Goal: Task Accomplishment & Management: Use online tool/utility

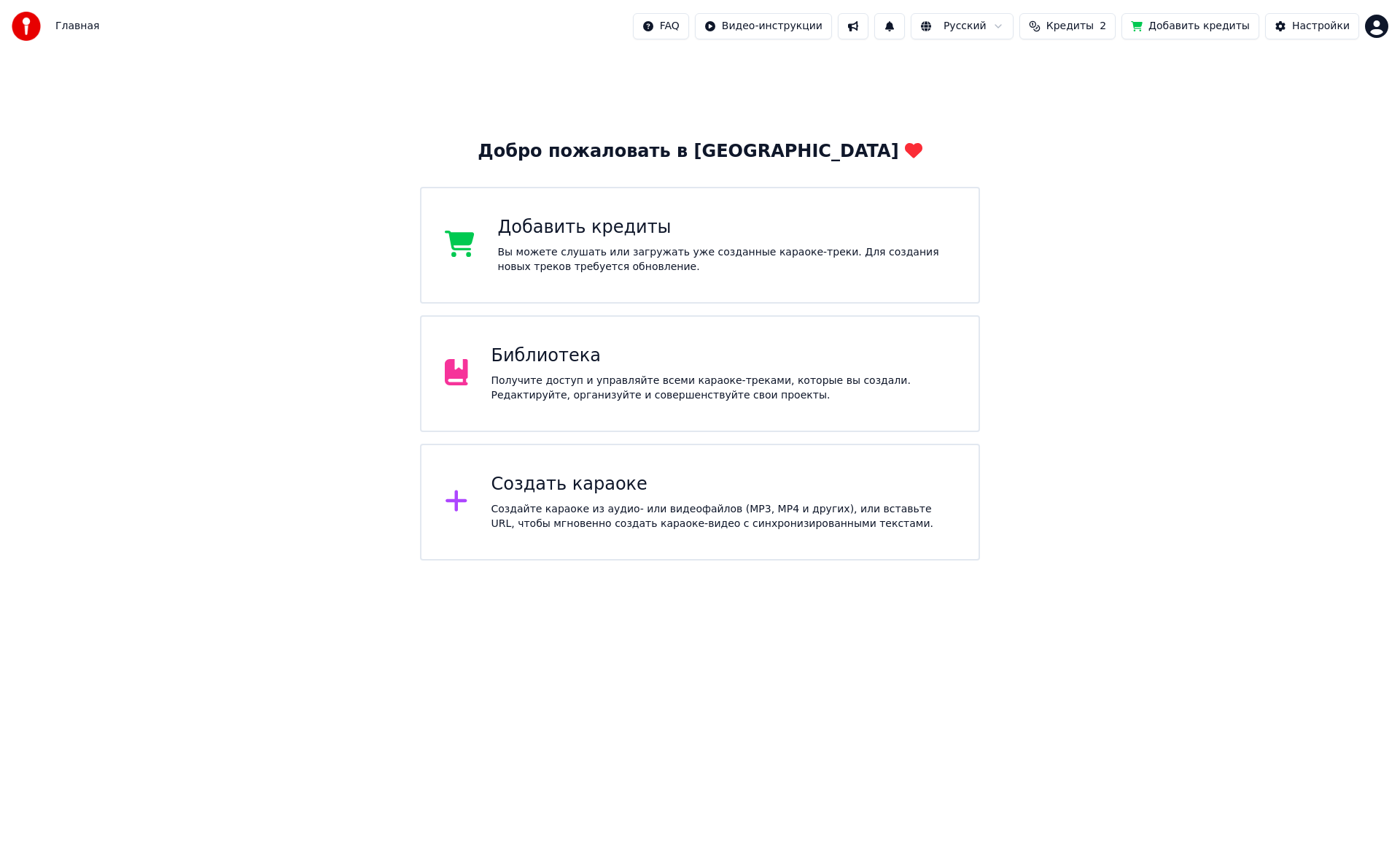
click at [630, 377] on div "Получите доступ и управляйте всеми караоке-треками, которые вы создали. Редакти…" at bounding box center [723, 388] width 465 height 29
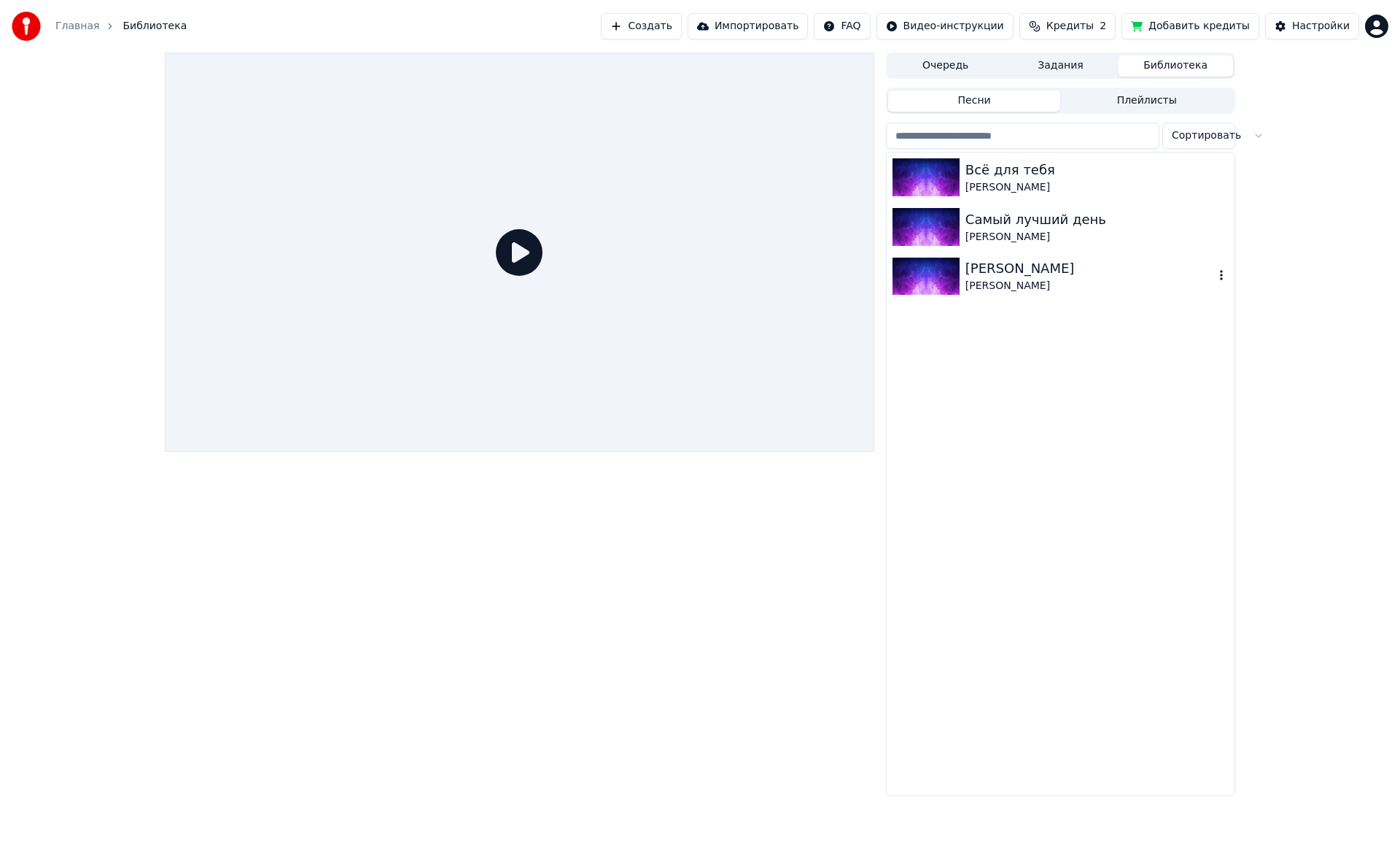
click at [1004, 272] on div "[PERSON_NAME]" at bounding box center [1089, 268] width 248 height 20
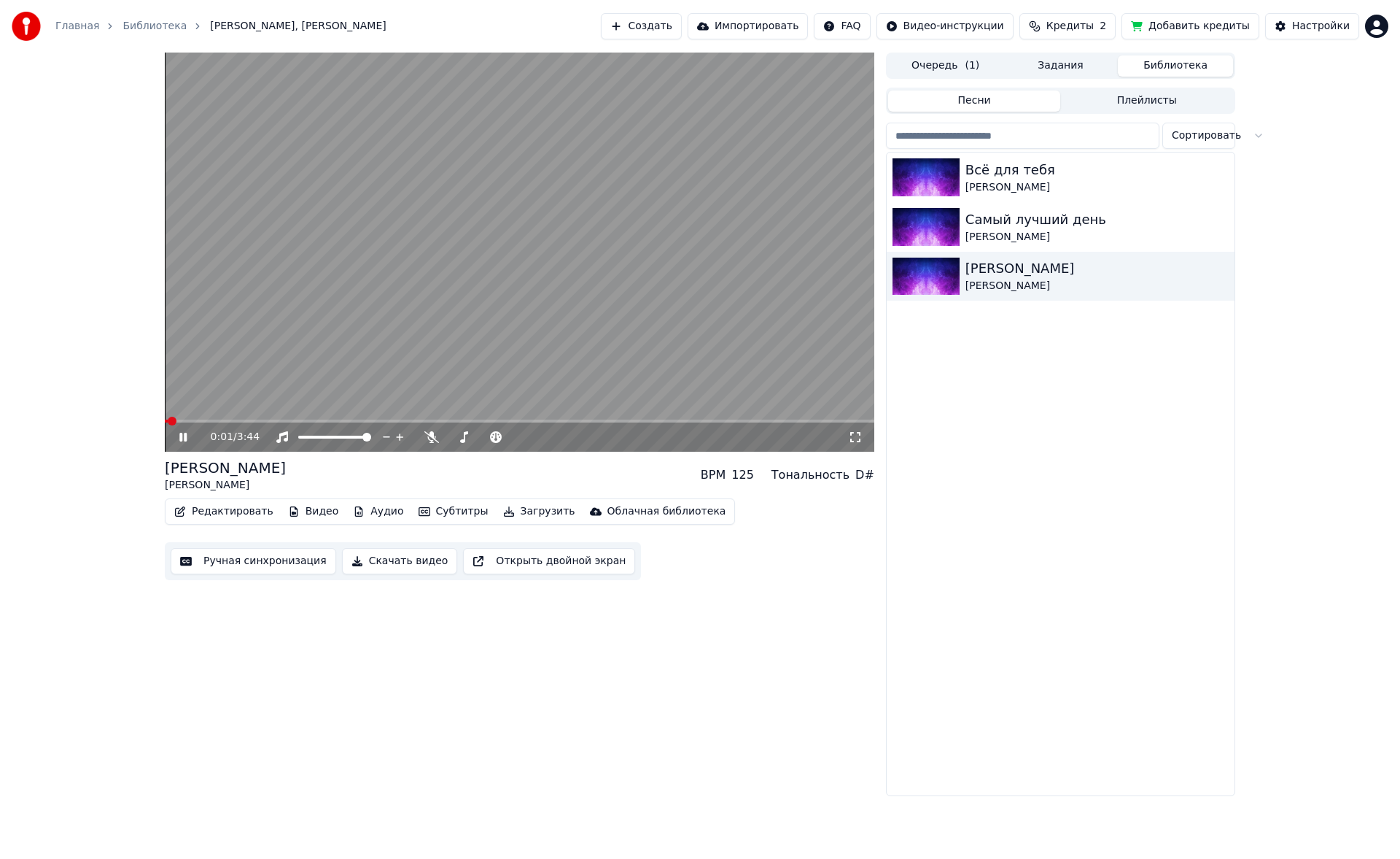
click at [236, 509] on button "Редактировать" at bounding box center [224, 511] width 111 height 20
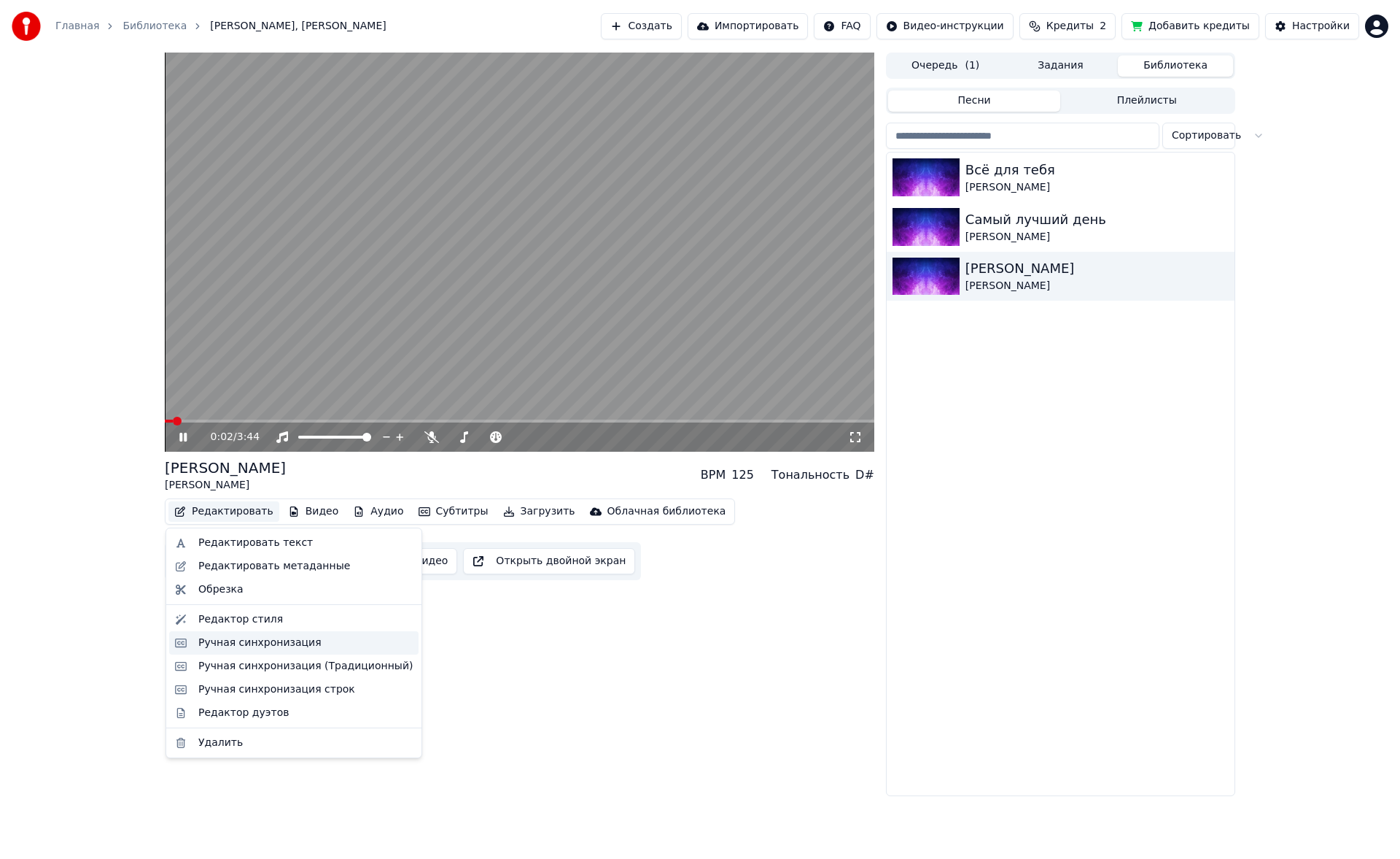
click at [239, 639] on div "Ручная синхронизация" at bounding box center [259, 642] width 123 height 15
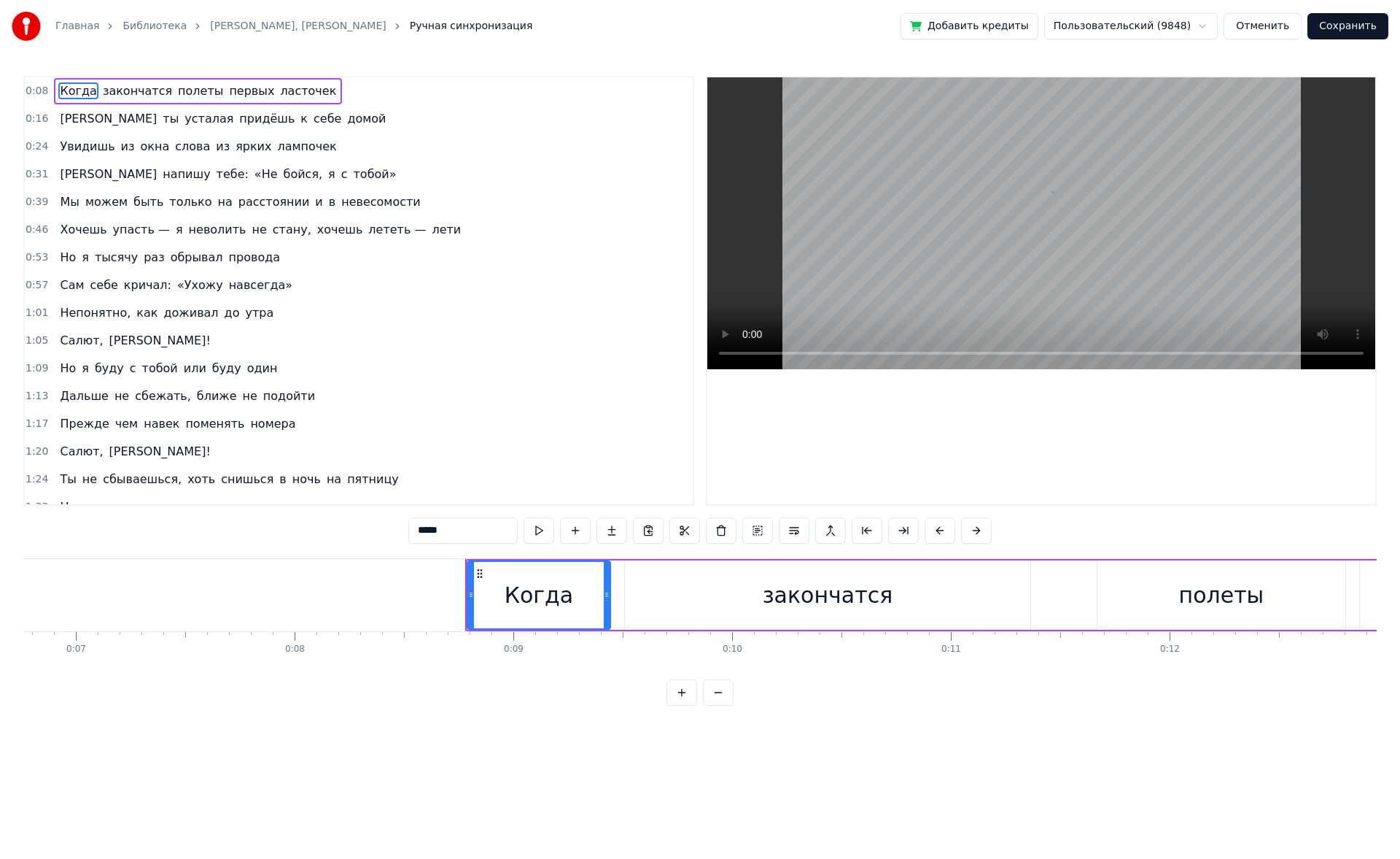
scroll to position [0, 1848]
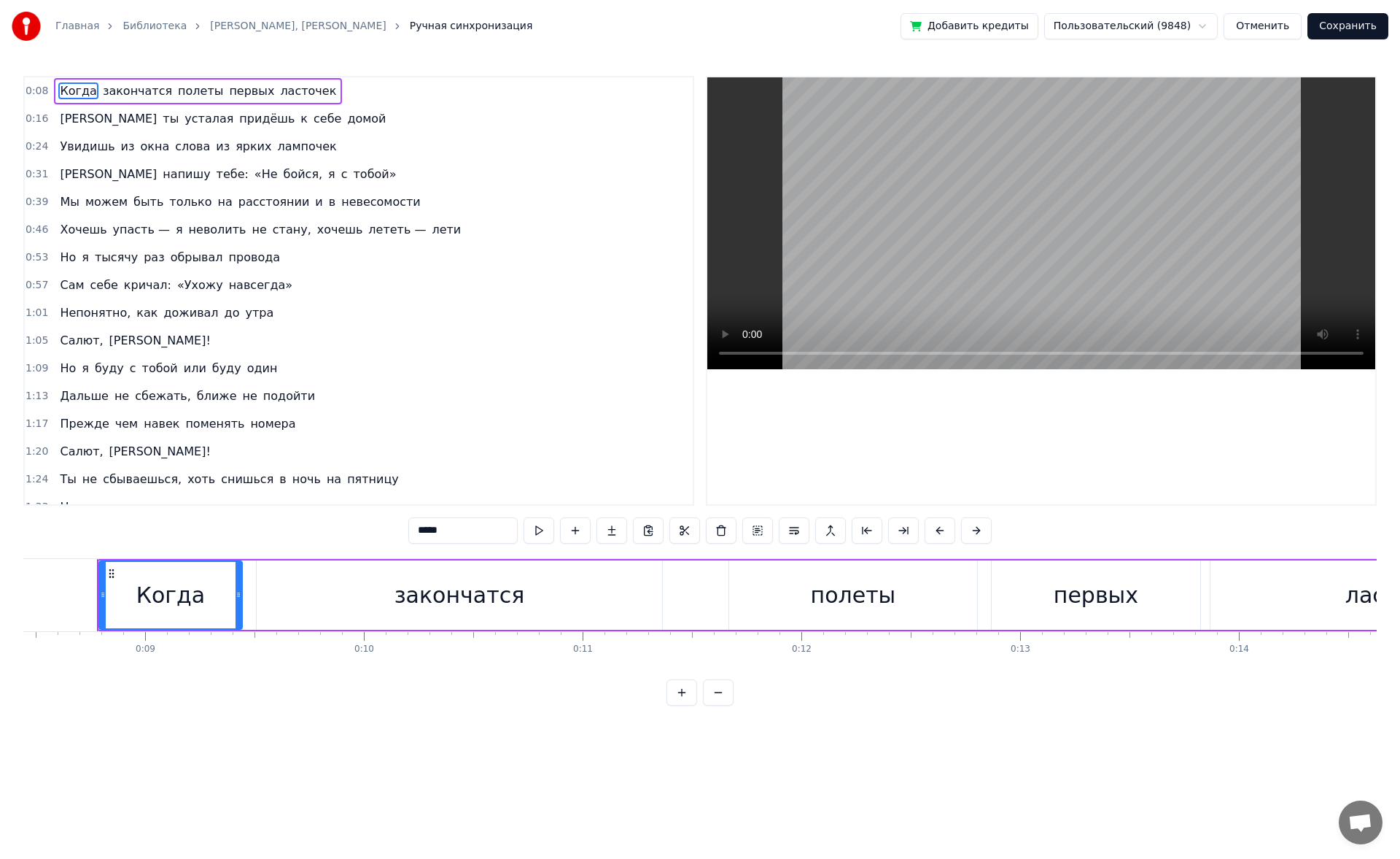
click at [748, 469] on div at bounding box center [1042, 290] width 668 height 427
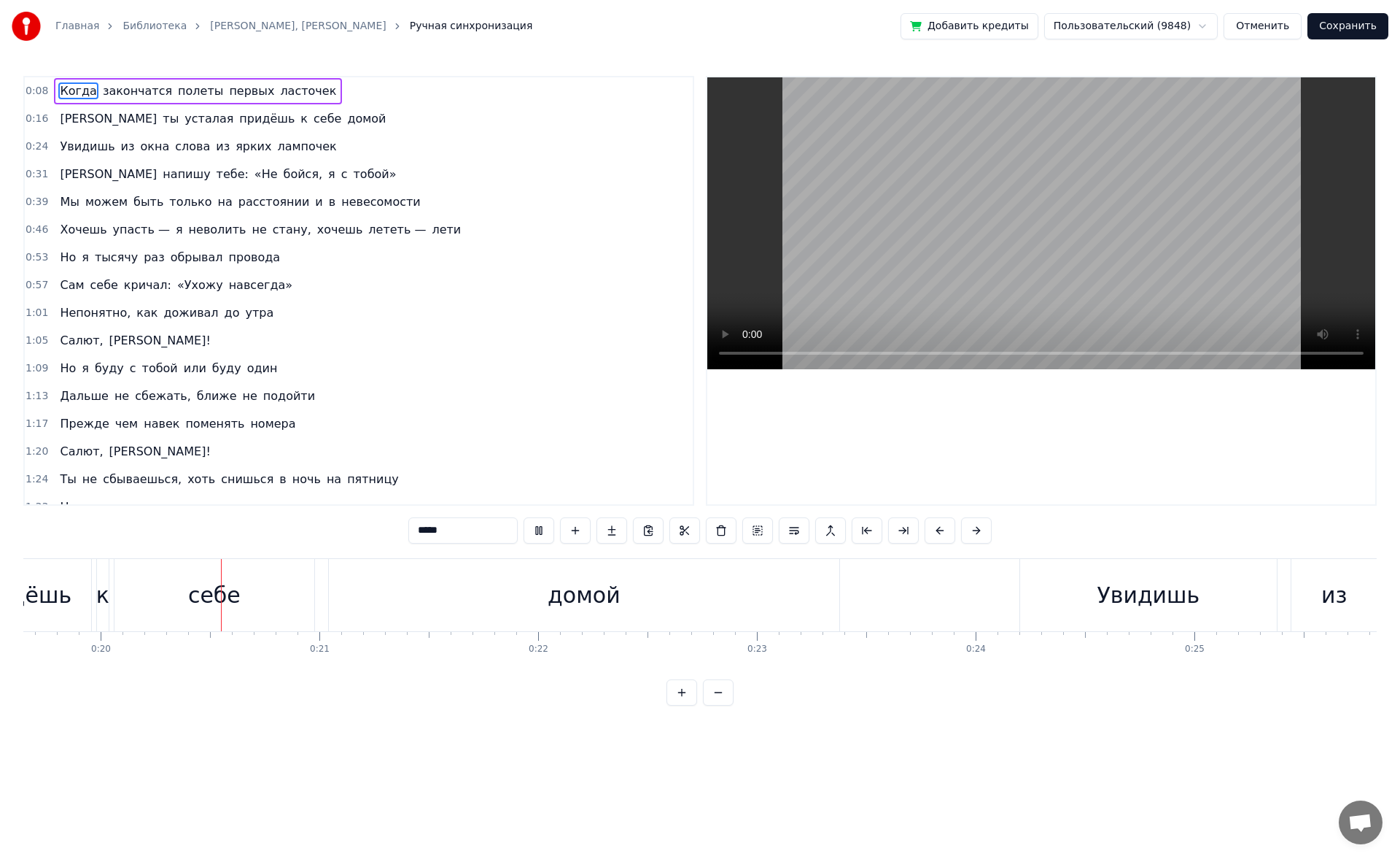
scroll to position [0, 4299]
click at [278, 94] on span "ласточек" at bounding box center [307, 91] width 59 height 16
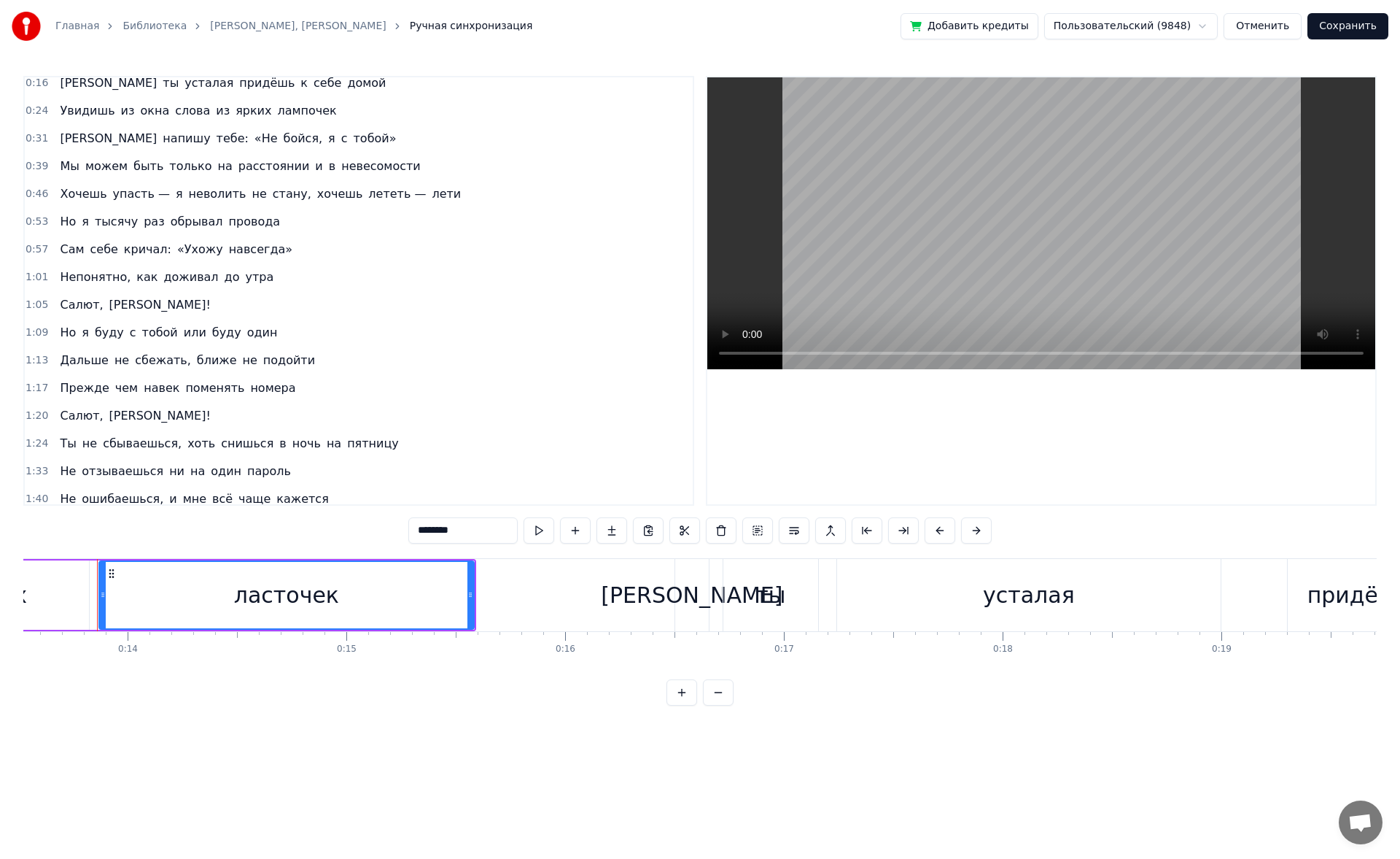
scroll to position [0, 0]
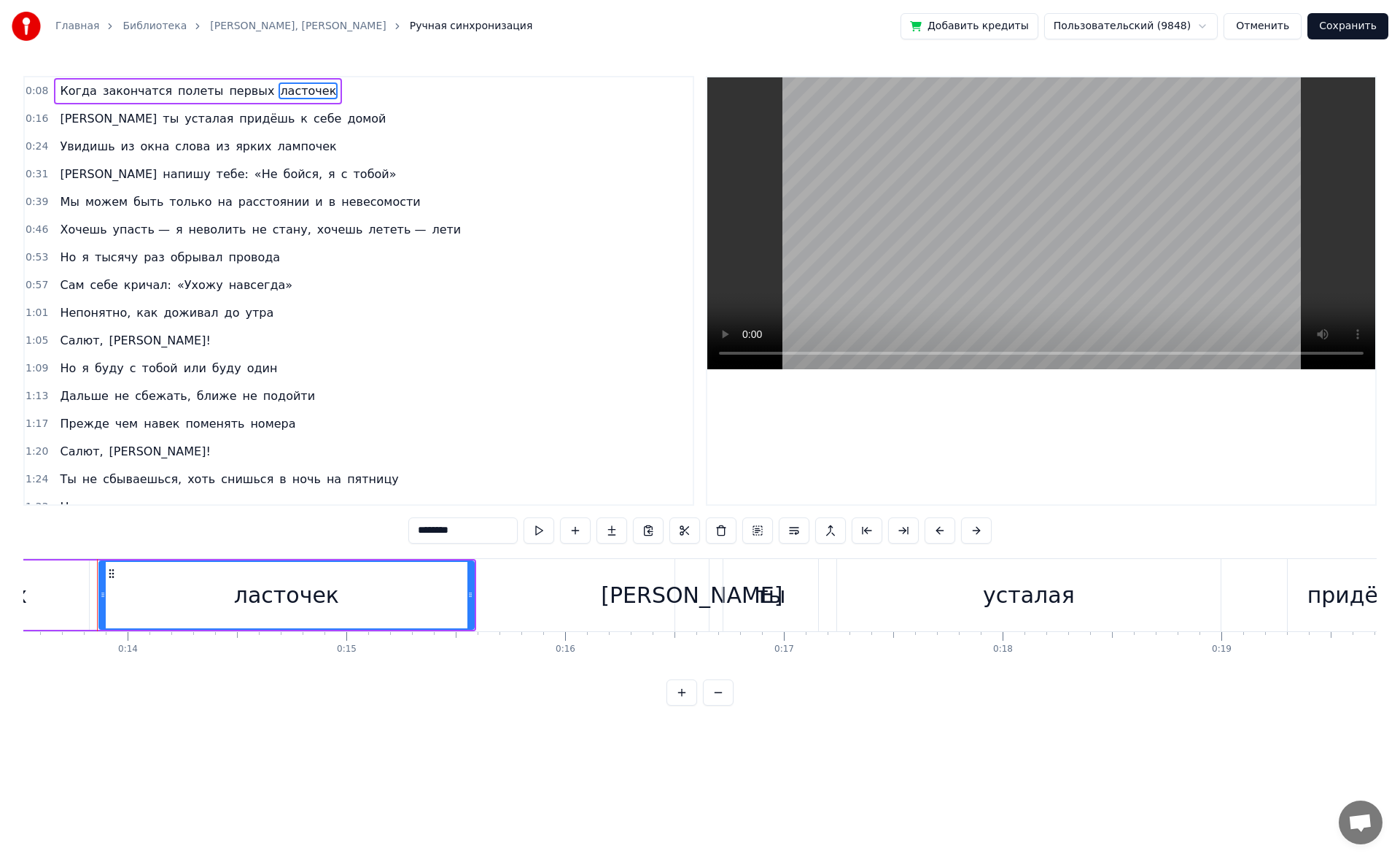
click at [197, 291] on span "«Ухожу" at bounding box center [200, 285] width 49 height 16
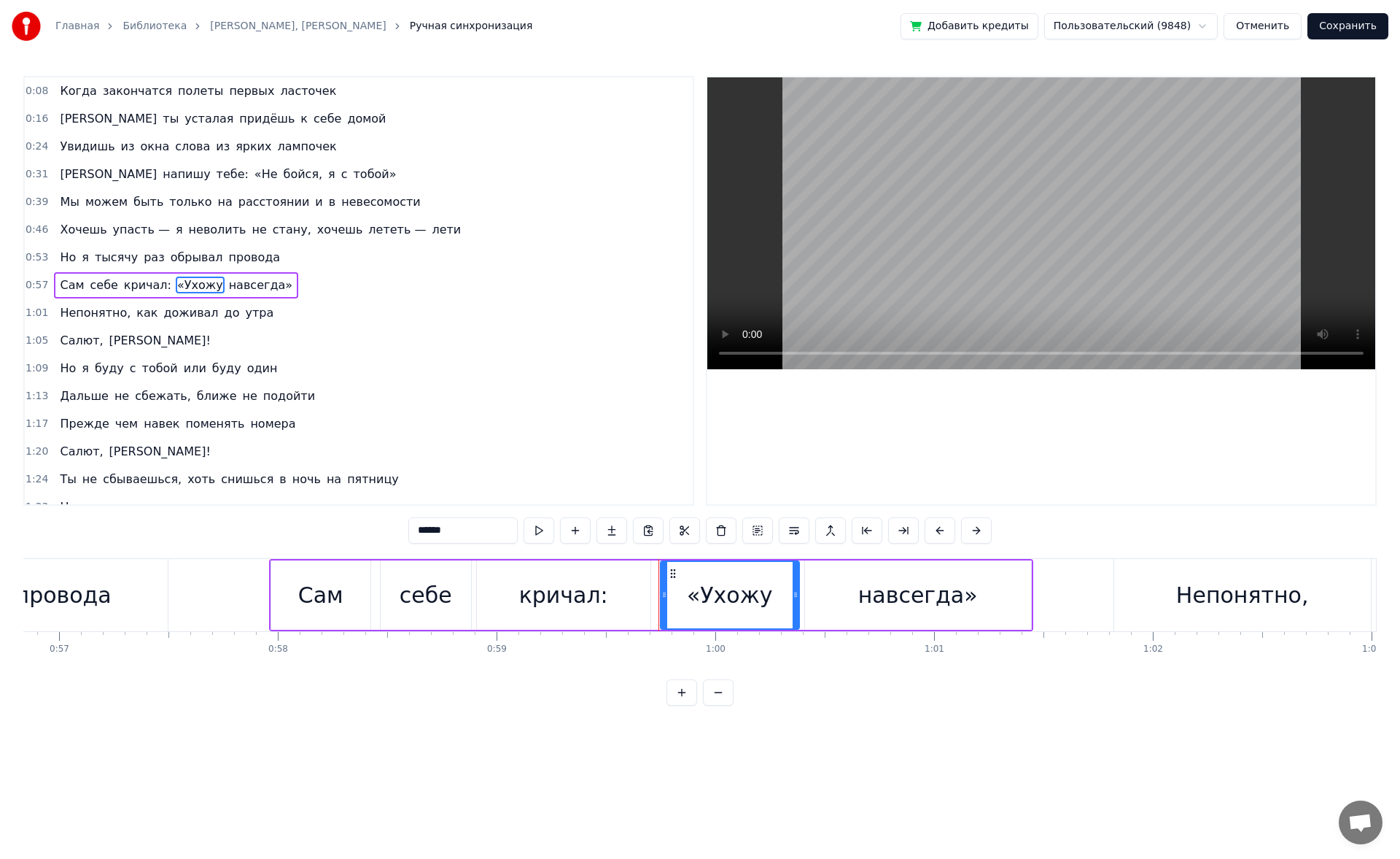
scroll to position [0, 12997]
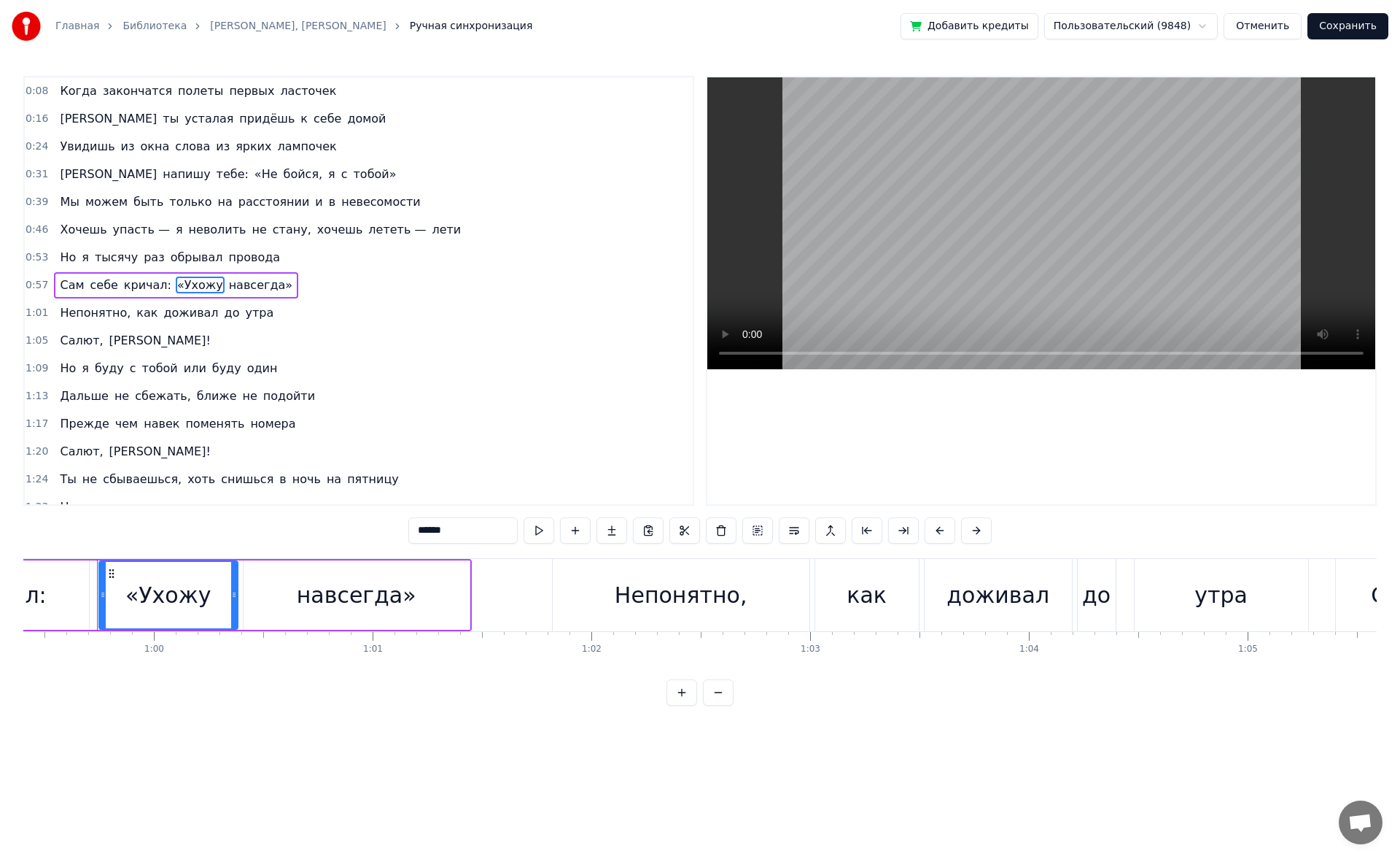
click at [278, 84] on span "ласточек" at bounding box center [307, 91] width 59 height 16
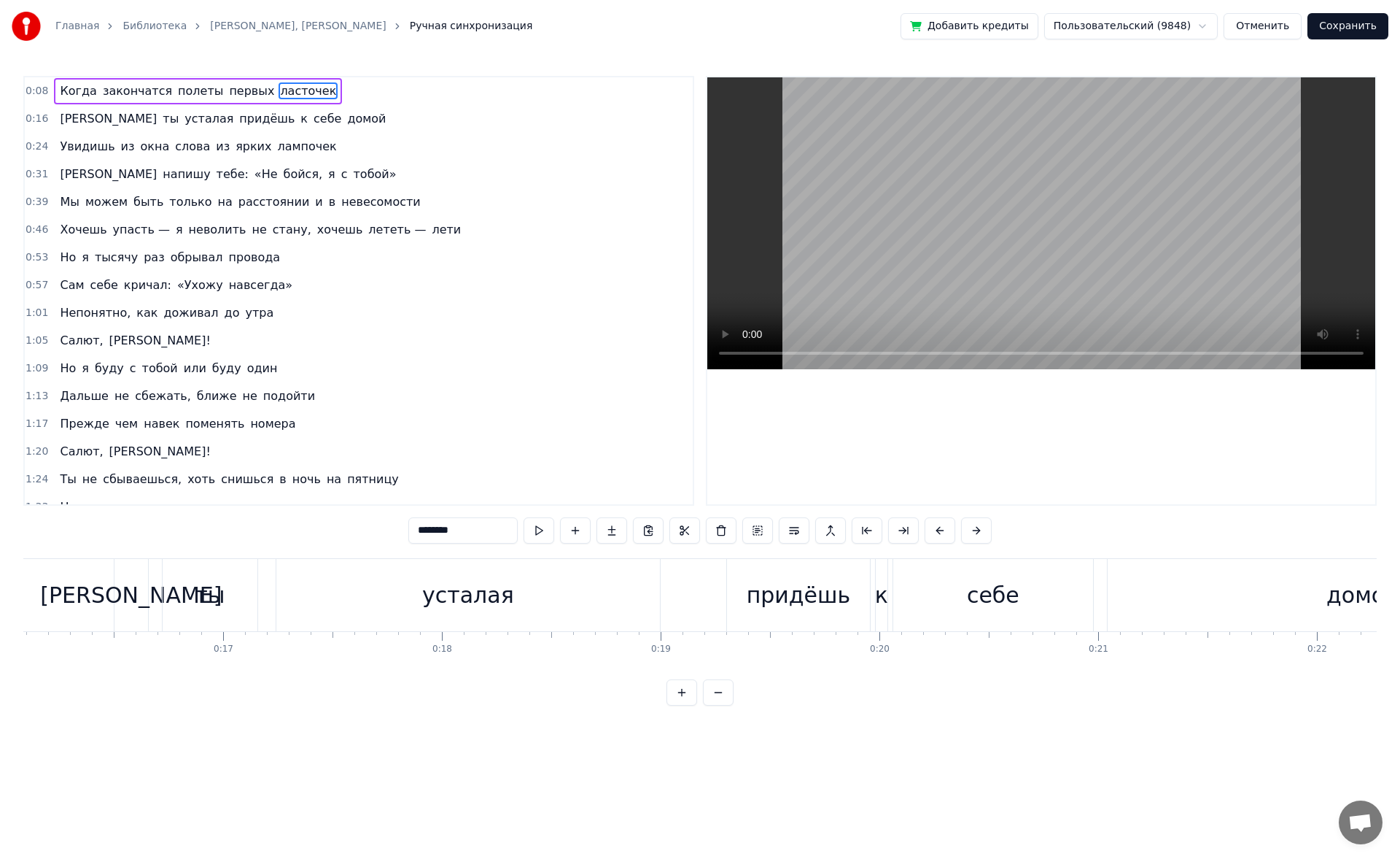
scroll to position [0, 2958]
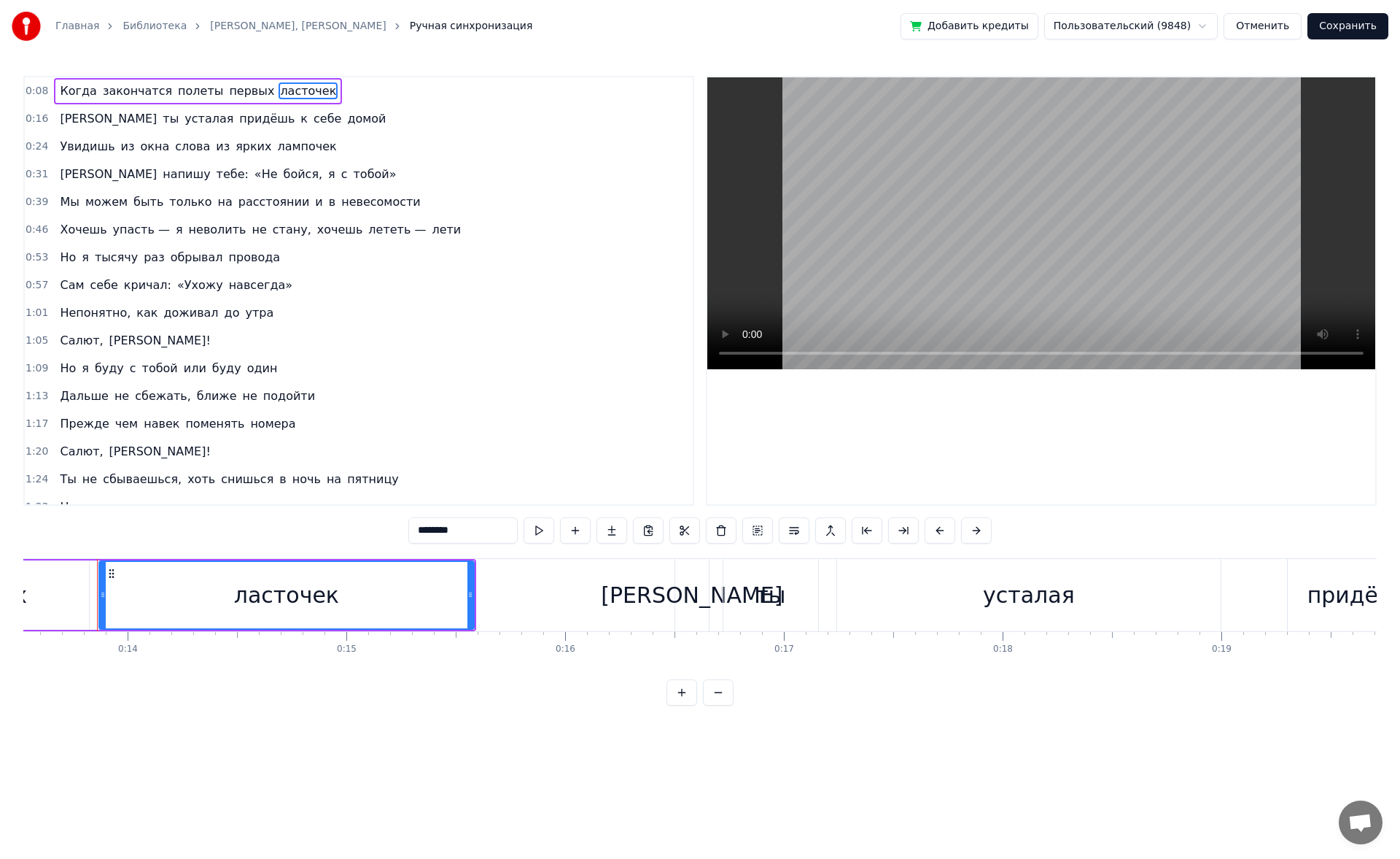
drag, startPoint x: 474, startPoint y: 535, endPoint x: 387, endPoint y: 534, distance: 87.0
click at [387, 534] on div "0:08 Когда закончатся полеты первых ласточек 0:16 И ты усталая придёшь к себе д…" at bounding box center [700, 390] width 1354 height 630
type input "*"
click at [445, 528] on input "********" at bounding box center [445, 530] width 109 height 26
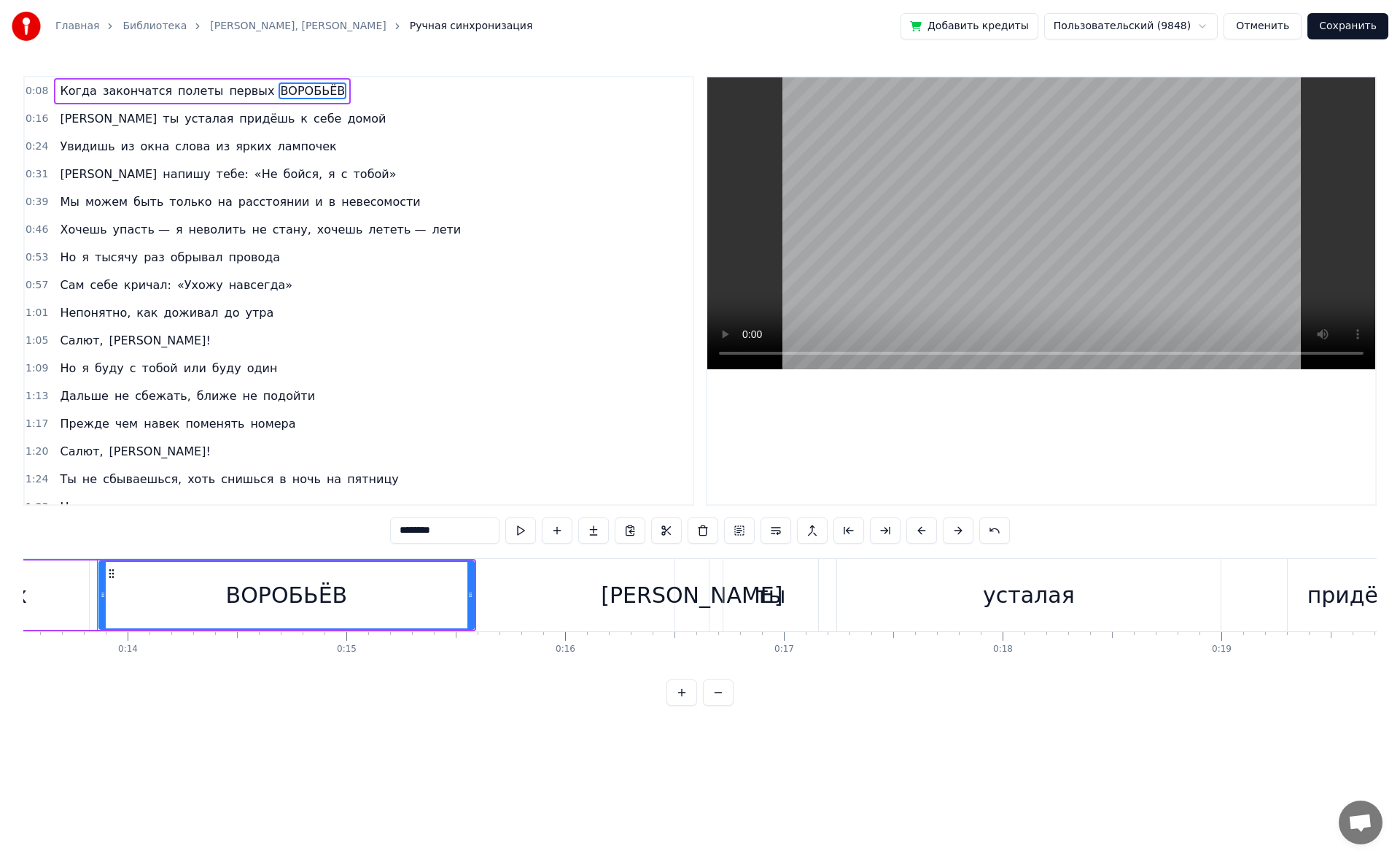
type input "********"
click at [527, 258] on div "0:53 Но я тысячу раз обрывал провода" at bounding box center [358, 258] width 668 height 27
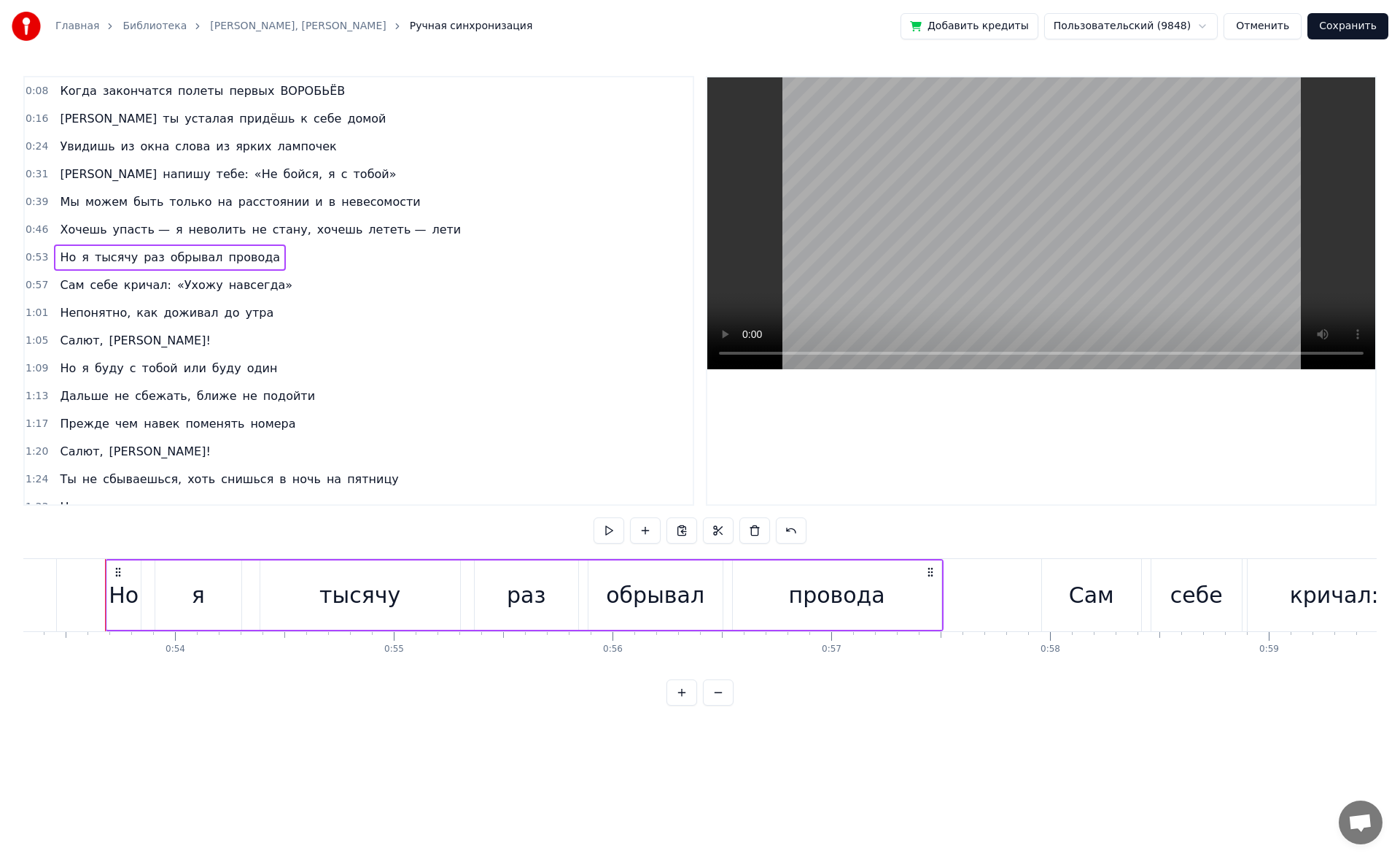
scroll to position [0, 11670]
click at [282, 170] on span "бойся," at bounding box center [303, 174] width 42 height 16
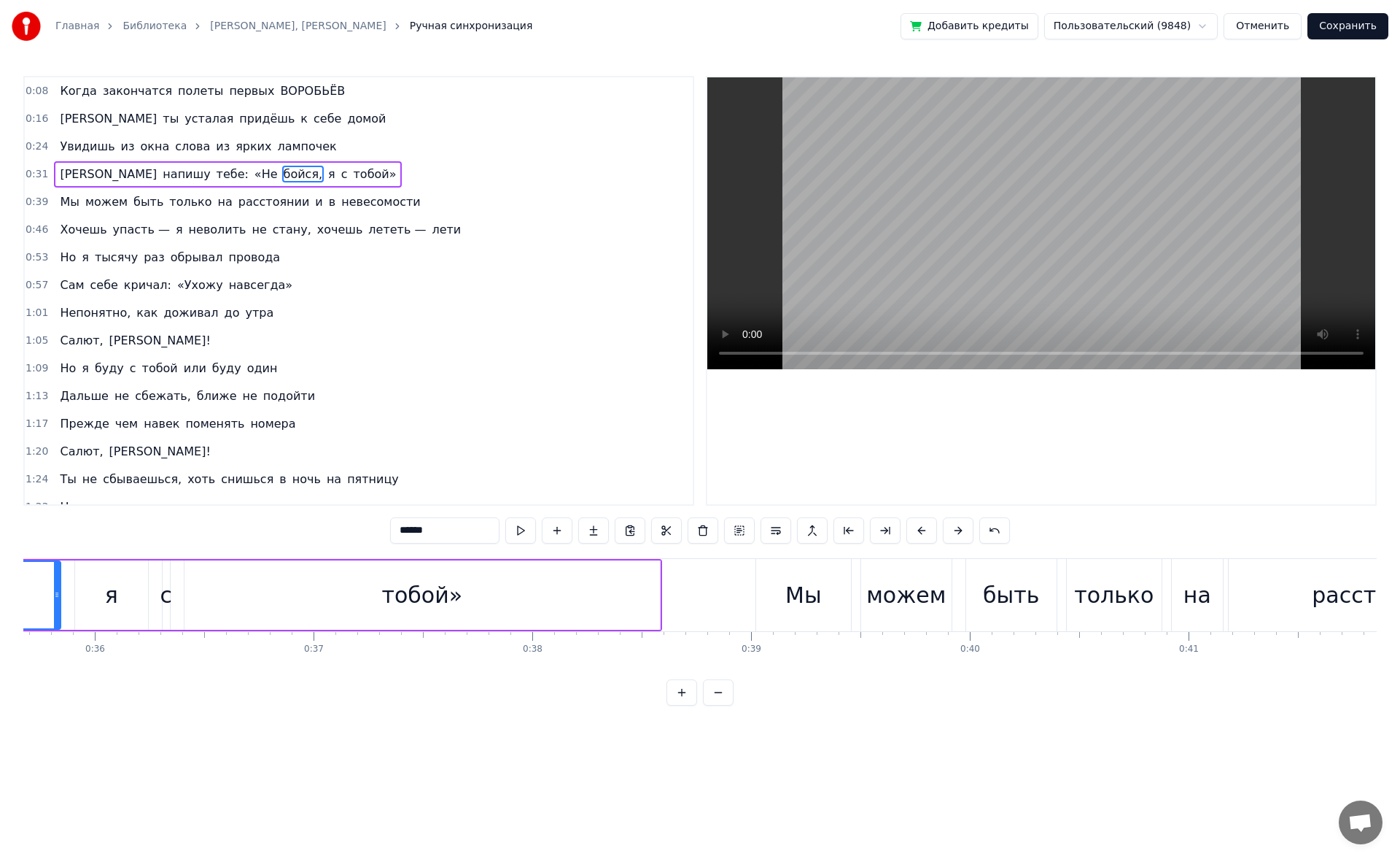
scroll to position [0, 7575]
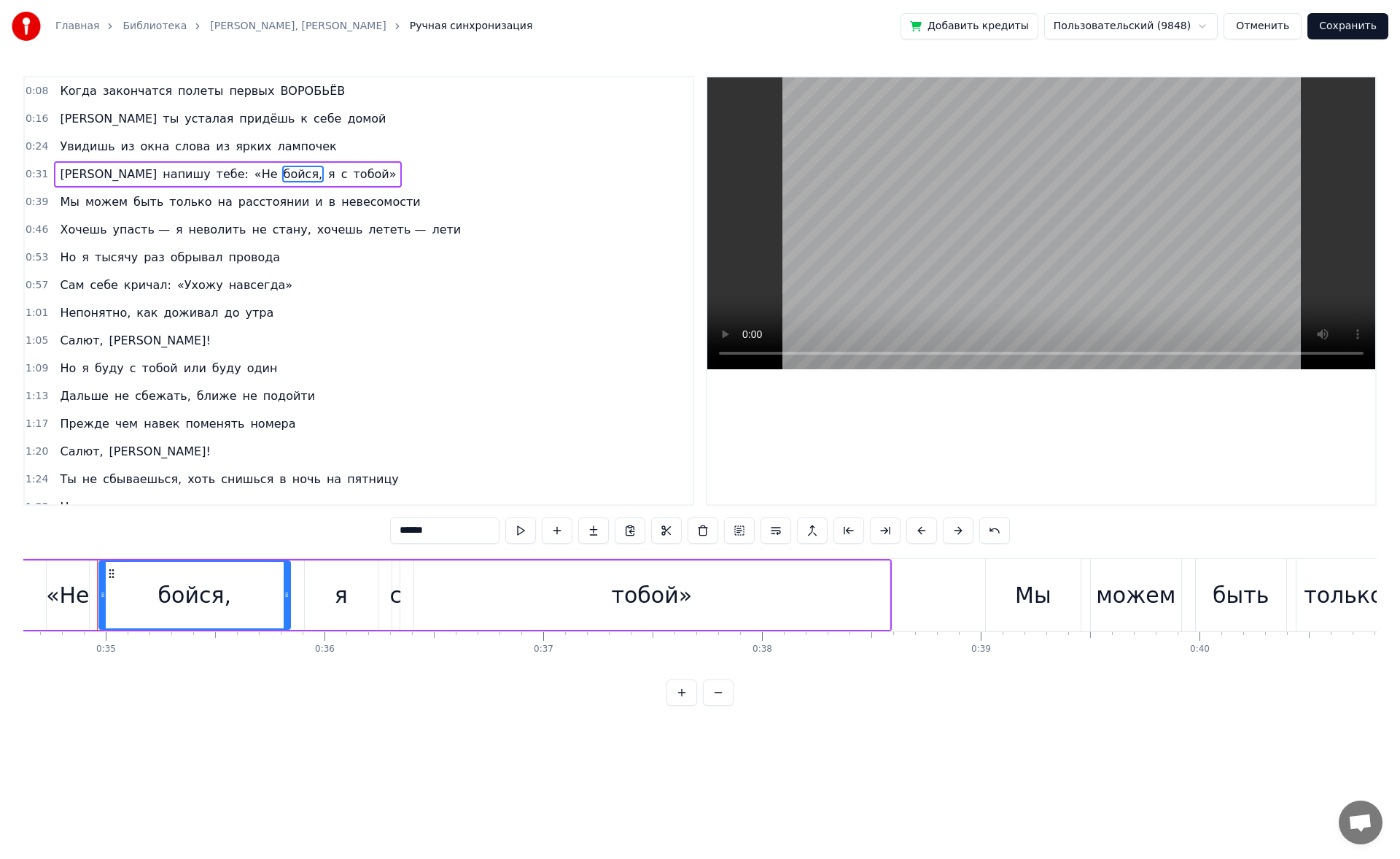
drag, startPoint x: 448, startPoint y: 522, endPoint x: 384, endPoint y: 525, distance: 64.1
click at [384, 525] on div "0:08 Когда закончатся полеты первых ВОРОБЬЁВ 0:16 И ты усталая придёшь к себе д…" at bounding box center [700, 390] width 1354 height 630
type input "*"
click at [244, 201] on span "расстоянии" at bounding box center [275, 201] width 75 height 16
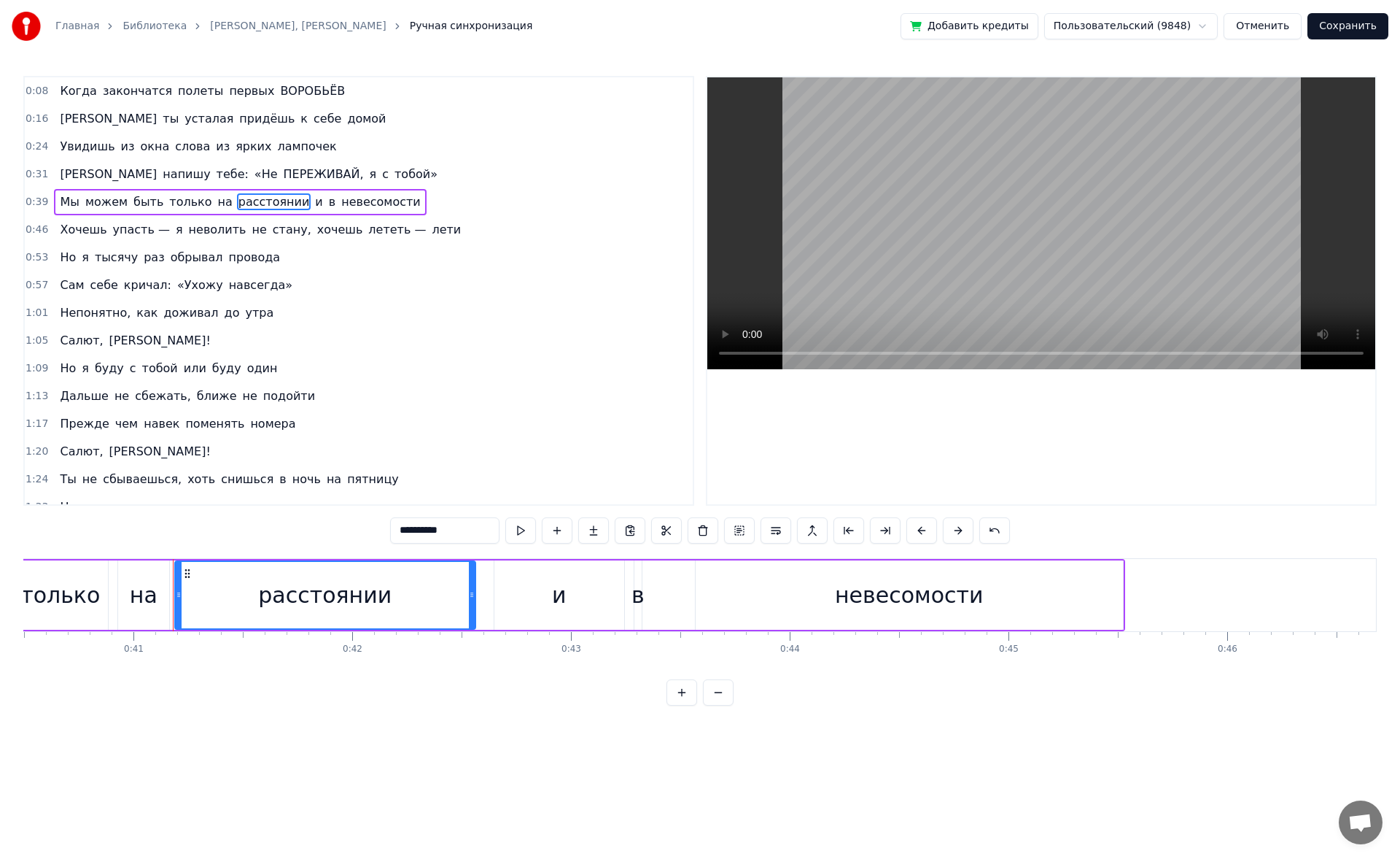
scroll to position [0, 8936]
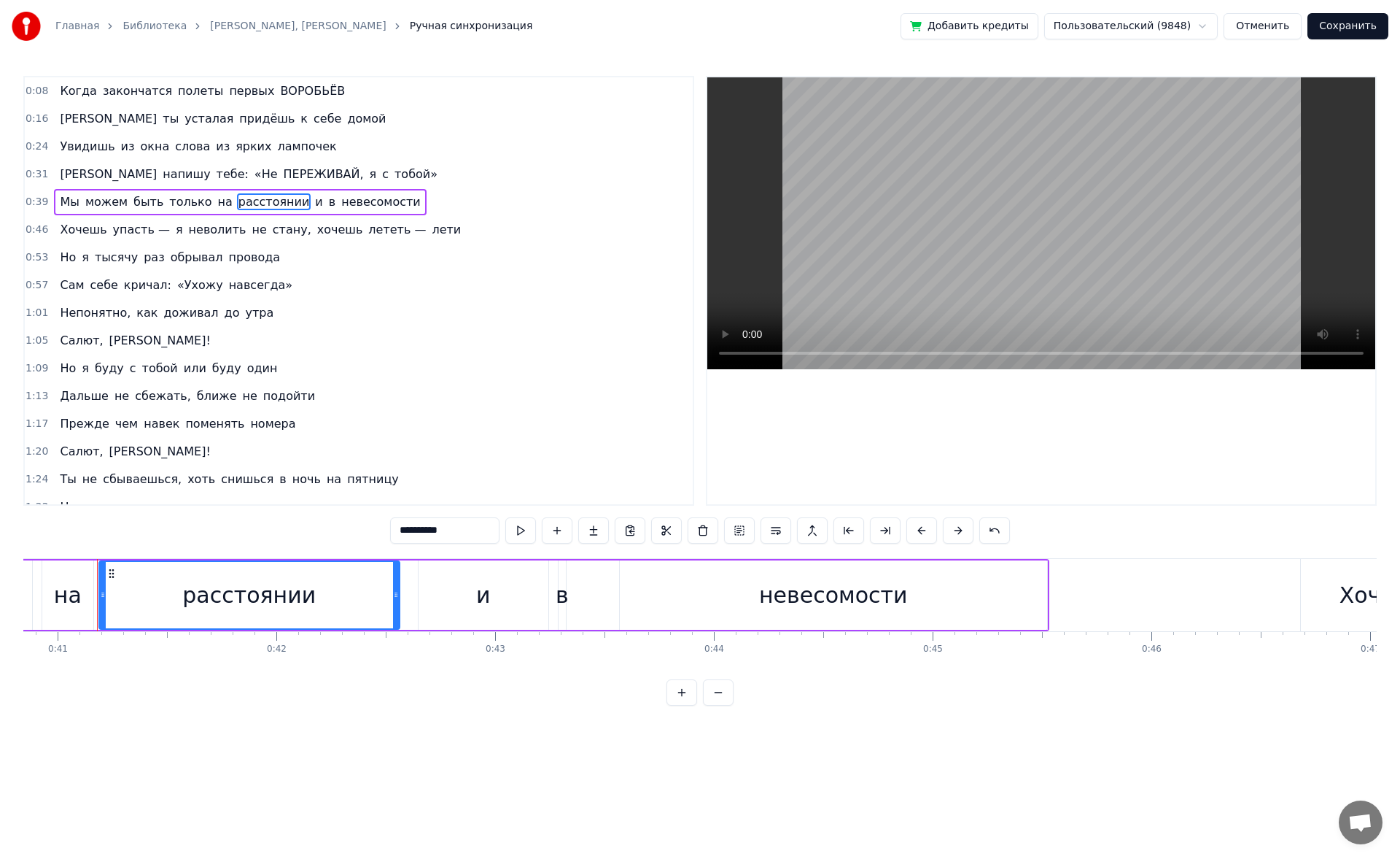
drag, startPoint x: 454, startPoint y: 528, endPoint x: 377, endPoint y: 517, distance: 77.8
click at [377, 517] on div "0:08 Когда закончатся полеты первых ВОРОБЬЁВ 0:16 И ты усталая придёшь к себе д…" at bounding box center [700, 390] width 1354 height 630
click at [430, 229] on span "лети" at bounding box center [446, 229] width 32 height 16
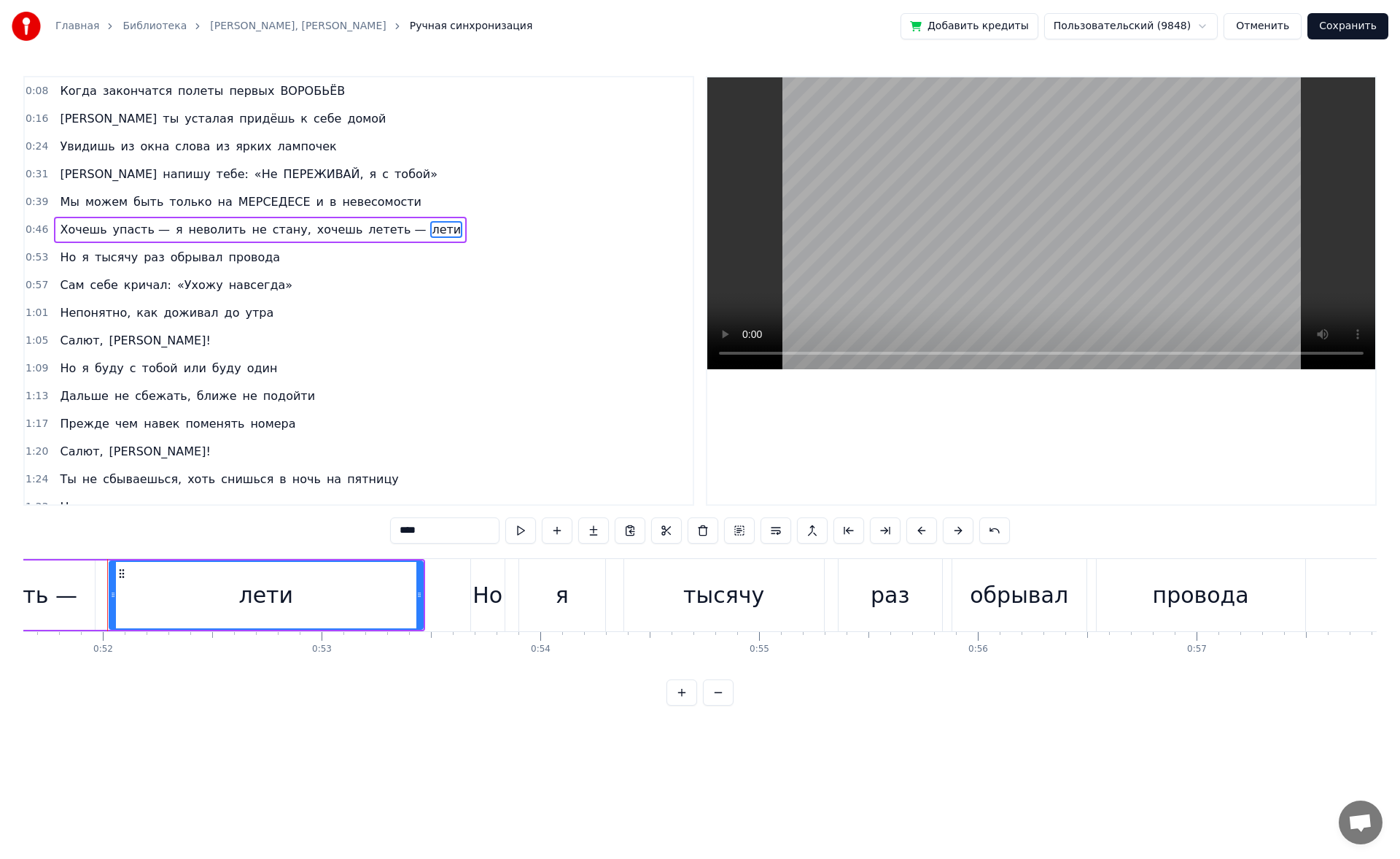
scroll to position [0, 11307]
drag, startPoint x: 443, startPoint y: 523, endPoint x: 354, endPoint y: 533, distance: 89.6
click at [354, 533] on div "0:08 Когда закончатся полеты первых ВОРОБЬЁВ 0:16 И ты усталая придёшь к себе д…" at bounding box center [700, 390] width 1354 height 630
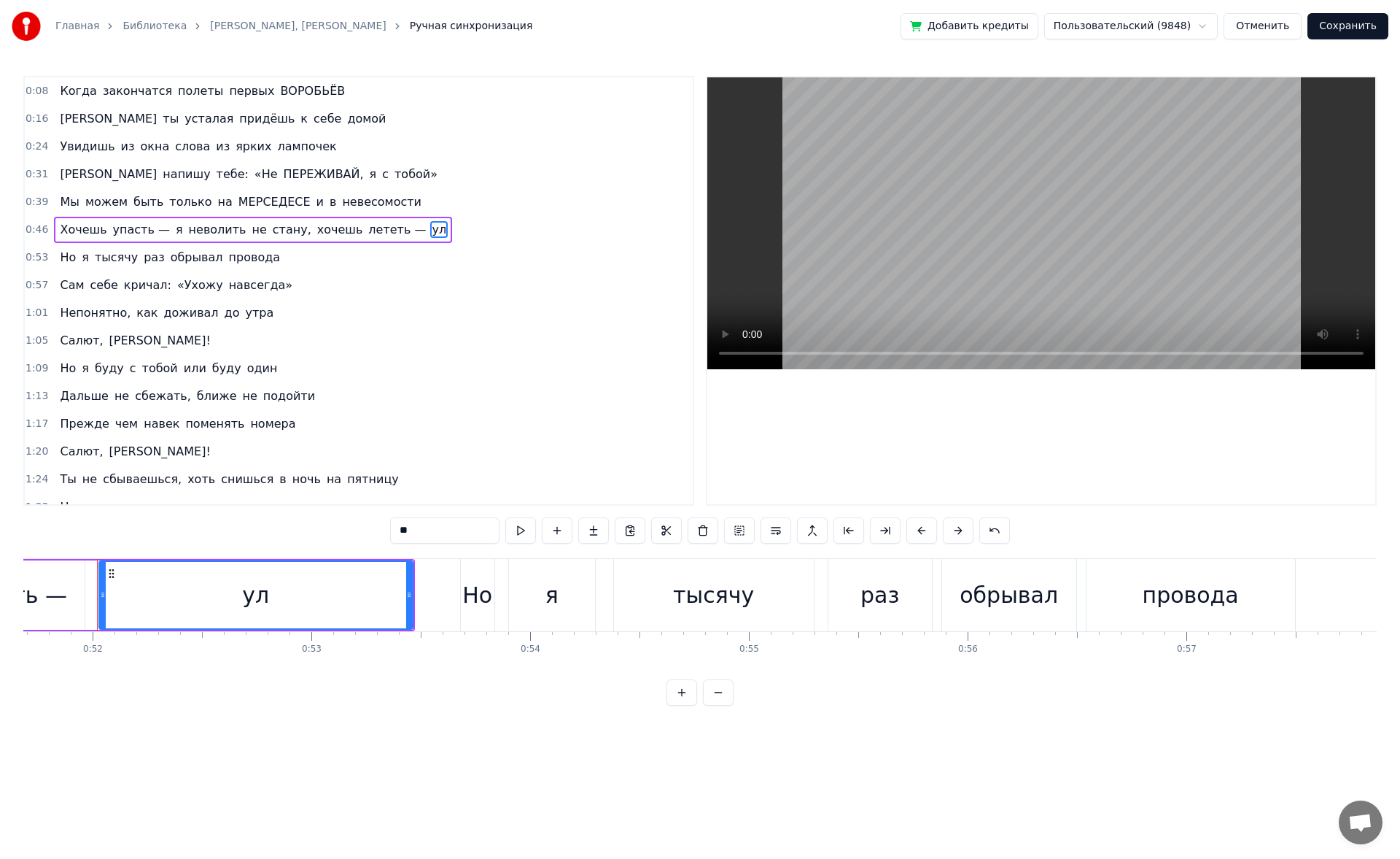
type input "*"
click at [442, 528] on input "*" at bounding box center [445, 530] width 109 height 26
type input "*"
click at [132, 227] on span "упасть —" at bounding box center [142, 229] width 60 height 16
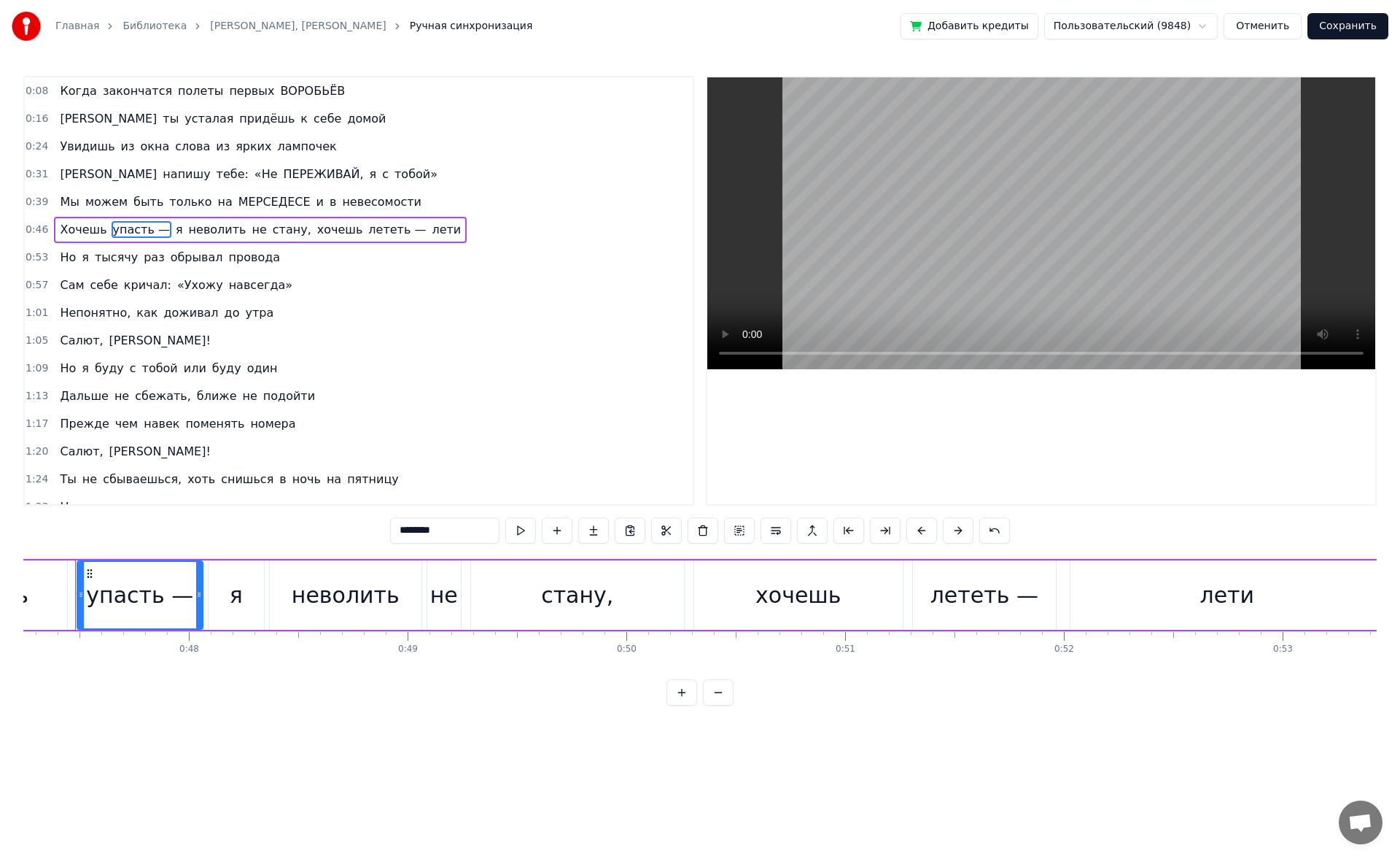
scroll to position [0, 10314]
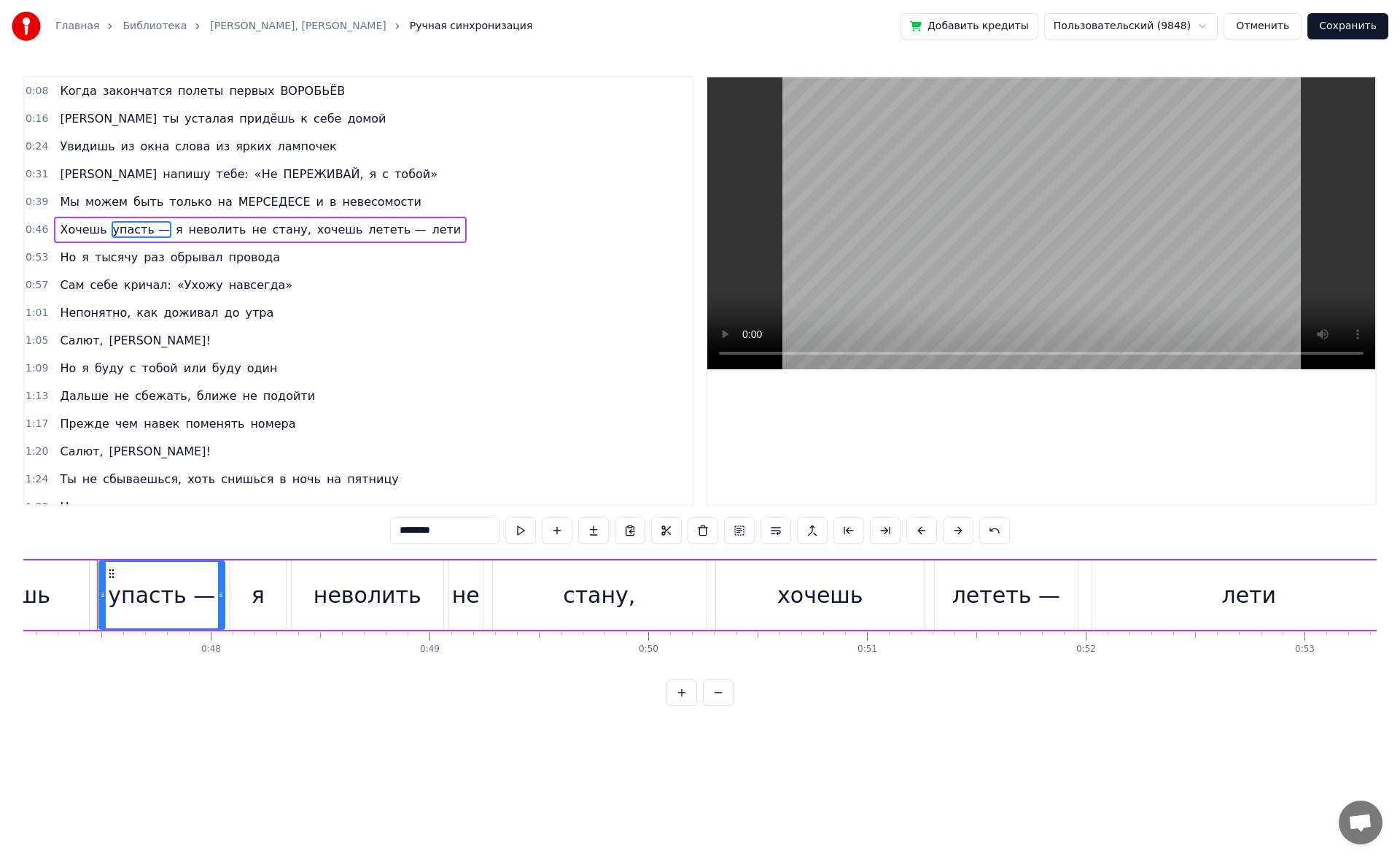
click at [425, 531] on input "********" at bounding box center [445, 530] width 109 height 26
type input "*"
click at [368, 229] on span "лететь —" at bounding box center [389, 229] width 61 height 16
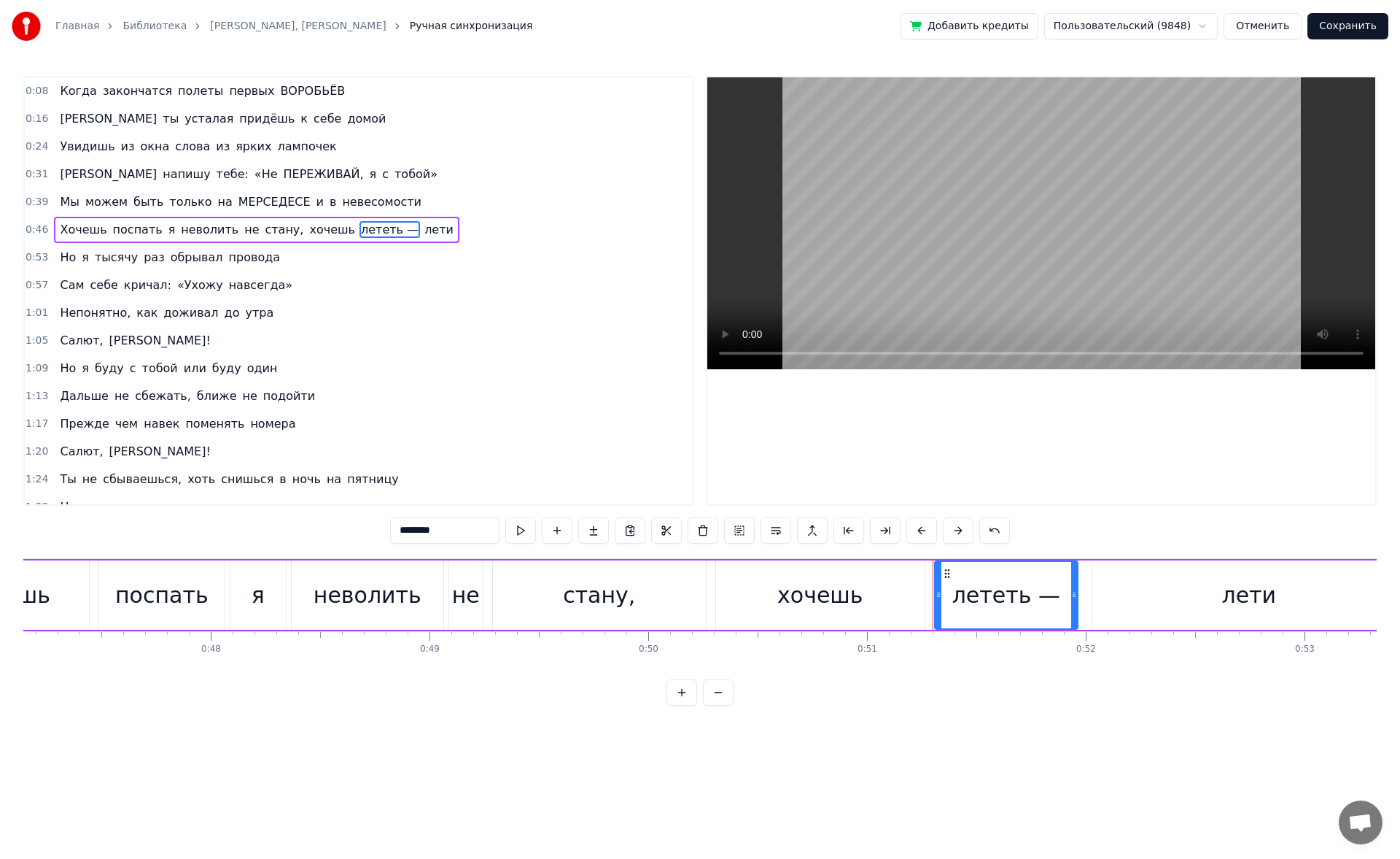
drag, startPoint x: 448, startPoint y: 528, endPoint x: 432, endPoint y: 524, distance: 16.5
click at [432, 524] on input "********" at bounding box center [445, 530] width 109 height 26
click at [141, 228] on span "поспать" at bounding box center [138, 229] width 53 height 16
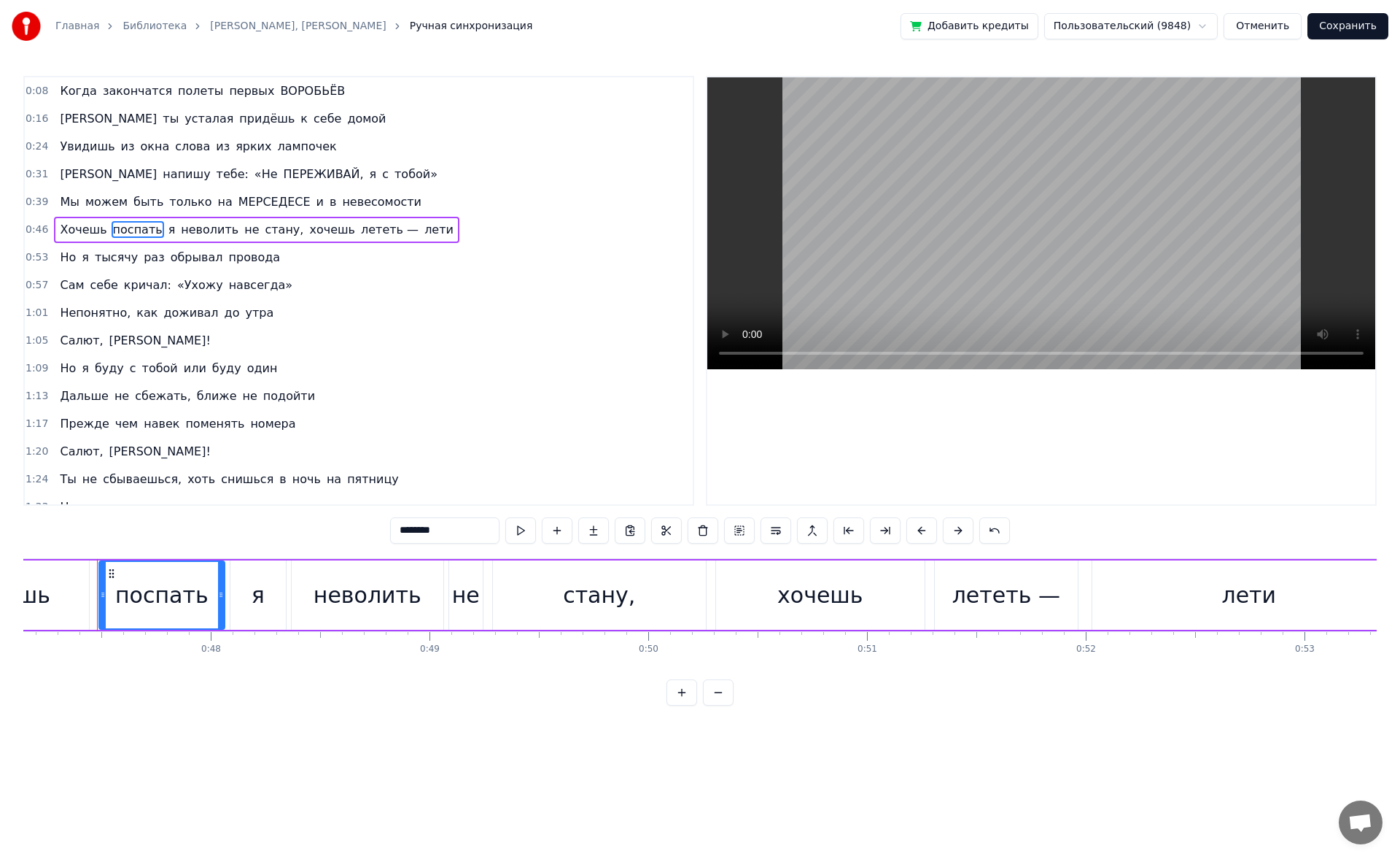
click at [447, 522] on input "*******" at bounding box center [445, 530] width 109 height 26
paste input "**"
type input "*********"
click at [490, 344] on div "1:05 Салют, Вера!" at bounding box center [358, 340] width 668 height 27
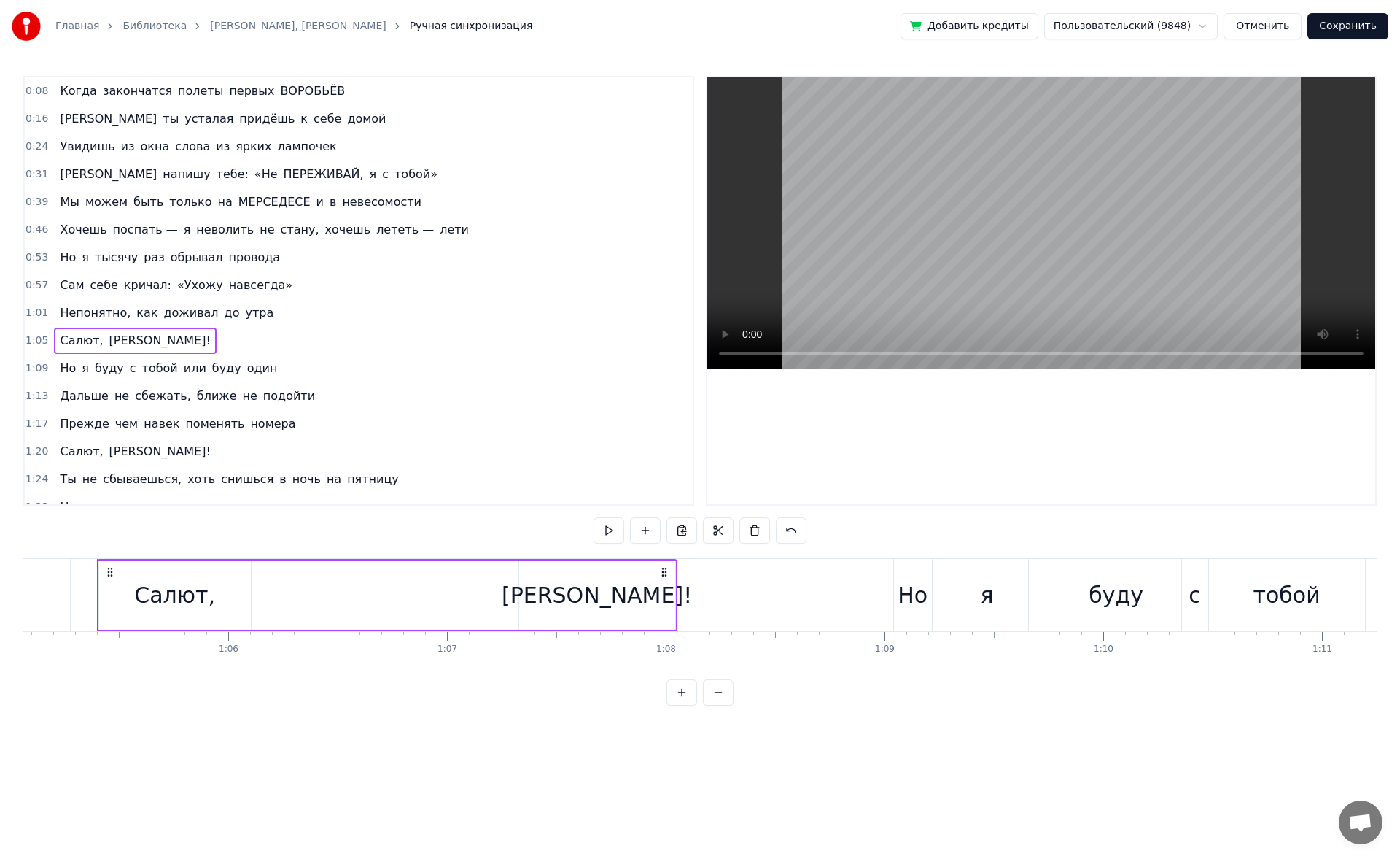
click at [211, 218] on div "Хочешь поспать — я неволить не стану, хочешь лететь — лети" at bounding box center [264, 229] width 421 height 26
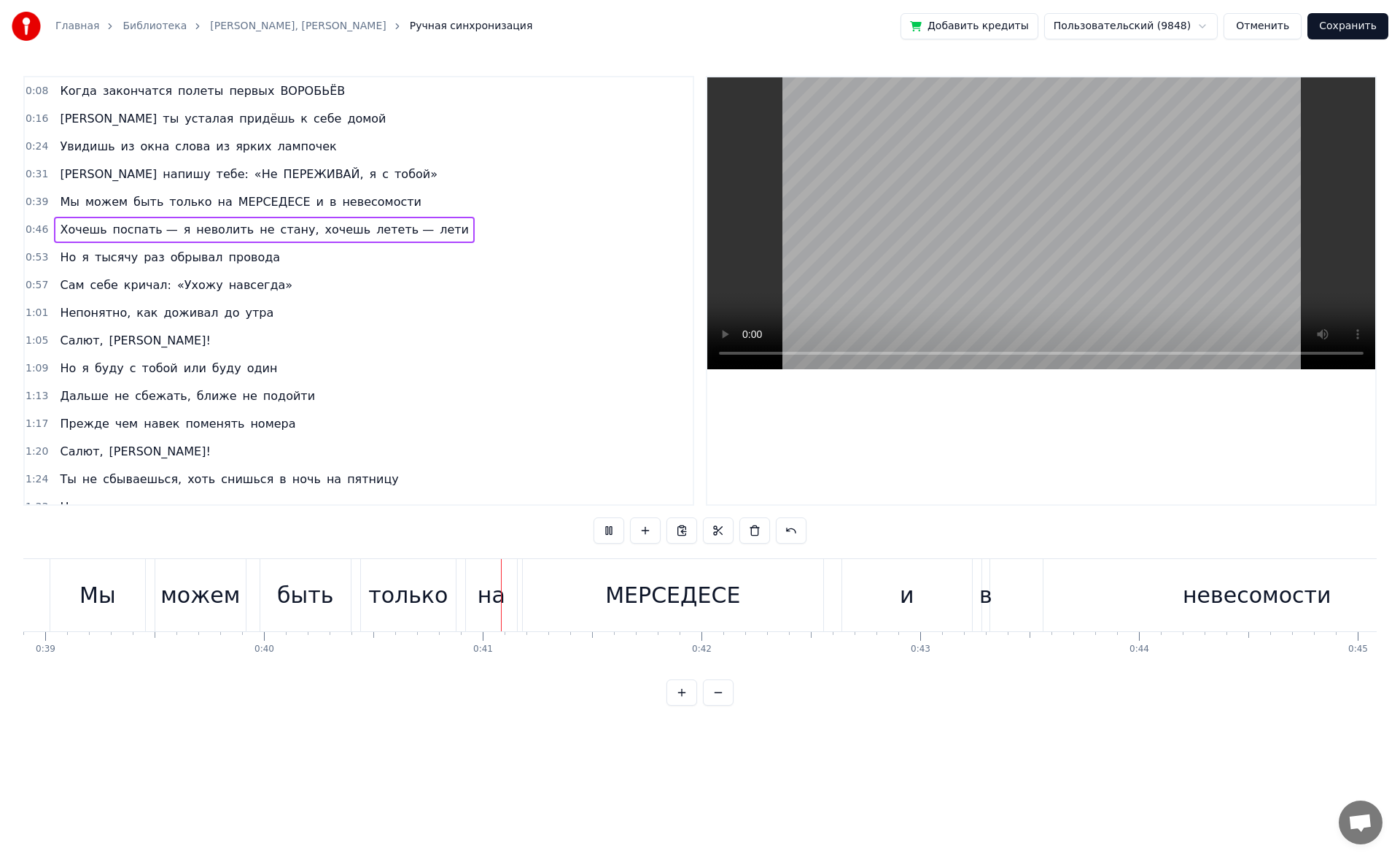
scroll to position [0, 8783]
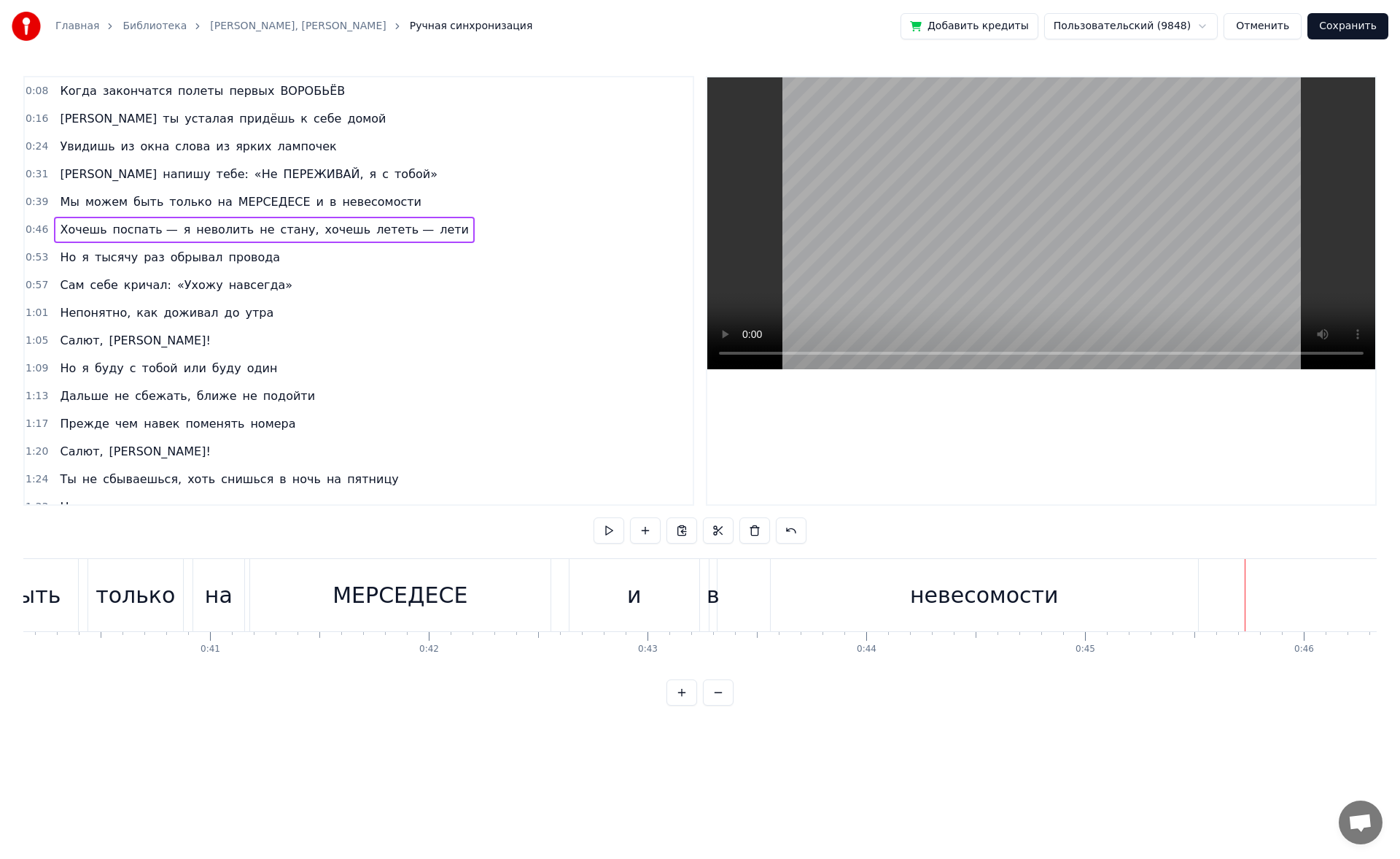
click at [114, 230] on span "поспать —" at bounding box center [146, 229] width 68 height 16
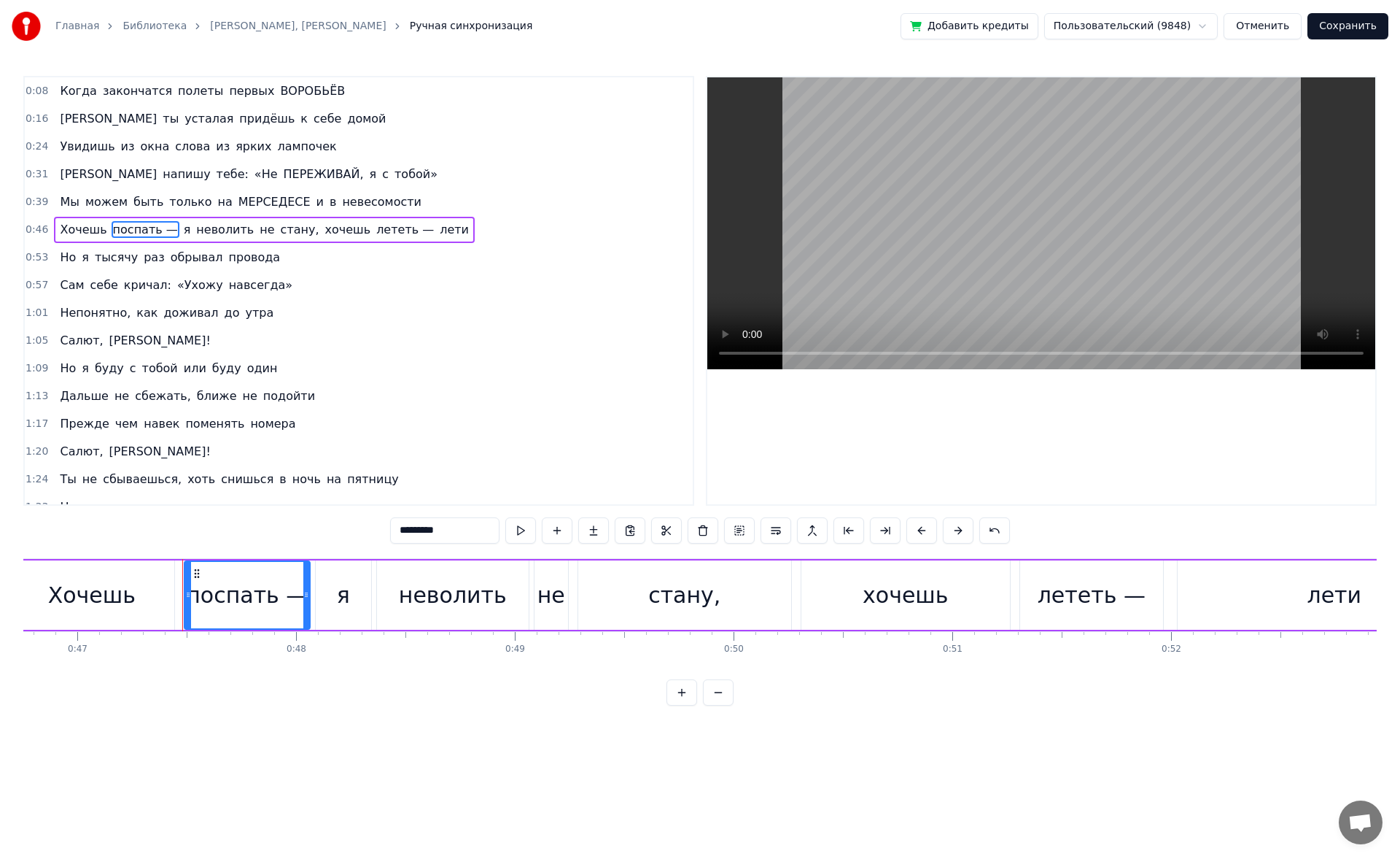
scroll to position [0, 10314]
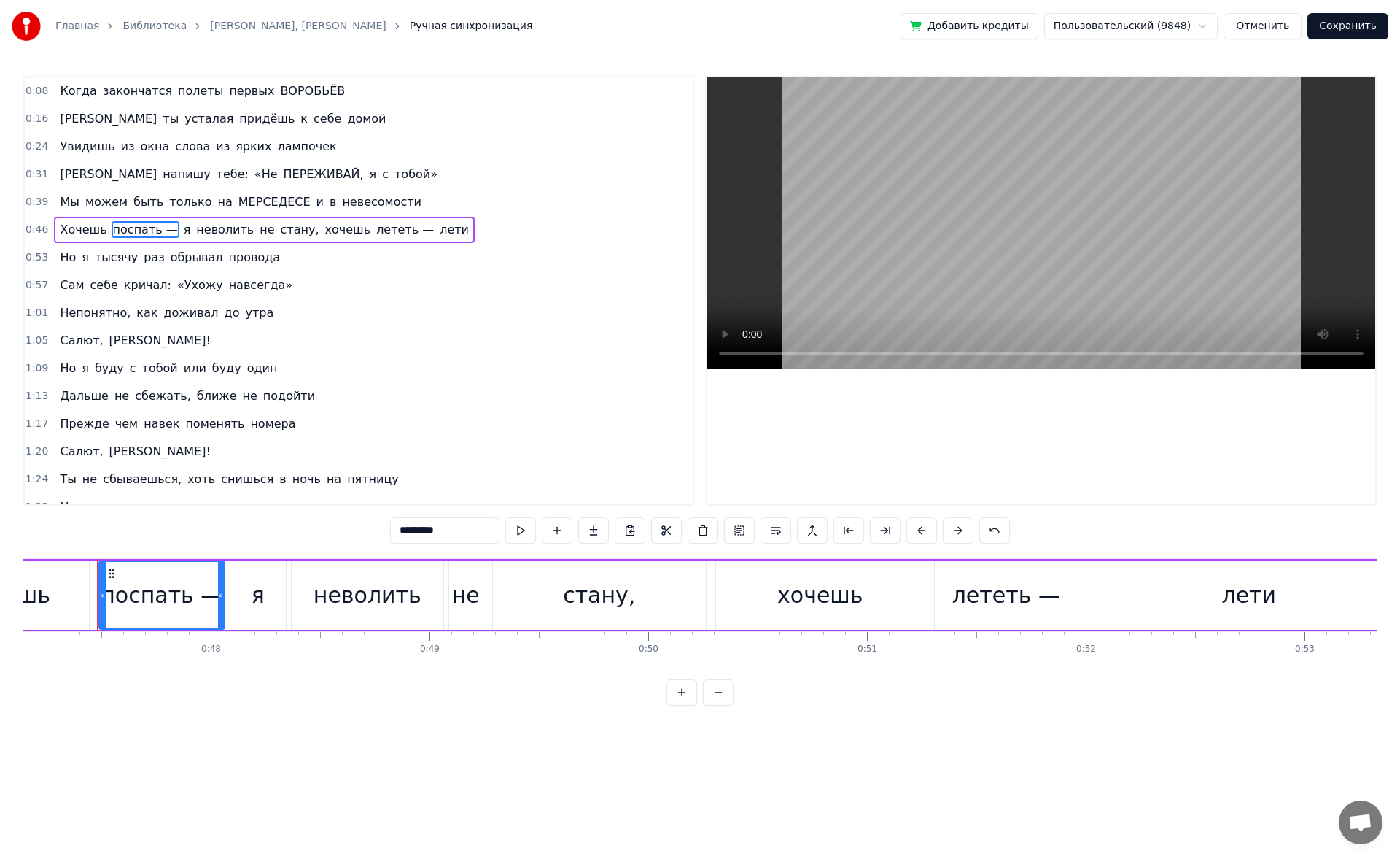
click at [408, 528] on input "*********" at bounding box center [445, 530] width 109 height 26
click at [400, 530] on input "*********" at bounding box center [445, 530] width 109 height 26
type input "*"
paste input "**"
click at [446, 525] on input "*********" at bounding box center [445, 530] width 109 height 26
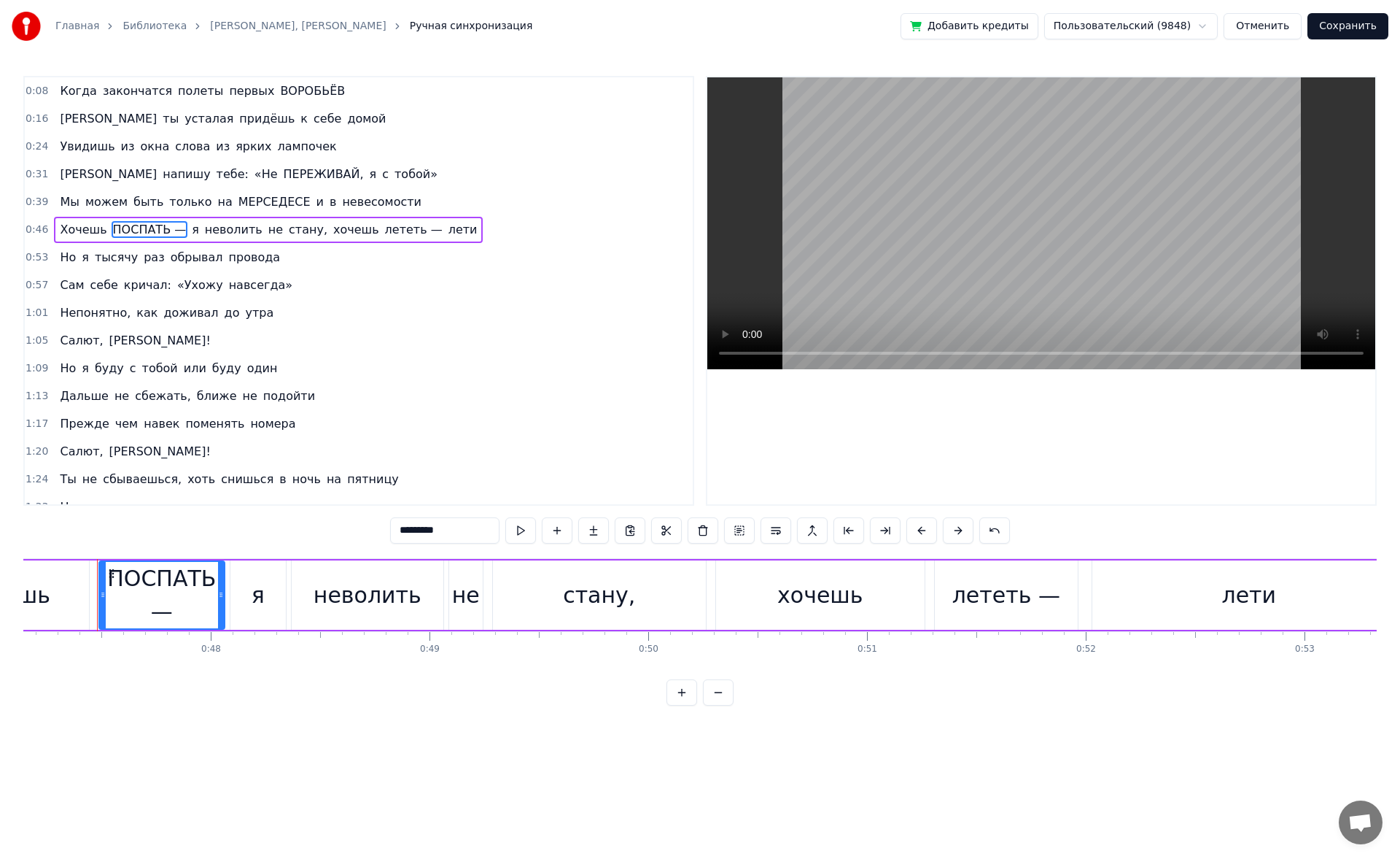
click at [446, 525] on input "*********" at bounding box center [445, 530] width 109 height 26
click at [385, 231] on span "лететь —" at bounding box center [414, 229] width 61 height 16
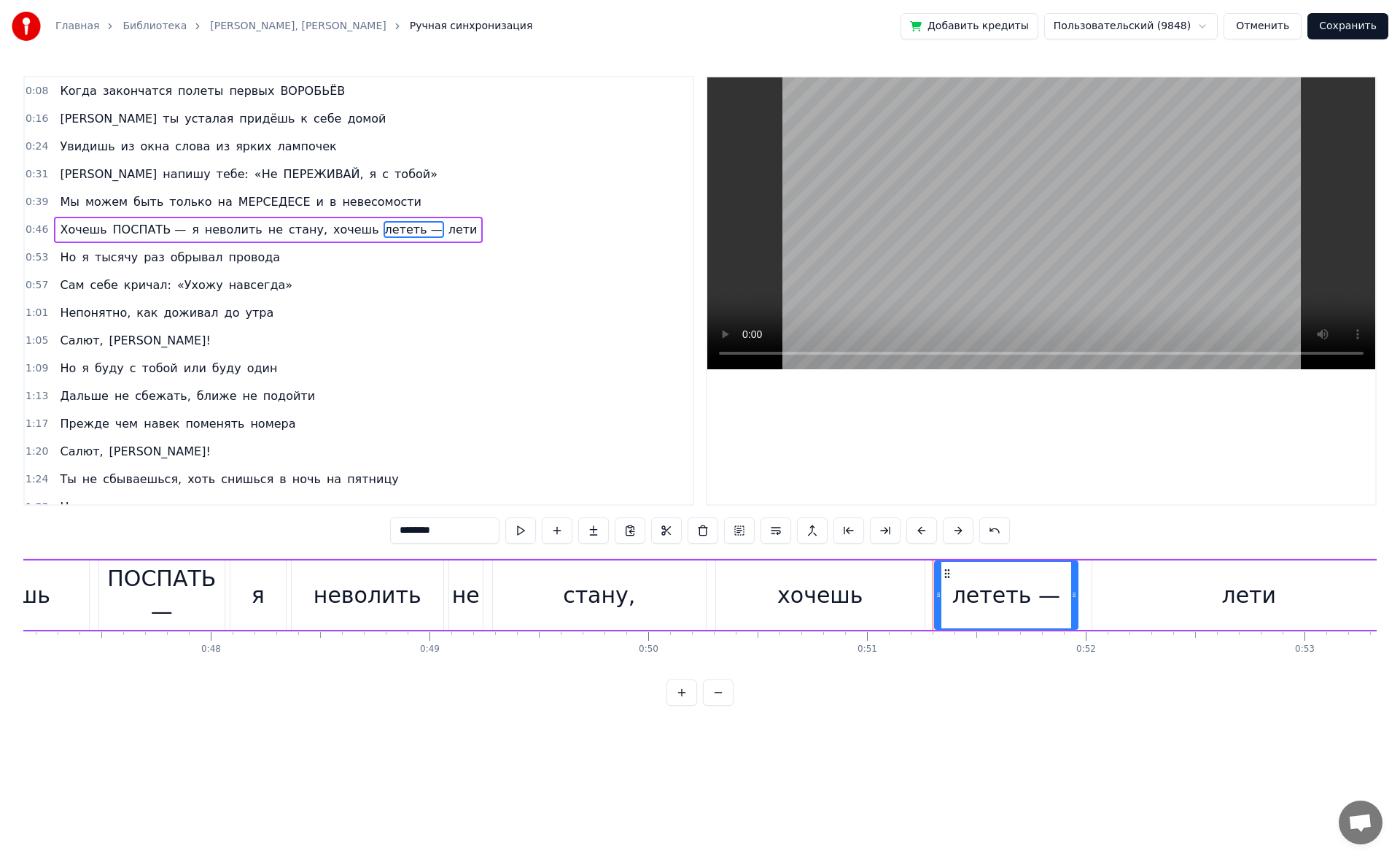
click at [433, 535] on input "********" at bounding box center [445, 530] width 109 height 26
paste input "**"
click at [164, 227] on span "ПОСПАТЬ —" at bounding box center [150, 229] width 76 height 16
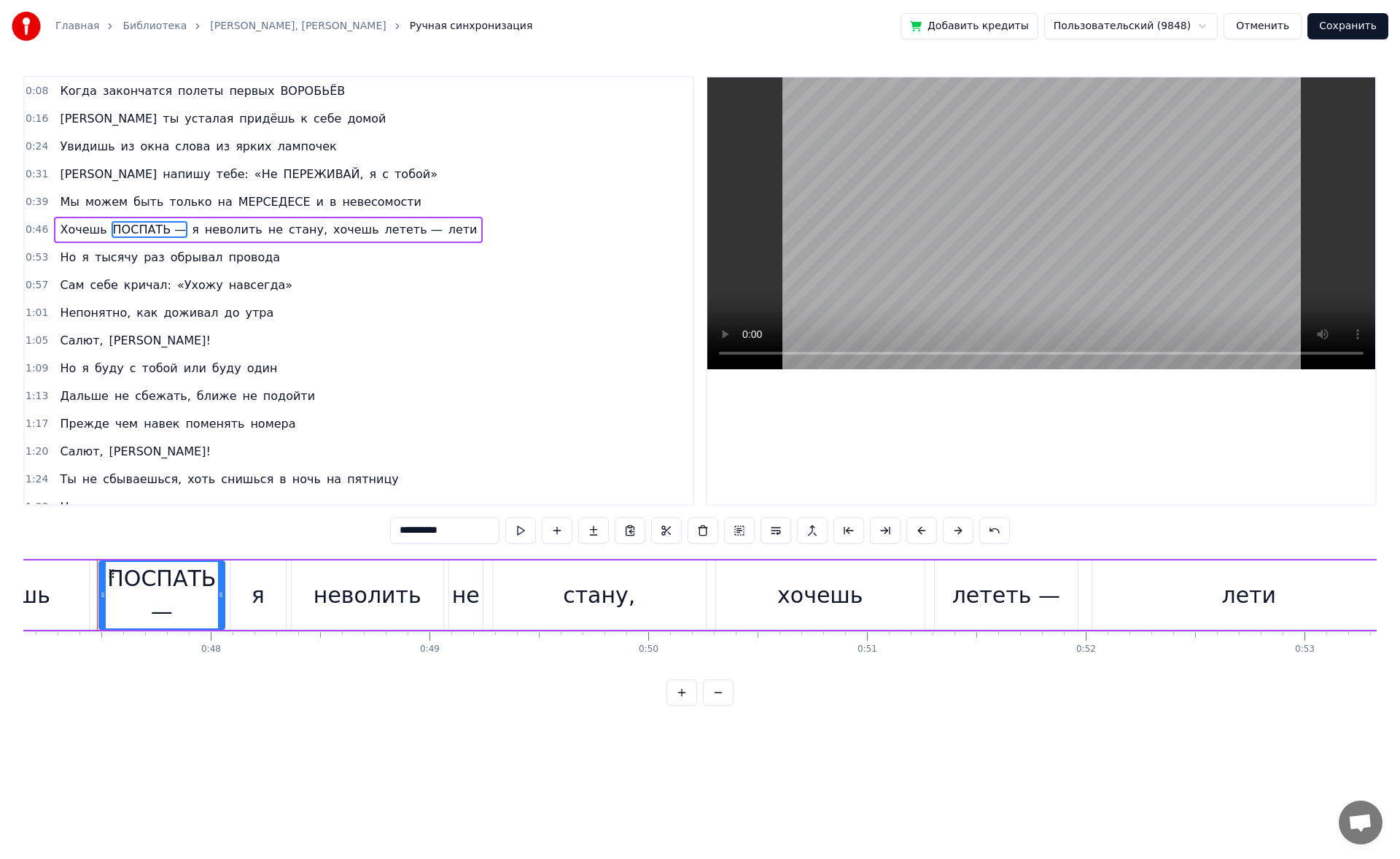
click at [470, 527] on input "**********" at bounding box center [445, 530] width 109 height 26
paste input "**"
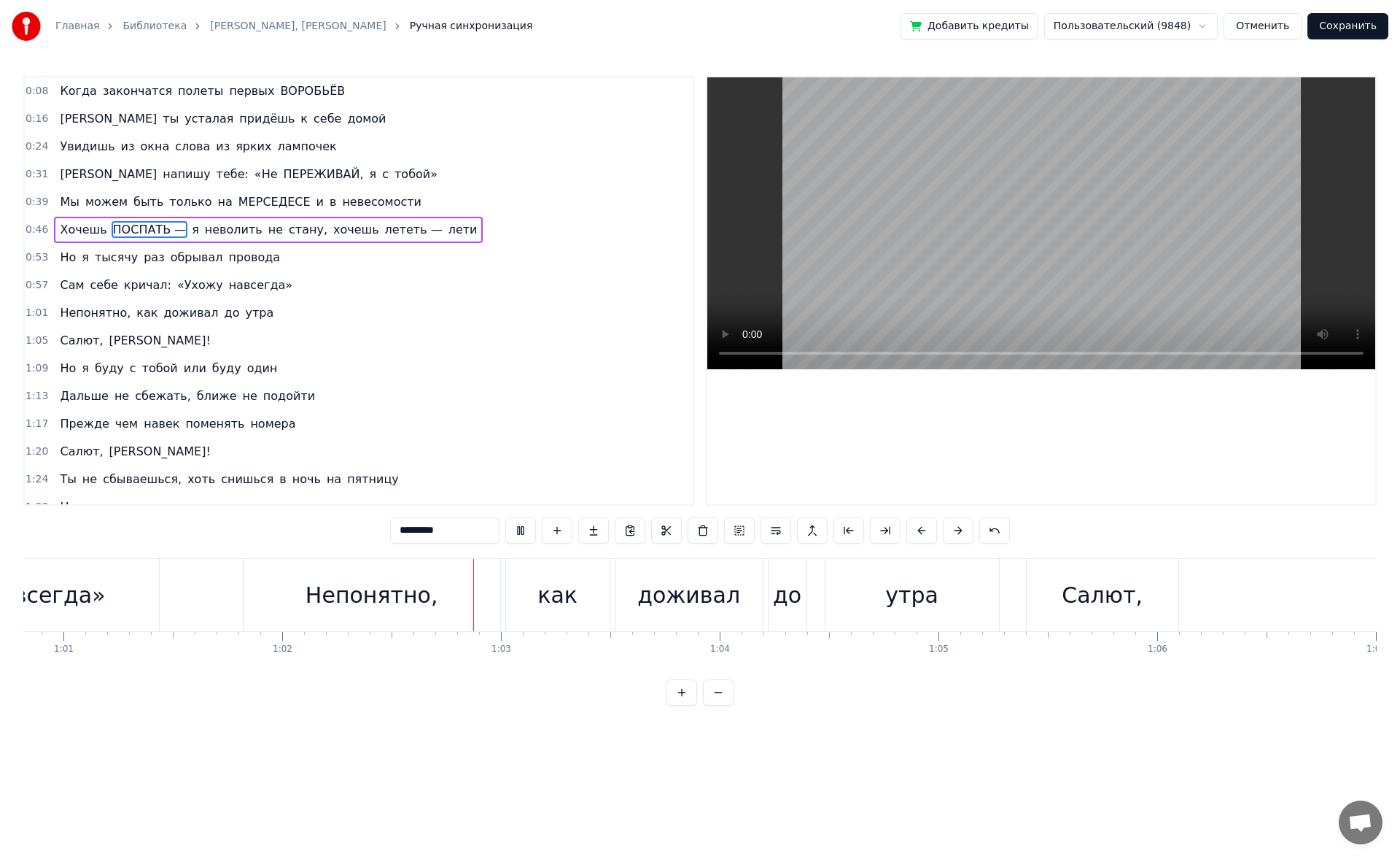
scroll to position [0, 13560]
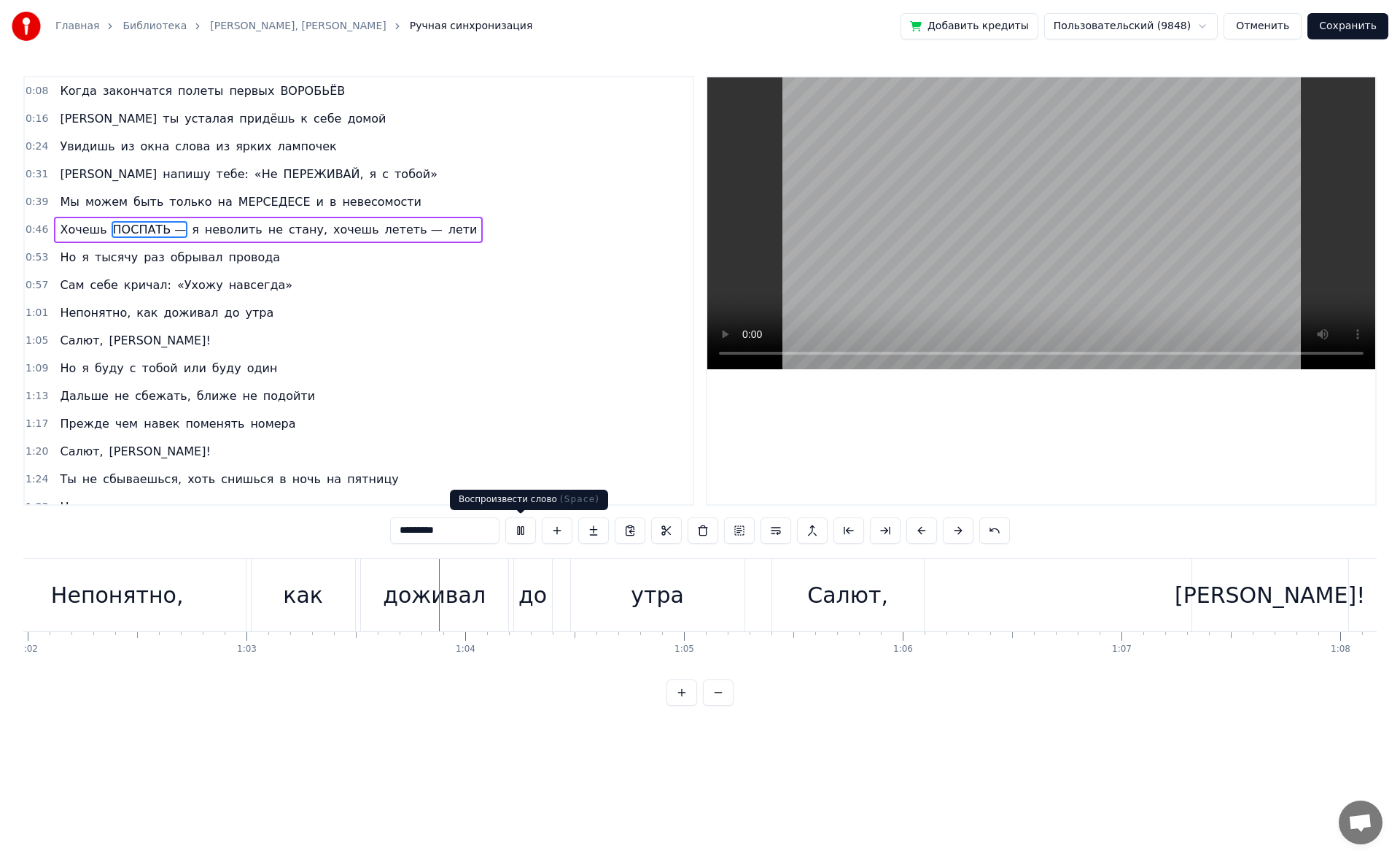
click at [520, 538] on button at bounding box center [521, 530] width 31 height 26
click at [183, 286] on span "«Ухожу" at bounding box center [200, 285] width 49 height 16
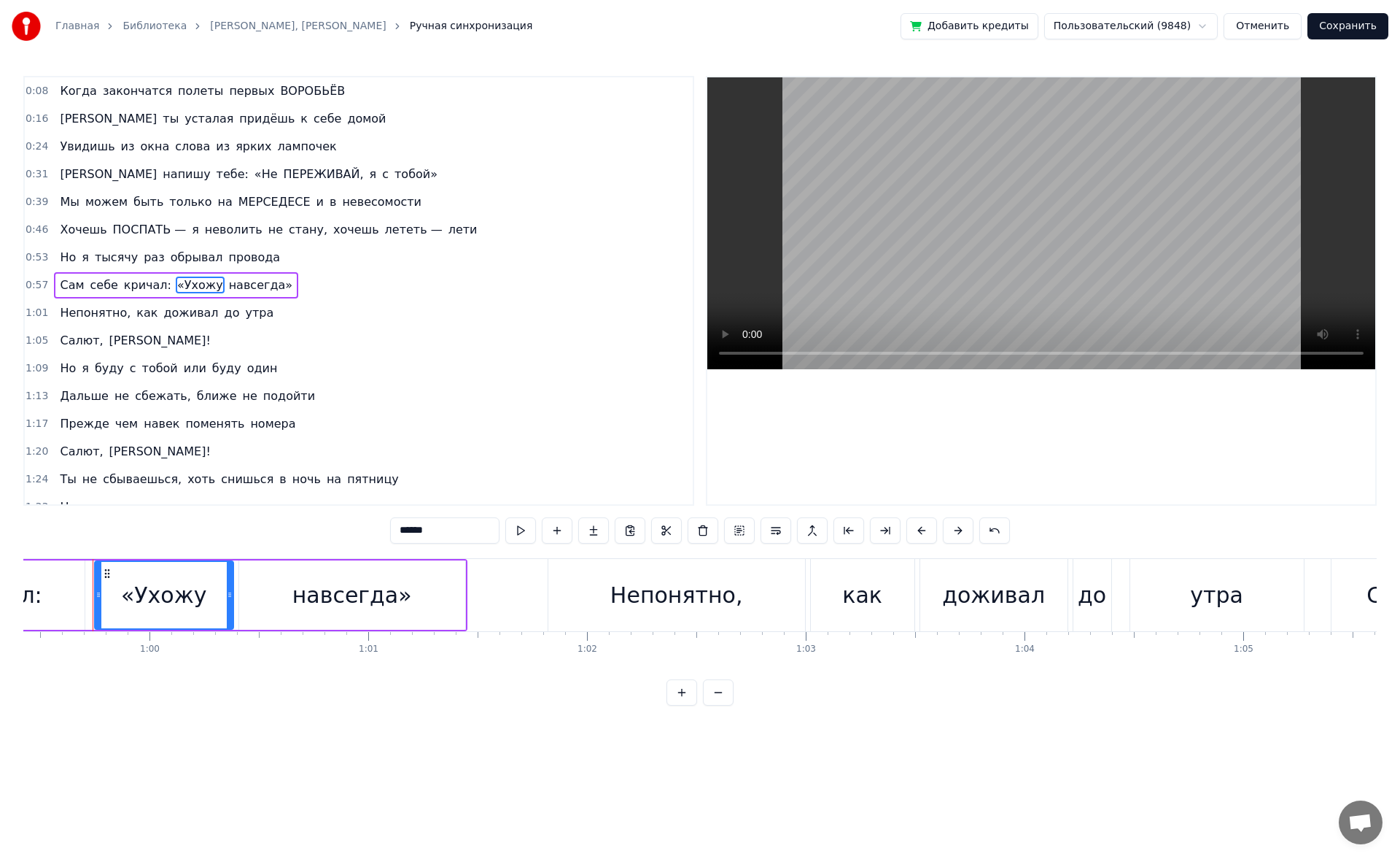
scroll to position [0, 12997]
click at [227, 289] on span "навсегда»" at bounding box center [260, 285] width 66 height 16
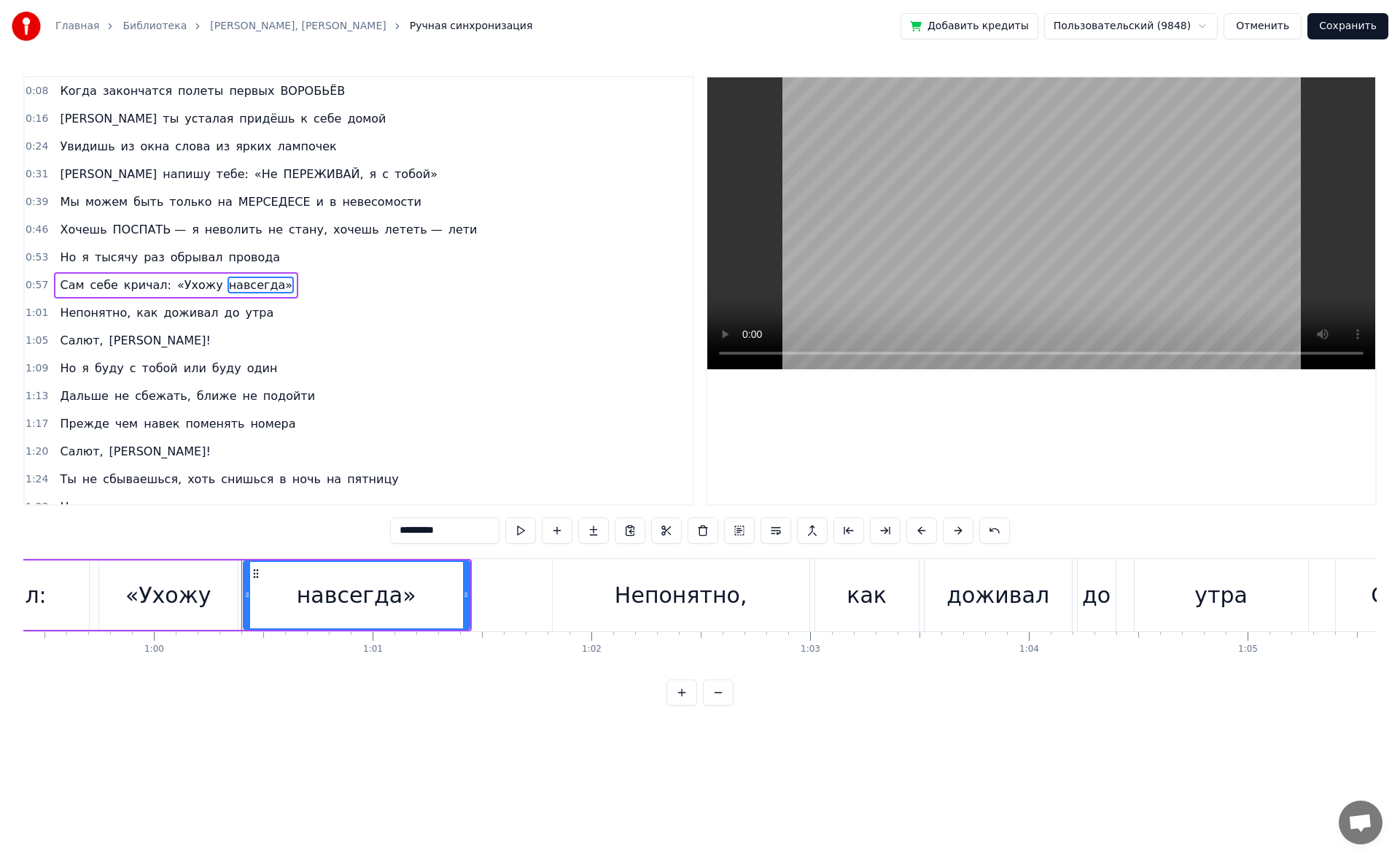
click at [448, 531] on input "*********" at bounding box center [445, 530] width 109 height 26
type input "*"
click at [196, 616] on div "«Ухожу" at bounding box center [168, 595] width 138 height 69
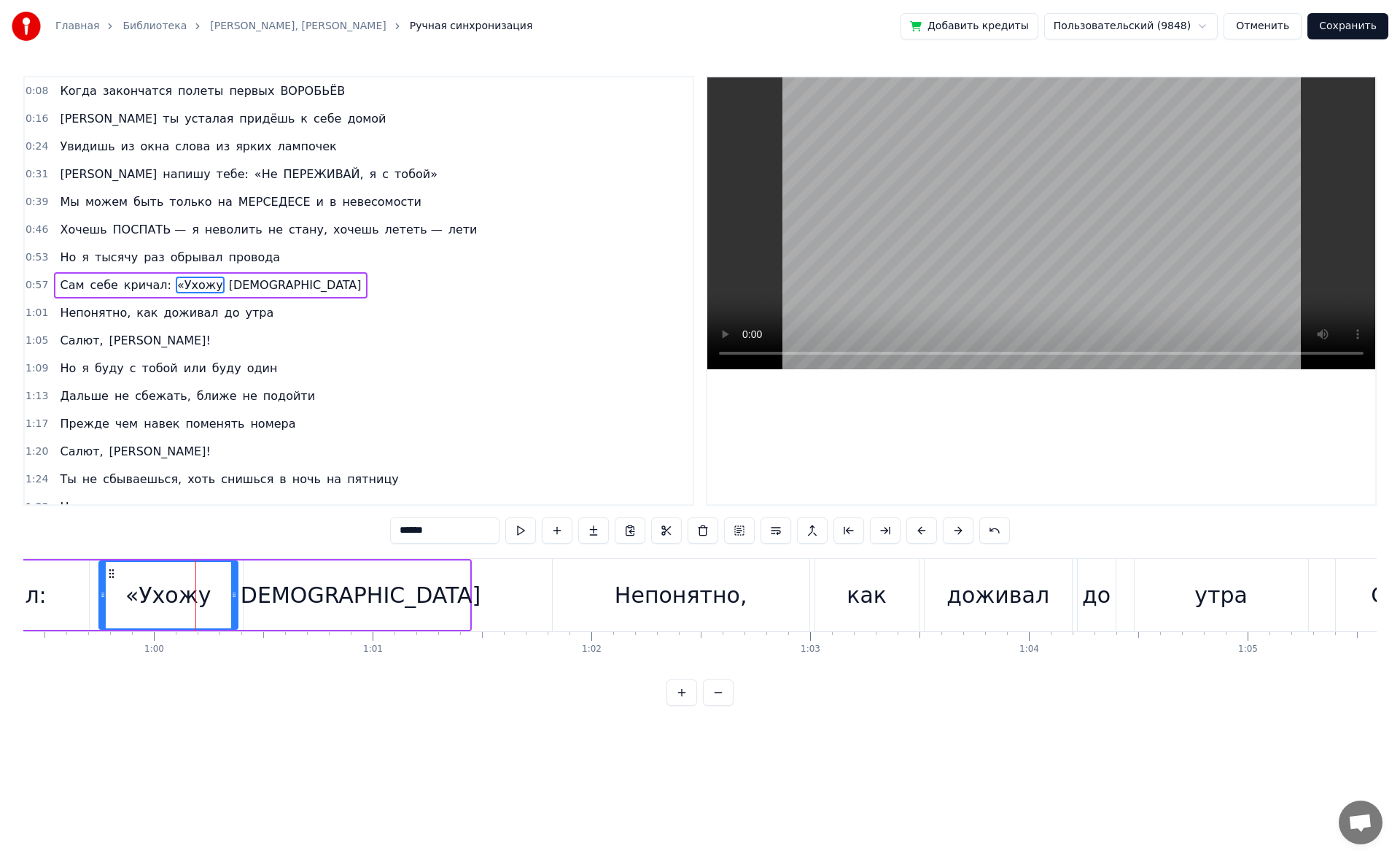
click at [402, 529] on input "******" at bounding box center [445, 530] width 109 height 26
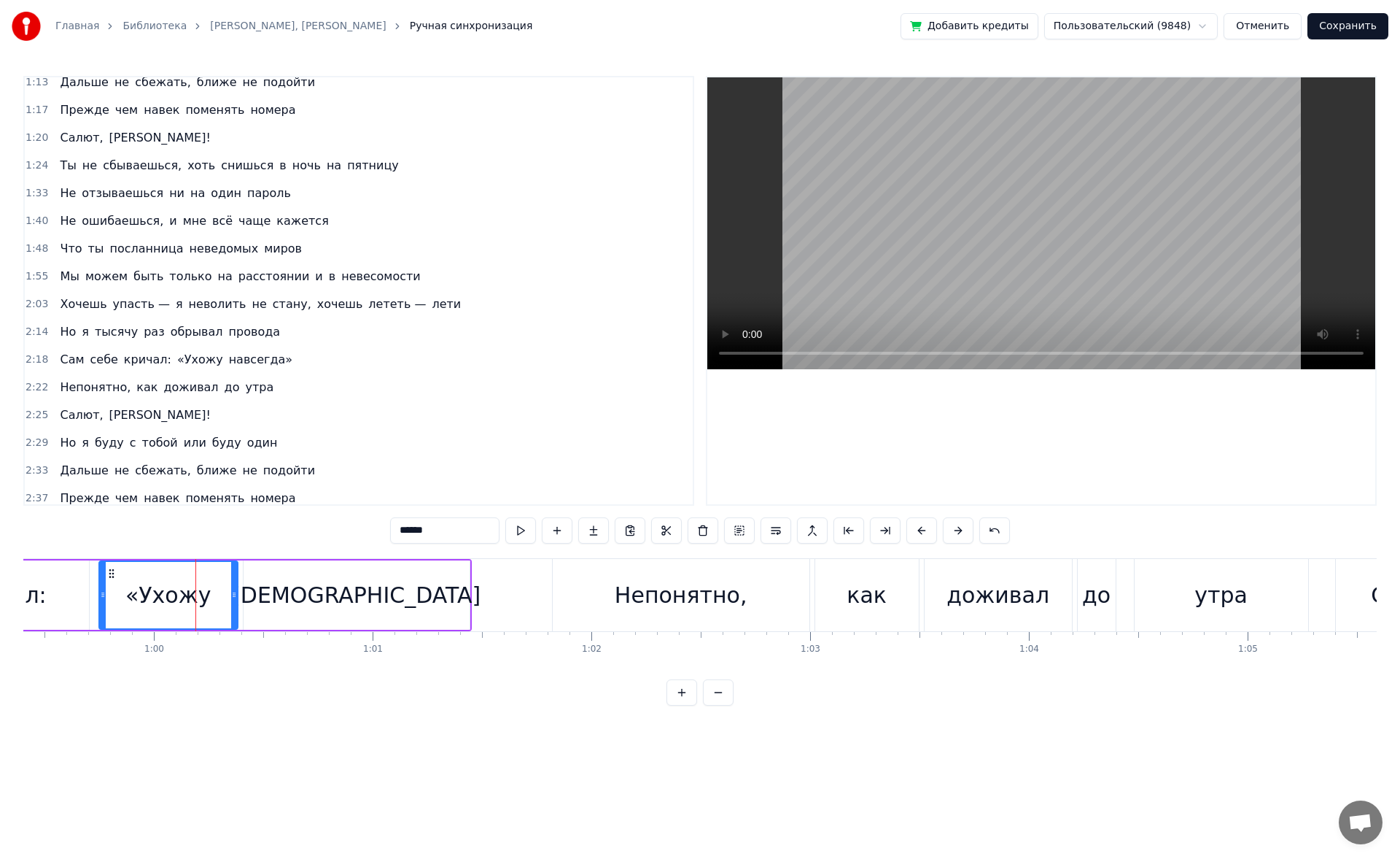
click at [240, 359] on span "навсегда»" at bounding box center [260, 359] width 66 height 16
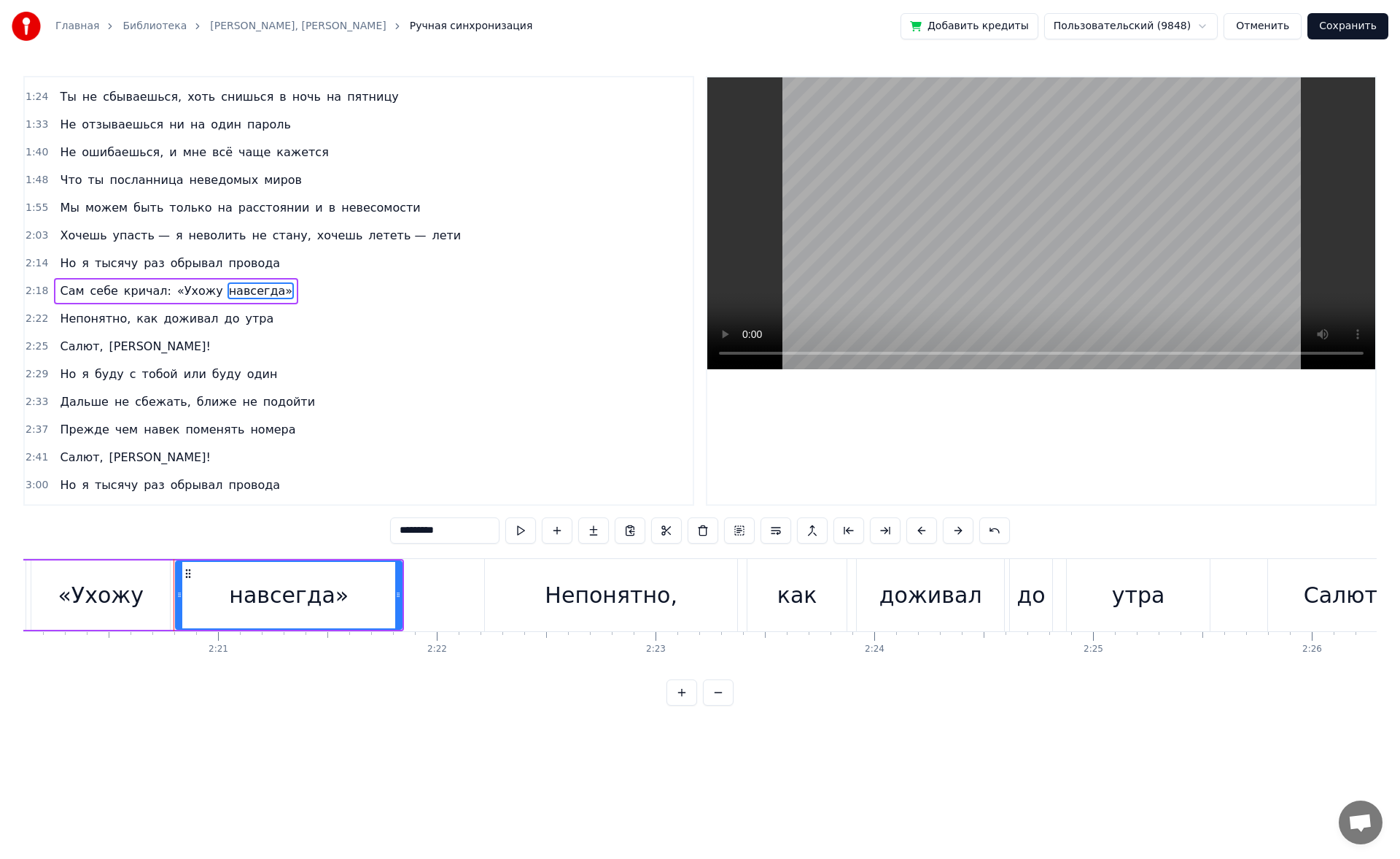
scroll to position [0, 30731]
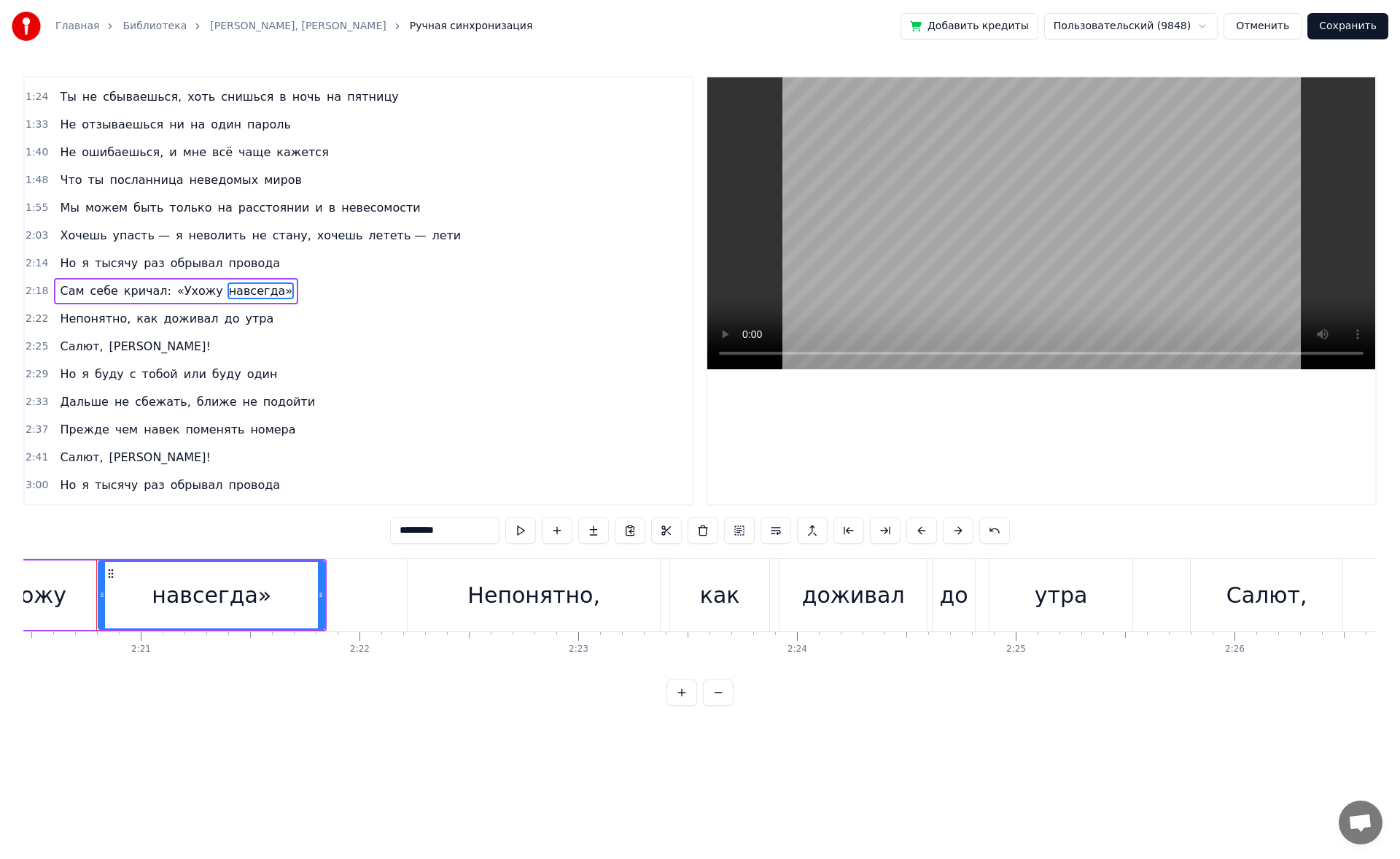
drag, startPoint x: 451, startPoint y: 537, endPoint x: 439, endPoint y: 535, distance: 12.2
click at [439, 535] on input "*********" at bounding box center [445, 530] width 109 height 26
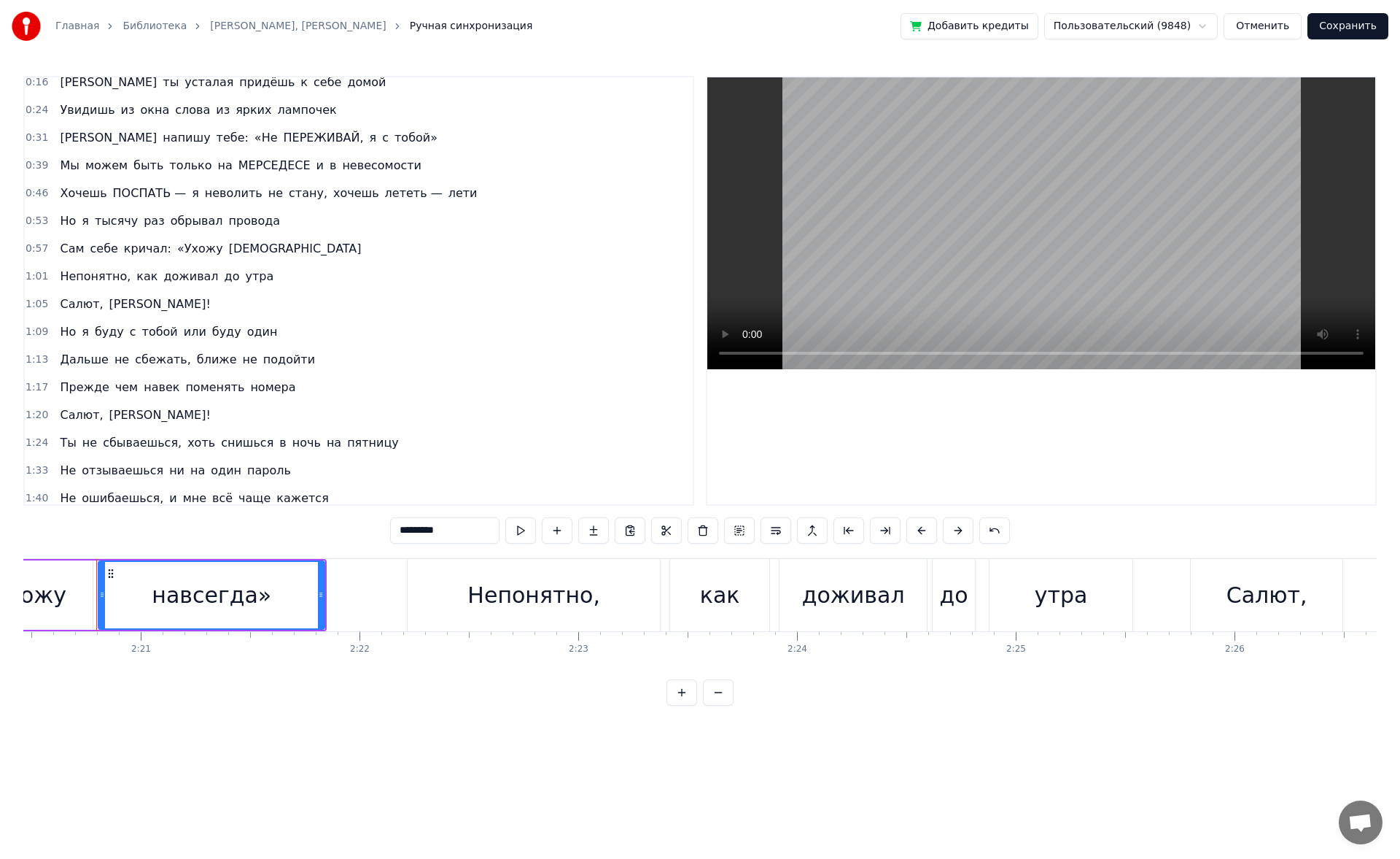
scroll to position [0, 0]
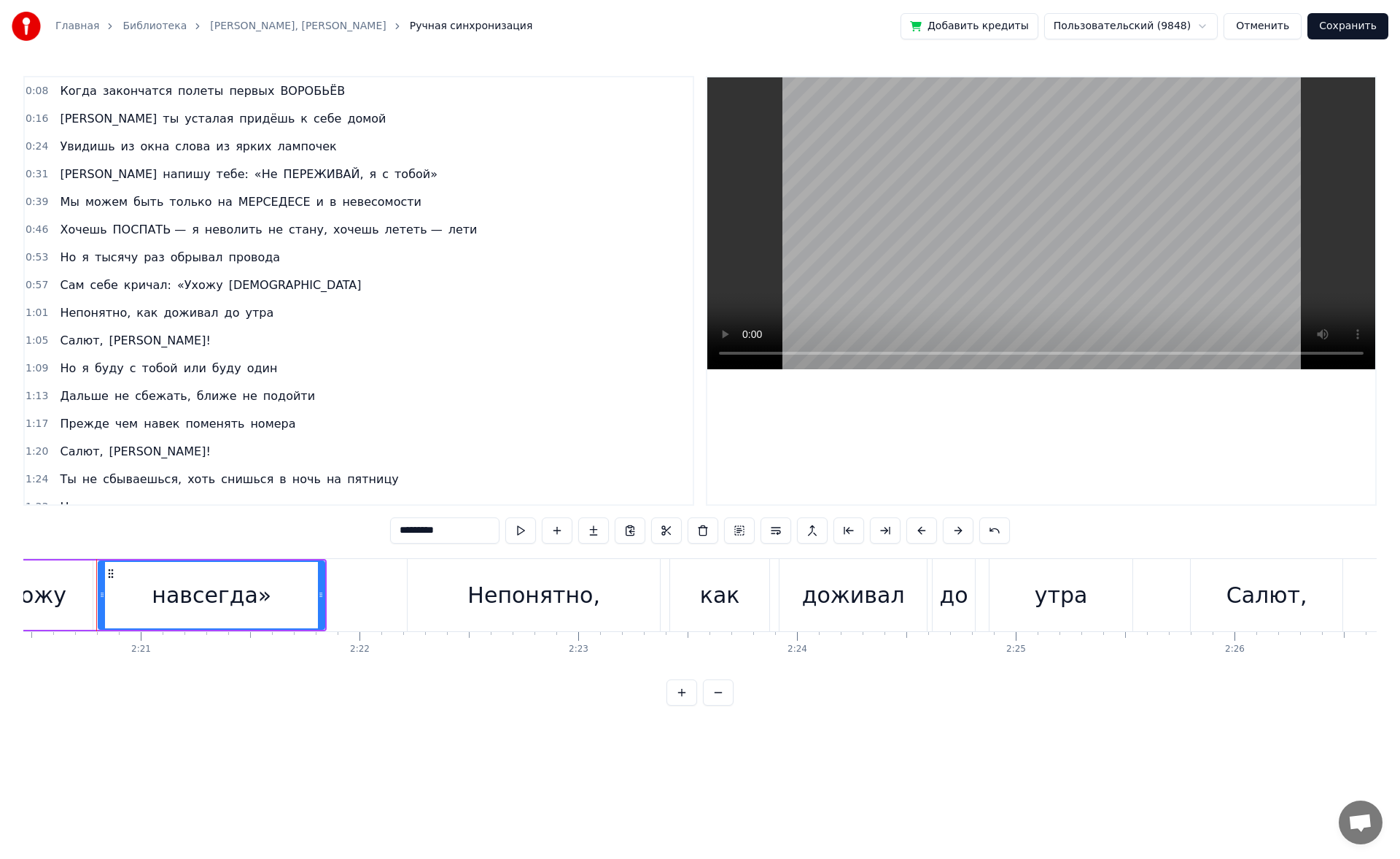
click at [242, 283] on span "ГОСПОДА" at bounding box center [295, 285] width 136 height 16
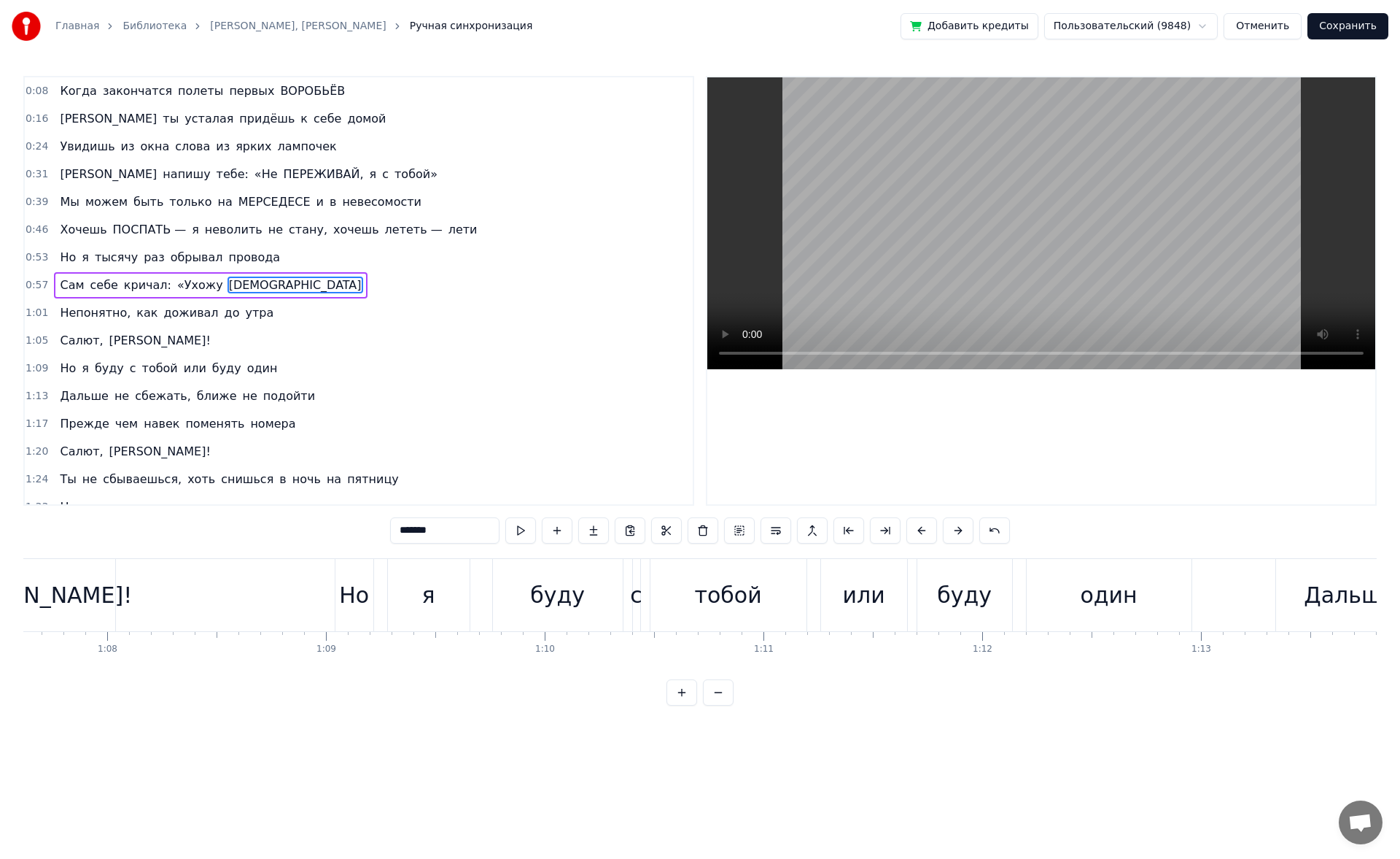
click at [474, 521] on input "*******" at bounding box center [445, 530] width 109 height 26
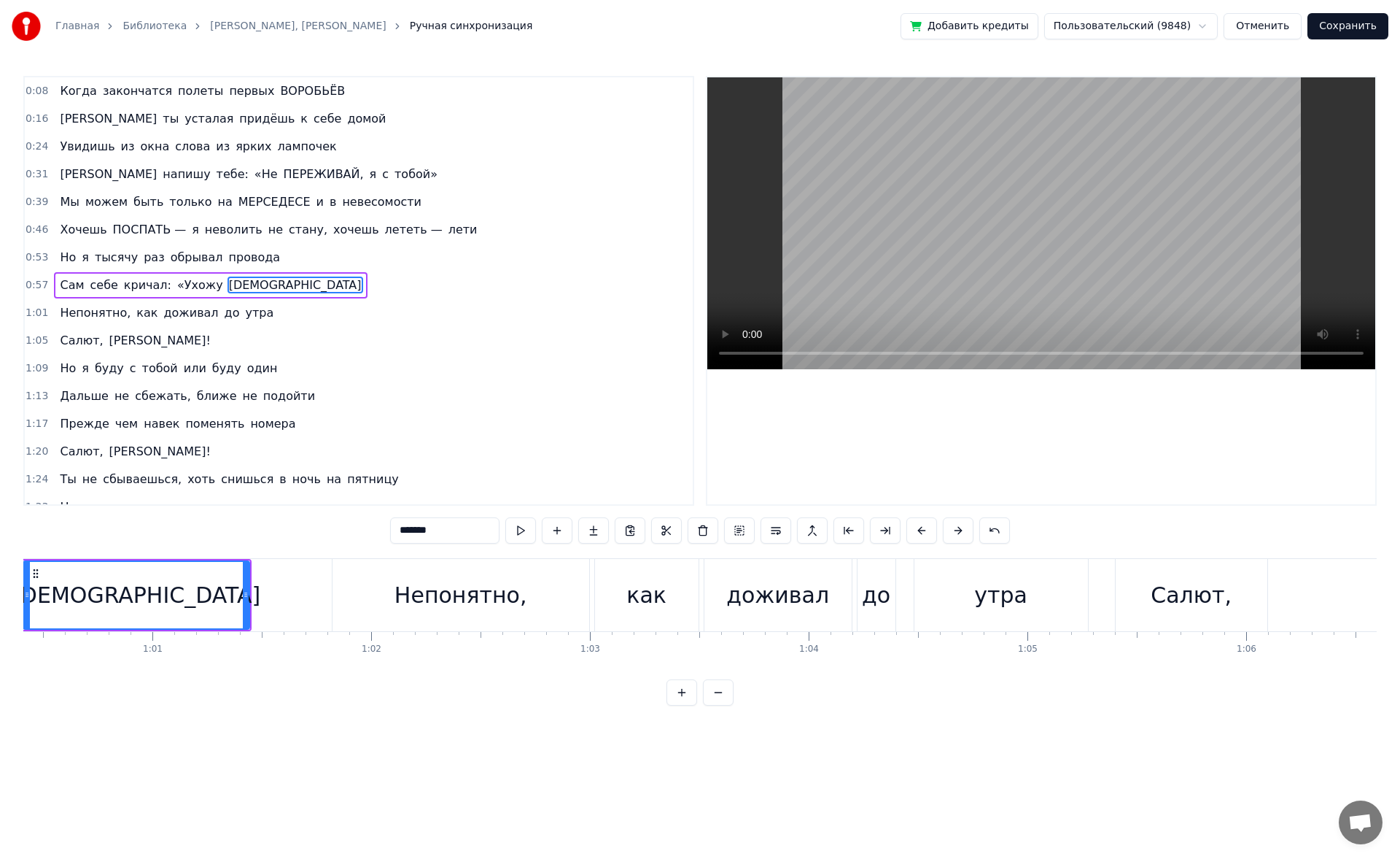
scroll to position [0, 13140]
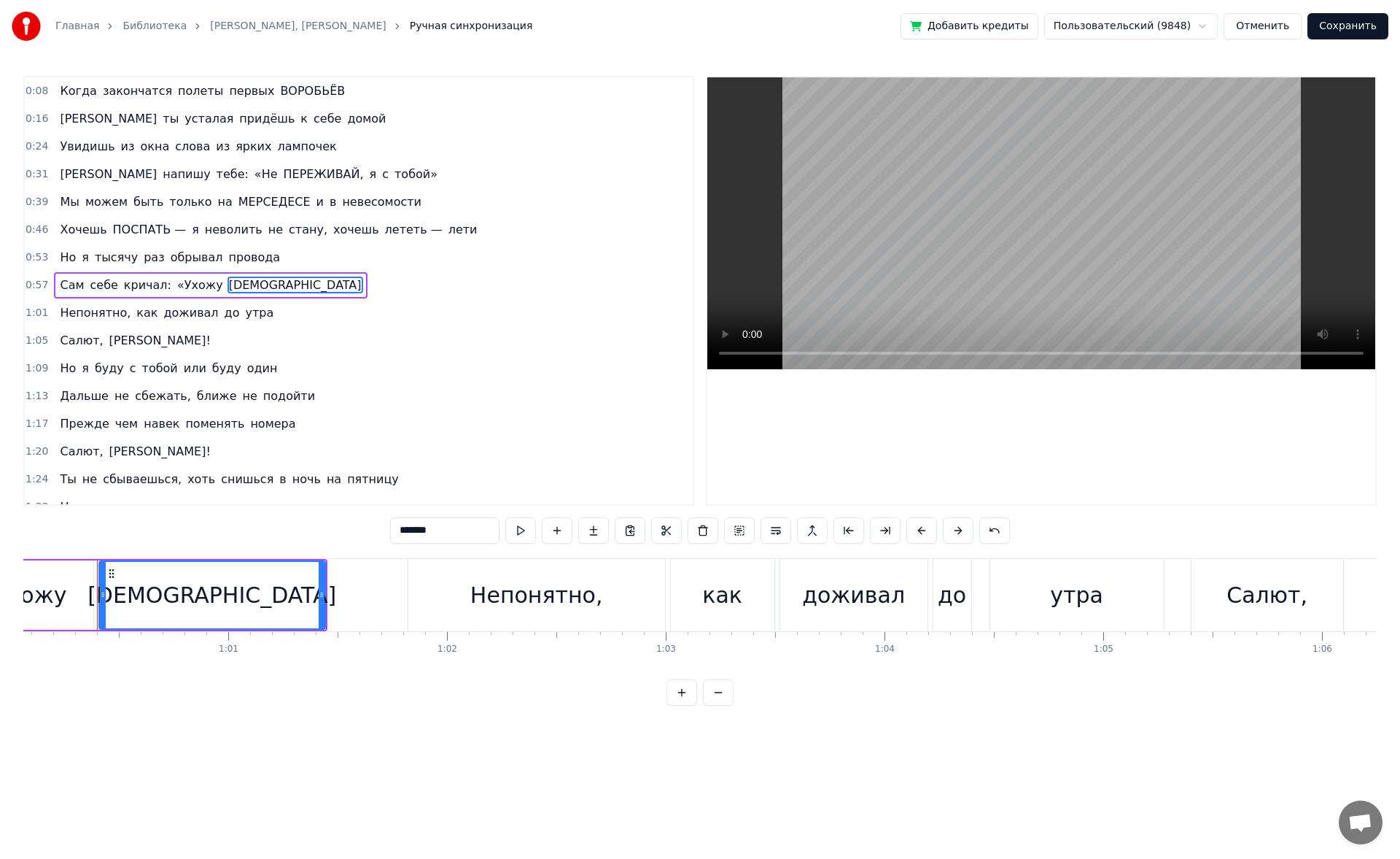
paste input "*"
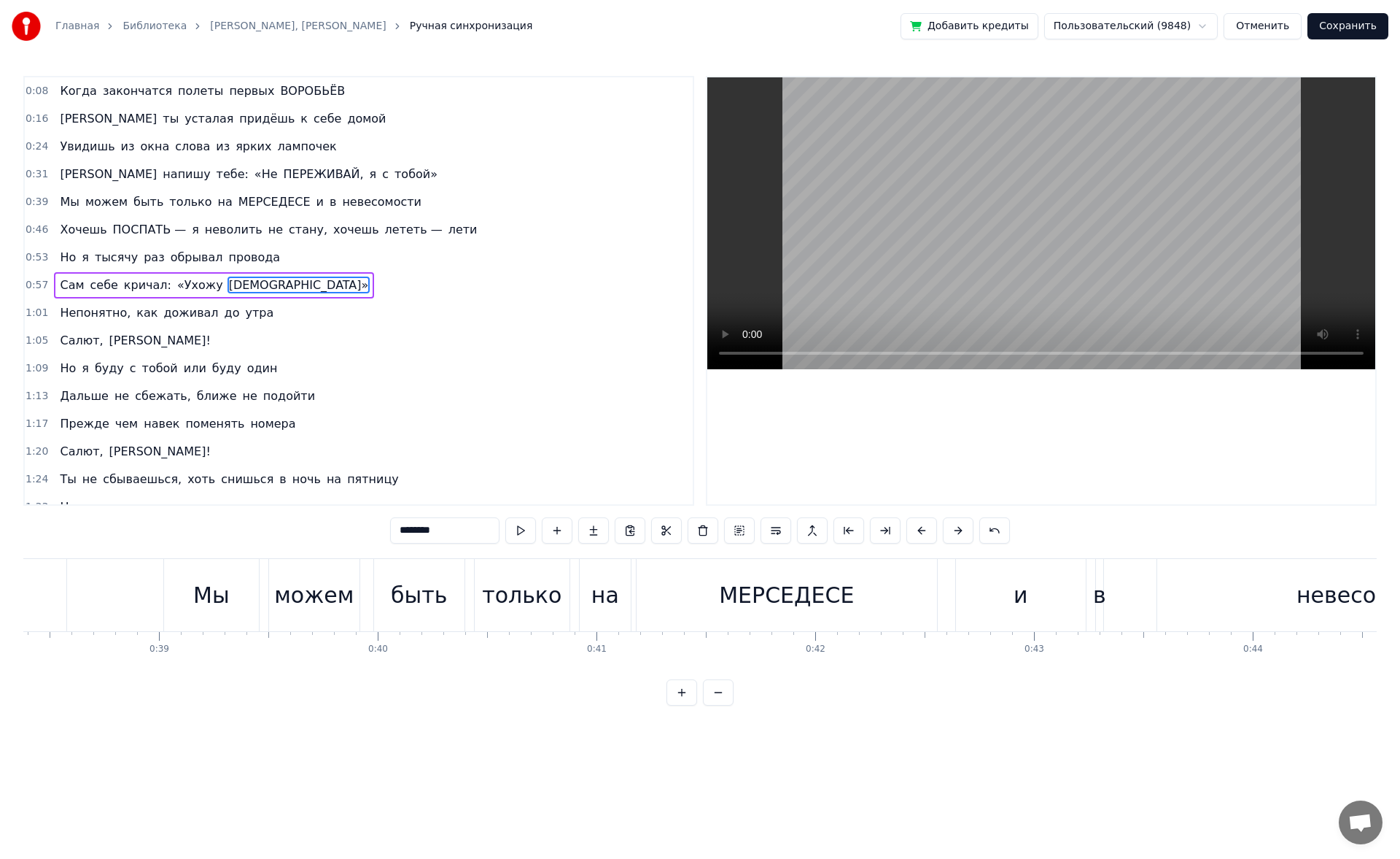
scroll to position [0, 8343]
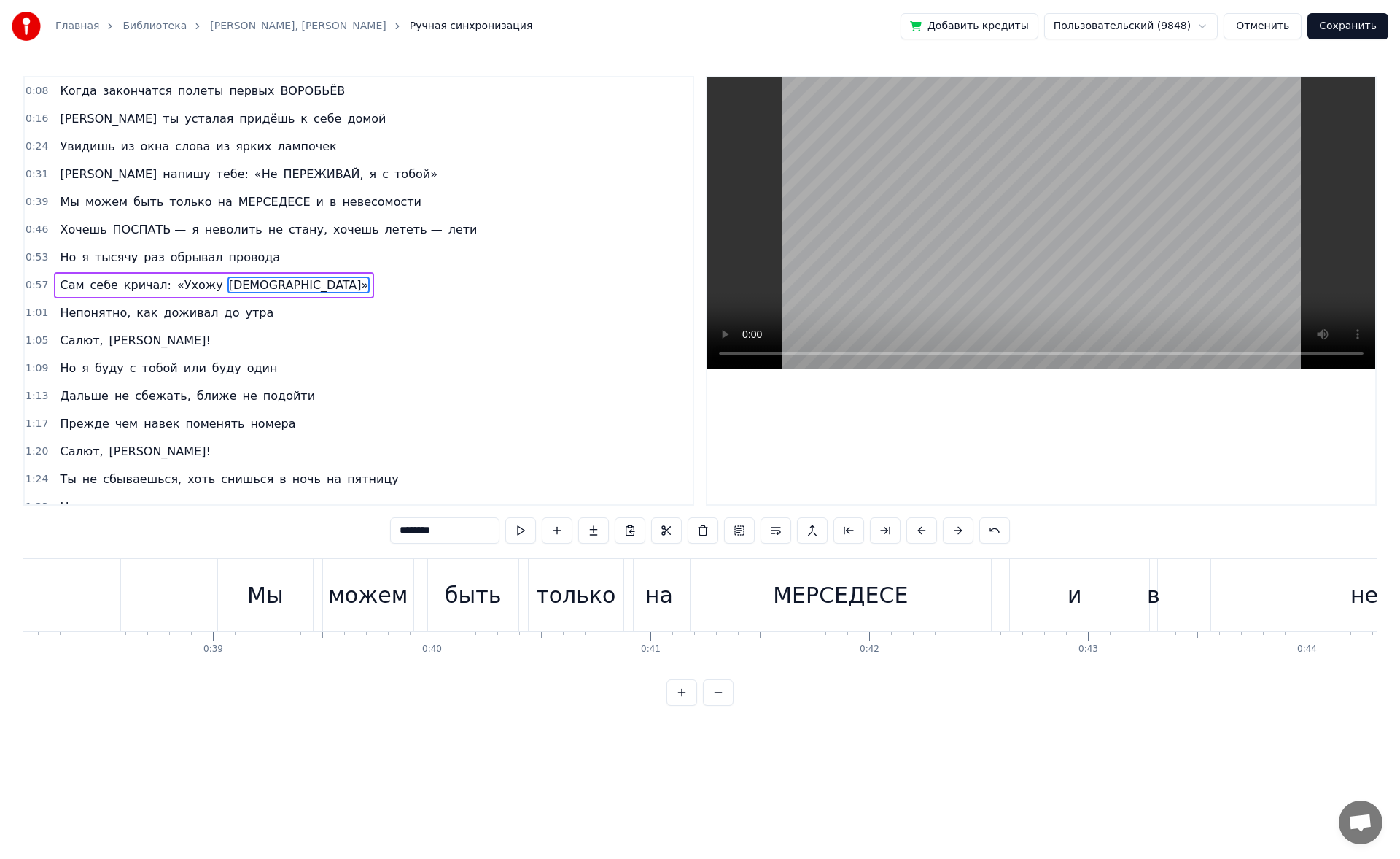
type input "********"
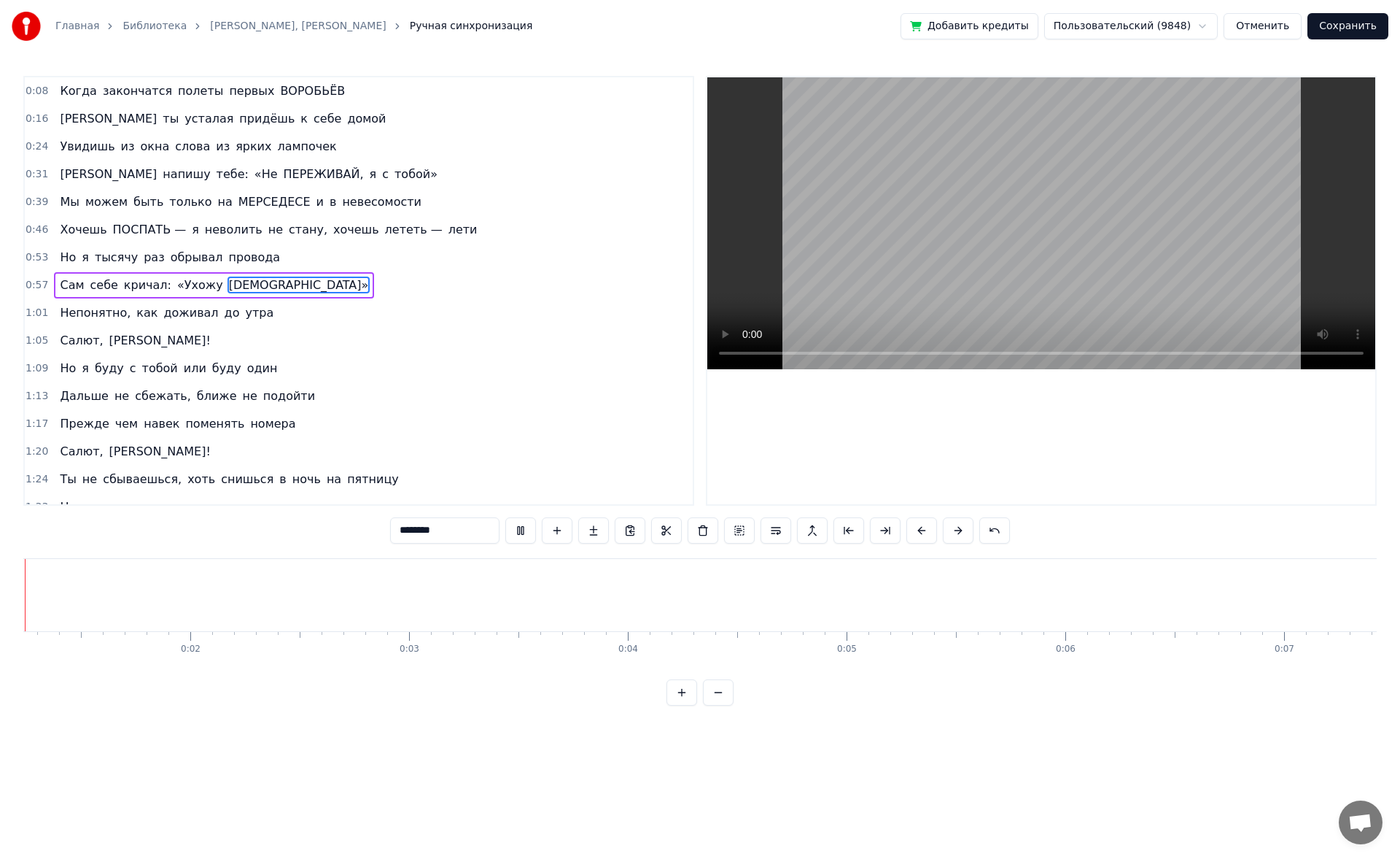
scroll to position [0, 205]
click at [265, 27] on link "[PERSON_NAME], [PERSON_NAME]" at bounding box center [298, 26] width 176 height 15
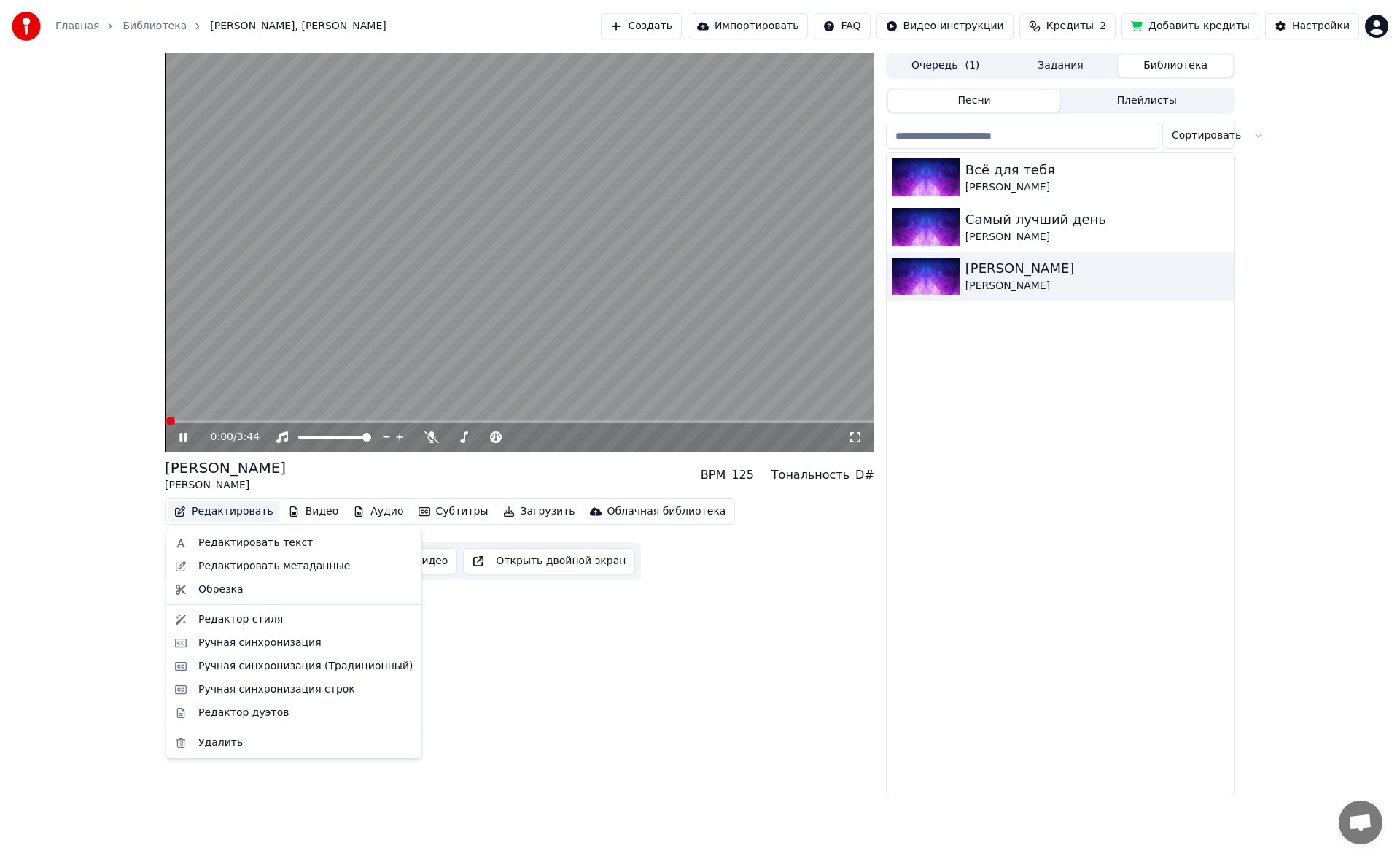
click at [239, 519] on button "Редактировать" at bounding box center [224, 511] width 111 height 20
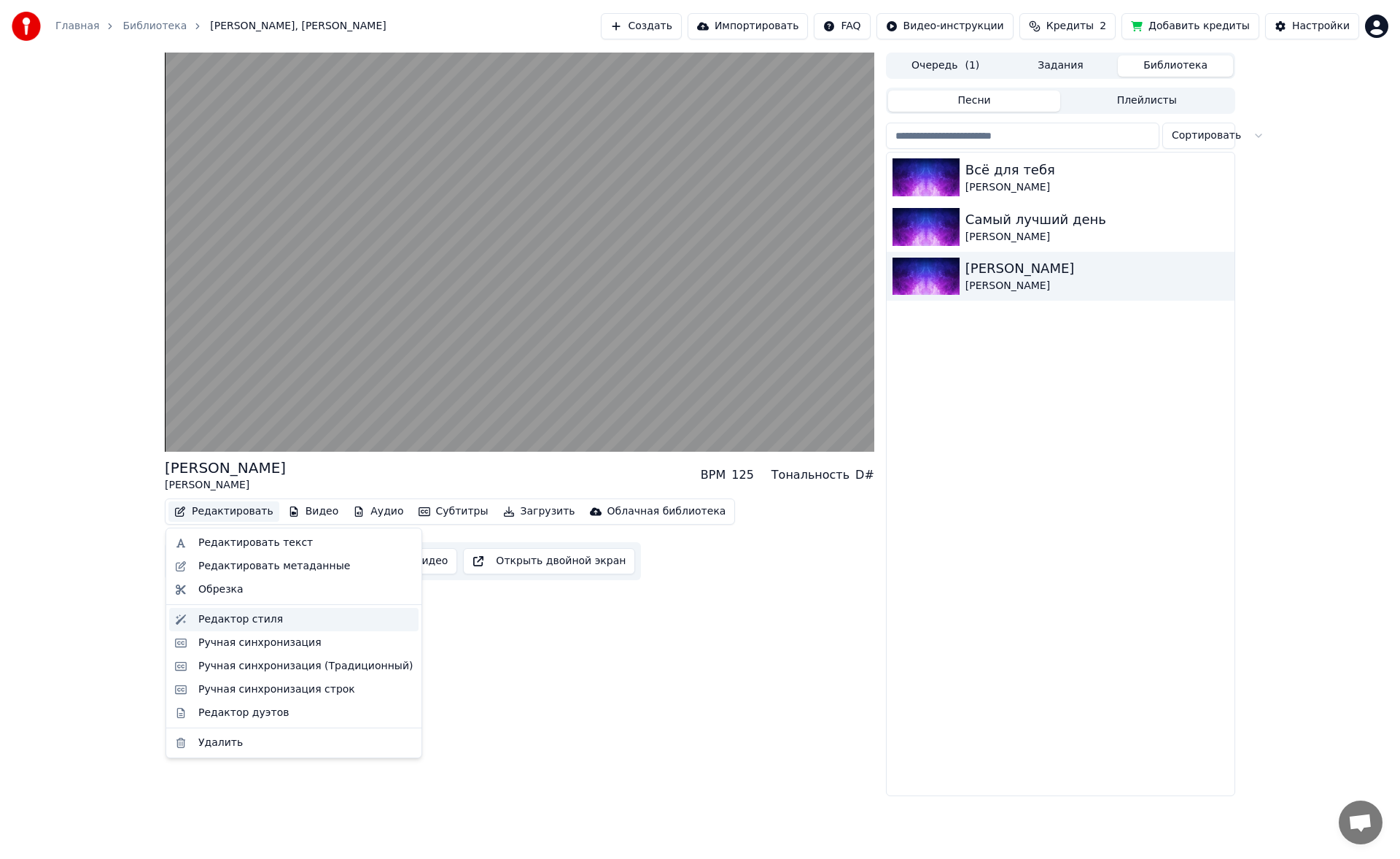
click at [257, 616] on div "Редактор стиля" at bounding box center [240, 620] width 85 height 15
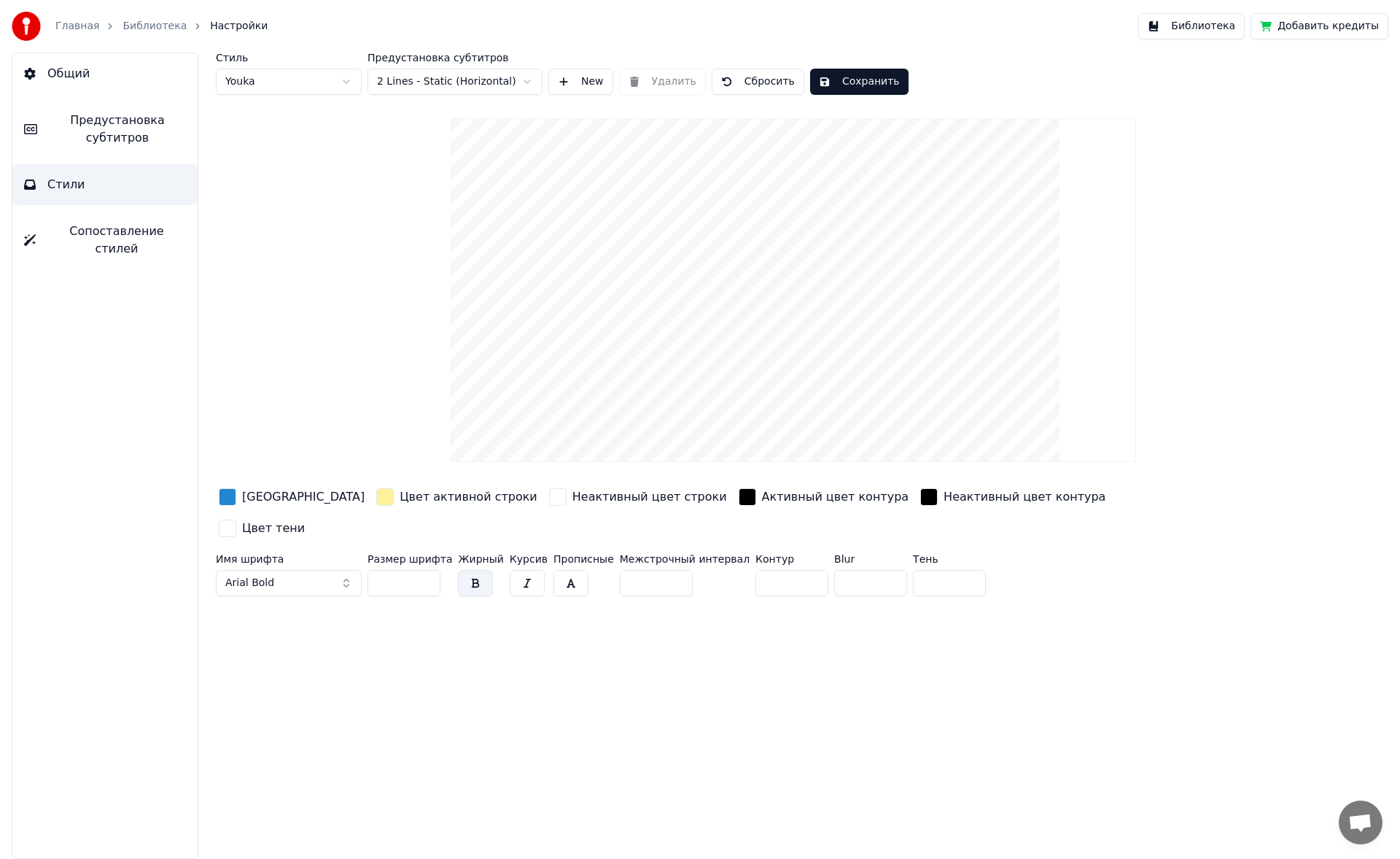
click at [156, 29] on link "Библиотека" at bounding box center [155, 26] width 65 height 15
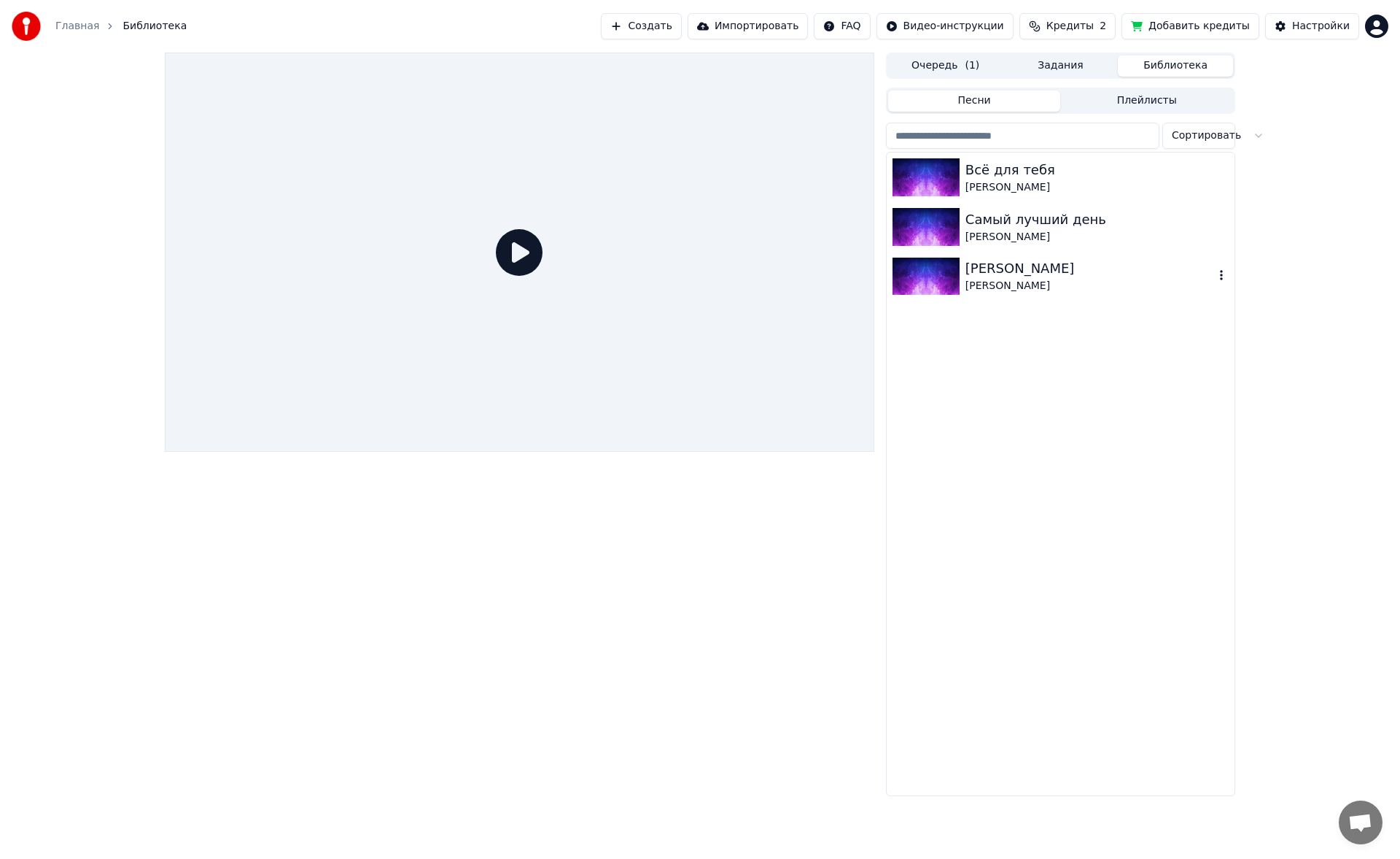
click at [1046, 298] on div "Салют, Вера Валерий Меладзе" at bounding box center [1061, 277] width 347 height 50
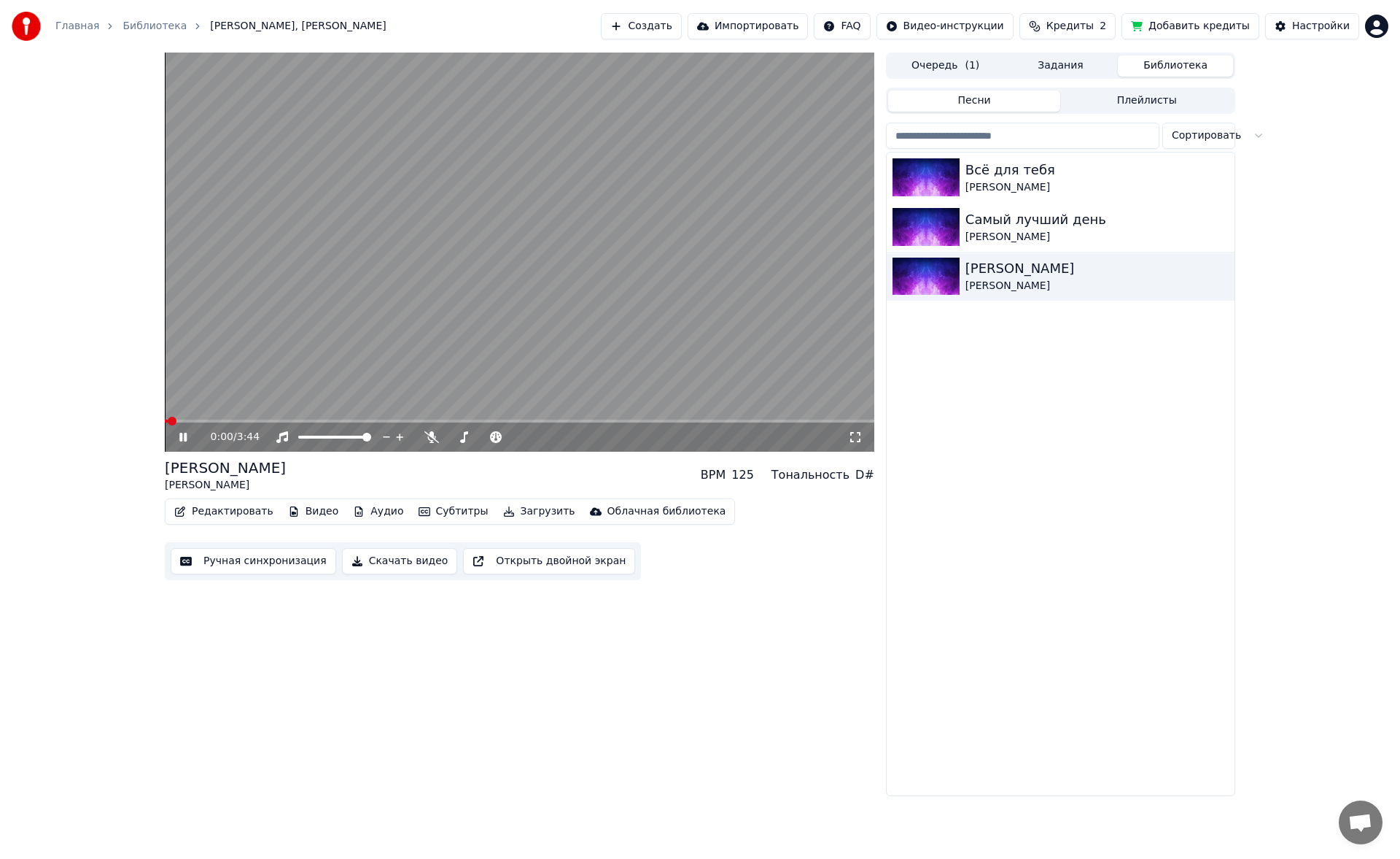
click at [211, 512] on button "Редактировать" at bounding box center [224, 511] width 111 height 20
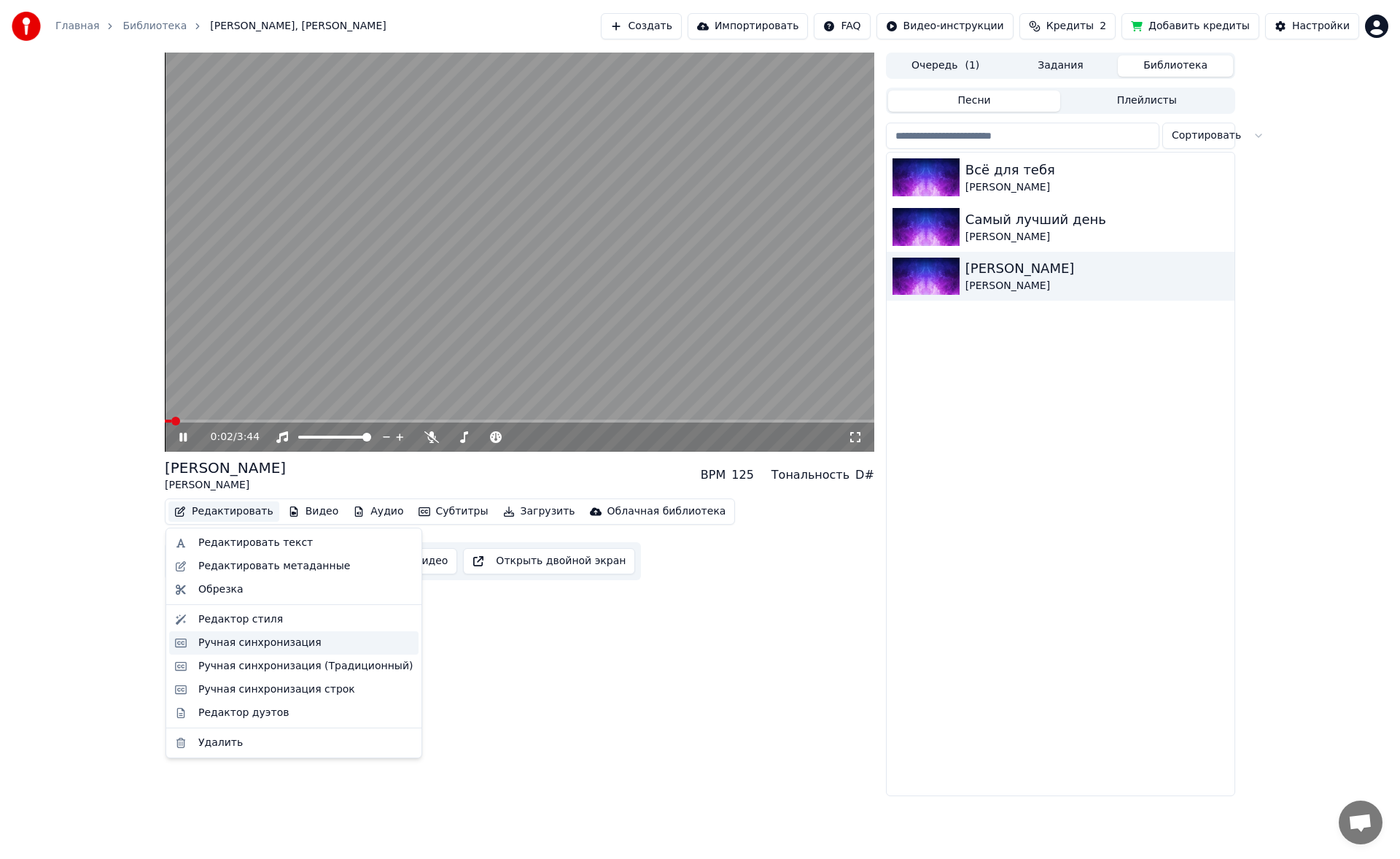
click at [249, 639] on div "Ручная синхронизация" at bounding box center [259, 642] width 123 height 15
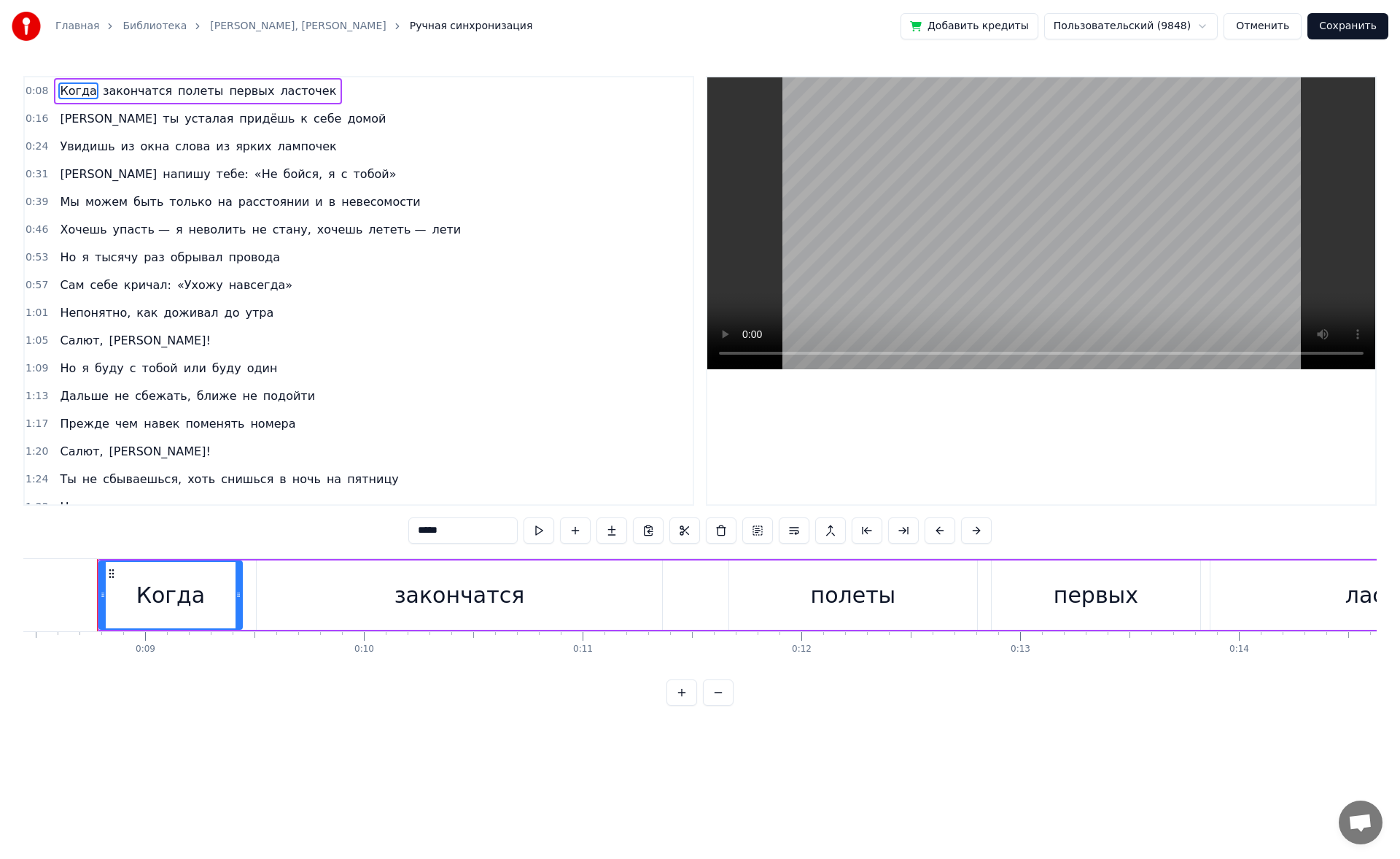
click at [278, 97] on span "ласточек" at bounding box center [307, 91] width 59 height 16
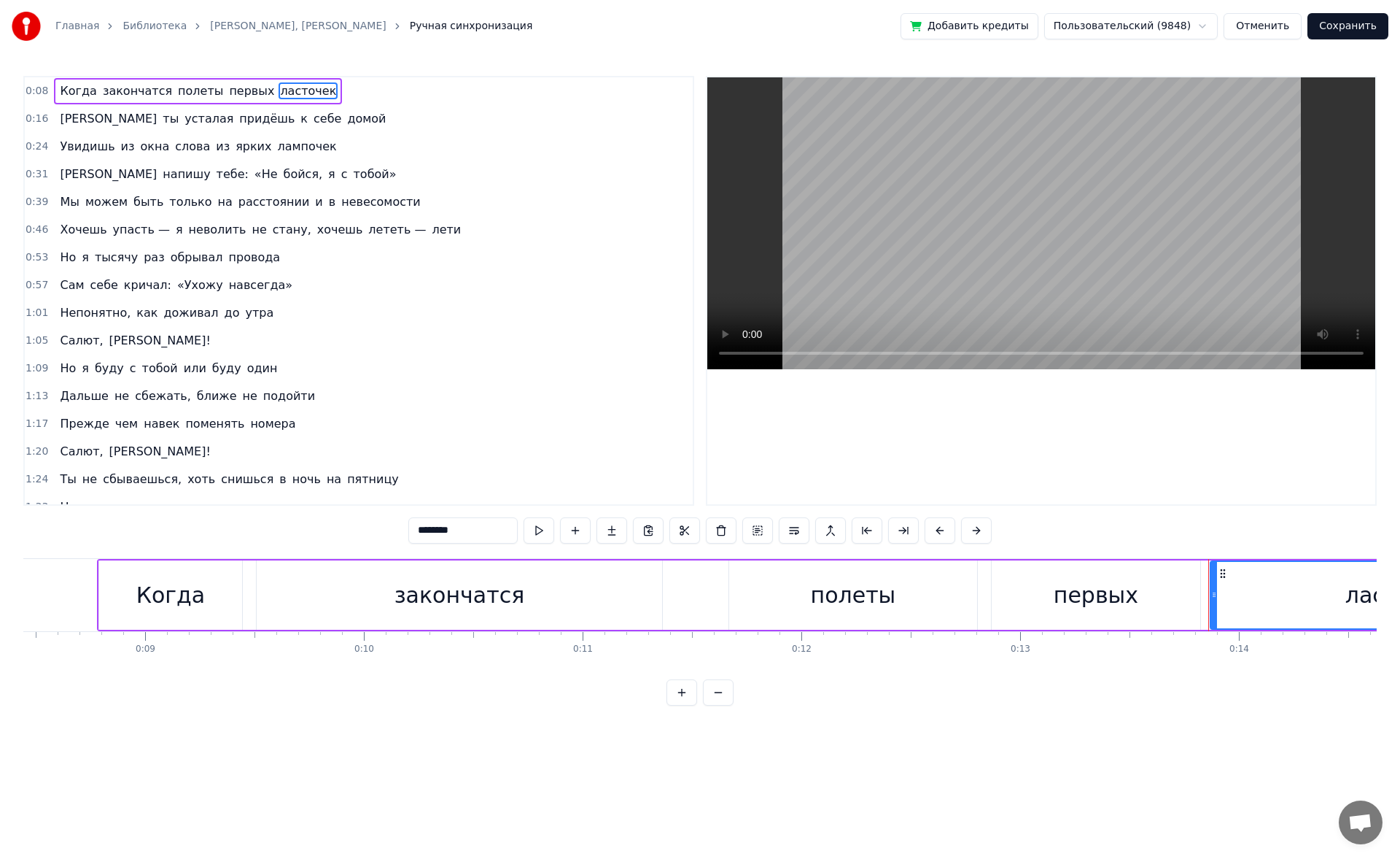
drag, startPoint x: 476, startPoint y: 533, endPoint x: 405, endPoint y: 527, distance: 71.3
click at [405, 527] on div "0:08 Когда закончатся полеты первых ласточек 0:16 И ты усталая придёшь к себе д…" at bounding box center [700, 390] width 1354 height 630
type input "********"
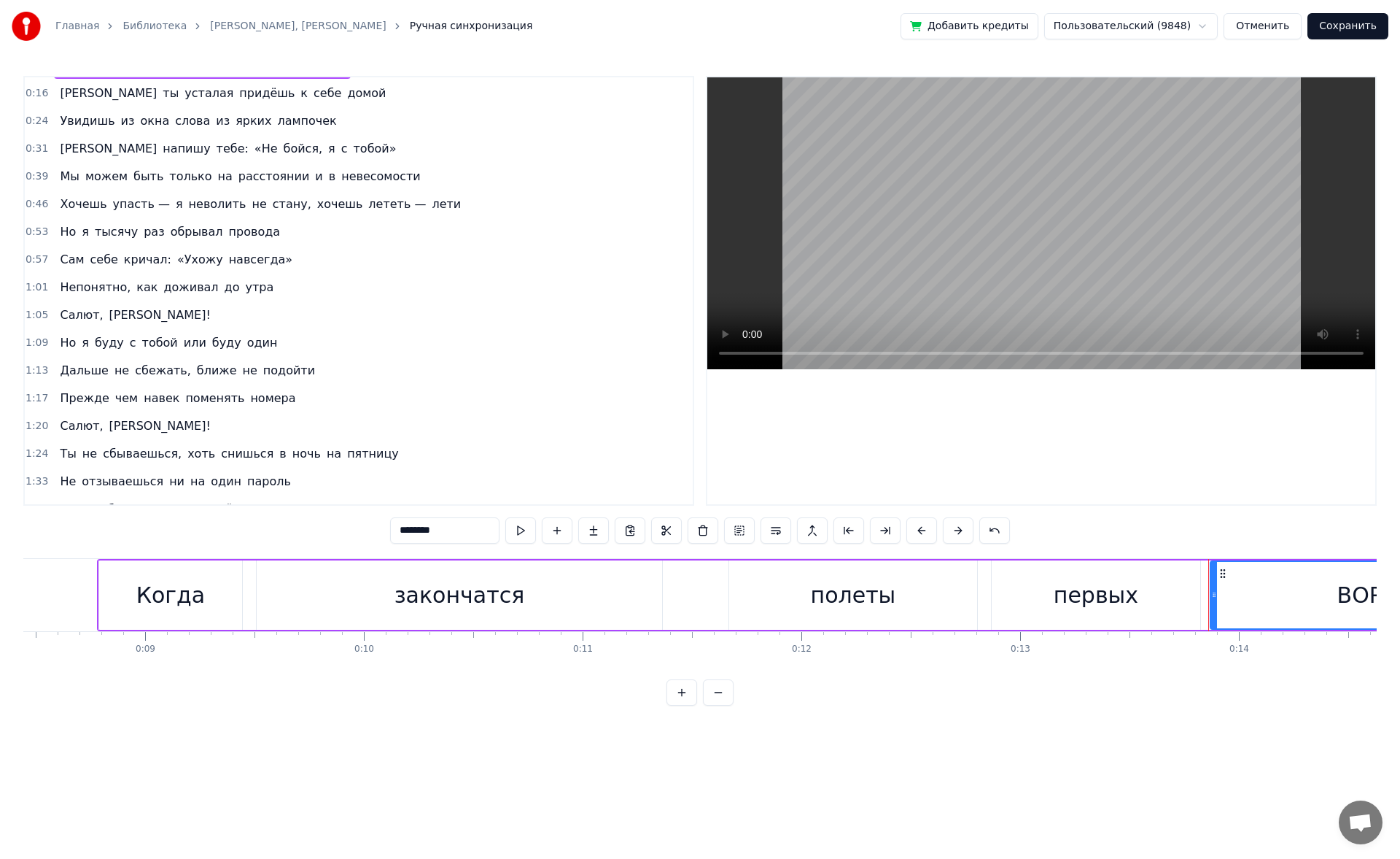
scroll to position [27, 0]
click at [196, 158] on div "Я напишу тебе: «Не бойся, я с тобой»" at bounding box center [227, 147] width 347 height 26
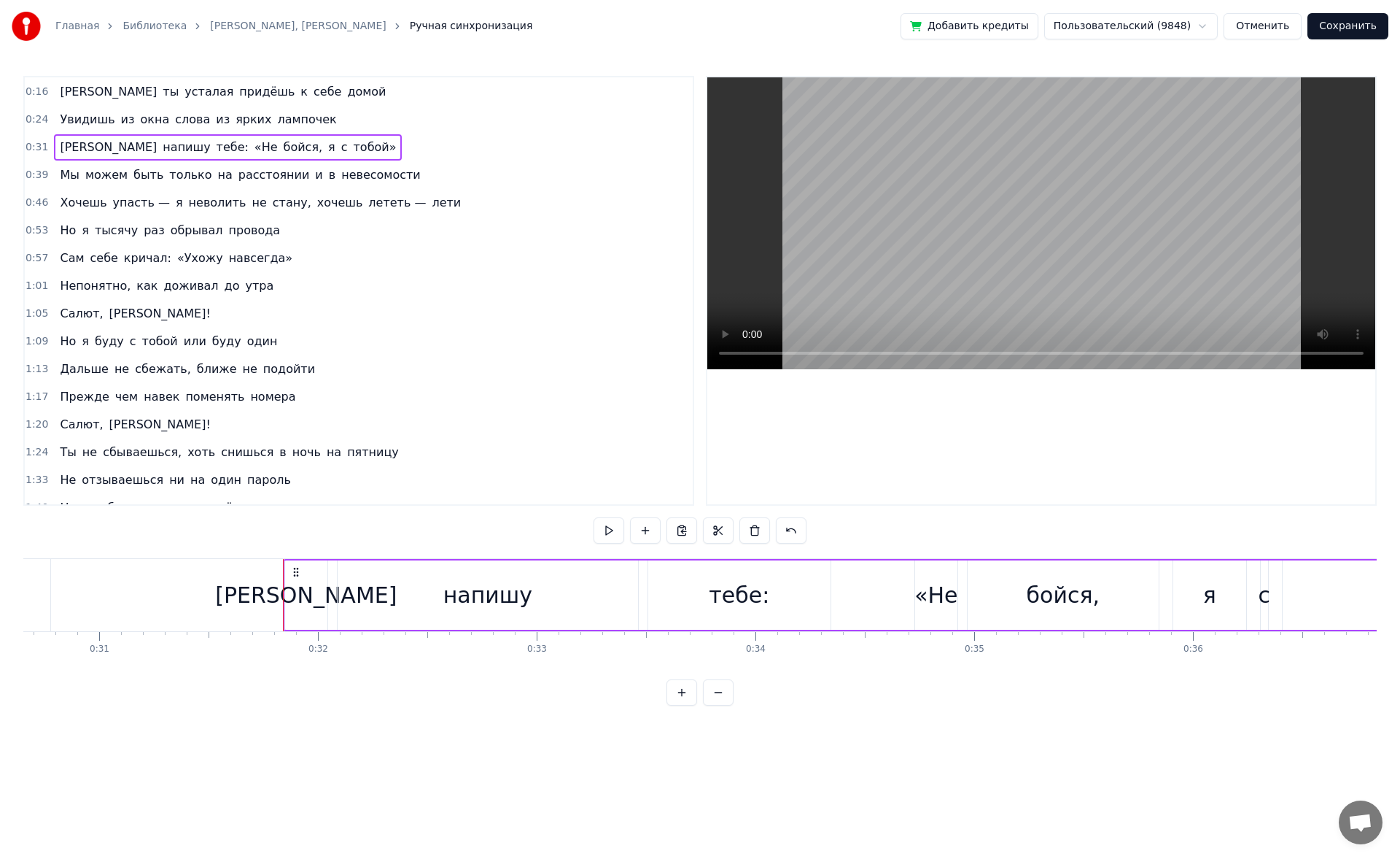
scroll to position [0, 6893]
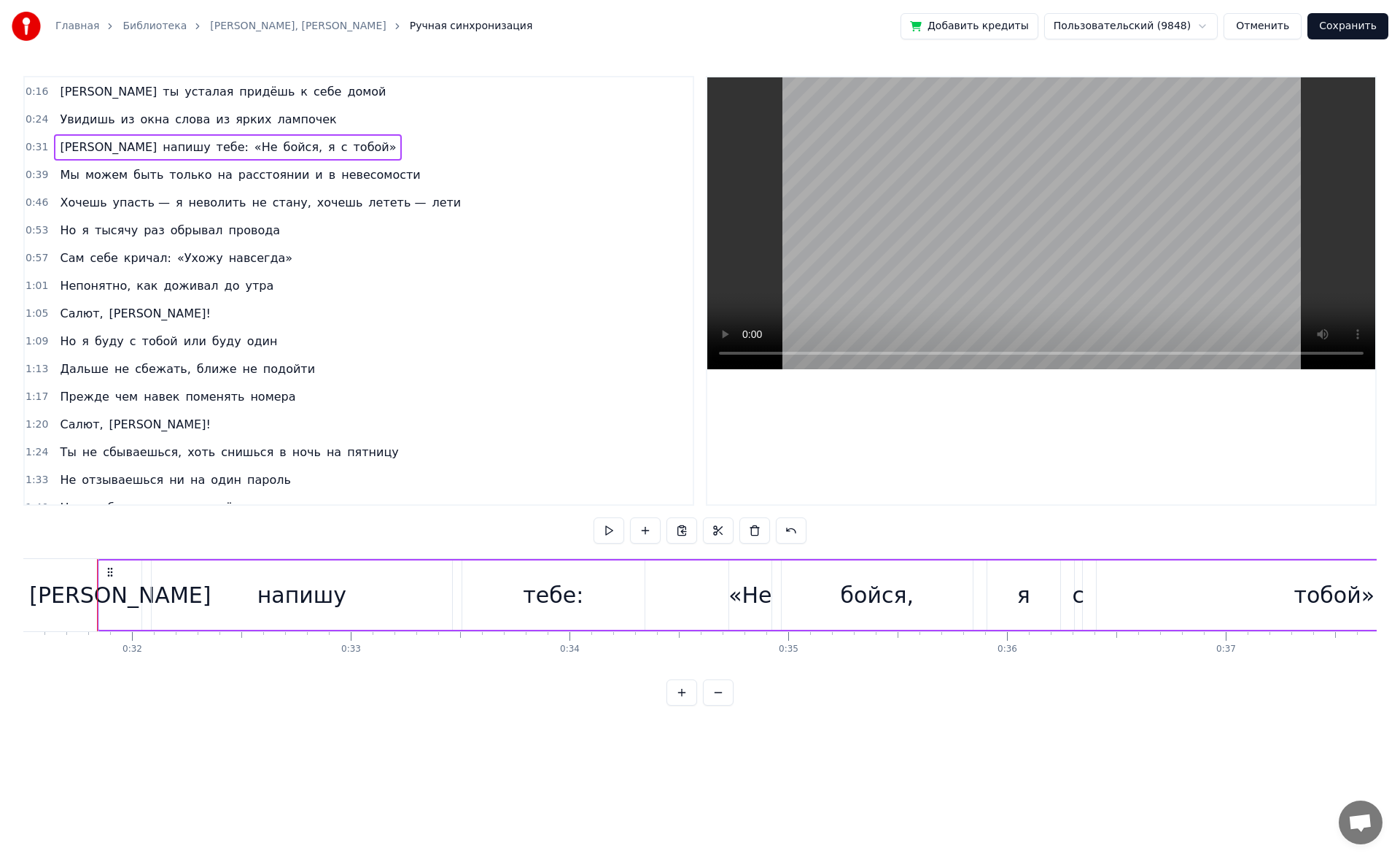
click at [282, 156] on span "бойся," at bounding box center [303, 147] width 42 height 16
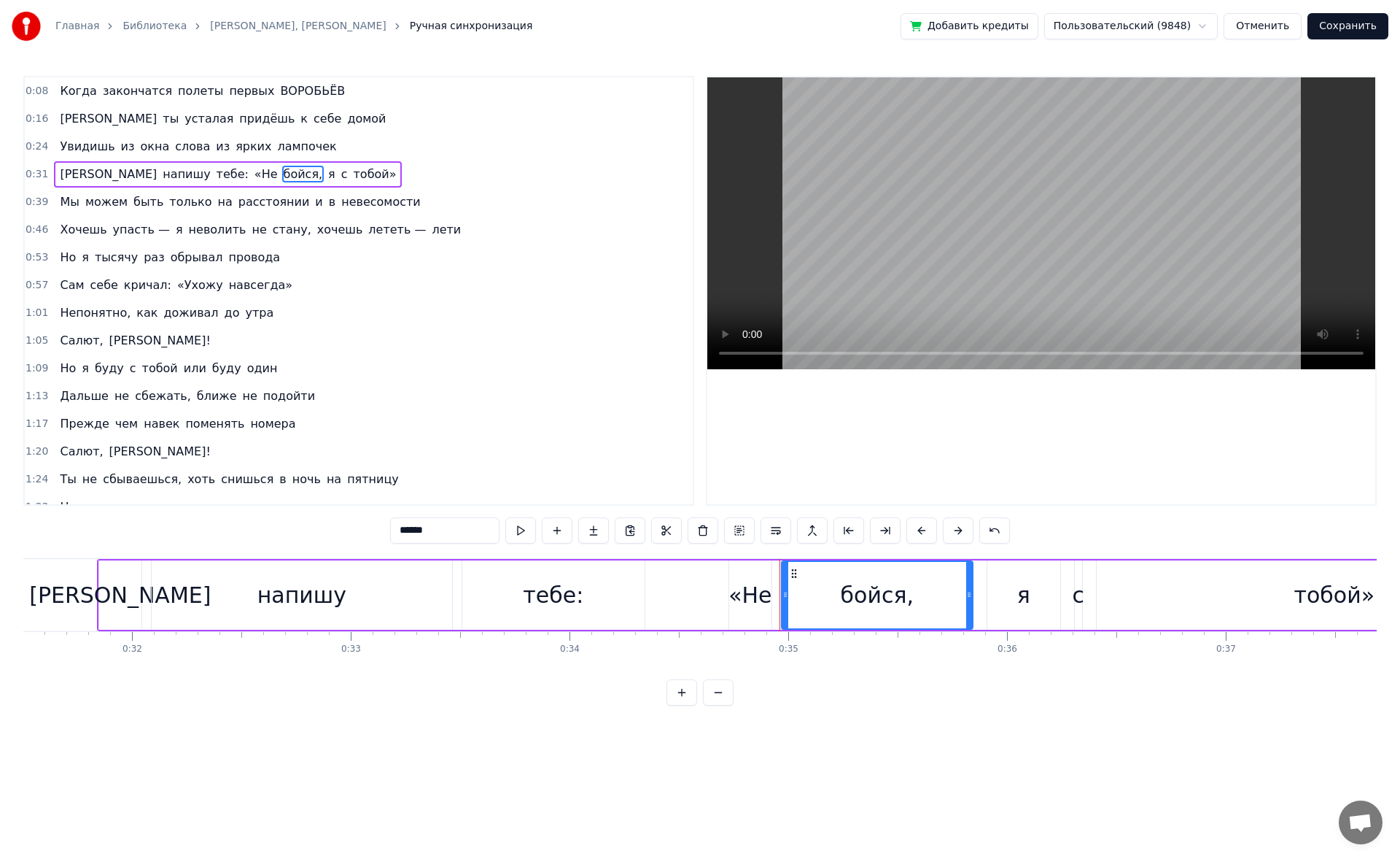
click at [430, 531] on input "******" at bounding box center [445, 530] width 109 height 26
type input "*"
type input "**********"
click at [271, 236] on span "стану," at bounding box center [292, 229] width 42 height 16
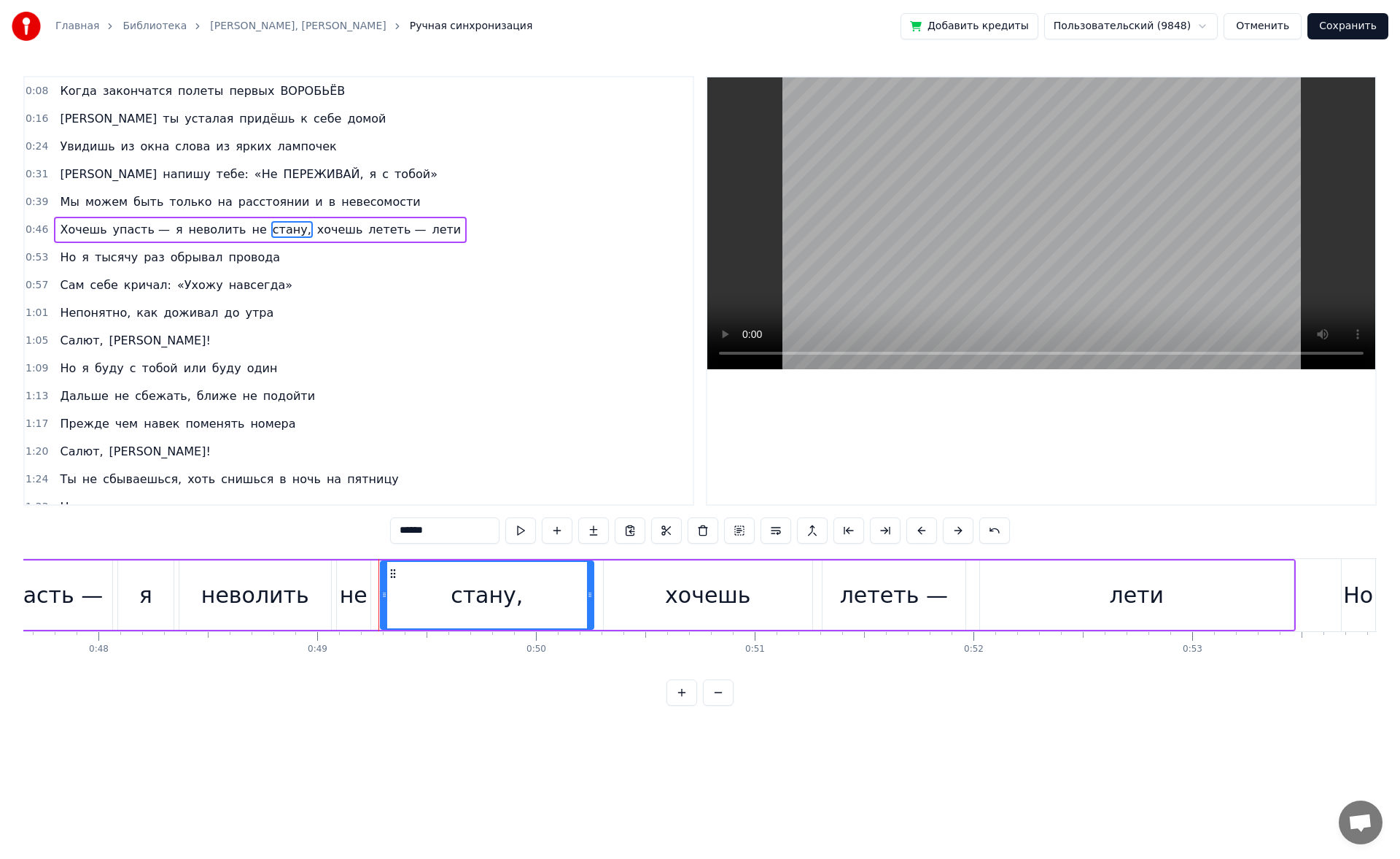
scroll to position [0, 10708]
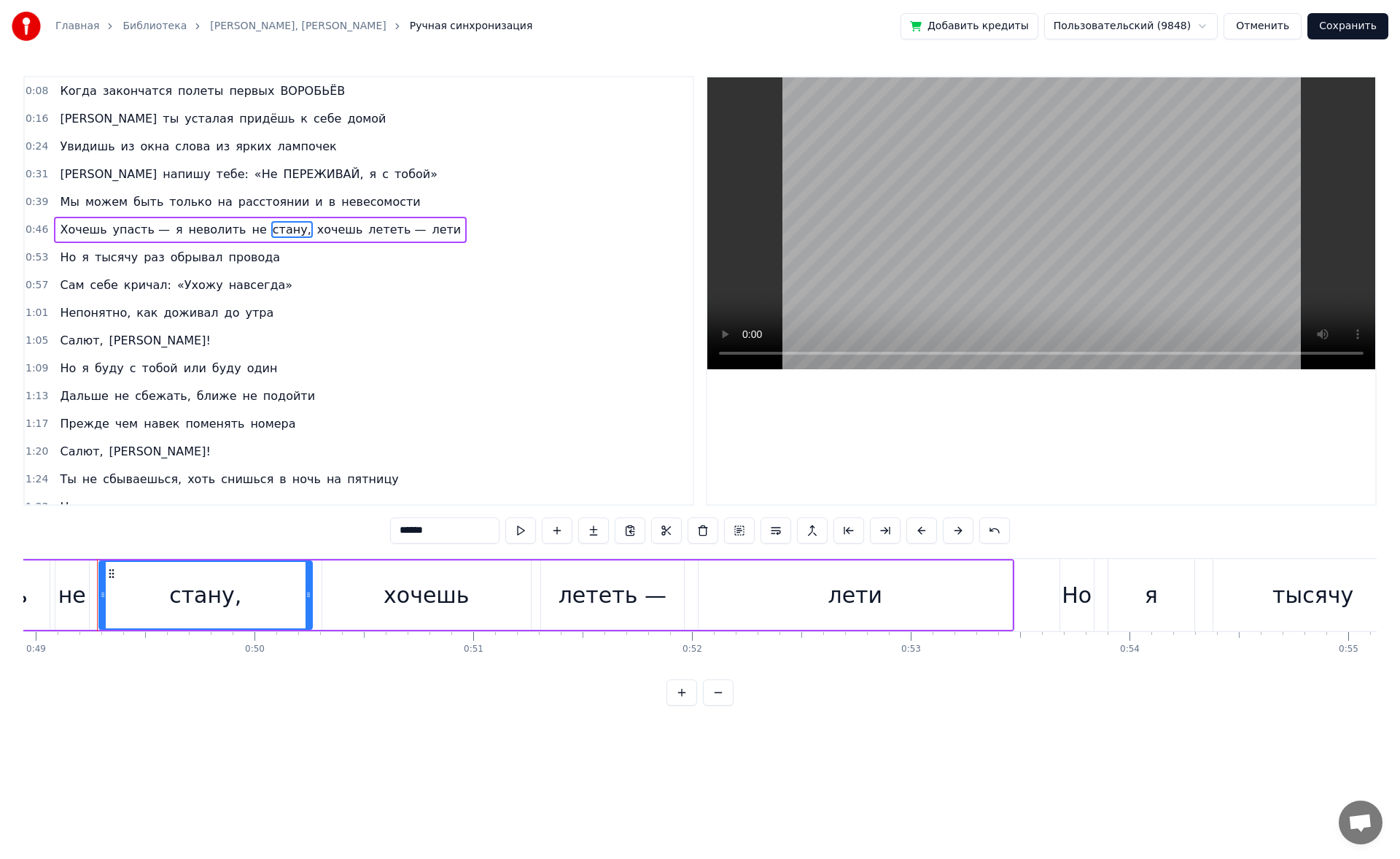
click at [112, 228] on span "упасть —" at bounding box center [142, 229] width 60 height 16
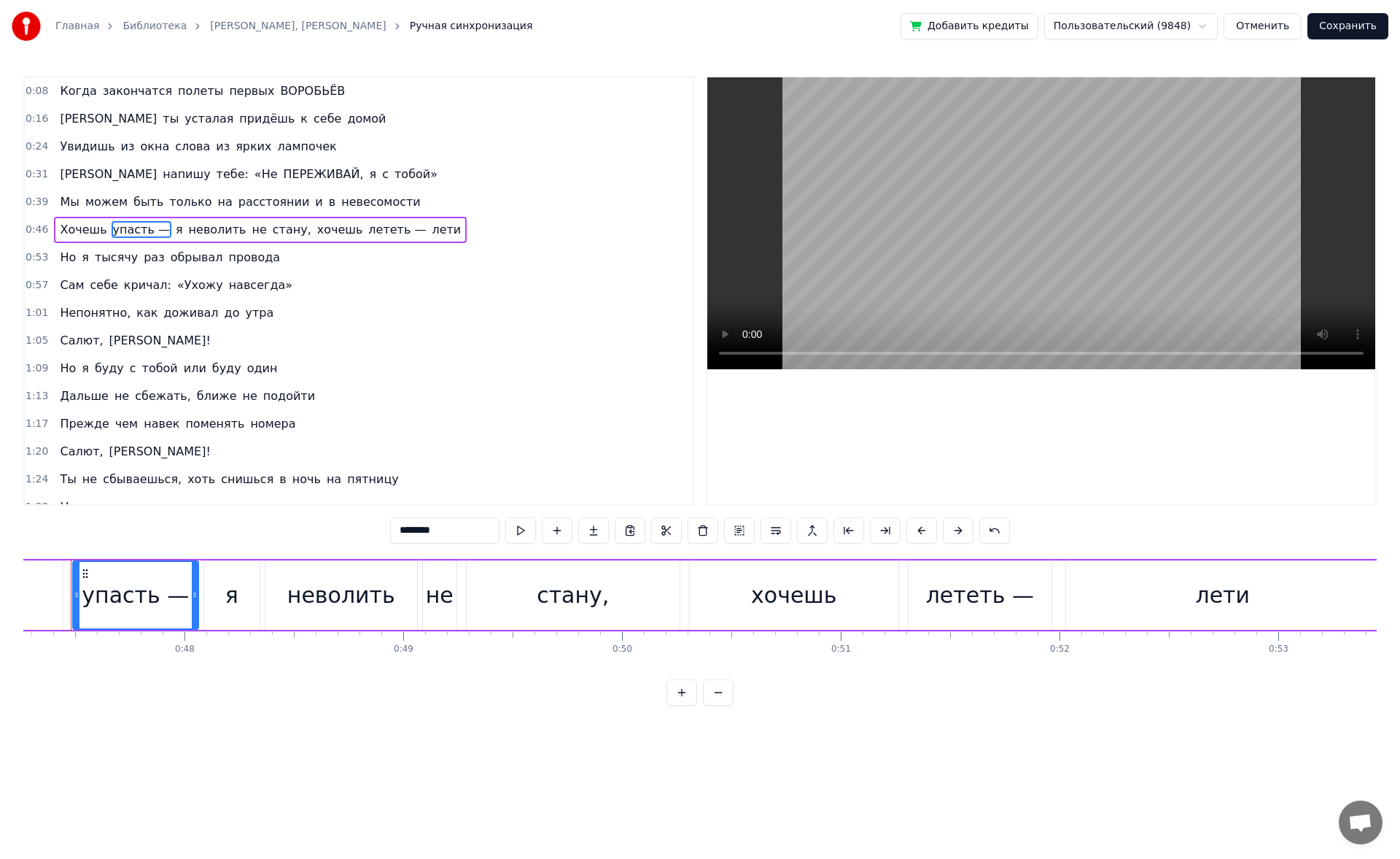
scroll to position [0, 10314]
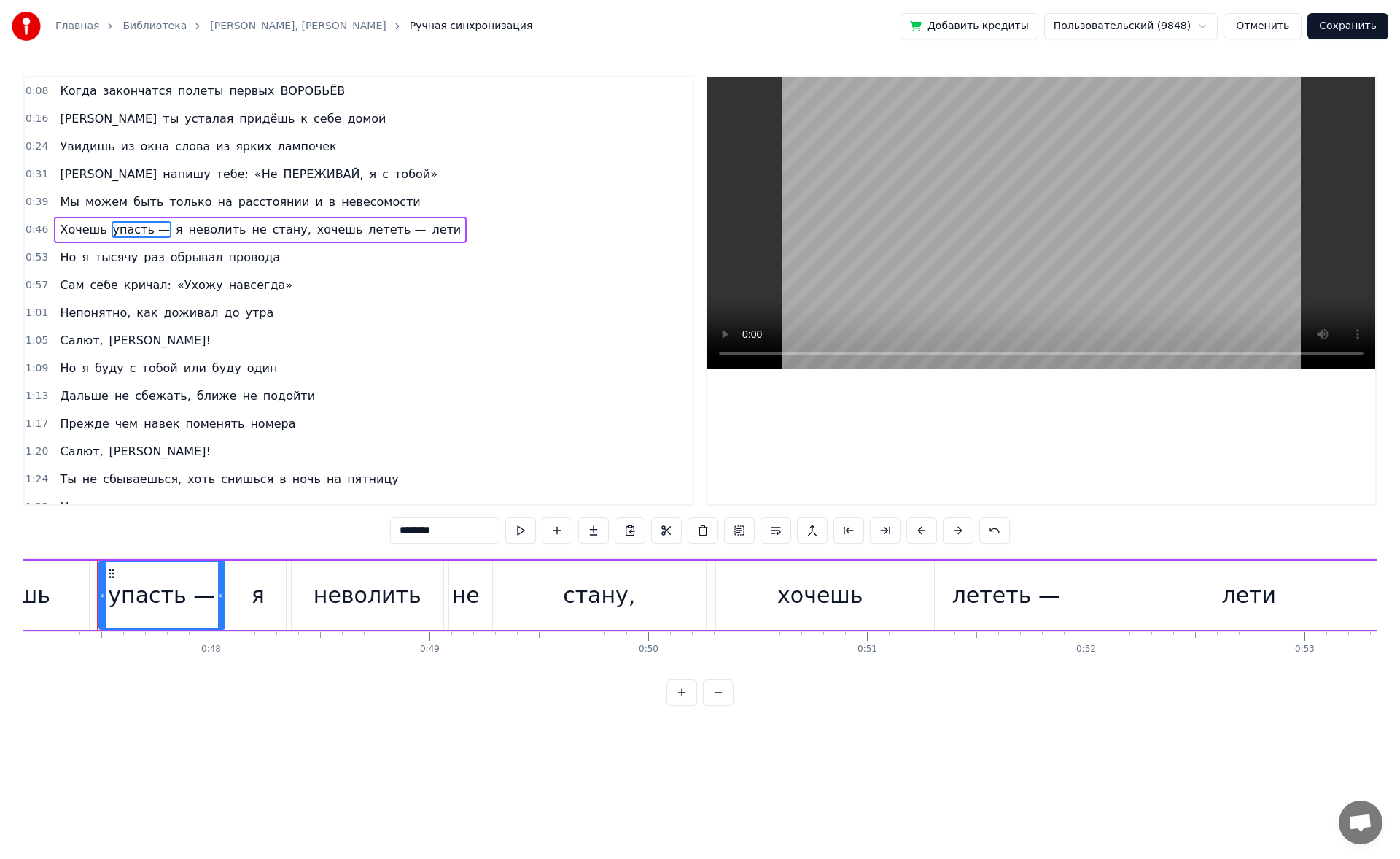
drag, startPoint x: 444, startPoint y: 527, endPoint x: 387, endPoint y: 517, distance: 57.9
click at [387, 517] on div "0:08 Когда закончатся полеты первых ВОРОБЬЁВ 0:16 И ты усталая придёшь к себе д…" at bounding box center [700, 390] width 1354 height 630
type input "*"
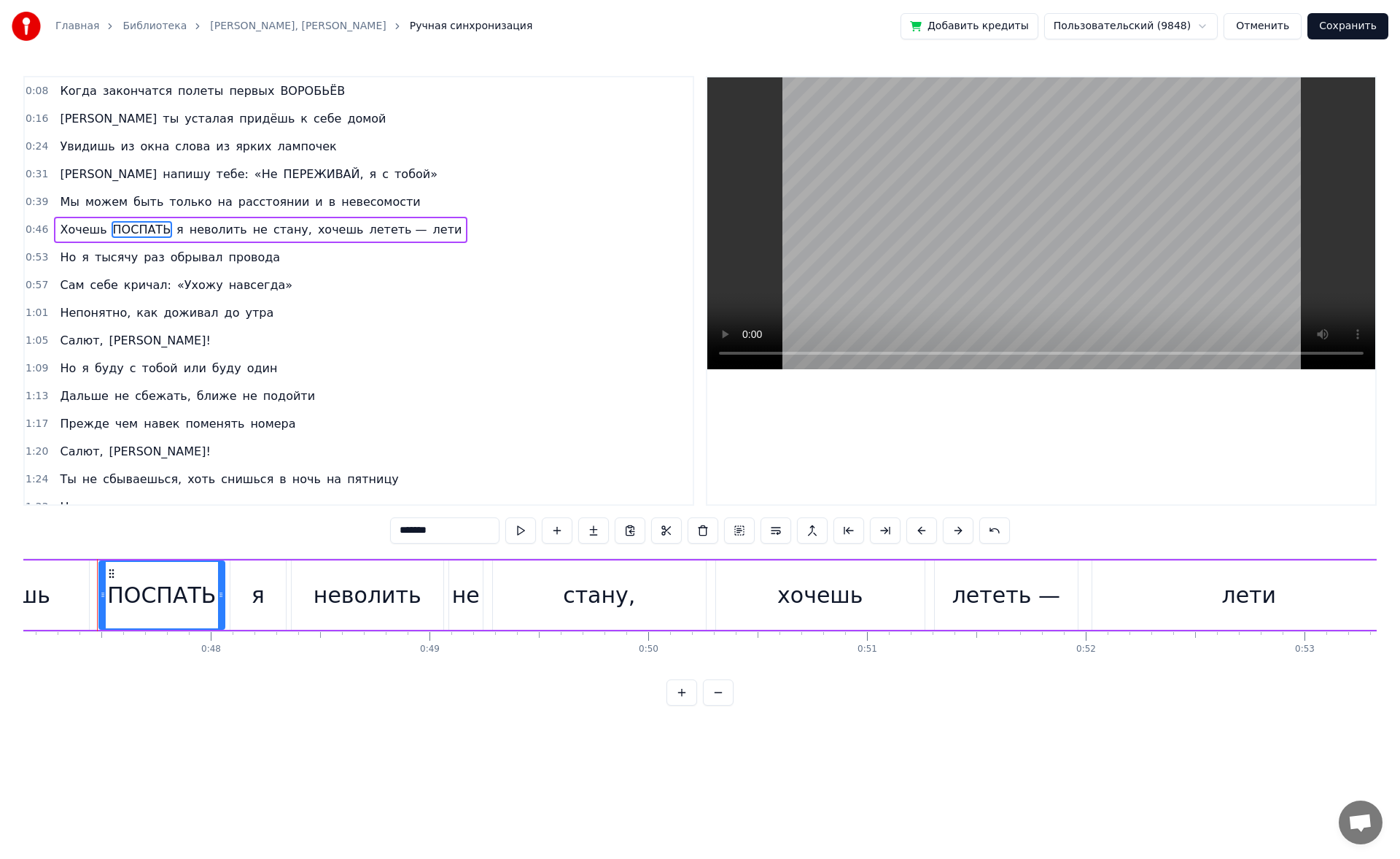
click at [368, 229] on span "лететь —" at bounding box center [398, 229] width 61 height 16
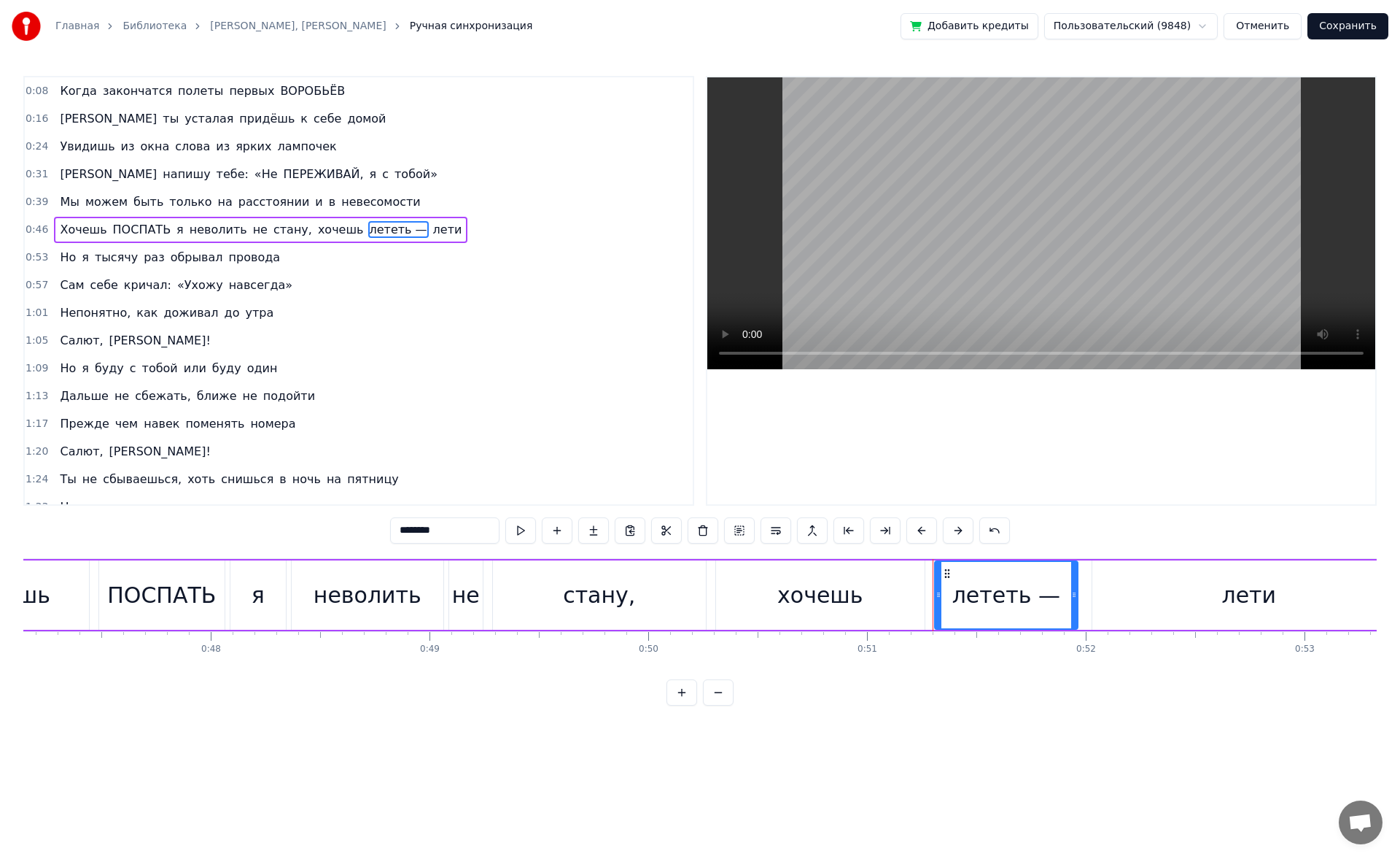
click at [452, 528] on input "********" at bounding box center [445, 530] width 109 height 26
click at [432, 528] on input "********" at bounding box center [445, 530] width 109 height 26
click at [431, 529] on input "********" at bounding box center [445, 530] width 109 height 26
click at [420, 528] on input "********" at bounding box center [445, 530] width 109 height 26
click at [428, 530] on input "********" at bounding box center [445, 530] width 109 height 26
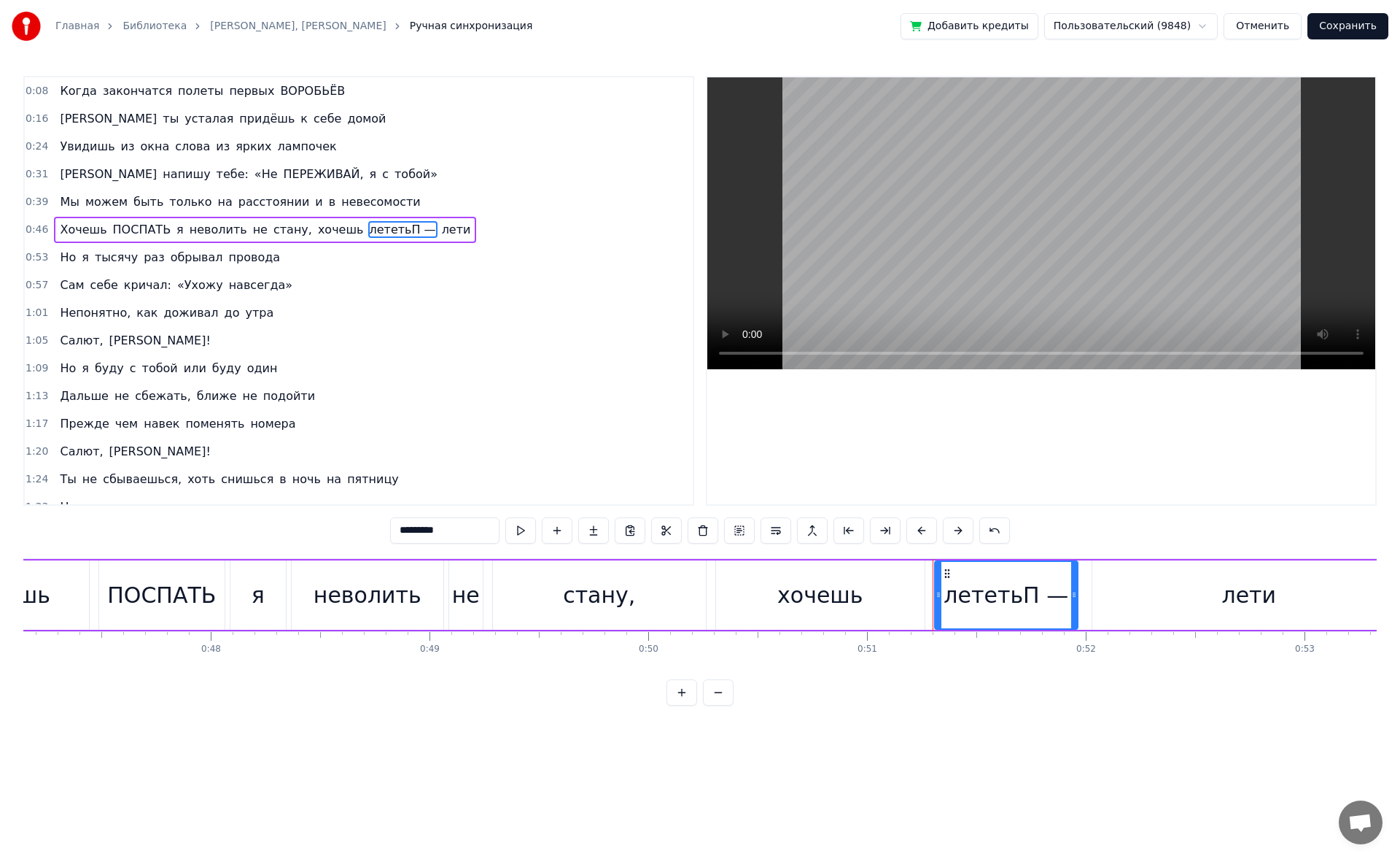
click at [433, 528] on input "*********" at bounding box center [445, 530] width 109 height 26
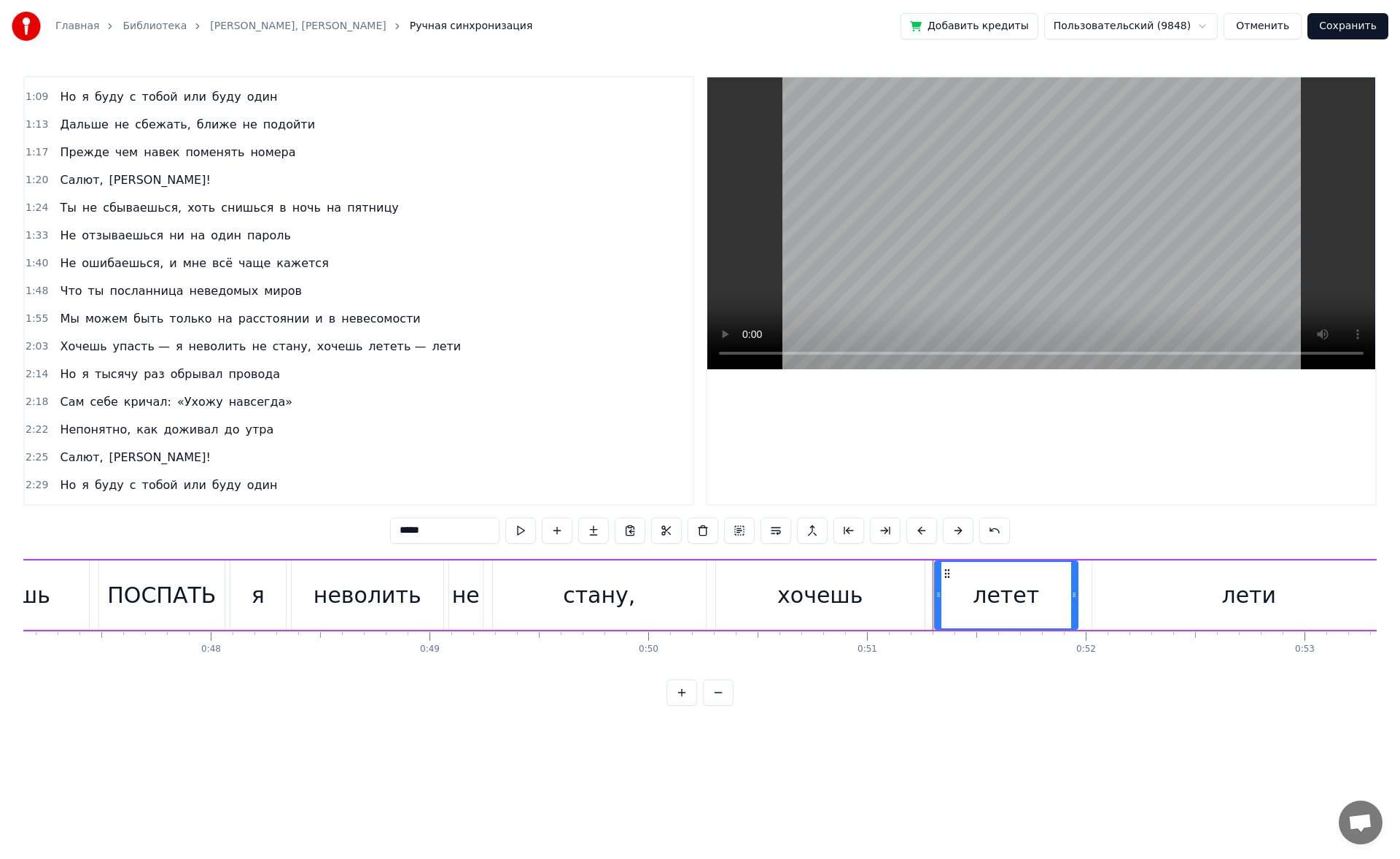
scroll to position [315, 0]
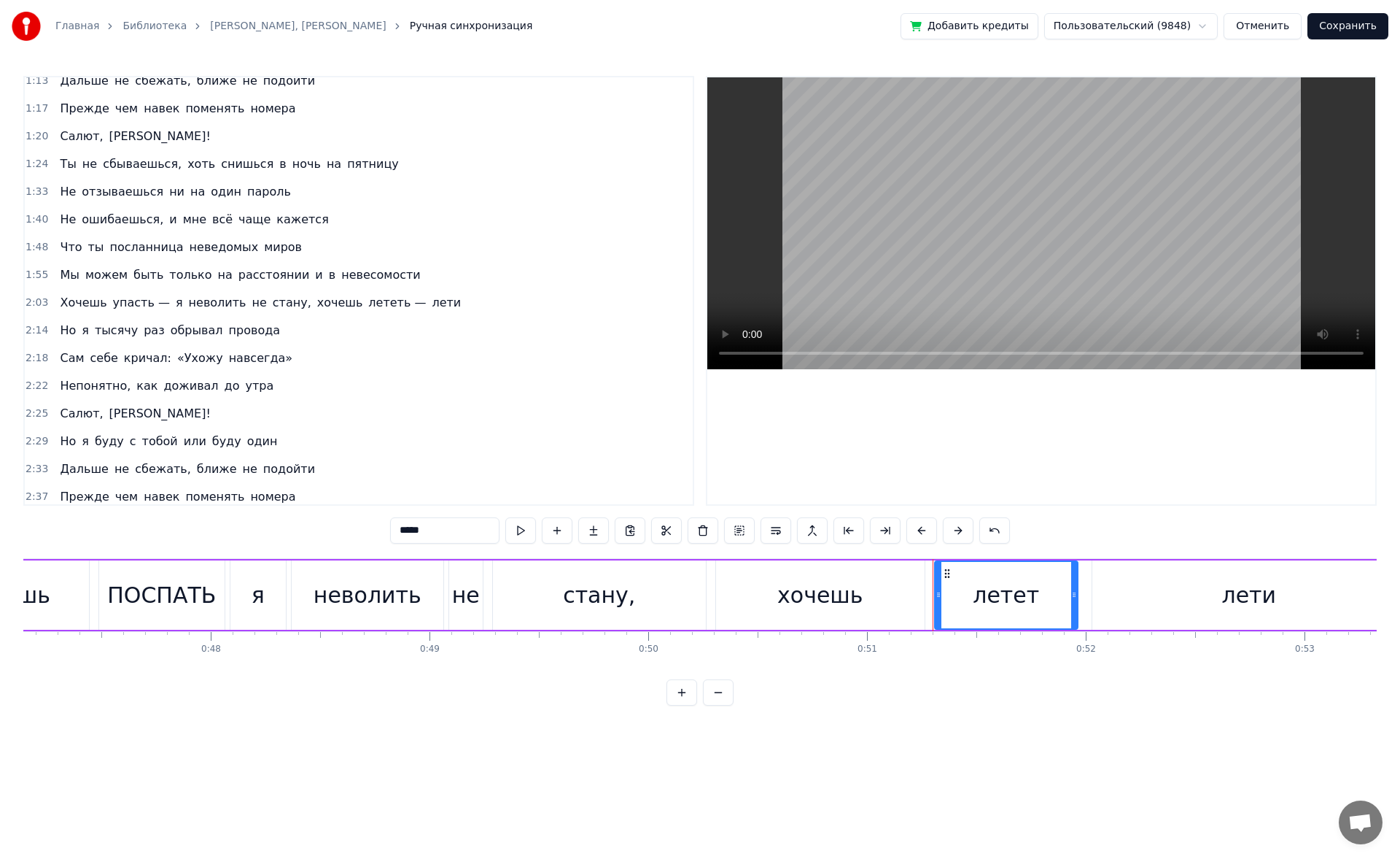
type input "*****"
click at [346, 311] on div "Хочешь упасть — я неволить не стану, хочешь лететь — лети" at bounding box center [260, 302] width 413 height 26
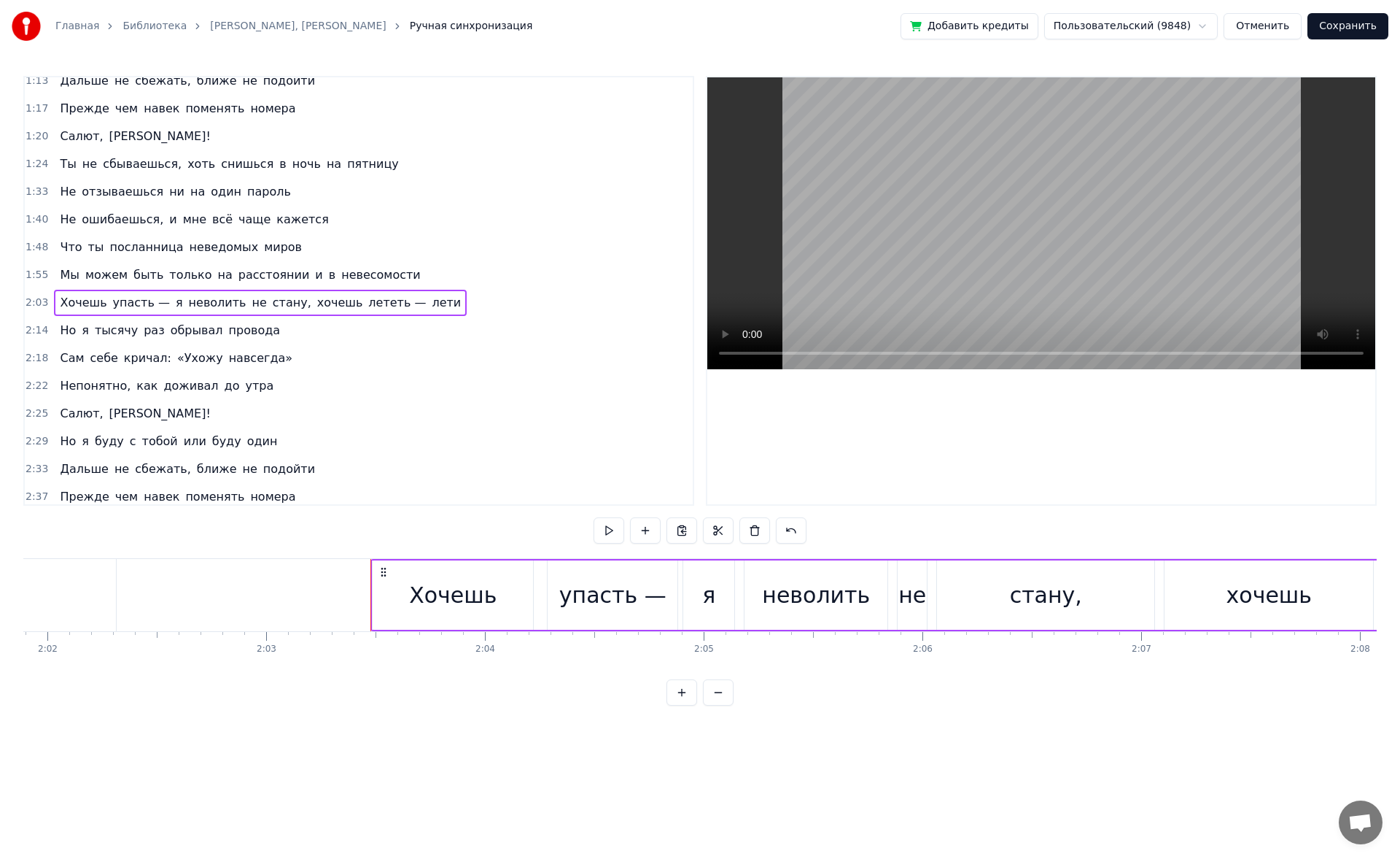
scroll to position [0, 26941]
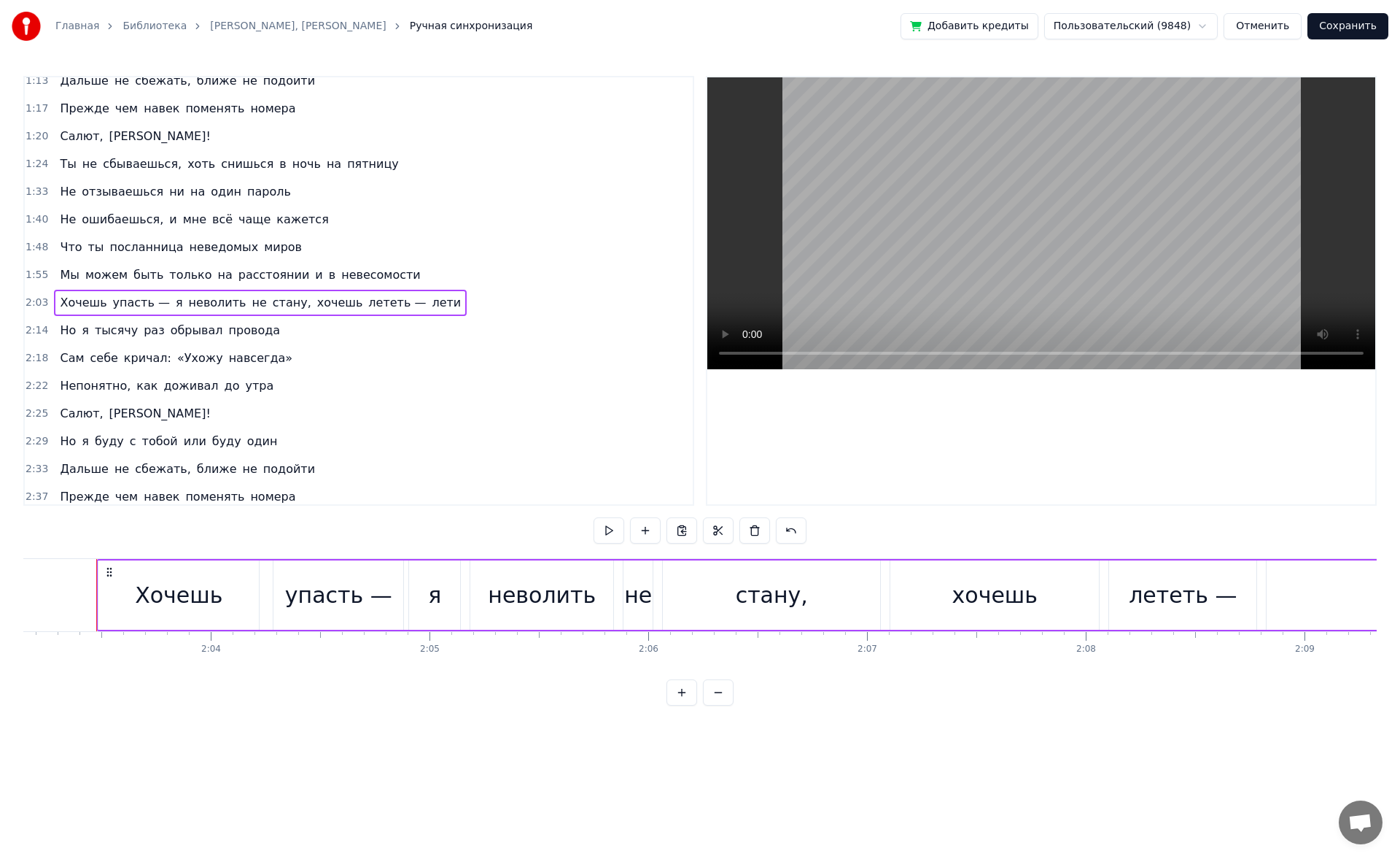
click at [368, 299] on span "лететь —" at bounding box center [397, 302] width 61 height 16
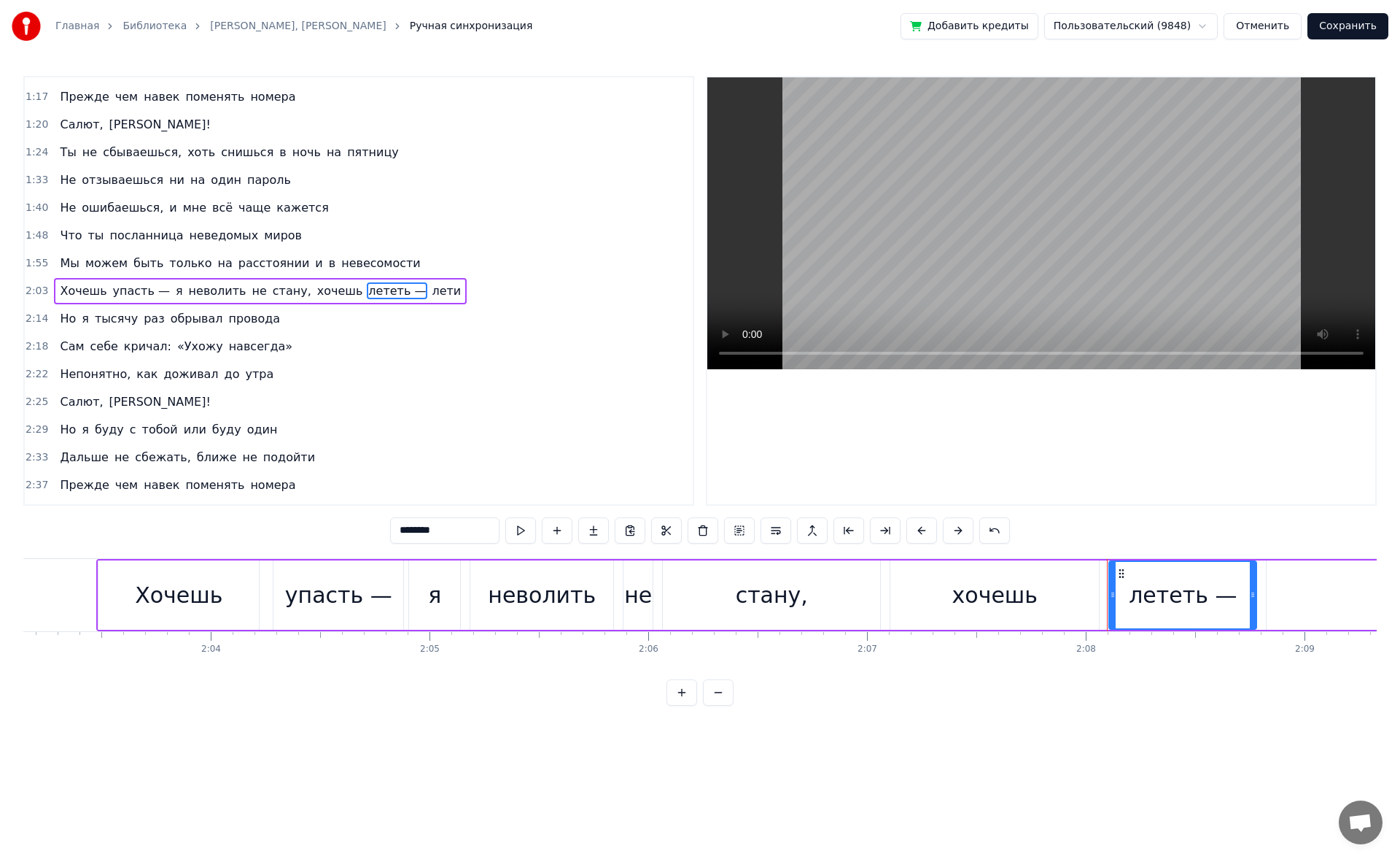
drag, startPoint x: 442, startPoint y: 531, endPoint x: 435, endPoint y: 530, distance: 7.1
click at [435, 530] on input "********" at bounding box center [445, 530] width 109 height 26
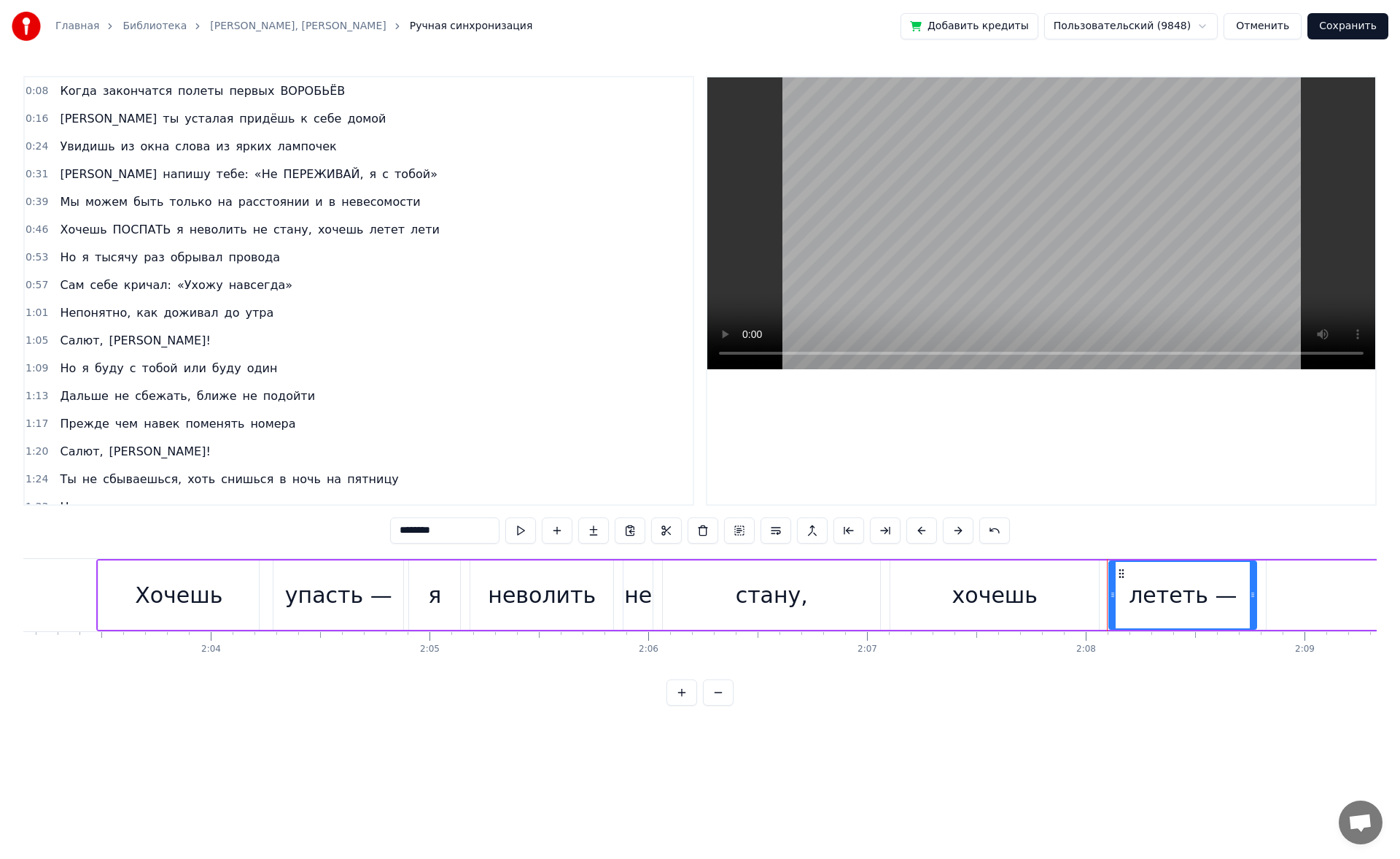
click at [368, 237] on span "летет" at bounding box center [388, 229] width 38 height 16
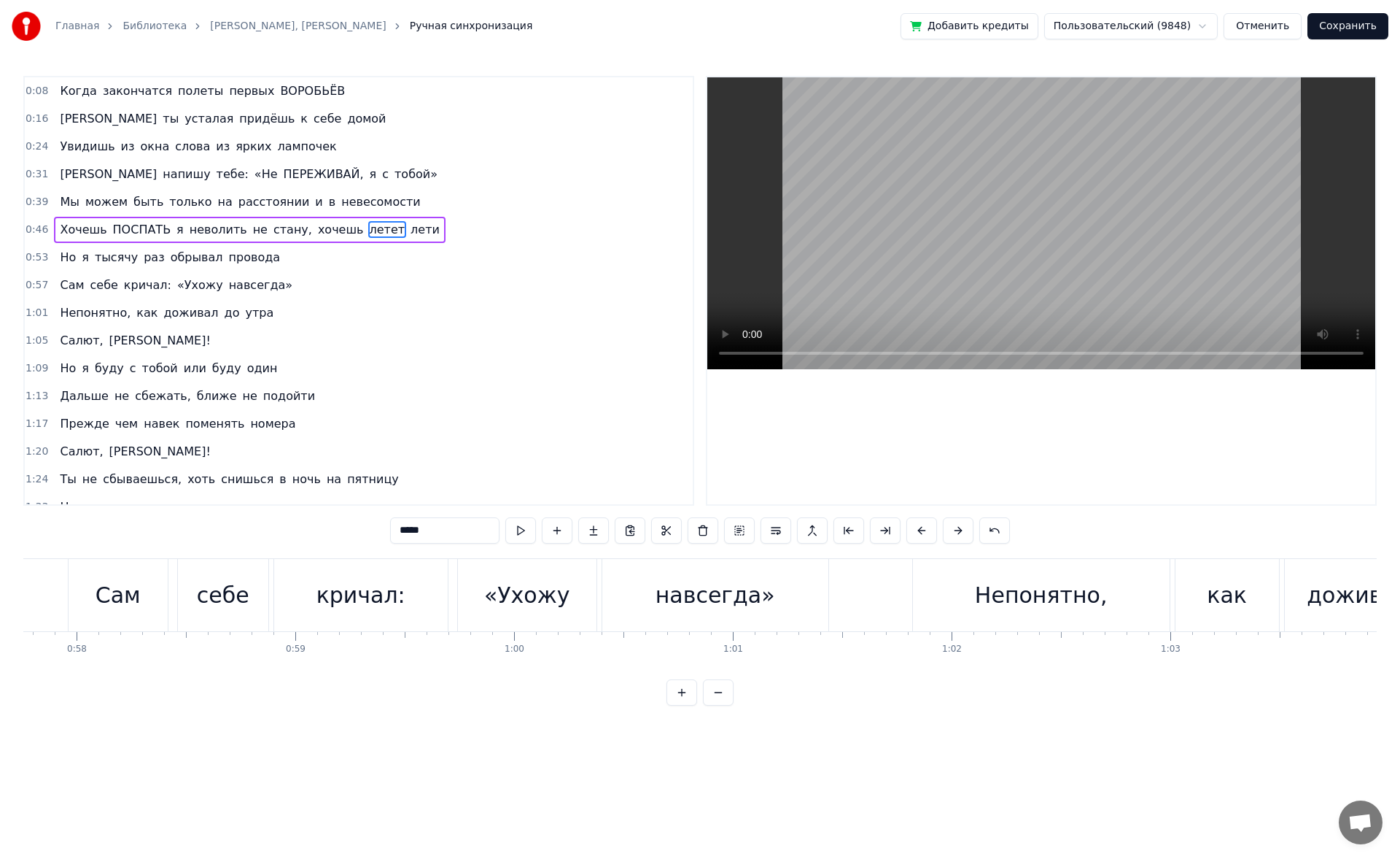
scroll to position [0, 11150]
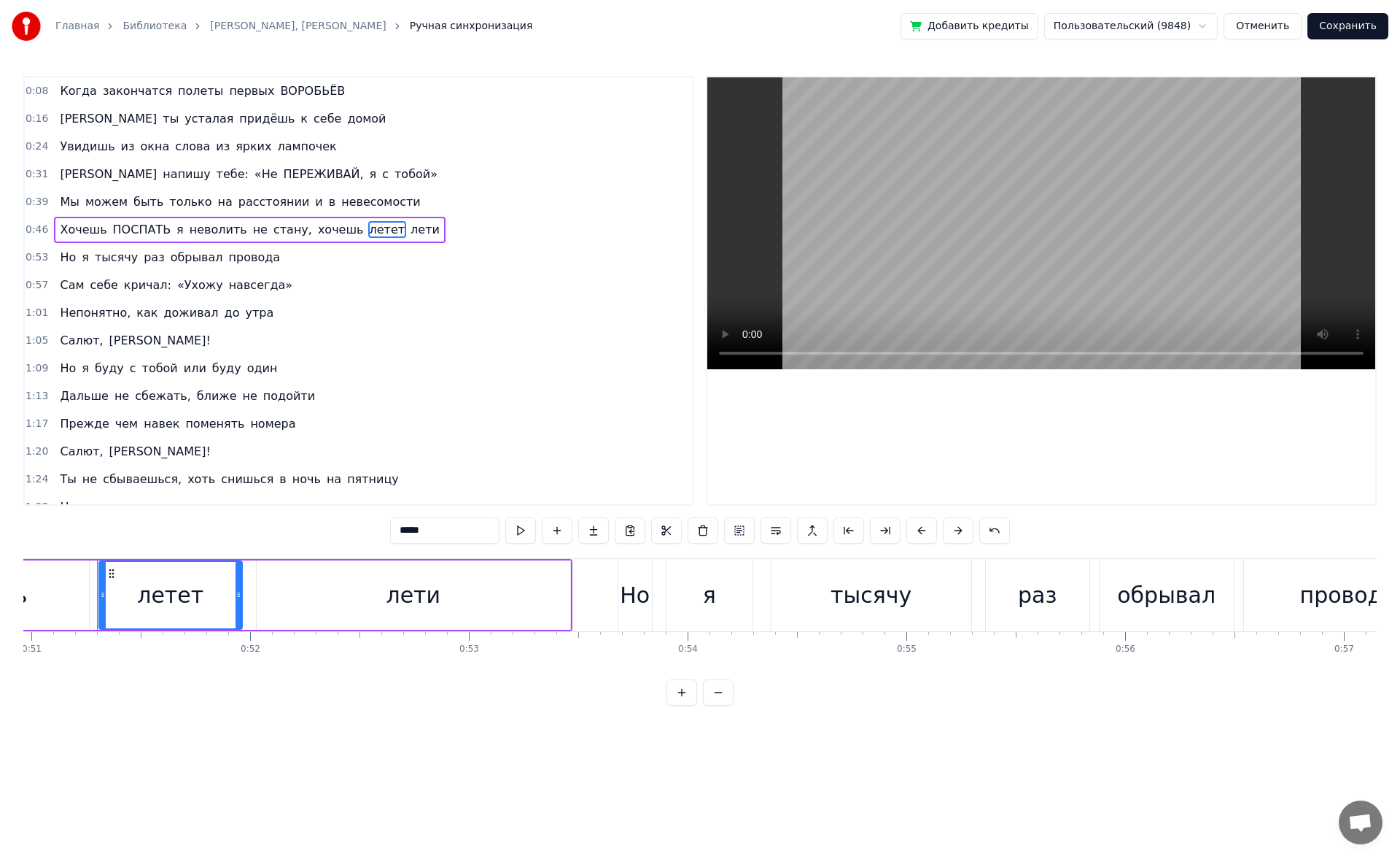
click at [428, 531] on input "*****" at bounding box center [445, 530] width 109 height 26
paste input "**"
click at [188, 230] on span "неволить" at bounding box center [218, 229] width 61 height 16
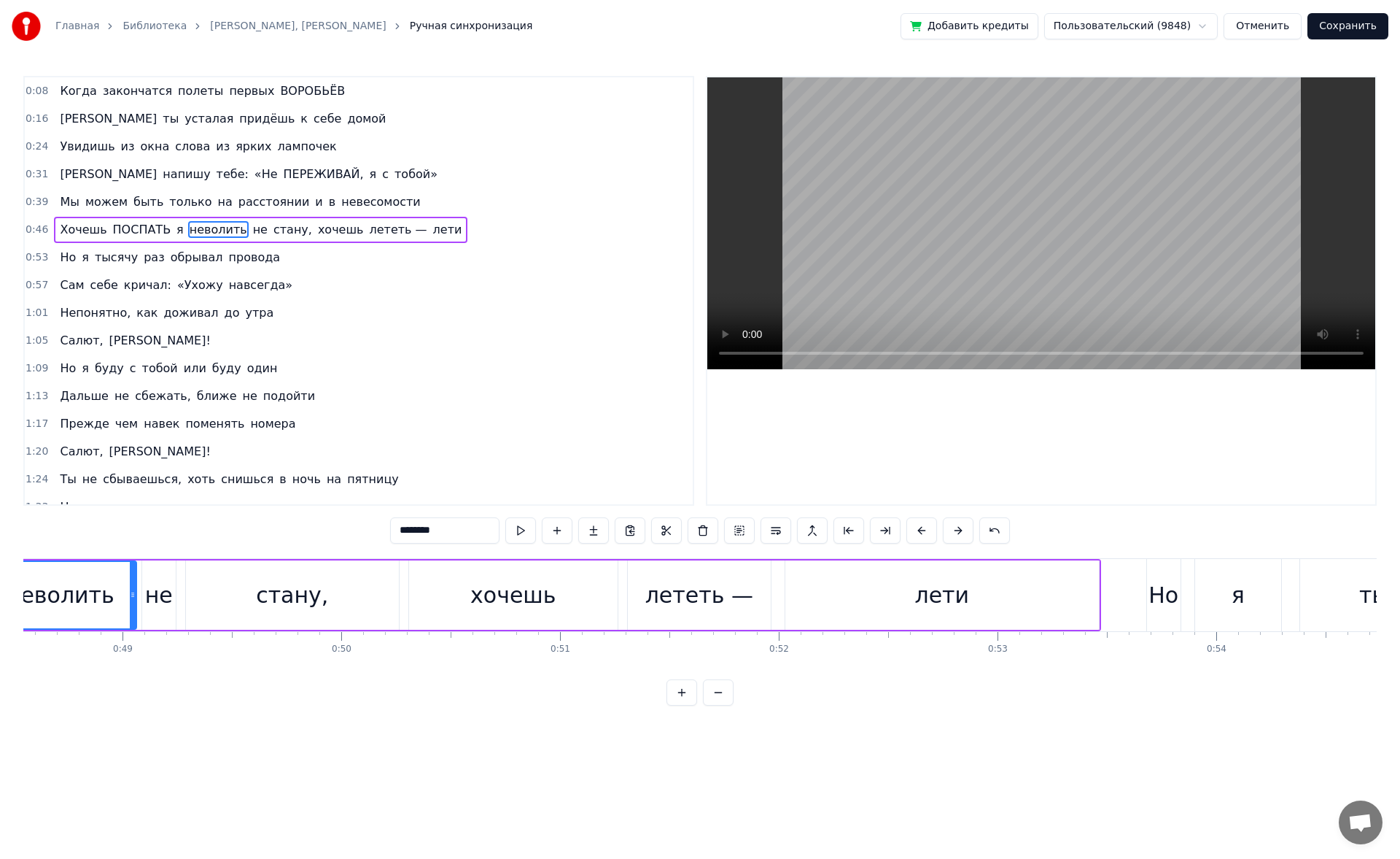
click at [147, 236] on span "ПОСПАТЬ" at bounding box center [142, 229] width 61 height 16
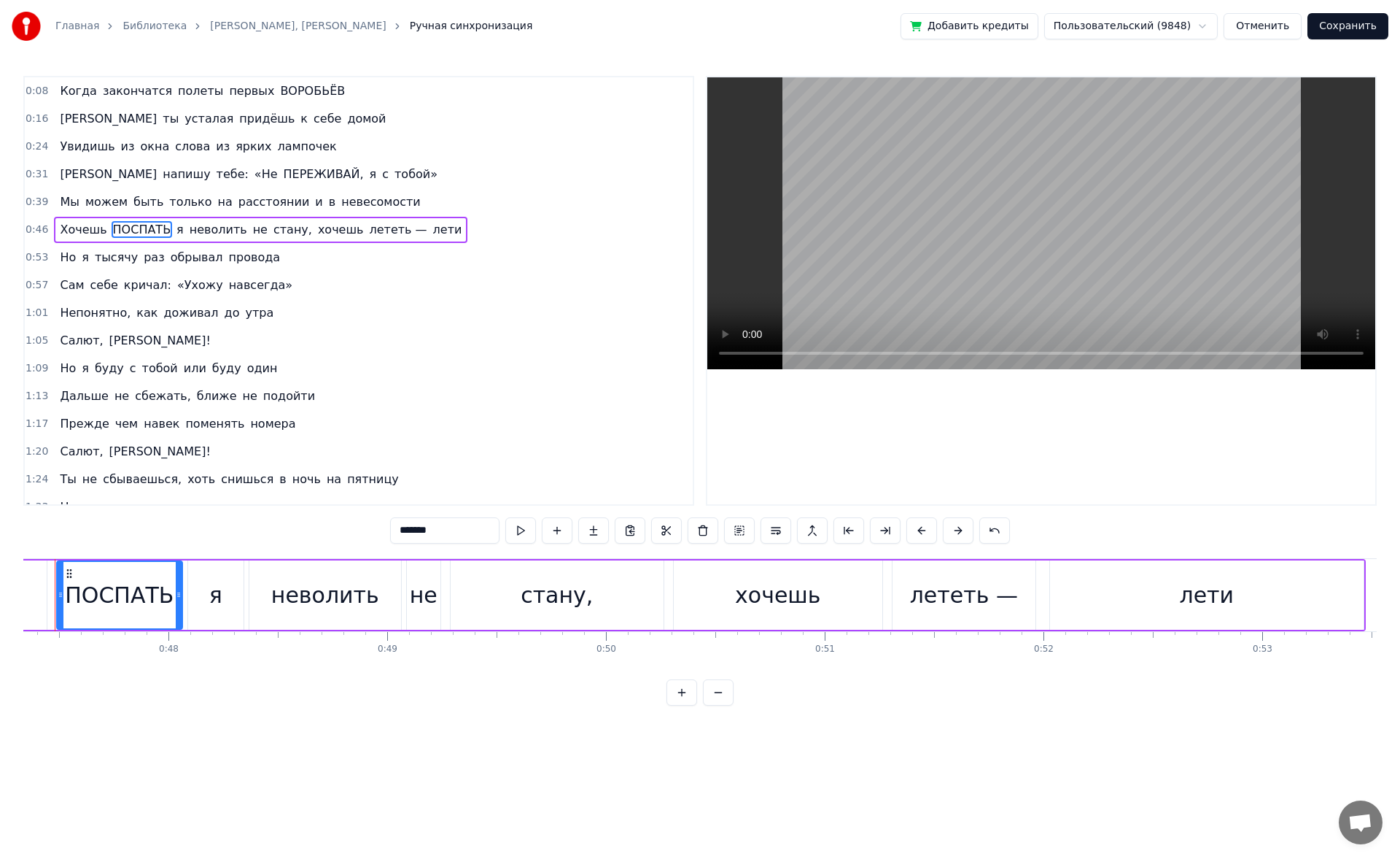
scroll to position [0, 10314]
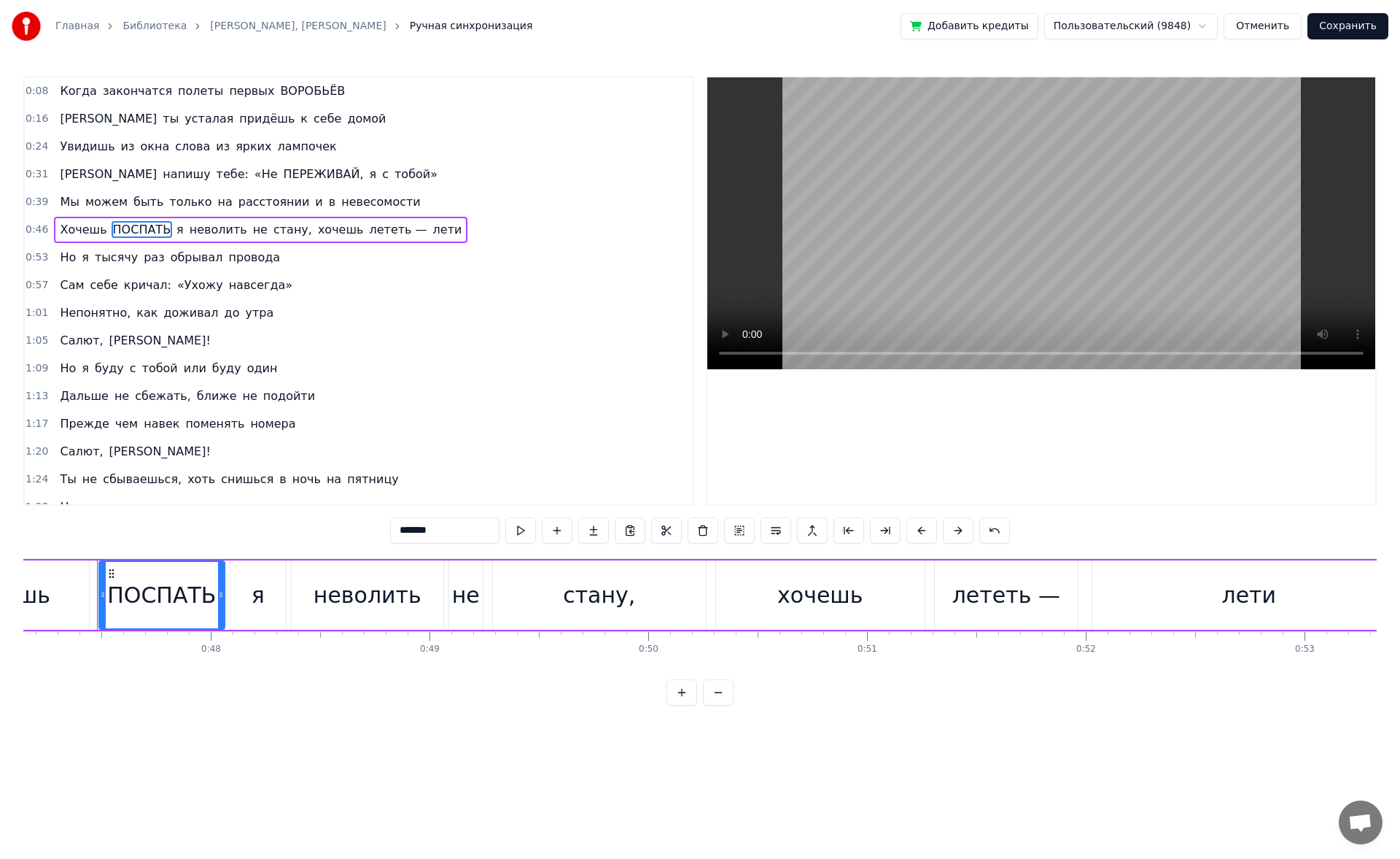
click at [450, 532] on input "*******" at bounding box center [445, 530] width 109 height 26
paste input "**"
click at [242, 203] on span "расстоянии" at bounding box center [275, 201] width 75 height 16
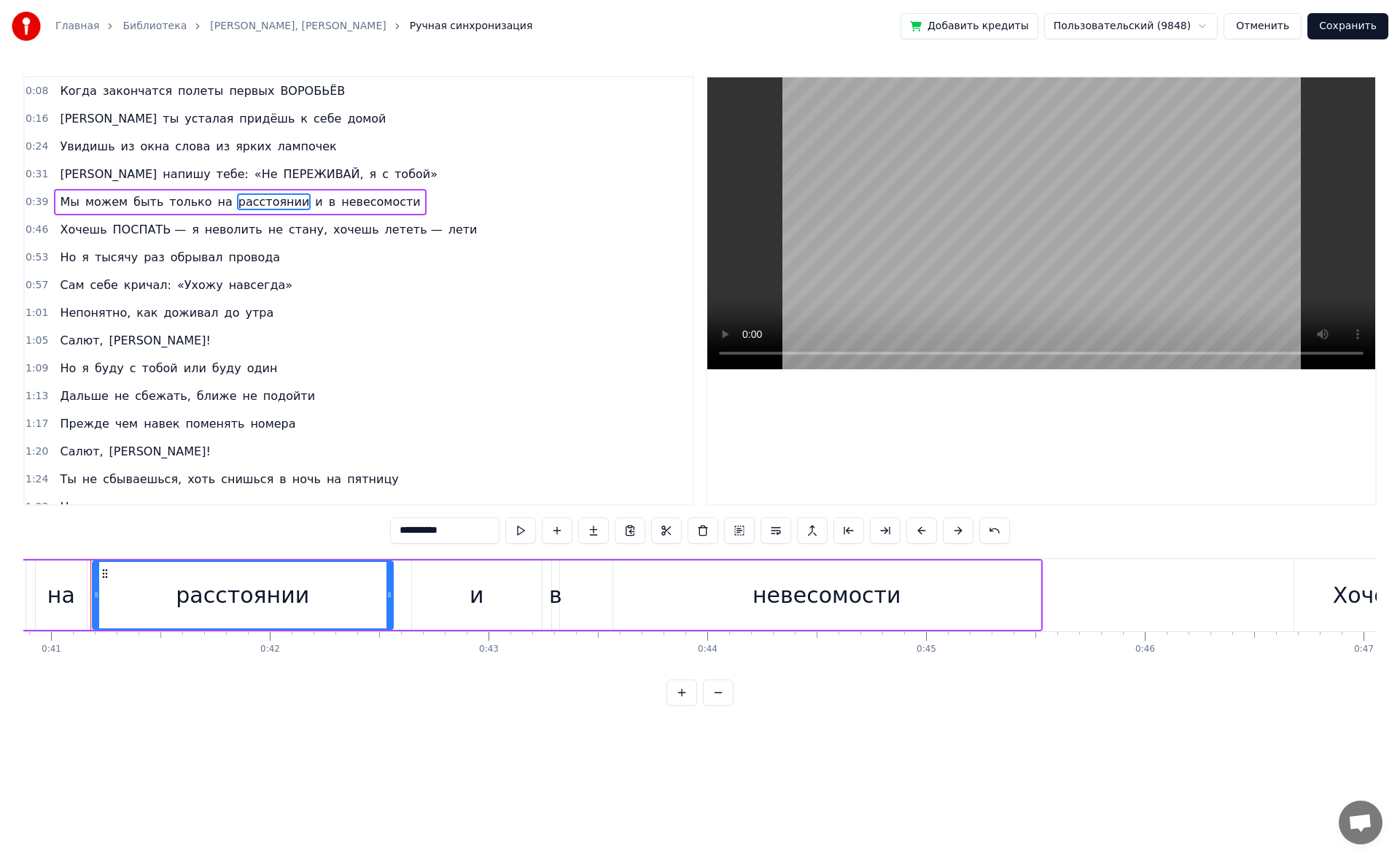
scroll to position [0, 8936]
drag, startPoint x: 468, startPoint y: 531, endPoint x: 393, endPoint y: 524, distance: 75.3
click at [393, 524] on input "**********" at bounding box center [445, 530] width 109 height 26
click at [227, 283] on span "навсегда»" at bounding box center [260, 285] width 66 height 16
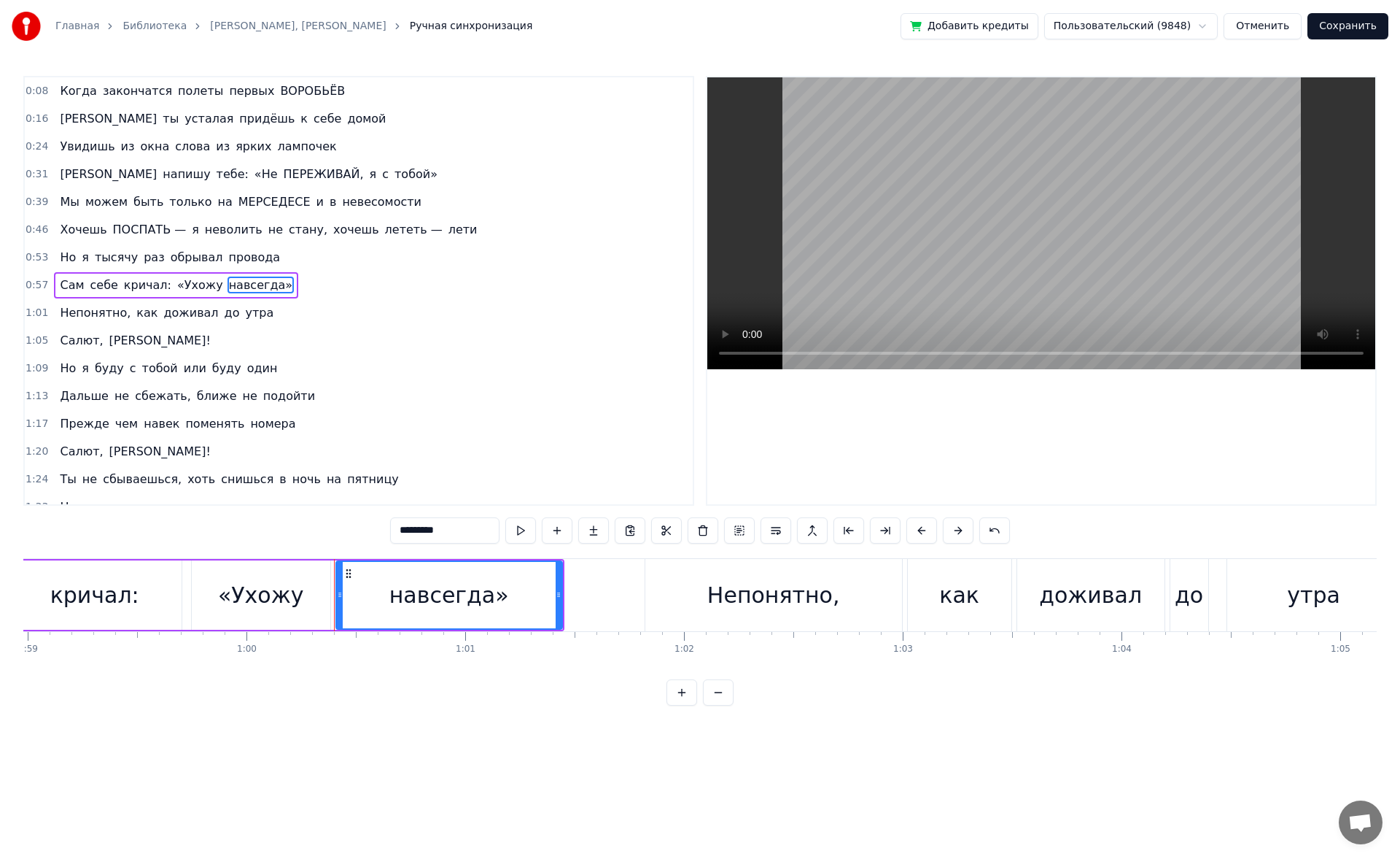
scroll to position [0, 13140]
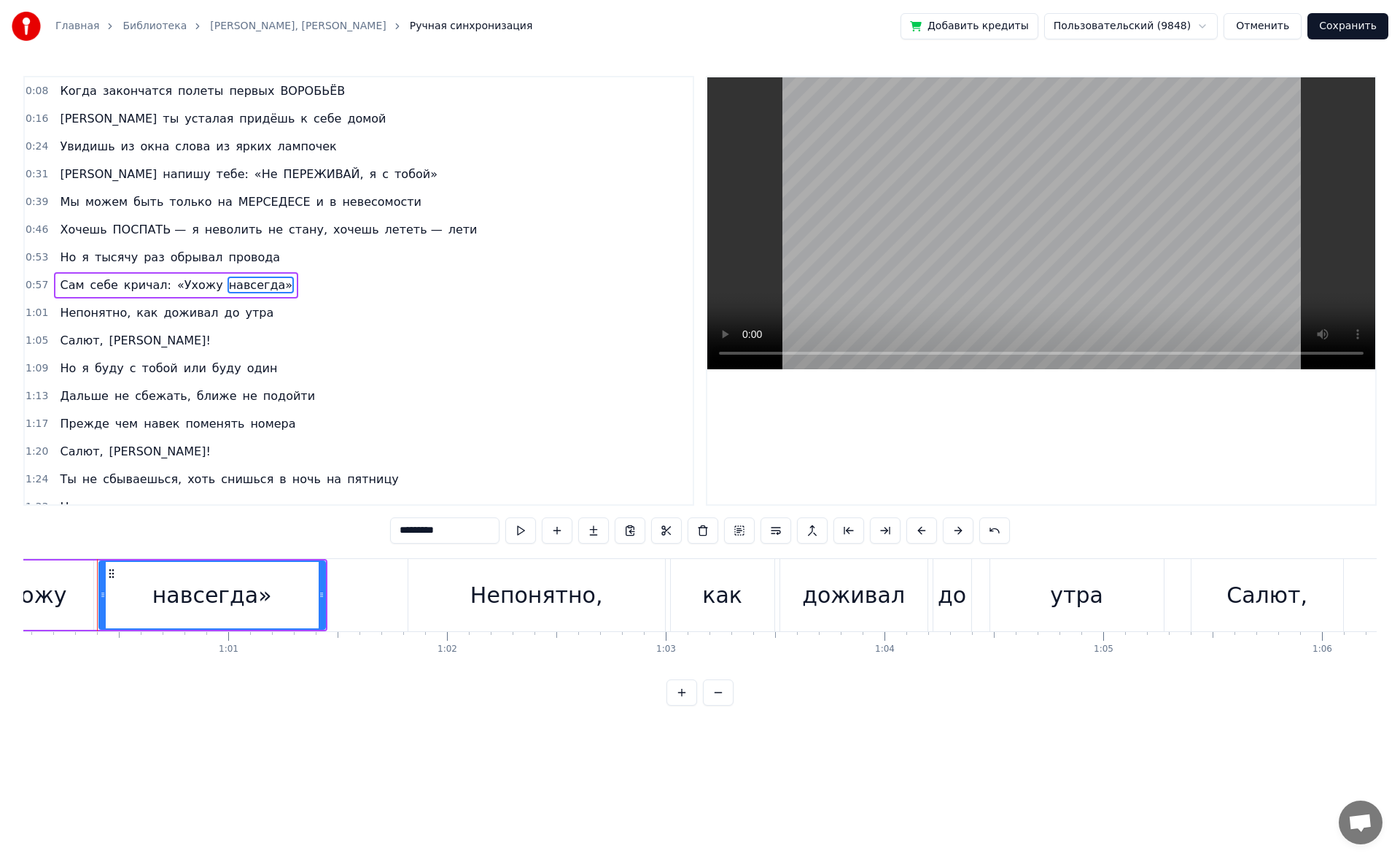
click at [439, 525] on input "*********" at bounding box center [445, 530] width 109 height 26
drag, startPoint x: 454, startPoint y: 532, endPoint x: 443, endPoint y: 529, distance: 11.4
click at [443, 529] on input "*********" at bounding box center [445, 530] width 109 height 26
type input "*"
paste input "*"
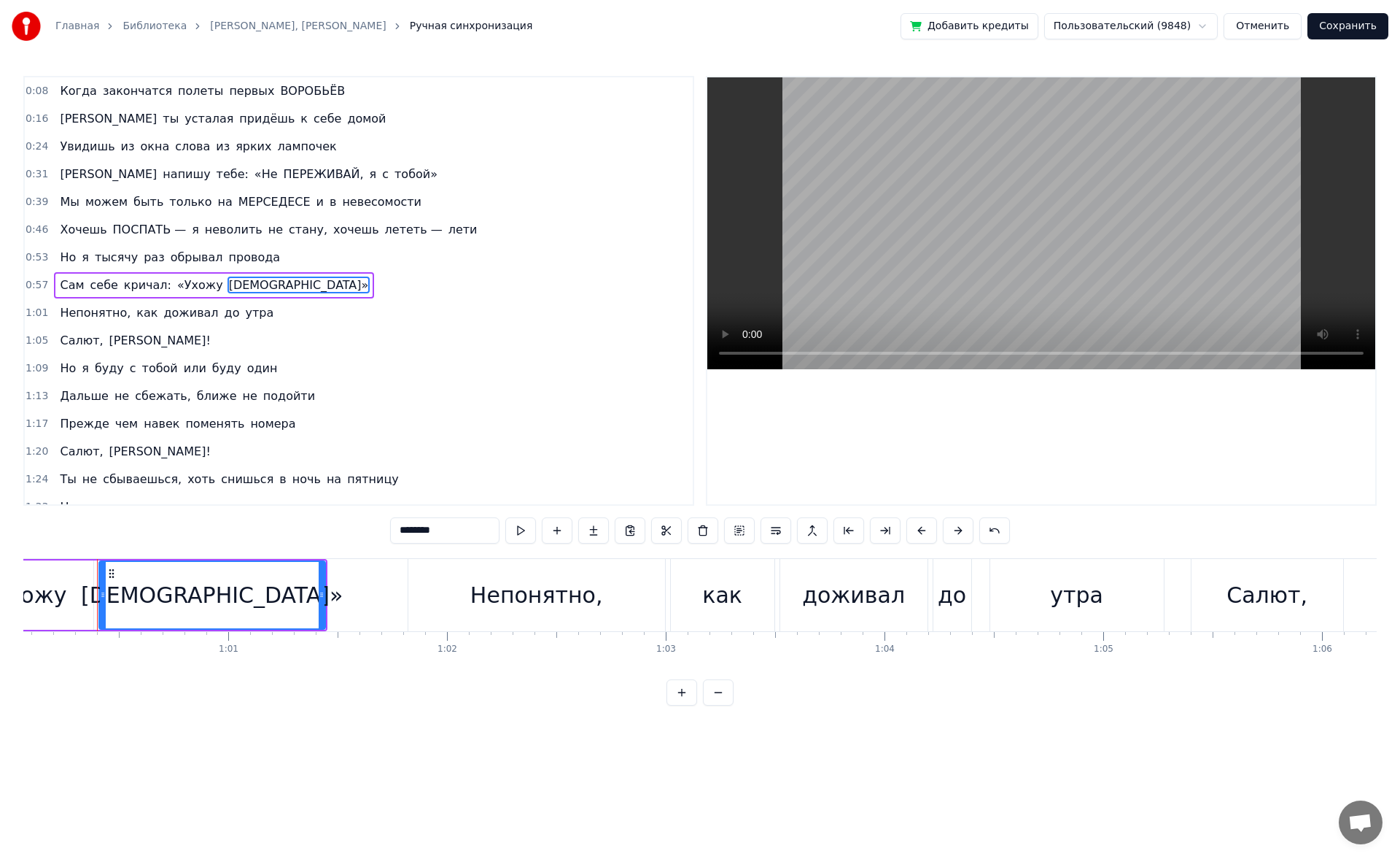
type input "********"
click at [1333, 22] on button "Сохранить" at bounding box center [1347, 25] width 81 height 26
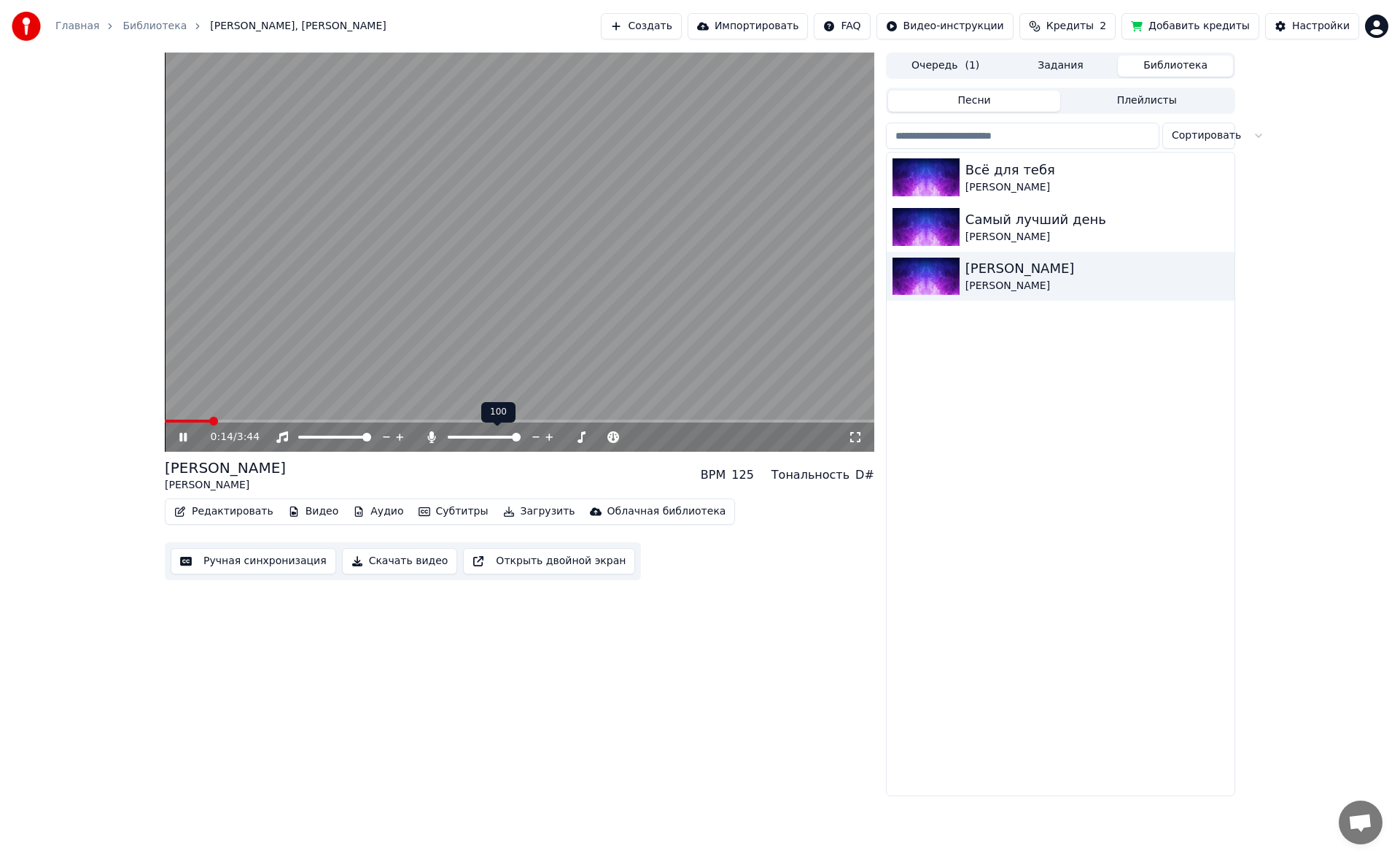
click at [520, 441] on span at bounding box center [517, 437] width 9 height 9
click at [212, 421] on span at bounding box center [188, 420] width 47 height 3
click at [206, 421] on span at bounding box center [185, 420] width 41 height 3
click at [197, 424] on div "0:13 / 3:44" at bounding box center [519, 437] width 710 height 29
click at [207, 419] on span at bounding box center [188, 420] width 47 height 3
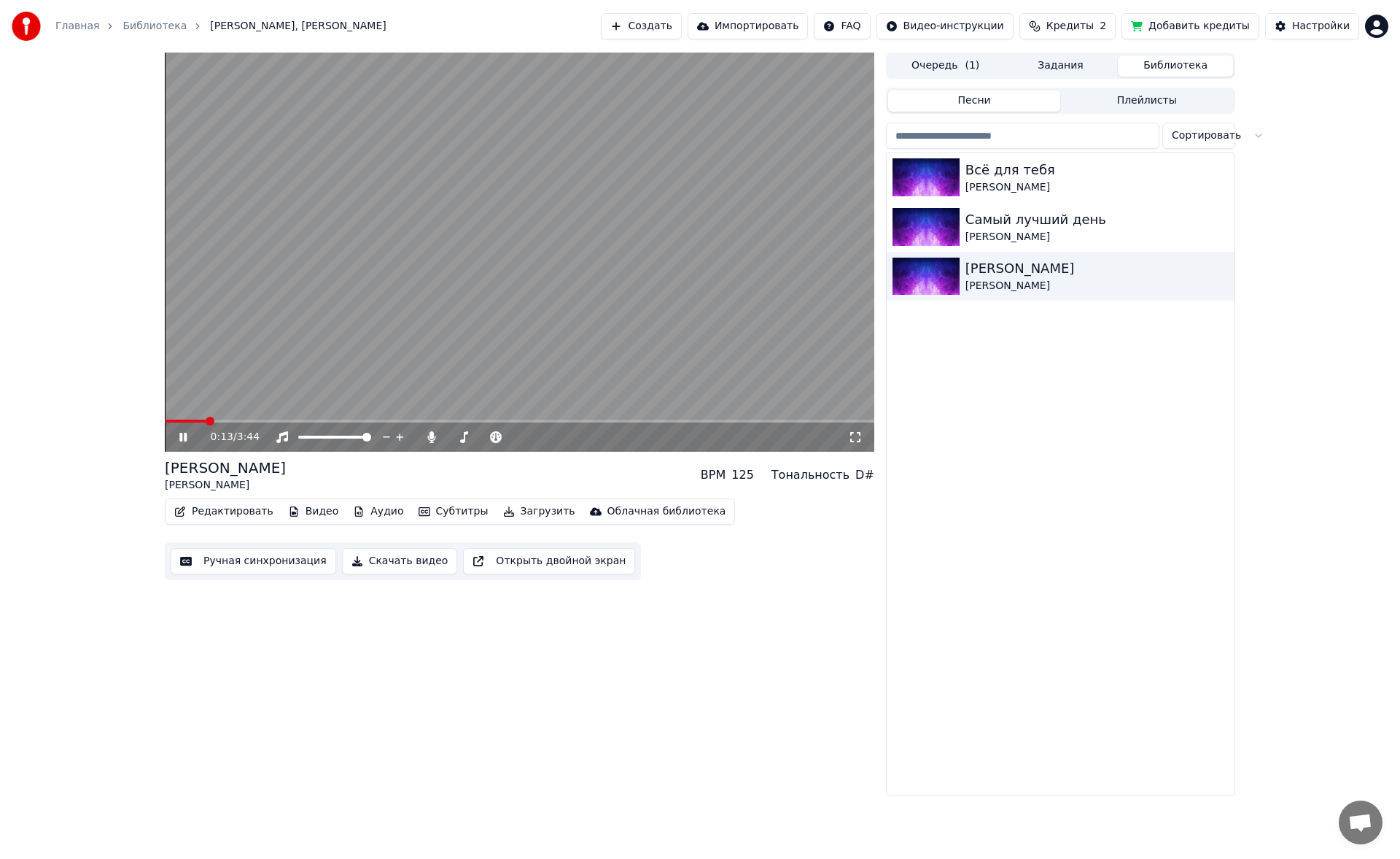
click at [205, 419] on span at bounding box center [185, 420] width 41 height 3
click at [211, 421] on span at bounding box center [188, 420] width 47 height 3
click at [211, 422] on span at bounding box center [188, 420] width 48 height 3
click at [211, 422] on span at bounding box center [189, 420] width 49 height 3
click at [211, 422] on span at bounding box center [188, 420] width 47 height 3
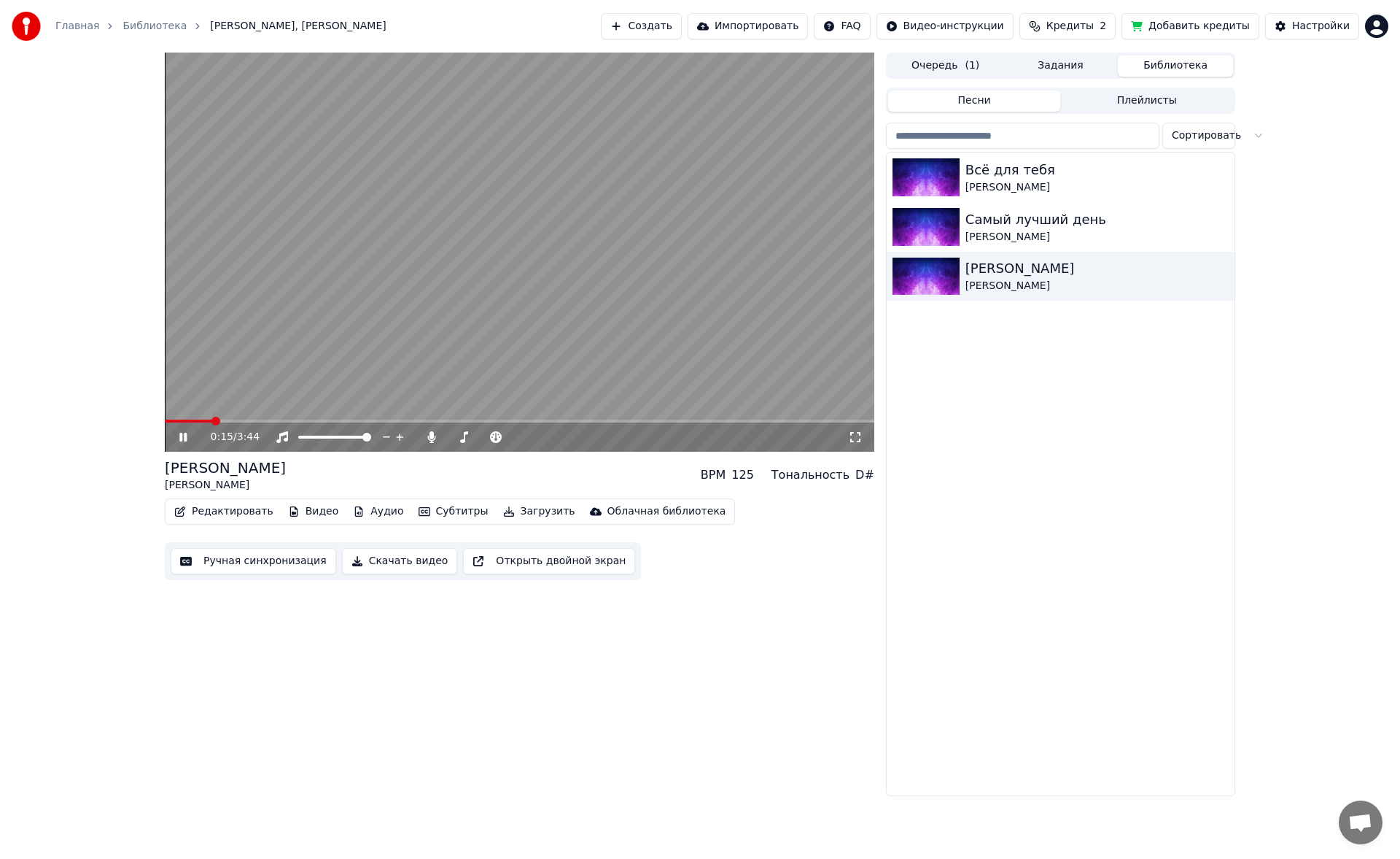
click at [211, 422] on span at bounding box center [188, 420] width 47 height 3
click at [368, 440] on div at bounding box center [347, 437] width 117 height 15
click at [464, 653] on div "0:18 / 3:44 Салют, Вера Валерий Меладзе BPM 125 Тональность D# Редактировать Ви…" at bounding box center [519, 424] width 710 height 743
click at [182, 431] on icon at bounding box center [194, 437] width 35 height 12
click at [166, 419] on span at bounding box center [205, 420] width 80 height 3
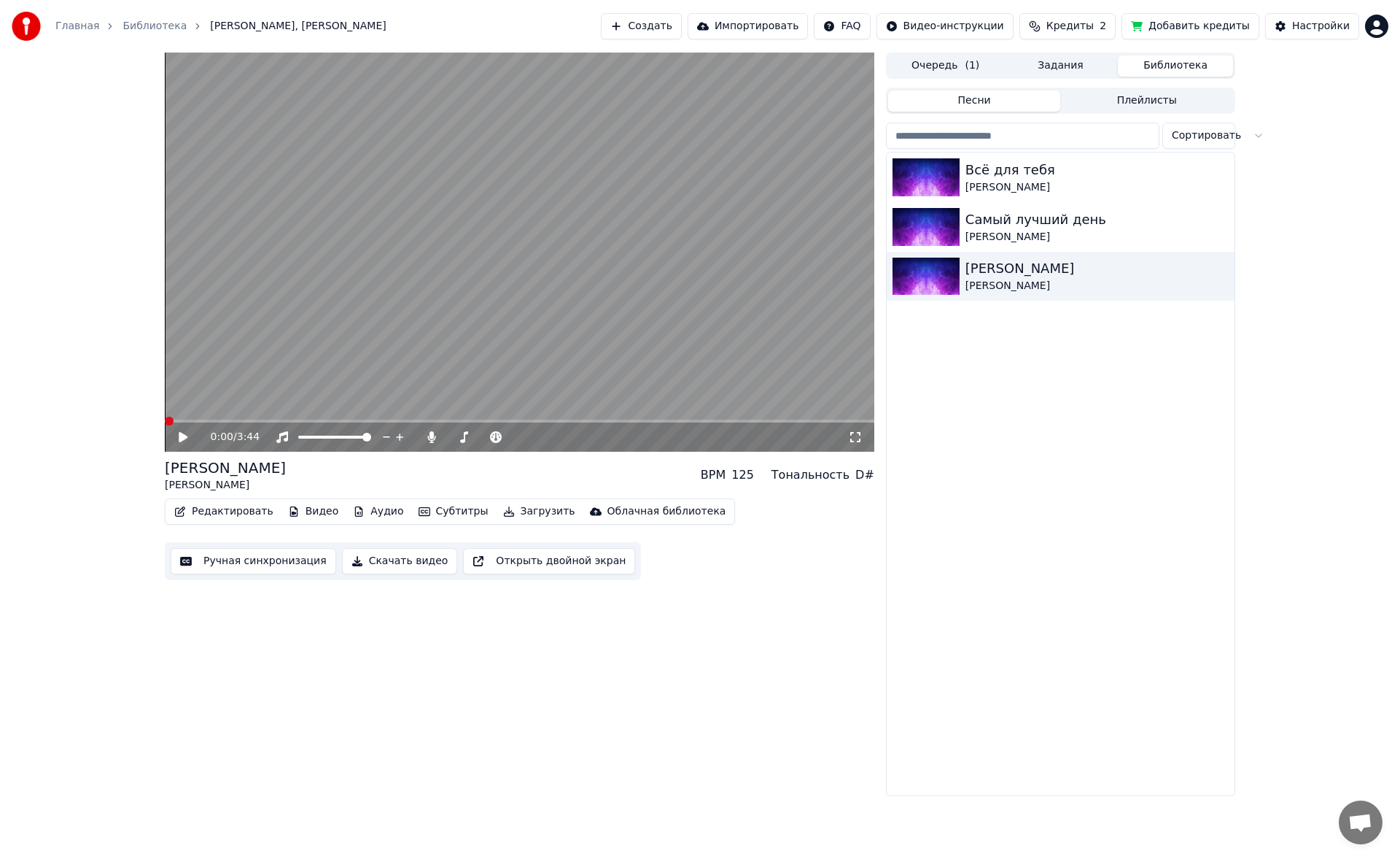
click at [173, 430] on div "0:00 / 3:44" at bounding box center [519, 437] width 698 height 15
click at [178, 434] on icon at bounding box center [194, 437] width 35 height 12
click at [848, 443] on icon at bounding box center [855, 437] width 15 height 12
click at [189, 439] on icon at bounding box center [194, 437] width 35 height 12
click at [230, 522] on div "Редактировать Видео Аудио Субтитры Загрузить Облачная библиотека" at bounding box center [449, 511] width 570 height 26
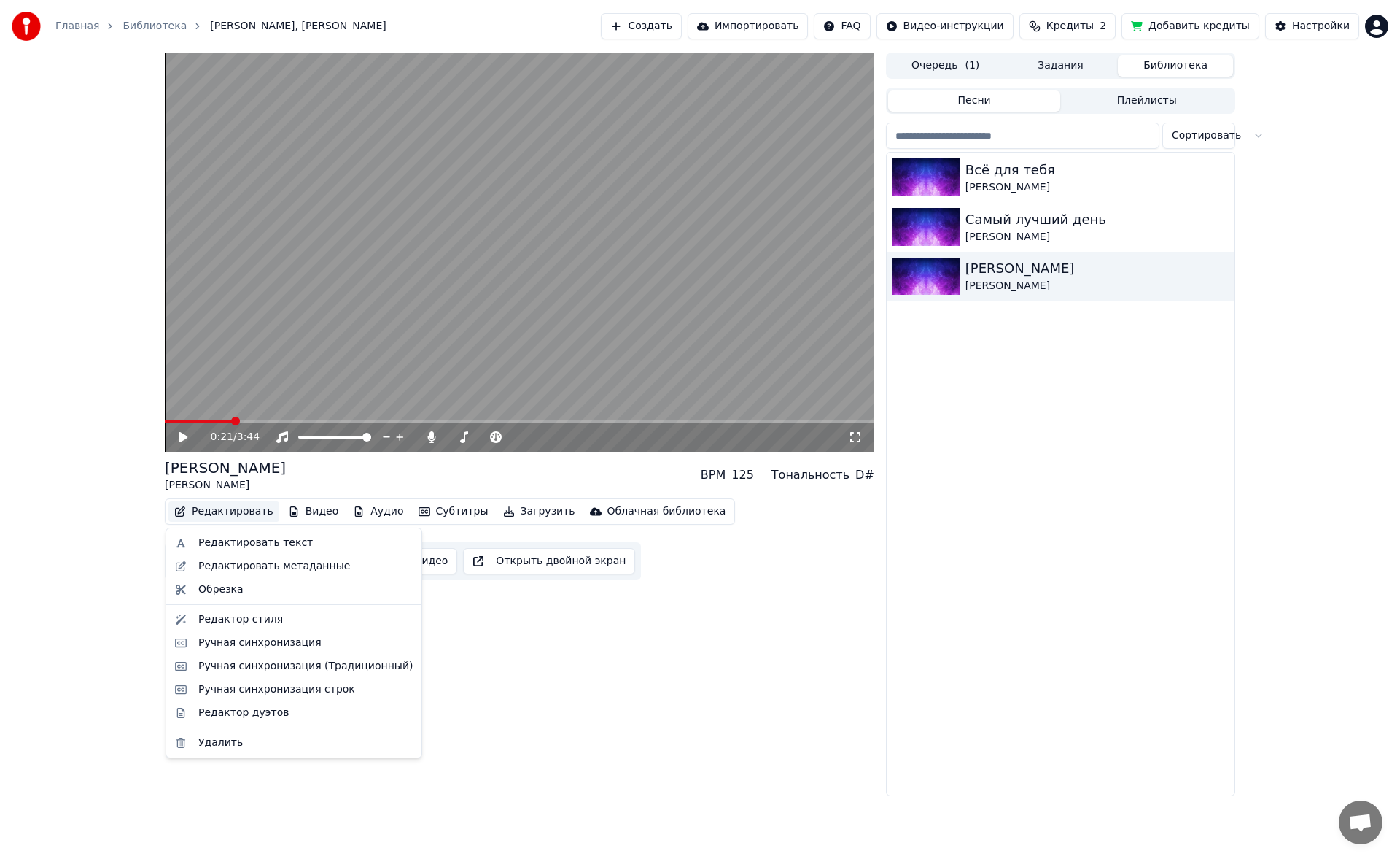
click at [230, 510] on button "Редактировать" at bounding box center [224, 511] width 111 height 20
click at [277, 571] on div "Редактировать метаданные" at bounding box center [274, 566] width 152 height 15
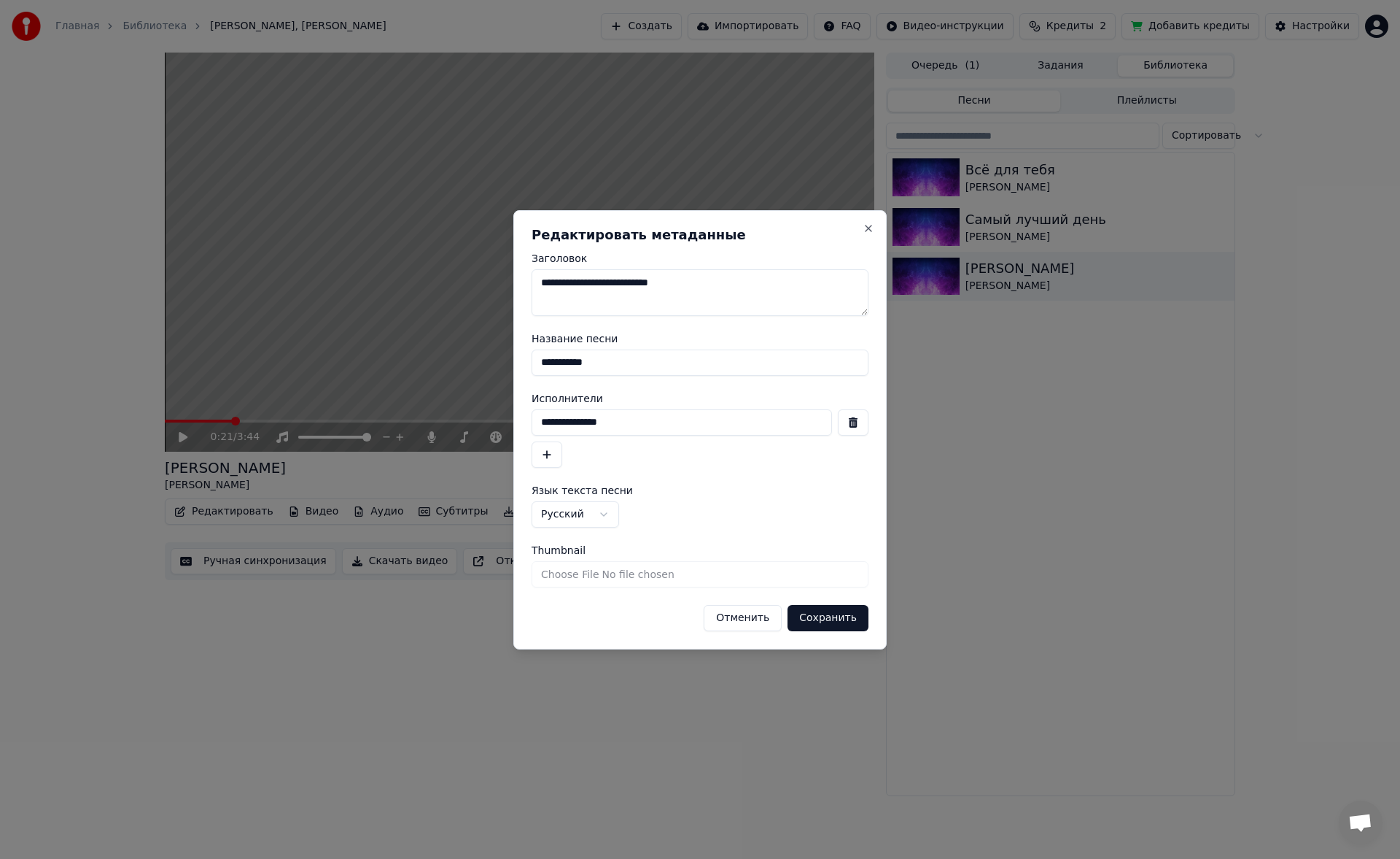
click at [861, 227] on div "**********" at bounding box center [700, 430] width 373 height 440
click at [866, 226] on button "Close" at bounding box center [868, 228] width 12 height 12
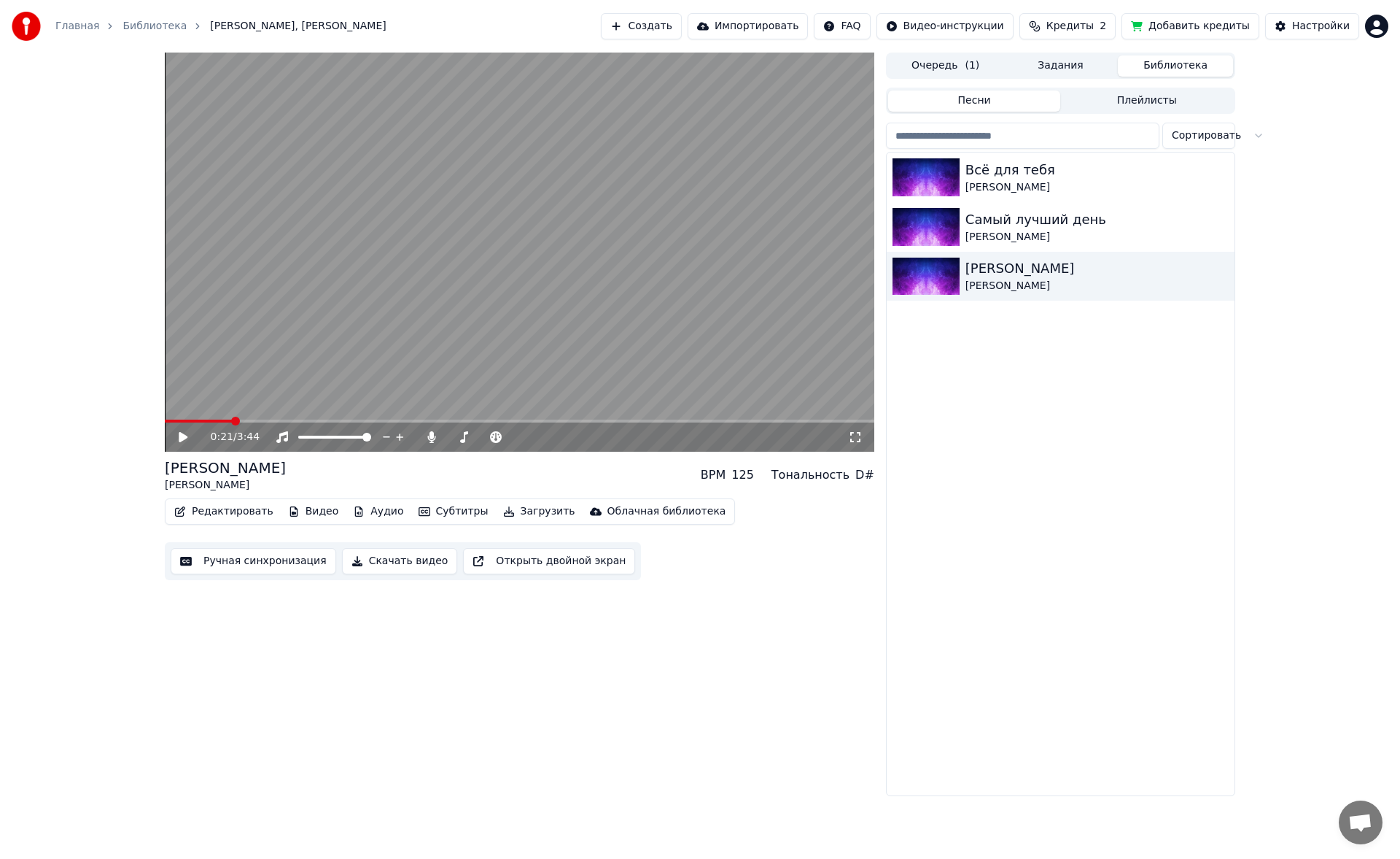
click at [749, 682] on div "0:21 / 3:44 Салют, Вера Валерий Меладзе BPM 125 Тональность D# Редактировать Ви…" at bounding box center [519, 424] width 710 height 743
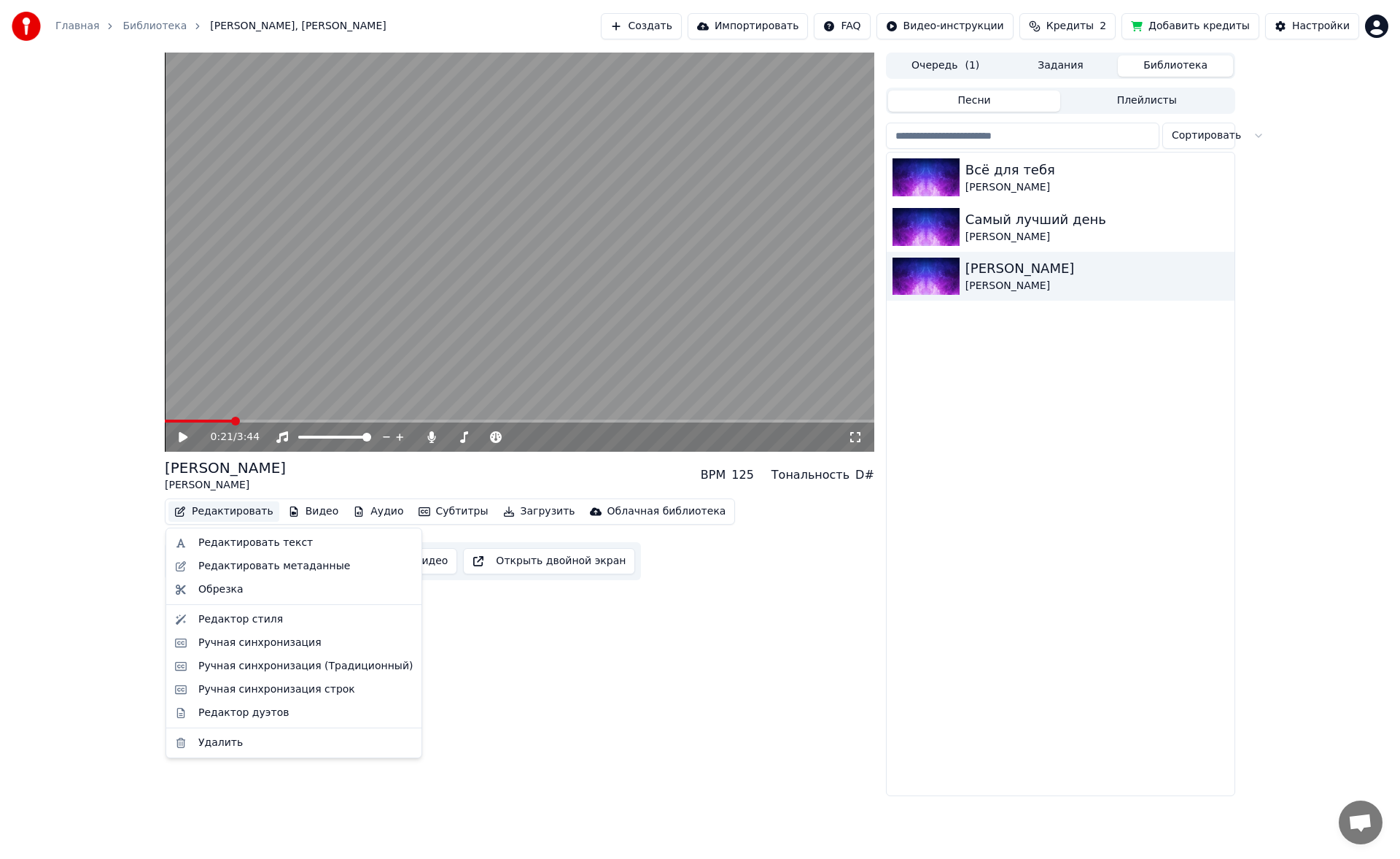
click at [248, 520] on button "Редактировать" at bounding box center [224, 511] width 111 height 20
click at [257, 547] on div "Редактировать текст" at bounding box center [256, 542] width 115 height 15
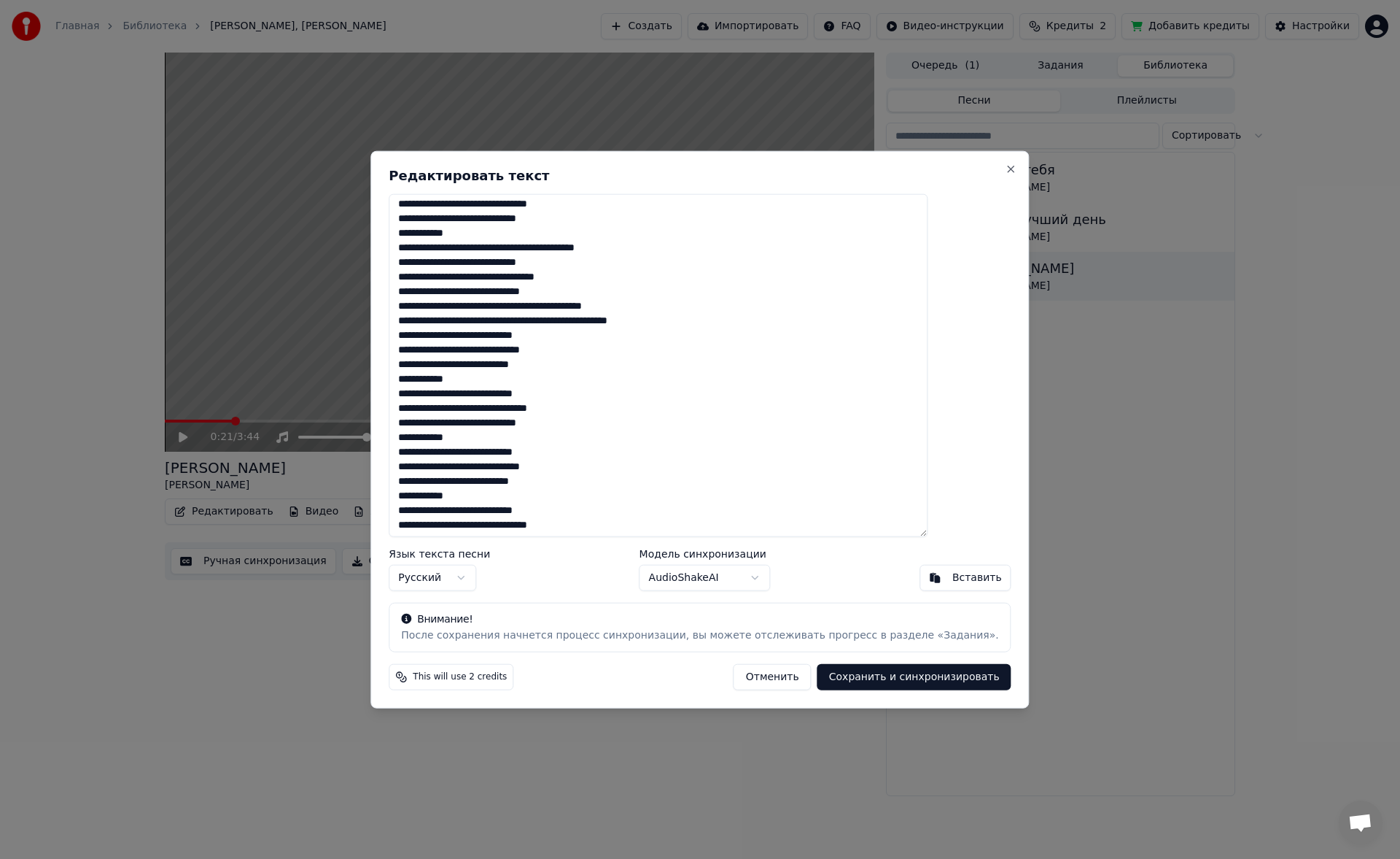
scroll to position [194, 0]
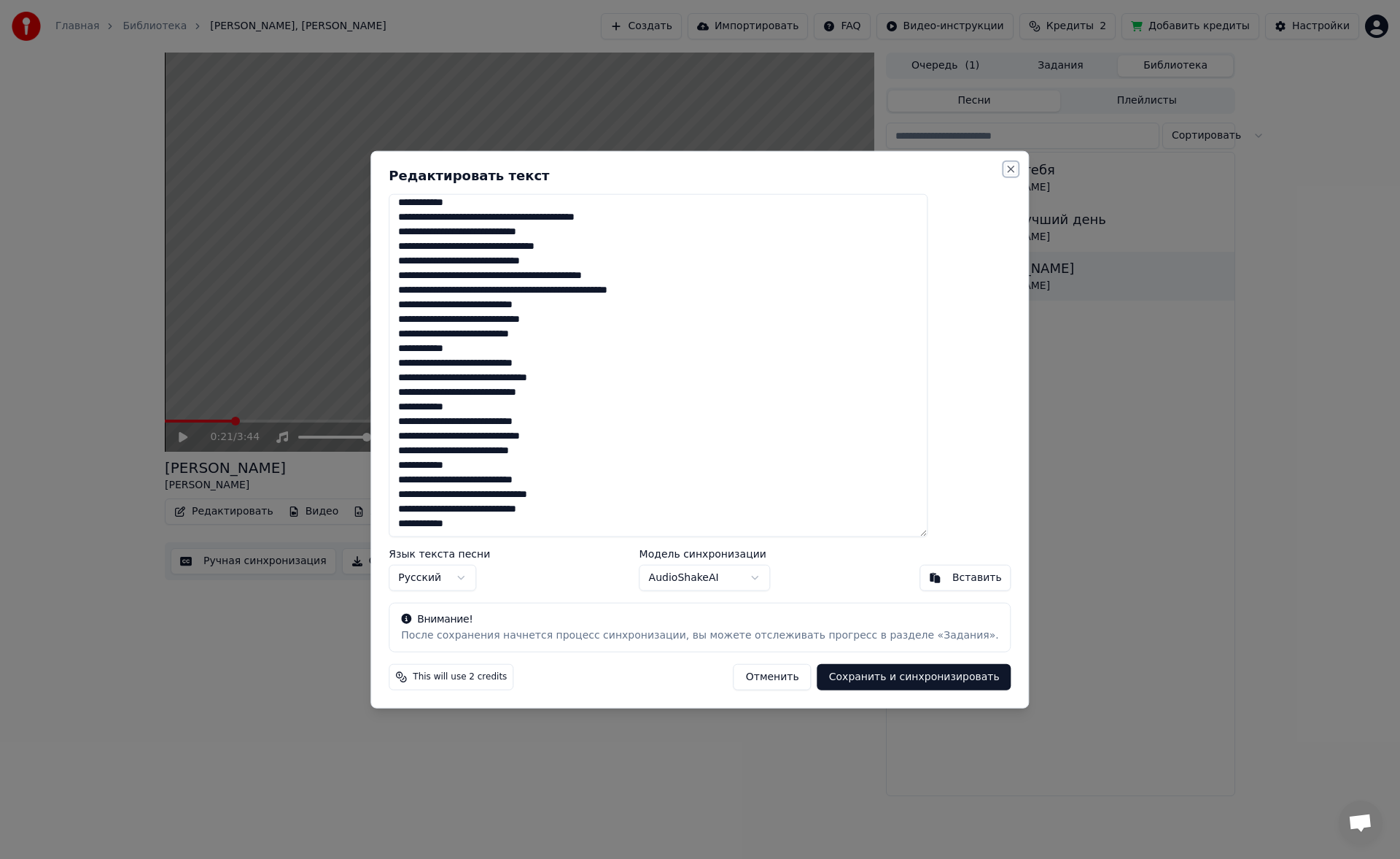
click at [1006, 169] on button "Close" at bounding box center [1012, 168] width 12 height 12
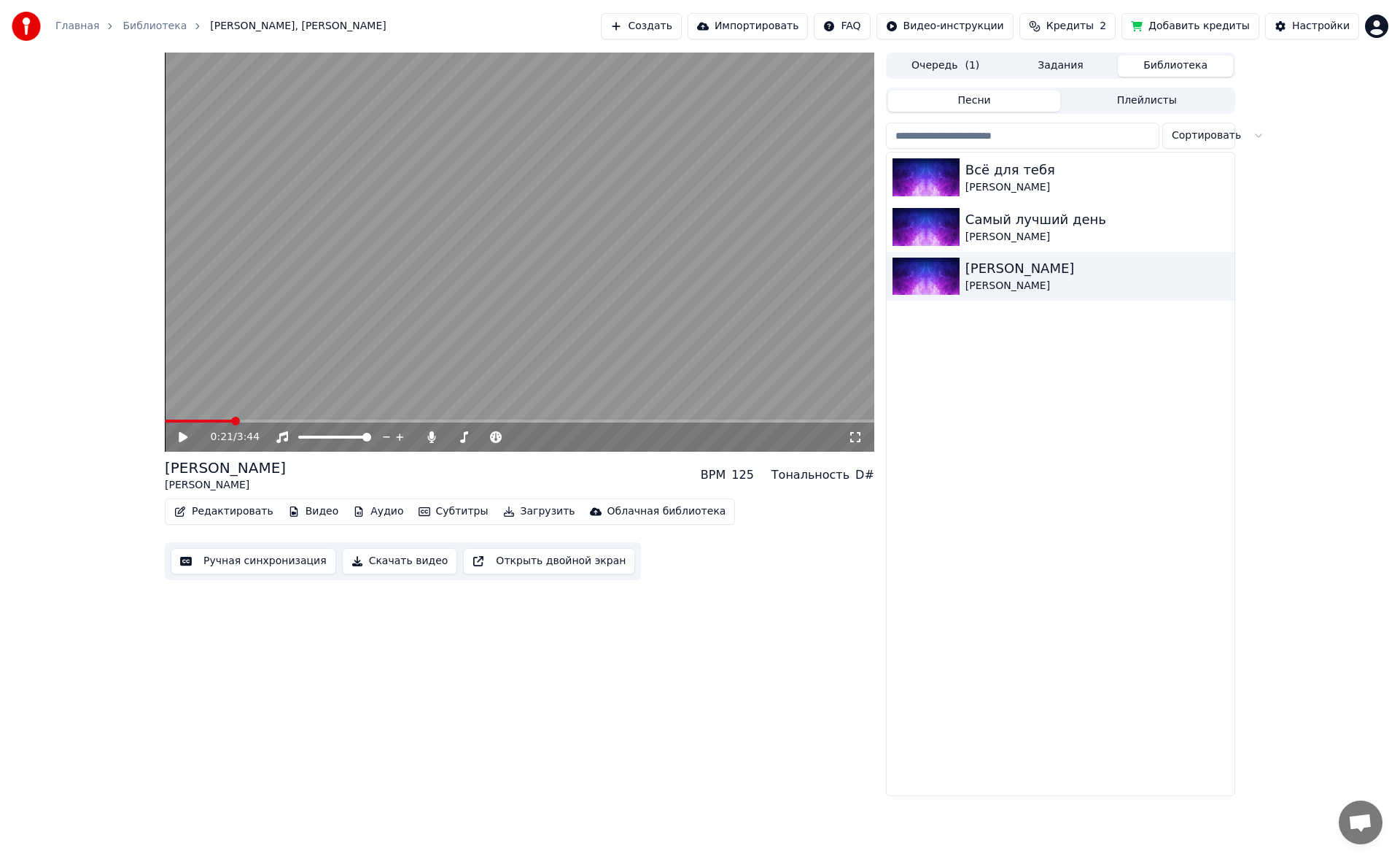
click at [223, 505] on button "Редактировать" at bounding box center [224, 511] width 111 height 20
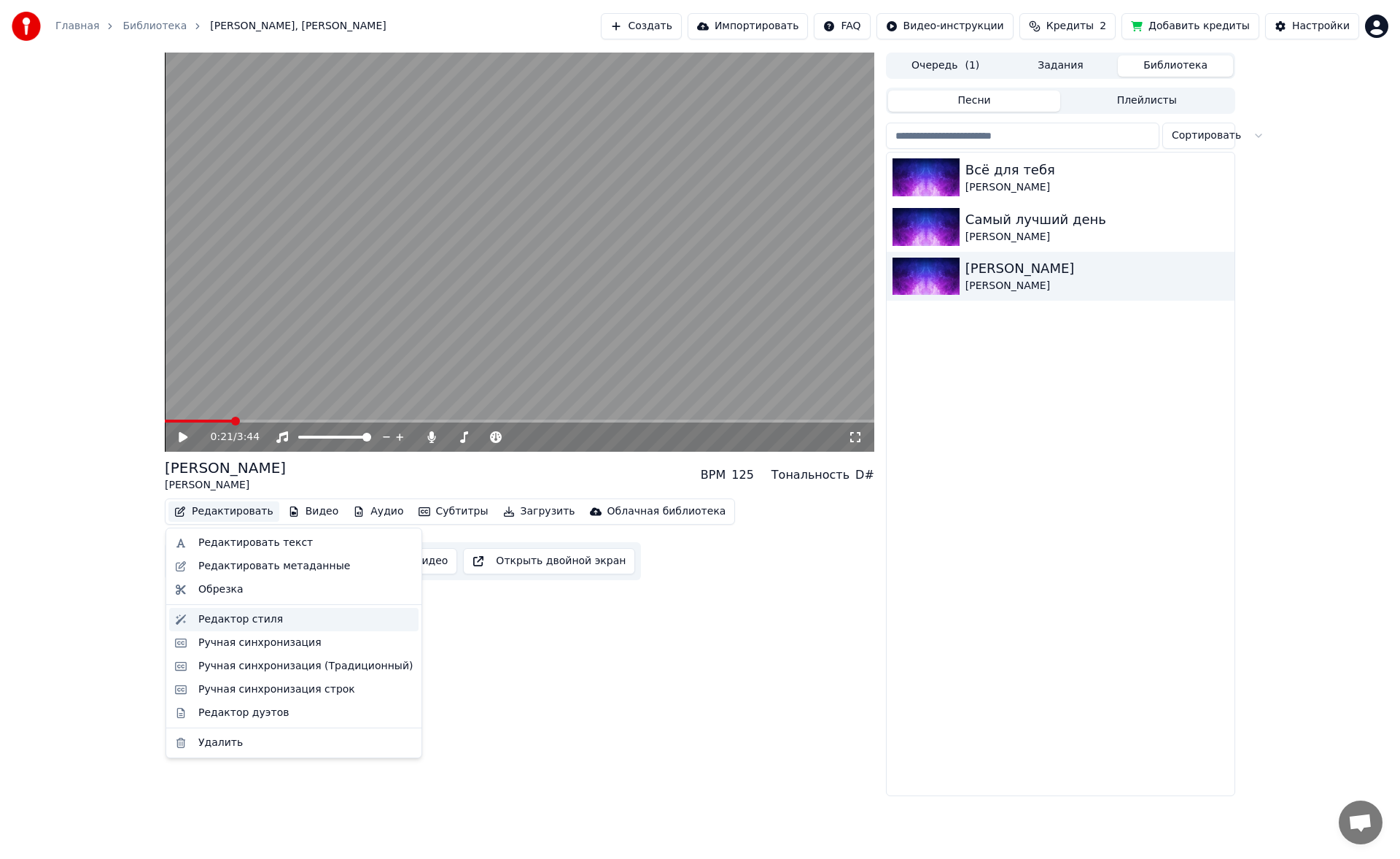
click at [277, 620] on div "Редактор стиля" at bounding box center [306, 620] width 215 height 15
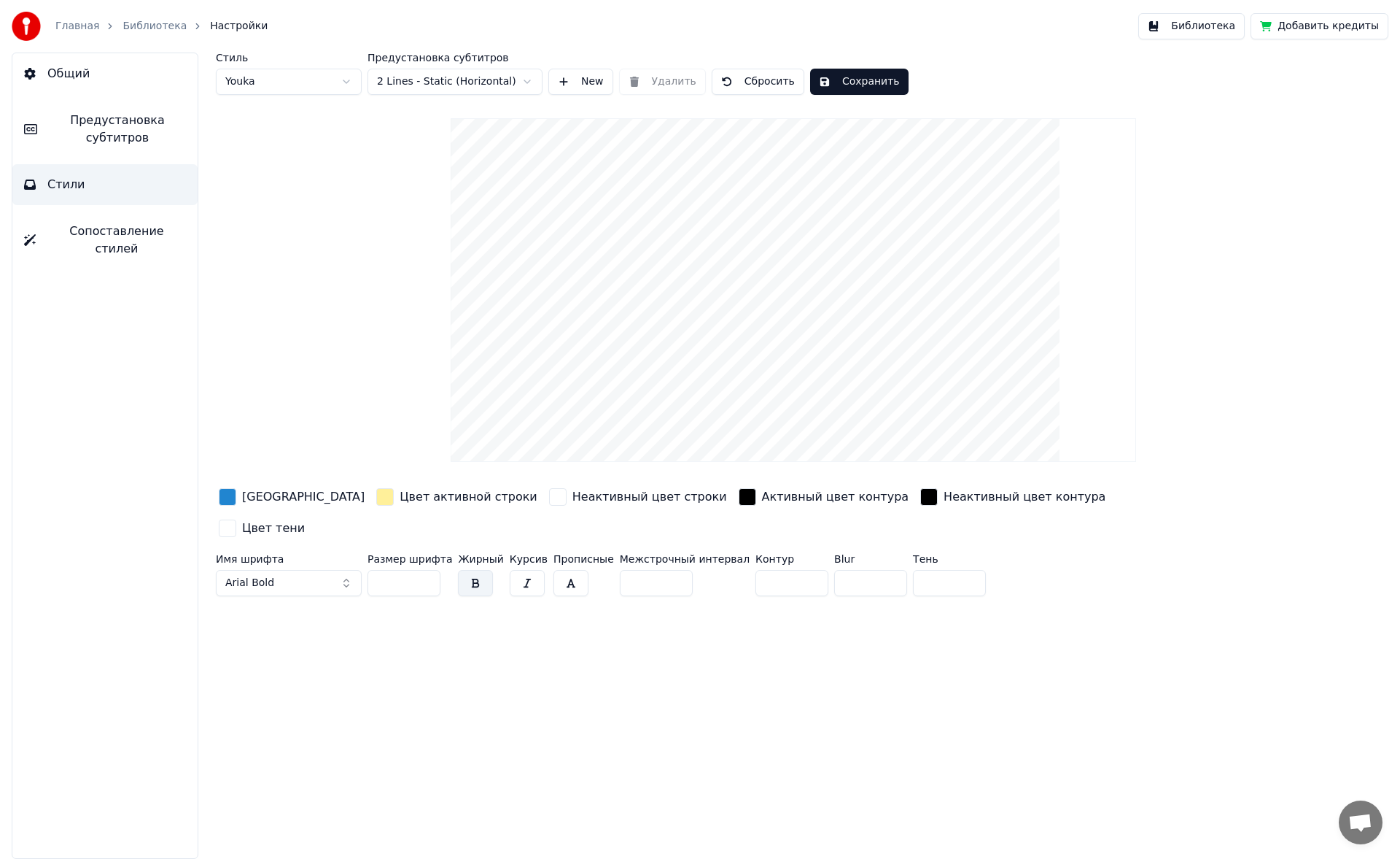
click at [660, 570] on input "*" at bounding box center [656, 582] width 73 height 26
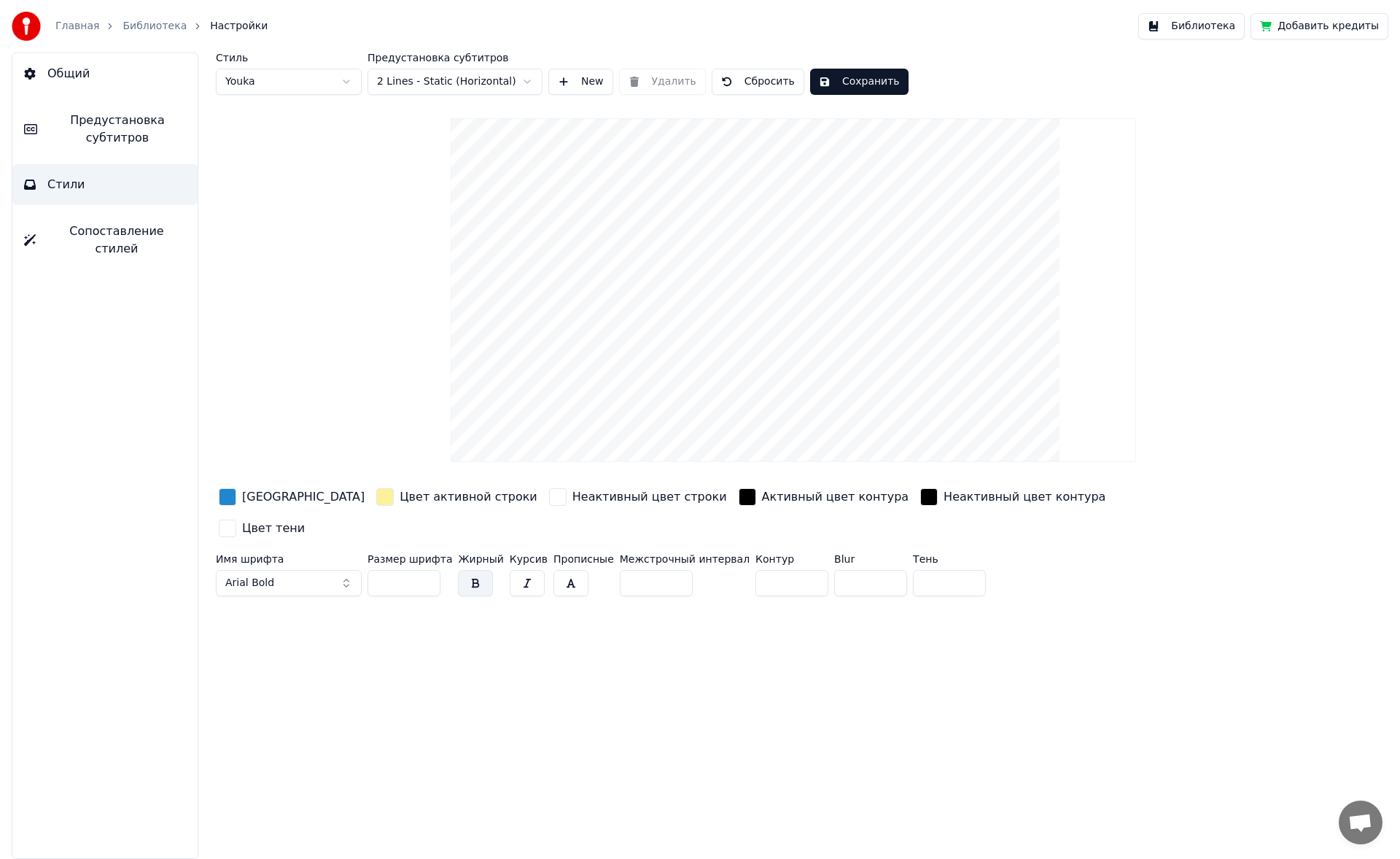
click at [658, 570] on input "*" at bounding box center [656, 582] width 73 height 26
type input "*"
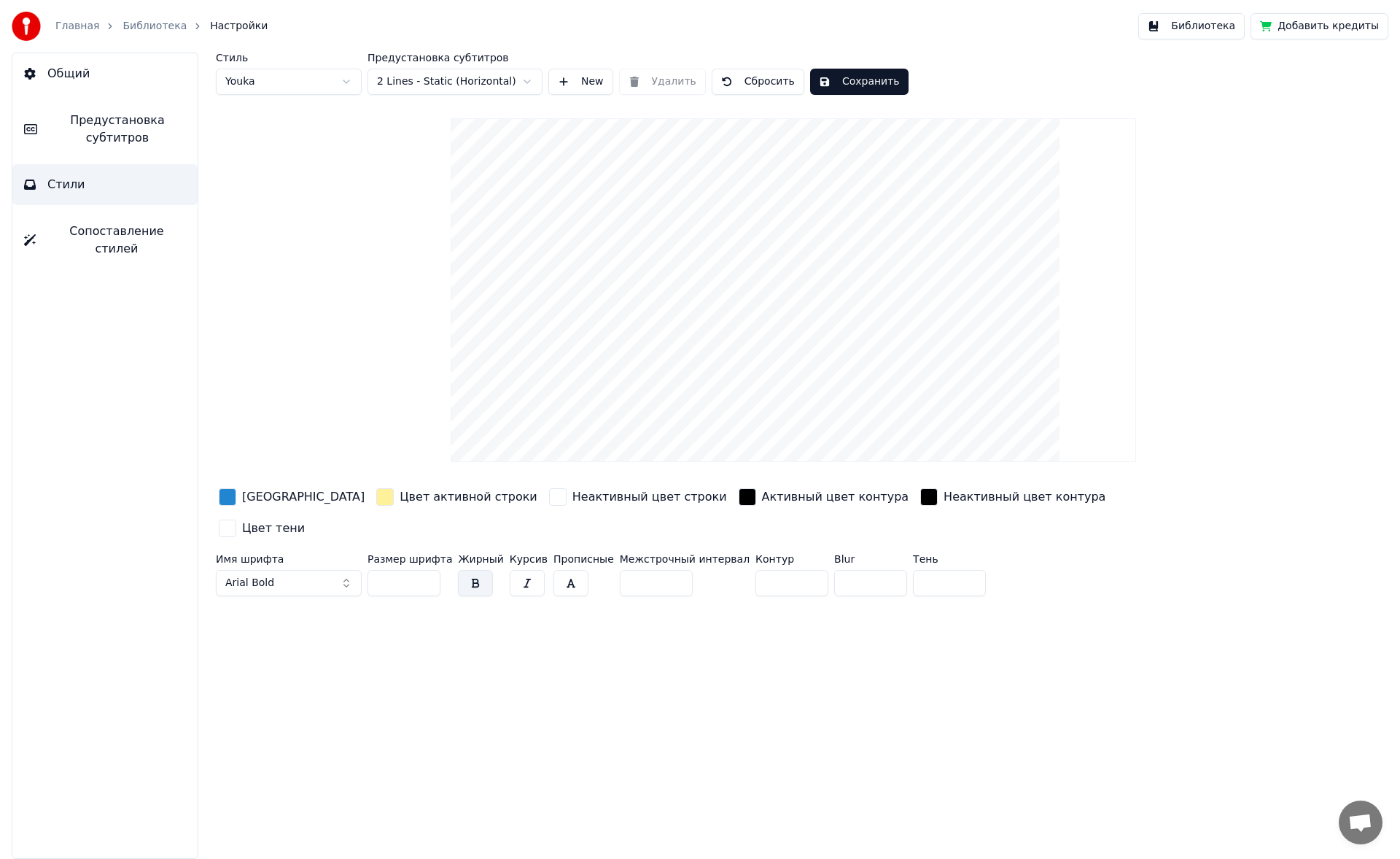
click at [658, 570] on input "*" at bounding box center [656, 582] width 73 height 26
click at [527, 79] on html "Главная Библиотека Настройки Библиотека Добавить кредиты Общий Предустановка су…" at bounding box center [700, 430] width 1400 height 859
click at [529, 79] on html "Главная Библиотека Настройки Библиотека Добавить кредиты Общий Предустановка су…" at bounding box center [700, 430] width 1400 height 859
click at [340, 83] on html "Главная Библиотека Настройки Библиотека Добавить кредиты Общий Предустановка су…" at bounding box center [700, 430] width 1400 height 859
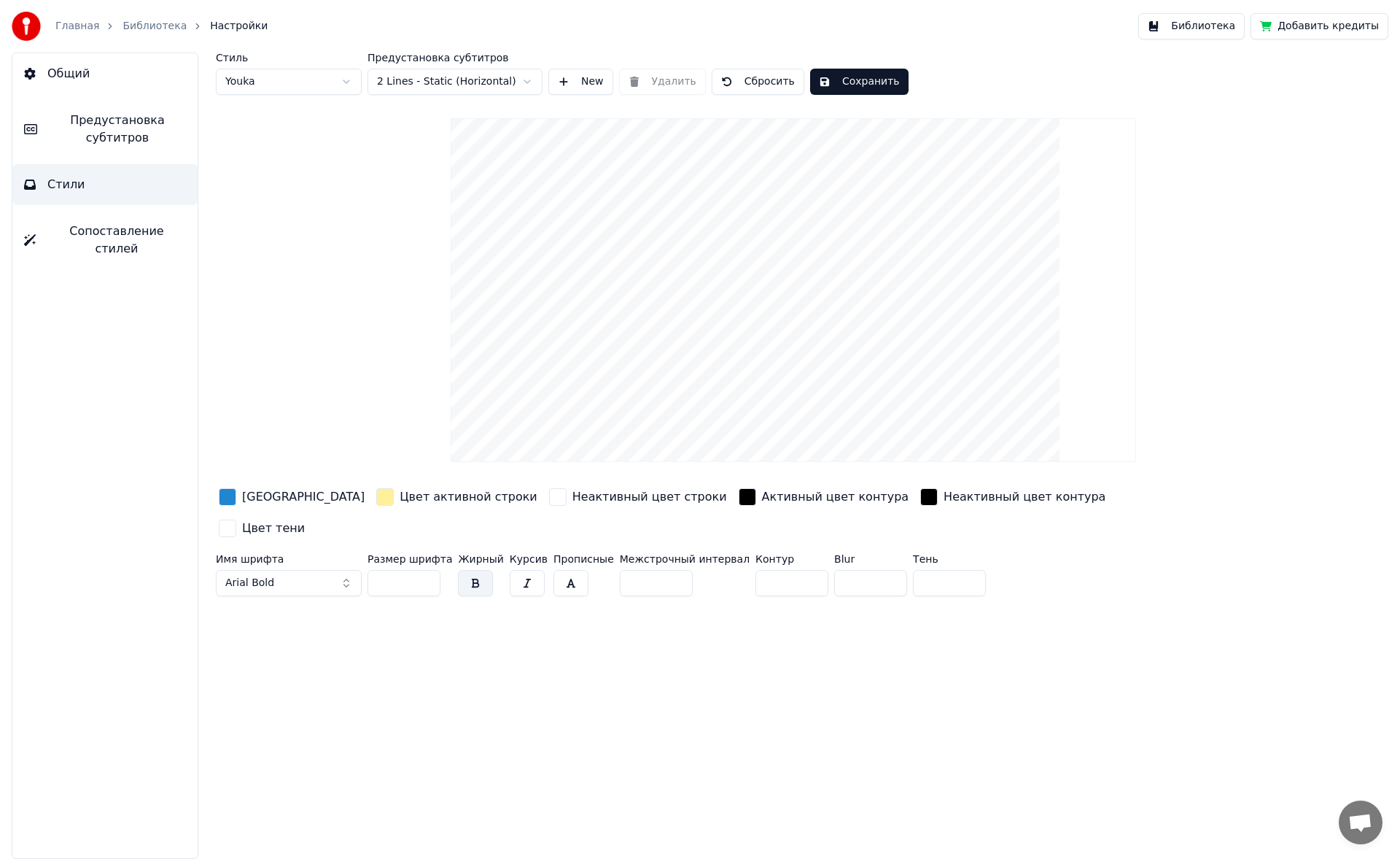
click at [497, 83] on html "Главная Библиотека Настройки Библиотека Добавить кредиты Общий Предустановка су…" at bounding box center [700, 430] width 1400 height 859
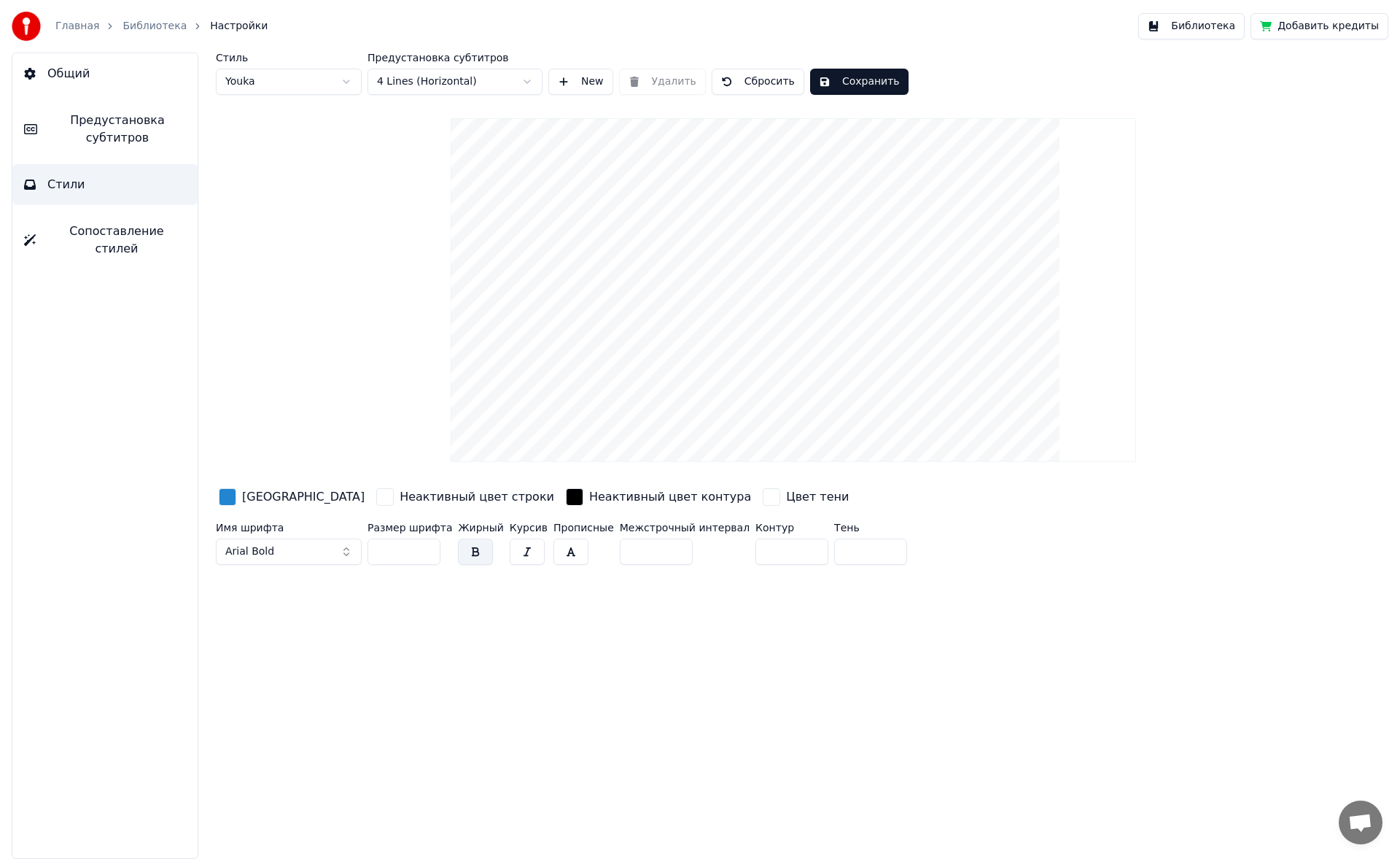
click at [509, 80] on html "Главная Библиотека Настройки Библиотека Добавить кредиты Общий Предустановка су…" at bounding box center [700, 430] width 1400 height 859
click at [465, 88] on html "Главная Библиотека Настройки Библиотека Добавить кредиты Общий Предустановка су…" at bounding box center [700, 430] width 1400 height 859
click at [450, 148] on div "Стиль Youka Предустановка субтитров 2 Lines - Dynamic (Horizontal) New Удалить …" at bounding box center [793, 311] width 1155 height 518
click at [445, 83] on html "Главная Библиотека Настройки Библиотека Добавить кредиты Общий Предустановка су…" at bounding box center [700, 430] width 1400 height 859
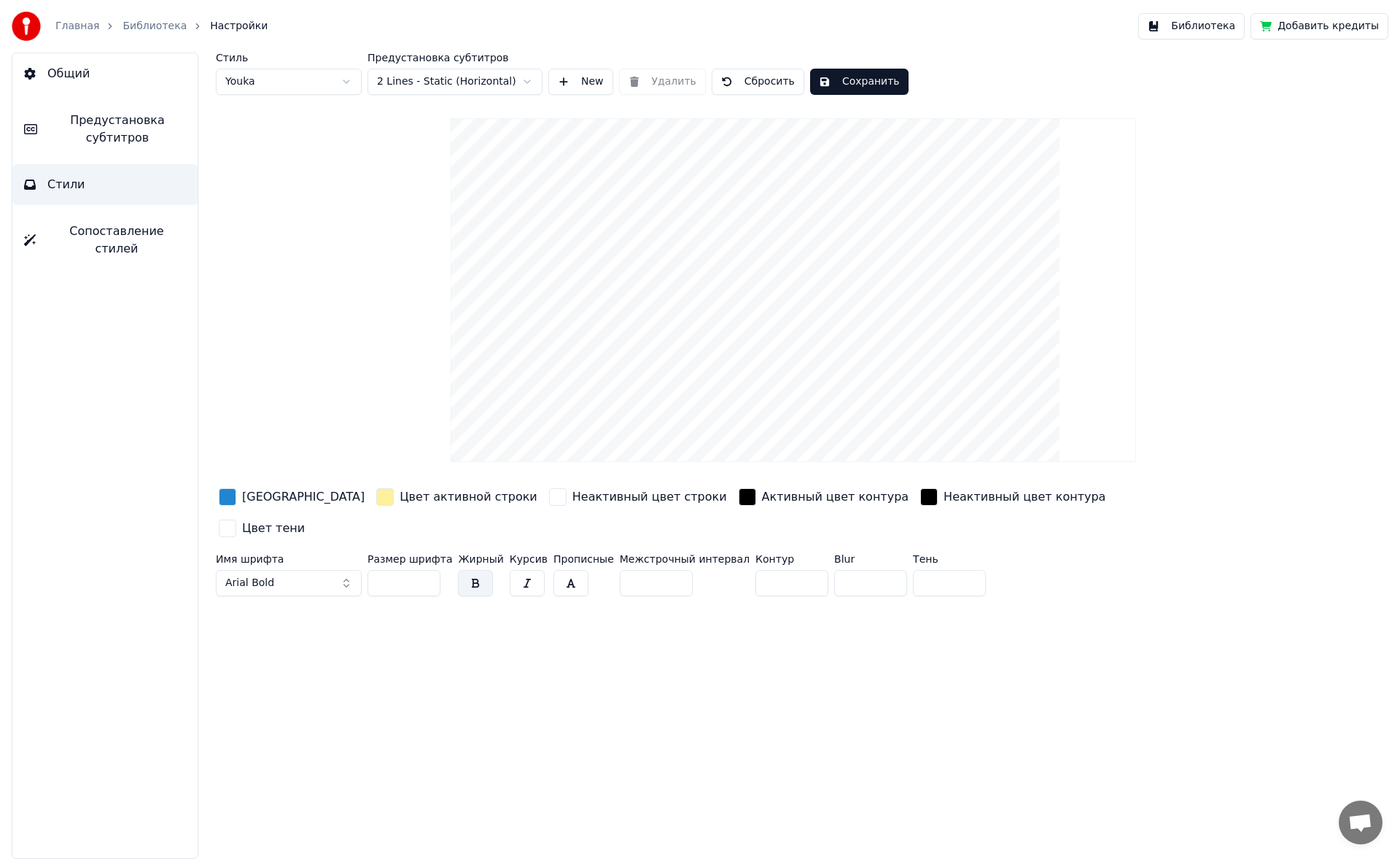
click at [564, 86] on button "New" at bounding box center [580, 81] width 65 height 26
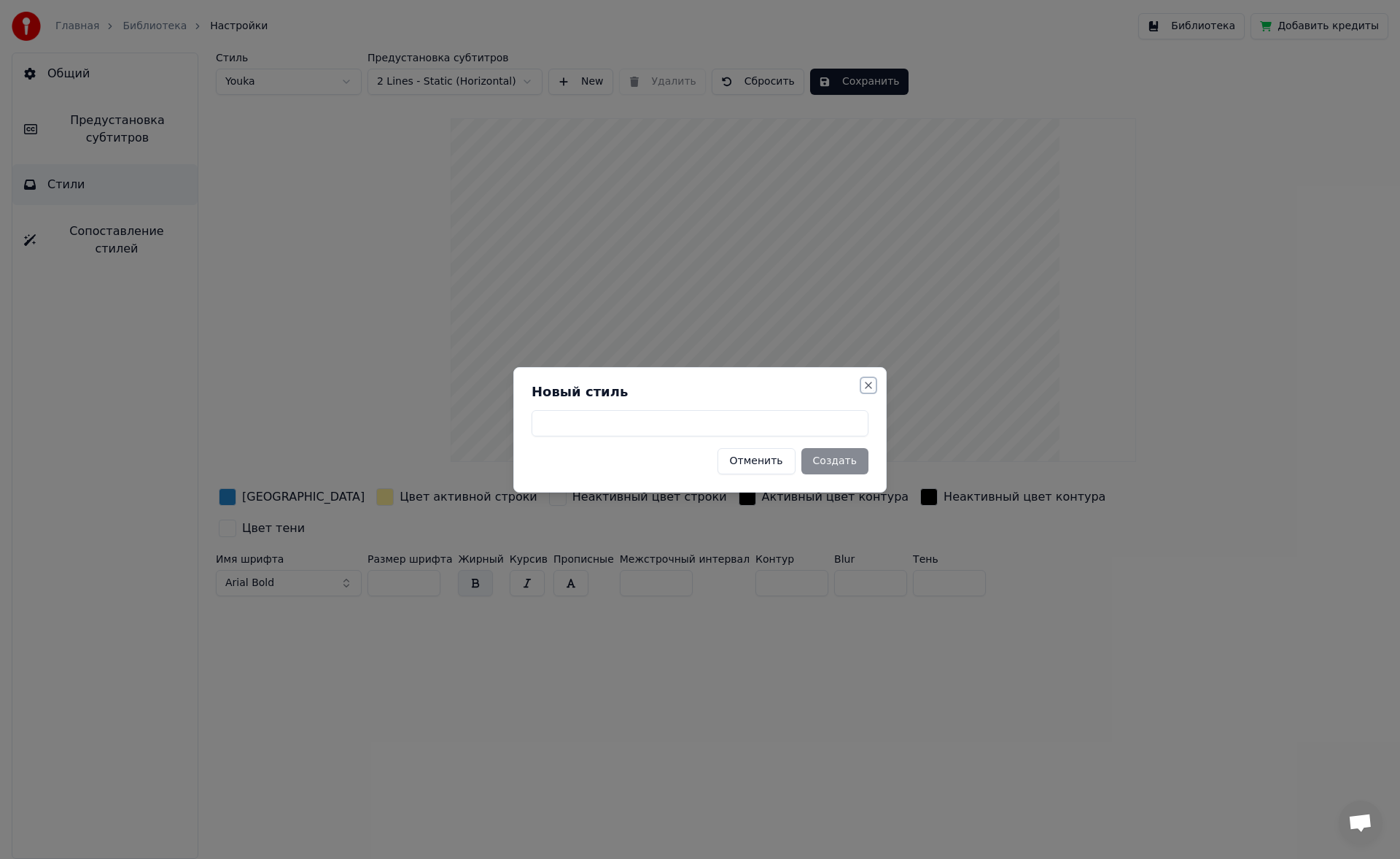
click at [867, 386] on button "Close" at bounding box center [868, 385] width 12 height 12
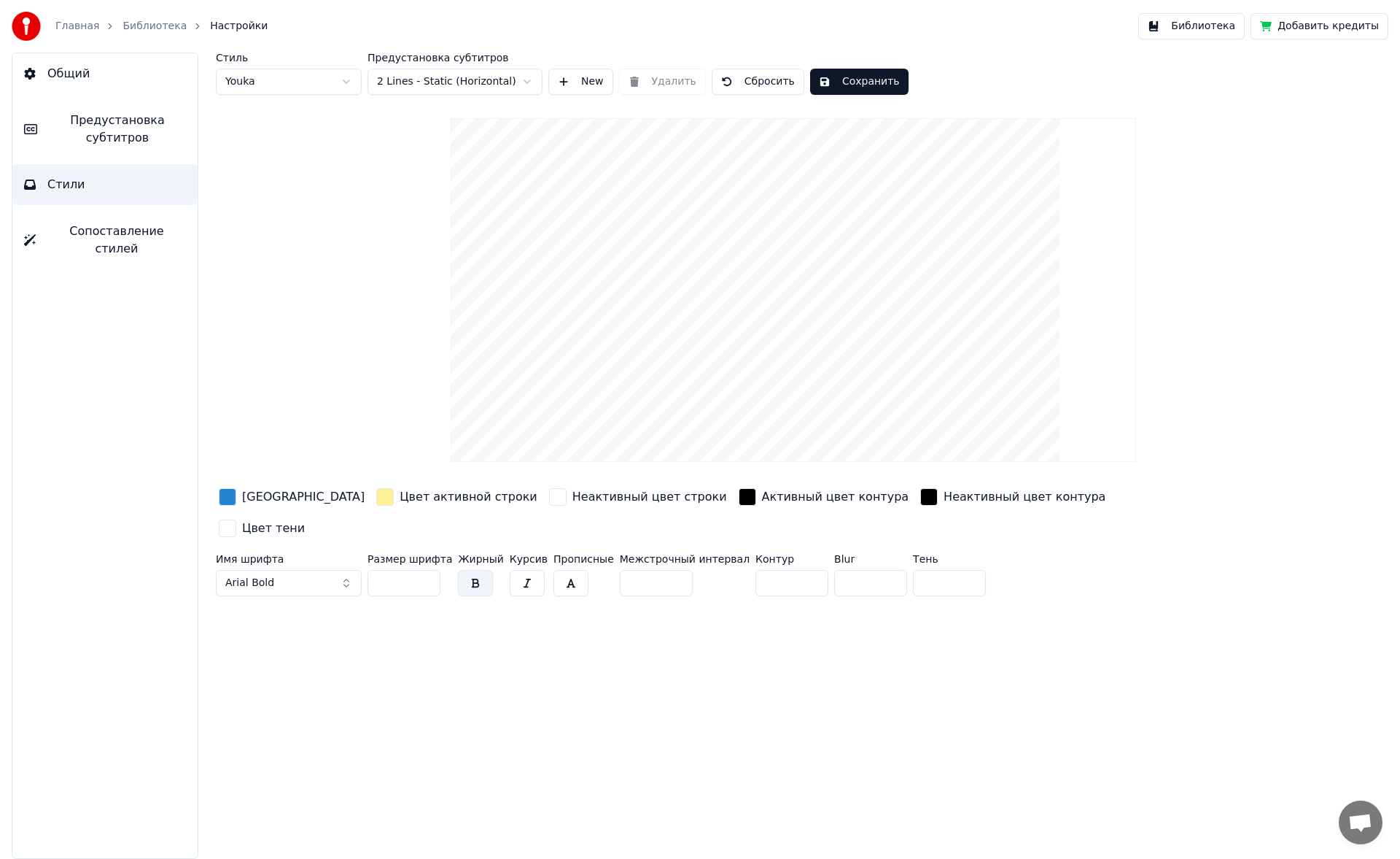
click at [153, 120] on span "Предустановка субтитров" at bounding box center [117, 129] width 137 height 35
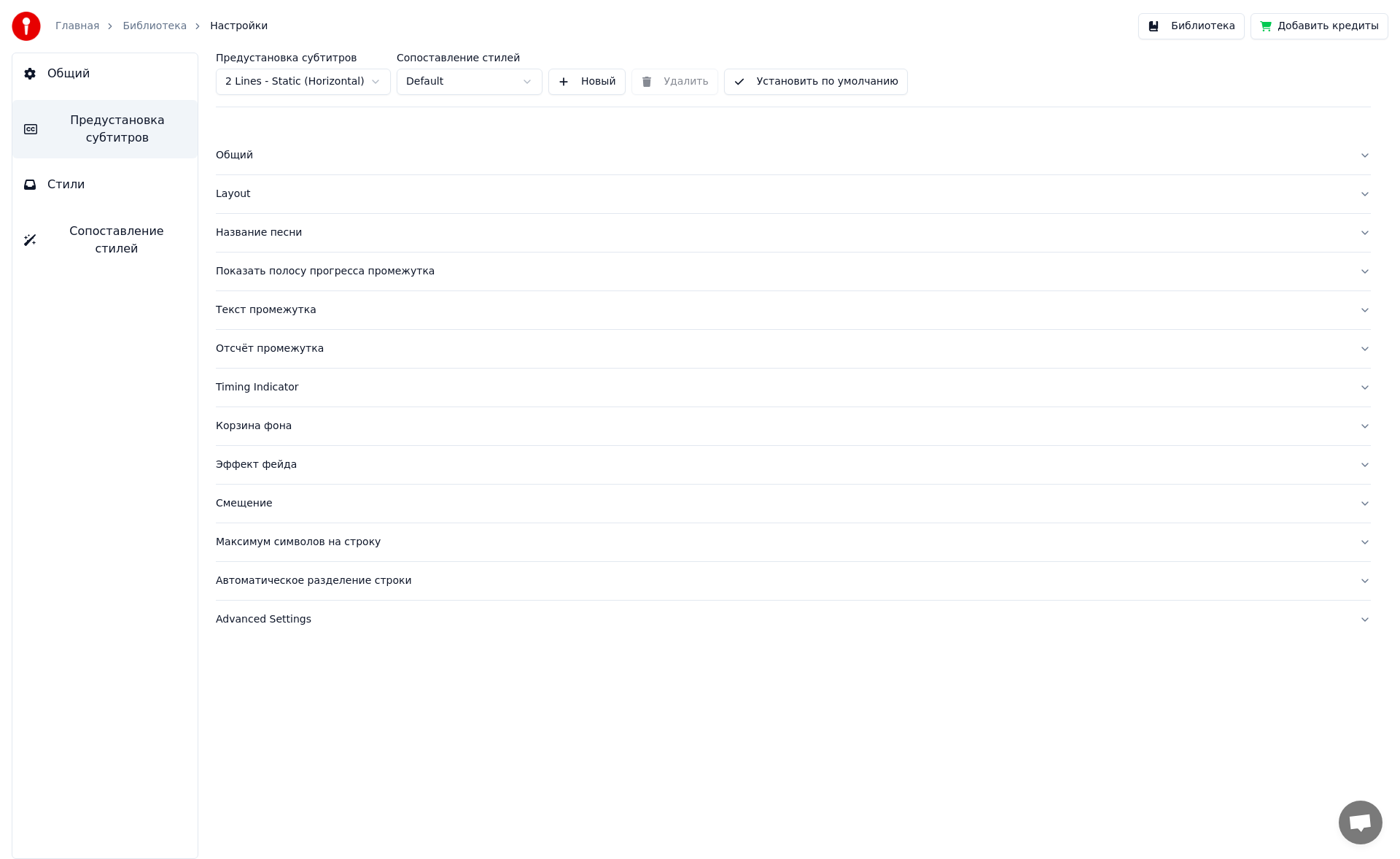
click at [237, 162] on div "Общий" at bounding box center [781, 156] width 1132 height 15
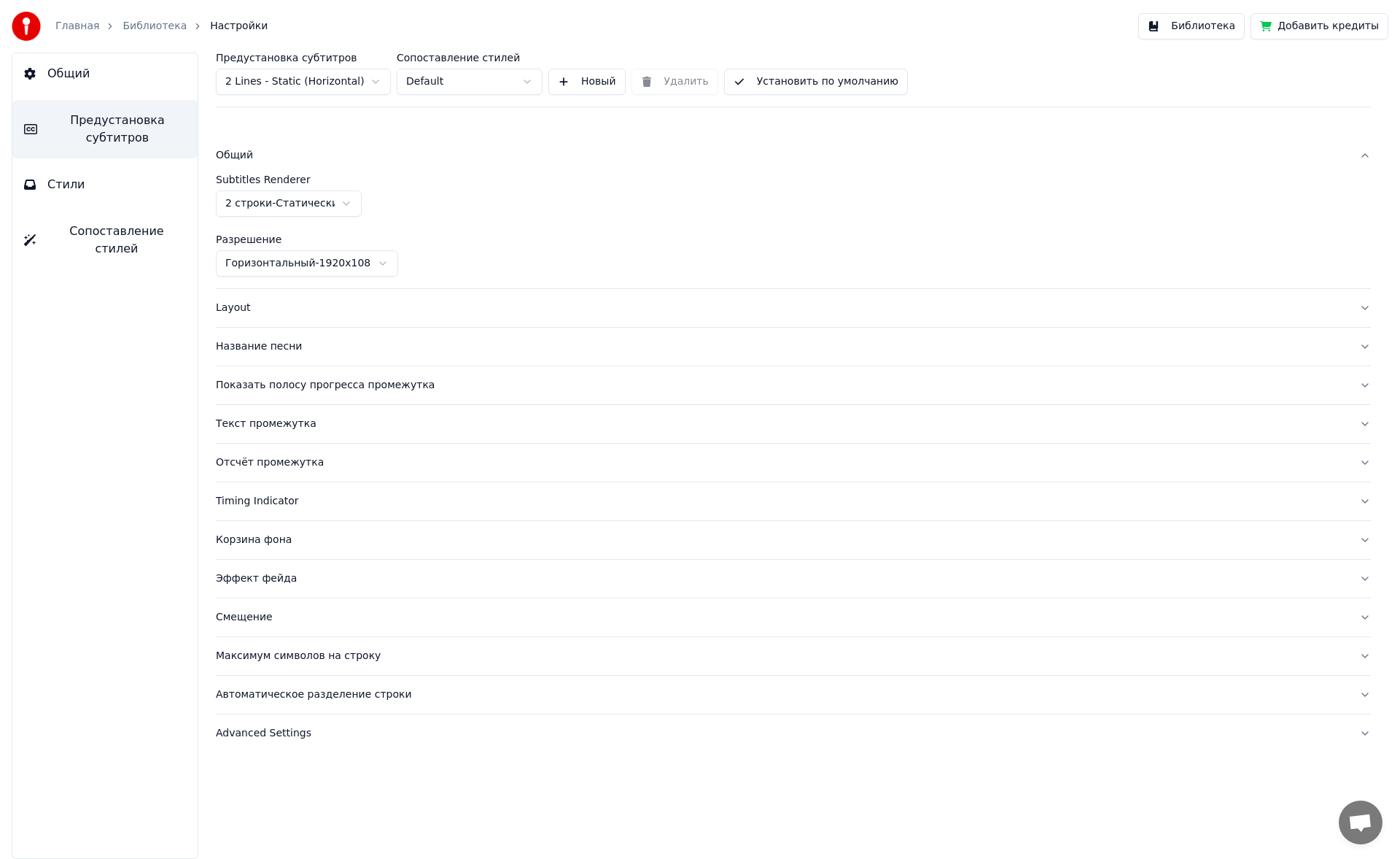
click at [248, 308] on div "Layout" at bounding box center [781, 308] width 1132 height 15
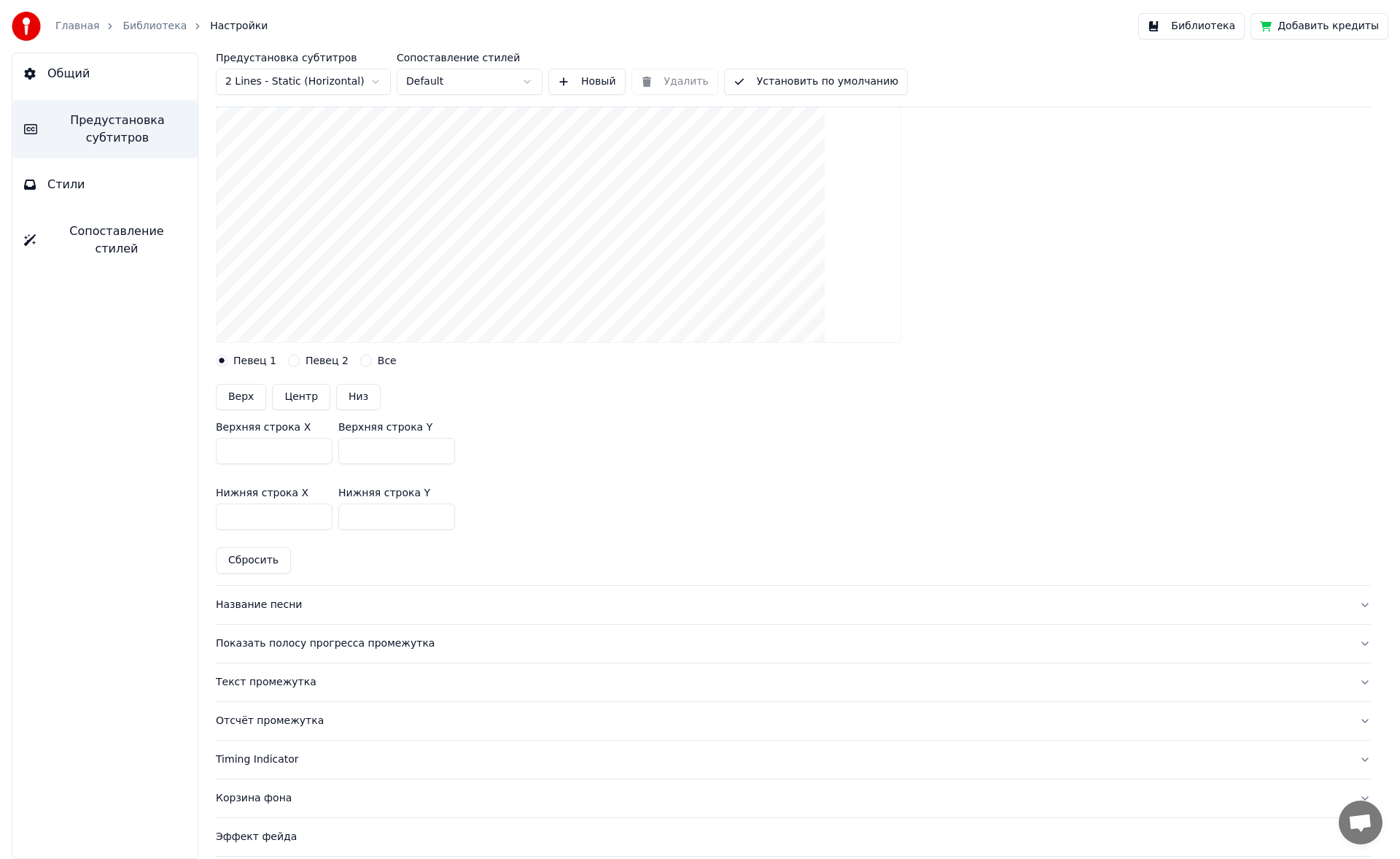
scroll to position [247, 0]
click at [248, 399] on button "Верх" at bounding box center [240, 396] width 50 height 26
type input "***"
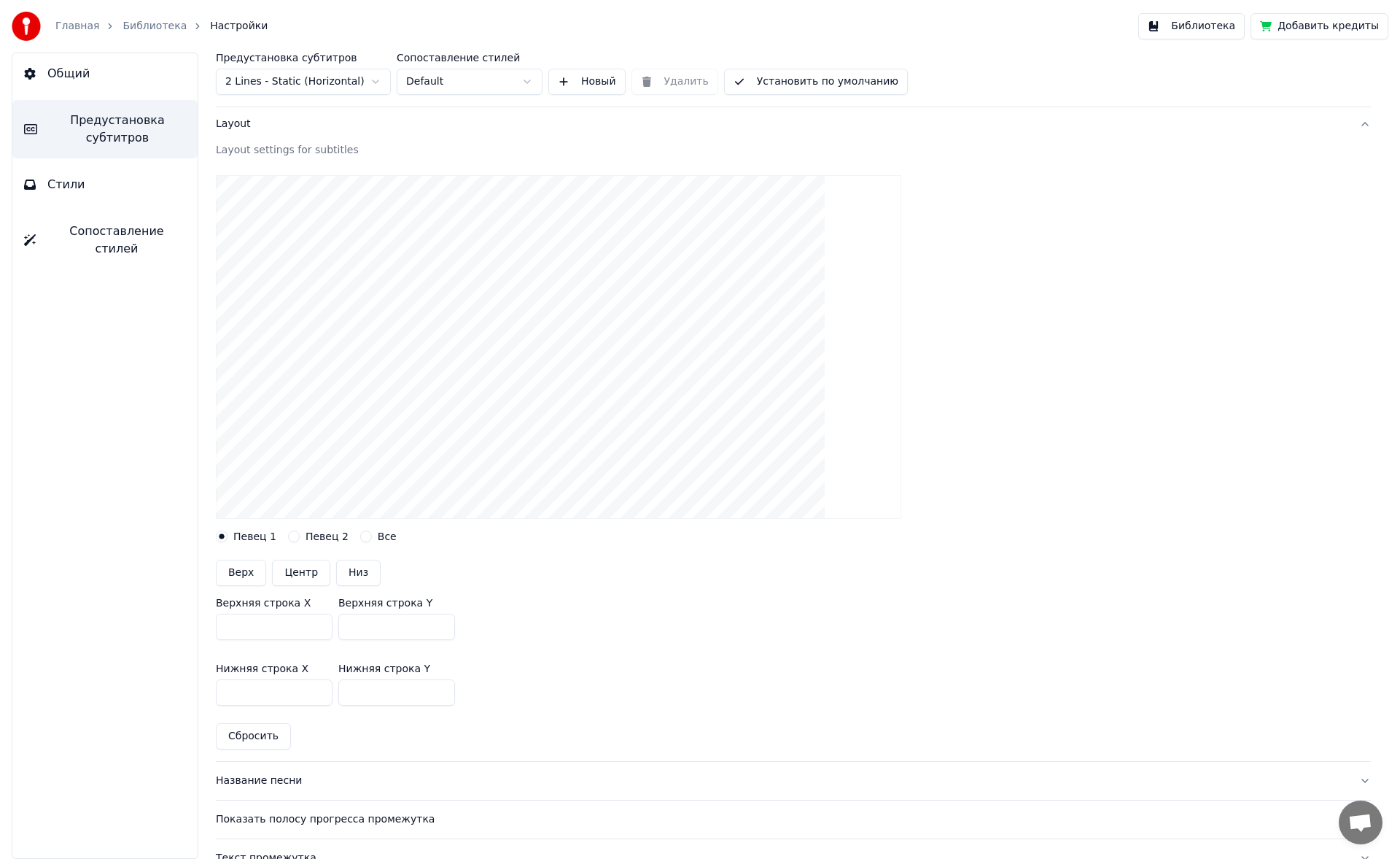
scroll to position [67, 0]
click at [299, 576] on button "Центр" at bounding box center [301, 575] width 58 height 26
type input "***"
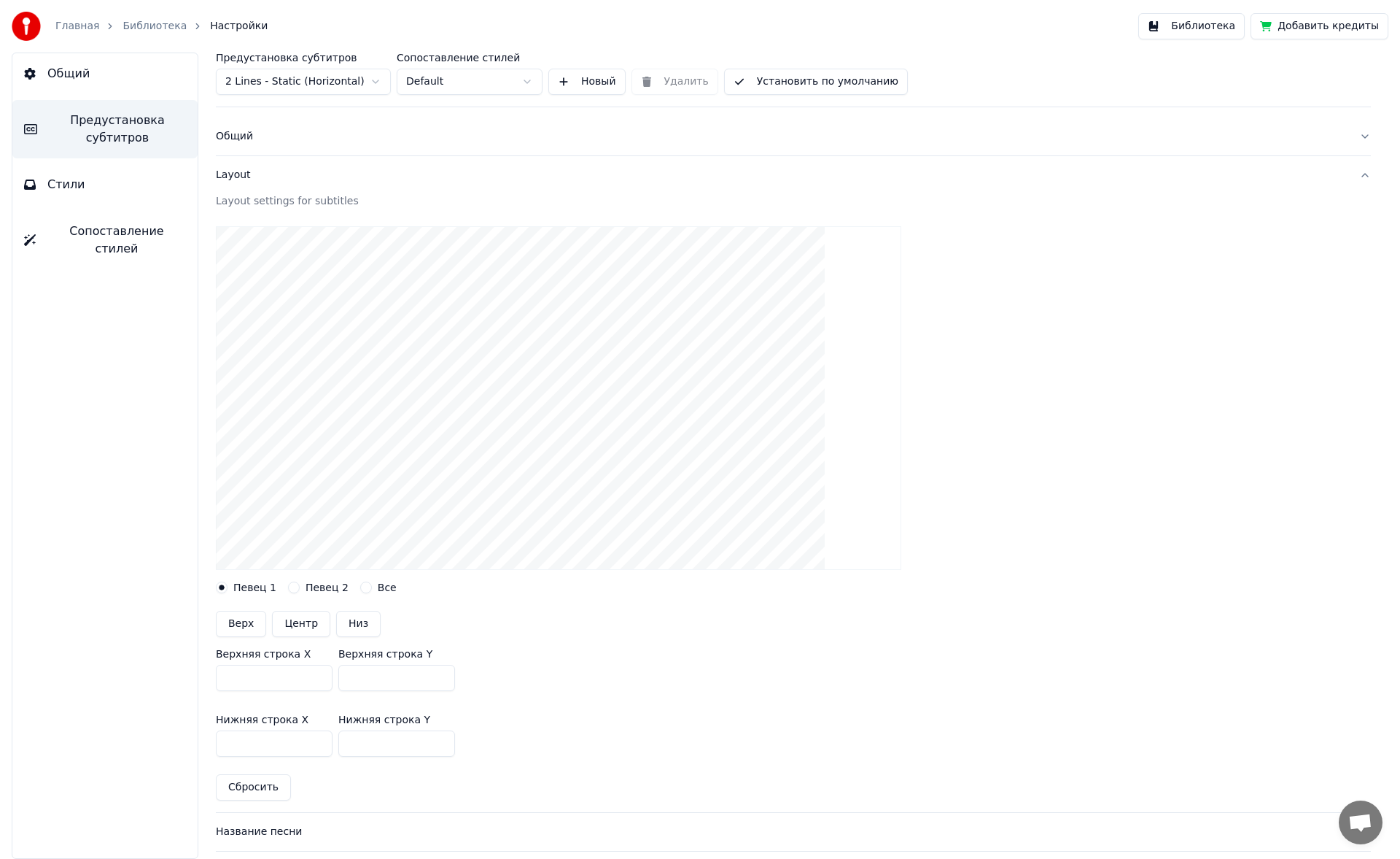
scroll to position [0, 0]
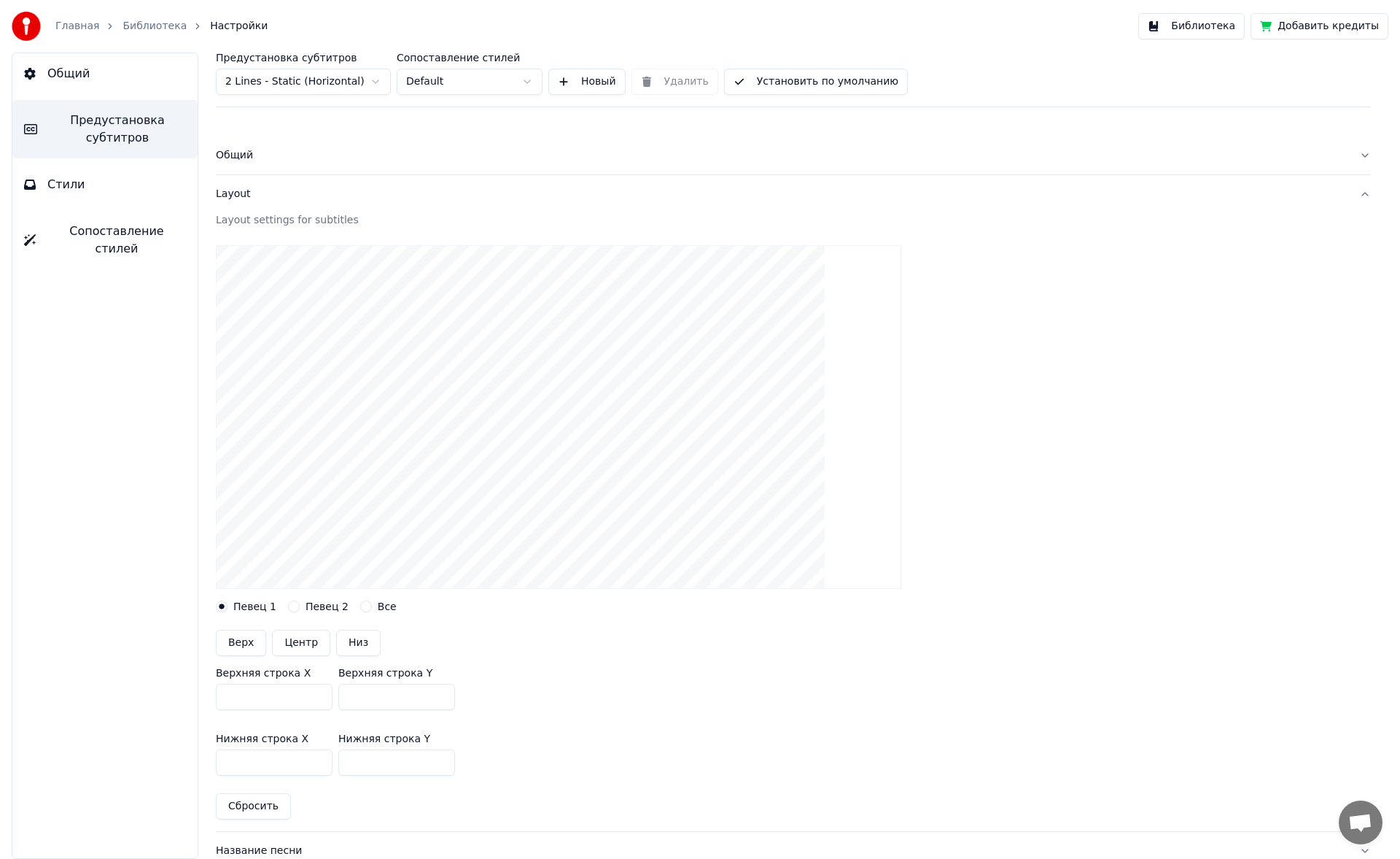
click at [118, 78] on button "Общий" at bounding box center [106, 74] width 186 height 41
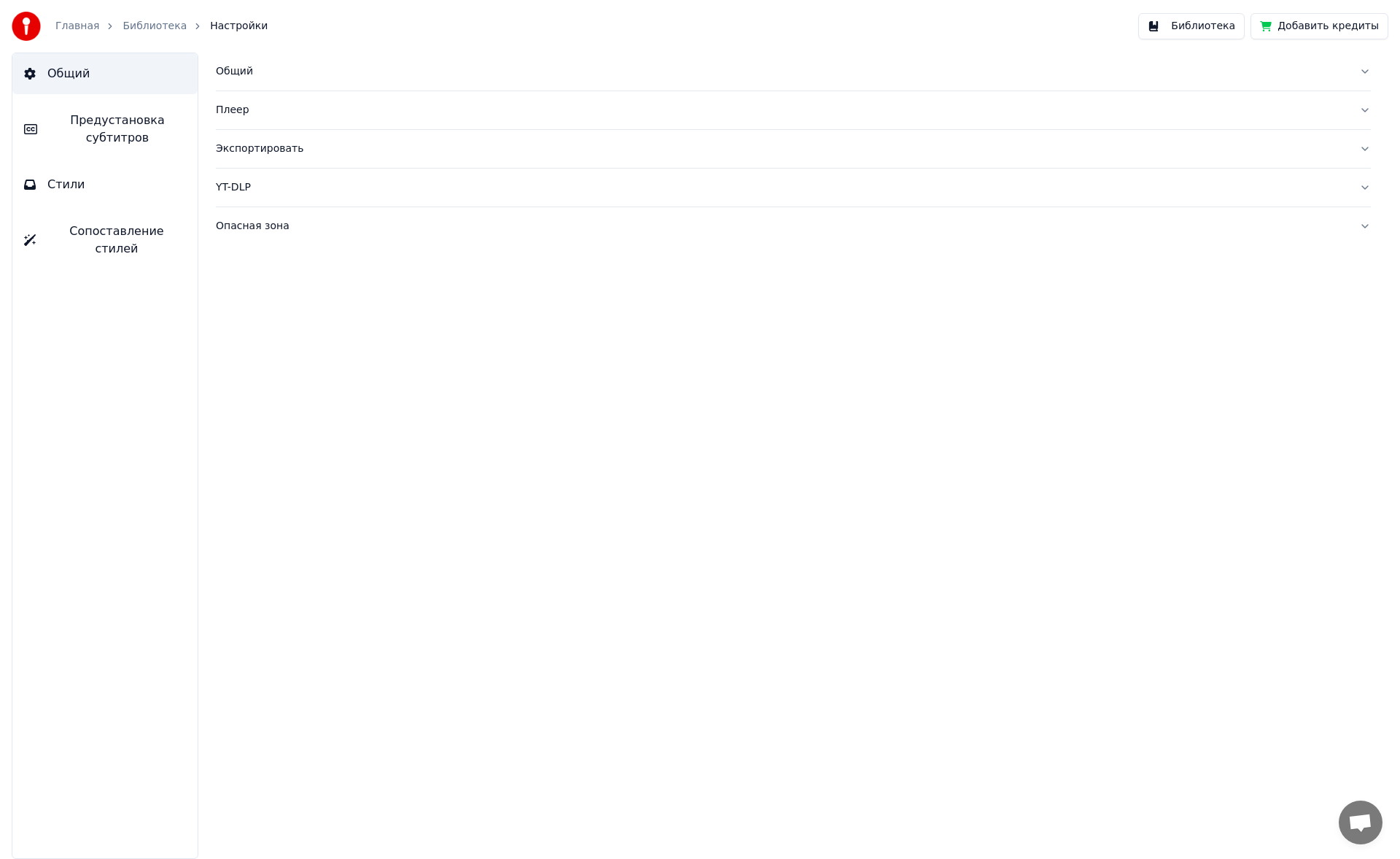
click at [235, 76] on div "Общий" at bounding box center [781, 72] width 1132 height 15
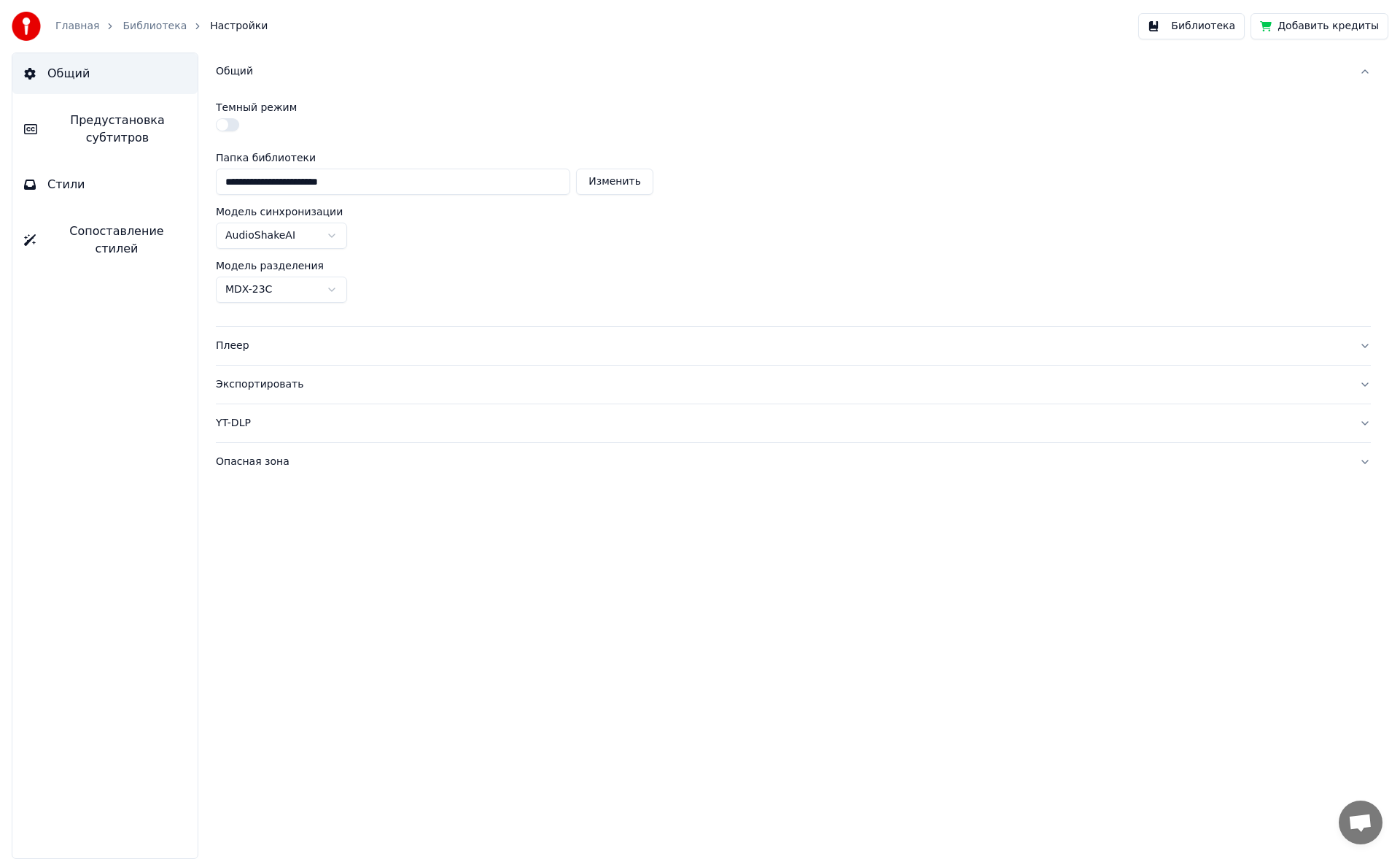
click at [147, 30] on link "Библиотека" at bounding box center [155, 26] width 65 height 15
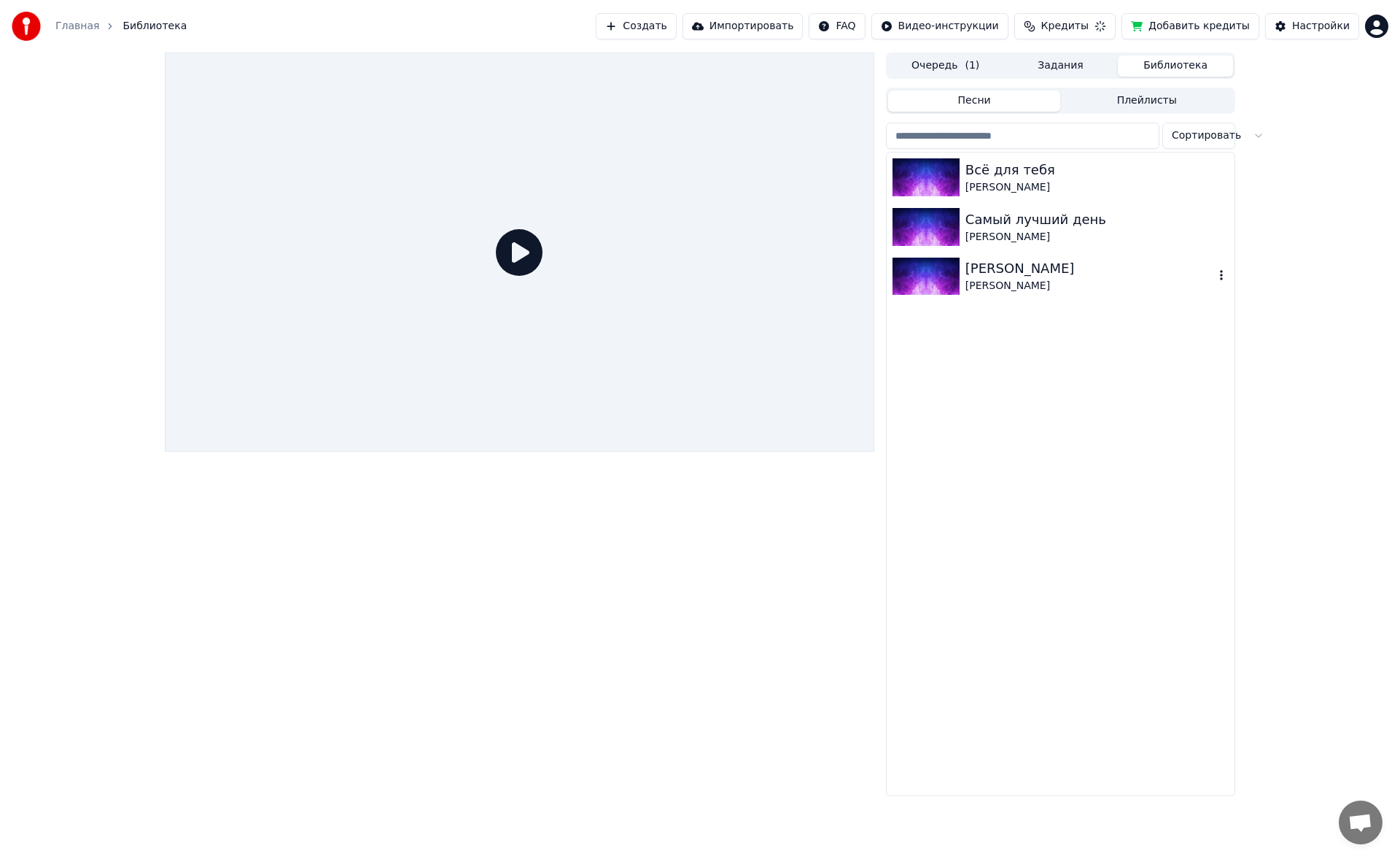
click at [1017, 288] on div "[PERSON_NAME]" at bounding box center [1089, 286] width 248 height 15
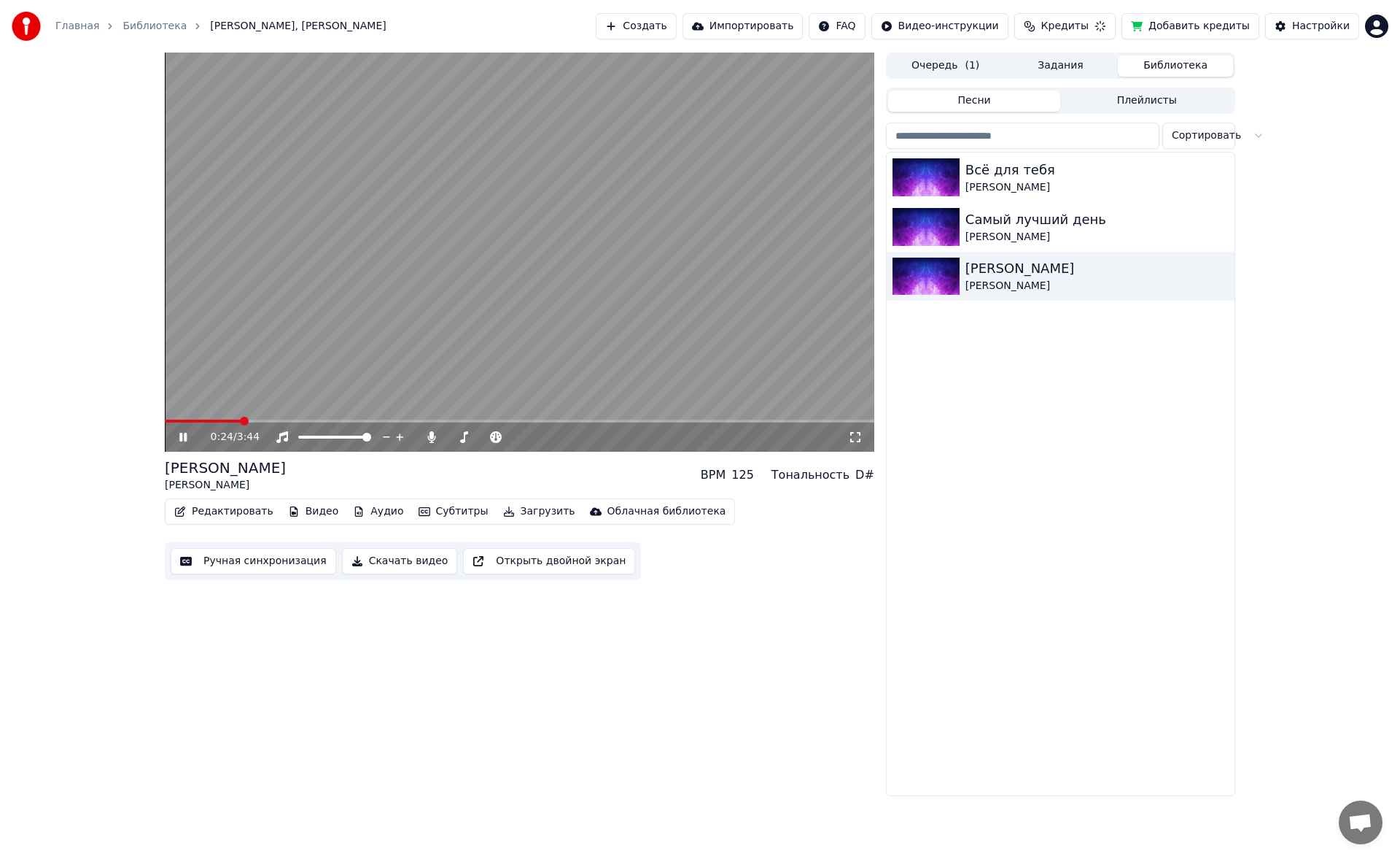
click at [239, 420] on span at bounding box center [519, 420] width 710 height 3
click at [1194, 17] on button "Добавить кредиты" at bounding box center [1191, 25] width 138 height 26
click at [189, 432] on icon at bounding box center [194, 437] width 35 height 12
click at [983, 233] on div "[PERSON_NAME]" at bounding box center [1089, 237] width 248 height 15
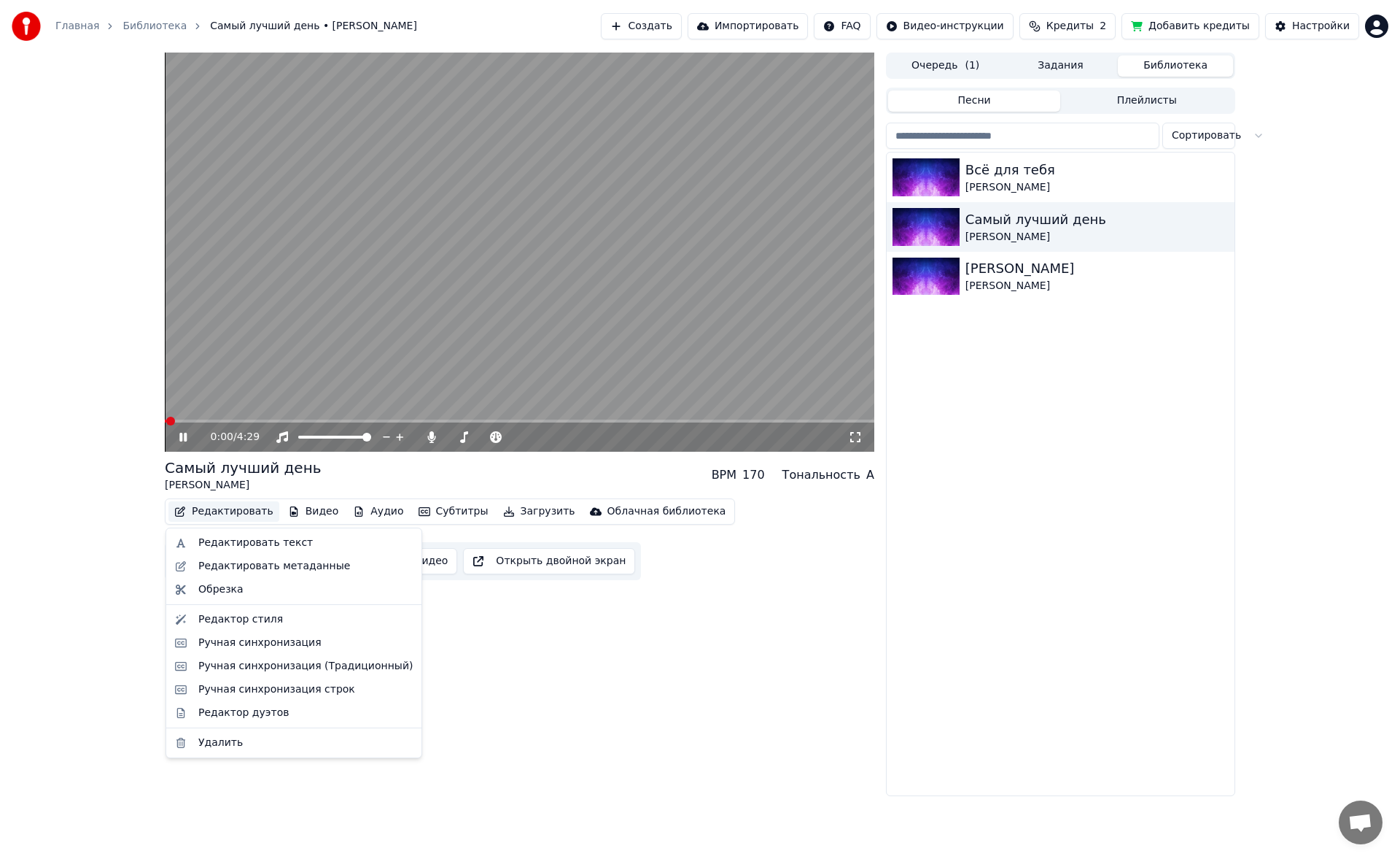
click at [202, 508] on button "Редактировать" at bounding box center [224, 511] width 111 height 20
click at [242, 620] on div "Редактор стиля" at bounding box center [240, 620] width 85 height 15
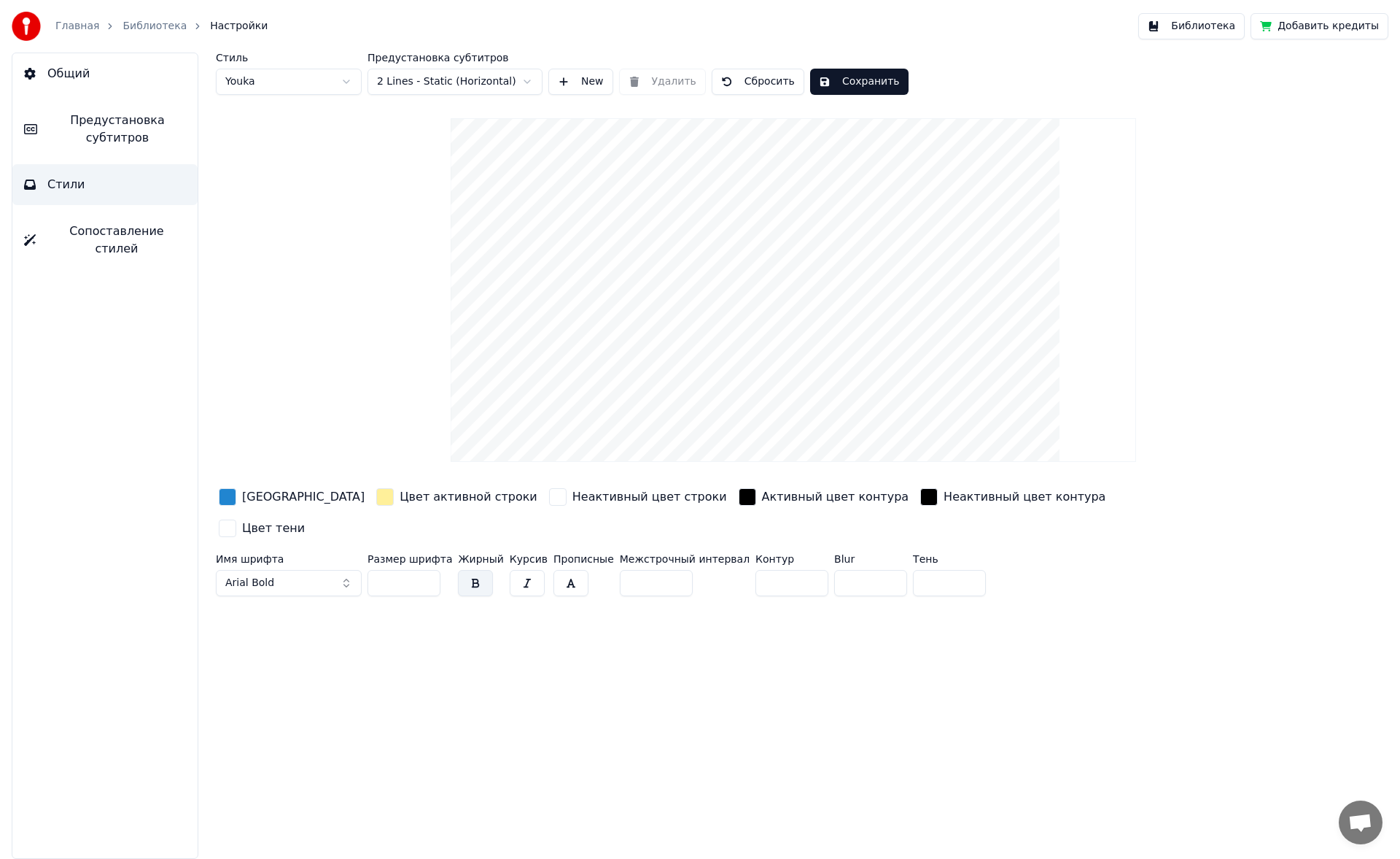
click at [102, 122] on span "Предустановка субтитров" at bounding box center [117, 129] width 137 height 35
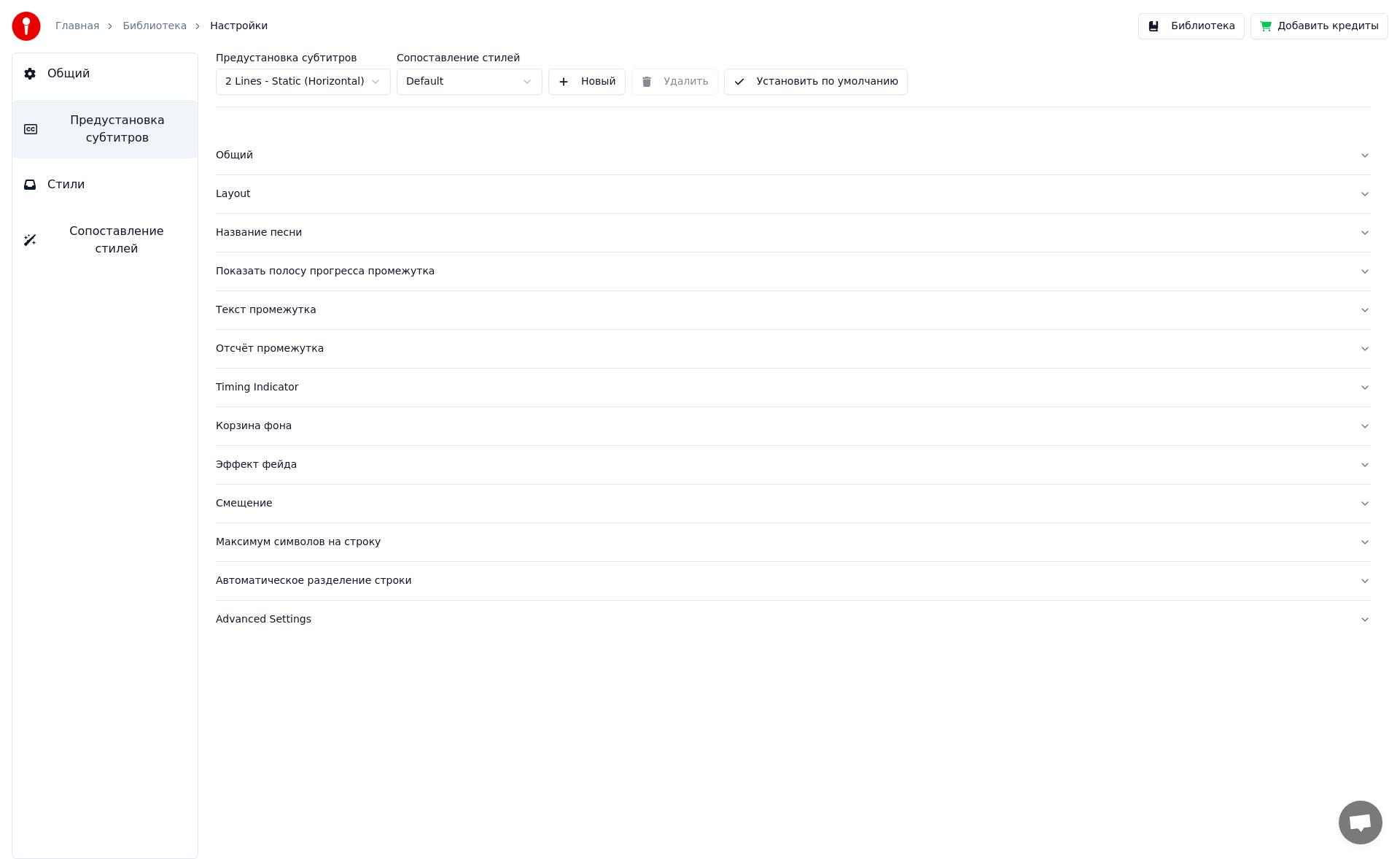
click at [234, 204] on button "Layout" at bounding box center [793, 194] width 1155 height 38
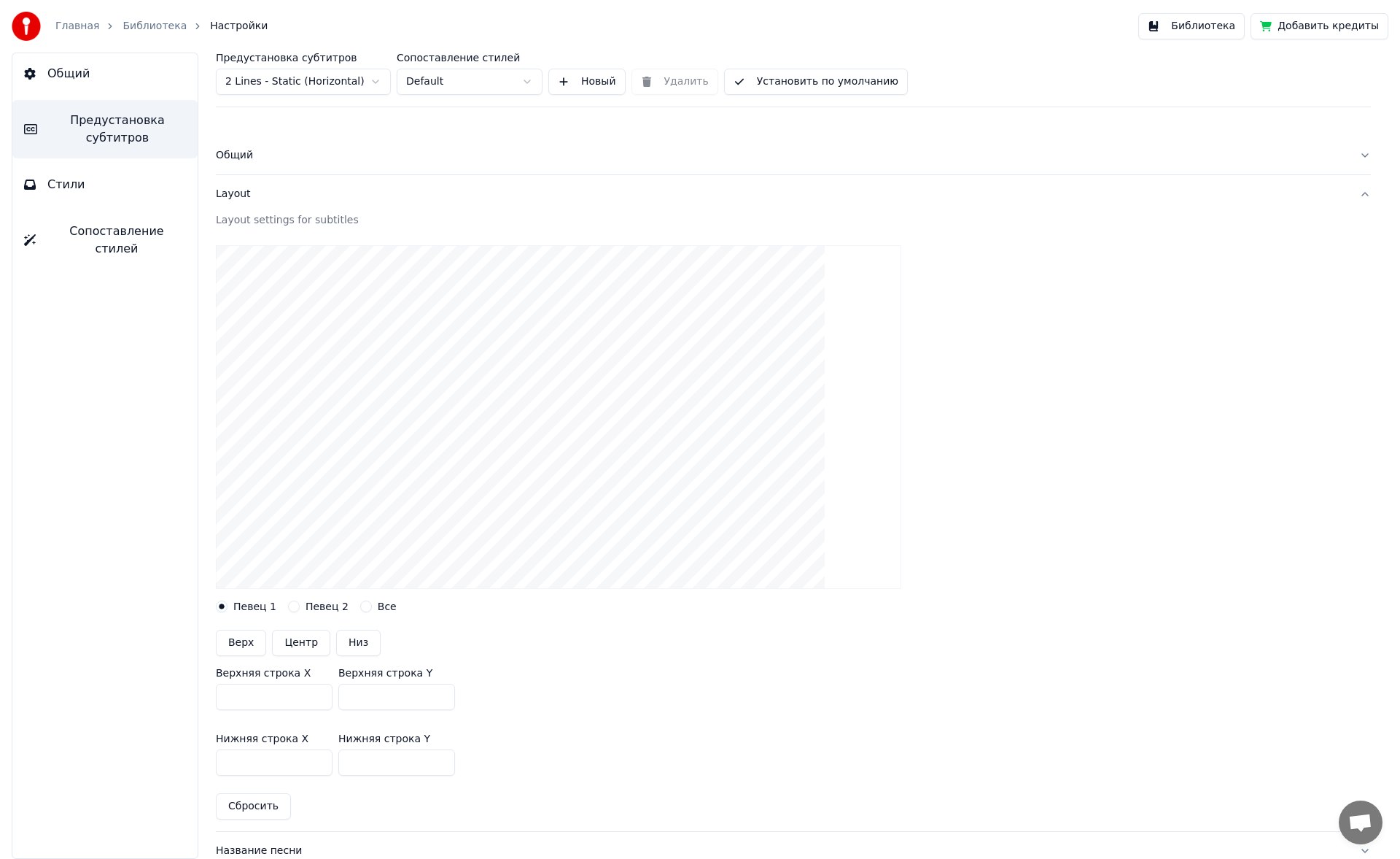
click at [296, 645] on button "Центр" at bounding box center [301, 642] width 58 height 26
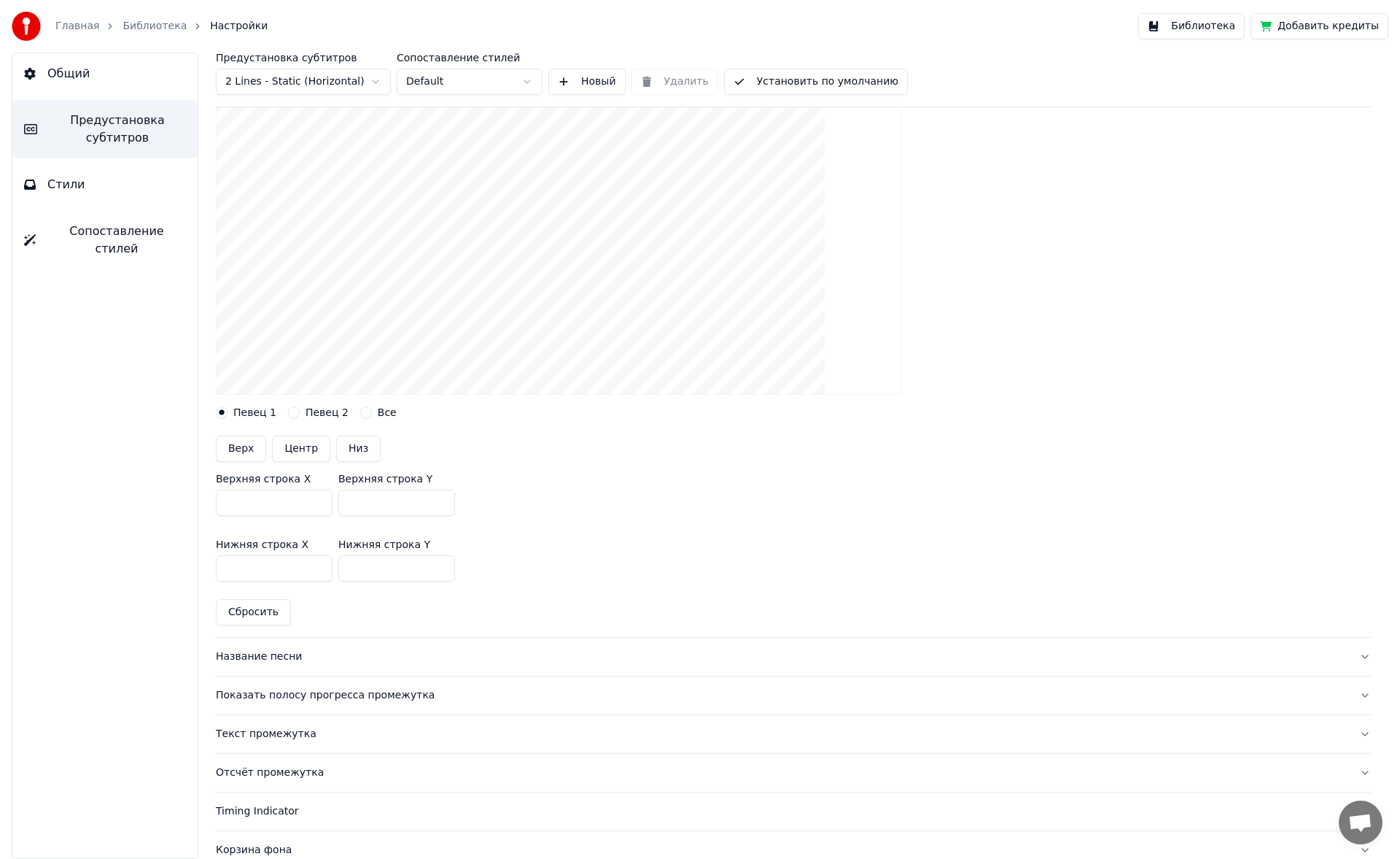
scroll to position [195, 0]
click at [127, 223] on span "Сопоставление стилей" at bounding box center [116, 240] width 138 height 35
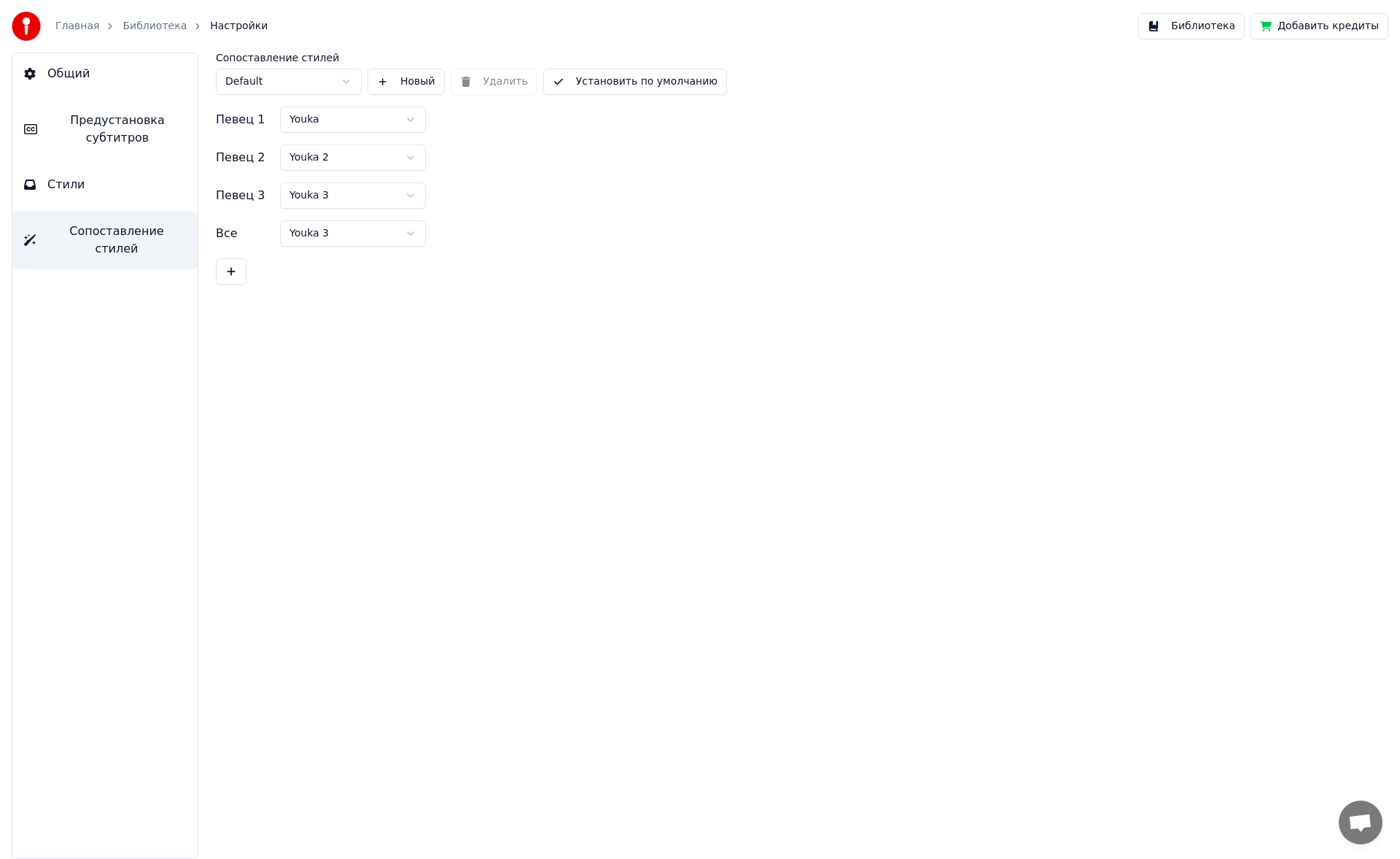
click at [134, 178] on button "Стили" at bounding box center [106, 184] width 186 height 41
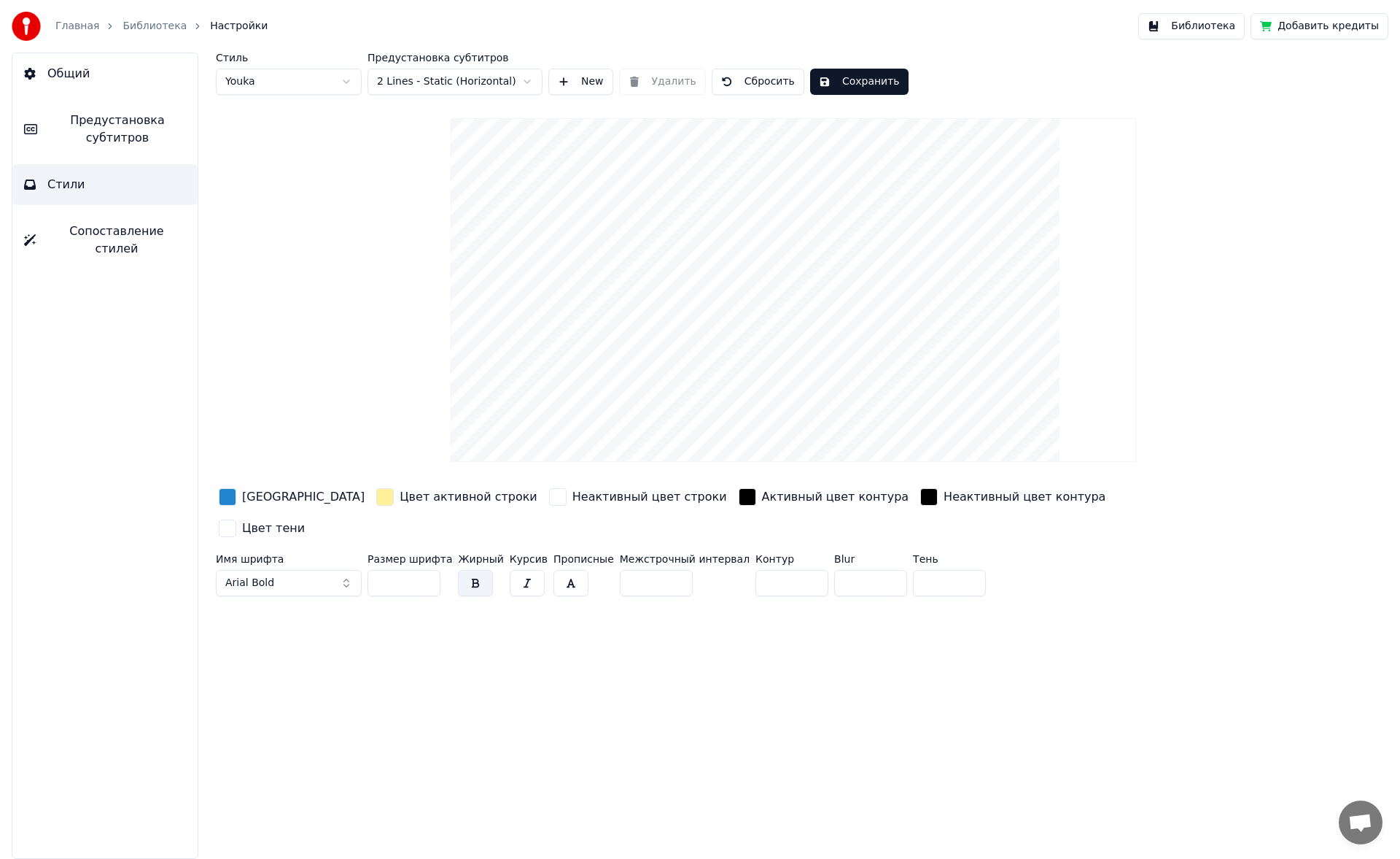
click at [140, 238] on span "Сопоставление стилей" at bounding box center [116, 240] width 138 height 35
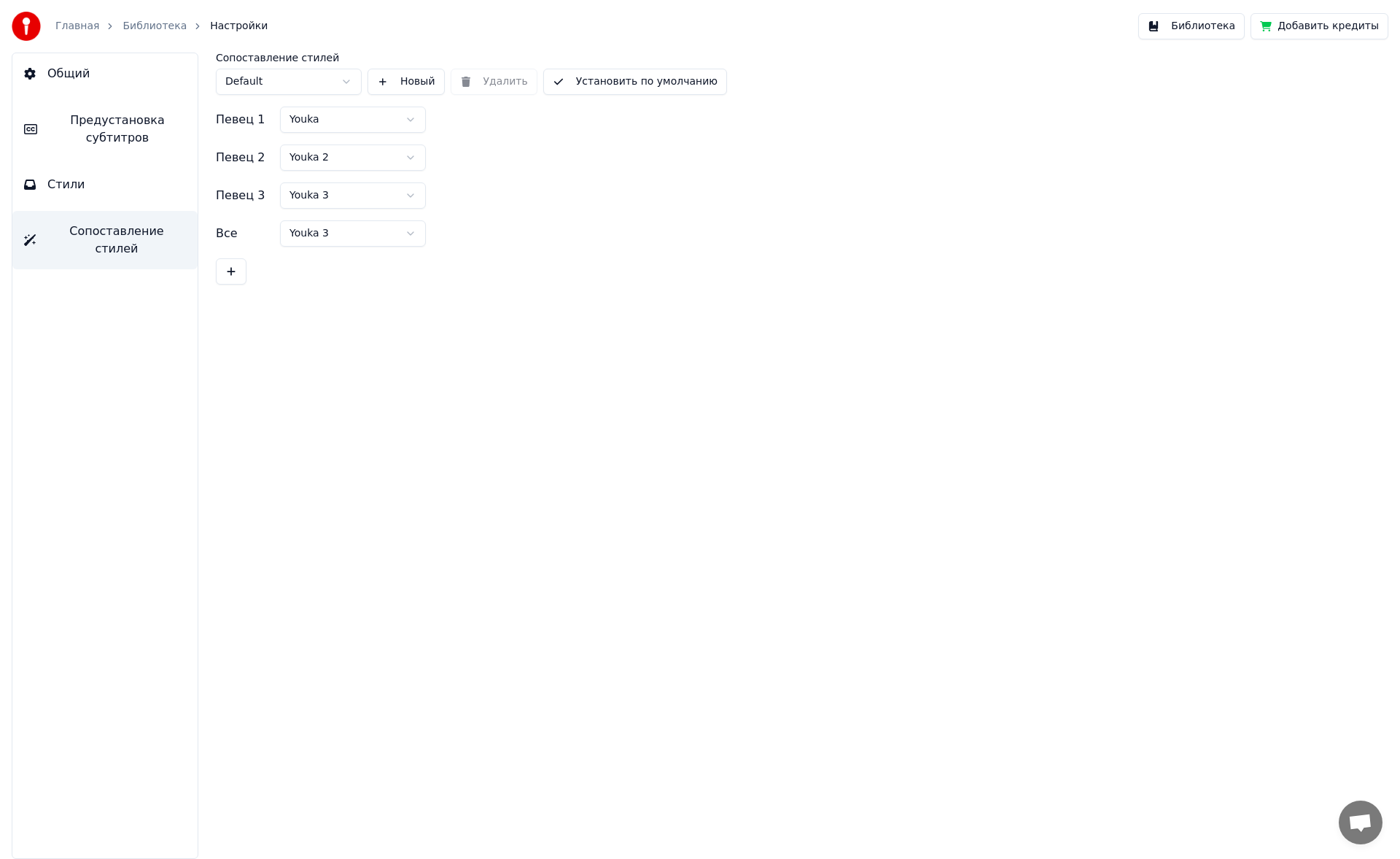
click at [210, 23] on span "Настройки" at bounding box center [238, 26] width 57 height 15
click at [108, 68] on button "Общий" at bounding box center [106, 74] width 186 height 41
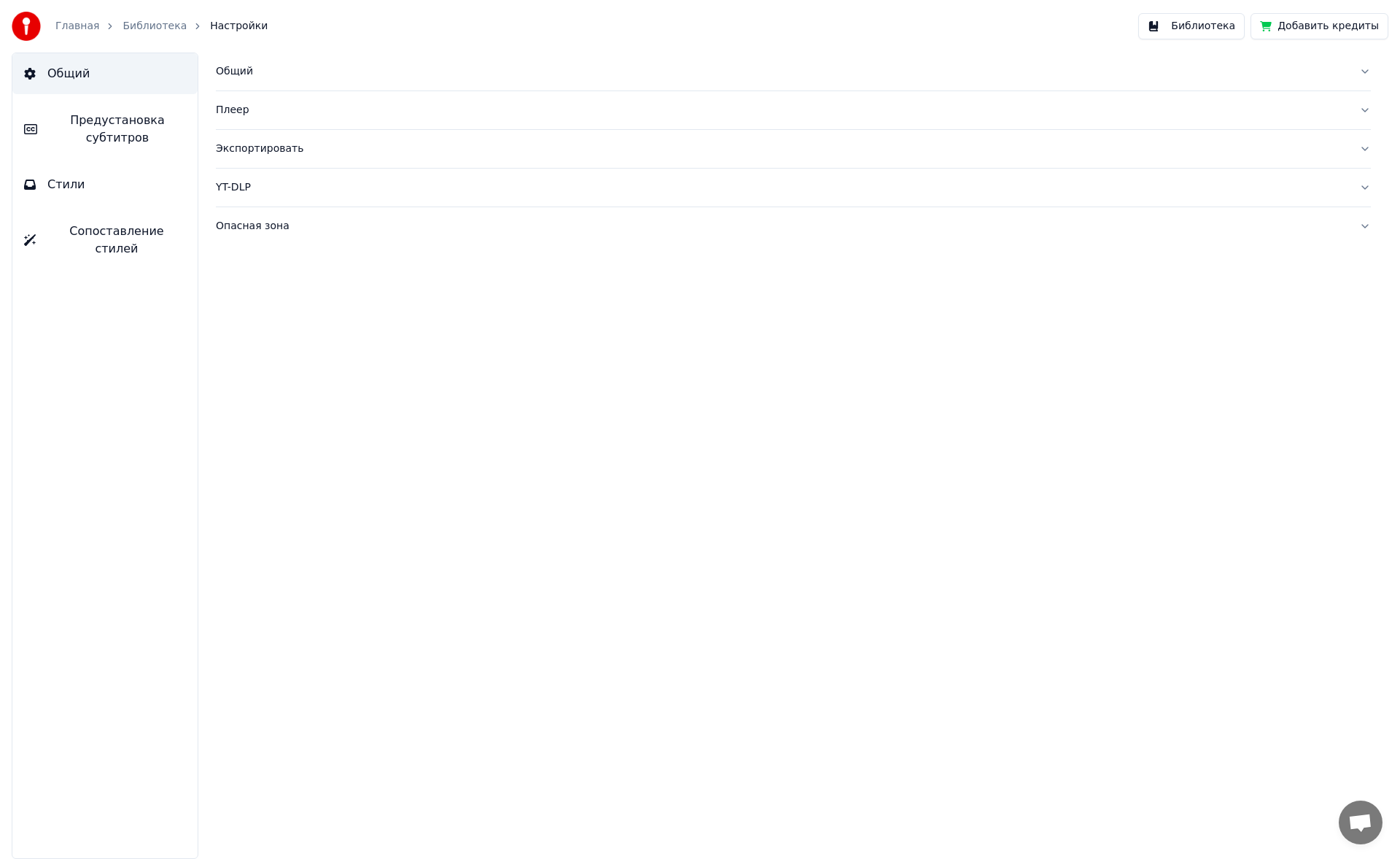
click at [156, 28] on link "Библиотека" at bounding box center [155, 26] width 65 height 15
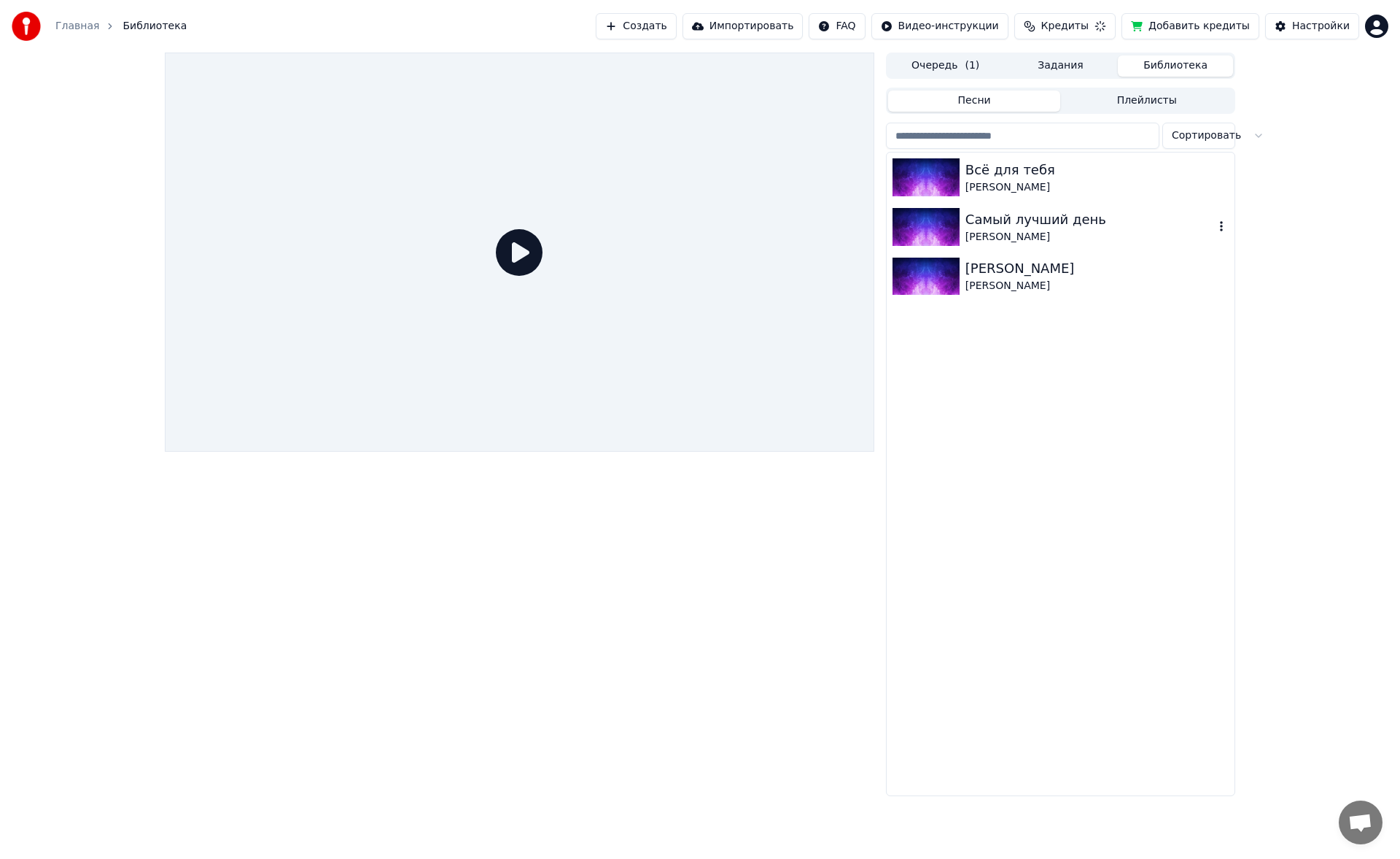
click at [952, 229] on img at bounding box center [926, 227] width 67 height 38
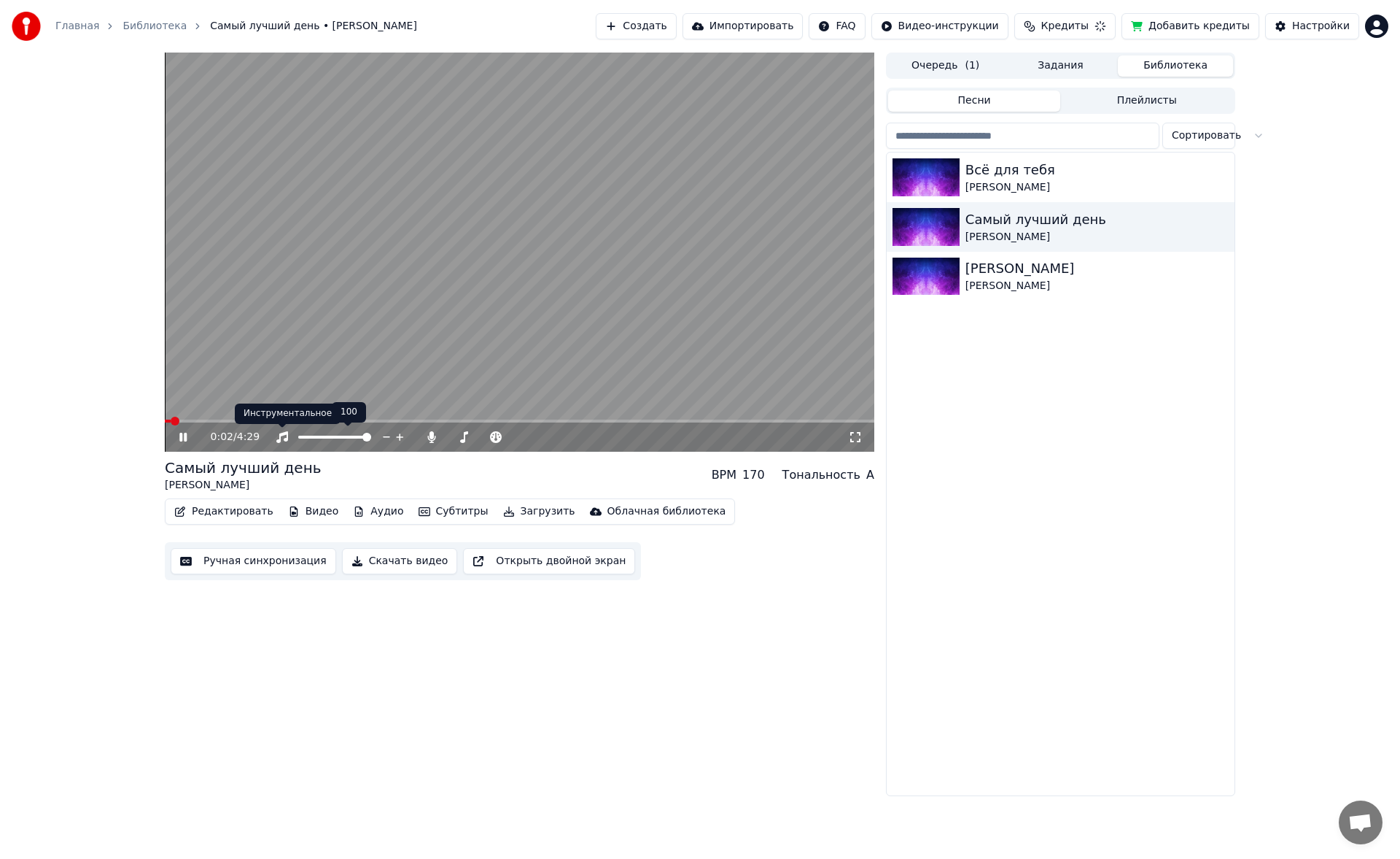
click at [276, 415] on div "Инструментальное Инструментальное" at bounding box center [287, 413] width 106 height 20
click at [228, 424] on div "0:04 / 4:29" at bounding box center [519, 437] width 710 height 29
click at [247, 418] on video at bounding box center [519, 252] width 710 height 399
click at [249, 420] on span at bounding box center [519, 420] width 710 height 3
click at [338, 369] on video at bounding box center [519, 252] width 710 height 399
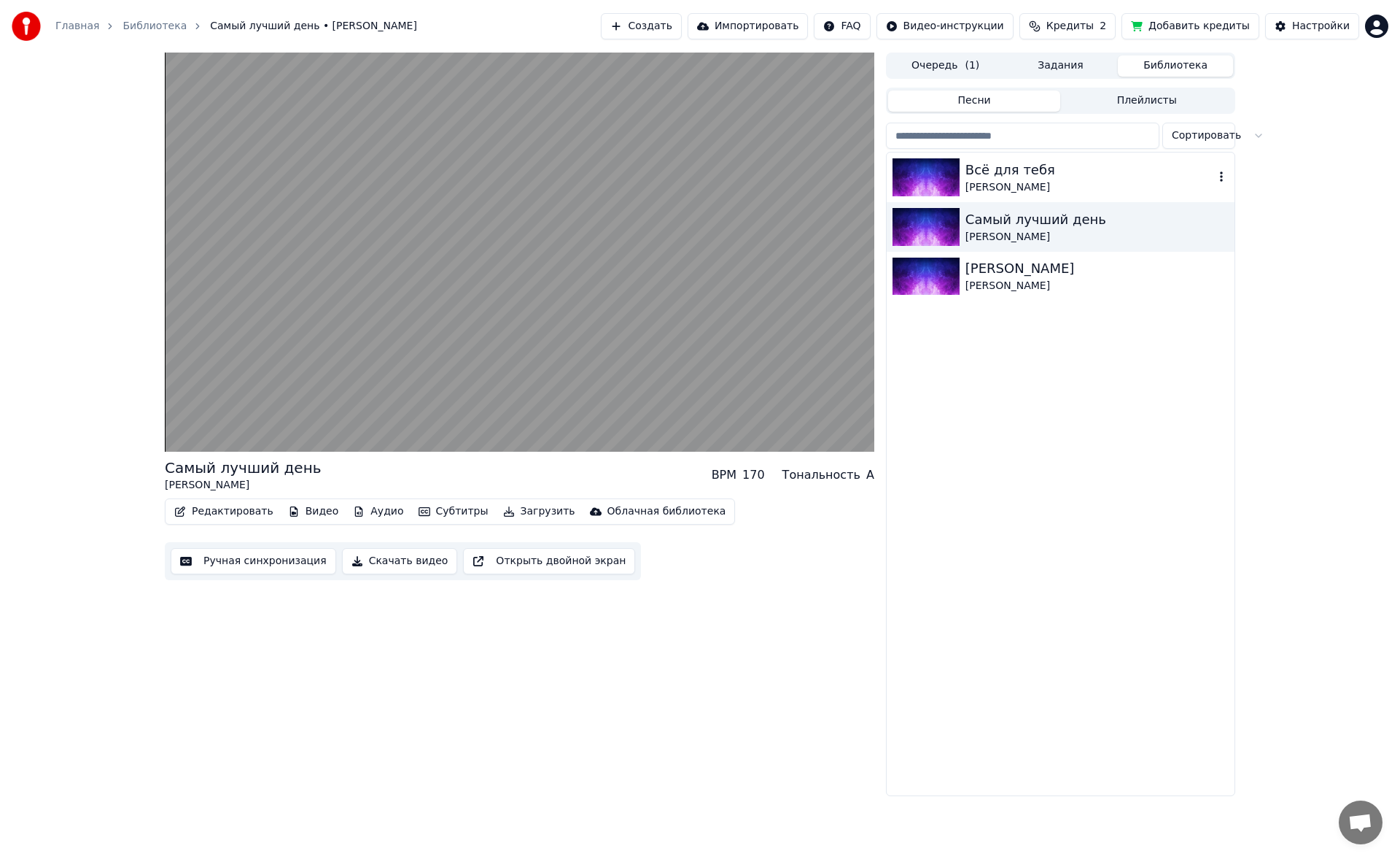
click at [938, 177] on img at bounding box center [926, 177] width 67 height 38
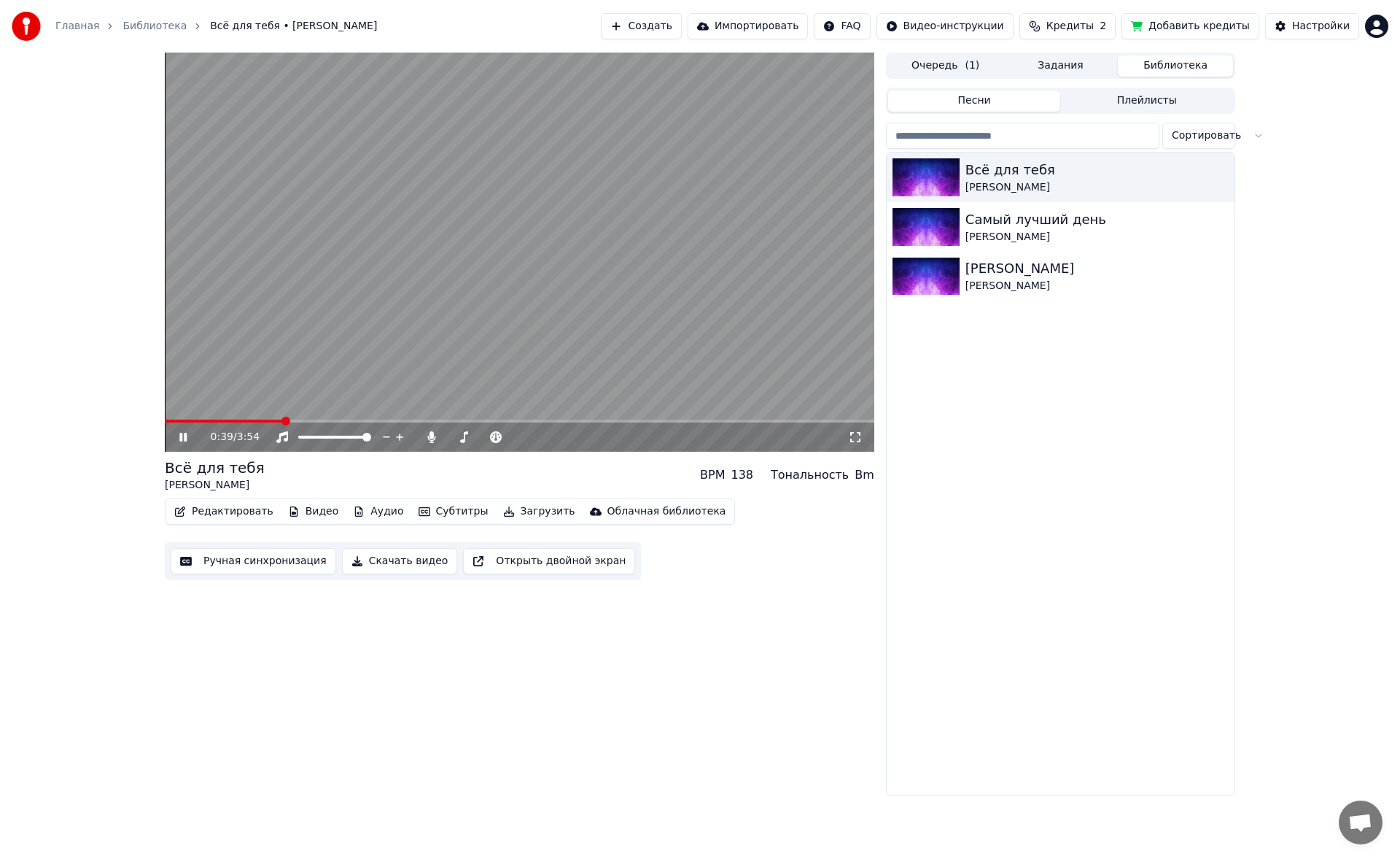
click at [285, 420] on span at bounding box center [519, 420] width 710 height 3
click at [179, 433] on icon at bounding box center [194, 437] width 35 height 12
click at [230, 510] on button "Редактировать" at bounding box center [224, 511] width 111 height 20
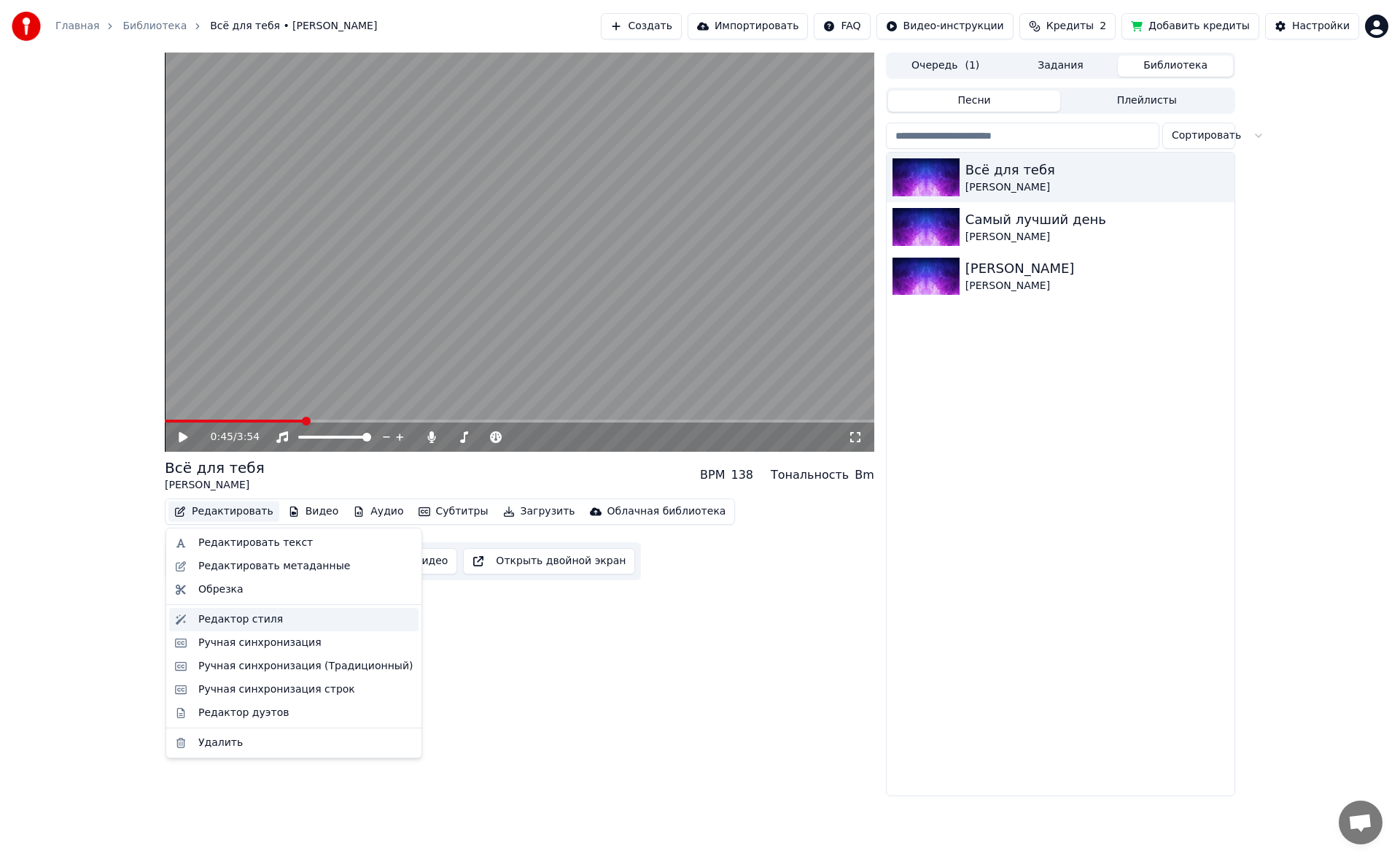
click at [234, 626] on div "Редактор стиля" at bounding box center [240, 620] width 85 height 15
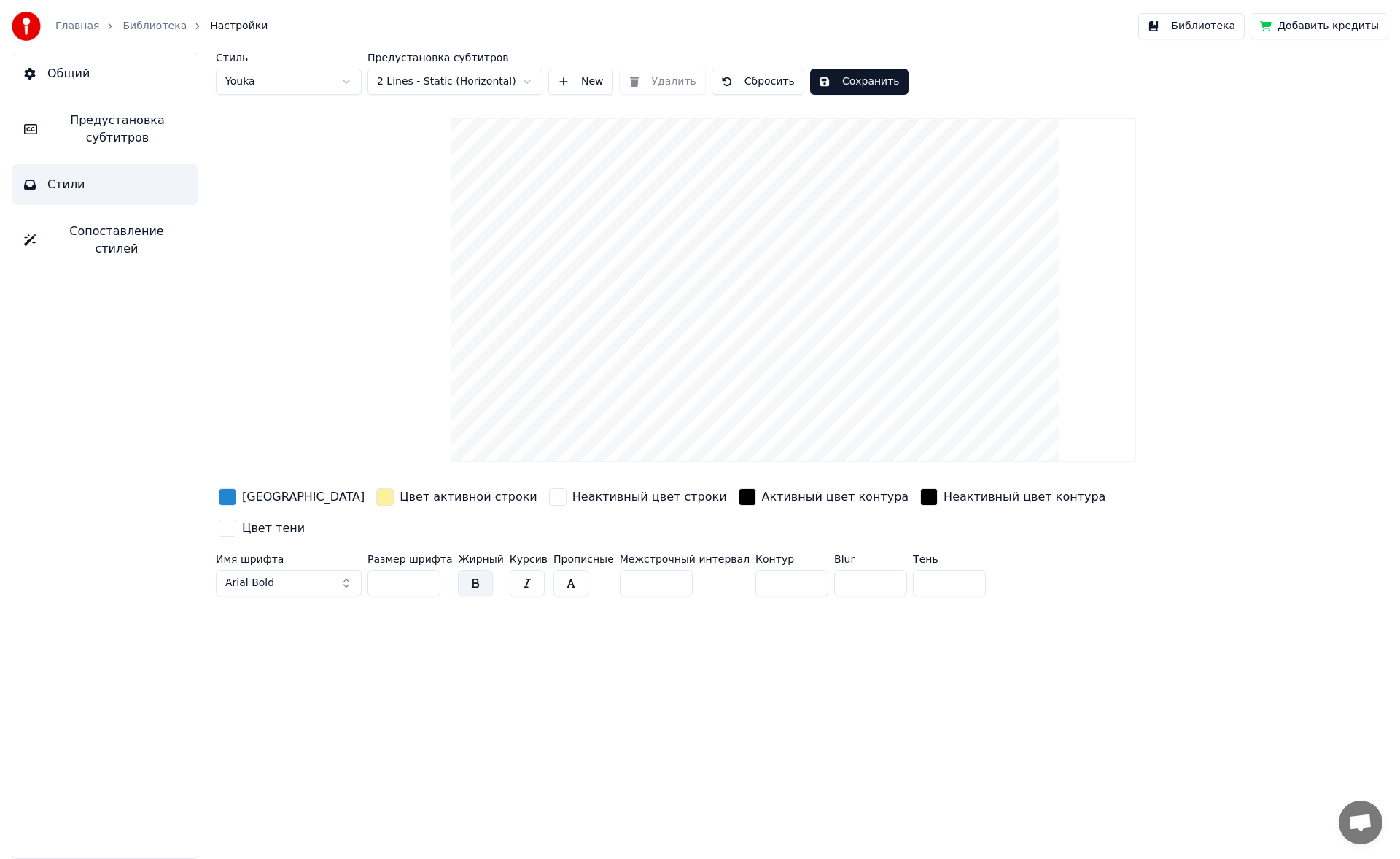
click at [739, 502] on div "button" at bounding box center [747, 496] width 17 height 17
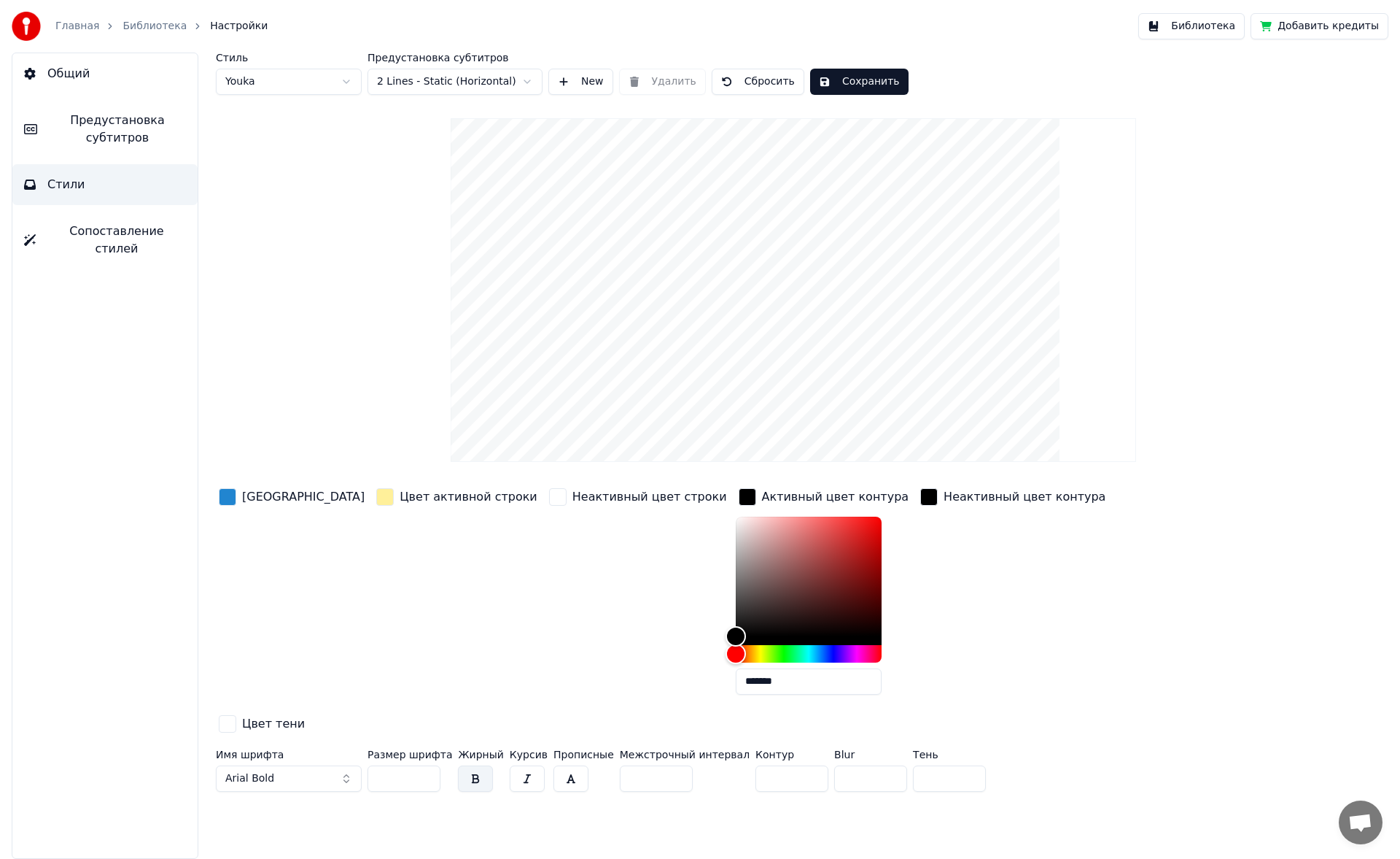
click at [739, 502] on div "button" at bounding box center [747, 496] width 17 height 17
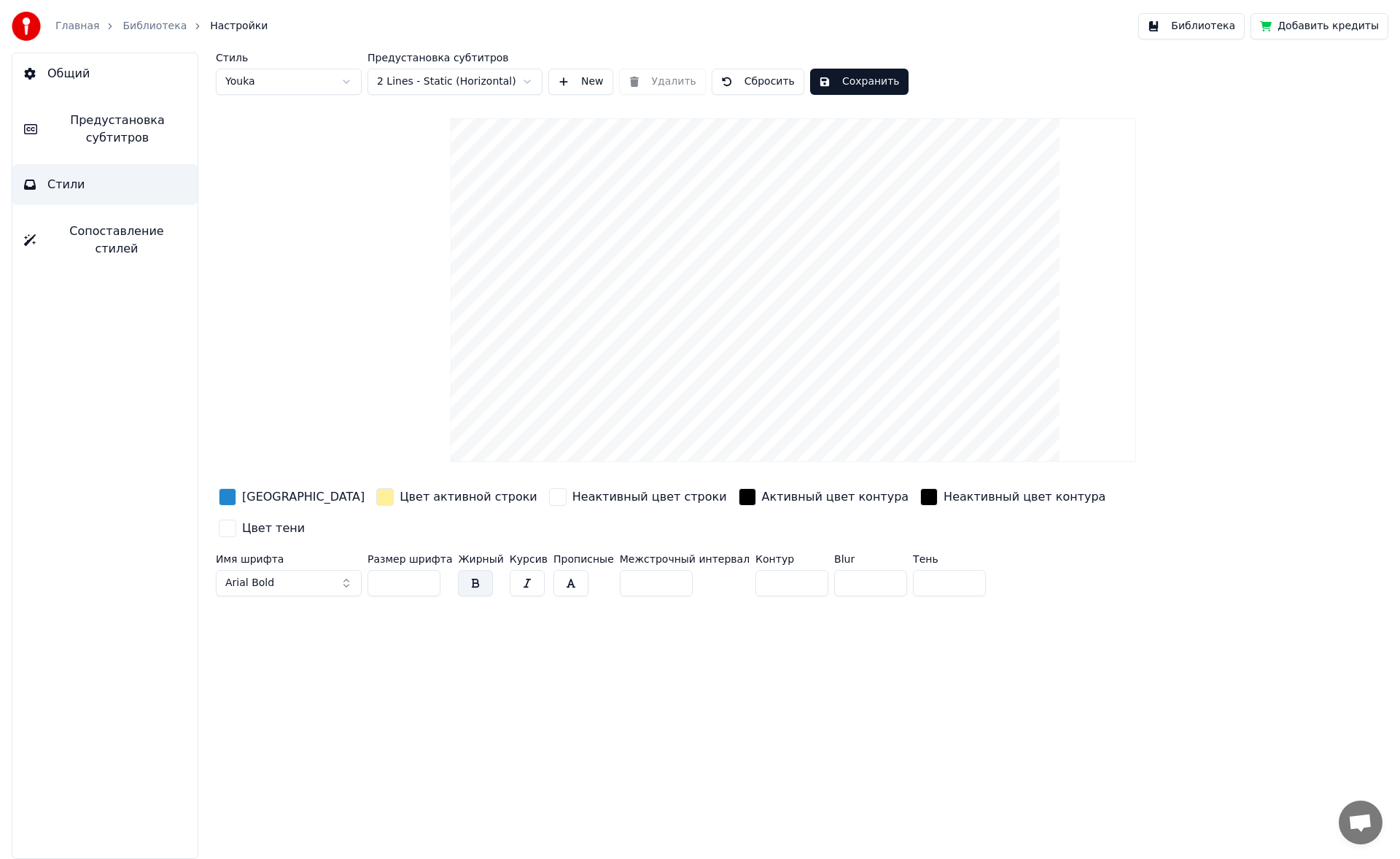
click at [921, 495] on div "button" at bounding box center [929, 496] width 17 height 17
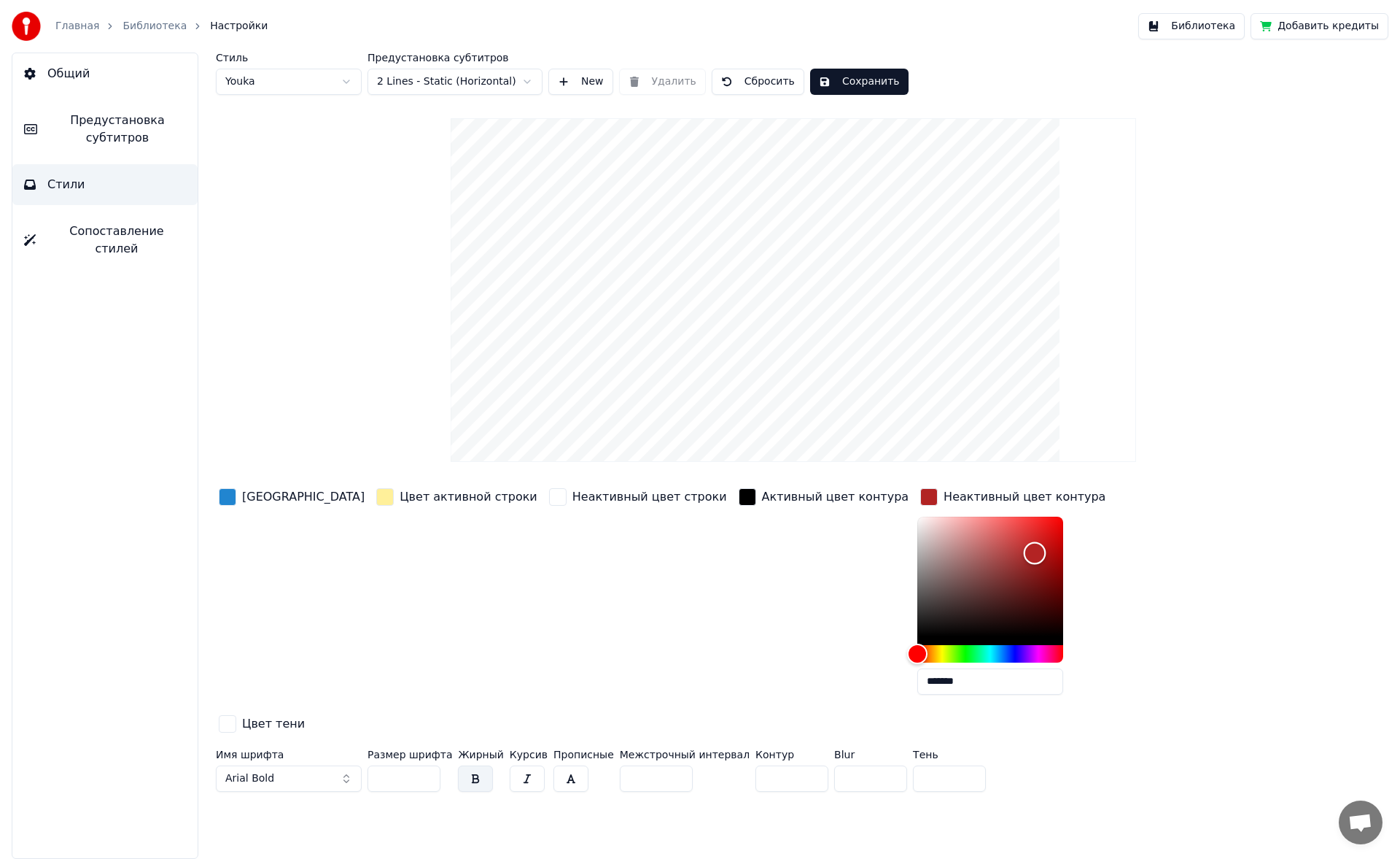
drag, startPoint x: 899, startPoint y: 588, endPoint x: 922, endPoint y: 552, distance: 42.7
click at [922, 552] on div "Color" at bounding box center [991, 576] width 146 height 119
click at [759, 75] on button "Сбросить" at bounding box center [758, 81] width 93 height 26
type input "*******"
click at [425, 765] on input "**" at bounding box center [404, 778] width 73 height 26
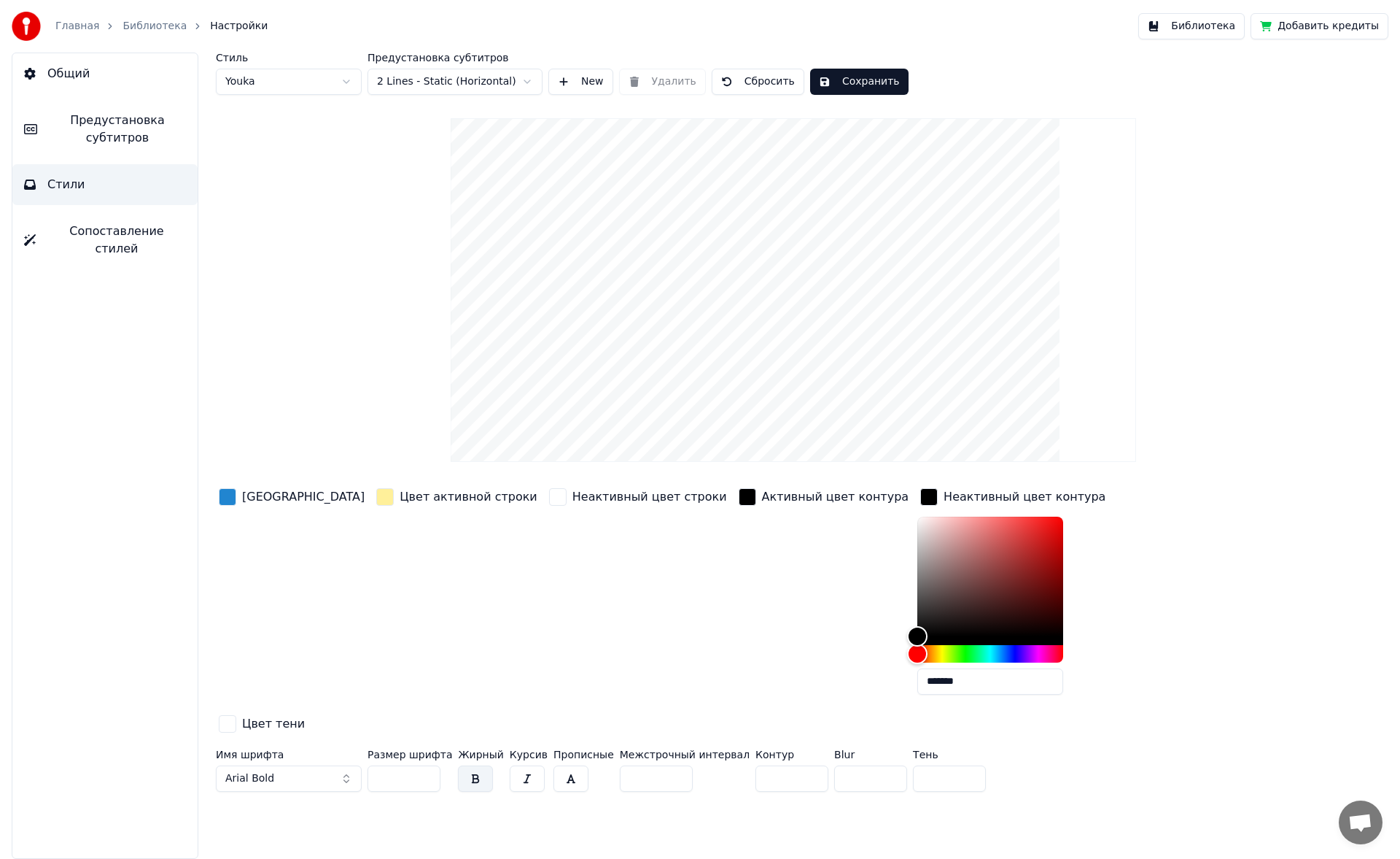
click at [425, 765] on input "**" at bounding box center [404, 778] width 73 height 26
click at [425, 765] on input "***" at bounding box center [404, 778] width 73 height 26
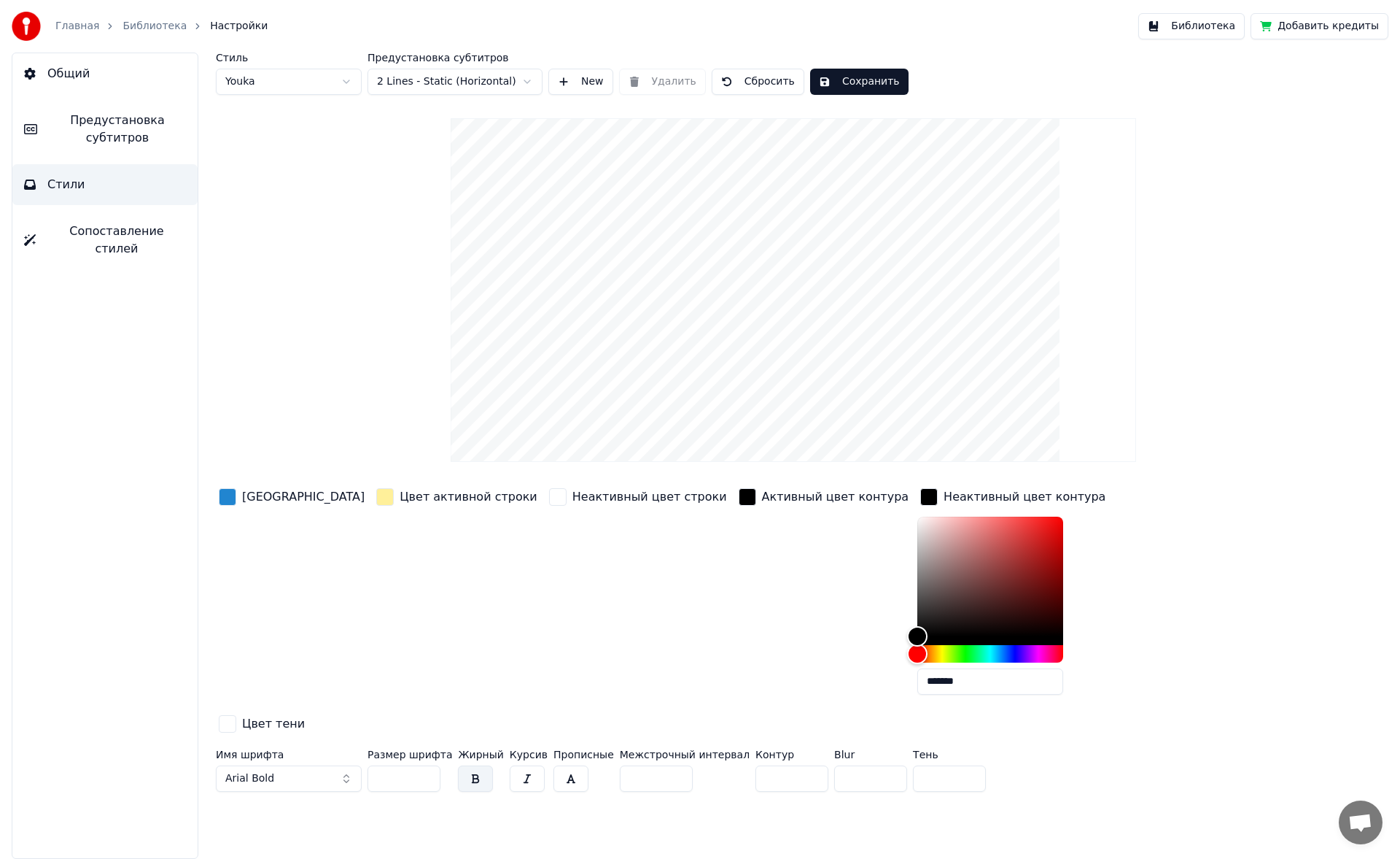
click at [425, 765] on input "***" at bounding box center [404, 778] width 73 height 26
click at [427, 765] on input "***" at bounding box center [404, 778] width 73 height 26
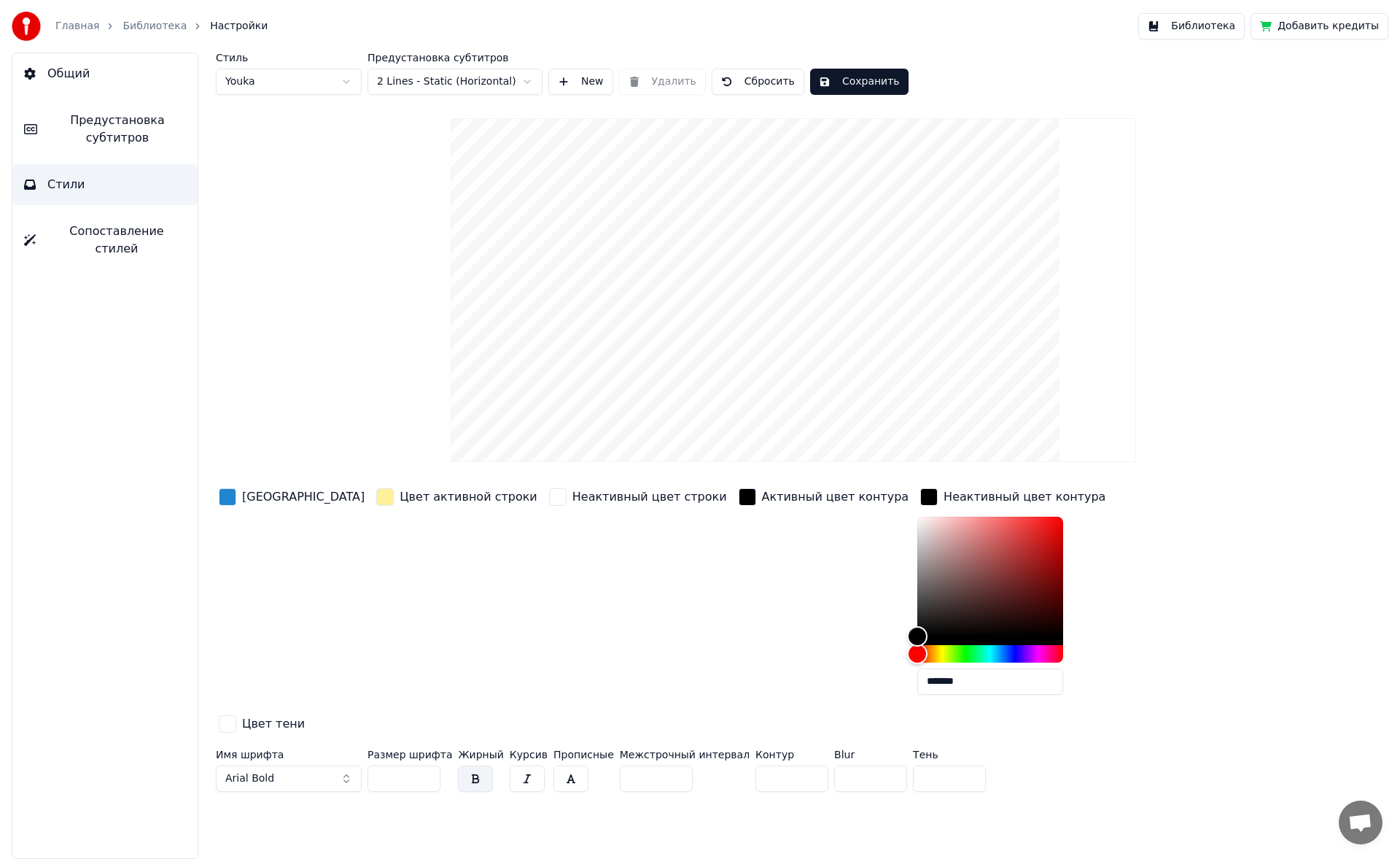
click at [427, 765] on input "***" at bounding box center [404, 778] width 73 height 26
type input "***"
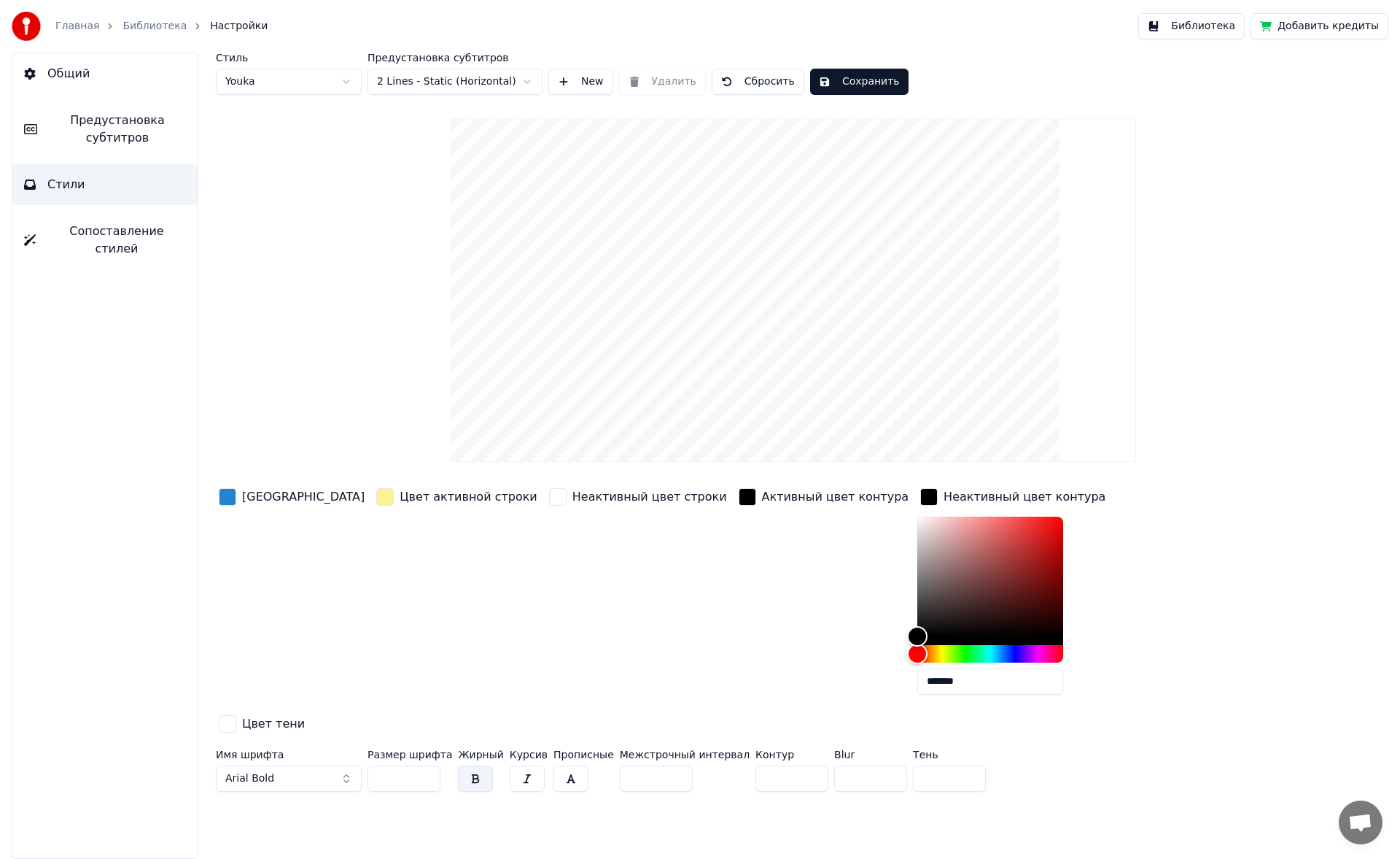
click at [427, 765] on input "***" at bounding box center [404, 778] width 73 height 26
click at [327, 765] on button "Arial Bold" at bounding box center [288, 778] width 146 height 26
click at [347, 765] on button "Arial Bold" at bounding box center [288, 778] width 146 height 26
click at [287, 765] on button "Arial Bold" at bounding box center [288, 778] width 146 height 26
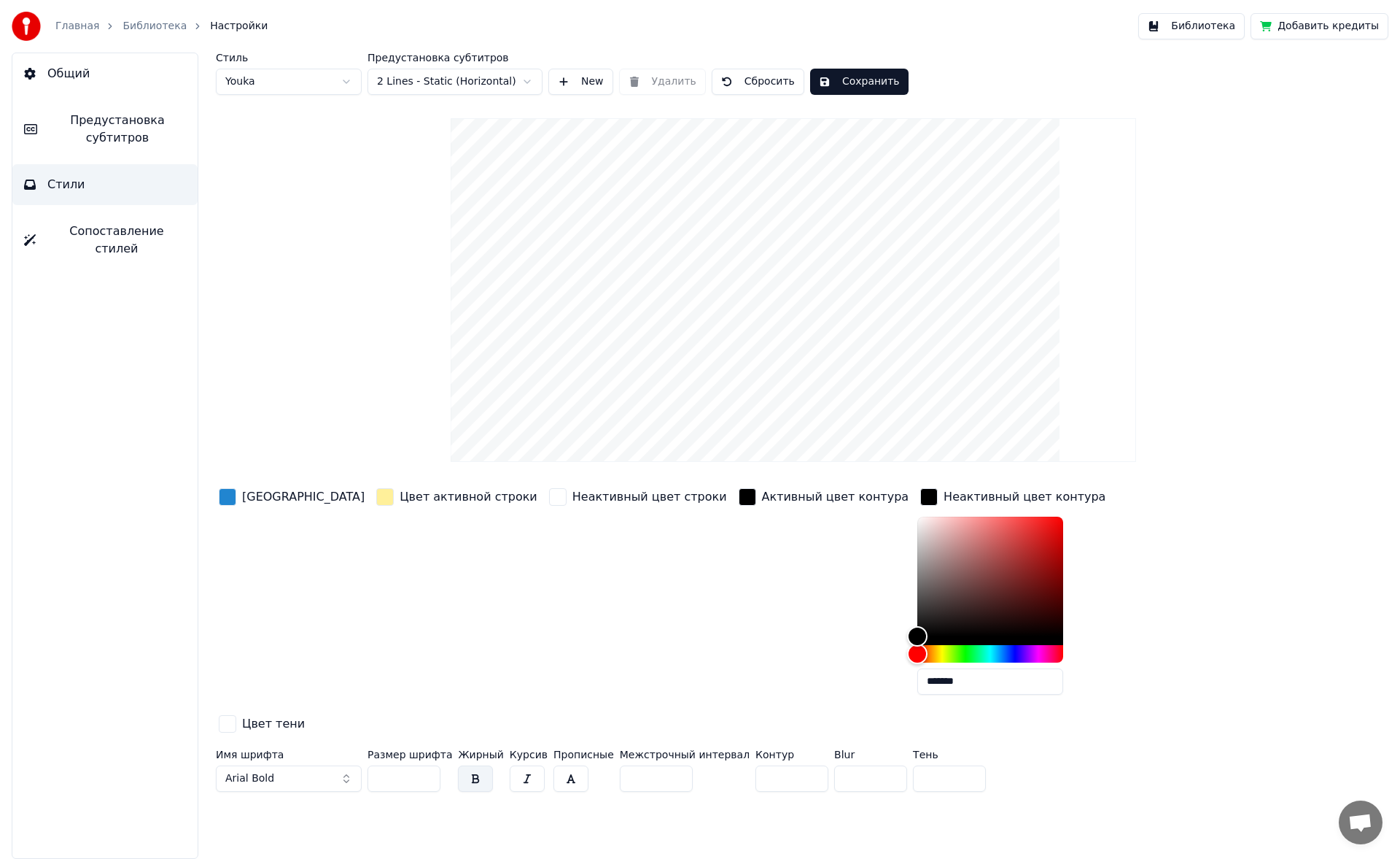
click at [267, 771] on span "Arial Bold" at bounding box center [250, 778] width 49 height 15
click at [519, 765] on button "button" at bounding box center [527, 778] width 35 height 26
click at [513, 765] on button "button" at bounding box center [527, 778] width 35 height 26
click at [837, 83] on button "Сохранить" at bounding box center [860, 81] width 98 height 26
click at [69, 23] on link "Главная" at bounding box center [77, 26] width 44 height 15
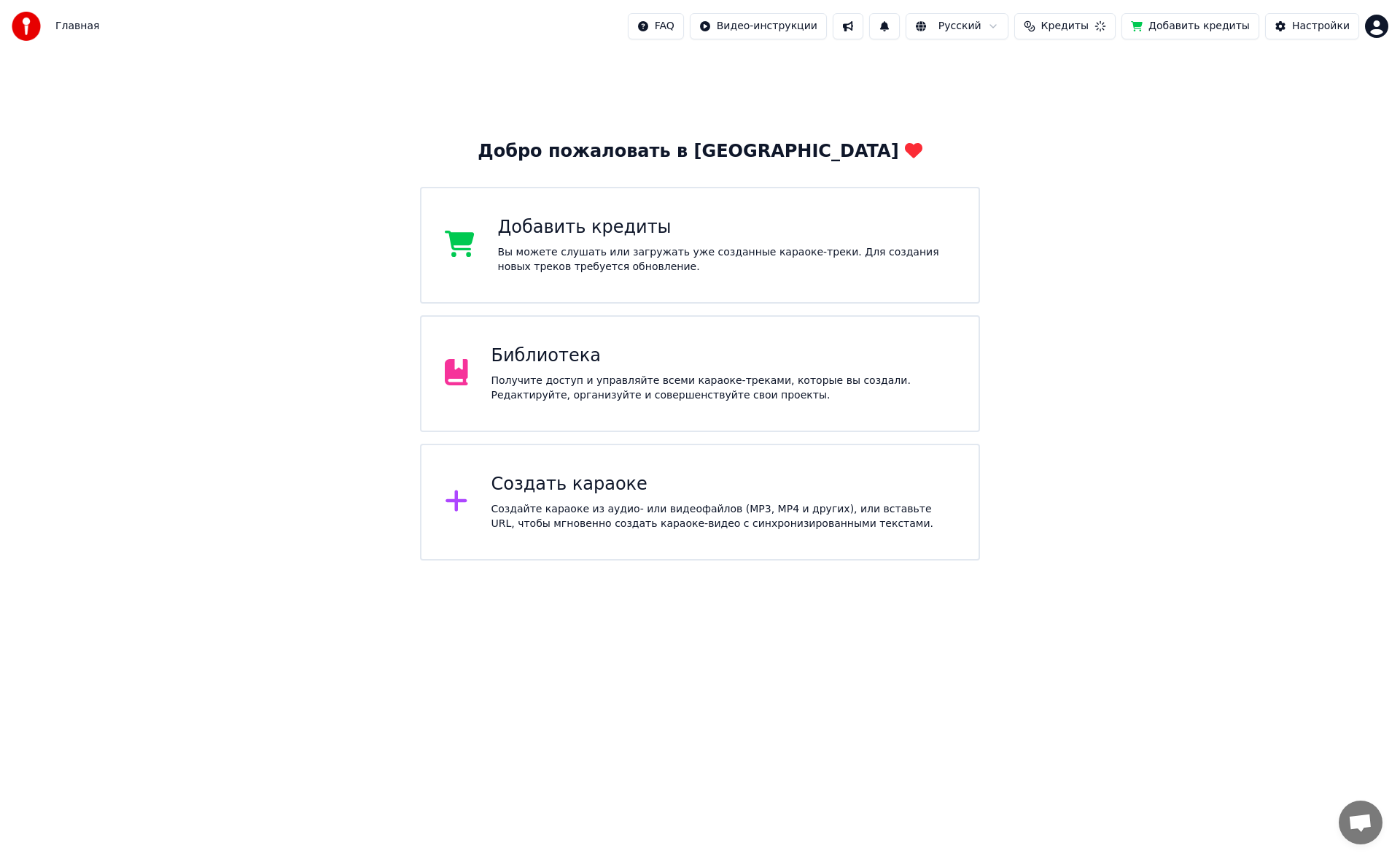
click at [546, 336] on div "Библиотека Получите доступ и управляйте всеми караоке-треками, которые вы созда…" at bounding box center [700, 373] width 560 height 116
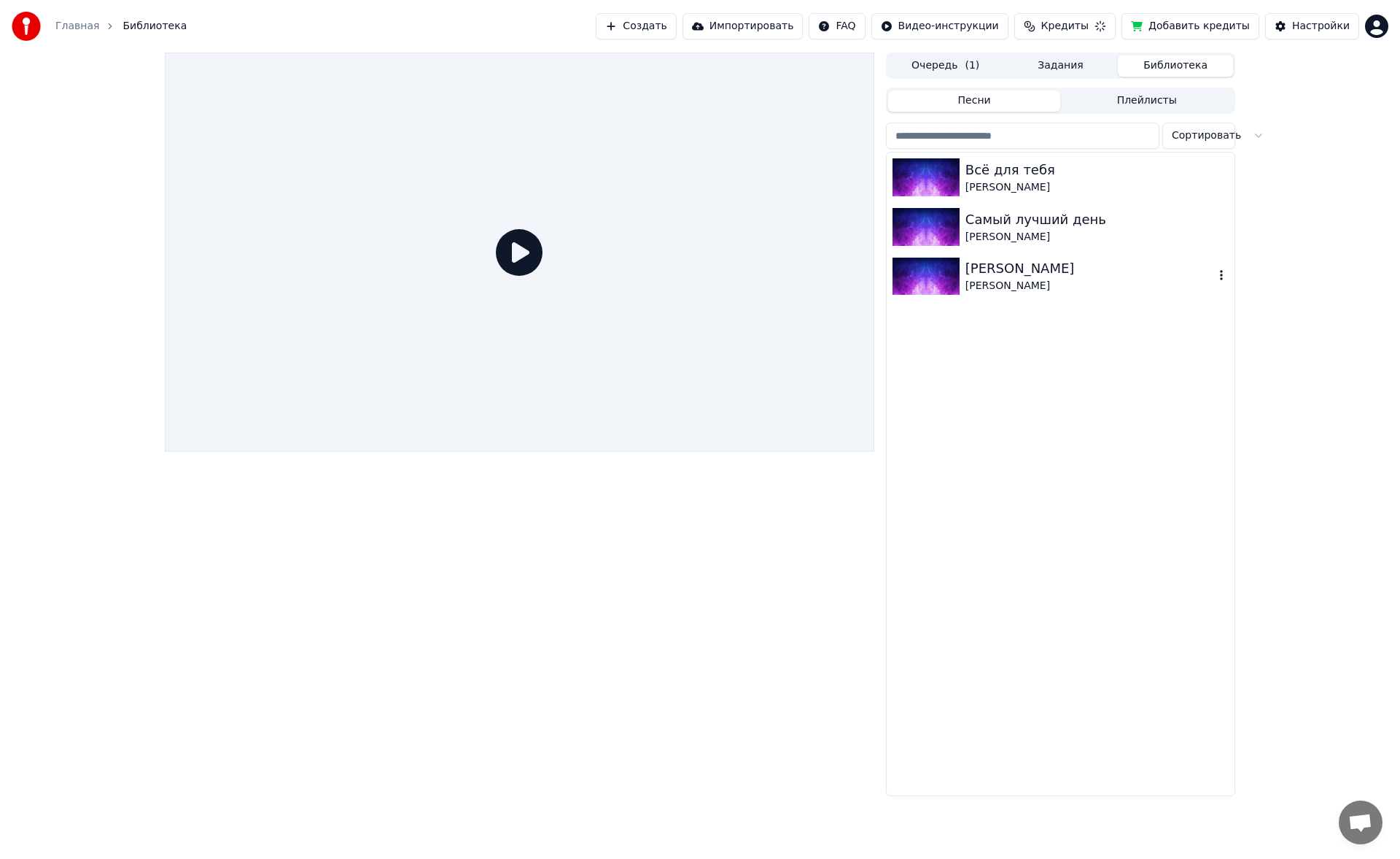
click at [946, 294] on img at bounding box center [926, 277] width 67 height 38
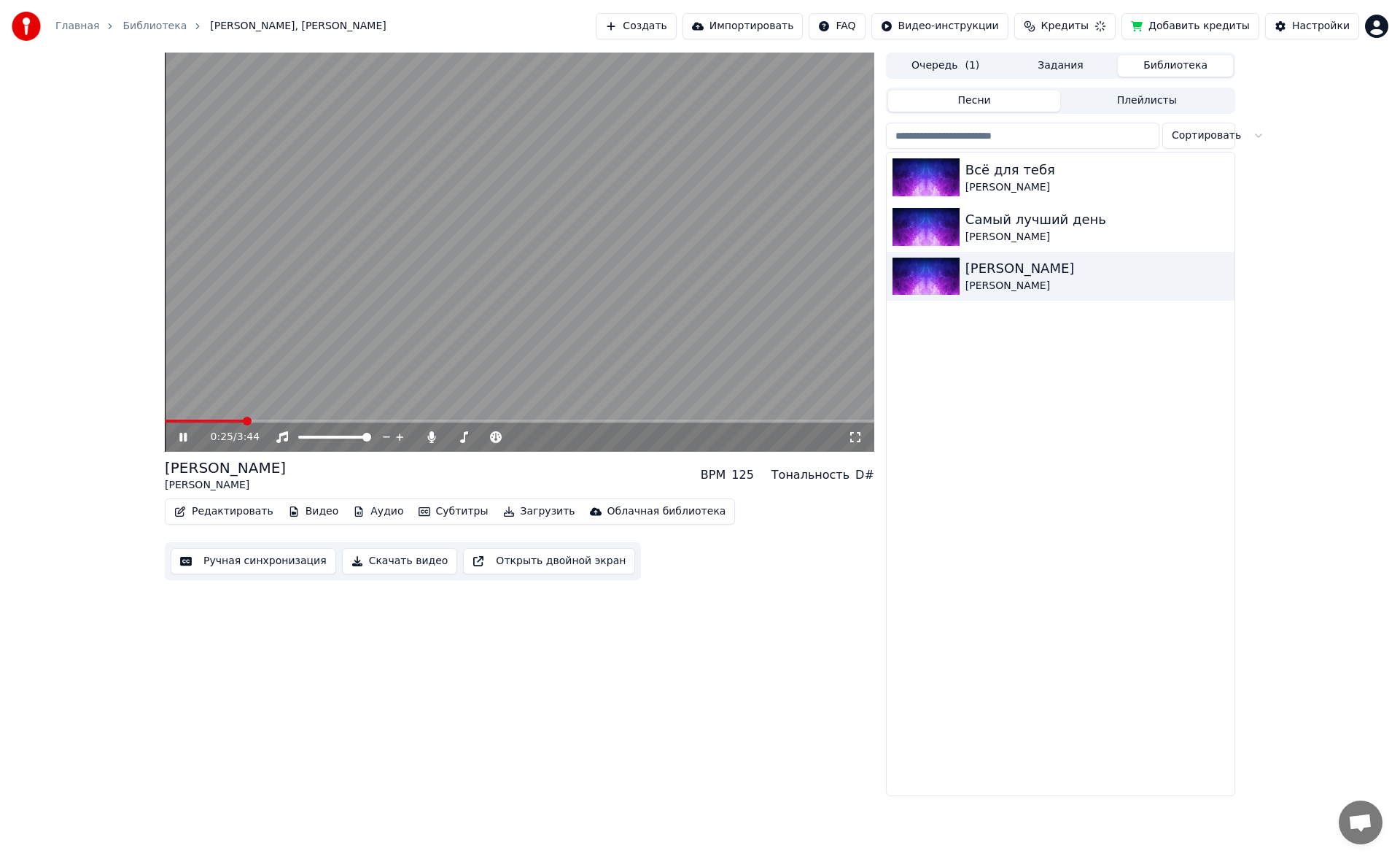
click at [245, 419] on span at bounding box center [519, 420] width 710 height 3
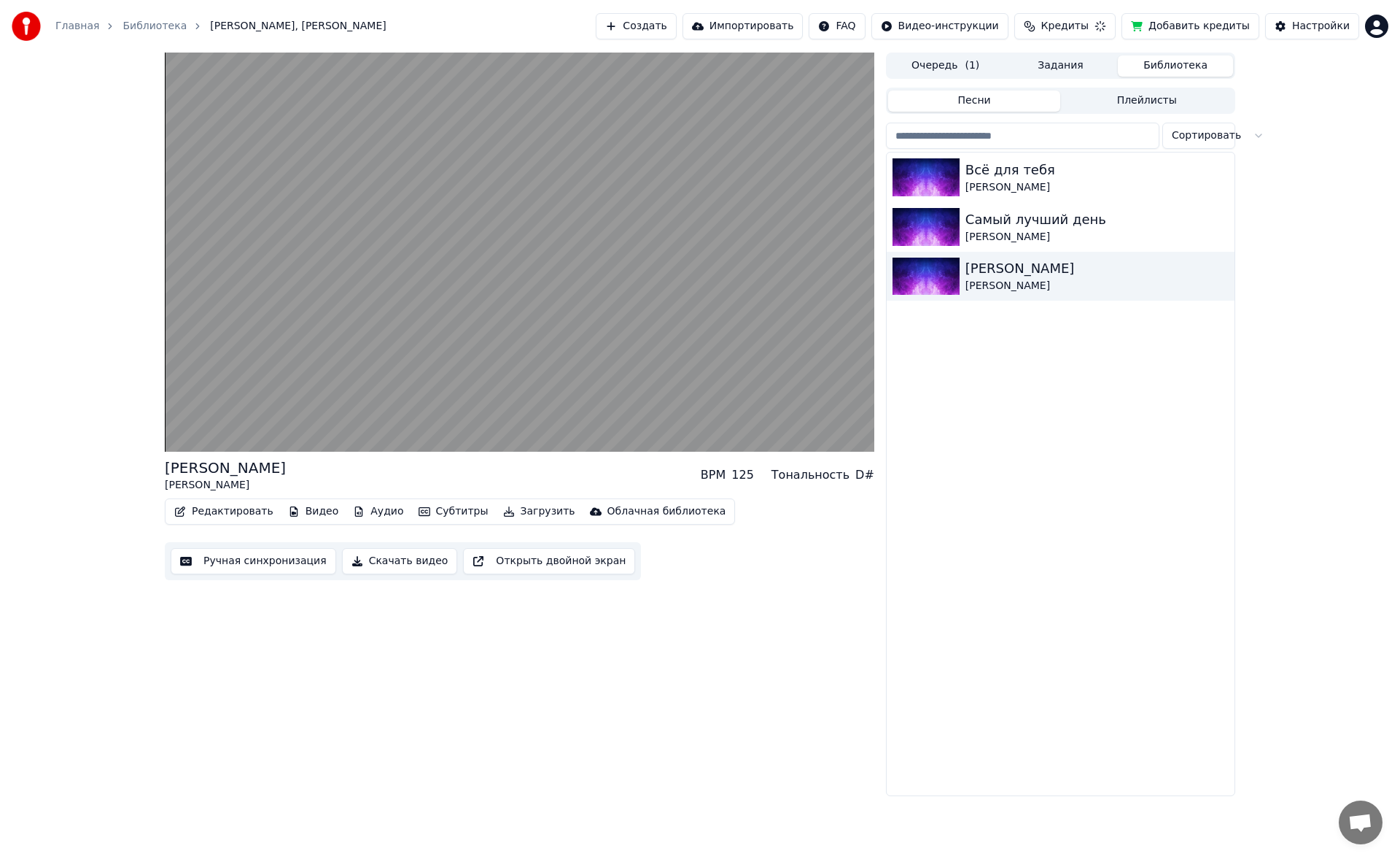
click at [227, 510] on button "Редактировать" at bounding box center [224, 511] width 111 height 20
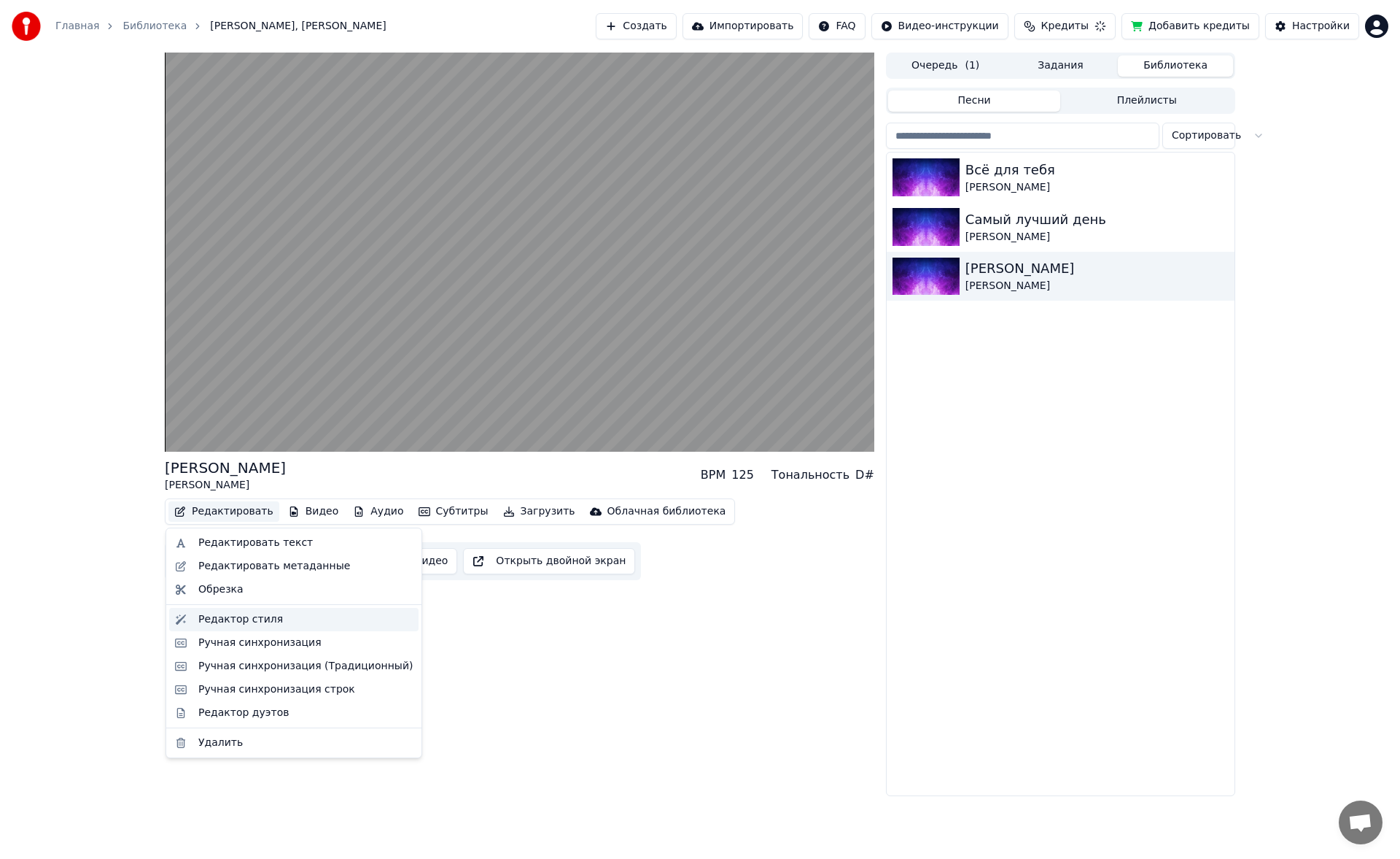
click at [269, 627] on div "Редактор стиля" at bounding box center [294, 620] width 249 height 24
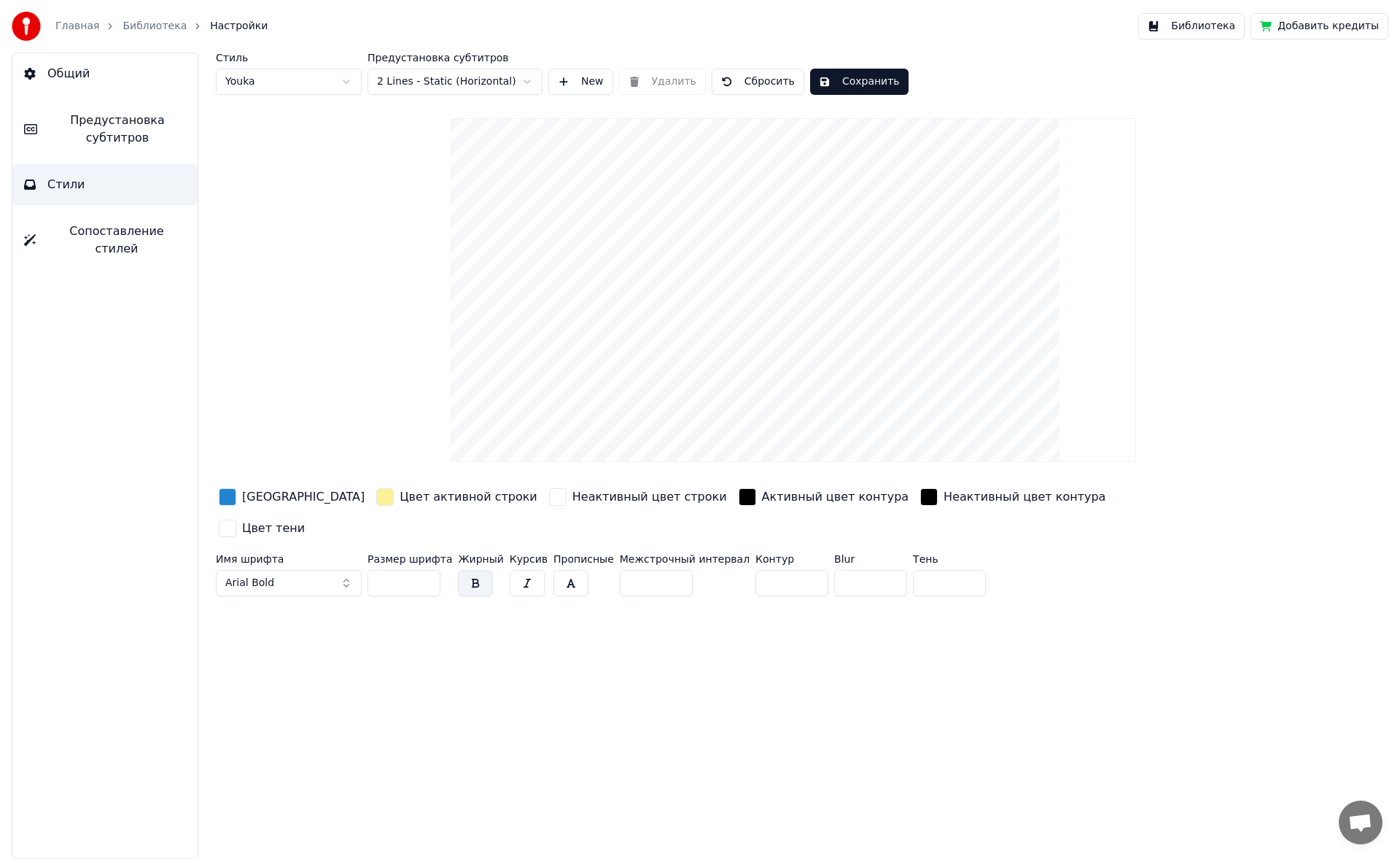
click at [404, 570] on input "***" at bounding box center [404, 582] width 73 height 26
type input "***"
click at [780, 570] on input "**" at bounding box center [792, 582] width 73 height 26
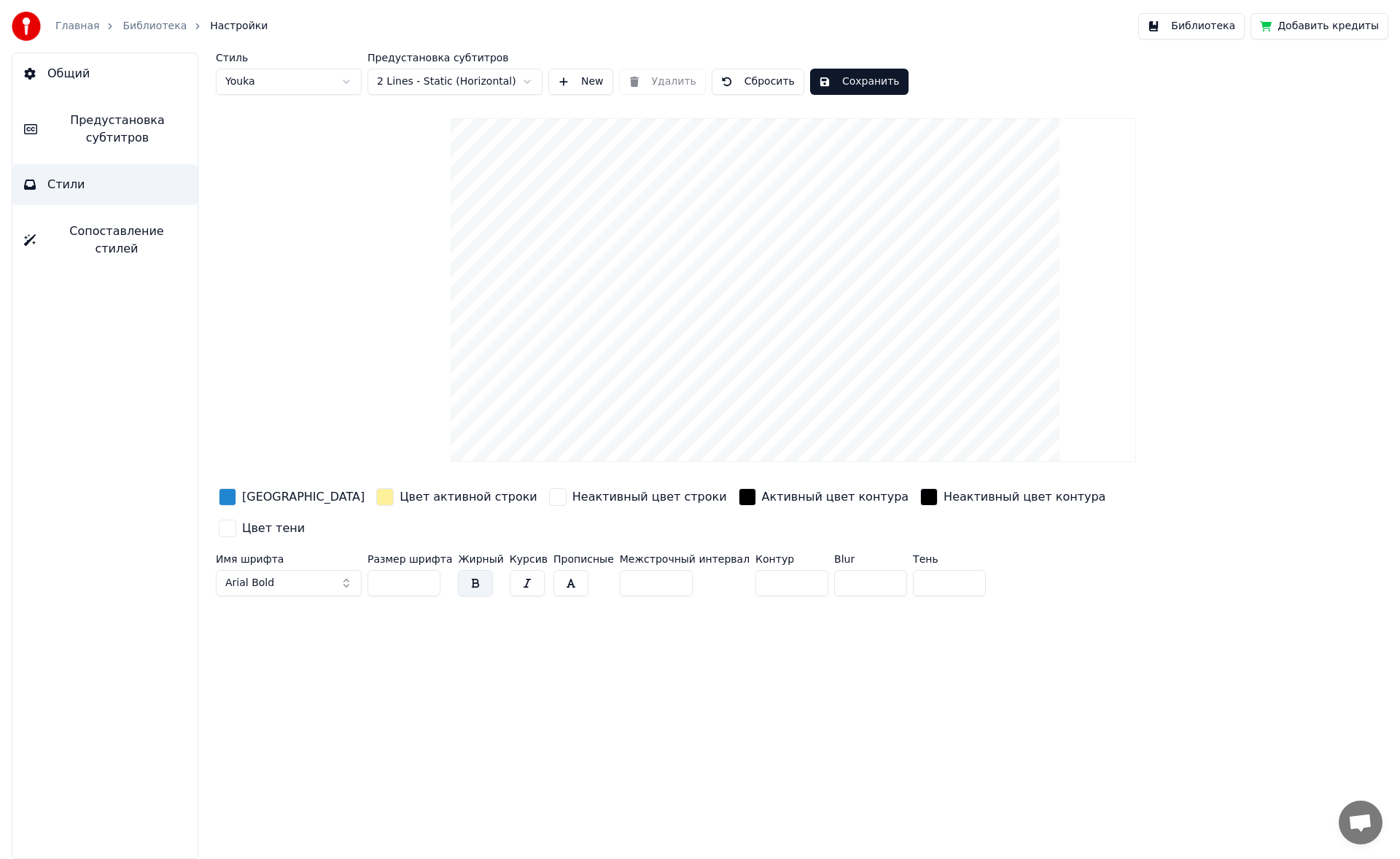
click at [780, 570] on input "**" at bounding box center [792, 582] width 73 height 26
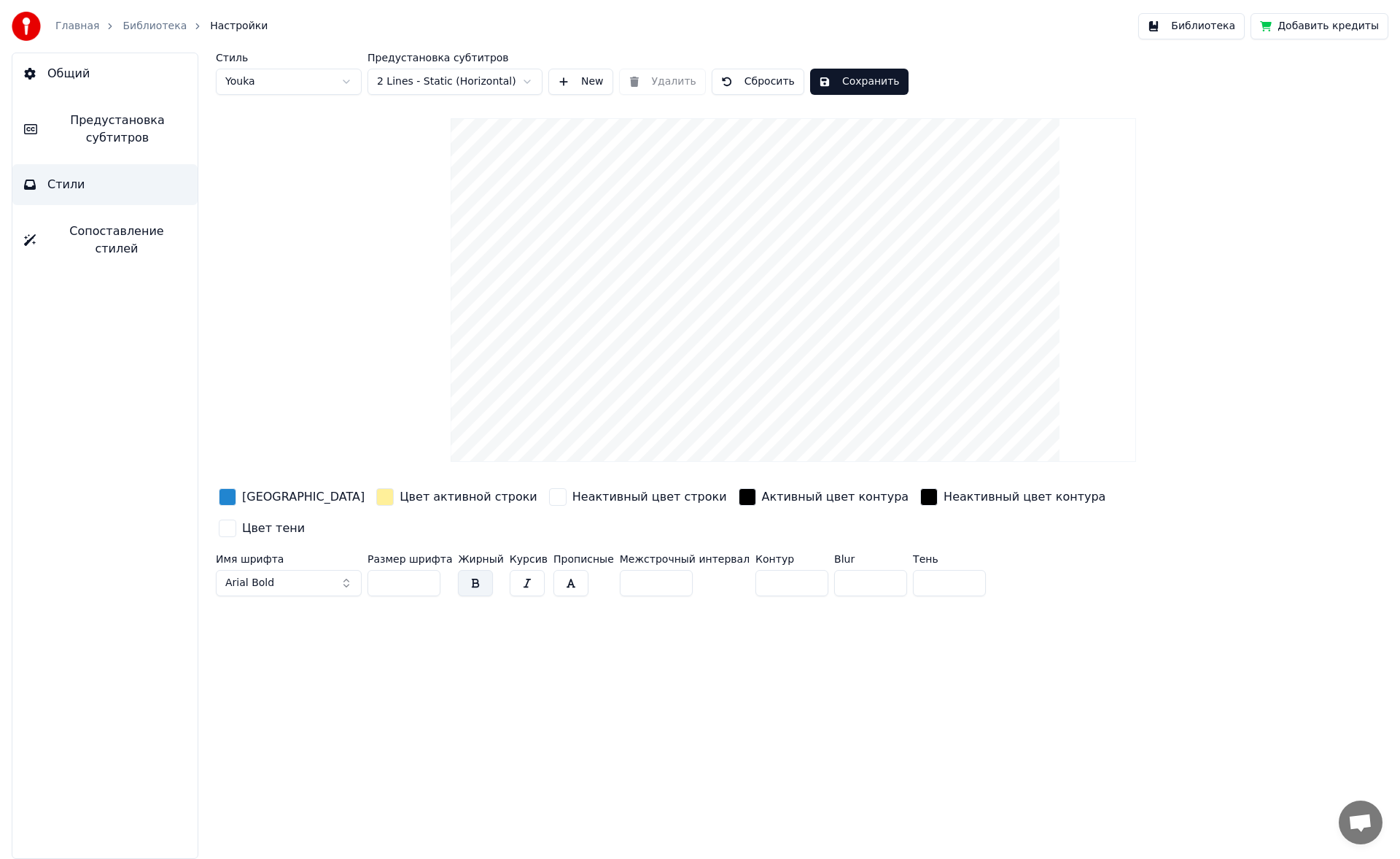
click at [780, 570] on input "**" at bounding box center [792, 582] width 73 height 26
click at [782, 570] on input "**" at bounding box center [792, 582] width 73 height 26
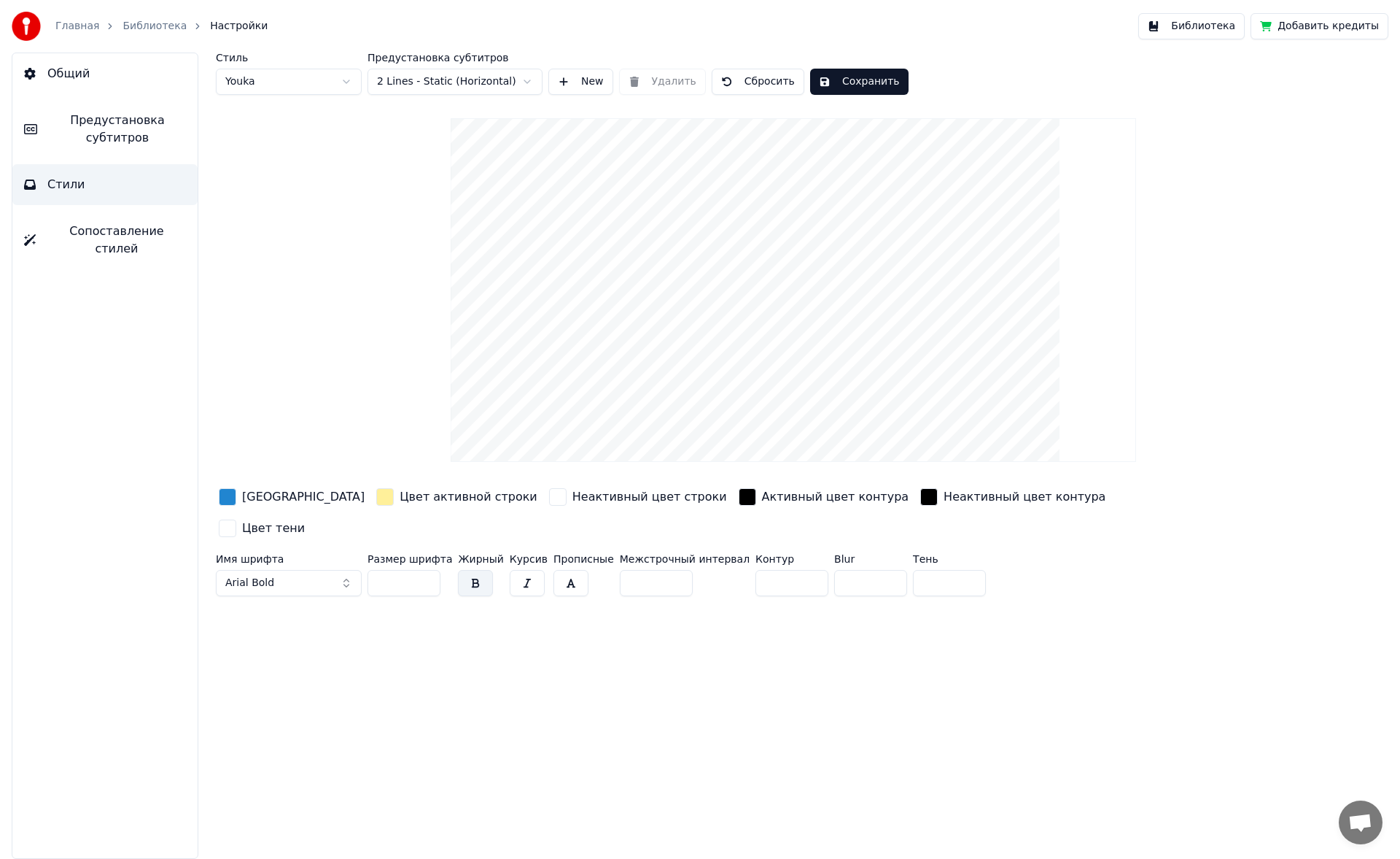
click at [782, 570] on input "**" at bounding box center [792, 582] width 73 height 26
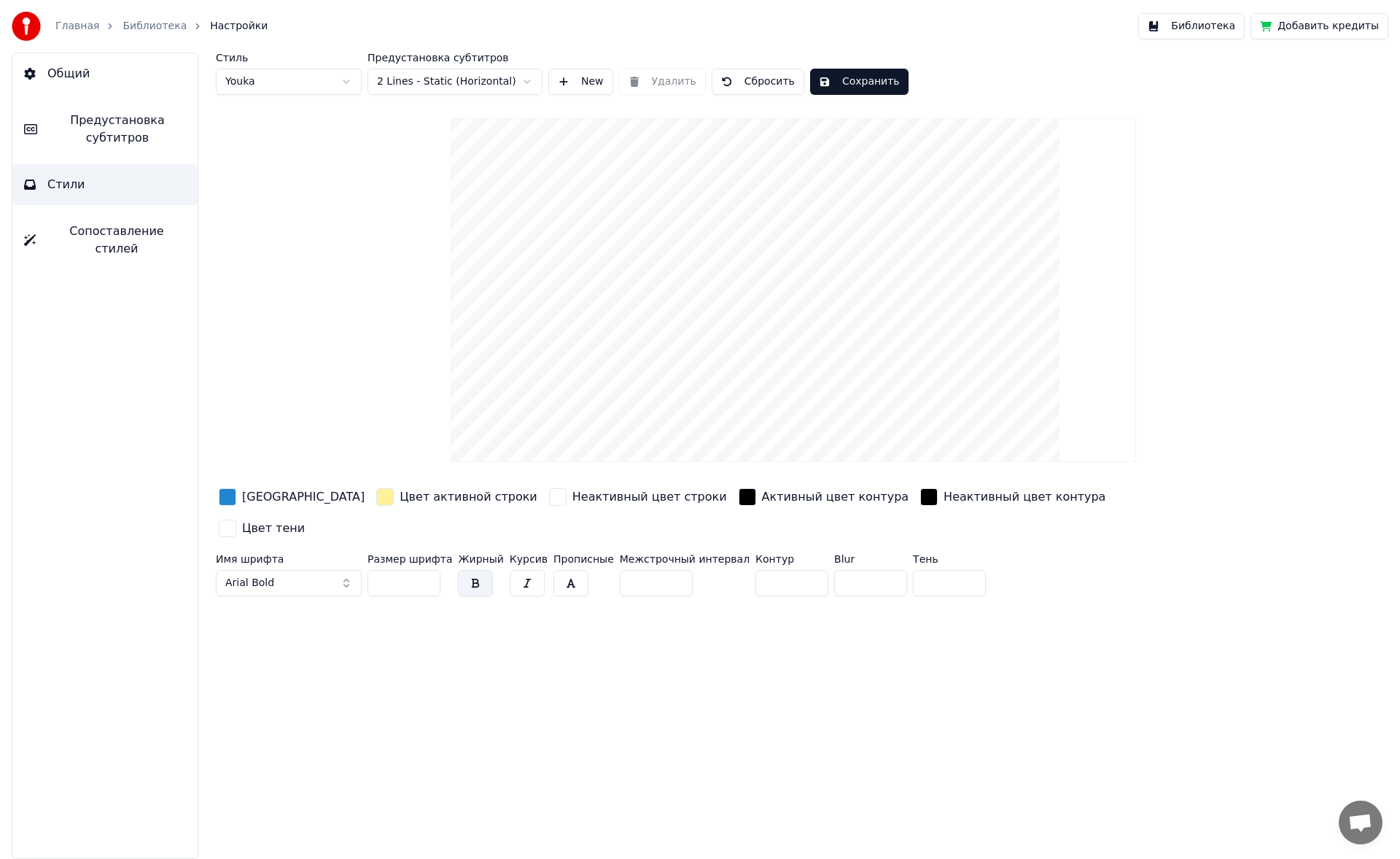
click at [782, 570] on input "**" at bounding box center [792, 582] width 73 height 26
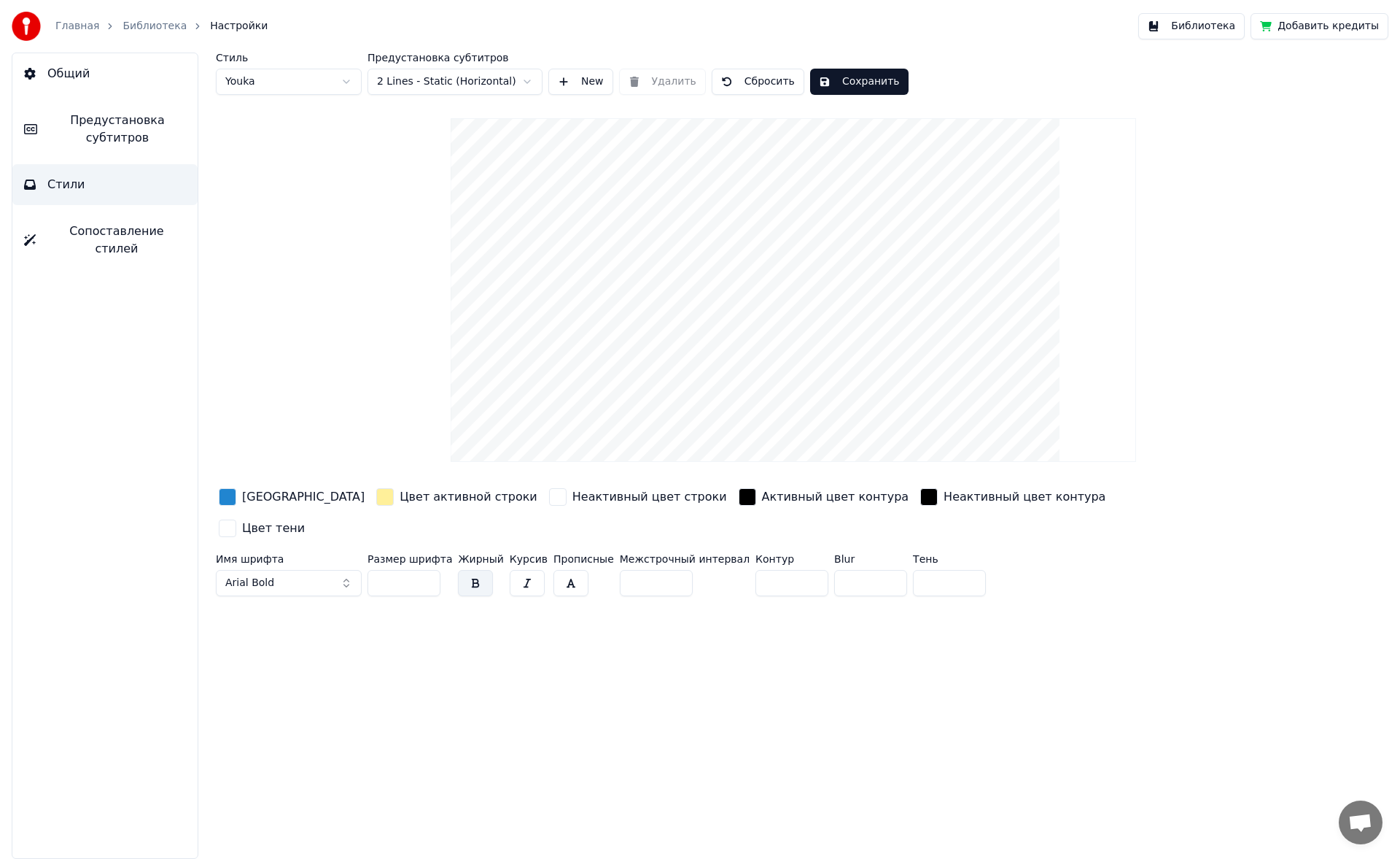
type input "*"
click at [782, 570] on input "*" at bounding box center [792, 582] width 73 height 26
click at [862, 570] on input "*" at bounding box center [871, 582] width 73 height 26
click at [861, 570] on input "*" at bounding box center [871, 582] width 73 height 26
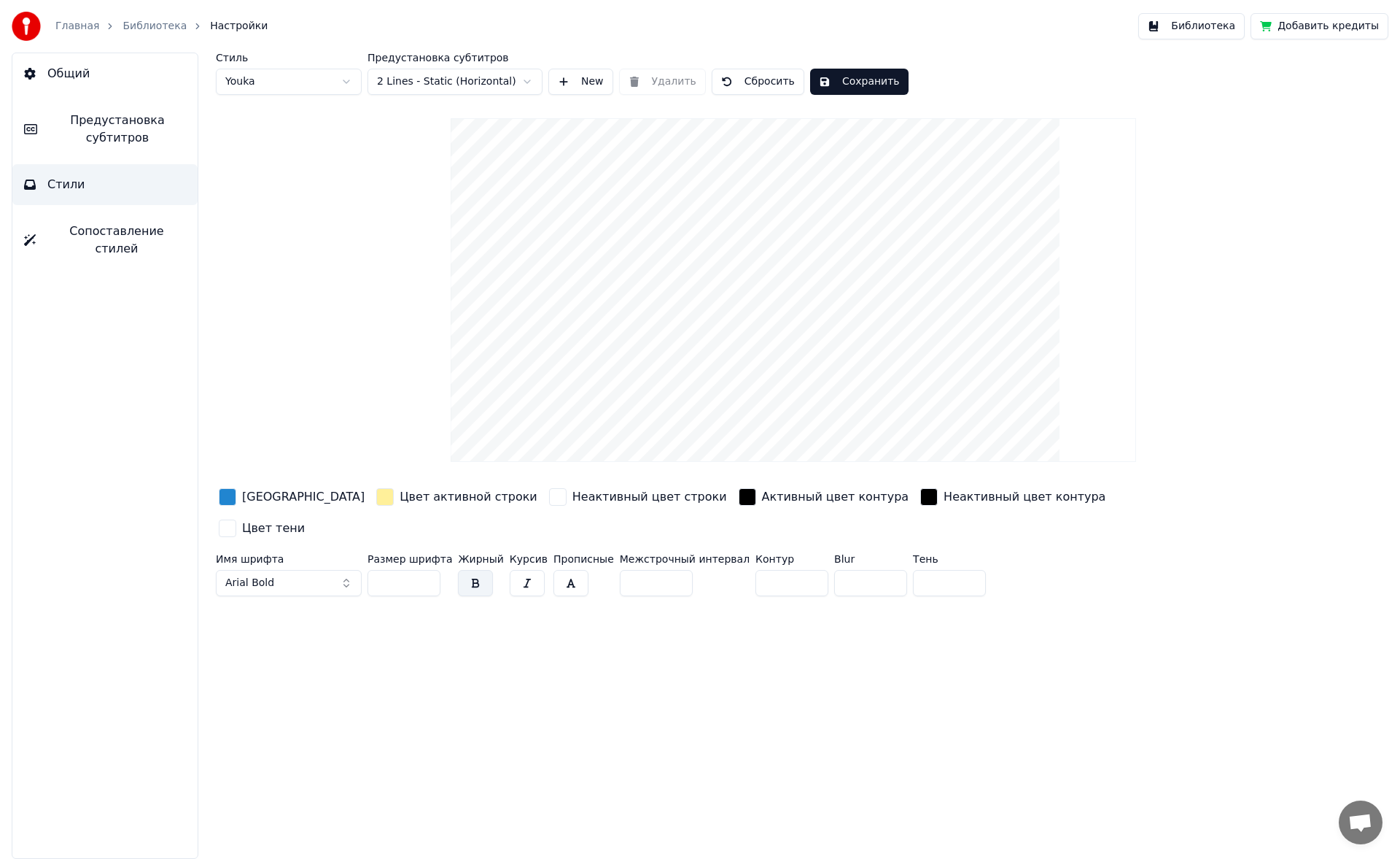
click at [861, 570] on input "*" at bounding box center [871, 582] width 73 height 26
click at [861, 570] on input "**" at bounding box center [871, 582] width 73 height 26
click at [834, 570] on input "**" at bounding box center [871, 582] width 73 height 26
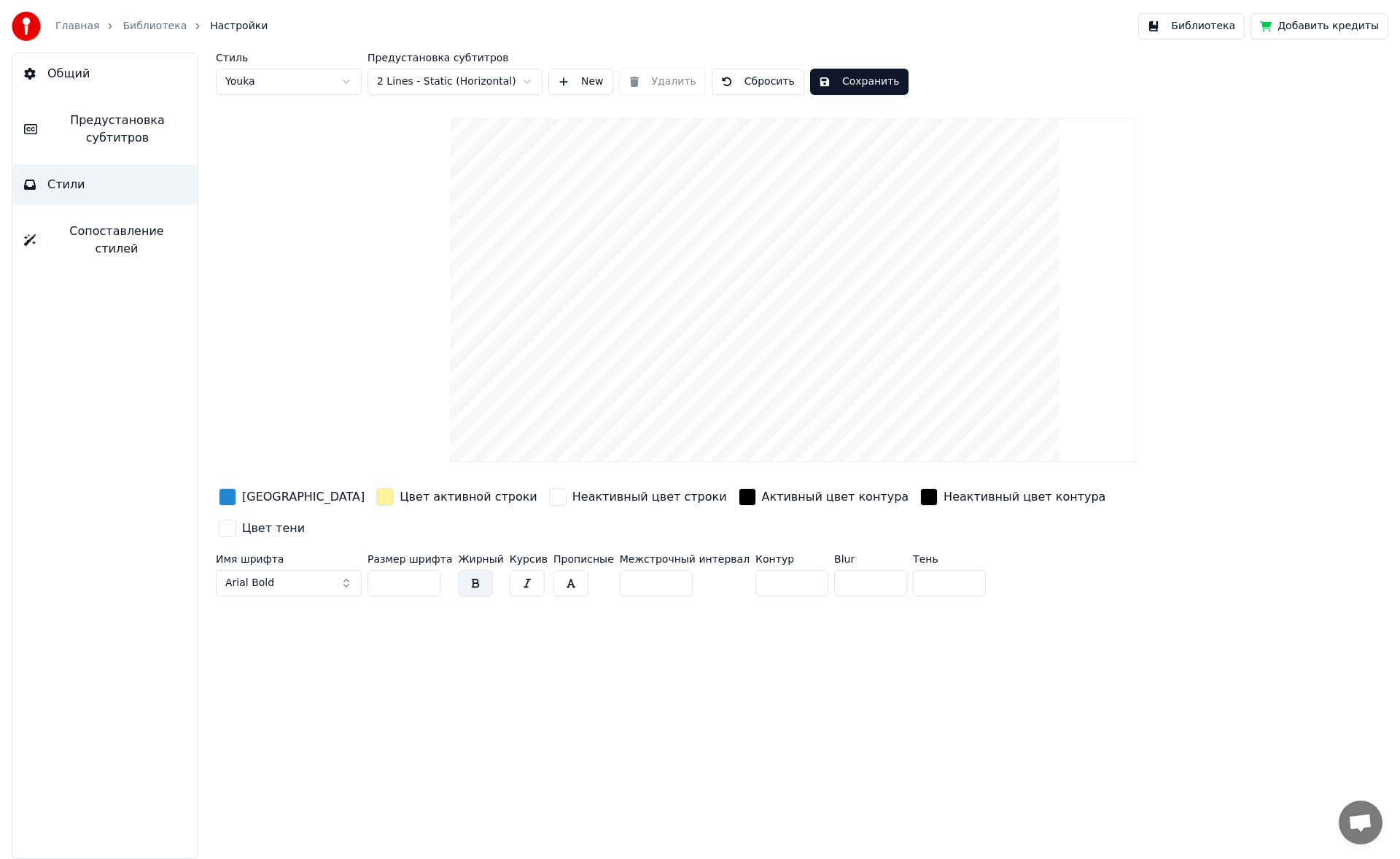
type input "*"
click at [413, 194] on div "Стиль Youka Предустановка субтитров 2 Lines - Static (Horizontal) New Удалить С…" at bounding box center [793, 328] width 1155 height 550
click at [90, 119] on span "Предустановка субтитров" at bounding box center [117, 129] width 137 height 35
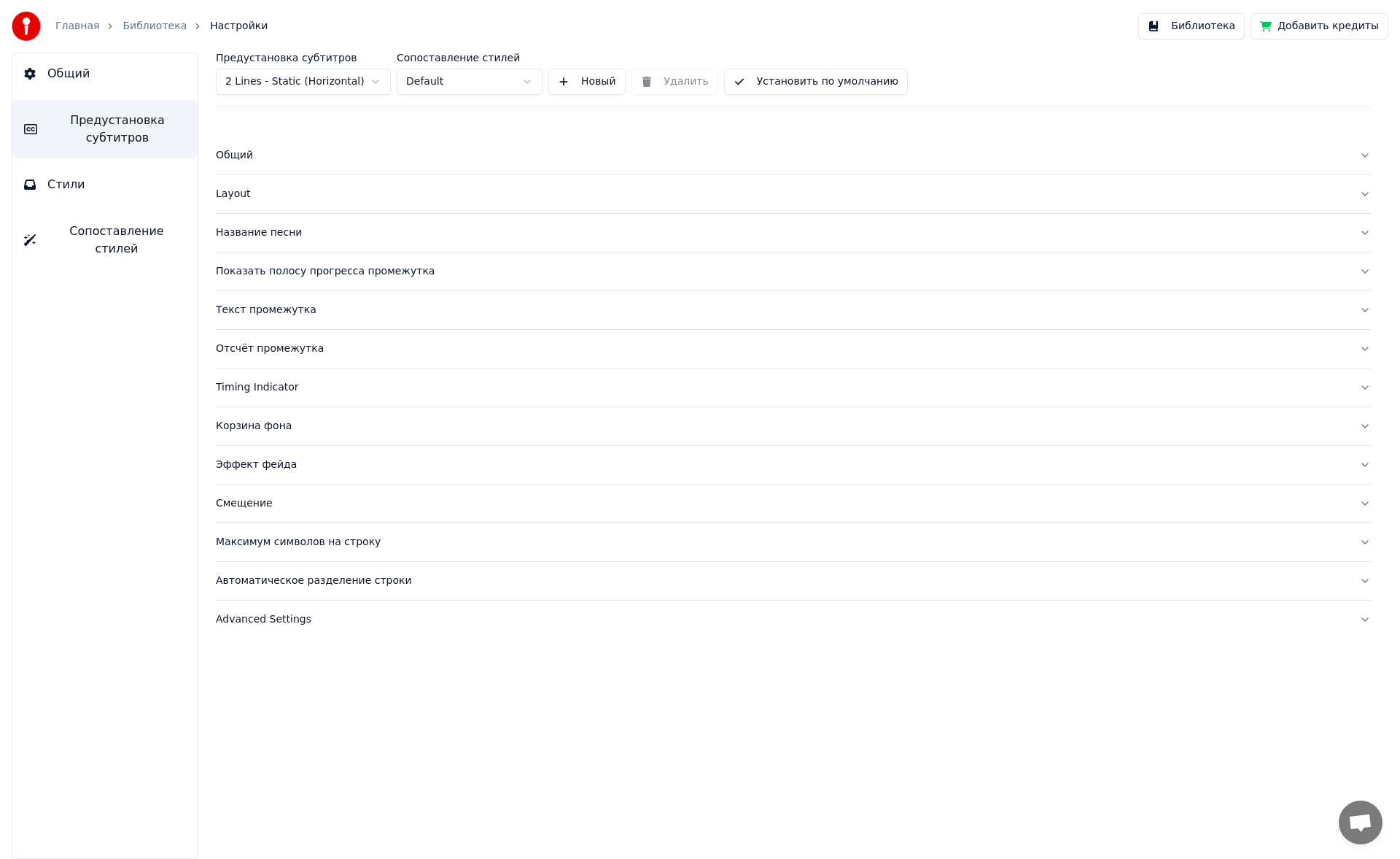
click at [276, 314] on div "Текст промежутка" at bounding box center [781, 310] width 1132 height 15
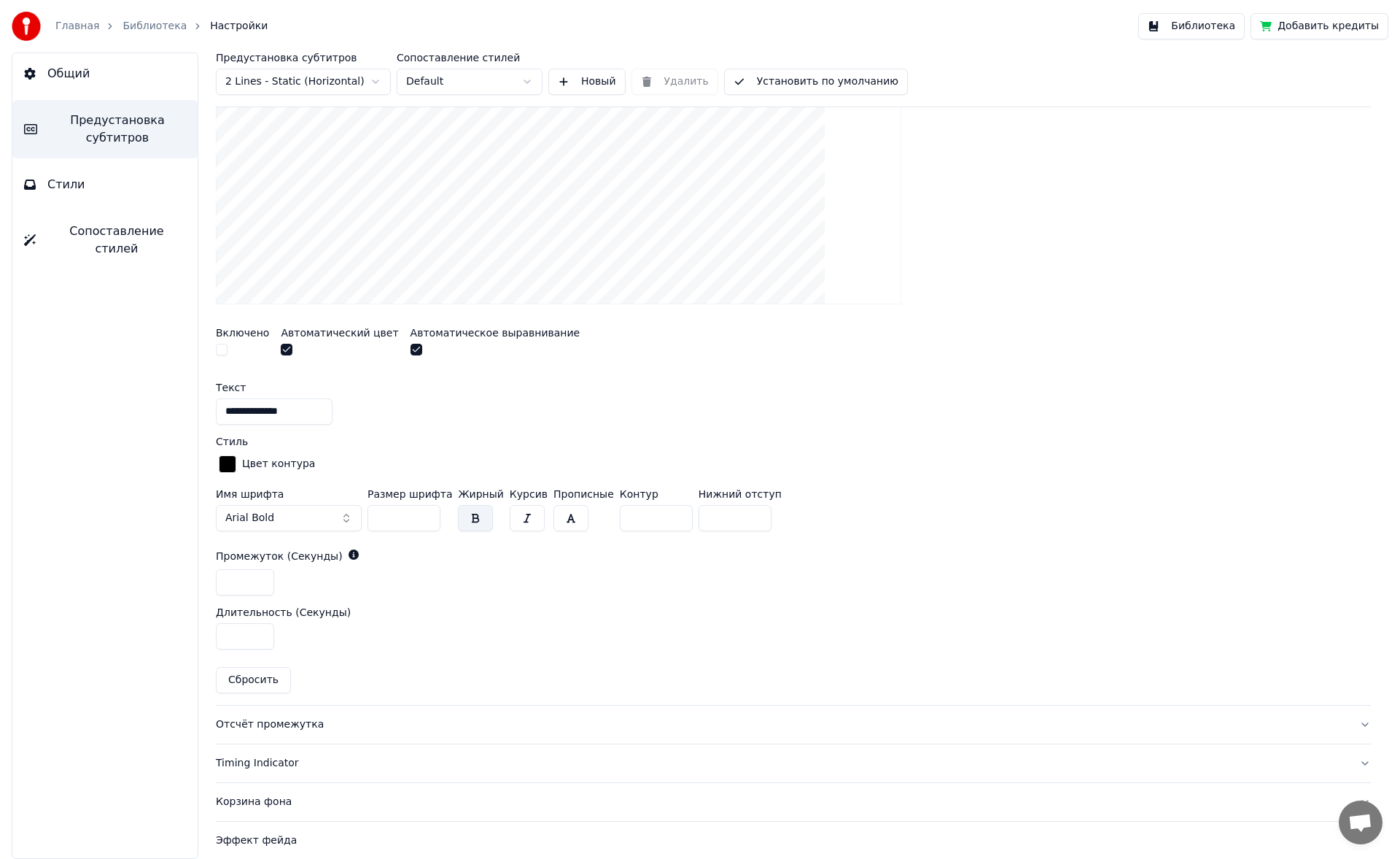
scroll to position [400, 0]
click at [287, 720] on div "Отсчёт промежутка" at bounding box center [781, 724] width 1132 height 15
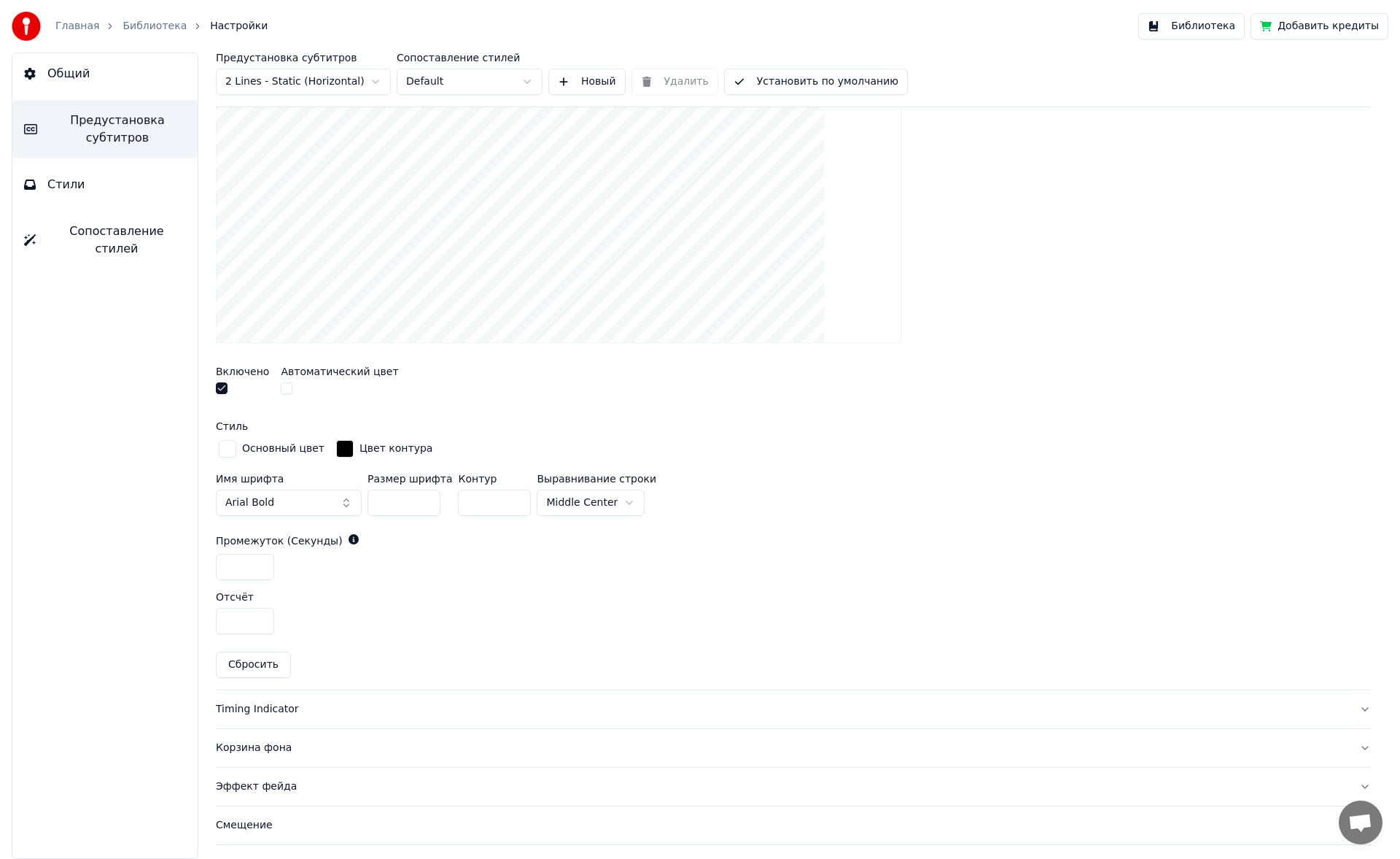
scroll to position [512, 0]
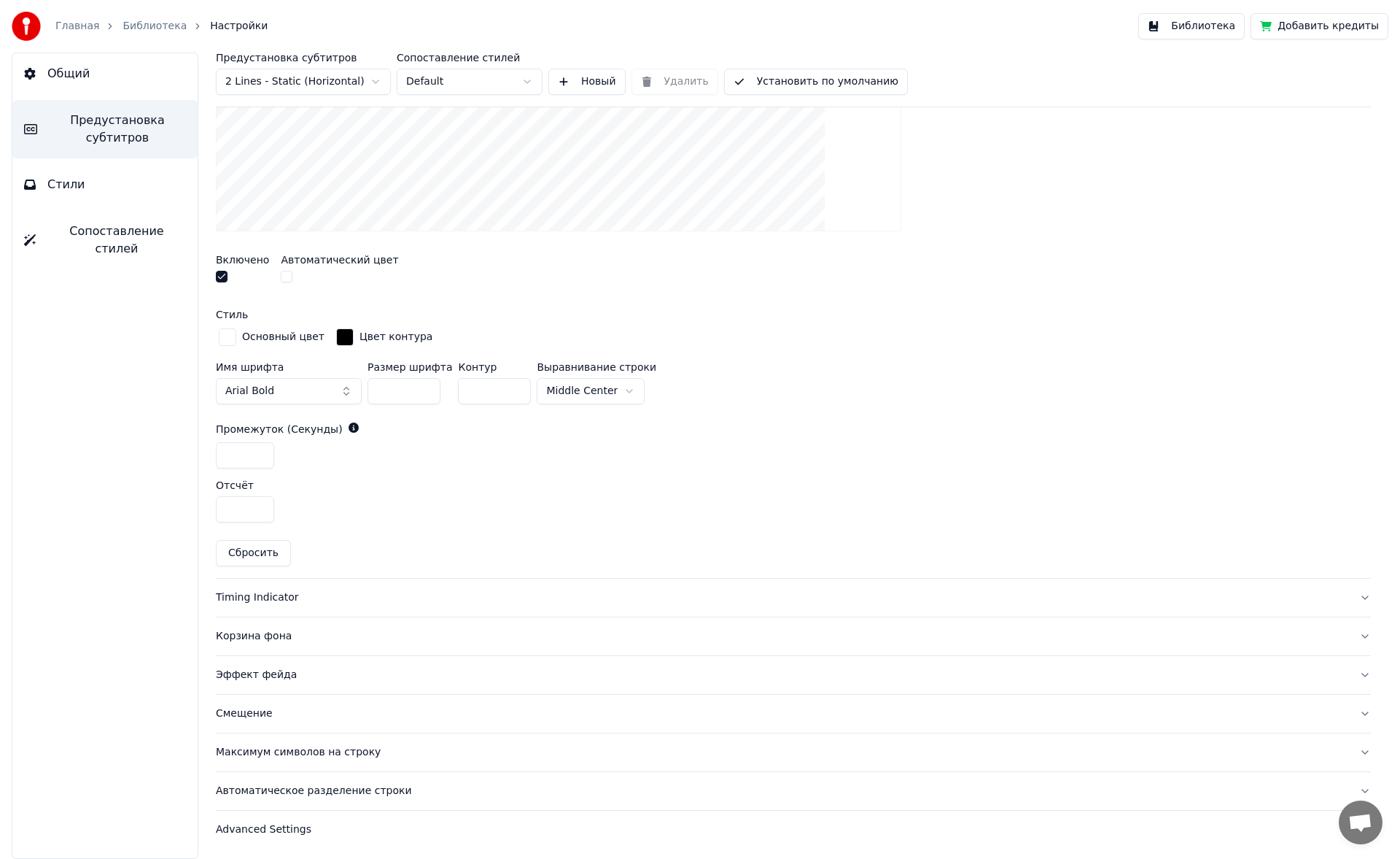
click at [258, 599] on div "Timing Indicator" at bounding box center [781, 598] width 1132 height 15
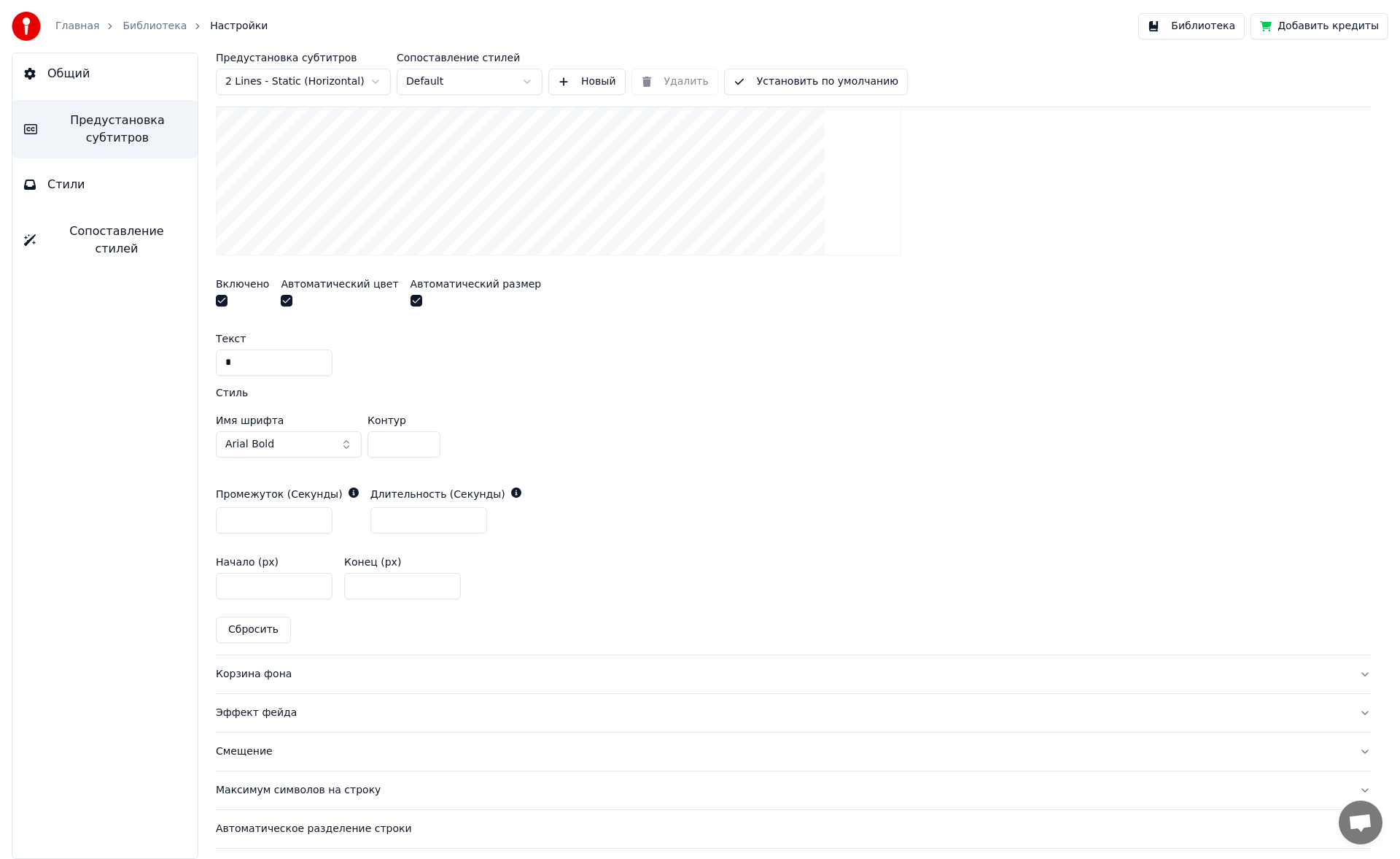
scroll to position [565, 0]
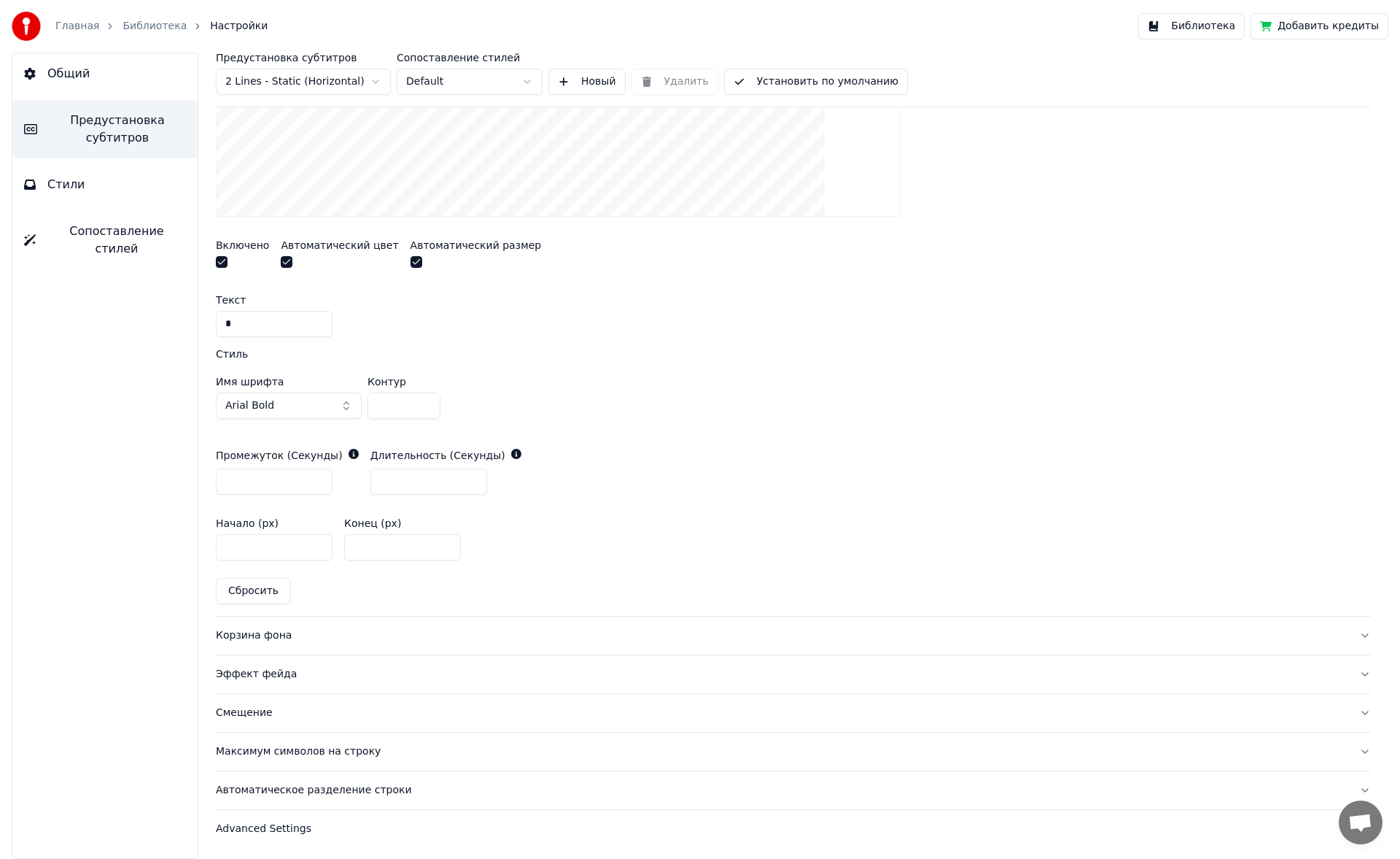
click at [274, 638] on div "Корзина фона" at bounding box center [781, 635] width 1132 height 15
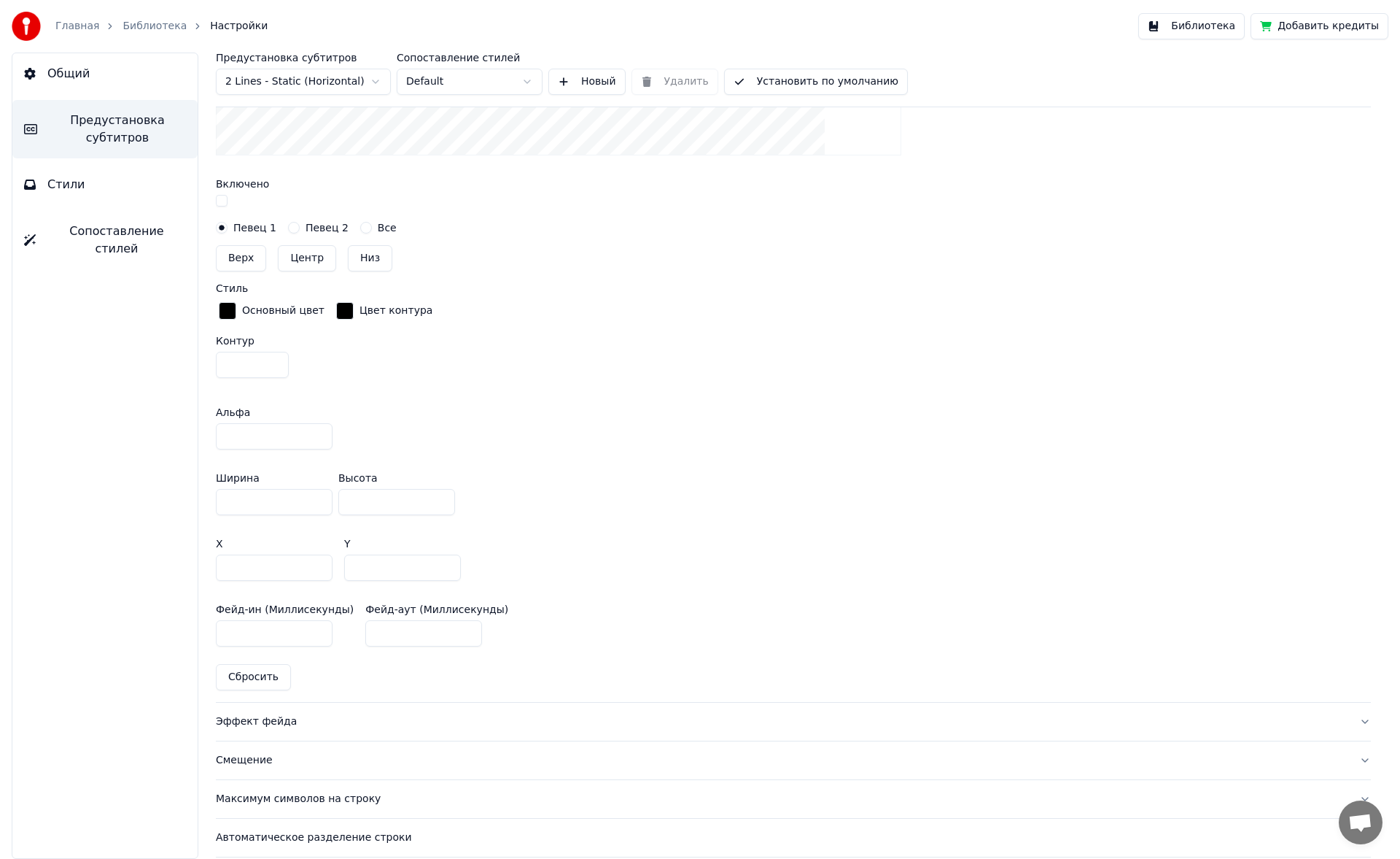
scroll to position [666, 0]
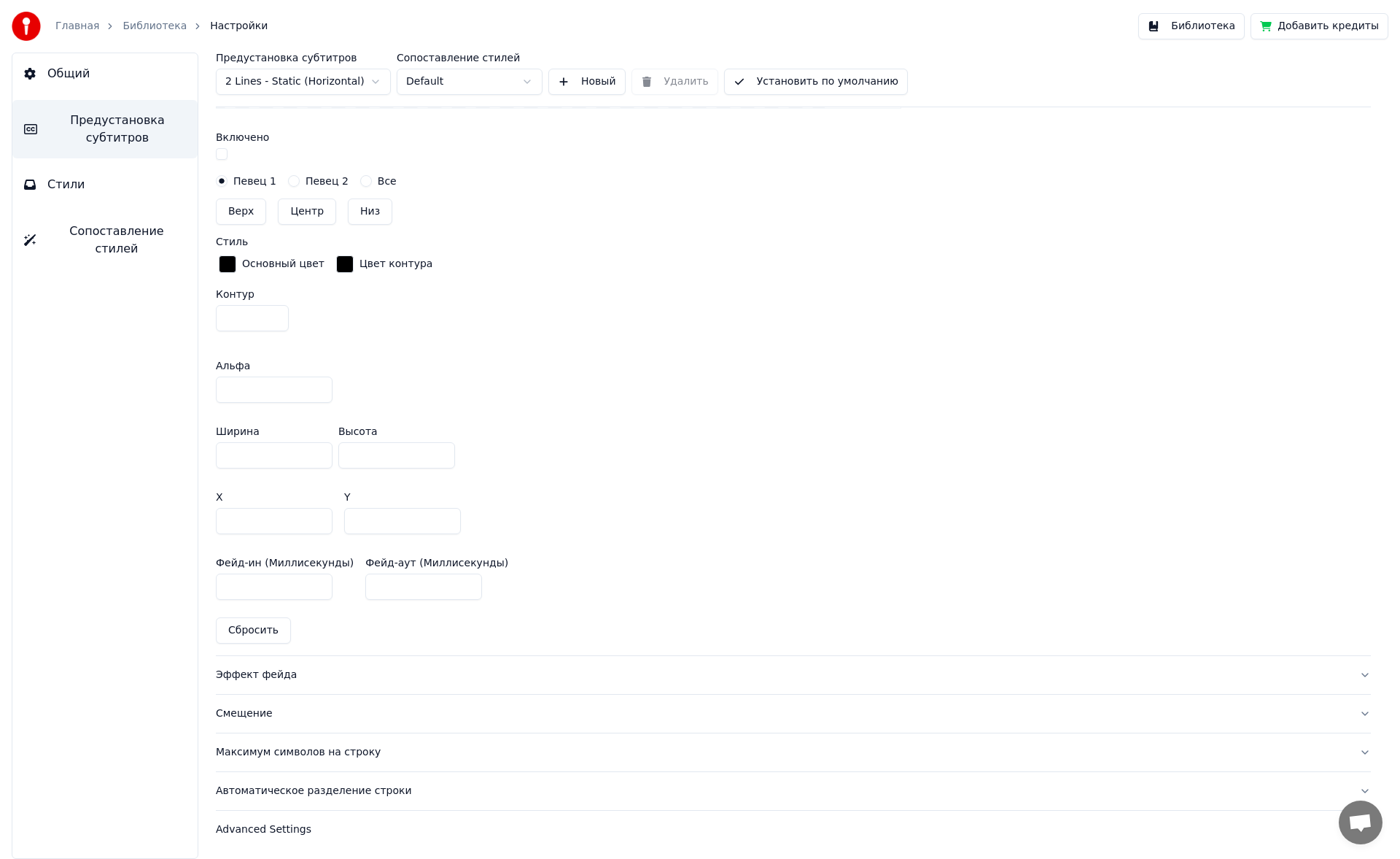
click at [244, 679] on div "Эффект фейда" at bounding box center [781, 675] width 1132 height 15
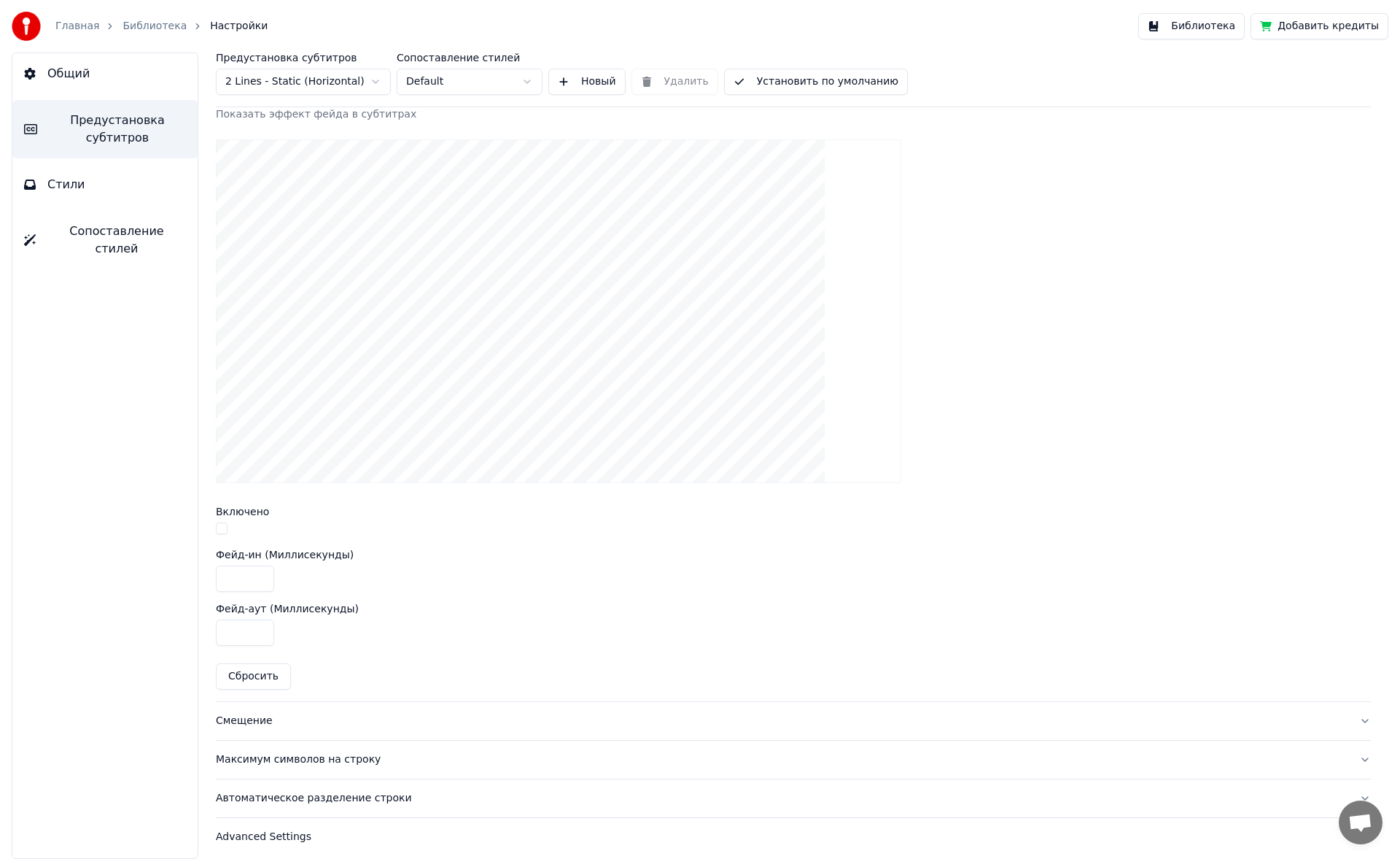
scroll to position [384, 0]
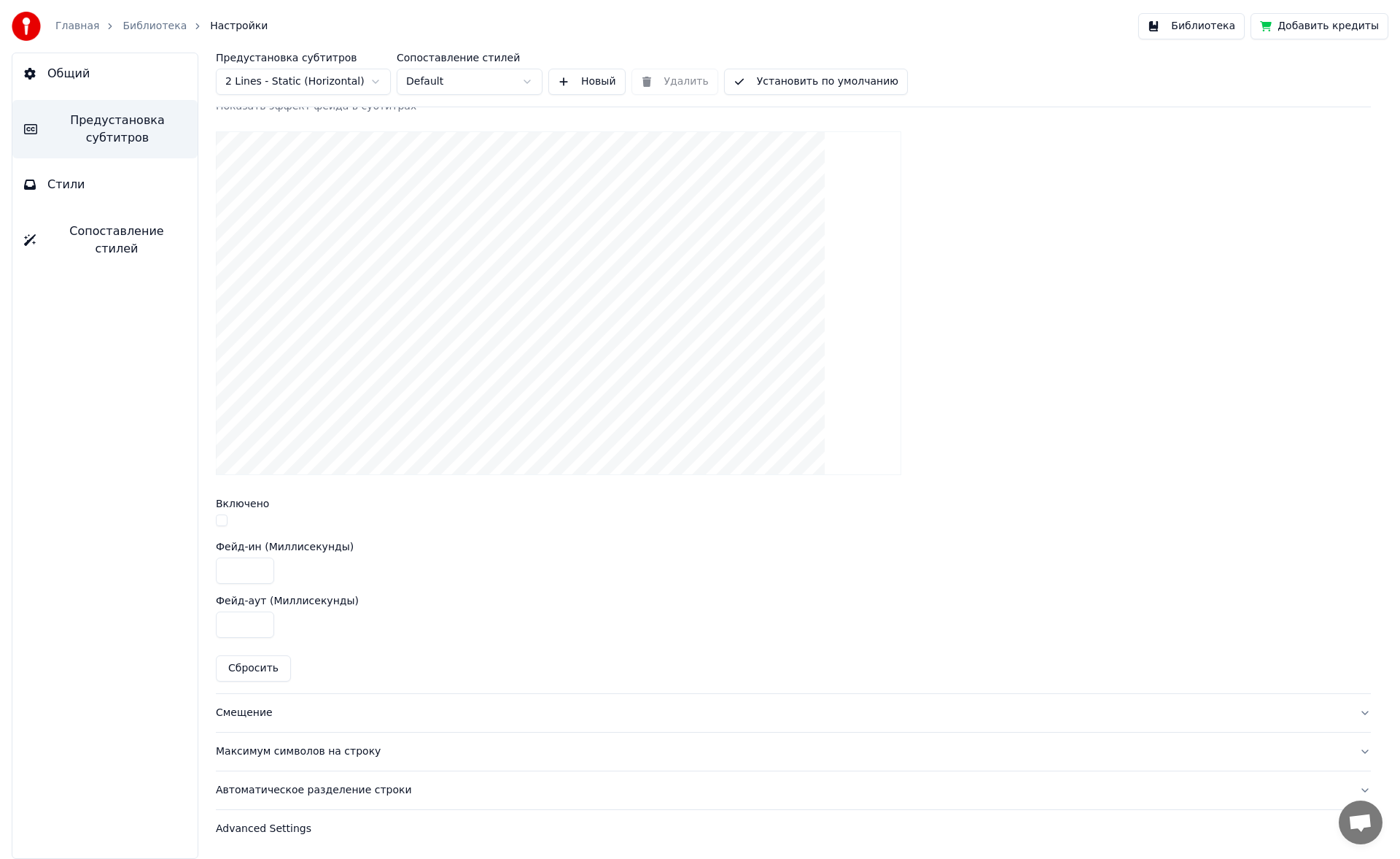
click at [259, 719] on button "Смещение" at bounding box center [793, 712] width 1155 height 38
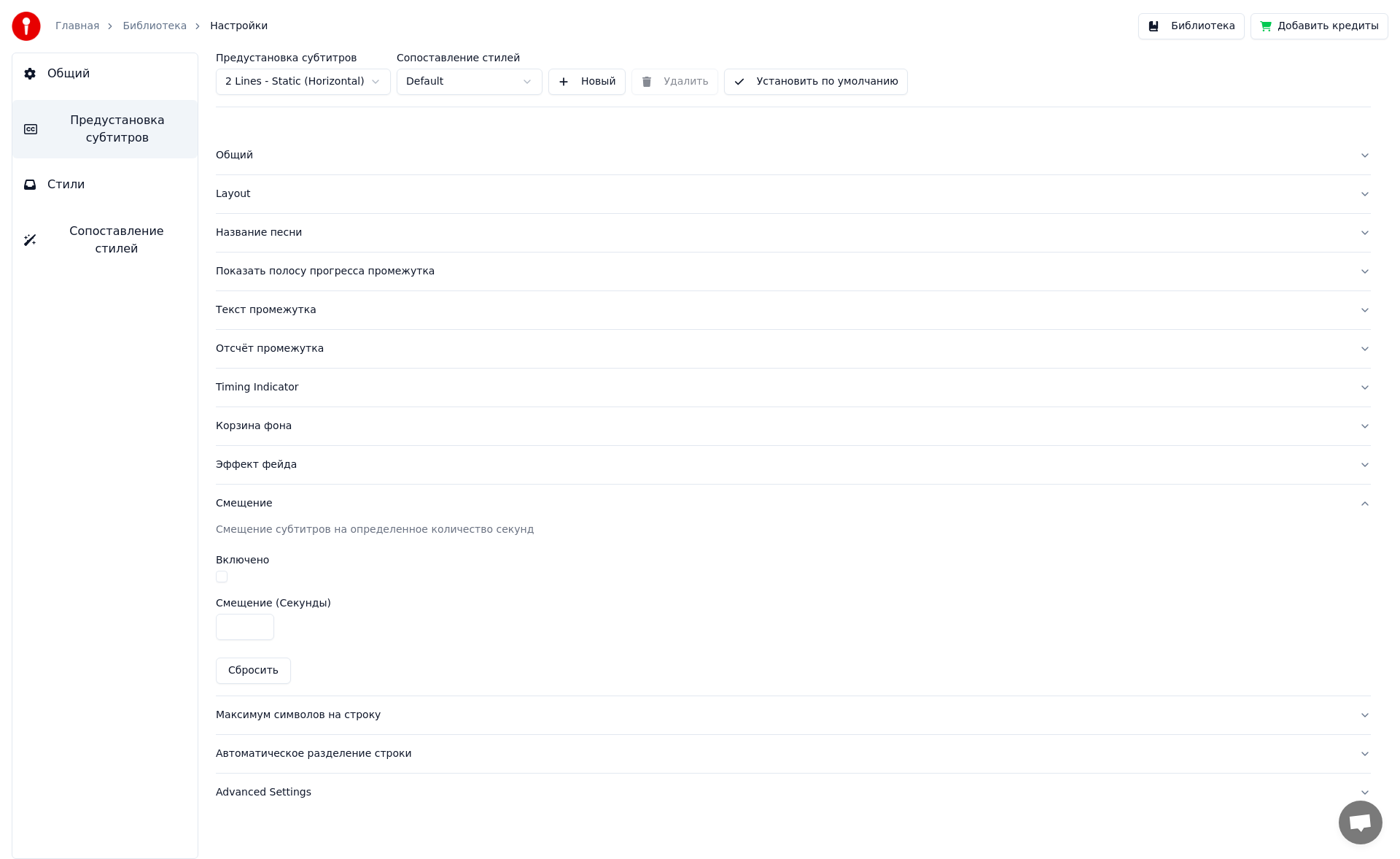
click at [259, 716] on div "Максимум символов на строку" at bounding box center [781, 715] width 1132 height 15
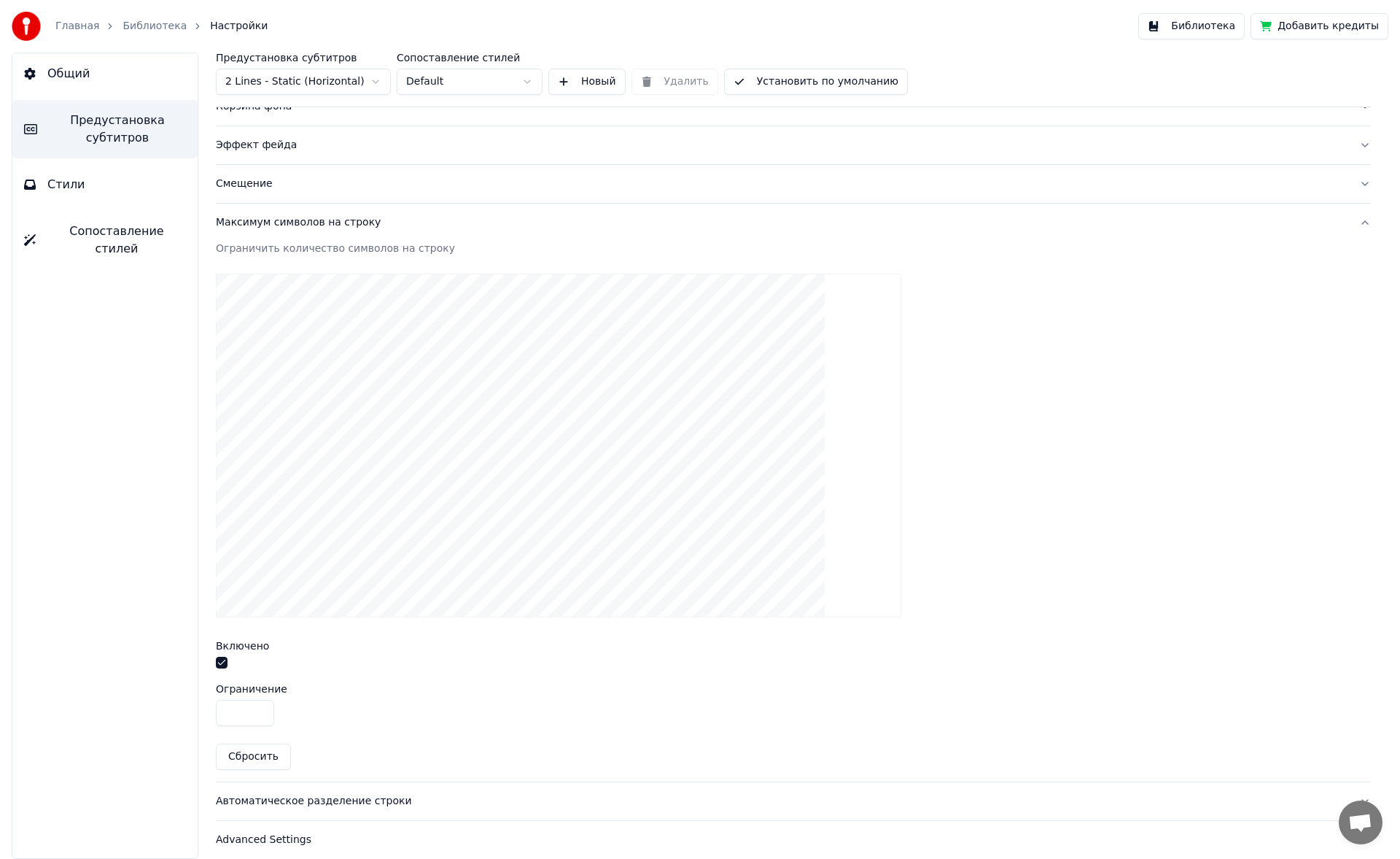
scroll to position [330, 0]
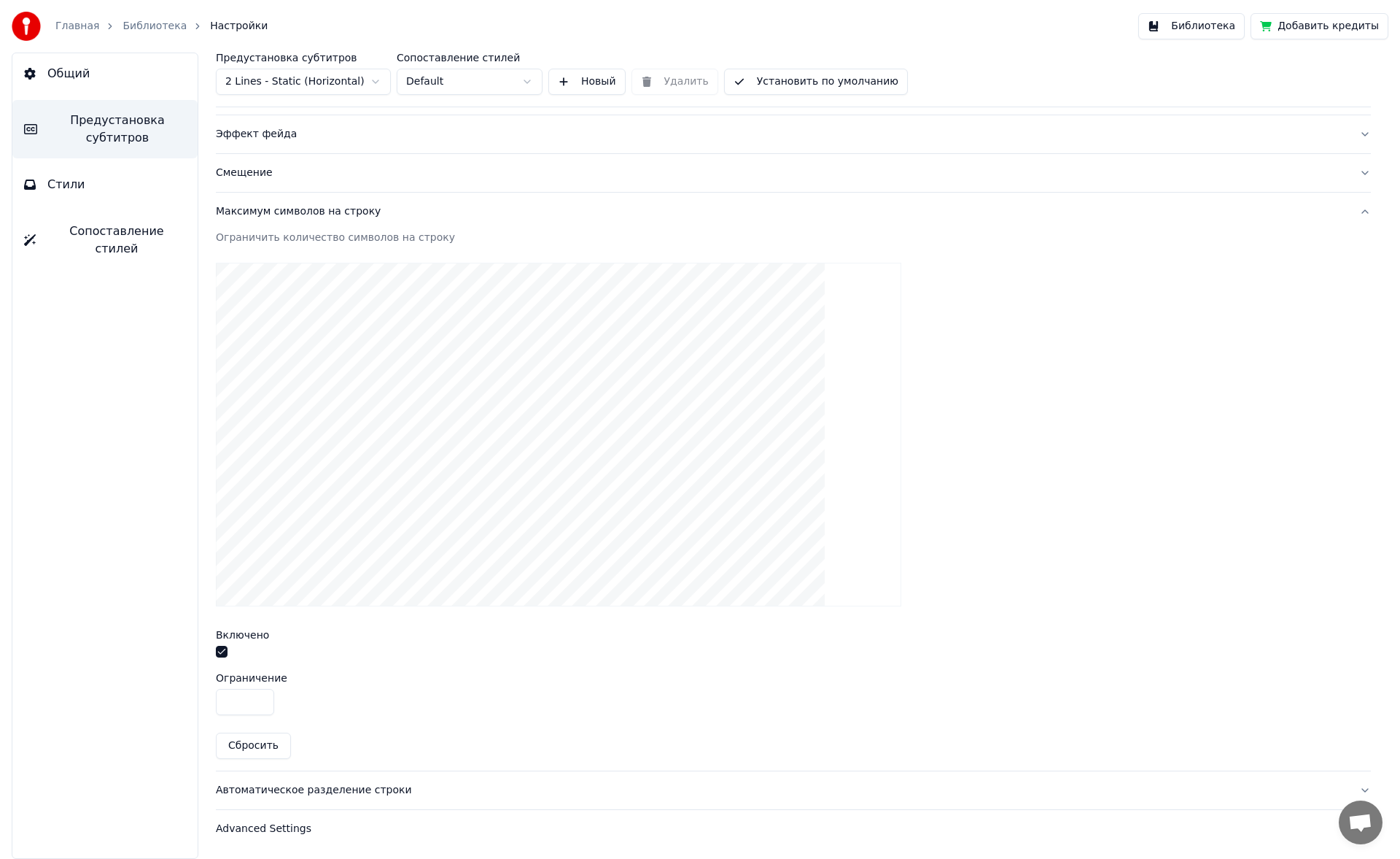
click at [256, 799] on button "Автоматическое разделение строки" at bounding box center [793, 790] width 1155 height 38
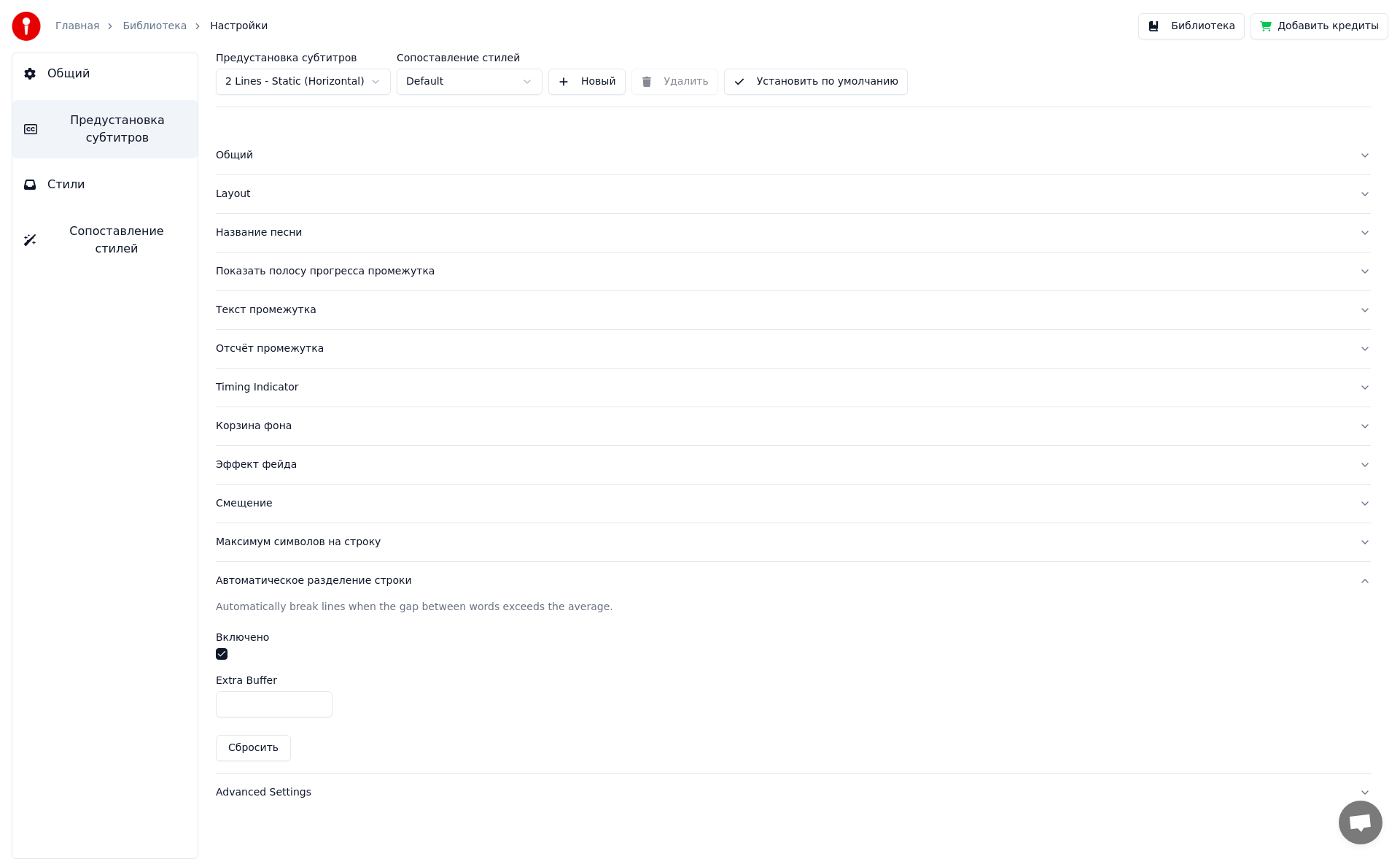
click at [263, 788] on div "Advanced Settings" at bounding box center [781, 793] width 1132 height 15
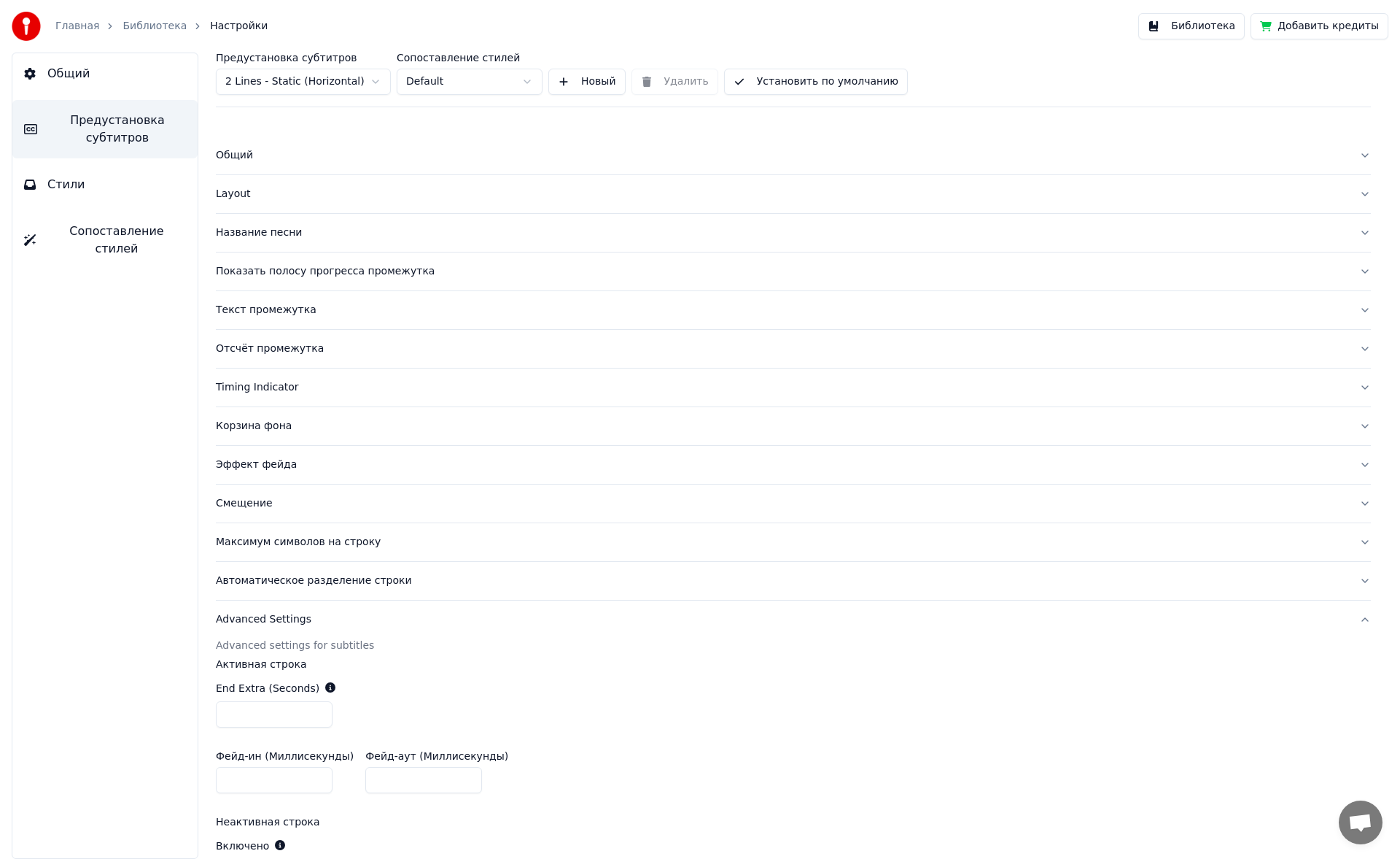
click at [242, 165] on button "Общий" at bounding box center [793, 156] width 1155 height 38
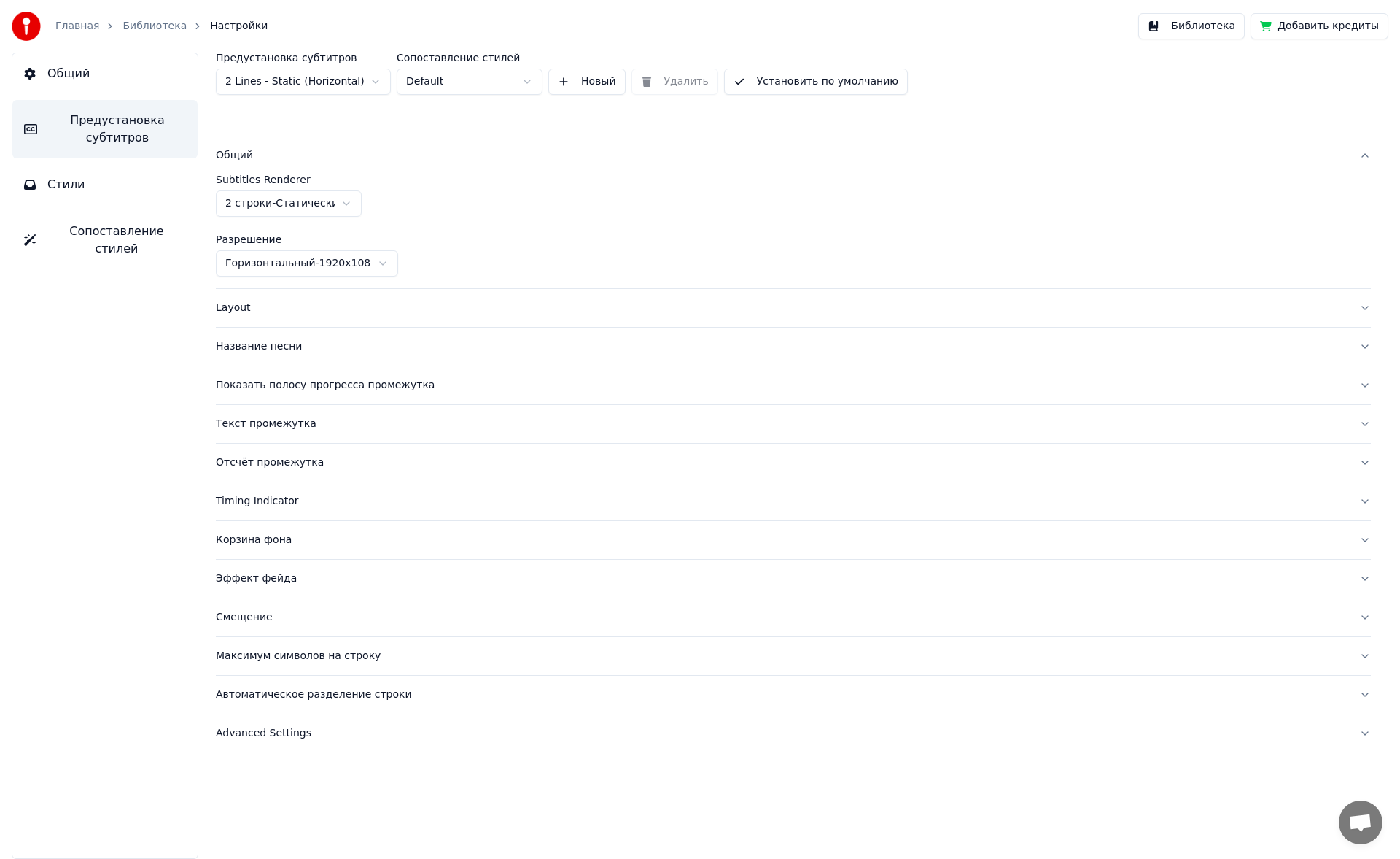
click at [249, 308] on div "Layout" at bounding box center [781, 308] width 1132 height 15
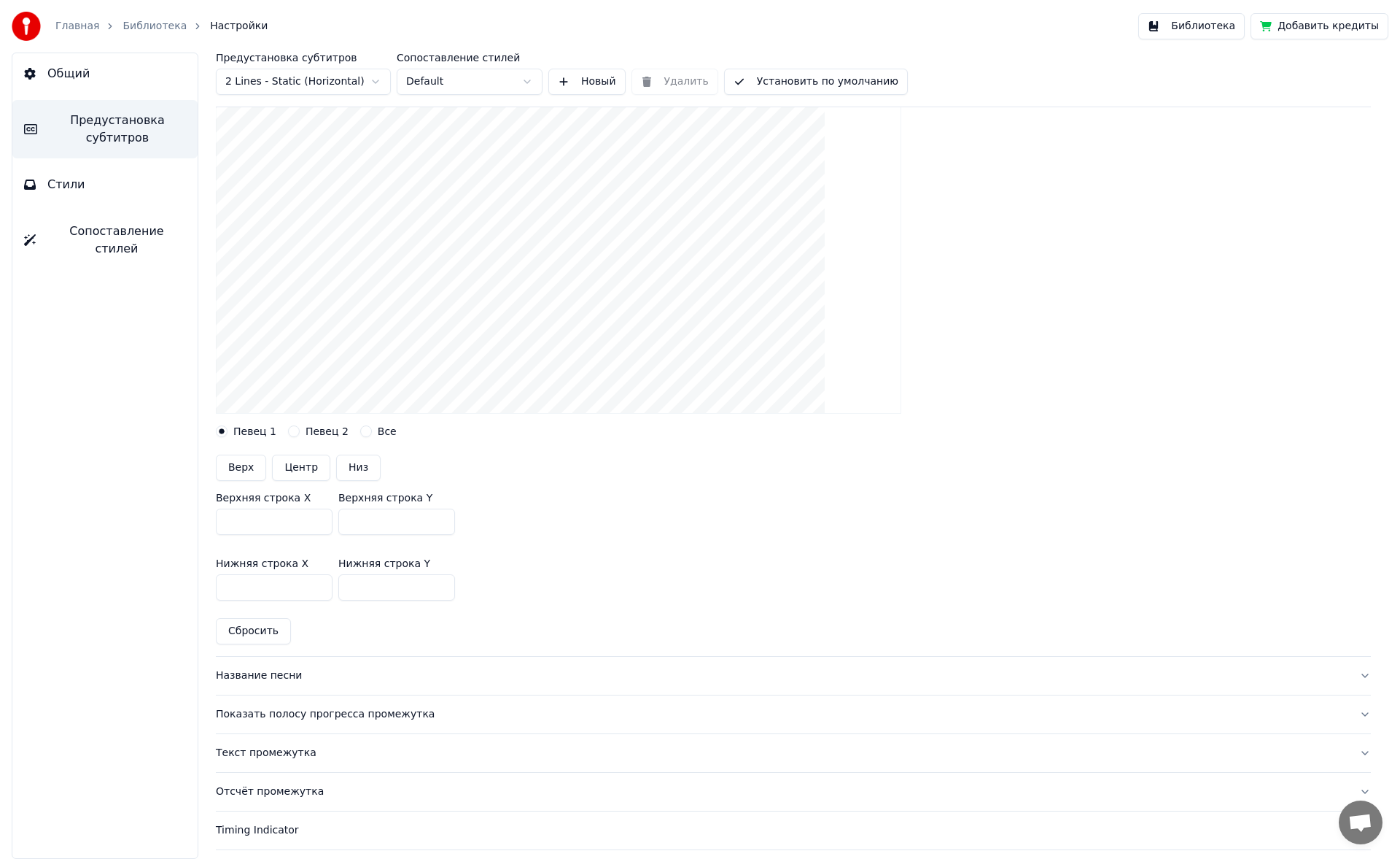
scroll to position [176, 0]
click at [259, 675] on div "Название песни" at bounding box center [781, 675] width 1132 height 15
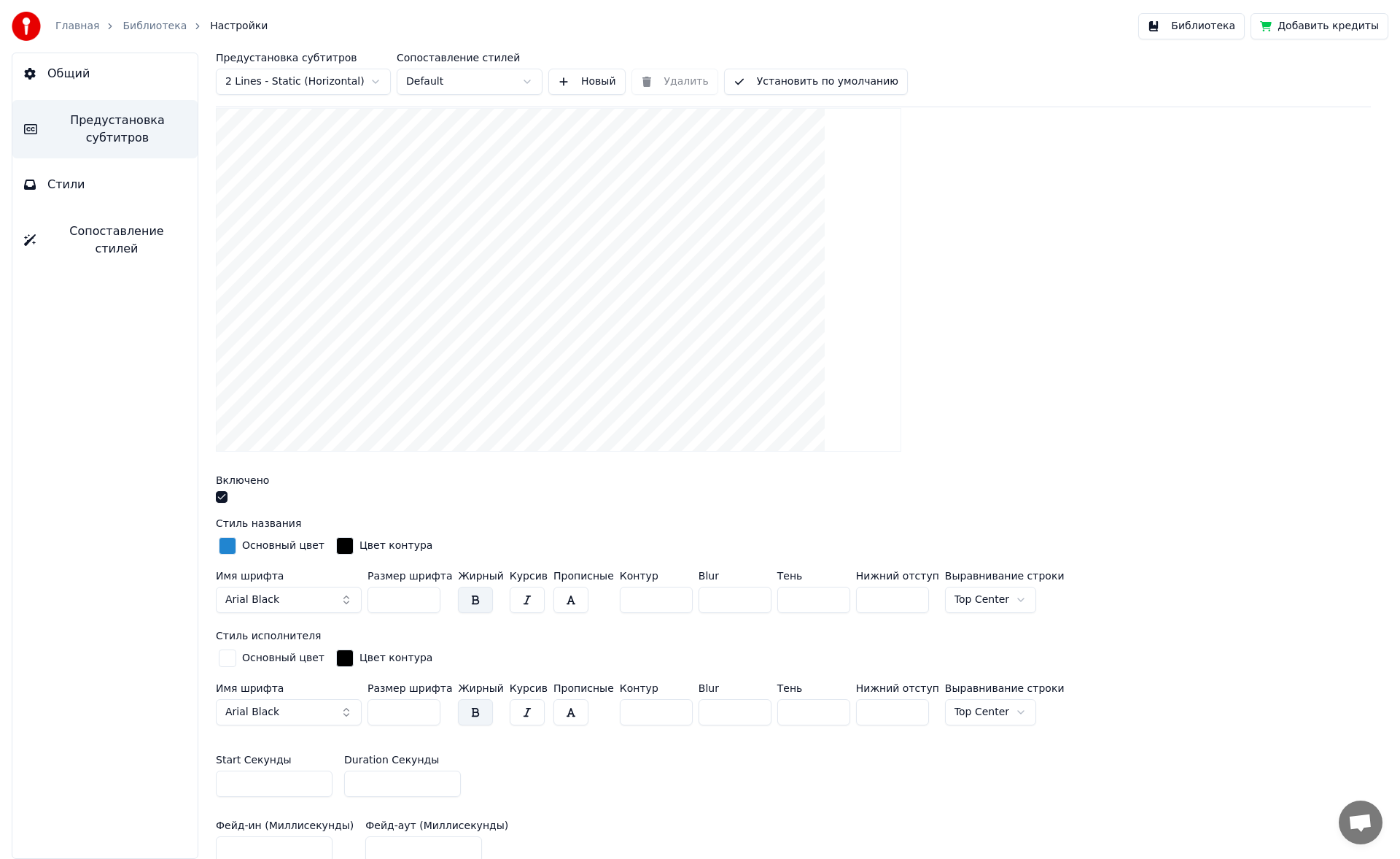
click at [891, 595] on input "***" at bounding box center [892, 600] width 73 height 26
click at [895, 601] on input "***" at bounding box center [892, 600] width 73 height 26
drag, startPoint x: 895, startPoint y: 601, endPoint x: 890, endPoint y: 587, distance: 14.9
click at [890, 587] on input "***" at bounding box center [892, 600] width 73 height 26
type input "***"
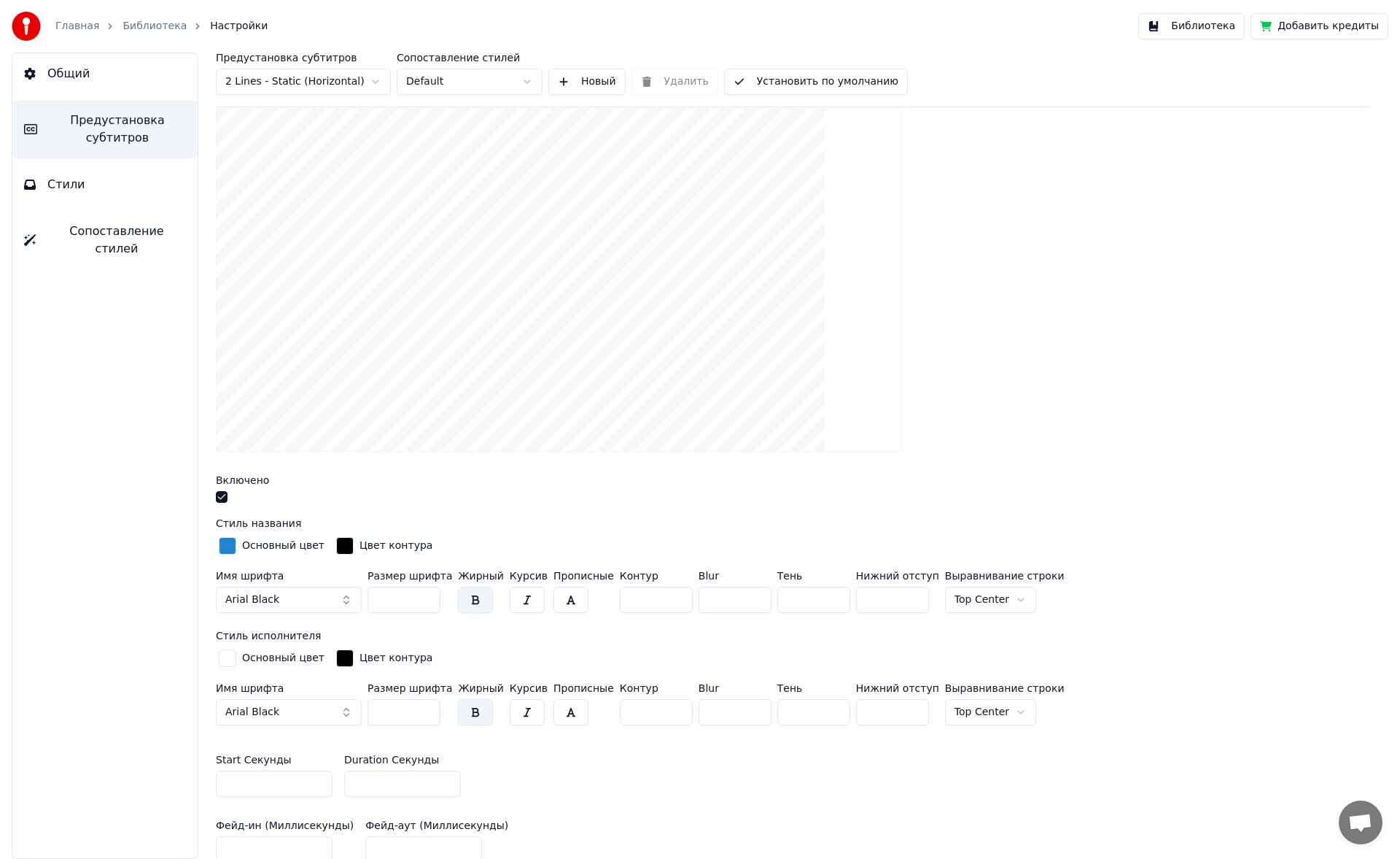
click at [899, 599] on input "***" at bounding box center [892, 600] width 73 height 26
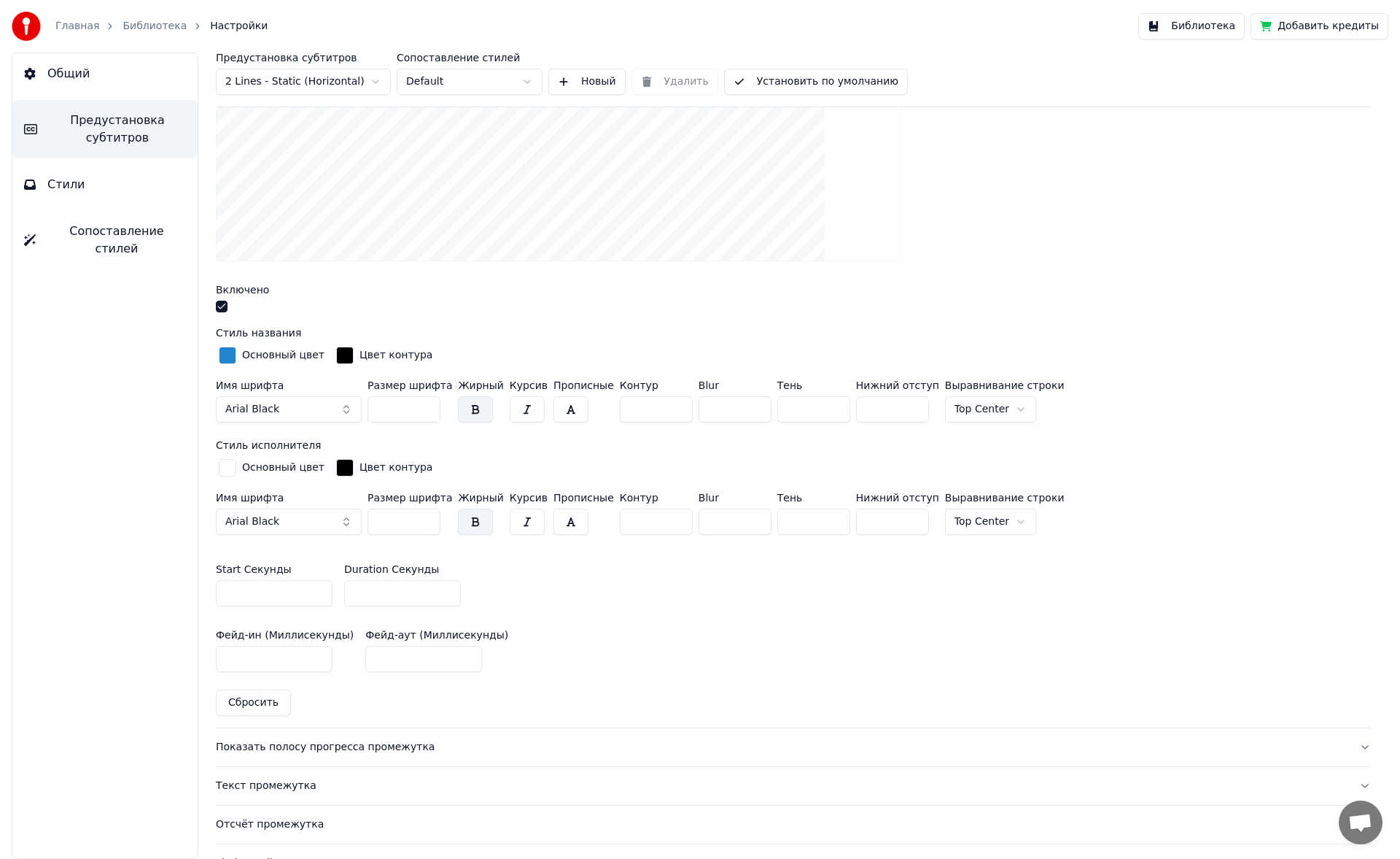
scroll to position [375, 0]
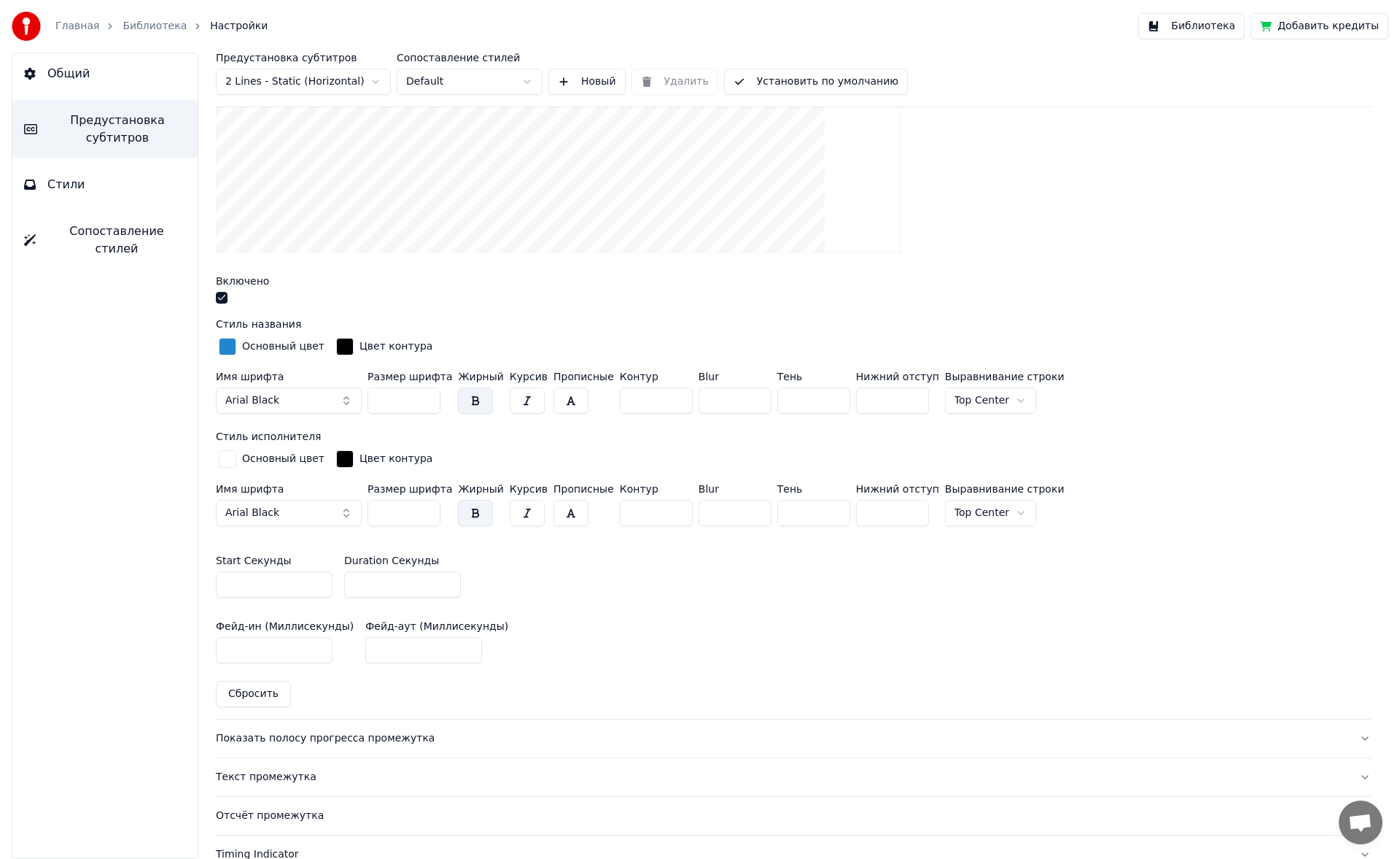
click at [146, 21] on link "Библиотека" at bounding box center [155, 26] width 65 height 15
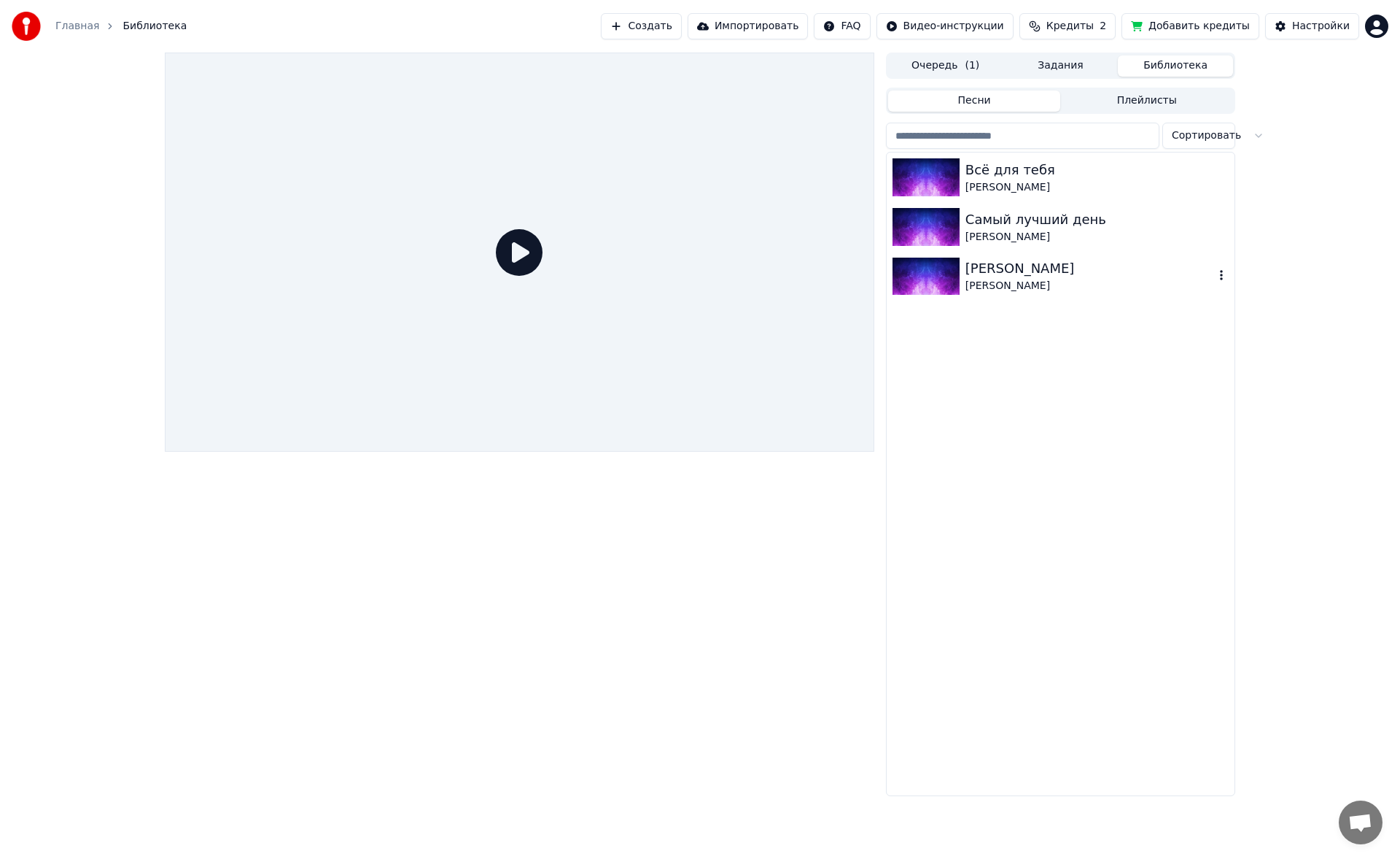
click at [947, 287] on img at bounding box center [926, 277] width 67 height 38
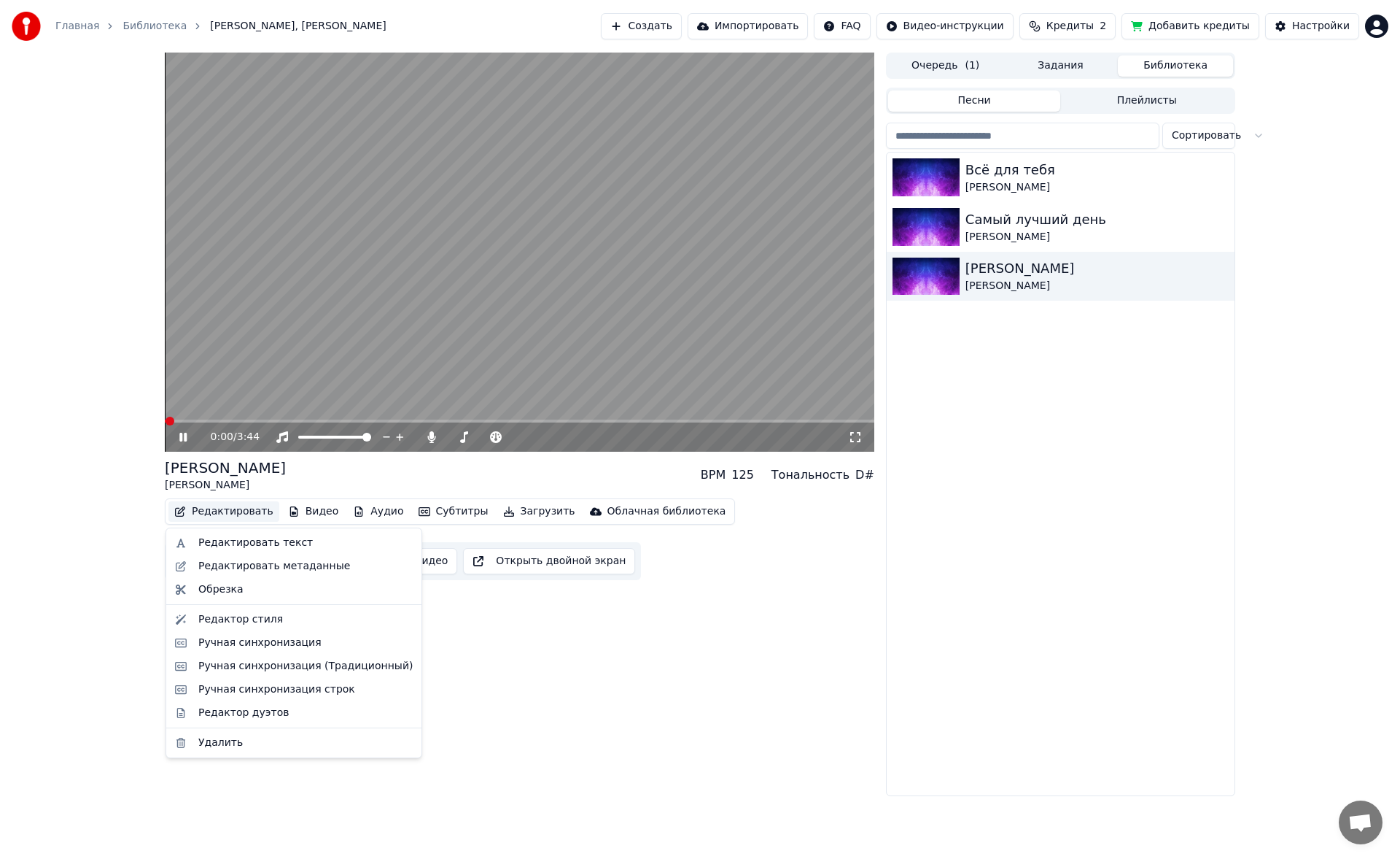
click at [210, 510] on button "Редактировать" at bounding box center [224, 511] width 111 height 20
click at [237, 616] on div "Редактор стиля" at bounding box center [240, 620] width 85 height 15
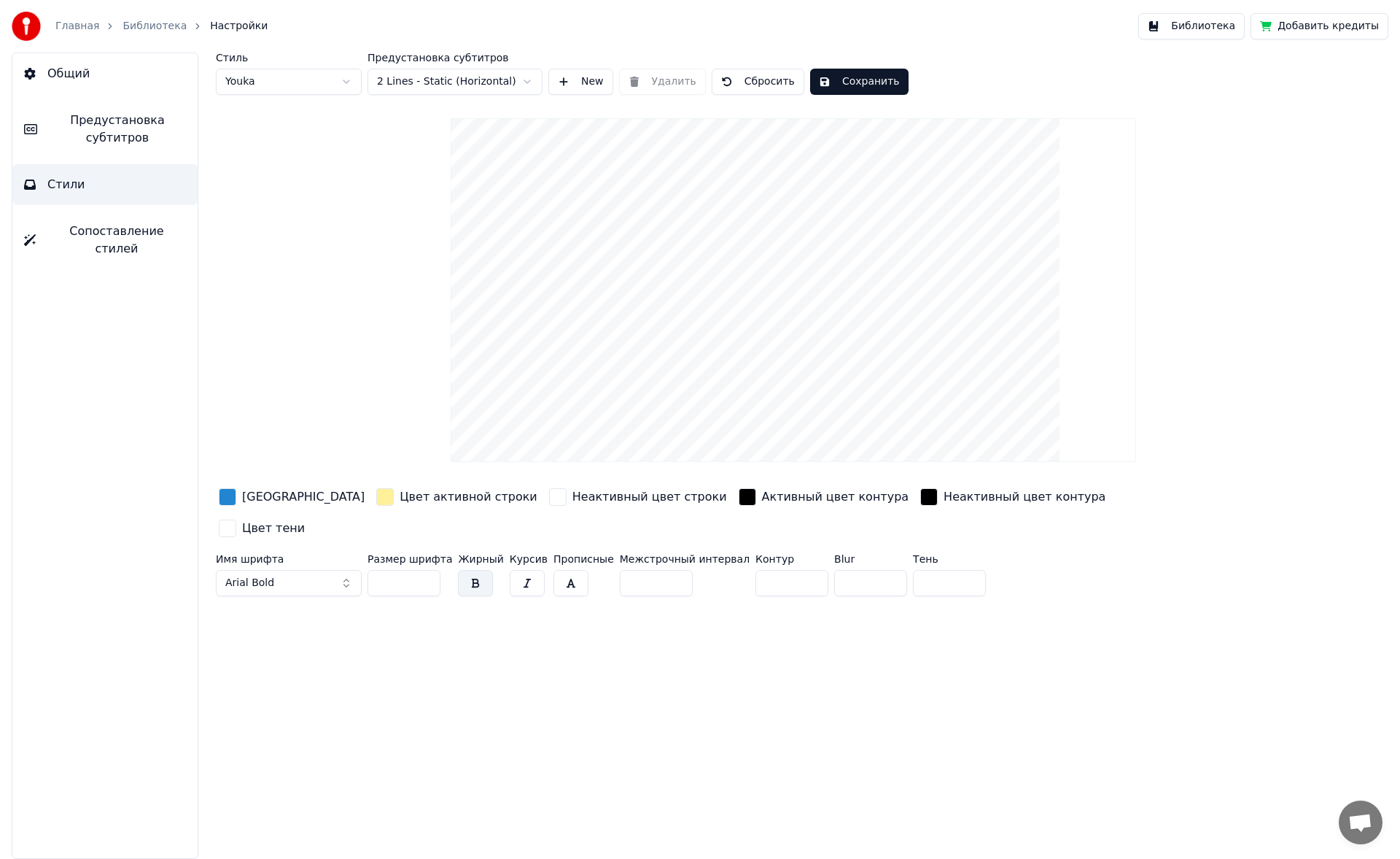
click at [402, 570] on input "***" at bounding box center [404, 582] width 73 height 26
type input "*"
type input "***"
click at [849, 67] on div "Стиль Youka Предустановка субтитров 2 Lines - Static (Horizontal) New Удалить С…" at bounding box center [793, 74] width 1155 height 42
click at [851, 86] on button "Сохранить" at bounding box center [860, 81] width 98 height 26
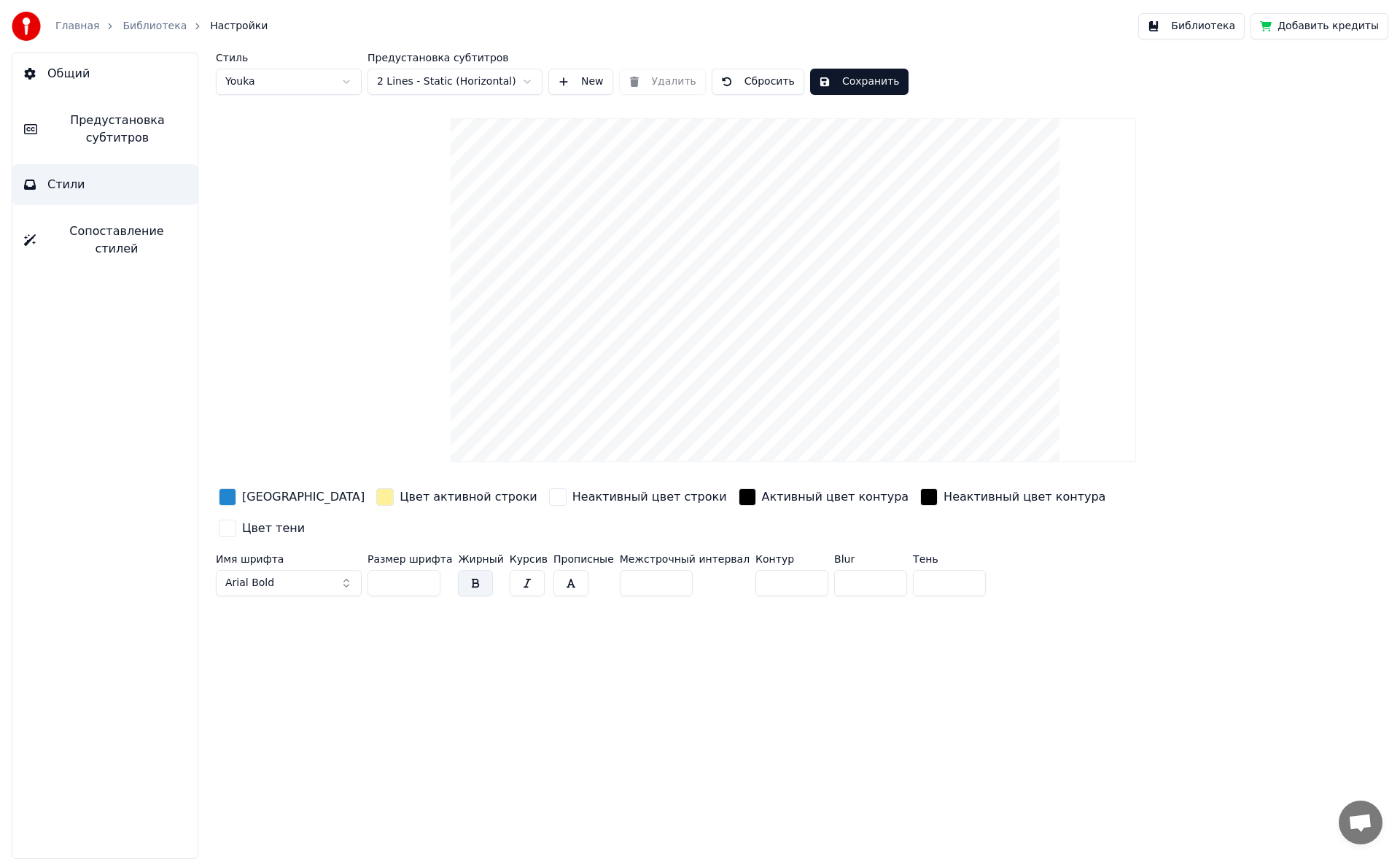
click at [130, 24] on link "Библиотека" at bounding box center [155, 26] width 65 height 15
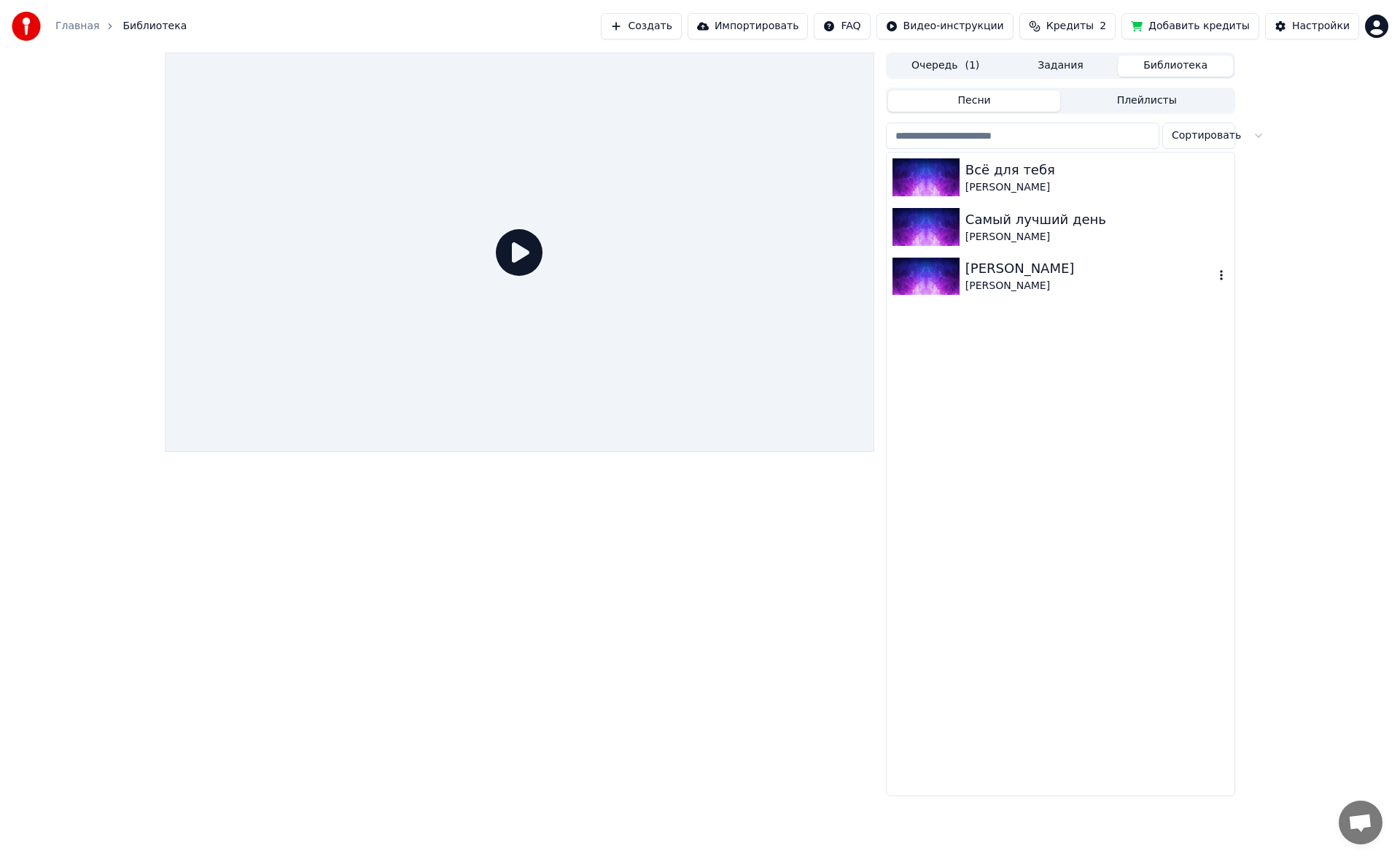
click at [913, 286] on img at bounding box center [926, 277] width 67 height 38
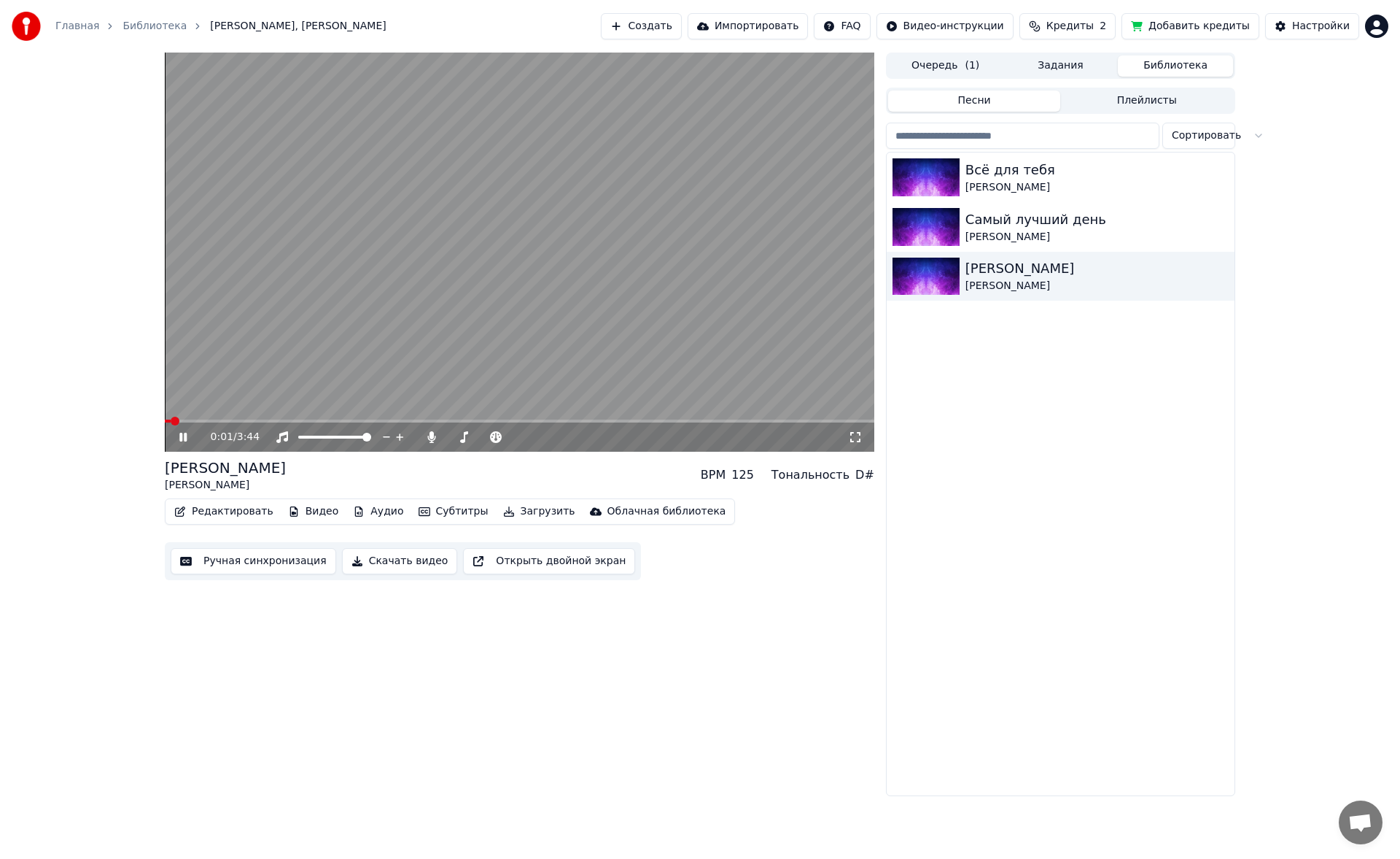
click at [239, 419] on video at bounding box center [519, 252] width 710 height 399
click at [259, 418] on video at bounding box center [519, 252] width 710 height 399
click at [228, 421] on span at bounding box center [519, 420] width 710 height 3
click at [270, 419] on video at bounding box center [519, 252] width 710 height 399
click at [184, 440] on icon at bounding box center [194, 437] width 35 height 12
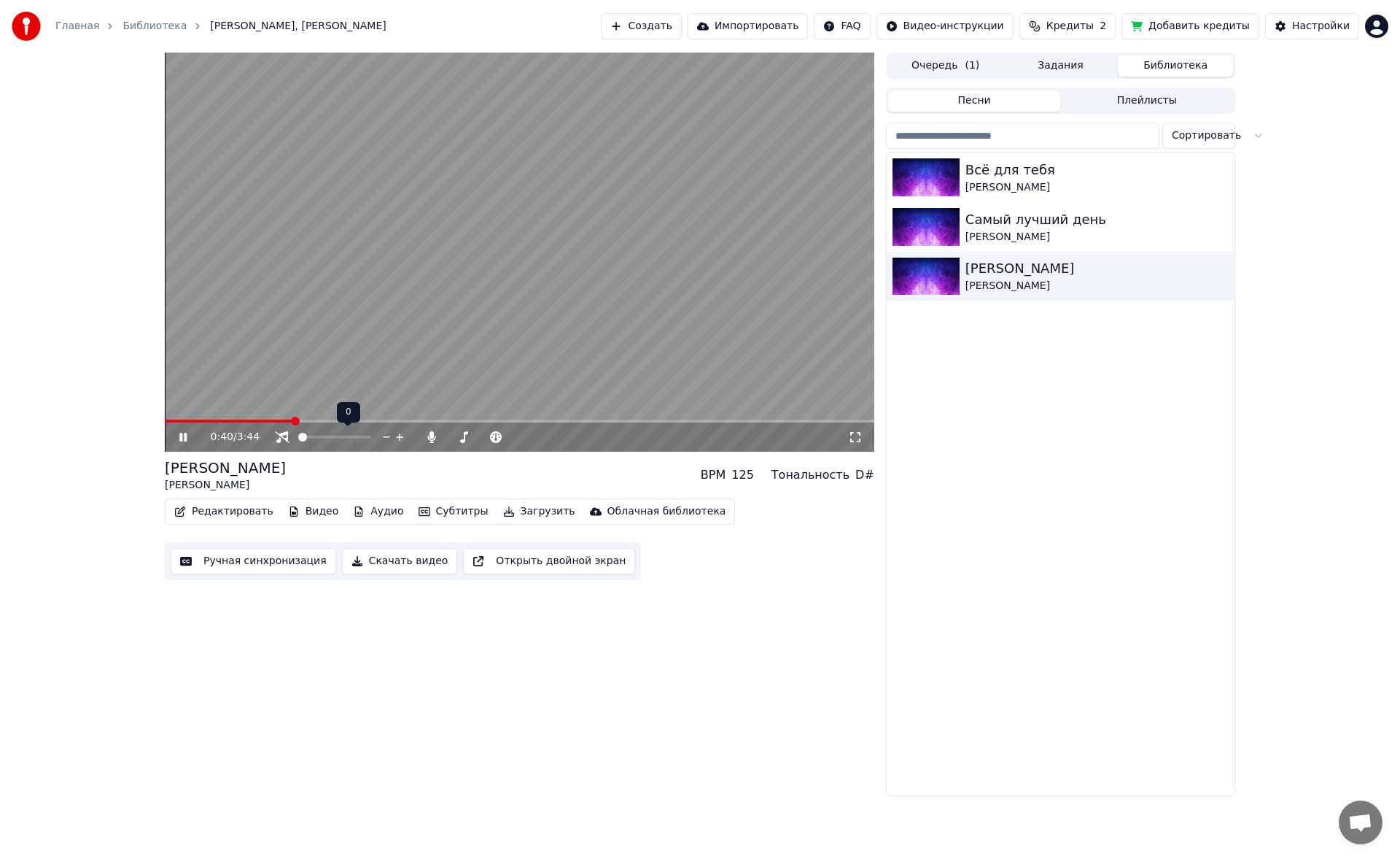
click at [298, 436] on span at bounding box center [298, 437] width 0 height 3
click at [553, 440] on span at bounding box center [549, 437] width 9 height 9
click at [514, 439] on span at bounding box center [516, 437] width 73 height 3
click at [479, 438] on span at bounding box center [484, 437] width 73 height 3
click at [458, 436] on span at bounding box center [461, 437] width 9 height 9
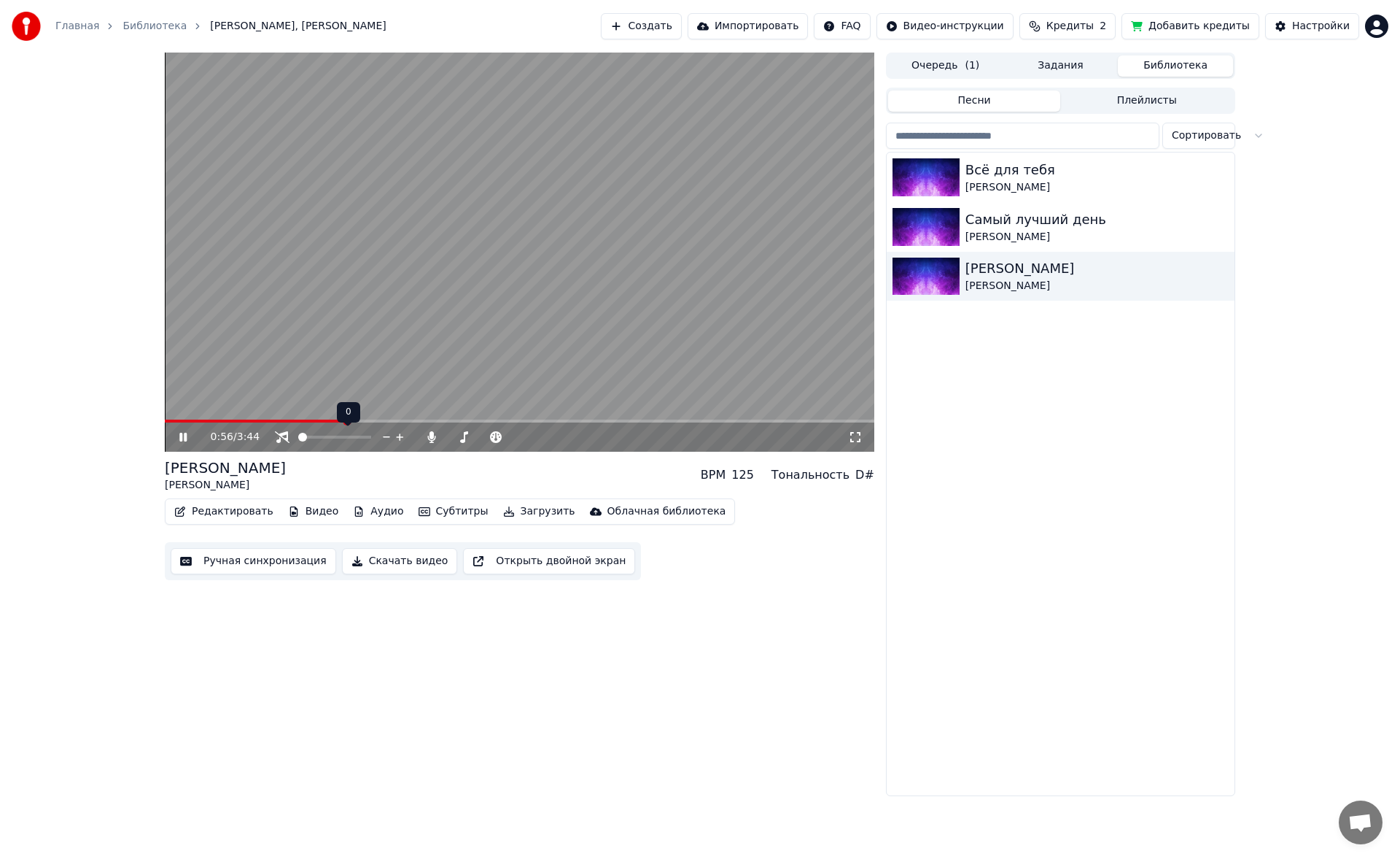
drag, startPoint x: 326, startPoint y: 432, endPoint x: 354, endPoint y: 436, distance: 28.3
click at [354, 436] on div at bounding box center [347, 437] width 117 height 15
click at [371, 436] on span at bounding box center [335, 437] width 73 height 3
click at [448, 433] on span at bounding box center [452, 437] width 9 height 9
click at [178, 436] on icon at bounding box center [194, 437] width 35 height 12
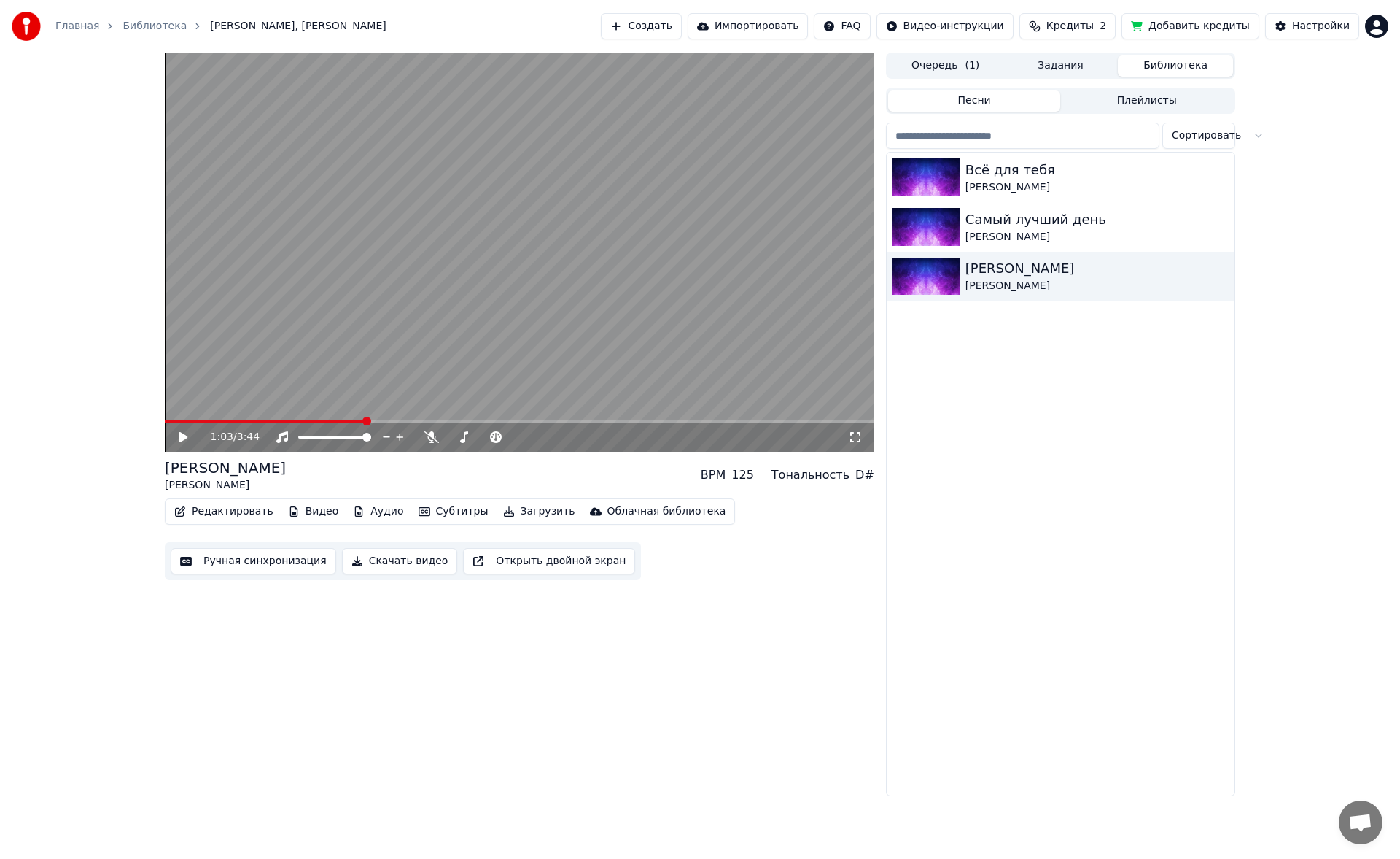
click at [380, 561] on button "Скачать видео" at bounding box center [399, 561] width 116 height 26
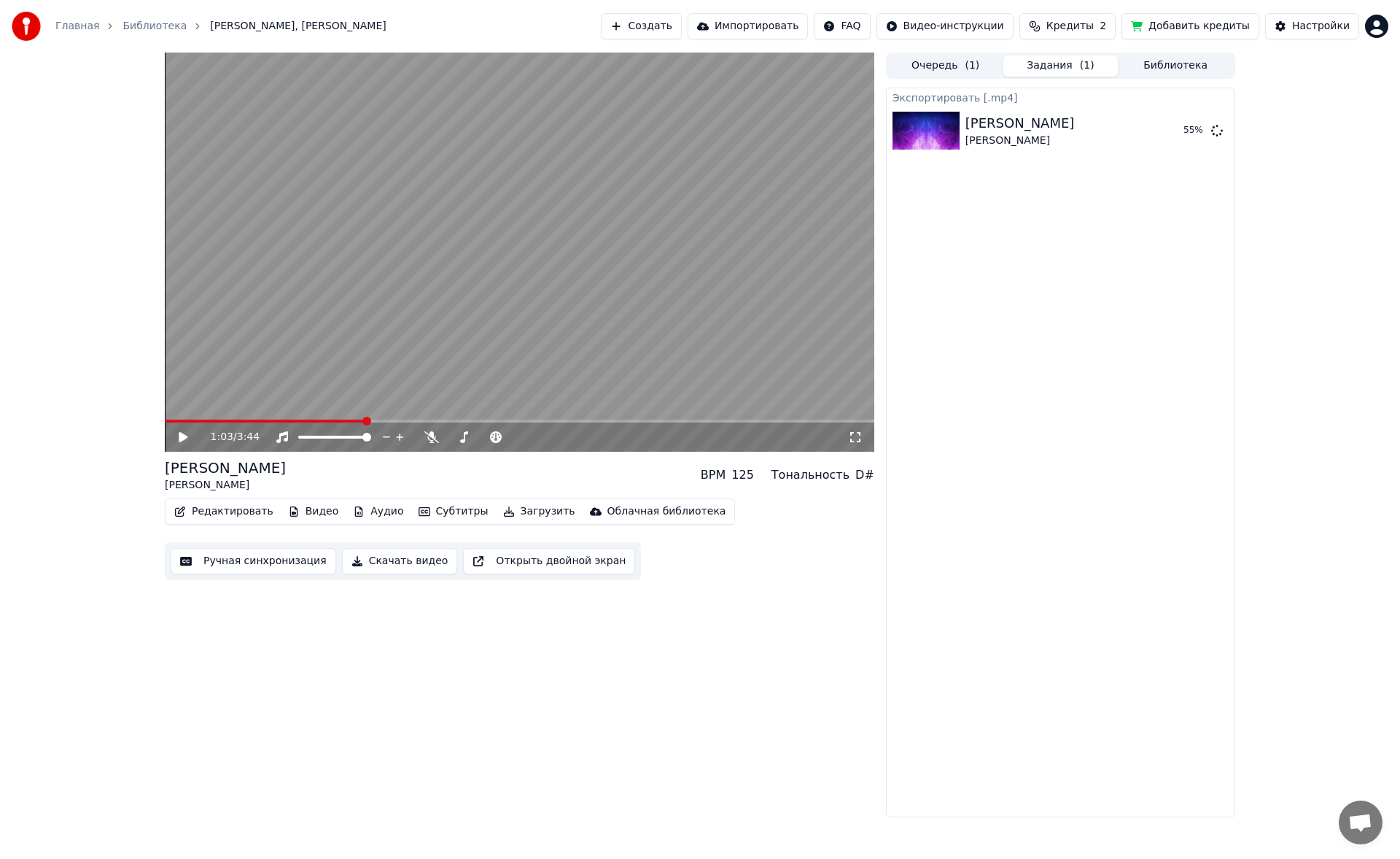
click at [1157, 67] on button "Библиотека" at bounding box center [1175, 66] width 116 height 21
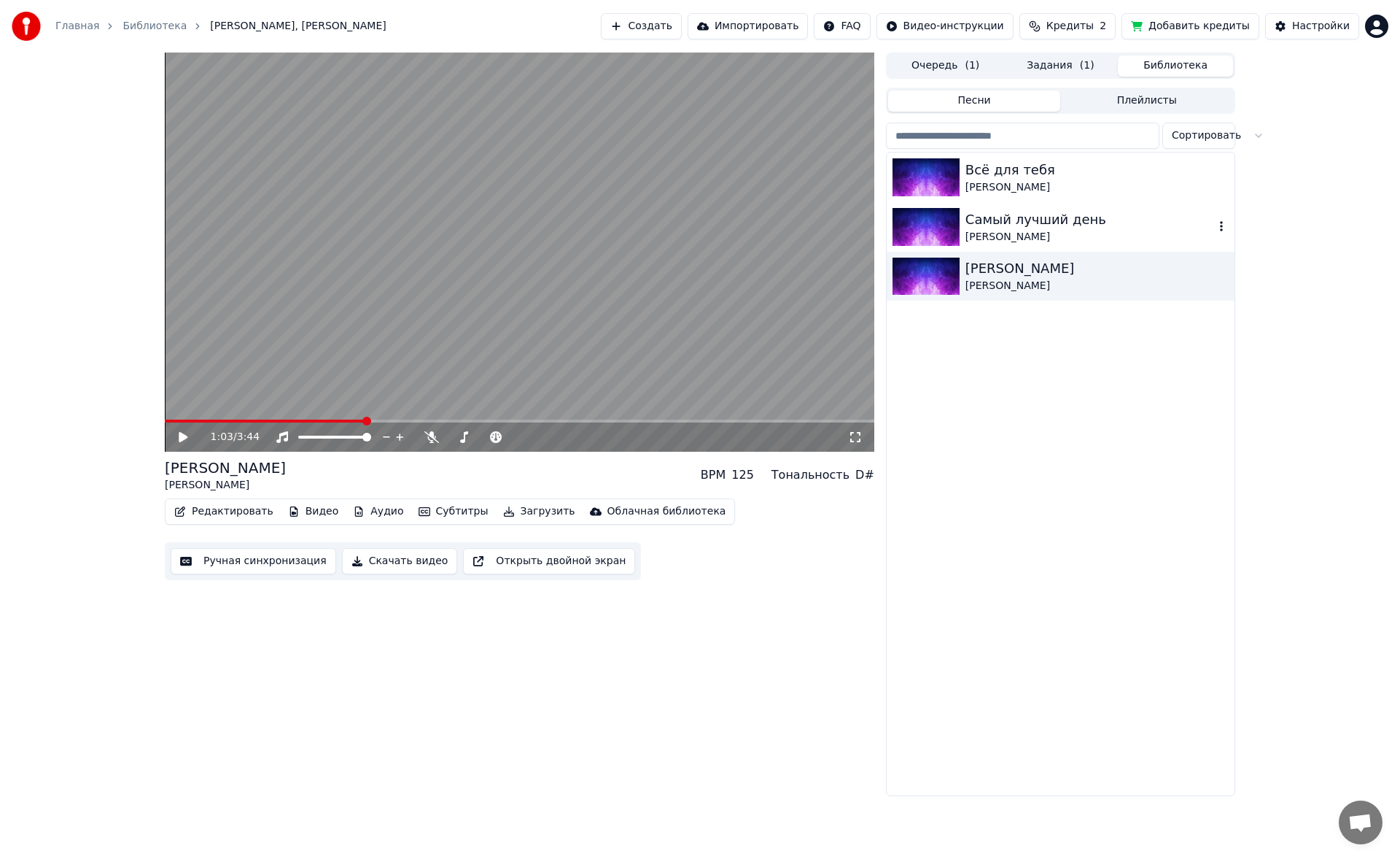
click at [1031, 213] on div "Самый лучший день" at bounding box center [1089, 219] width 248 height 20
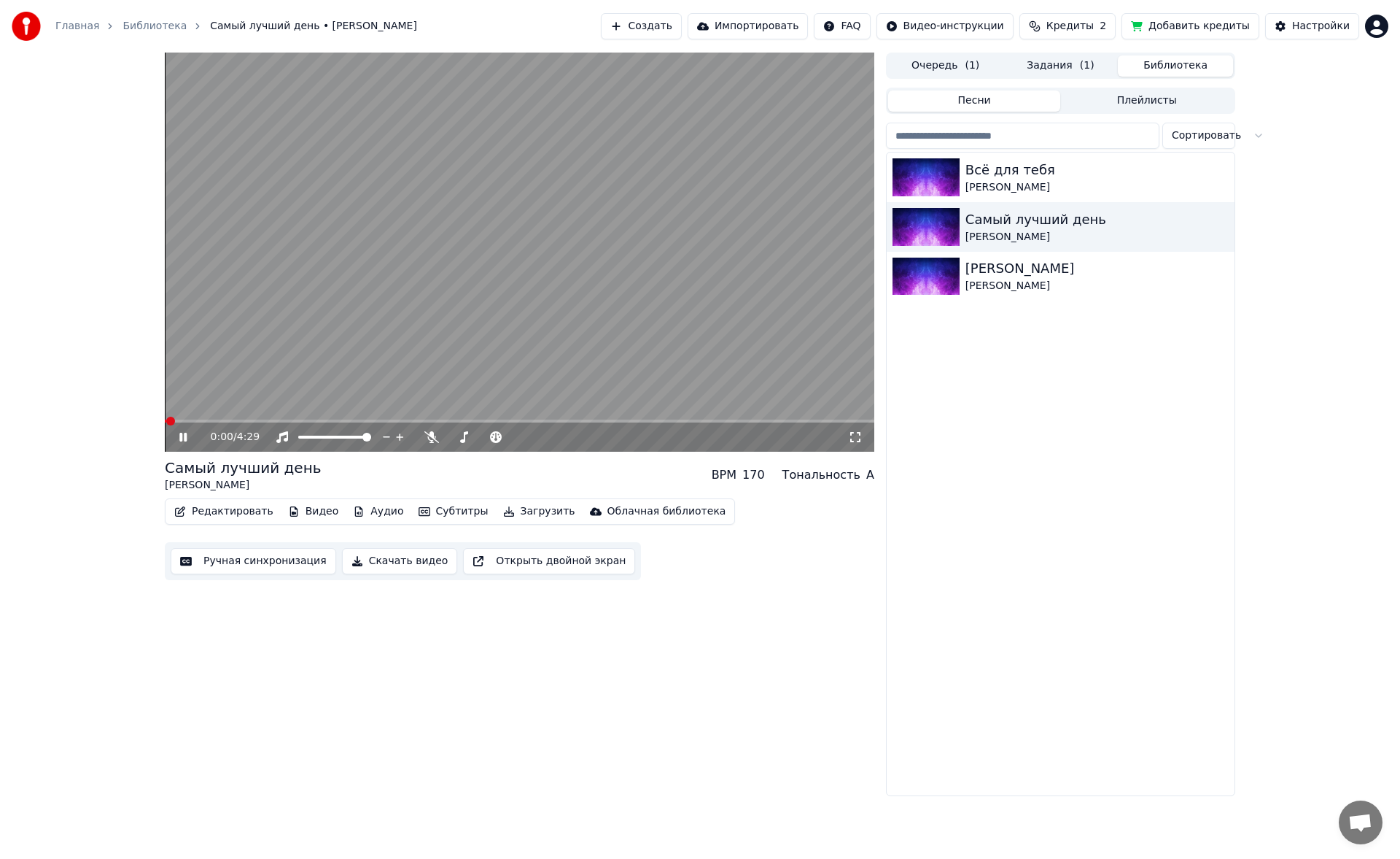
click at [246, 507] on button "Редактировать" at bounding box center [224, 511] width 111 height 20
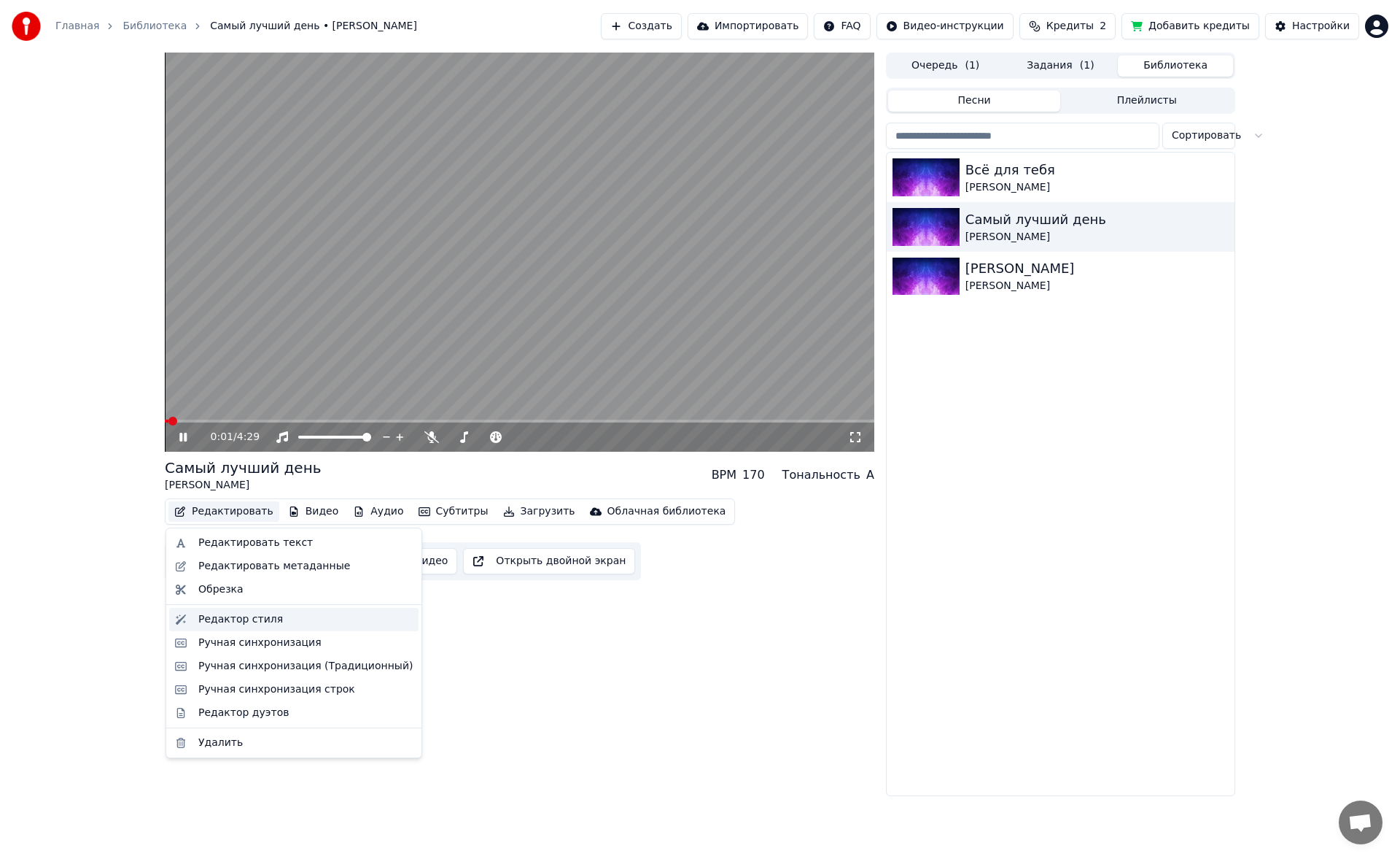
click at [267, 622] on div "Редактор стиля" at bounding box center [240, 620] width 85 height 15
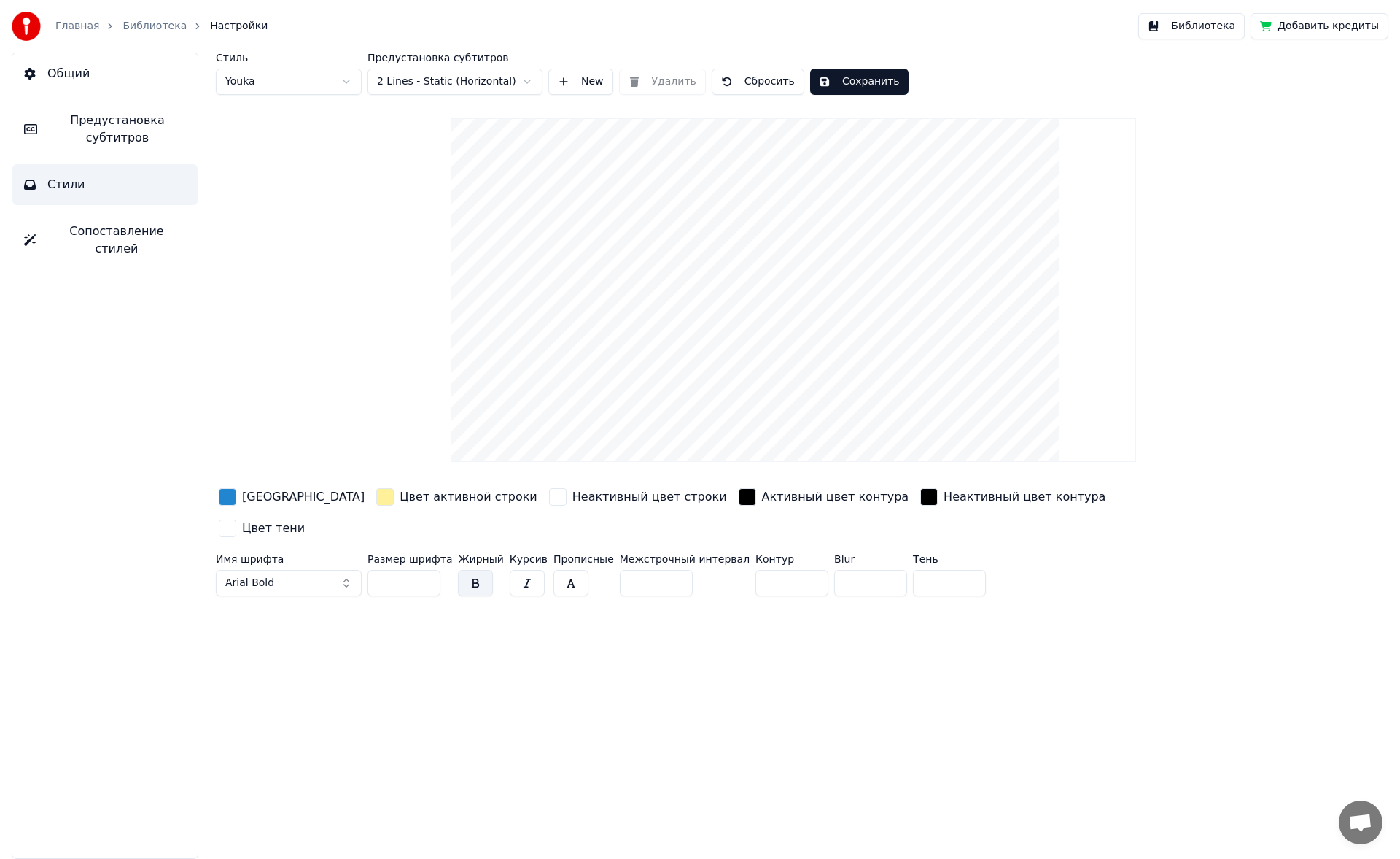
click at [156, 26] on link "Библиотека" at bounding box center [155, 26] width 65 height 15
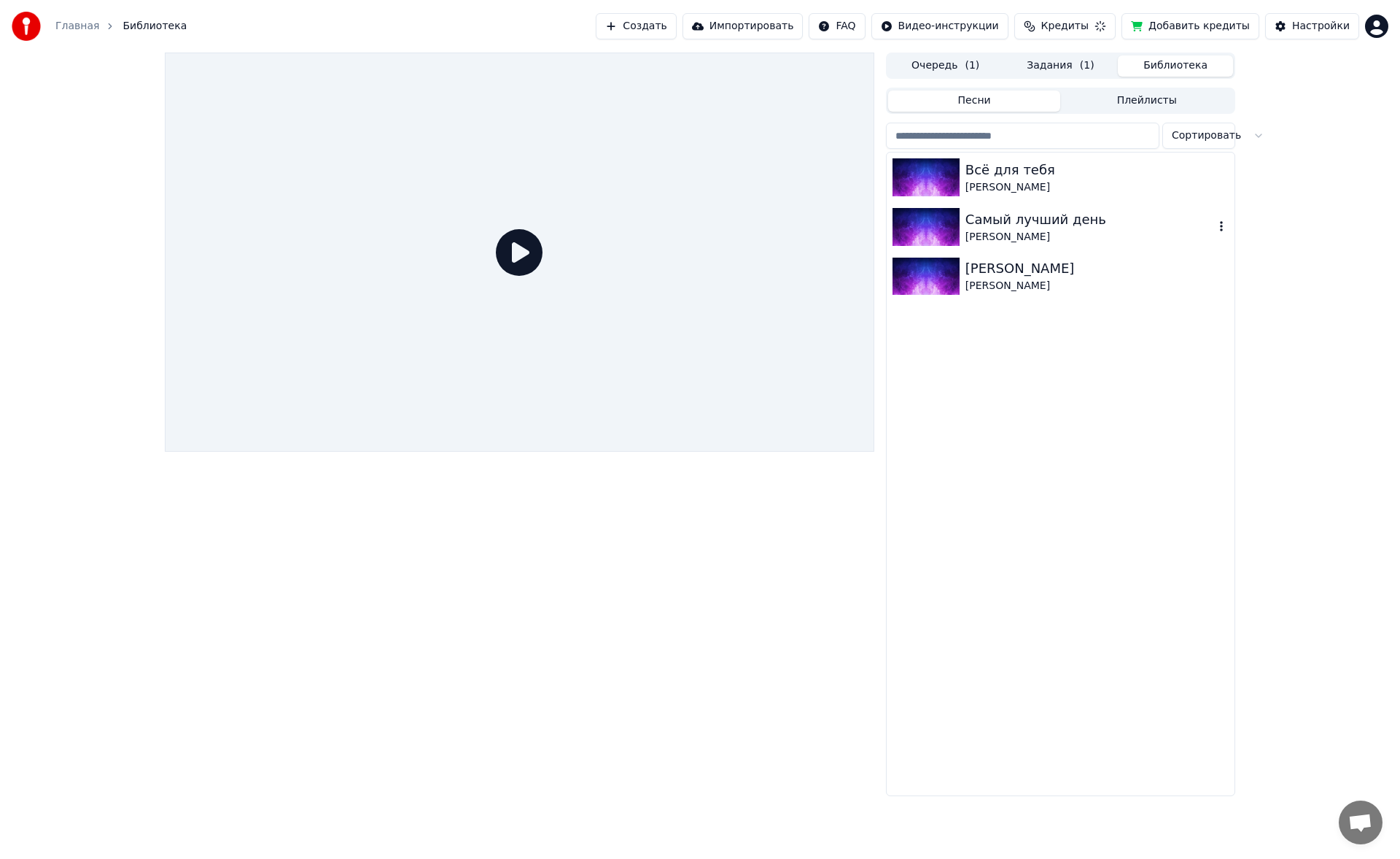
click at [1053, 240] on div "[PERSON_NAME]" at bounding box center [1089, 237] width 248 height 15
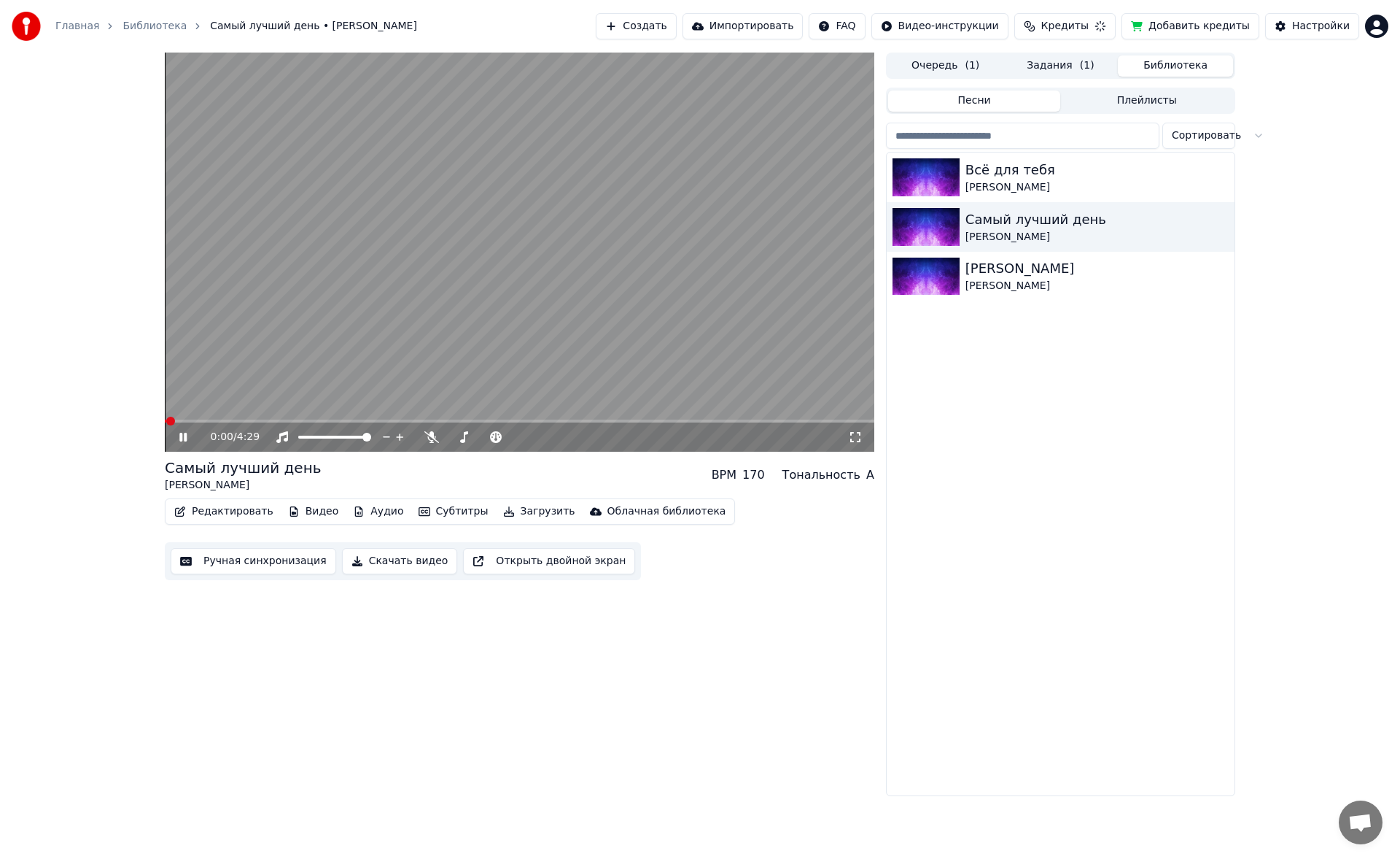
click at [388, 561] on button "Скачать видео" at bounding box center [399, 561] width 116 height 26
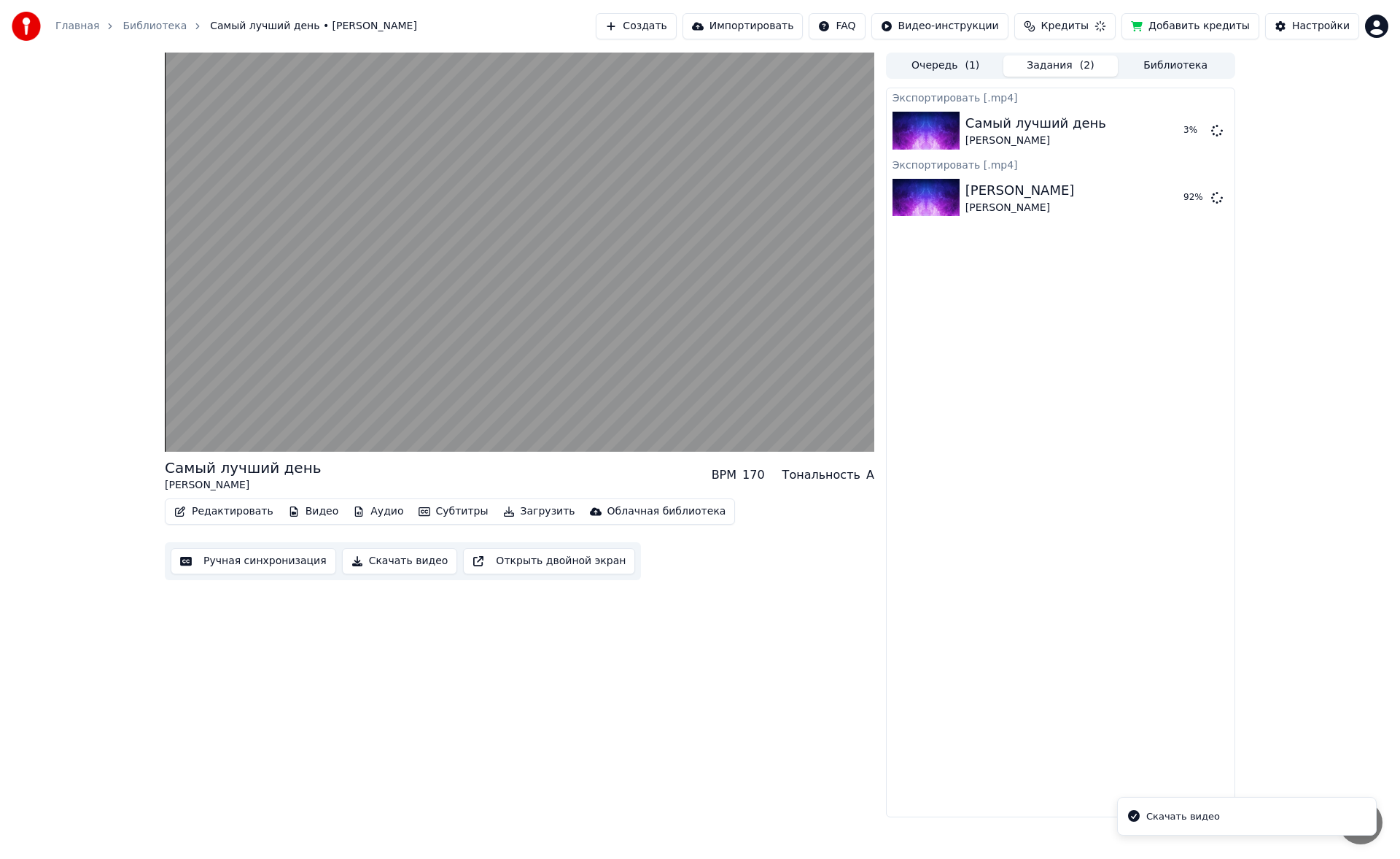
click at [1145, 68] on button "Библиотека" at bounding box center [1175, 66] width 116 height 21
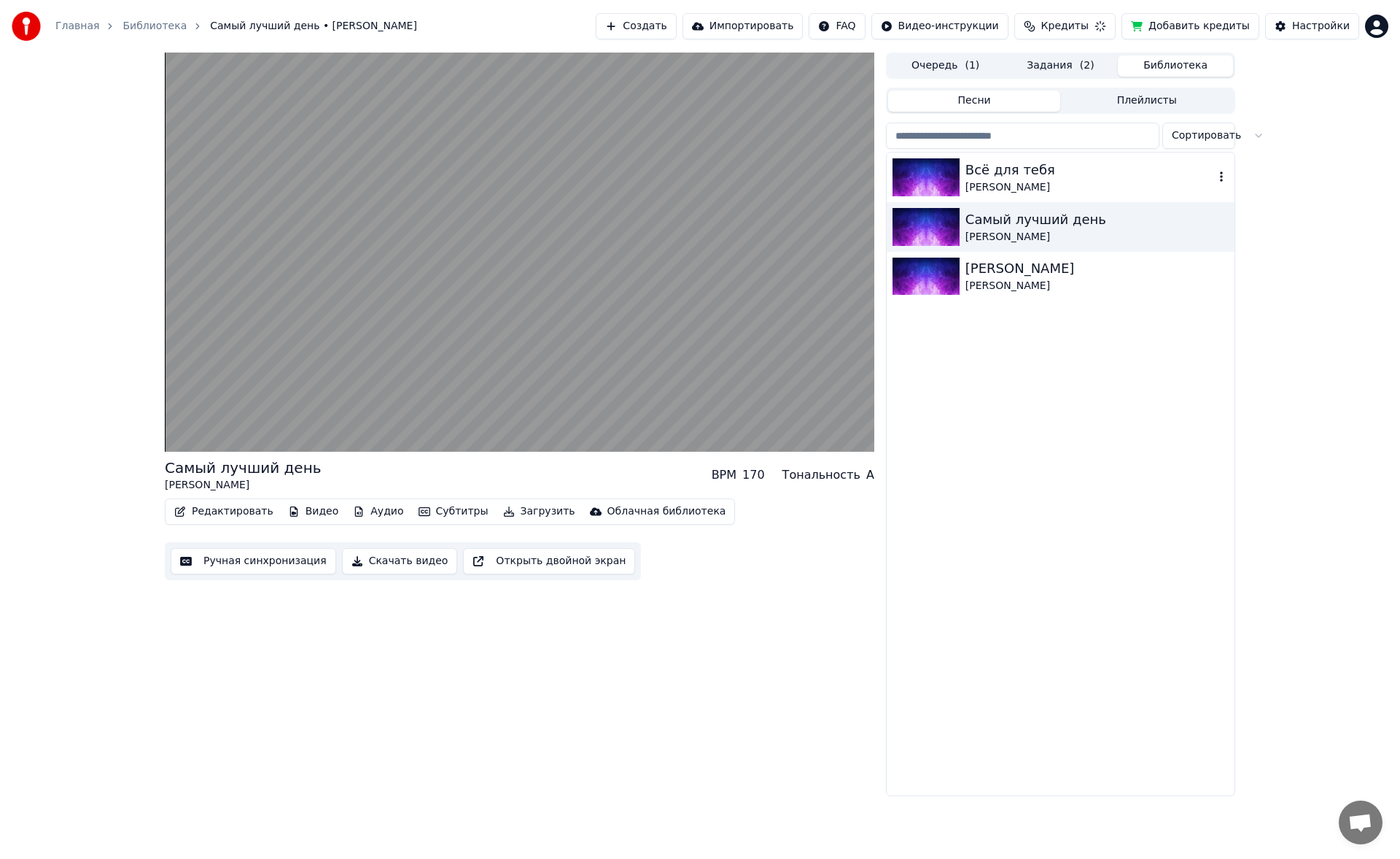
click at [974, 189] on div "[PERSON_NAME]" at bounding box center [1089, 187] width 248 height 15
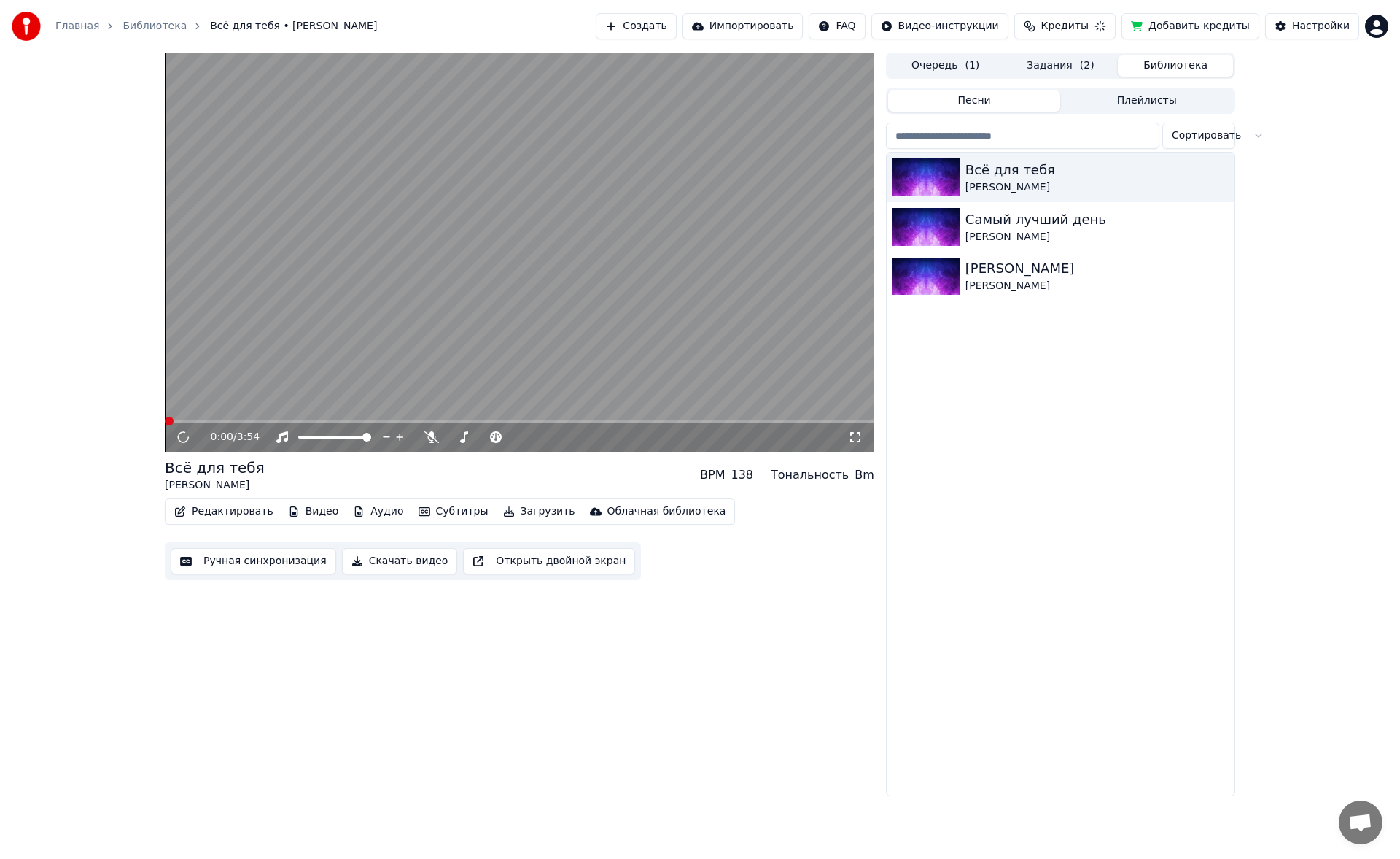
click at [245, 549] on button "Ручная синхронизация" at bounding box center [254, 561] width 166 height 26
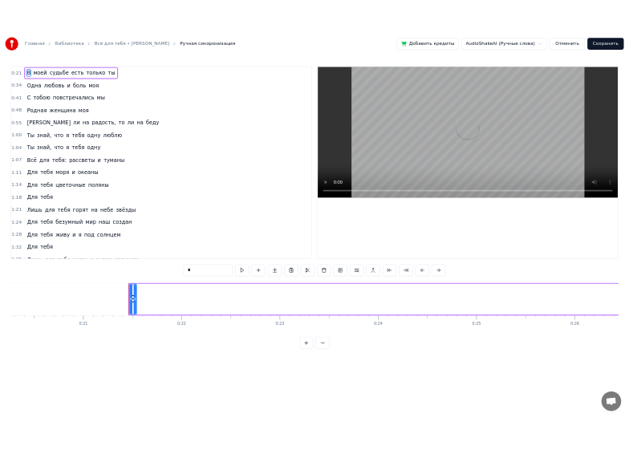
scroll to position [0, 5081]
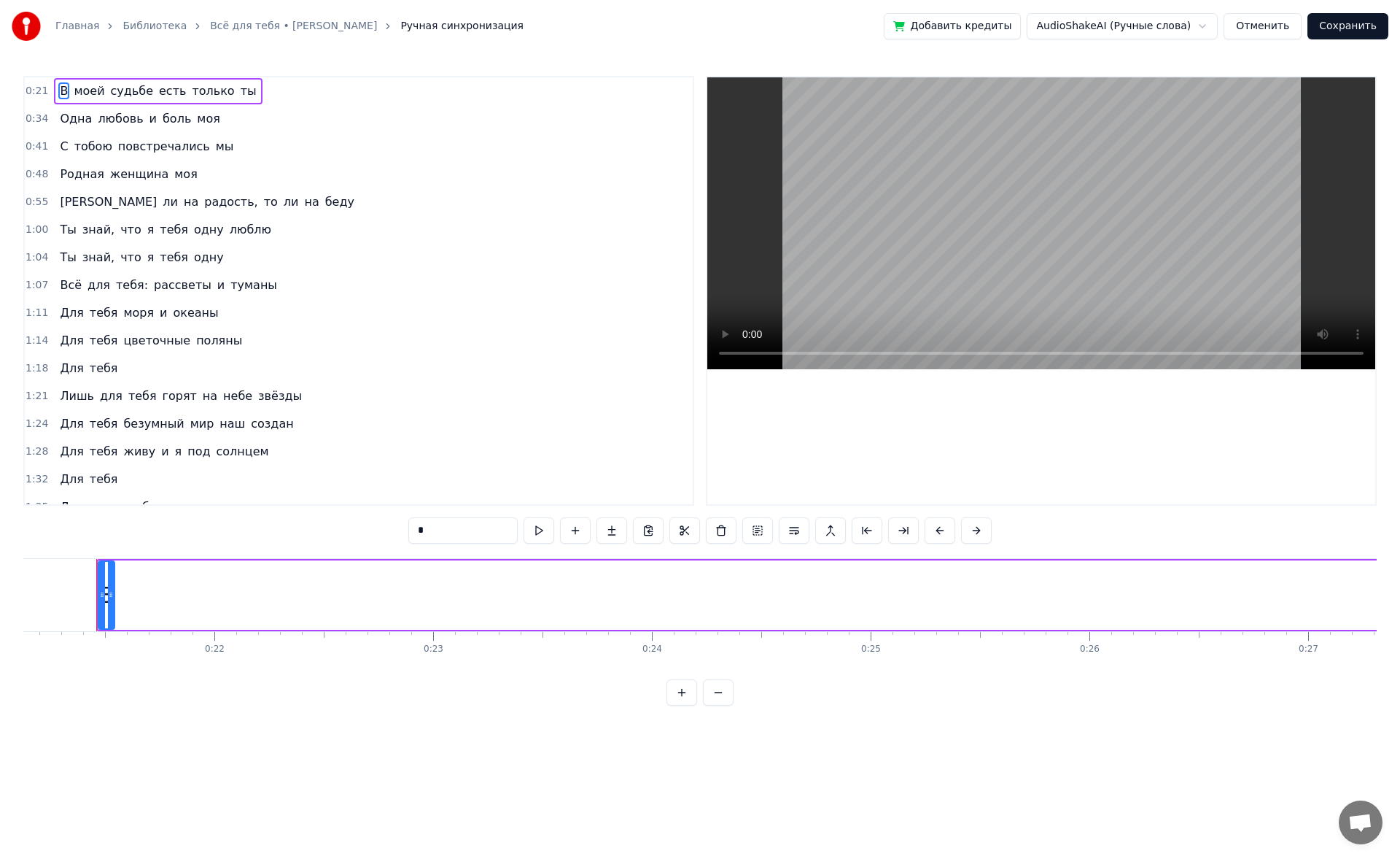
click at [239, 21] on link "Всё для тебя • [PERSON_NAME]" at bounding box center [294, 26] width 167 height 15
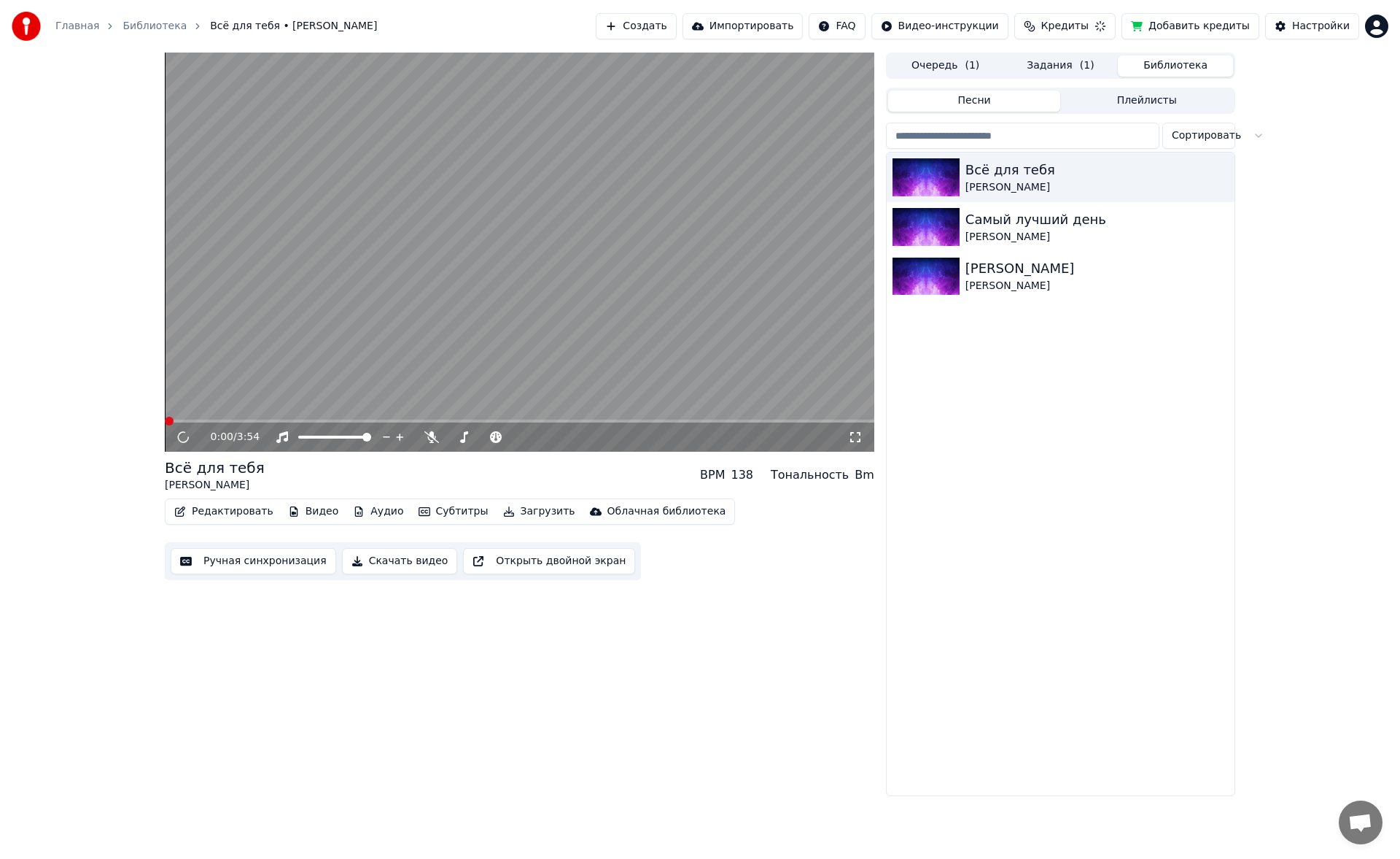
click at [207, 521] on button "Редактировать" at bounding box center [224, 511] width 111 height 20
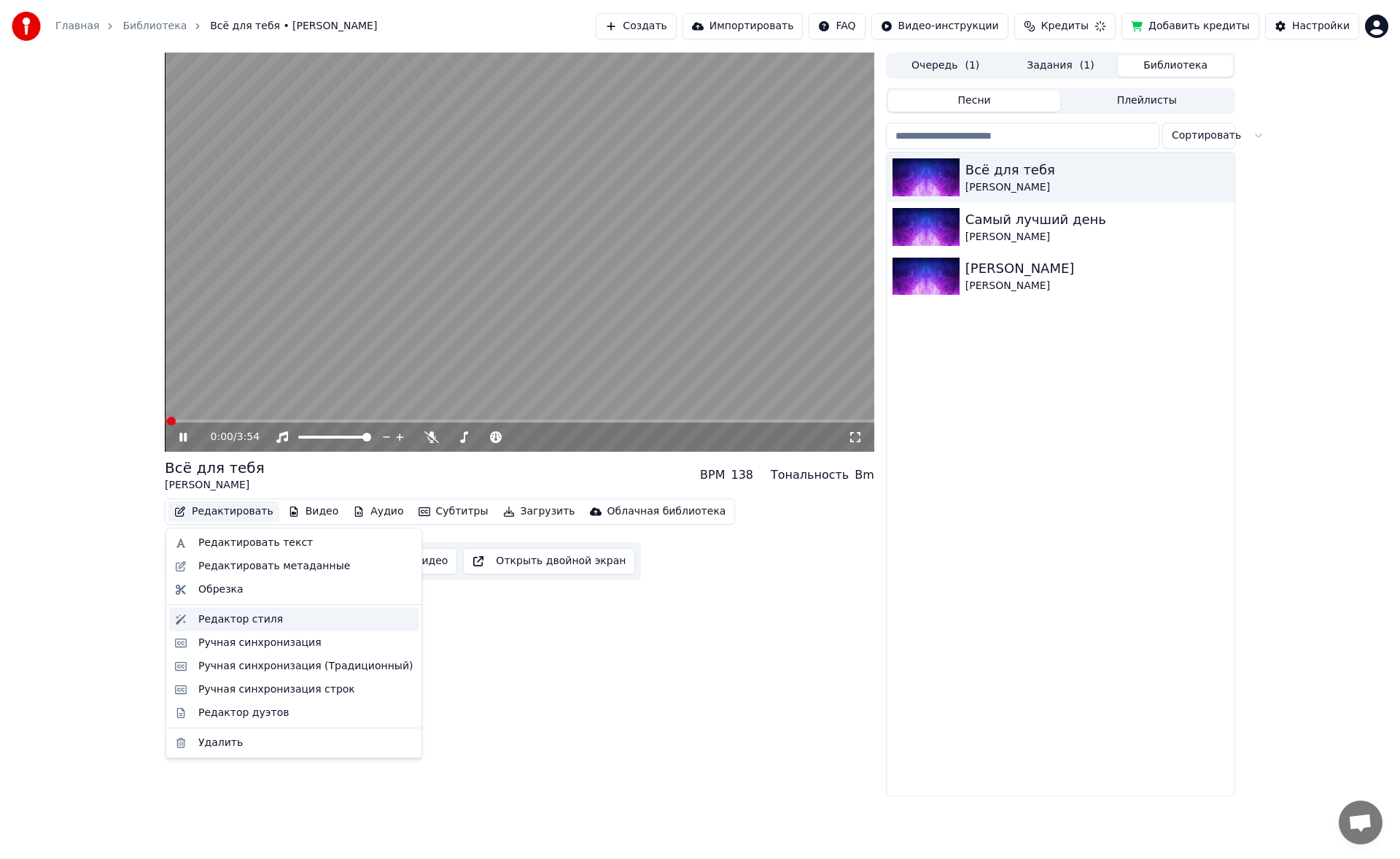
click at [247, 611] on div "Редактор стиля" at bounding box center [294, 620] width 249 height 24
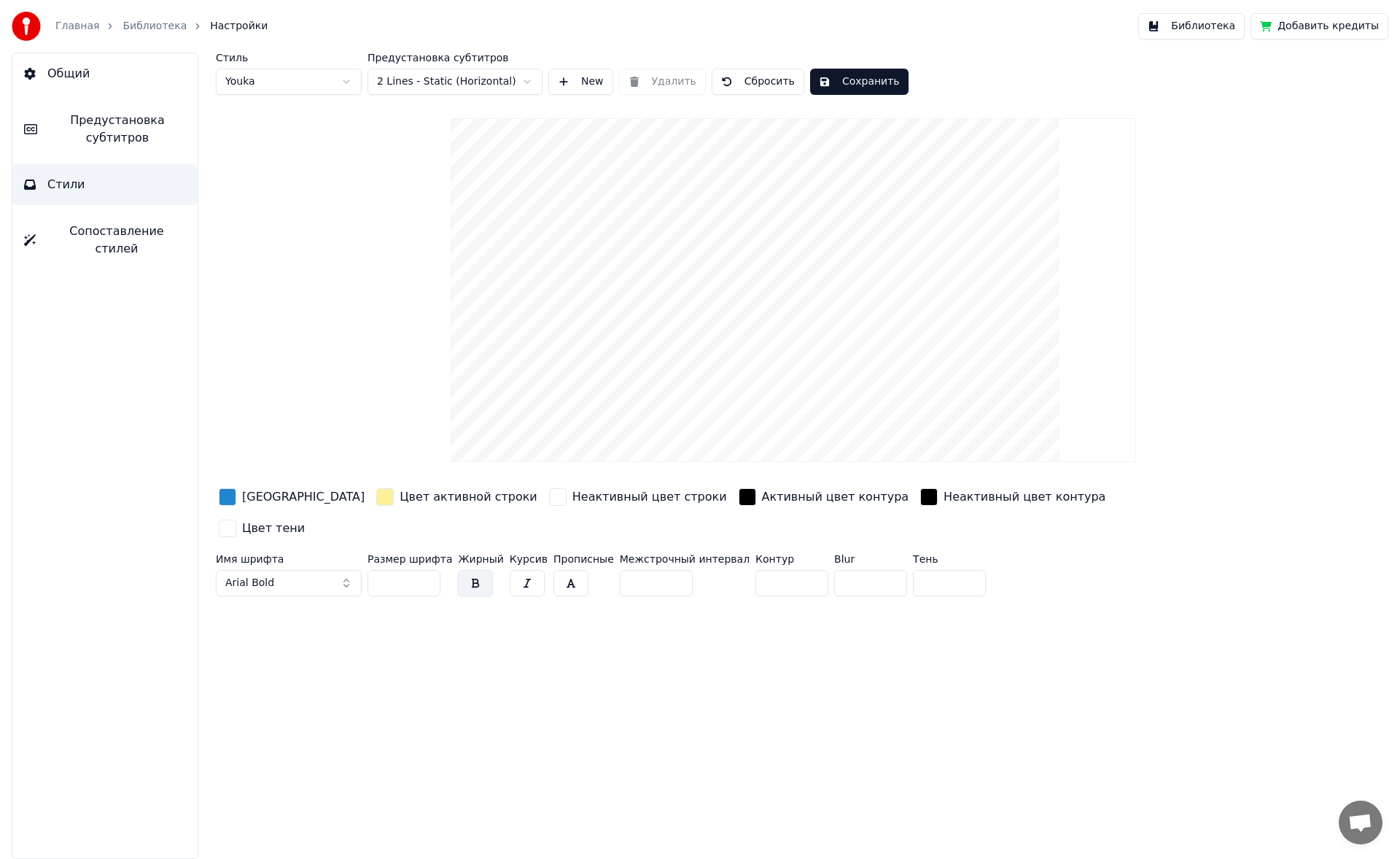
click at [147, 26] on link "Библиотека" at bounding box center [155, 26] width 65 height 15
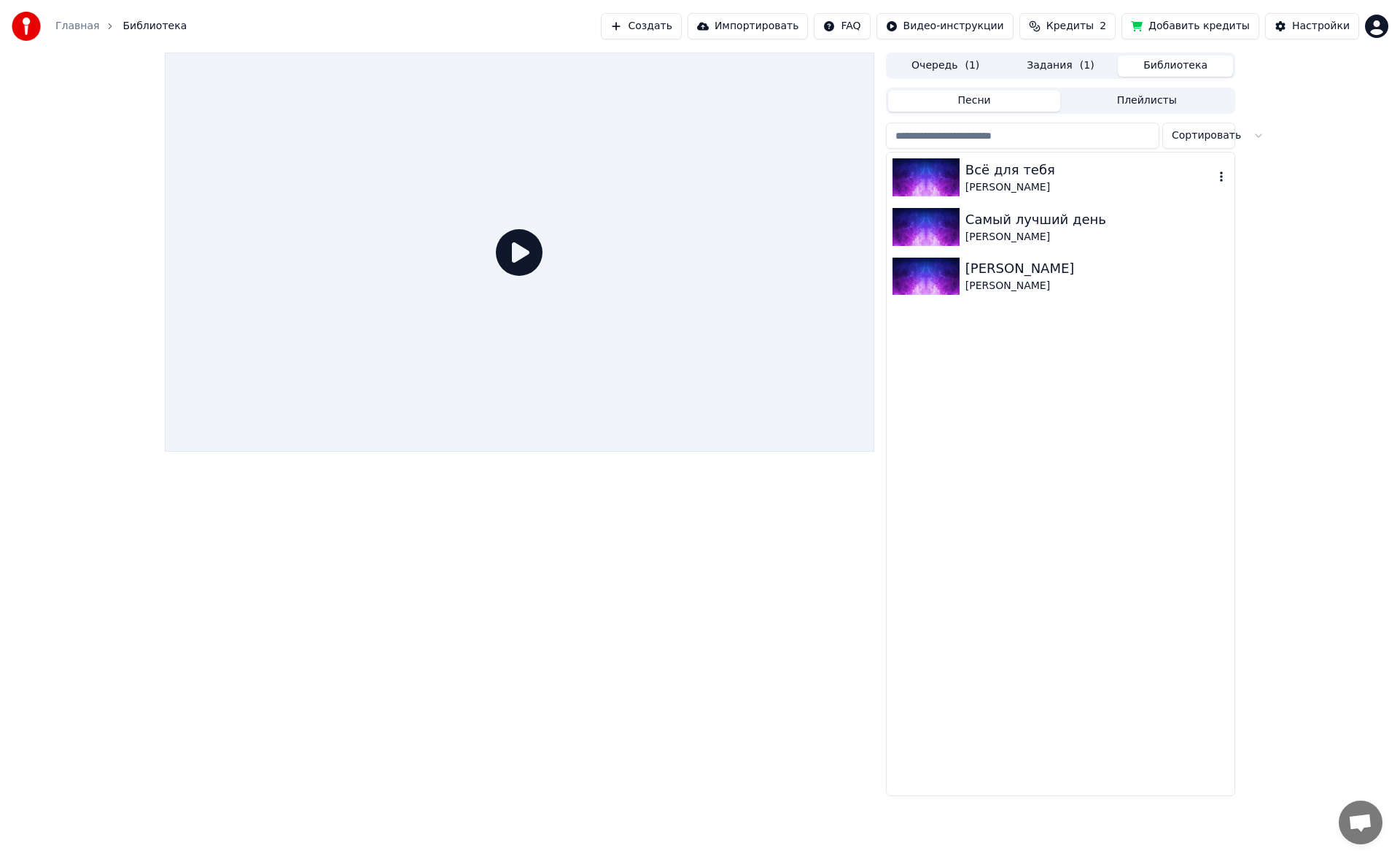
click at [993, 172] on div "Всё для тебя" at bounding box center [1089, 170] width 248 height 20
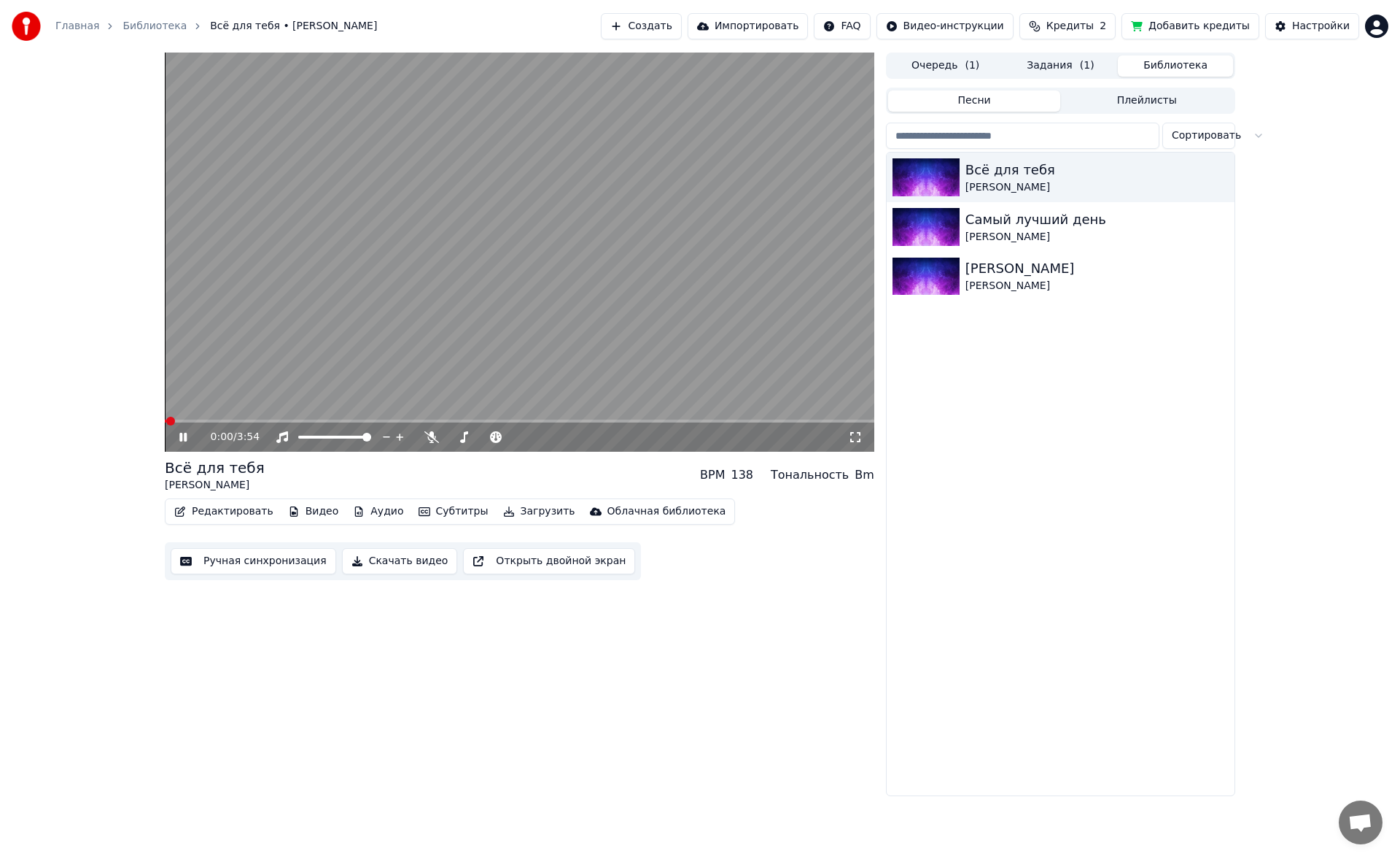
click at [248, 419] on video at bounding box center [519, 252] width 710 height 399
click at [194, 435] on icon at bounding box center [194, 437] width 35 height 12
click at [244, 420] on span at bounding box center [519, 420] width 710 height 3
click at [513, 436] on span at bounding box center [484, 437] width 73 height 3
click at [448, 436] on span at bounding box center [448, 437] width 0 height 3
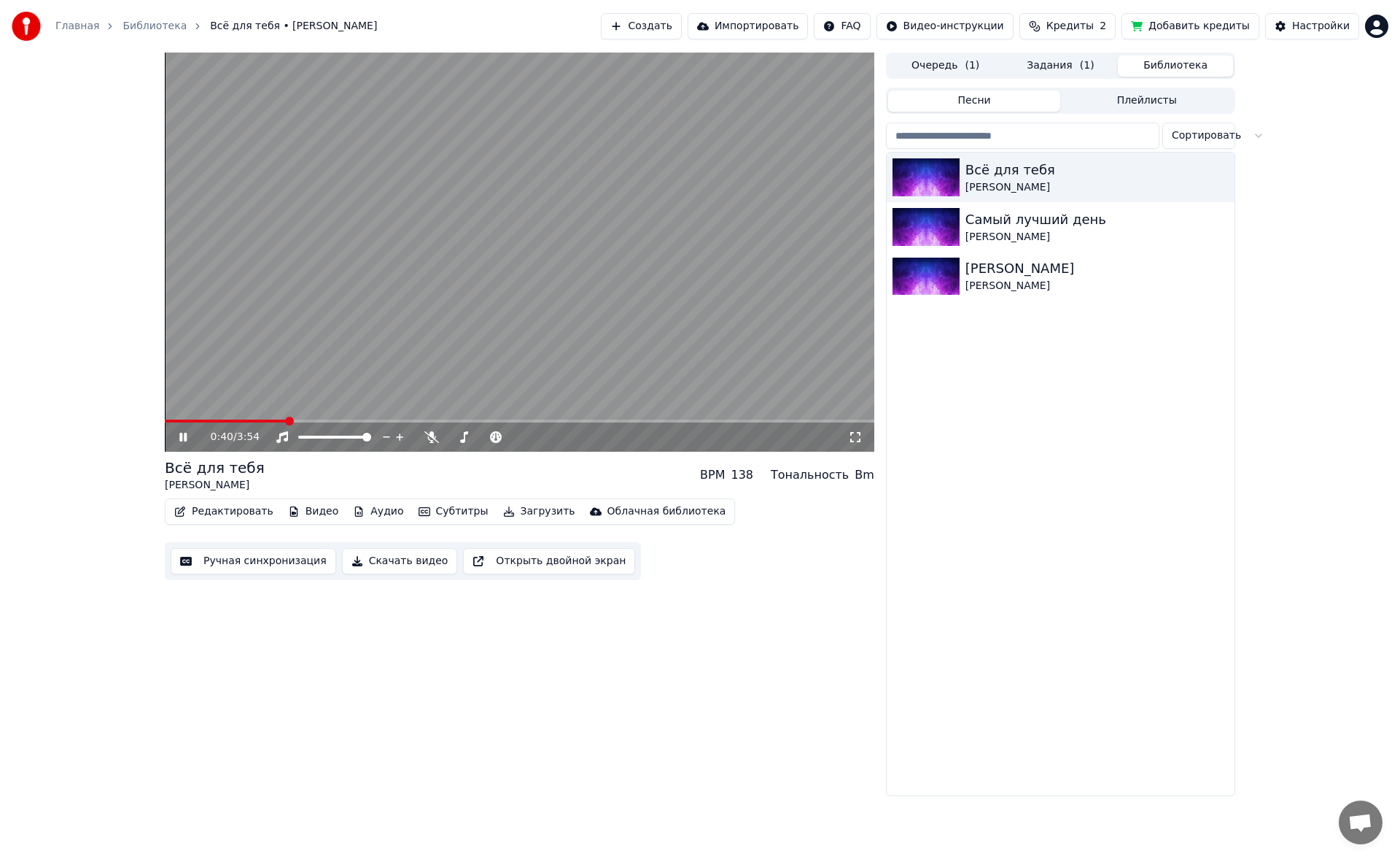
click at [187, 440] on icon at bounding box center [194, 437] width 35 height 12
click at [373, 556] on button "Скачать видео" at bounding box center [399, 561] width 116 height 26
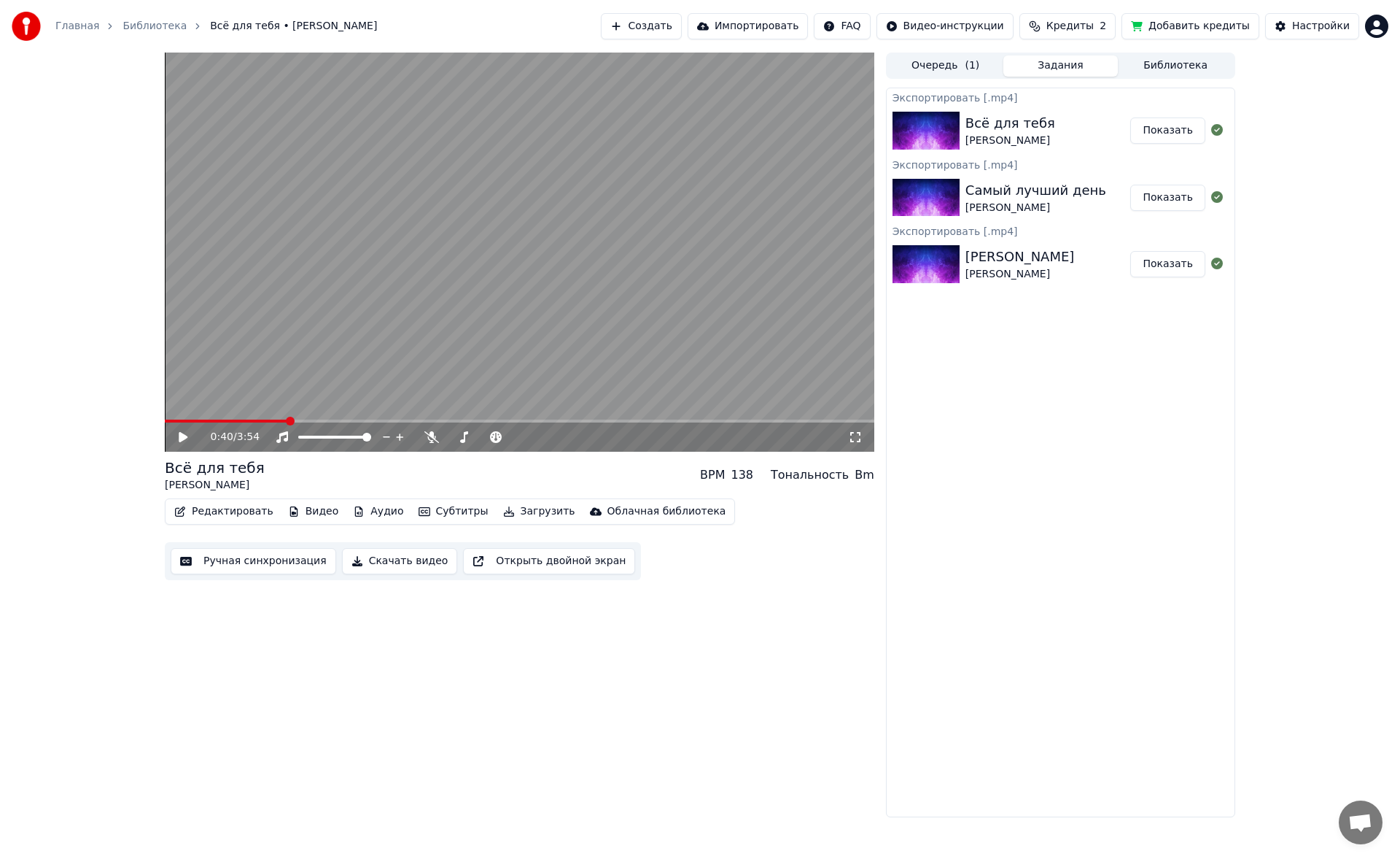
click at [1157, 134] on button "Показать" at bounding box center [1168, 130] width 76 height 26
click at [160, 22] on link "Библиотека" at bounding box center [155, 26] width 65 height 15
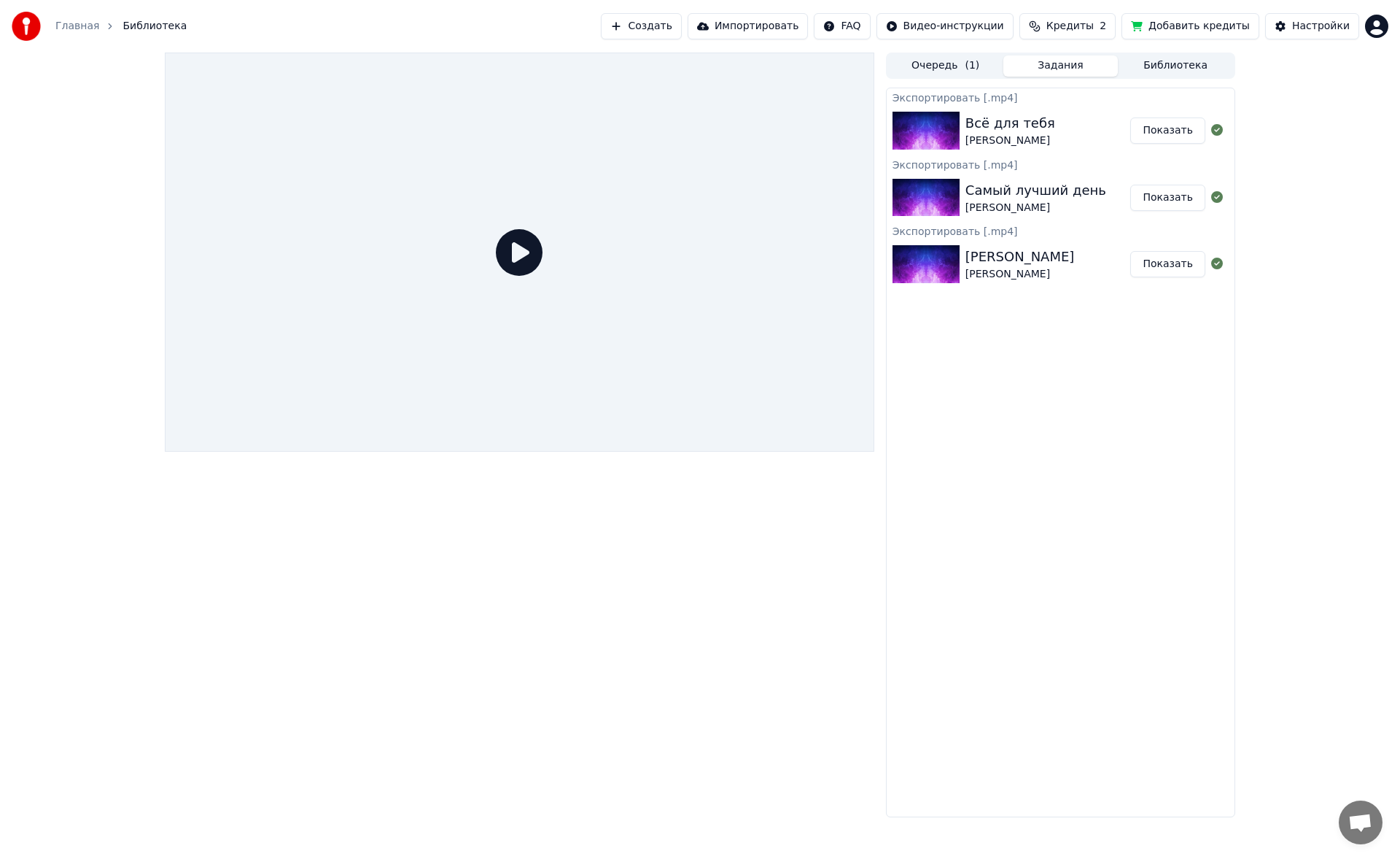
click at [1378, 20] on html "Главная Библиотека Создать Импортировать FAQ Видео-инструкции Кредиты 2 Добавит…" at bounding box center [700, 430] width 1400 height 859
click at [1263, 161] on span "Выйти" at bounding box center [1275, 168] width 35 height 15
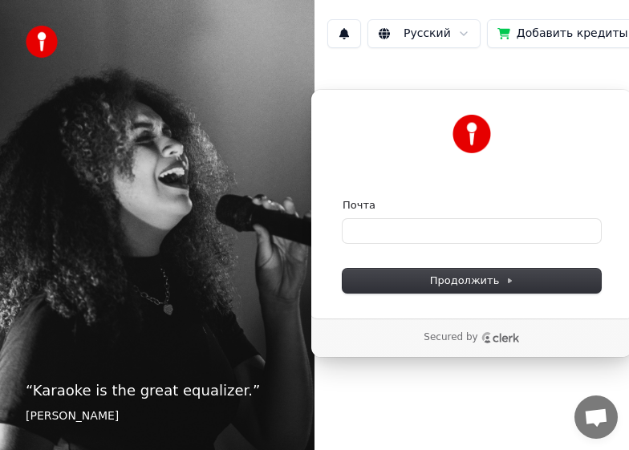
click at [392, 216] on div "Почта" at bounding box center [471, 220] width 258 height 45
click at [385, 228] on input "Почта" at bounding box center [471, 231] width 258 height 24
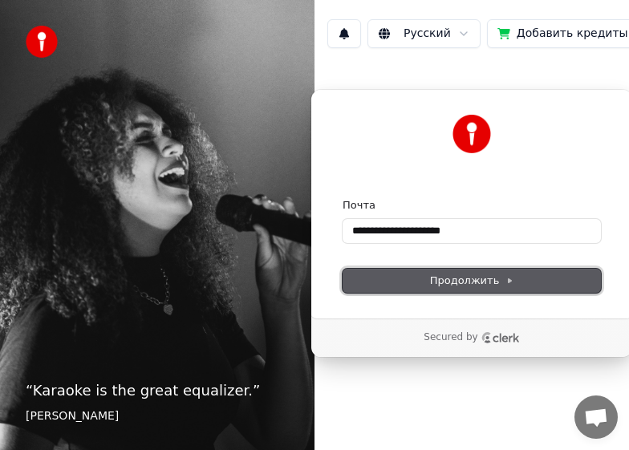
click at [421, 281] on button "Продолжить" at bounding box center [471, 281] width 258 height 24
type input "**********"
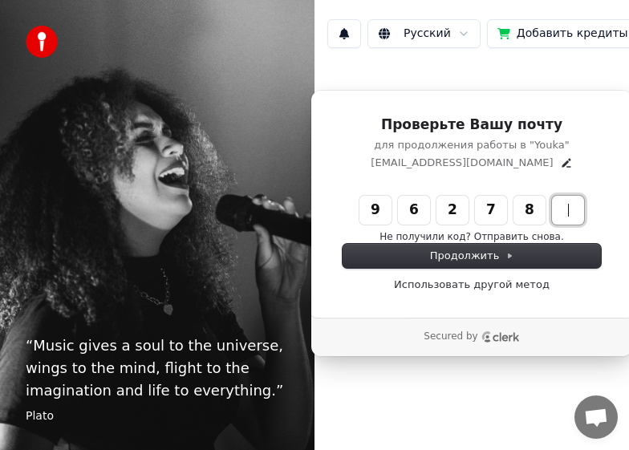
type input "******"
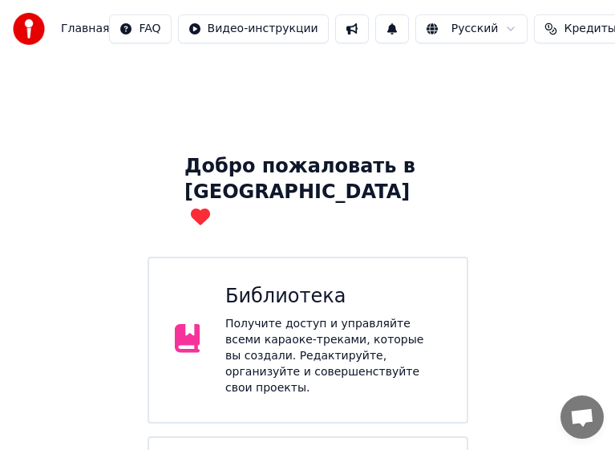
click at [367, 284] on div "Библиотека" at bounding box center [333, 297] width 216 height 26
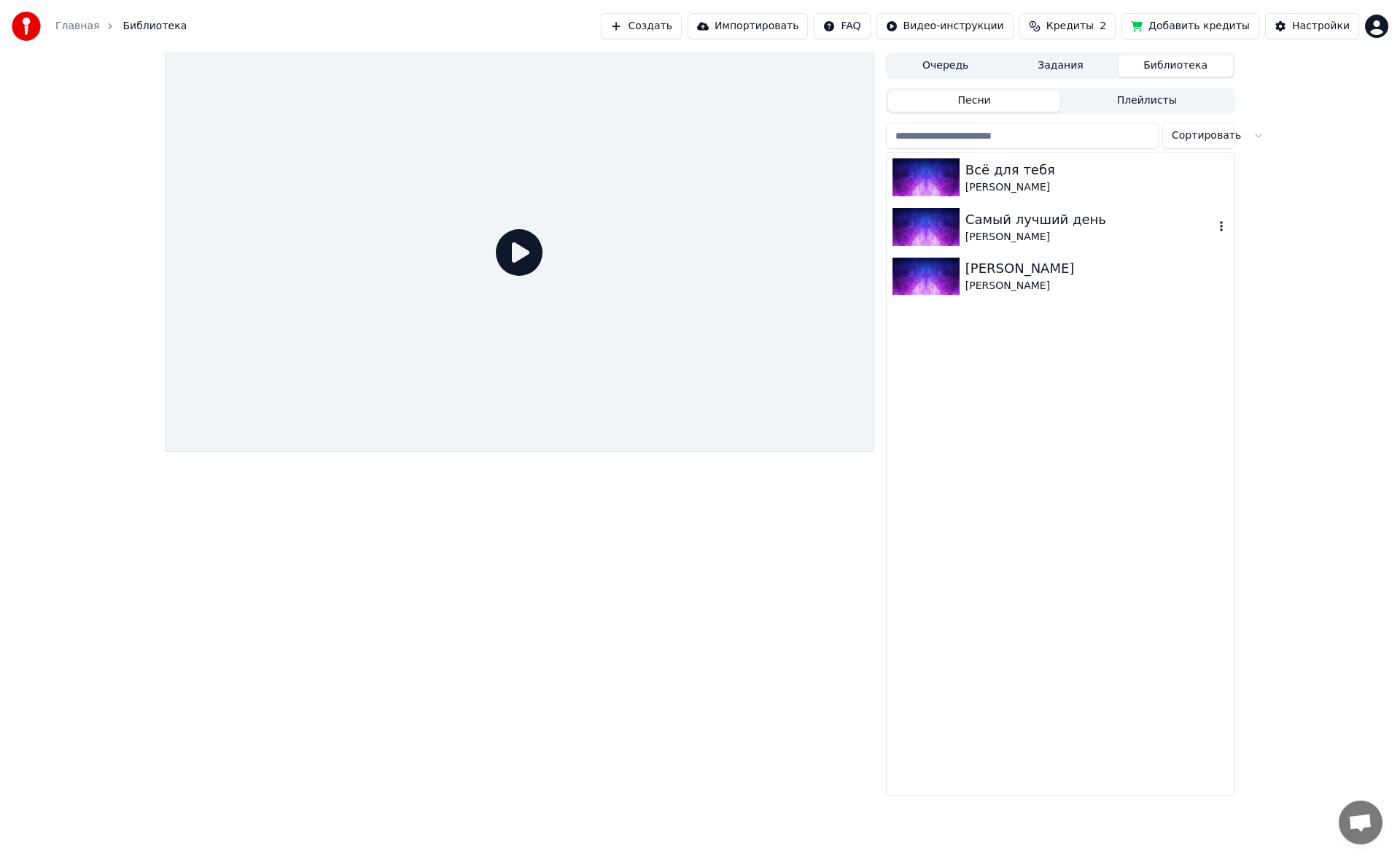
click at [571, 227] on div "Самый лучший день" at bounding box center [1089, 219] width 248 height 20
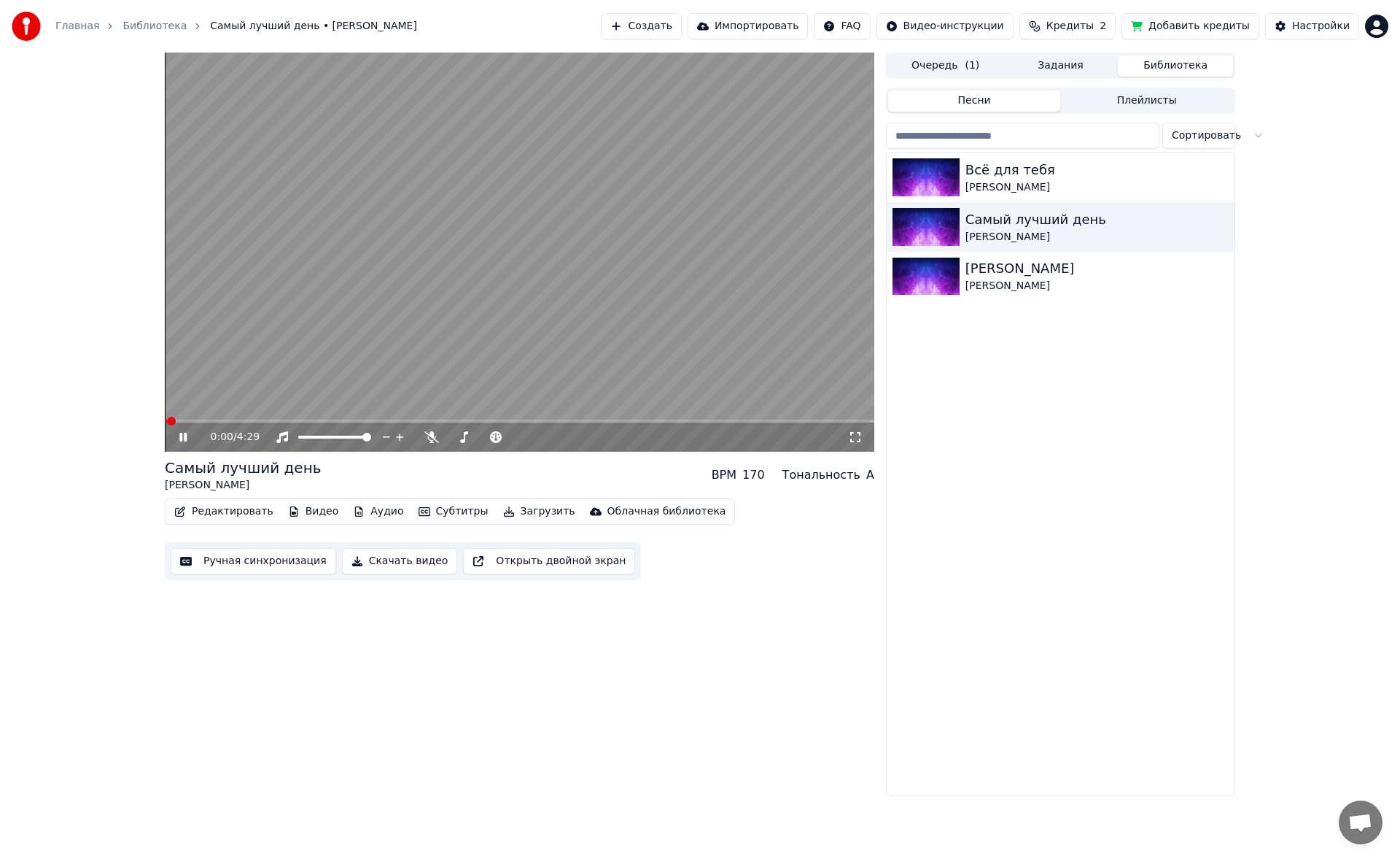
click at [211, 409] on button "Редактировать" at bounding box center [224, 511] width 111 height 20
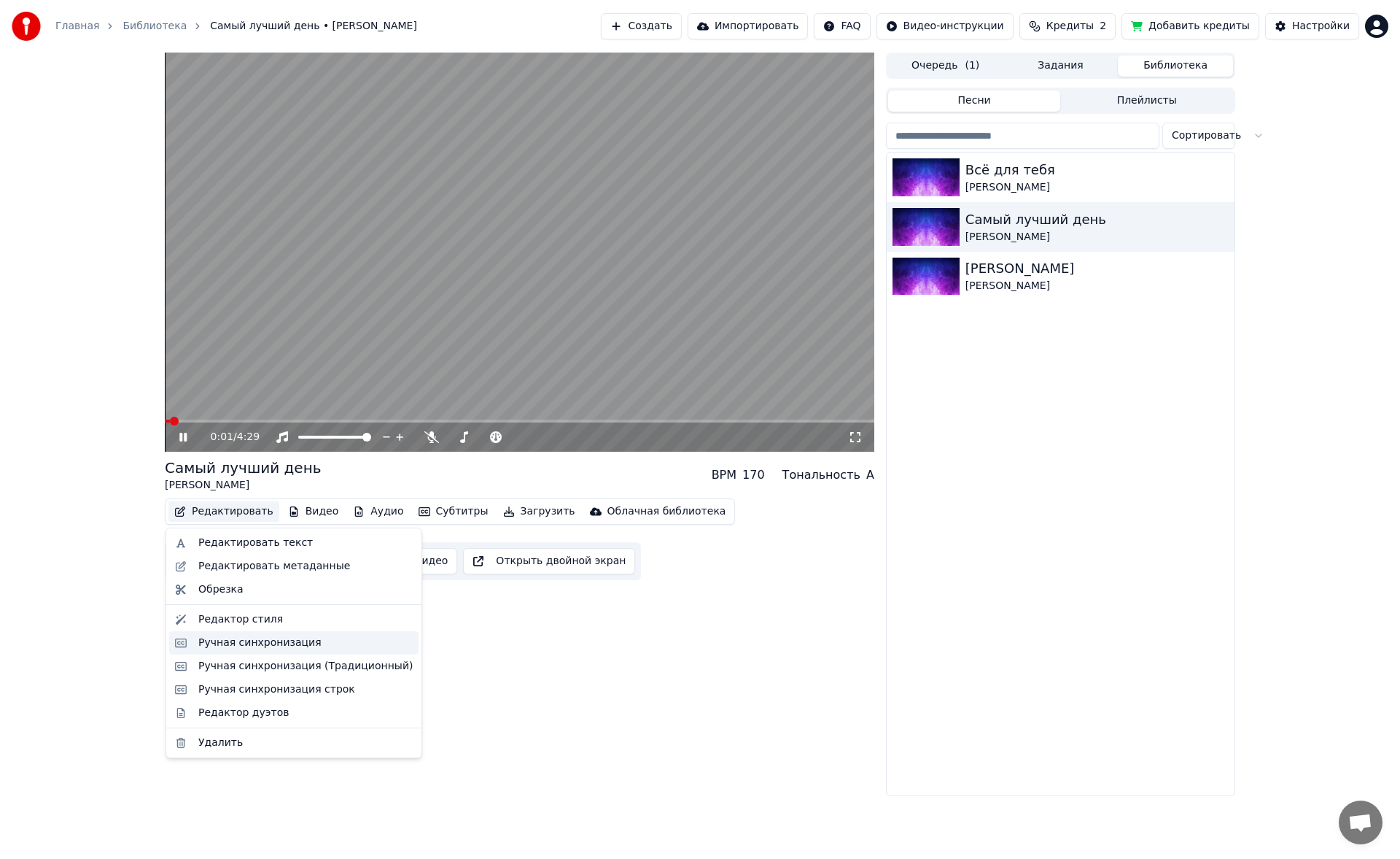
click at [245, 409] on div "Ручная синхронизация" at bounding box center [294, 642] width 249 height 24
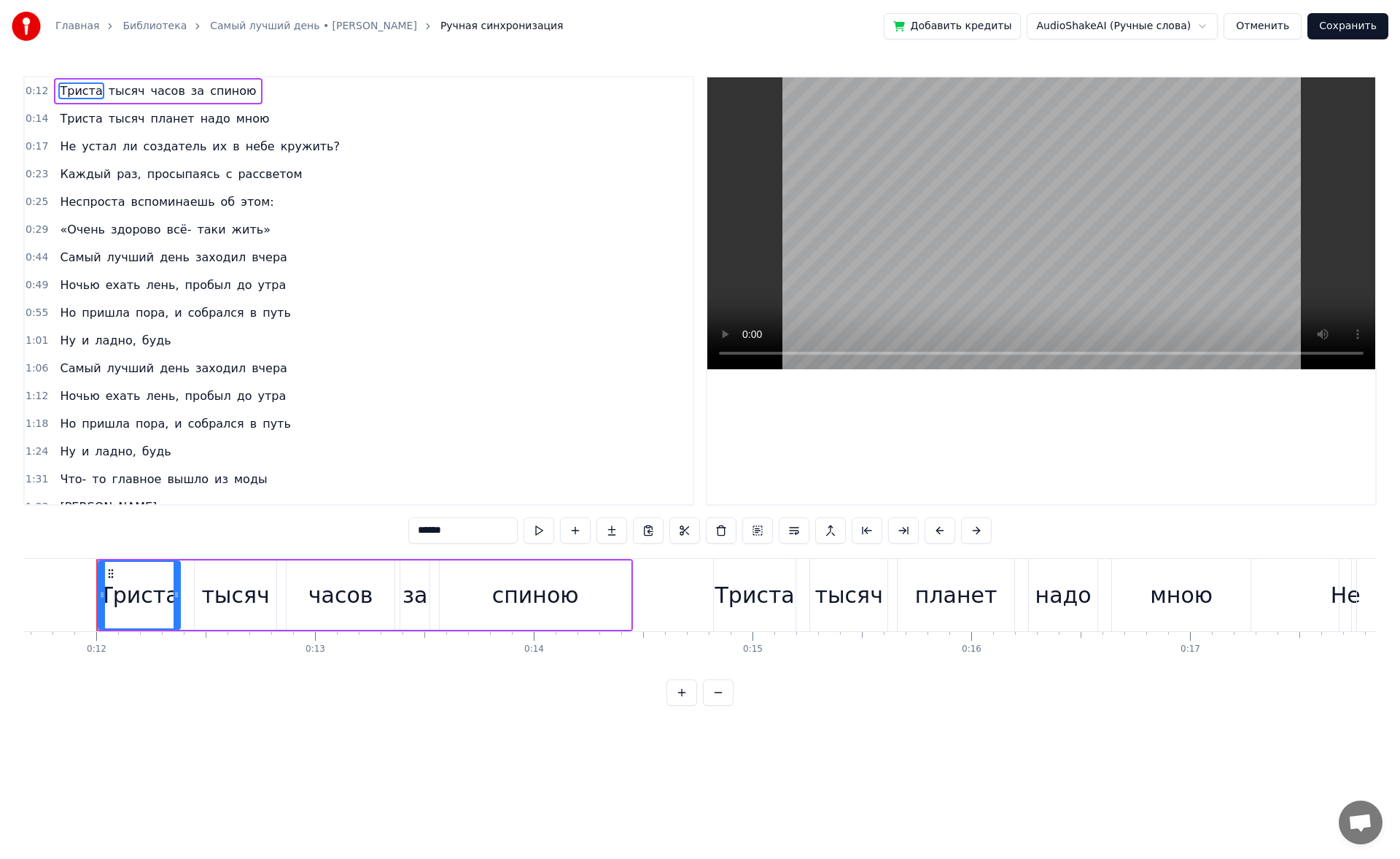
click at [237, 178] on span "рассветом" at bounding box center [270, 174] width 67 height 16
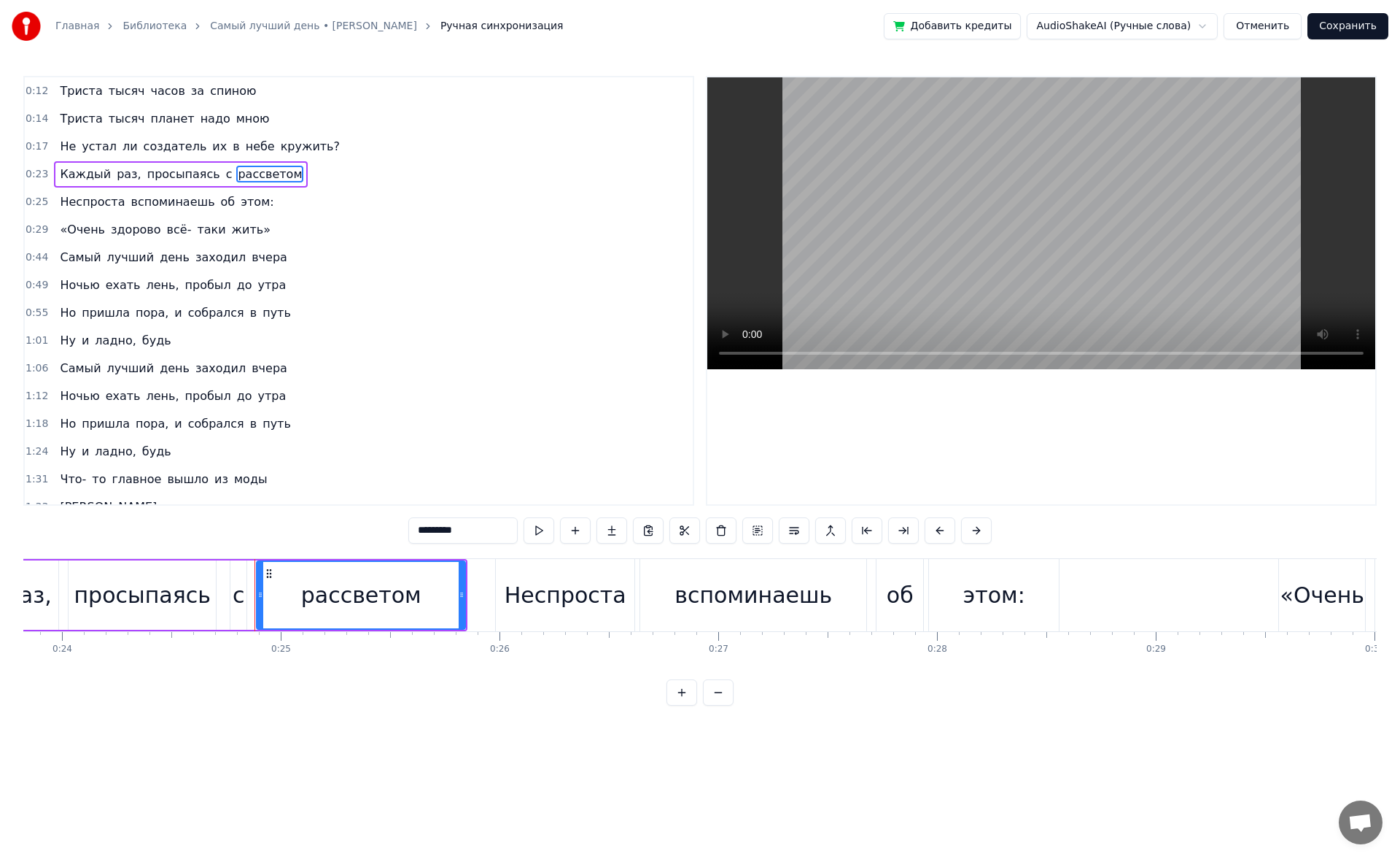
scroll to position [0, 5370]
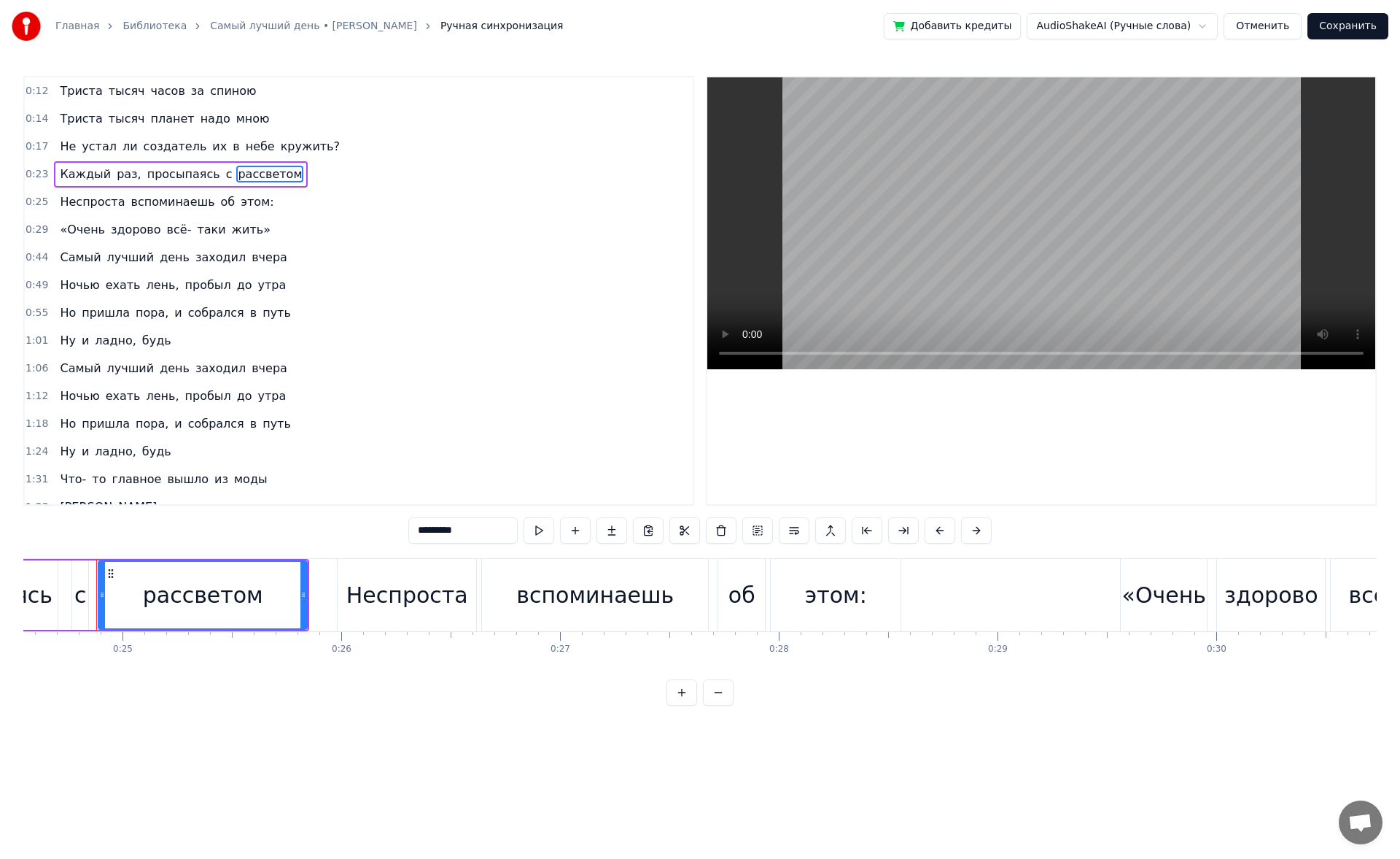
drag, startPoint x: 484, startPoint y: 531, endPoint x: 391, endPoint y: 539, distance: 93.3
click at [391, 409] on div "0:12 Триста тысяч часов за спиною 0:14 Триста тысяч планет надо мною 0:17 Не ус…" at bounding box center [700, 390] width 1354 height 630
click at [196, 280] on span "пробыл" at bounding box center [208, 285] width 49 height 16
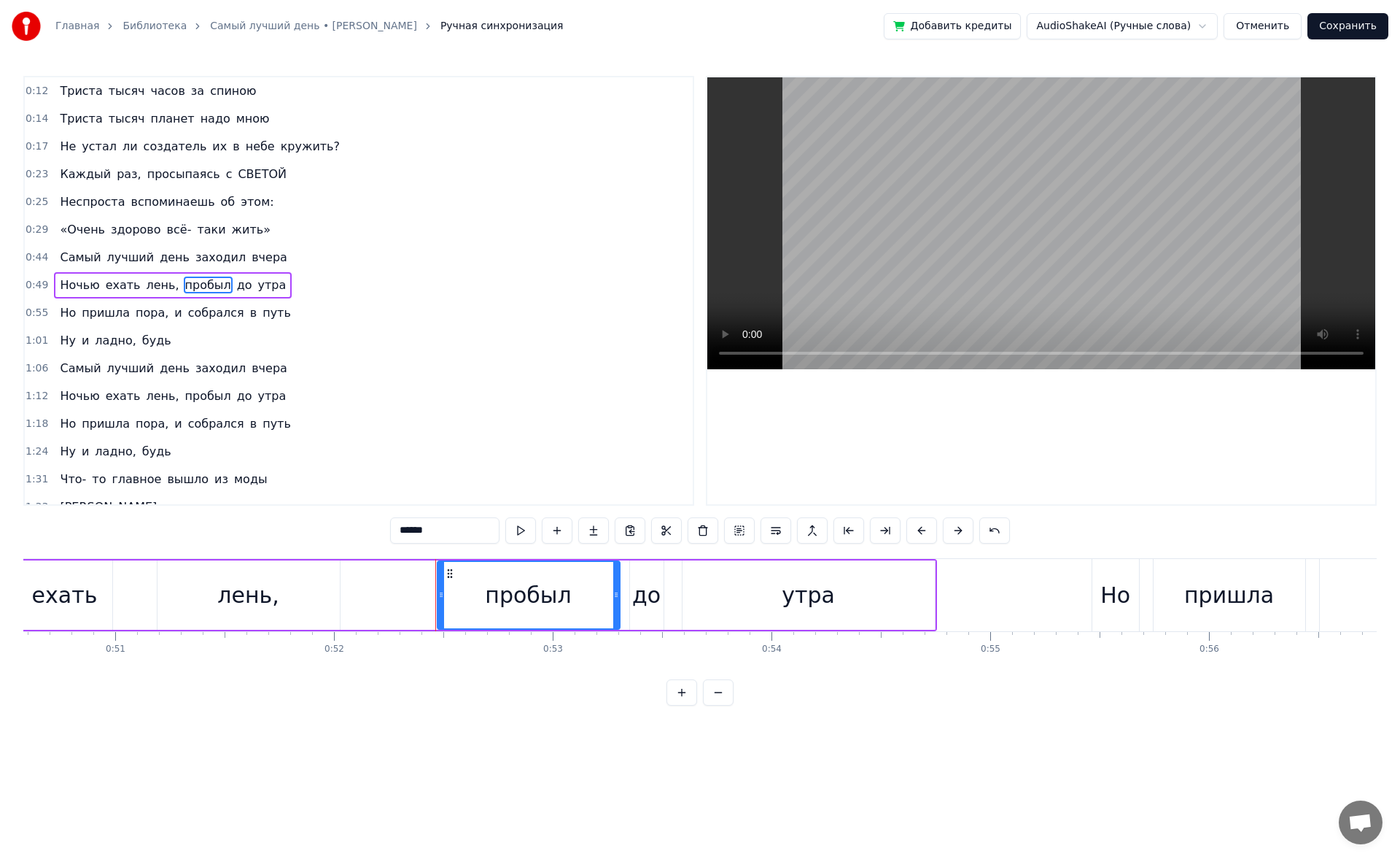
scroll to position [0, 11405]
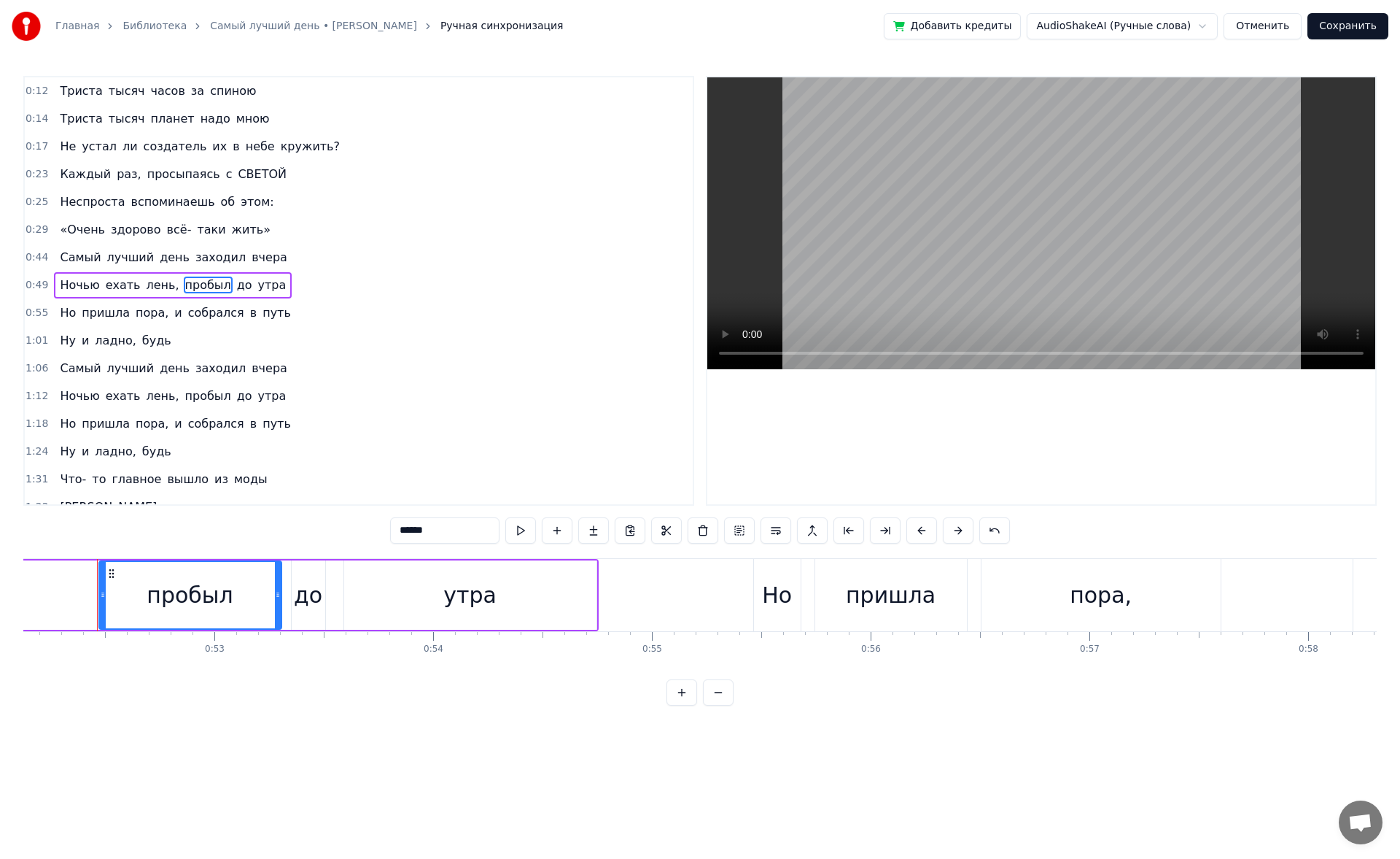
click at [225, 175] on span "с" at bounding box center [229, 174] width 9 height 16
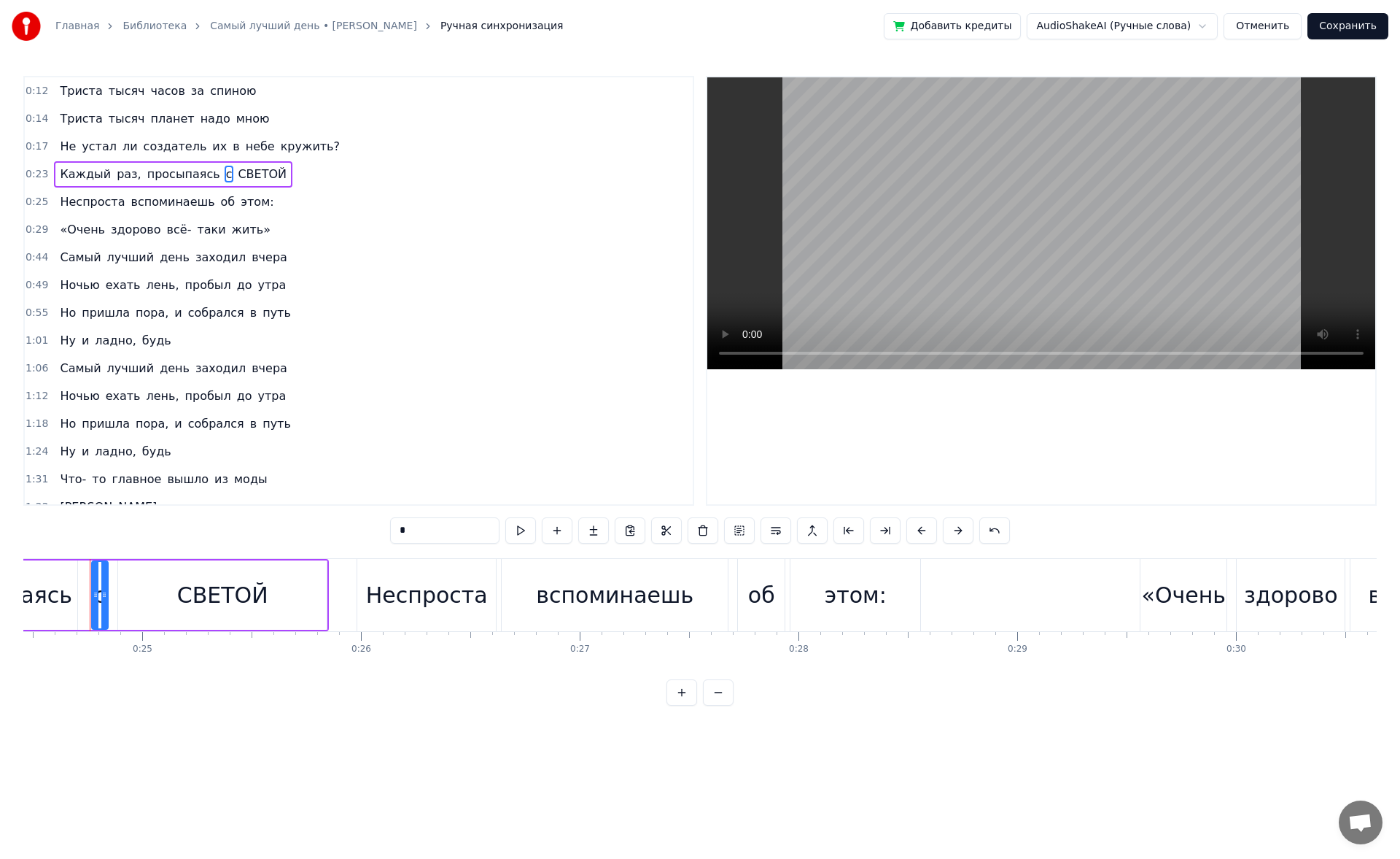
scroll to position [0, 5344]
click at [426, 409] on input "*" at bounding box center [445, 530] width 109 height 26
click at [139, 228] on span "здорово" at bounding box center [136, 229] width 54 height 16
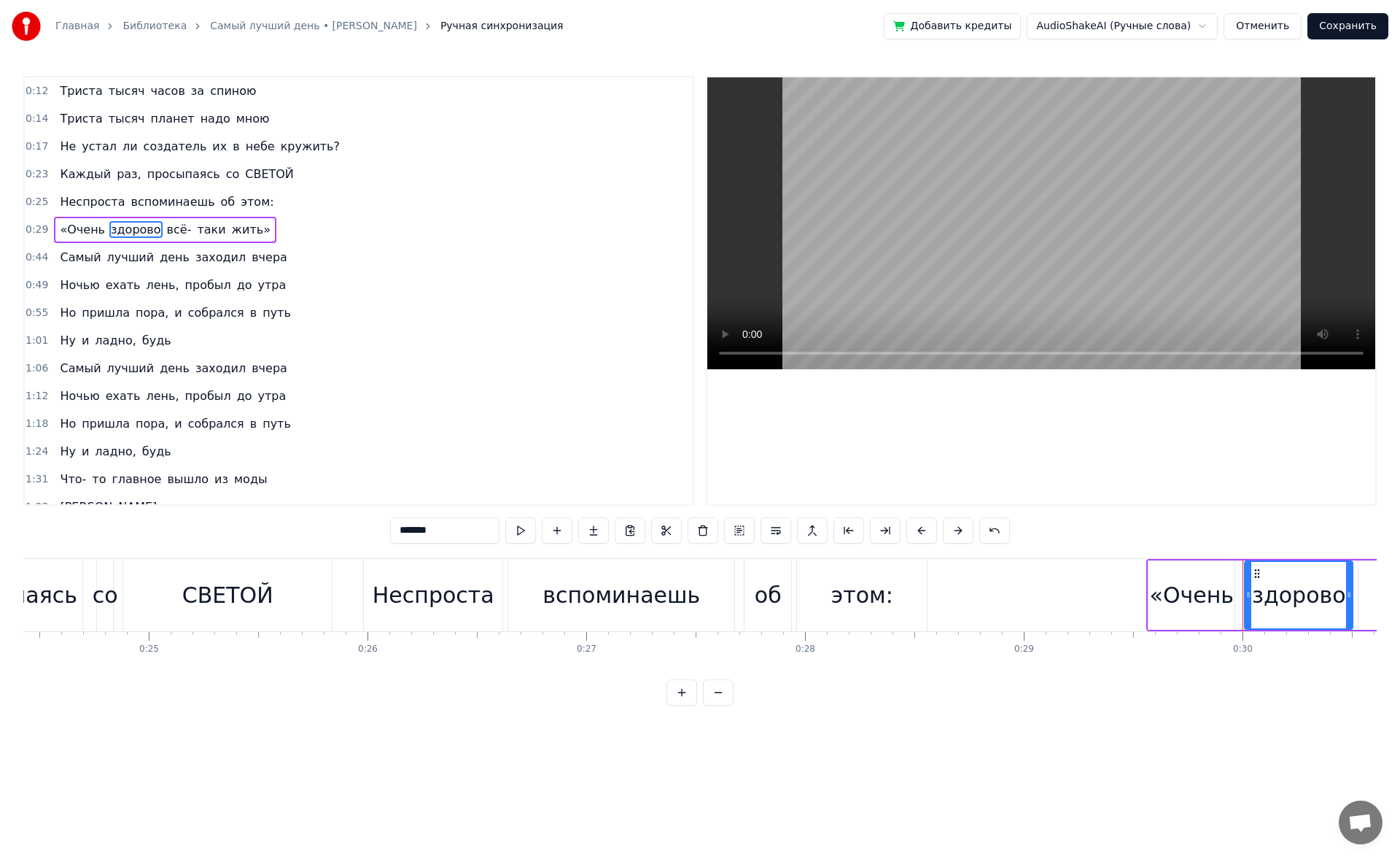
drag, startPoint x: 447, startPoint y: 533, endPoint x: 408, endPoint y: 530, distance: 39.1
click at [408, 409] on input "*******" at bounding box center [445, 530] width 109 height 26
type input "*"
click at [173, 316] on span "и" at bounding box center [177, 312] width 10 height 16
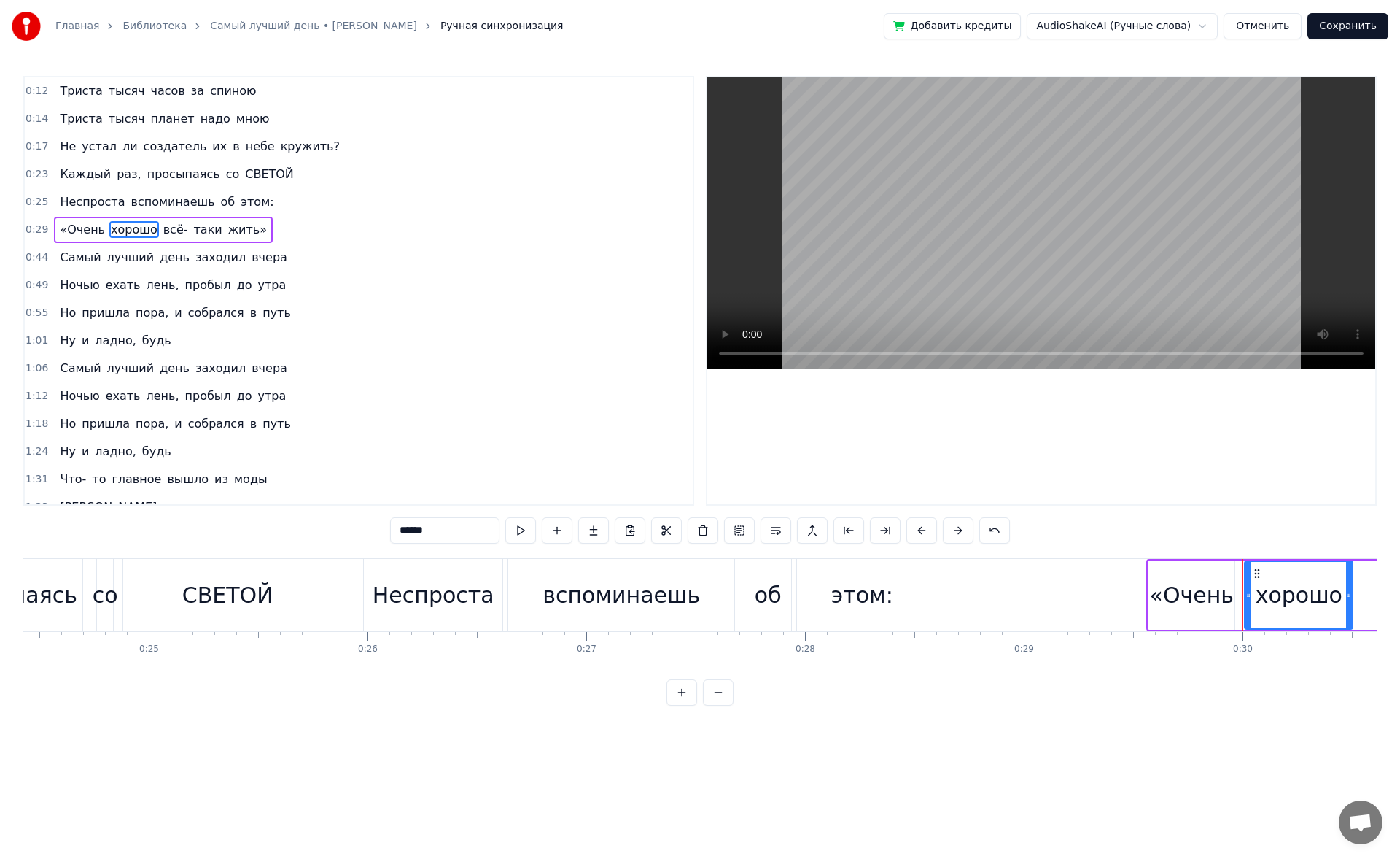
type input "*"
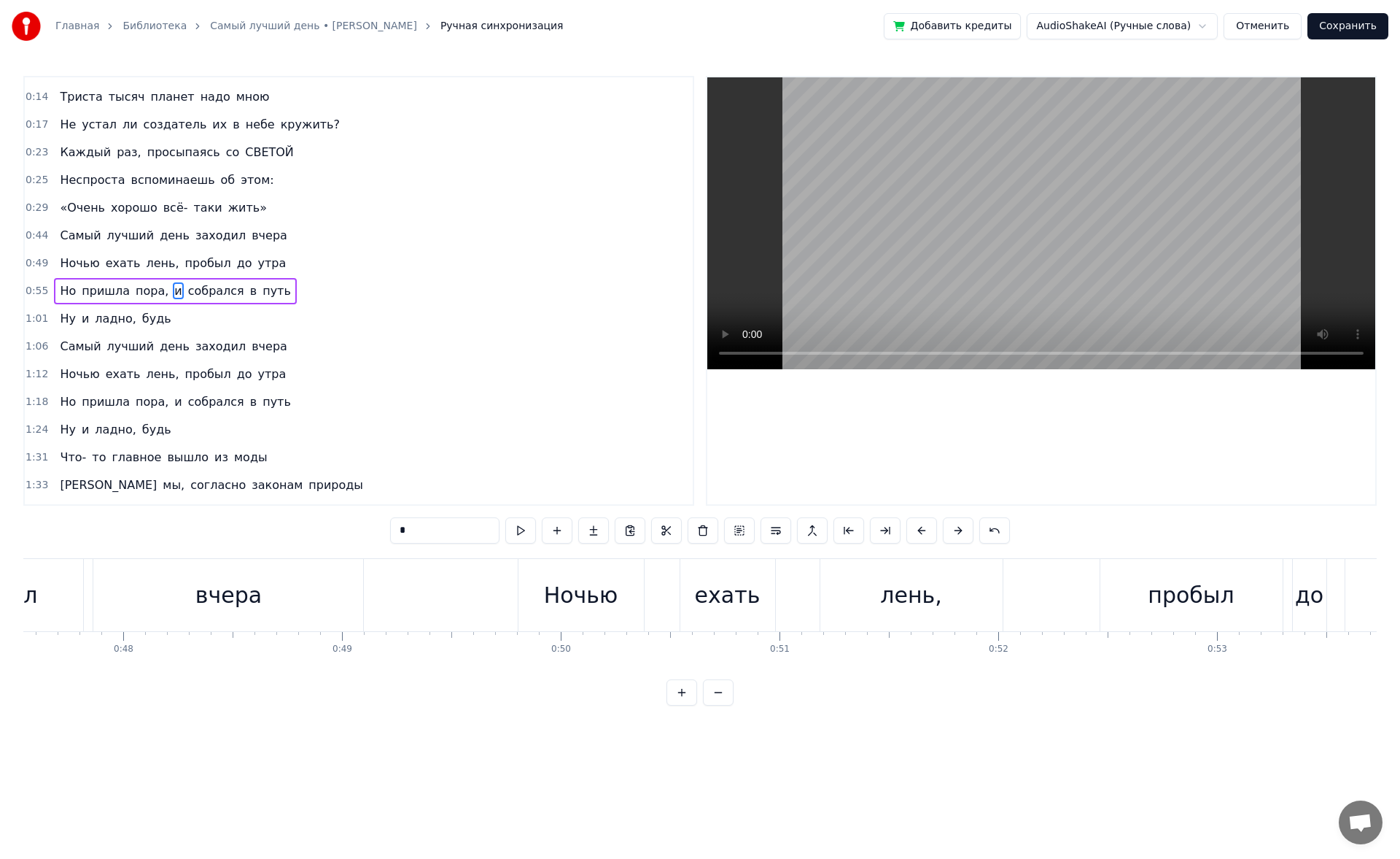
scroll to position [0, 10221]
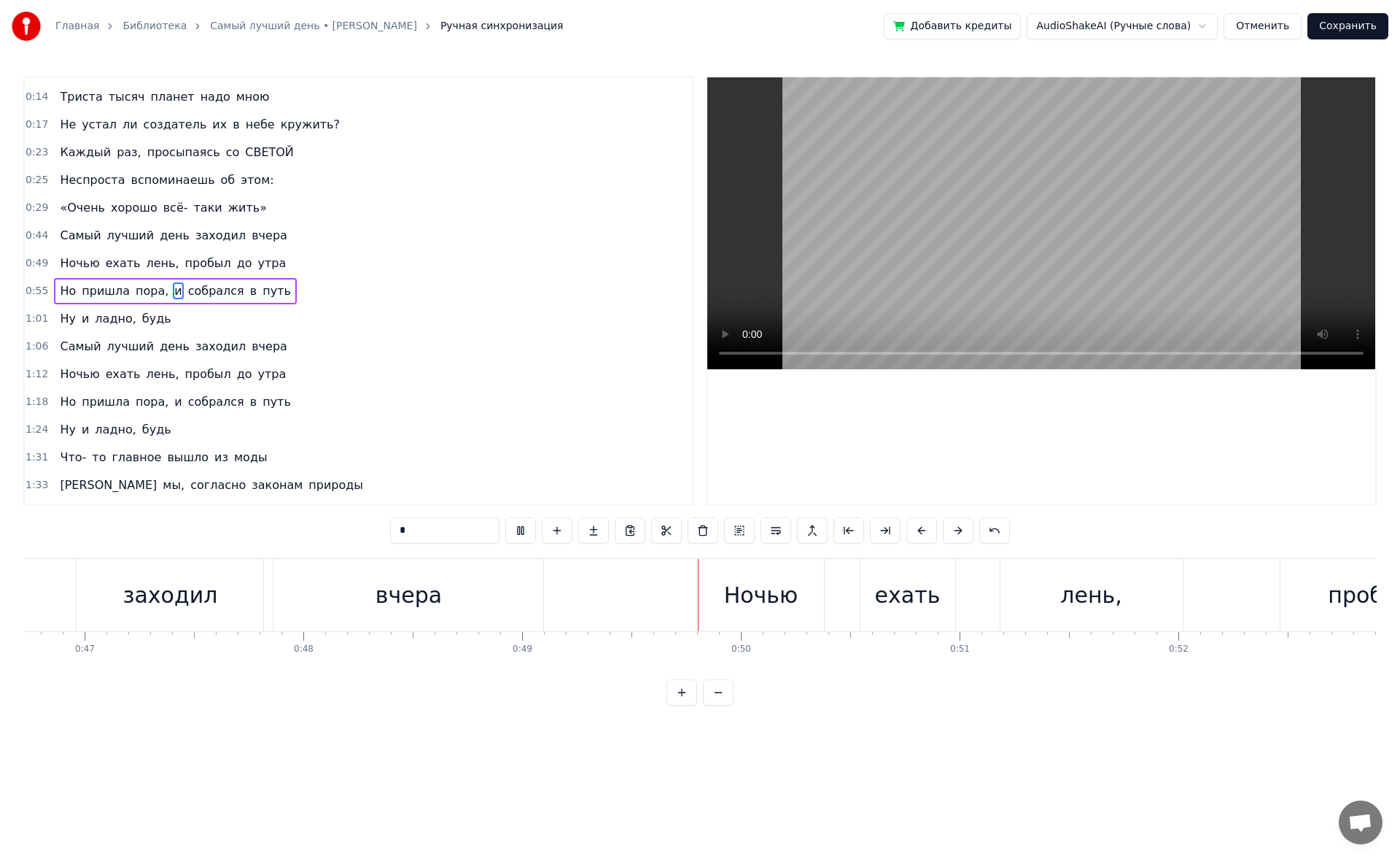
click at [193, 409] on div "заходил" at bounding box center [170, 595] width 95 height 33
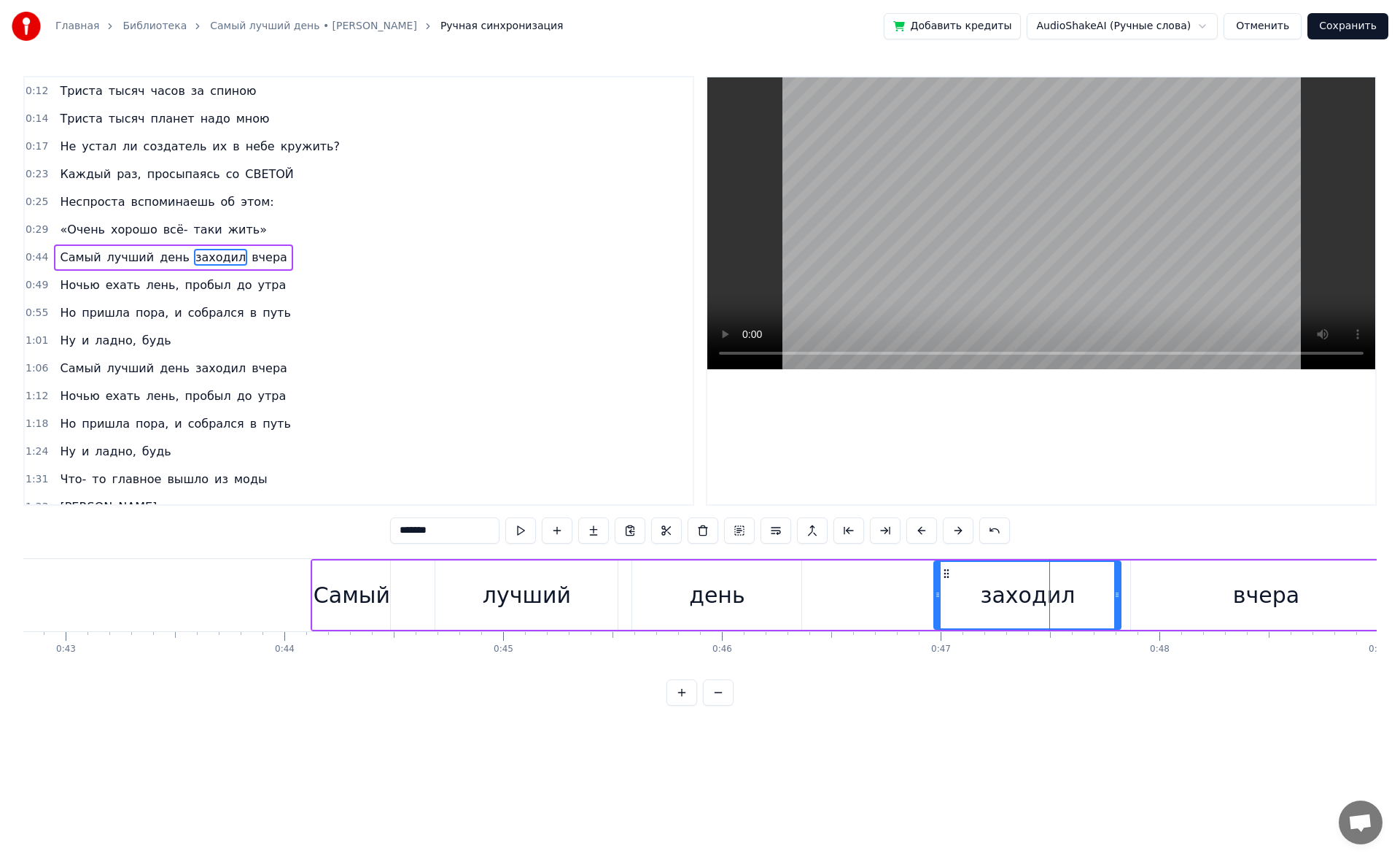
scroll to position [0, 9364]
click at [353, 409] on div "Самый" at bounding box center [353, 595] width 76 height 33
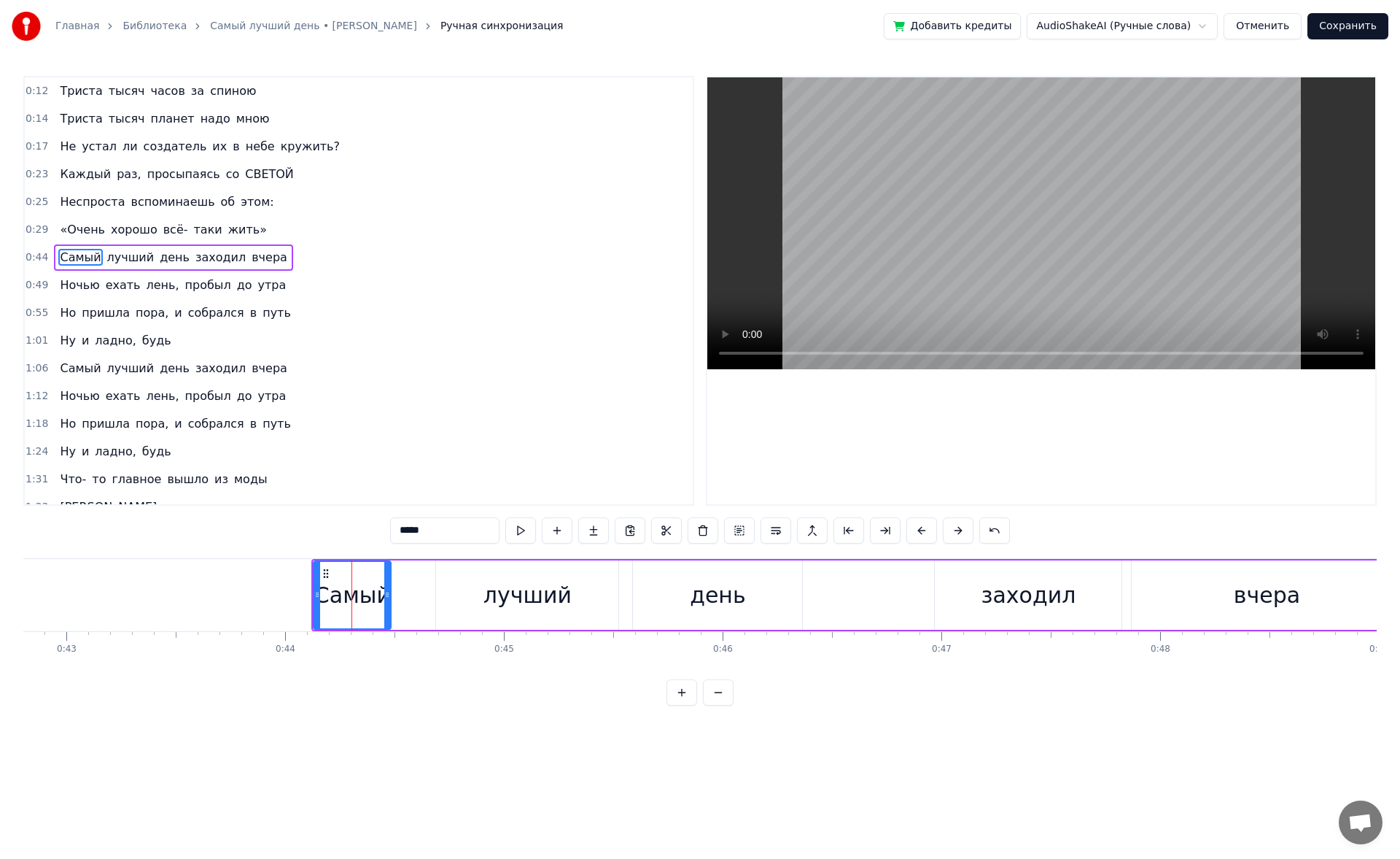
click at [75, 222] on span "«Очень" at bounding box center [82, 229] width 48 height 16
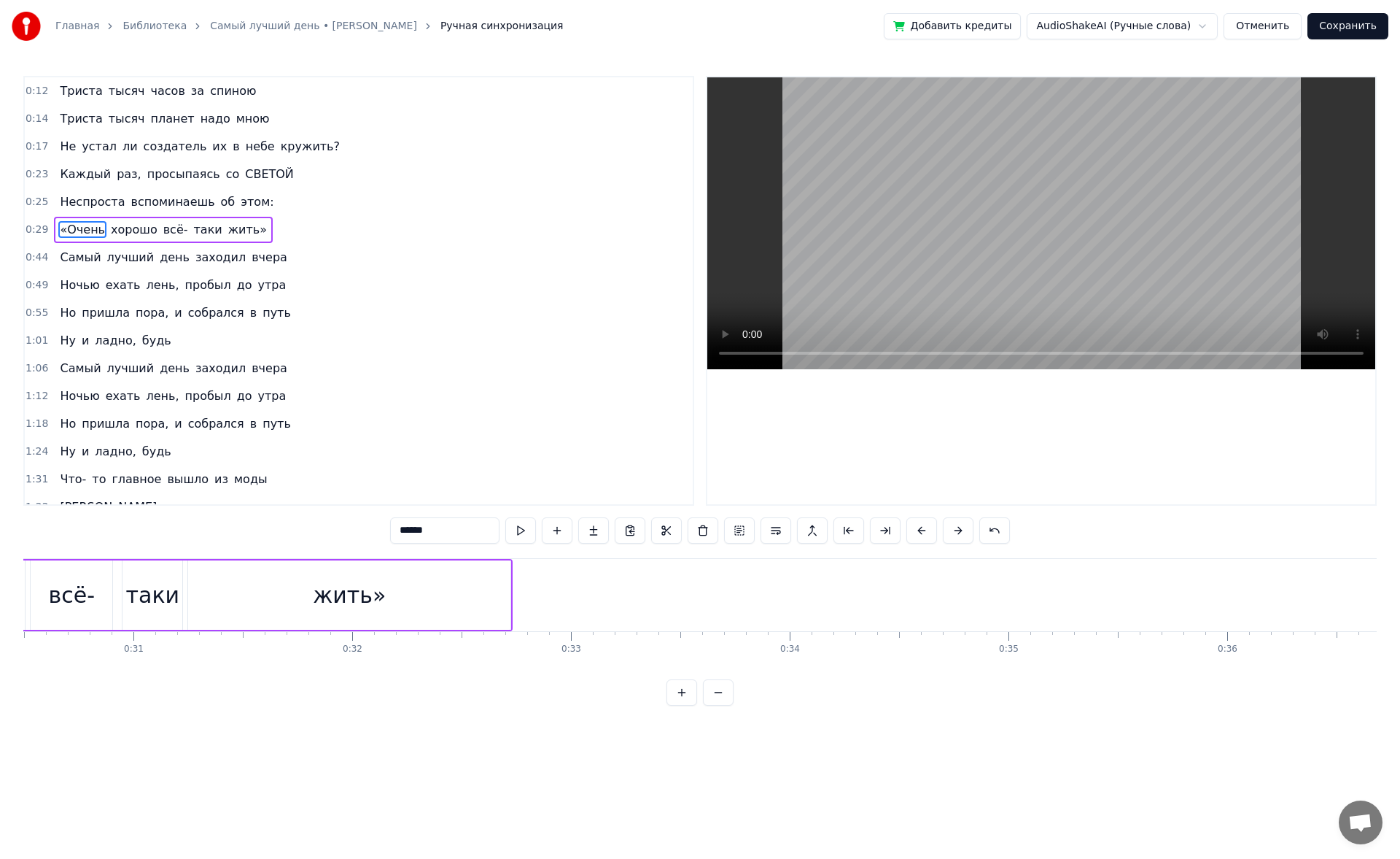
scroll to position [0, 6394]
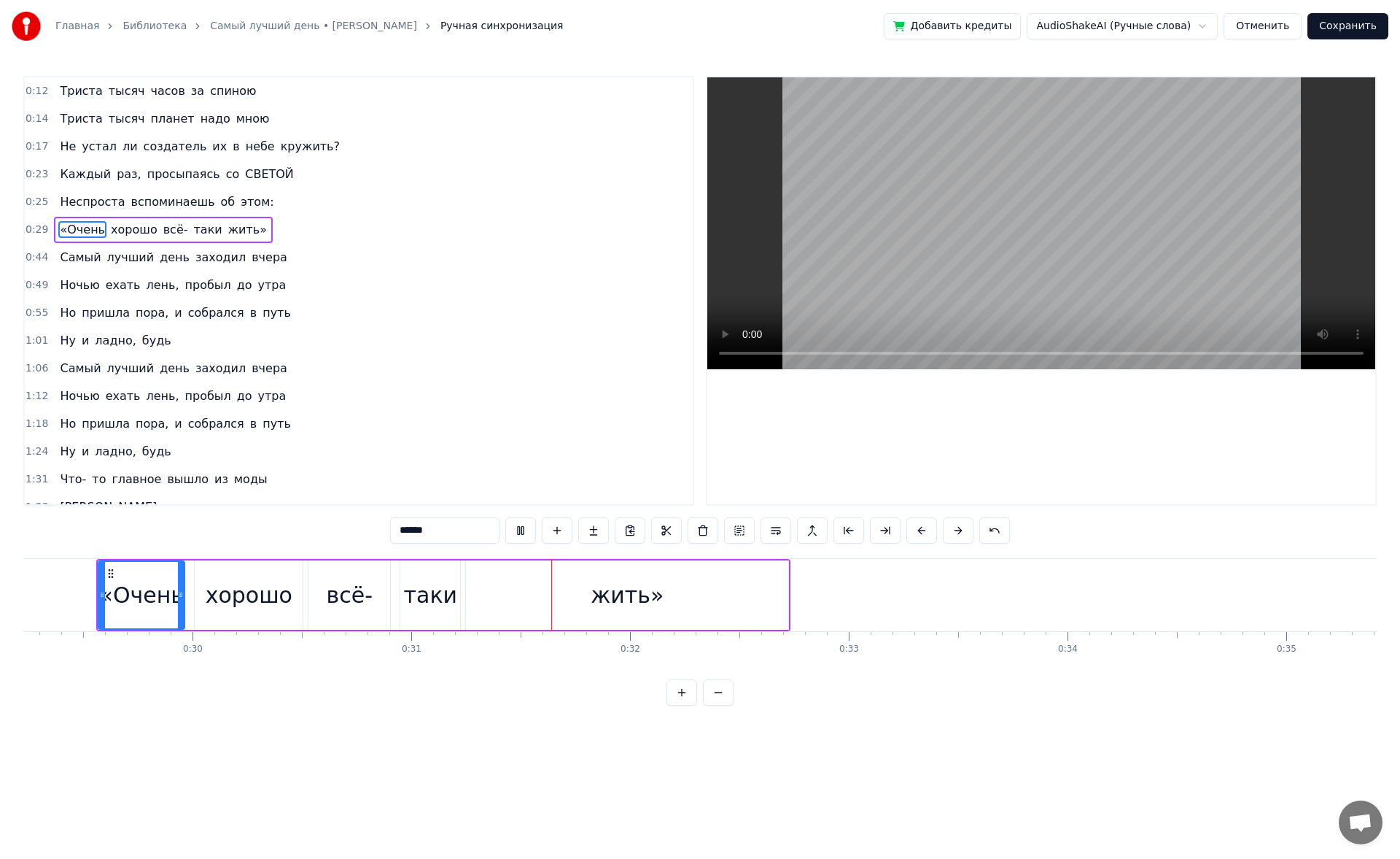
click at [227, 409] on div "хорошо" at bounding box center [248, 595] width 86 height 33
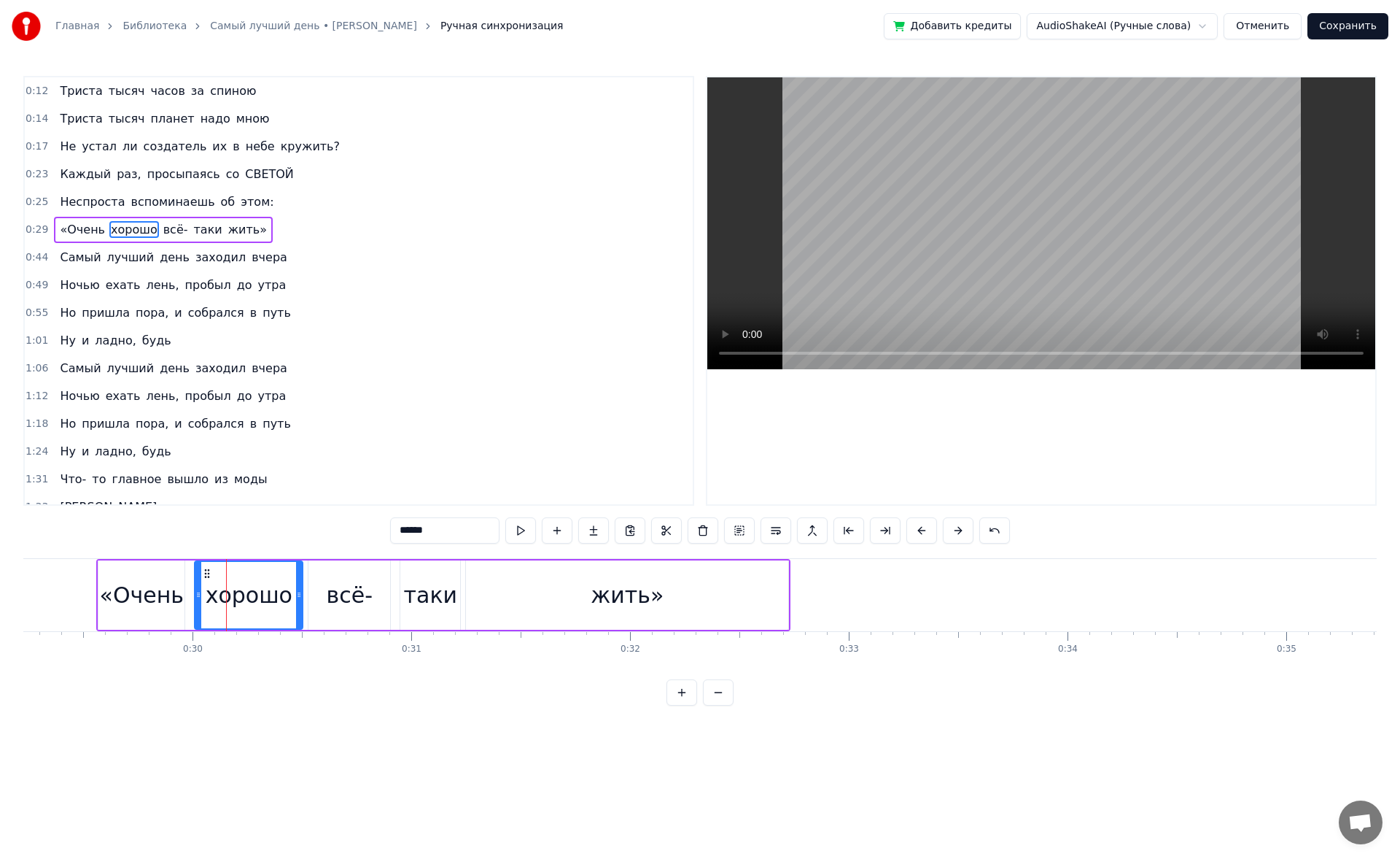
drag, startPoint x: 446, startPoint y: 530, endPoint x: 334, endPoint y: 513, distance: 113.3
click at [334, 409] on div "0:12 Триста тысяч часов за спиною 0:14 Триста тысяч планет надо мною 0:17 Не ус…" at bounding box center [700, 390] width 1354 height 630
click at [142, 409] on div "0:12 Триста тысяч часов за спиною 0:14 Триста тысяч планет надо мною 0:17 Не ус…" at bounding box center [700, 390] width 1354 height 630
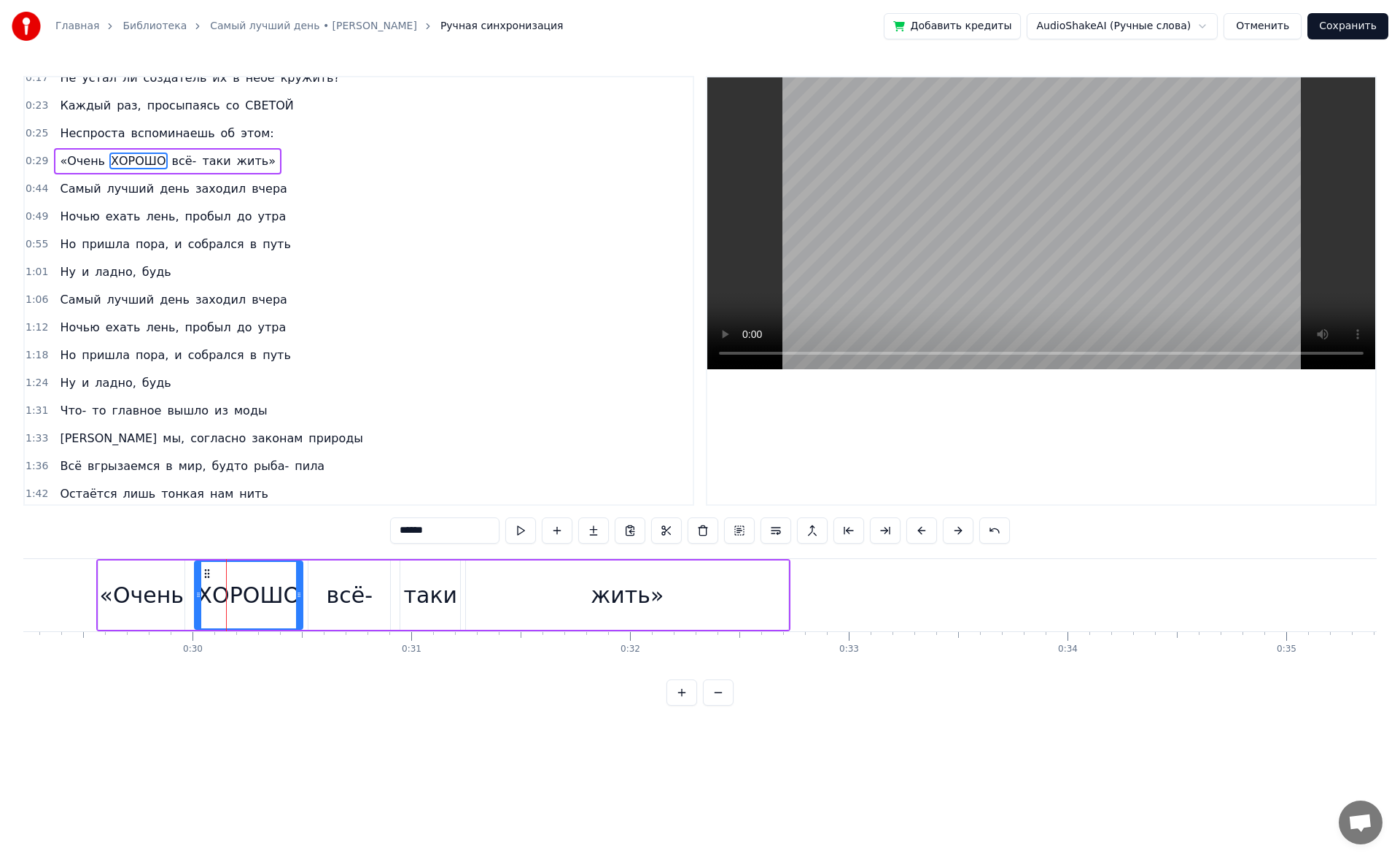
scroll to position [69, 0]
click at [191, 222] on span "пробыл" at bounding box center [208, 216] width 49 height 16
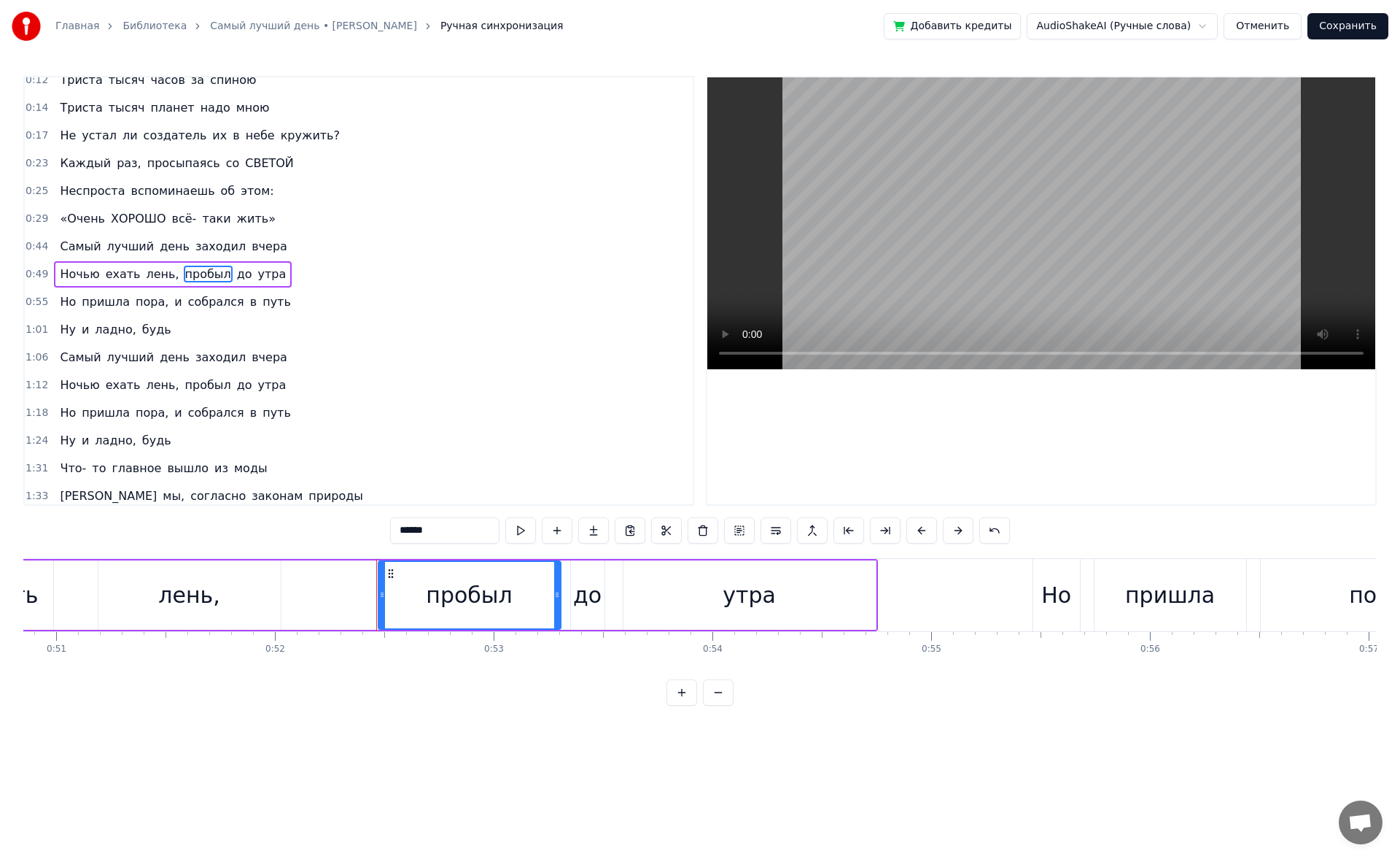
scroll to position [0, 11405]
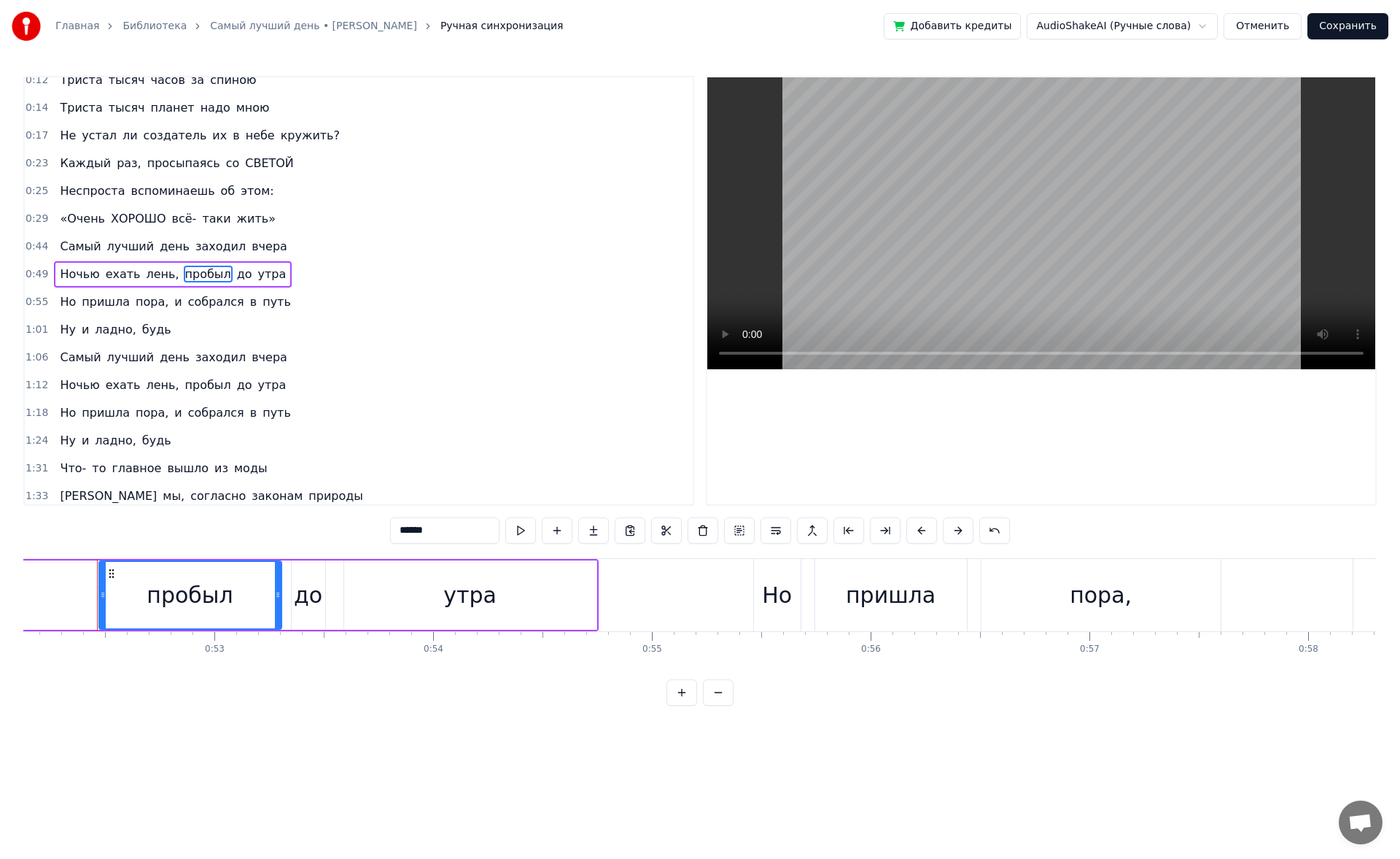
drag, startPoint x: 424, startPoint y: 528, endPoint x: 368, endPoint y: 531, distance: 56.1
click at [368, 409] on div "0:12 Триста тысяч часов за спиною 0:14 Триста тысяч планет надо мною 0:17 Не ус…" at bounding box center [700, 390] width 1354 height 630
type input "*"
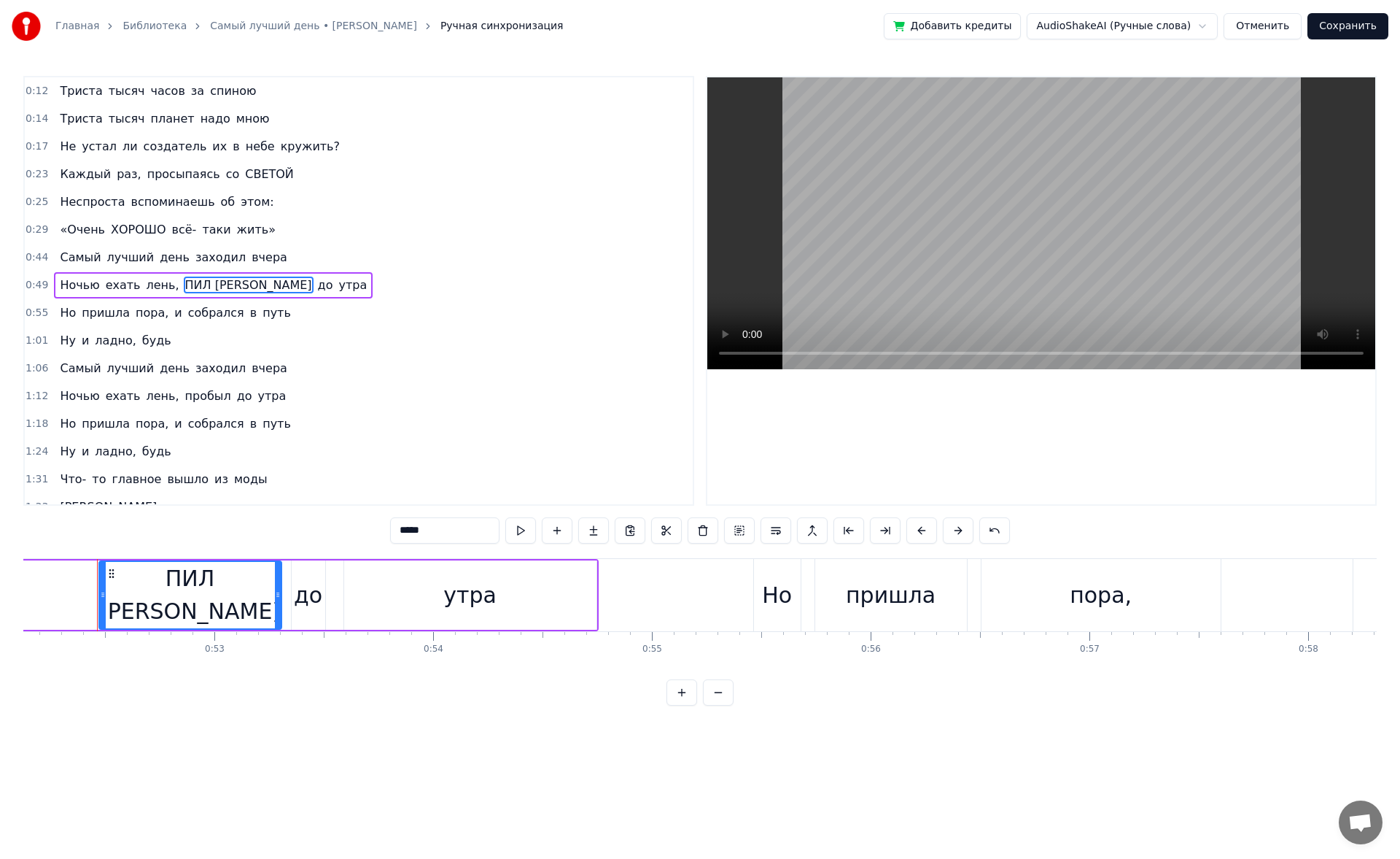
click at [79, 281] on span "Ночью" at bounding box center [79, 285] width 42 height 16
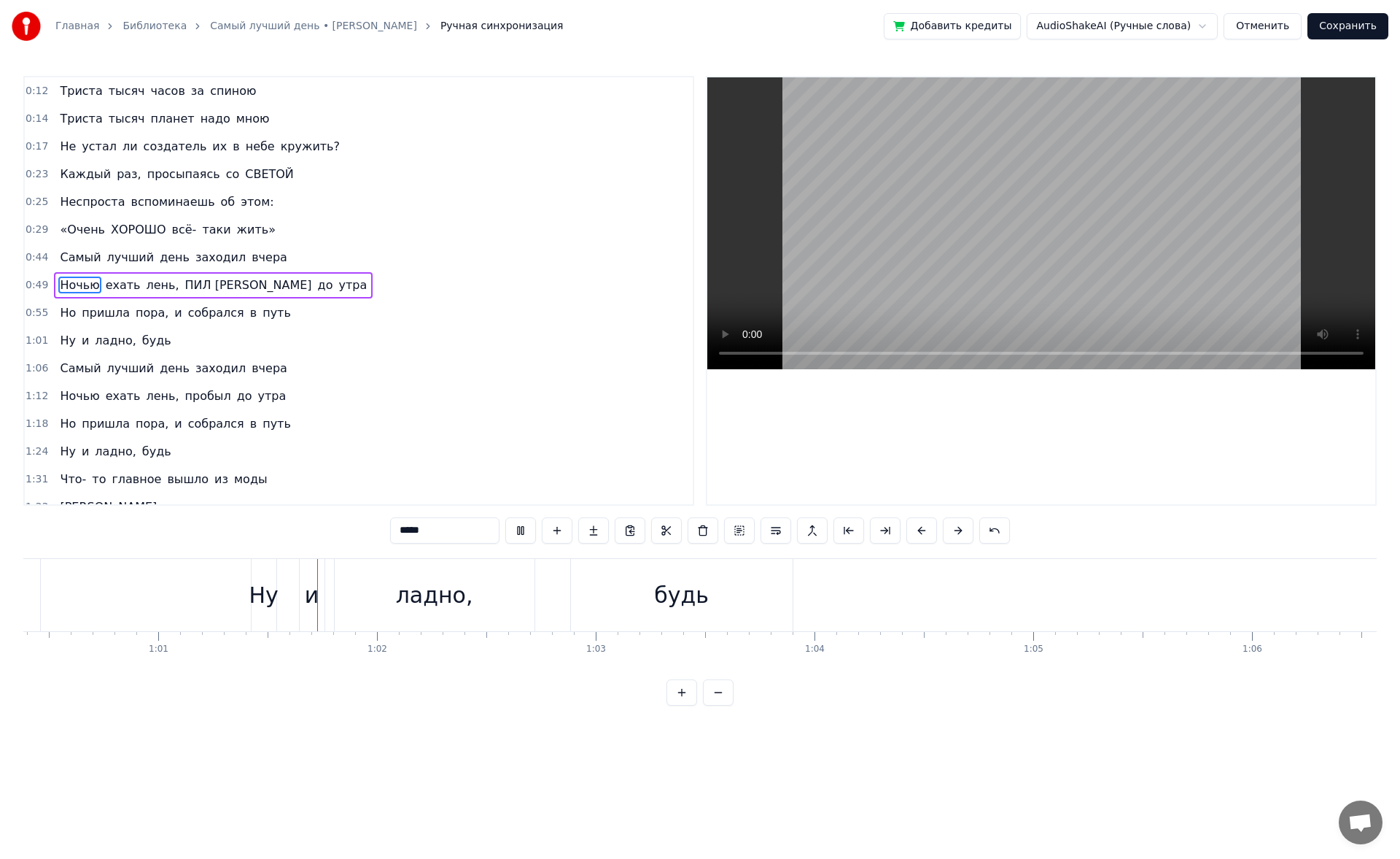
scroll to position [0, 13280]
click at [154, 409] on div "0:12 Триста тысяч часов за спиною 0:14 Триста тысяч планет надо мною 0:17 Не ус…" at bounding box center [700, 390] width 1354 height 630
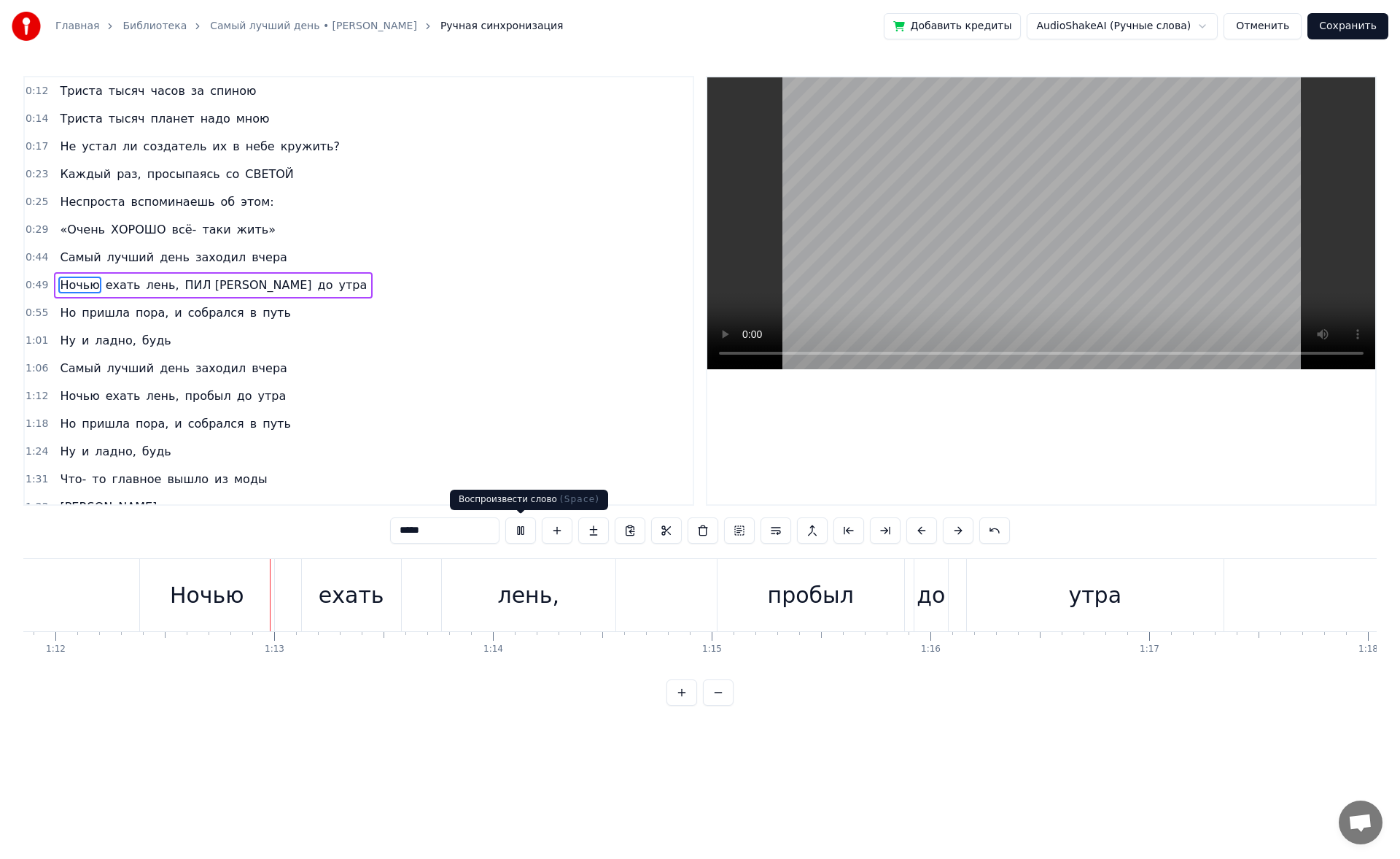
scroll to position [0, 15721]
click at [519, 409] on button at bounding box center [521, 530] width 31 height 26
click at [197, 369] on span "заходил" at bounding box center [220, 368] width 54 height 16
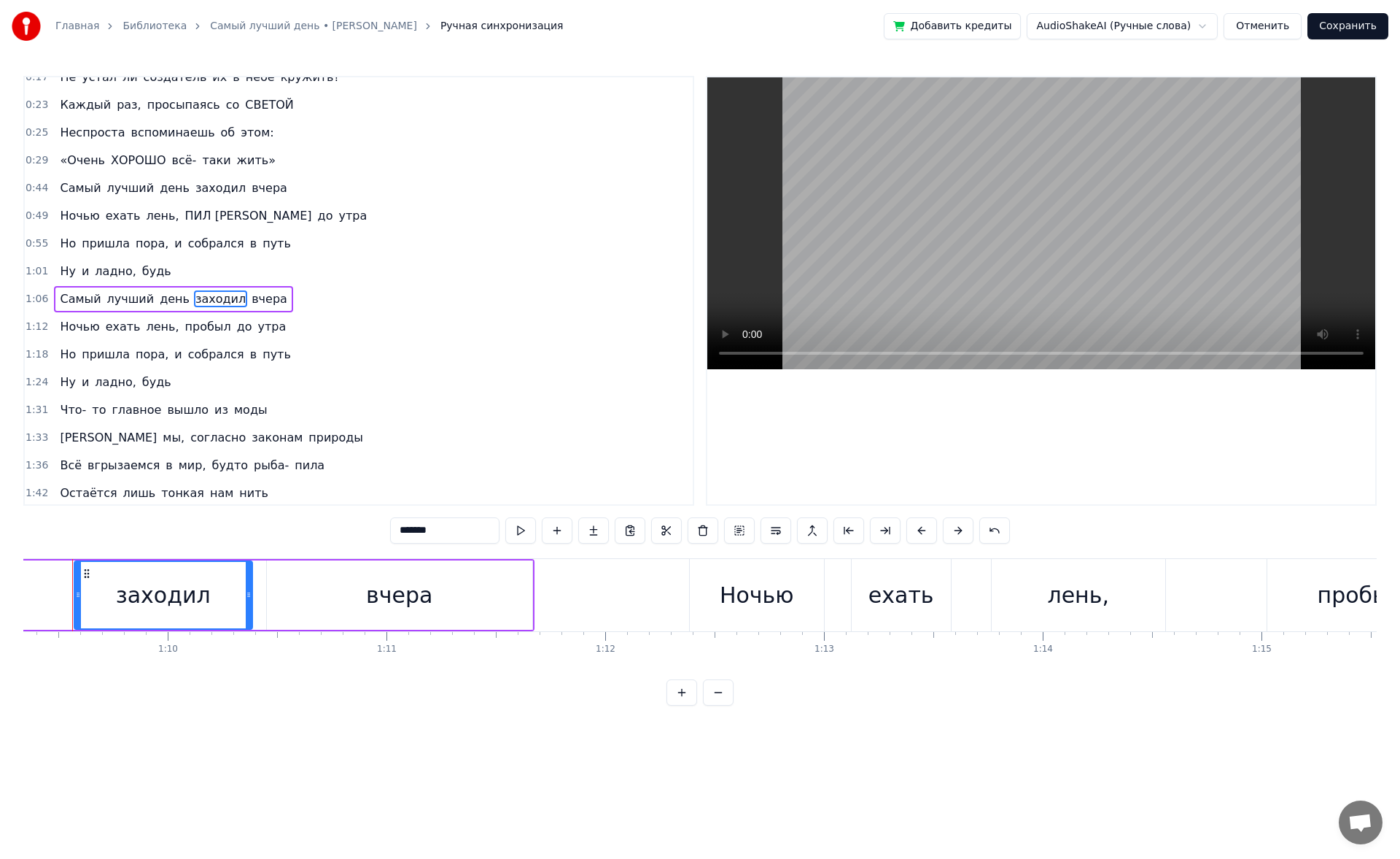
scroll to position [0, 15145]
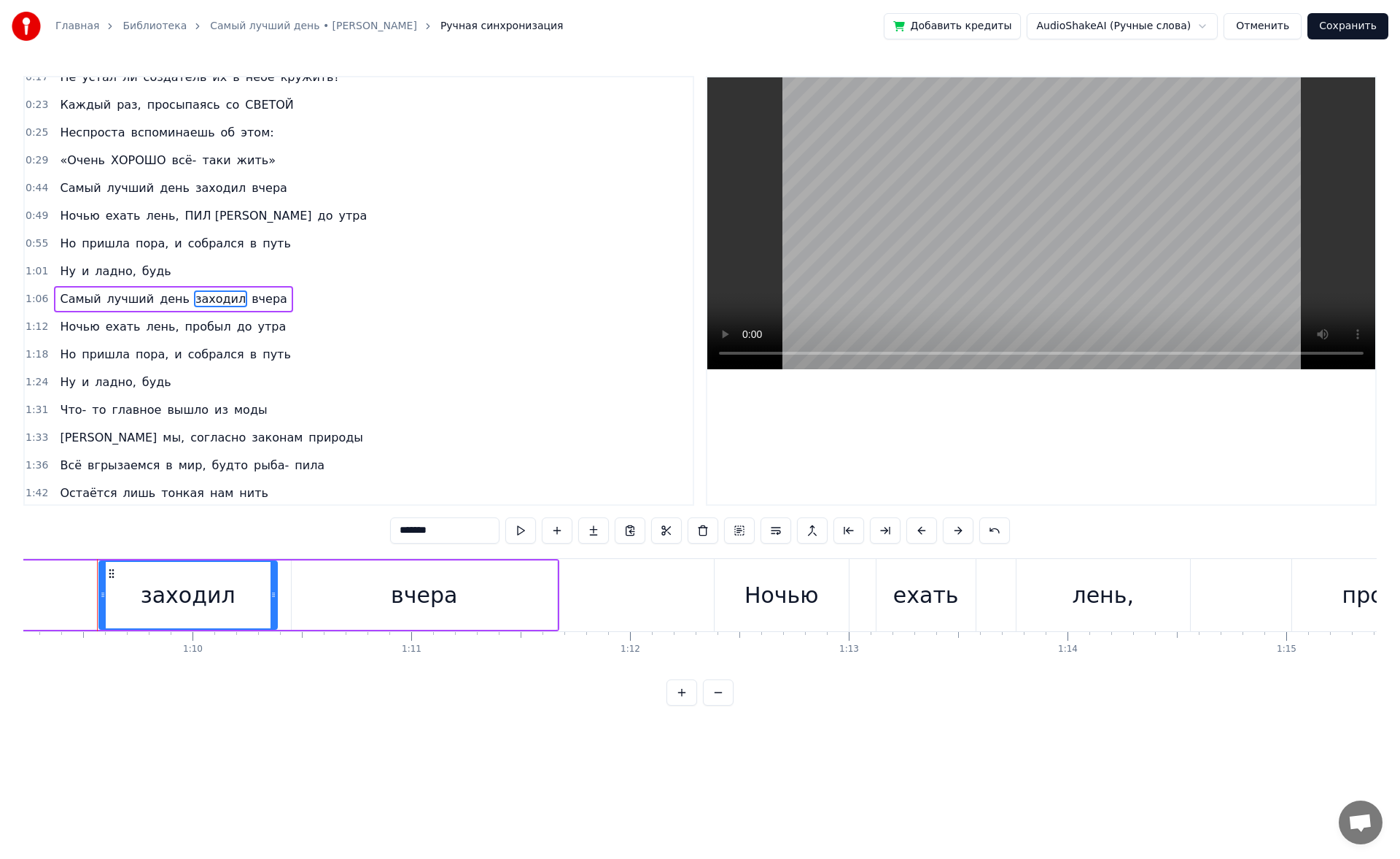
click at [193, 333] on span "пробыл" at bounding box center [208, 327] width 49 height 16
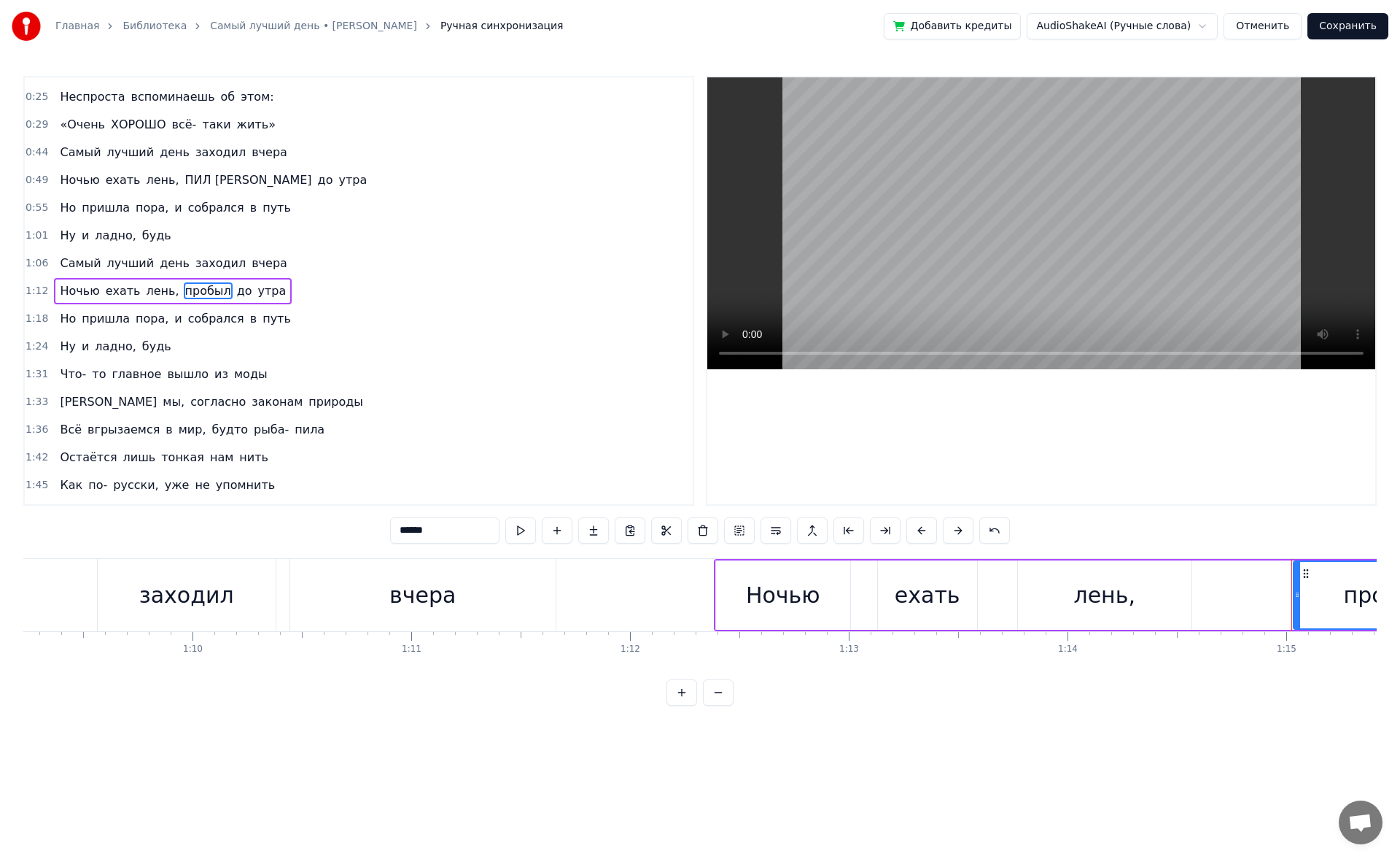
drag, startPoint x: 438, startPoint y: 529, endPoint x: 358, endPoint y: 518, distance: 80.8
click at [358, 409] on div "0:12 Триста тысяч часов за спиною 0:14 Триста тысяч планет надо мною 0:17 Не ус…" at bounding box center [700, 390] width 1354 height 630
type input "*"
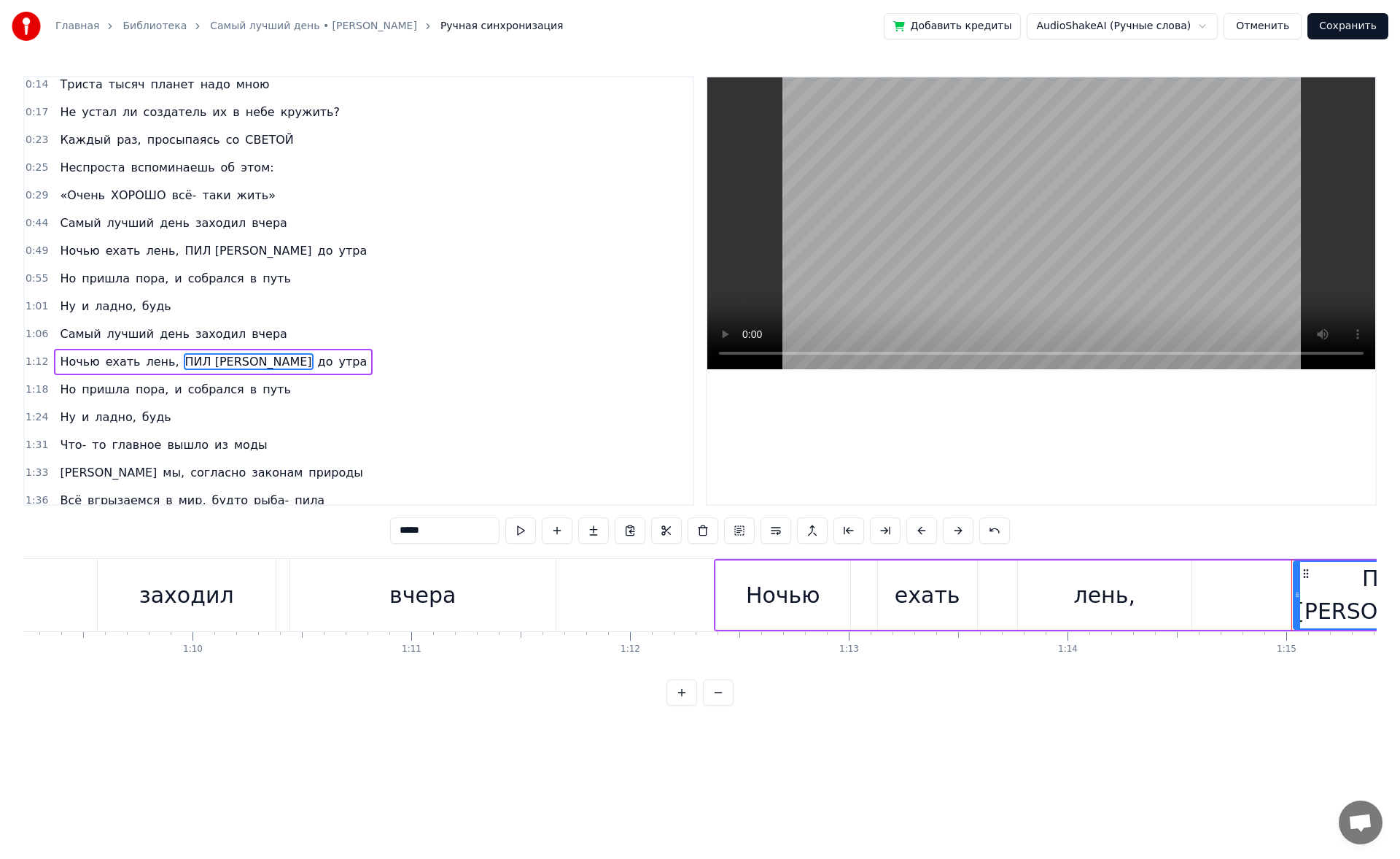
scroll to position [29, 0]
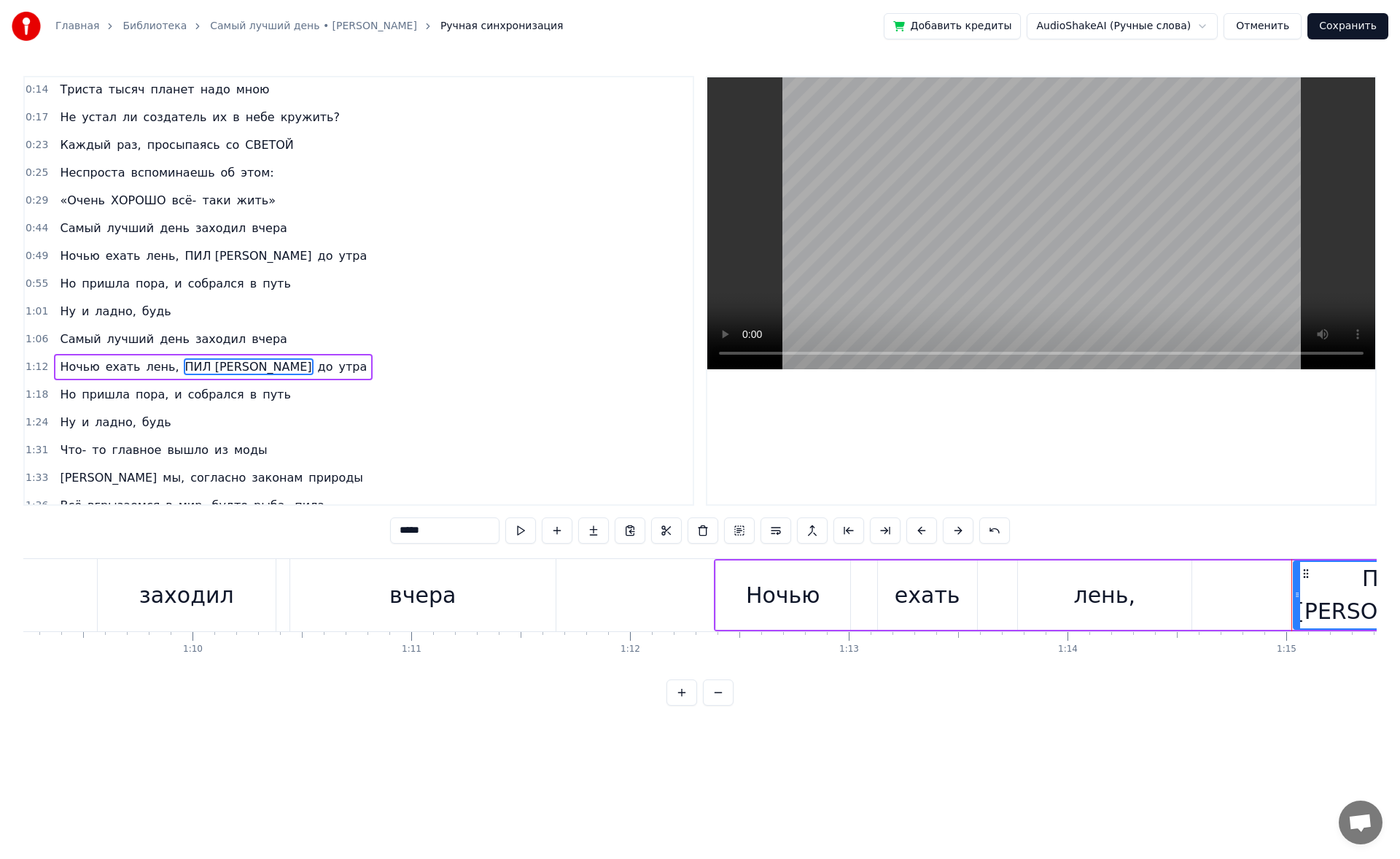
click at [119, 312] on span "ладно," at bounding box center [116, 311] width 44 height 16
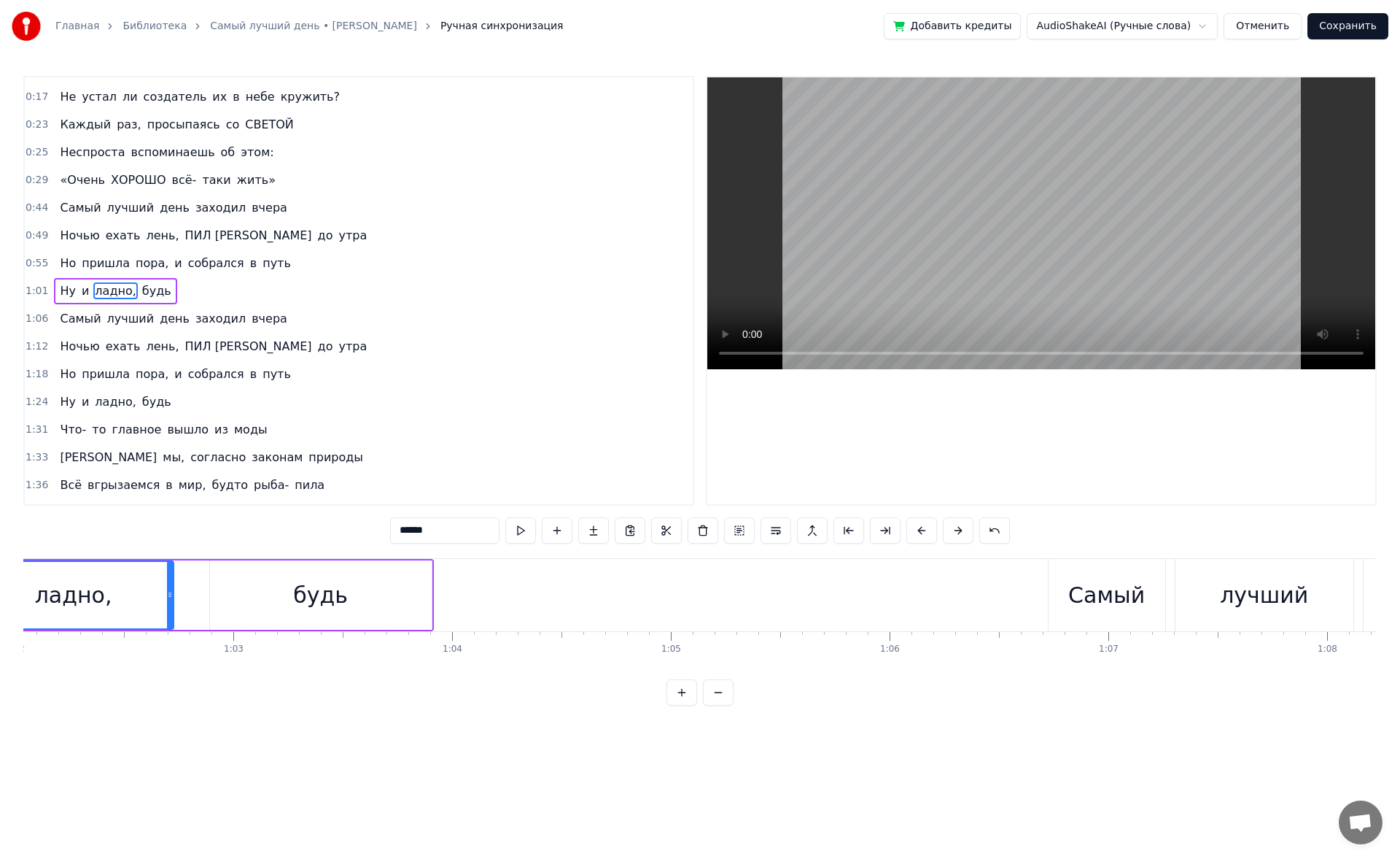
scroll to position [0, 13448]
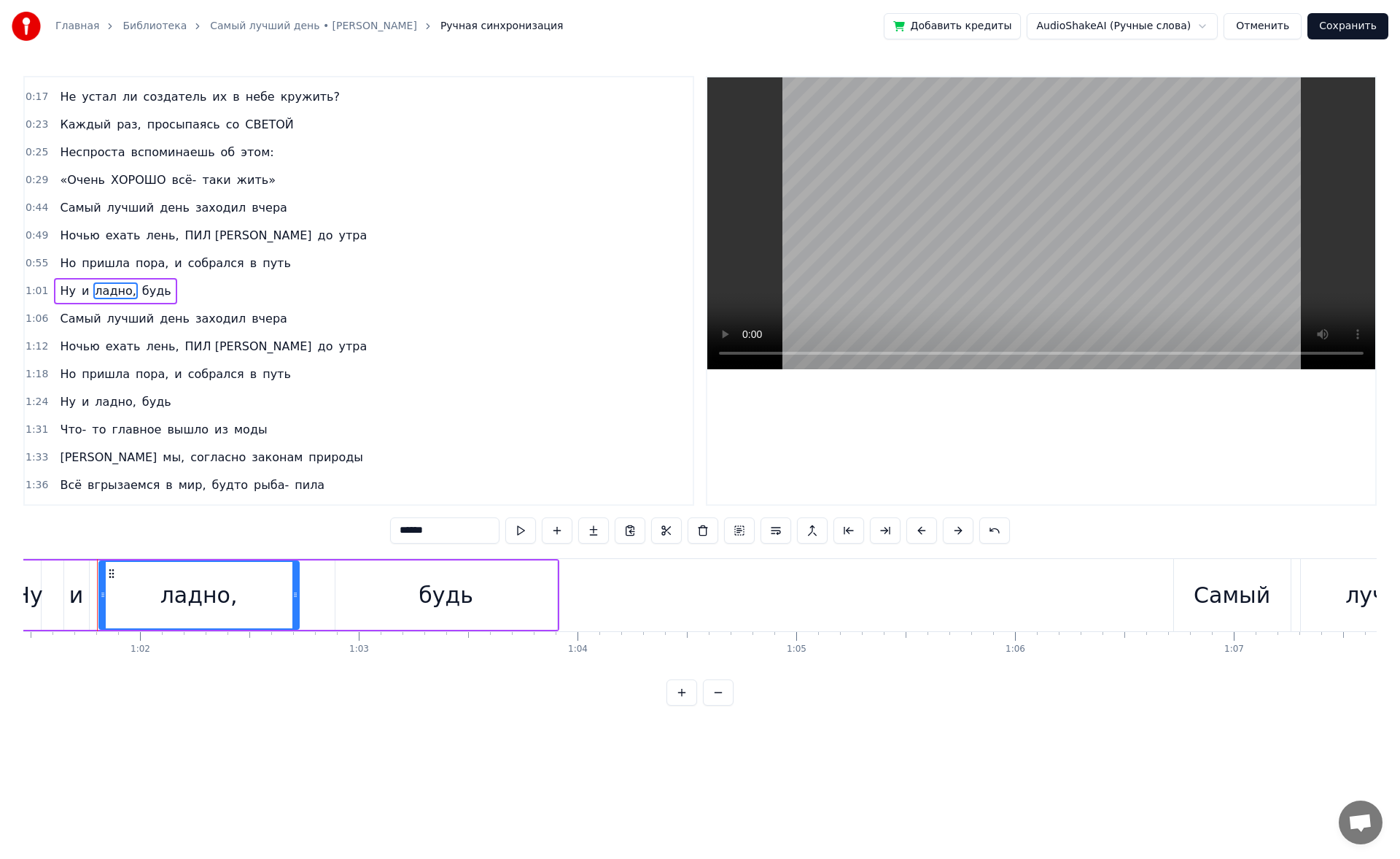
click at [135, 265] on span "пора," at bounding box center [152, 263] width 35 height 16
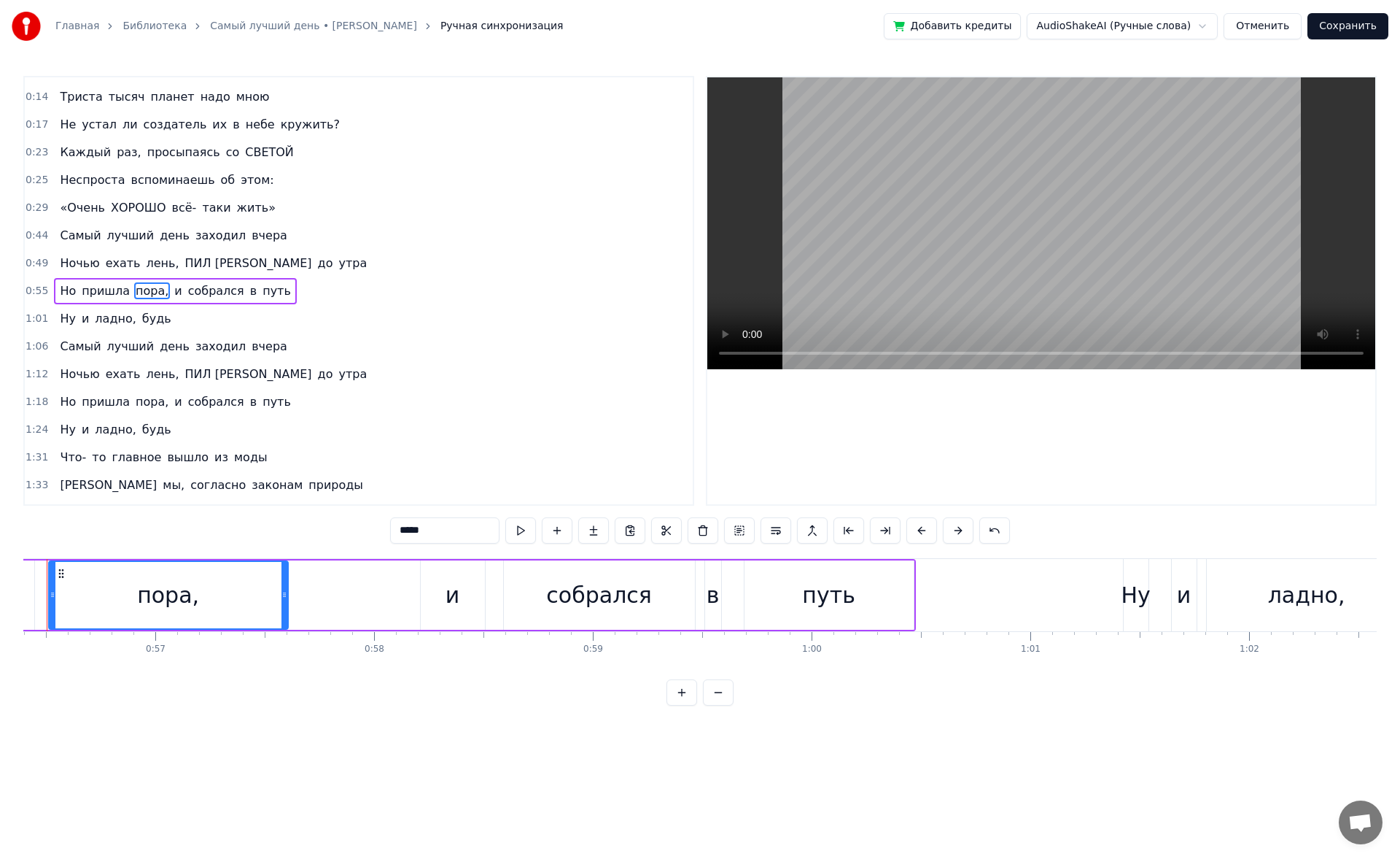
scroll to position [0, 12288]
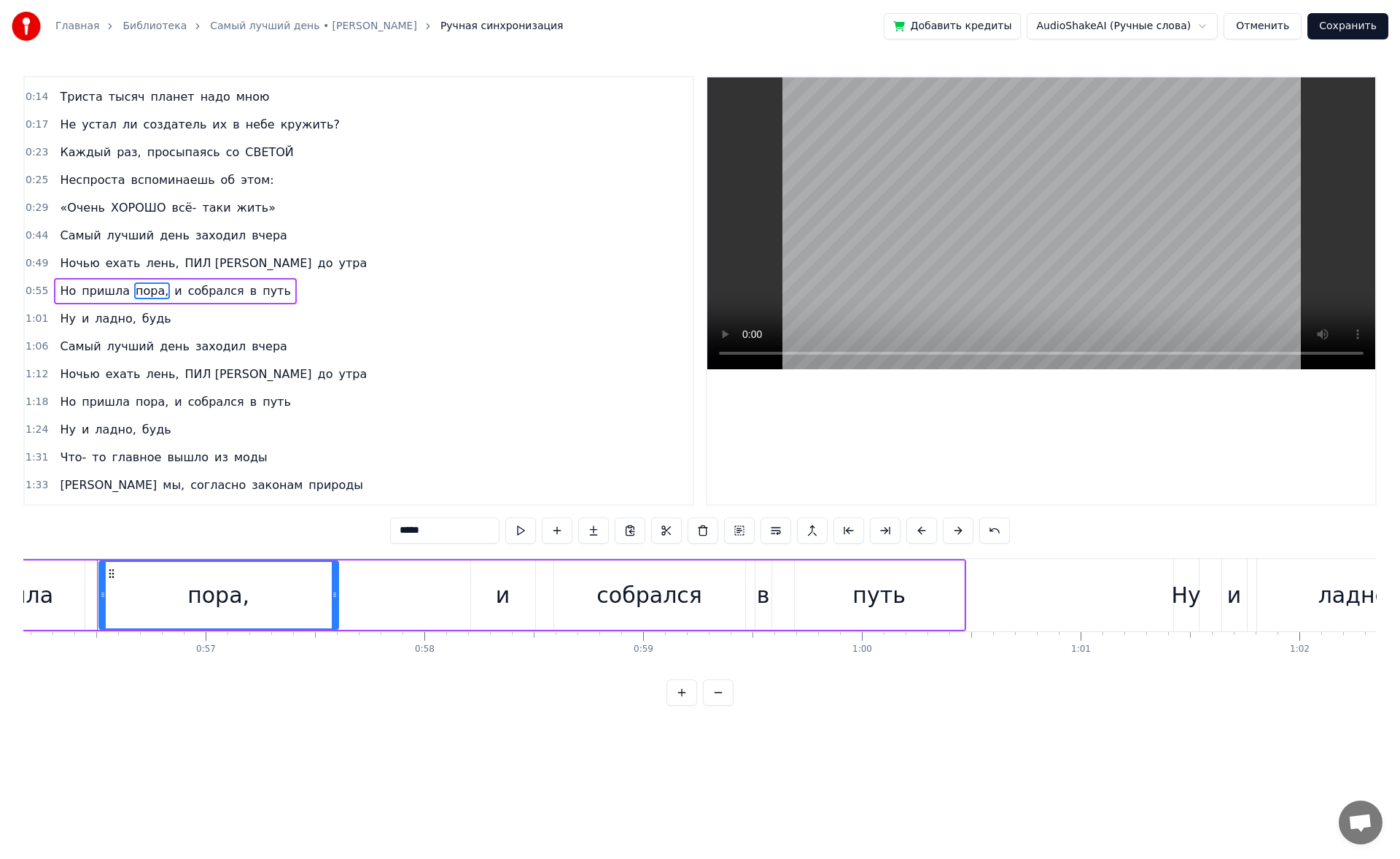
drag, startPoint x: 430, startPoint y: 525, endPoint x: 351, endPoint y: 509, distance: 80.6
click at [351, 409] on div "0:12 Триста тысяч часов за спиною 0:14 Триста тысяч планет надо мною 0:17 Не ус…" at bounding box center [700, 390] width 1354 height 630
type input "*"
click at [244, 157] on span "СВЕТОЙ" at bounding box center [269, 152] width 52 height 16
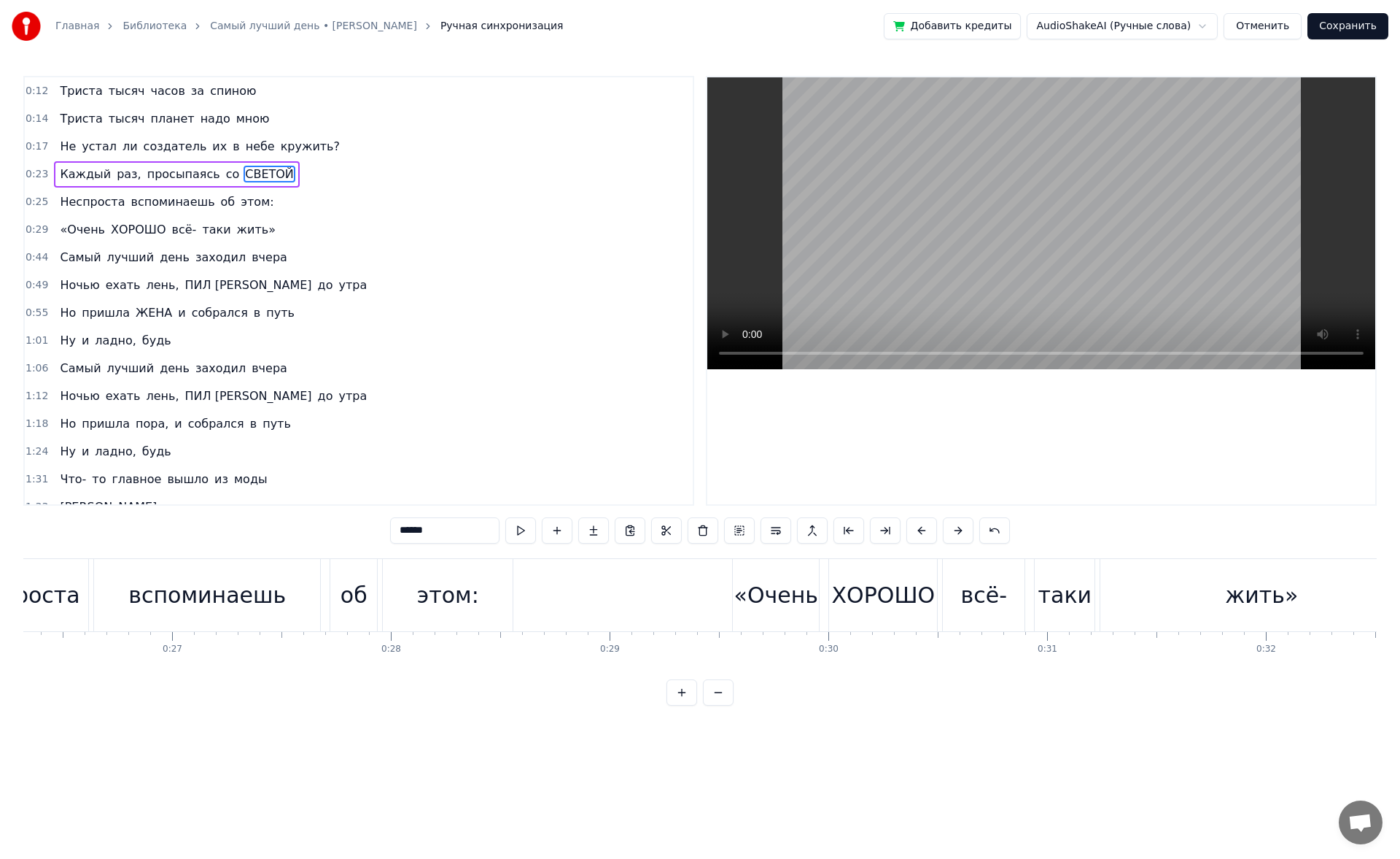
scroll to position [0, 5370]
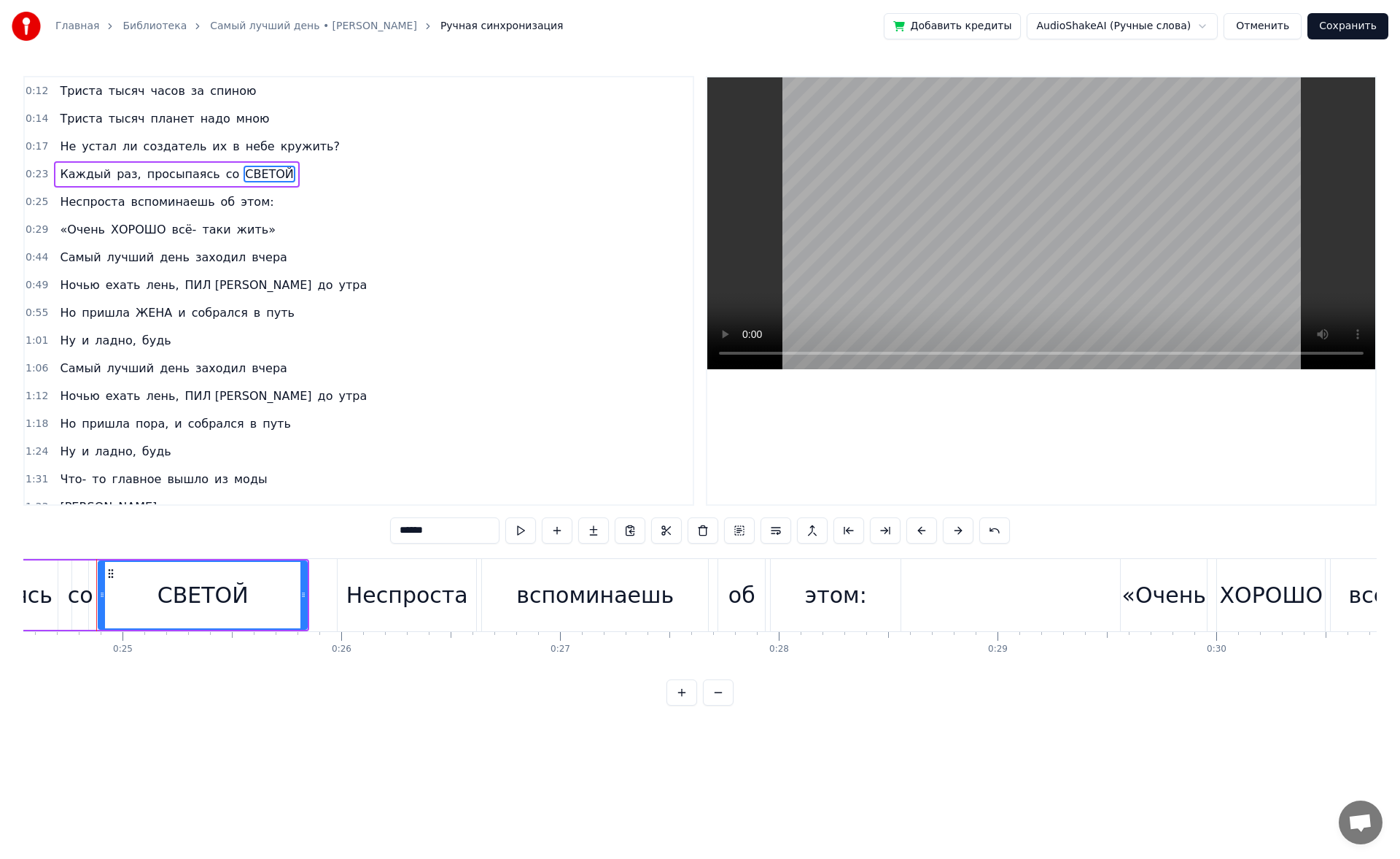
click at [84, 409] on div "со" at bounding box center [81, 595] width 25 height 33
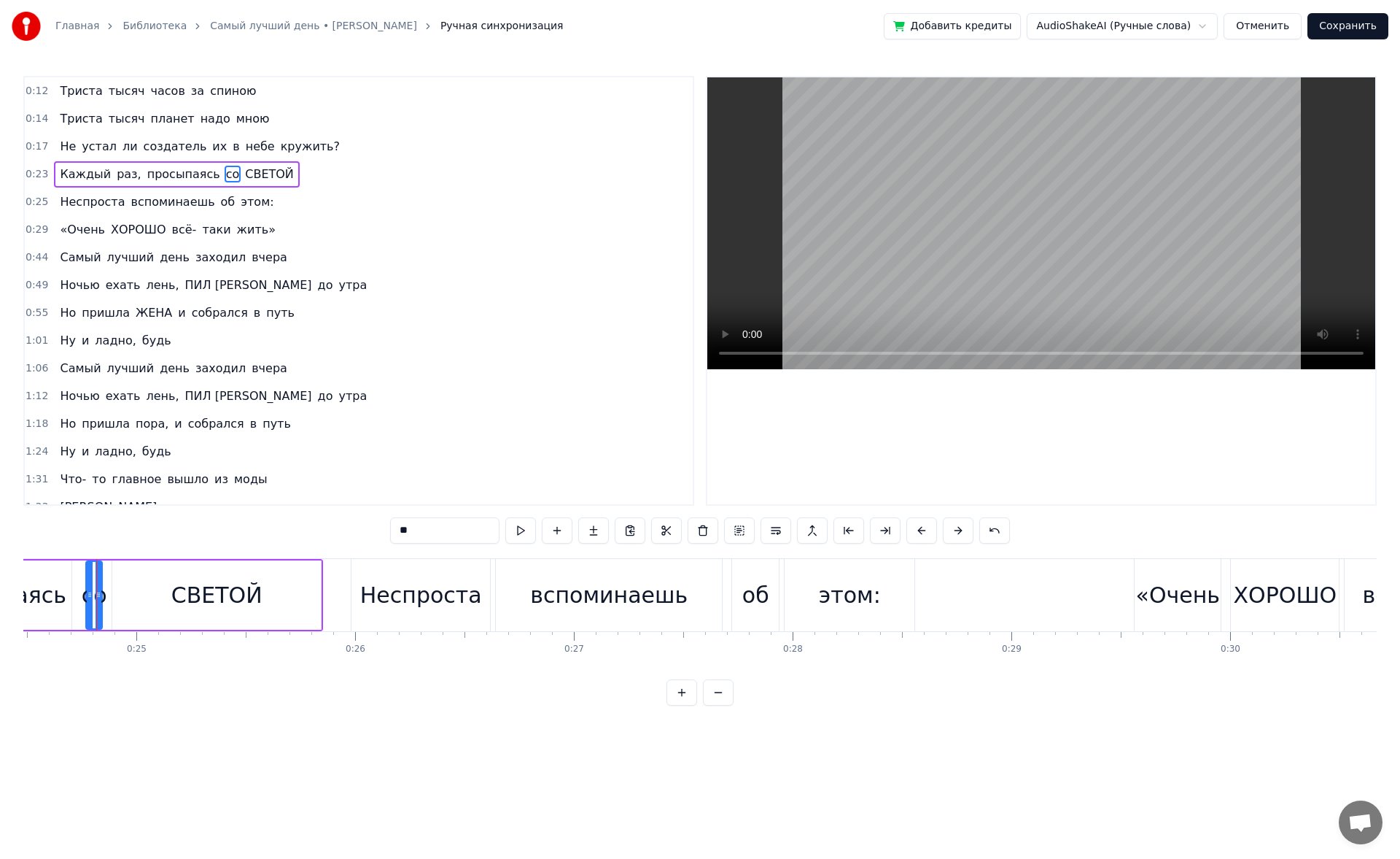
click at [426, 409] on input "**" at bounding box center [445, 530] width 109 height 26
click at [196, 409] on div "СВЕТОЙ" at bounding box center [217, 595] width 91 height 33
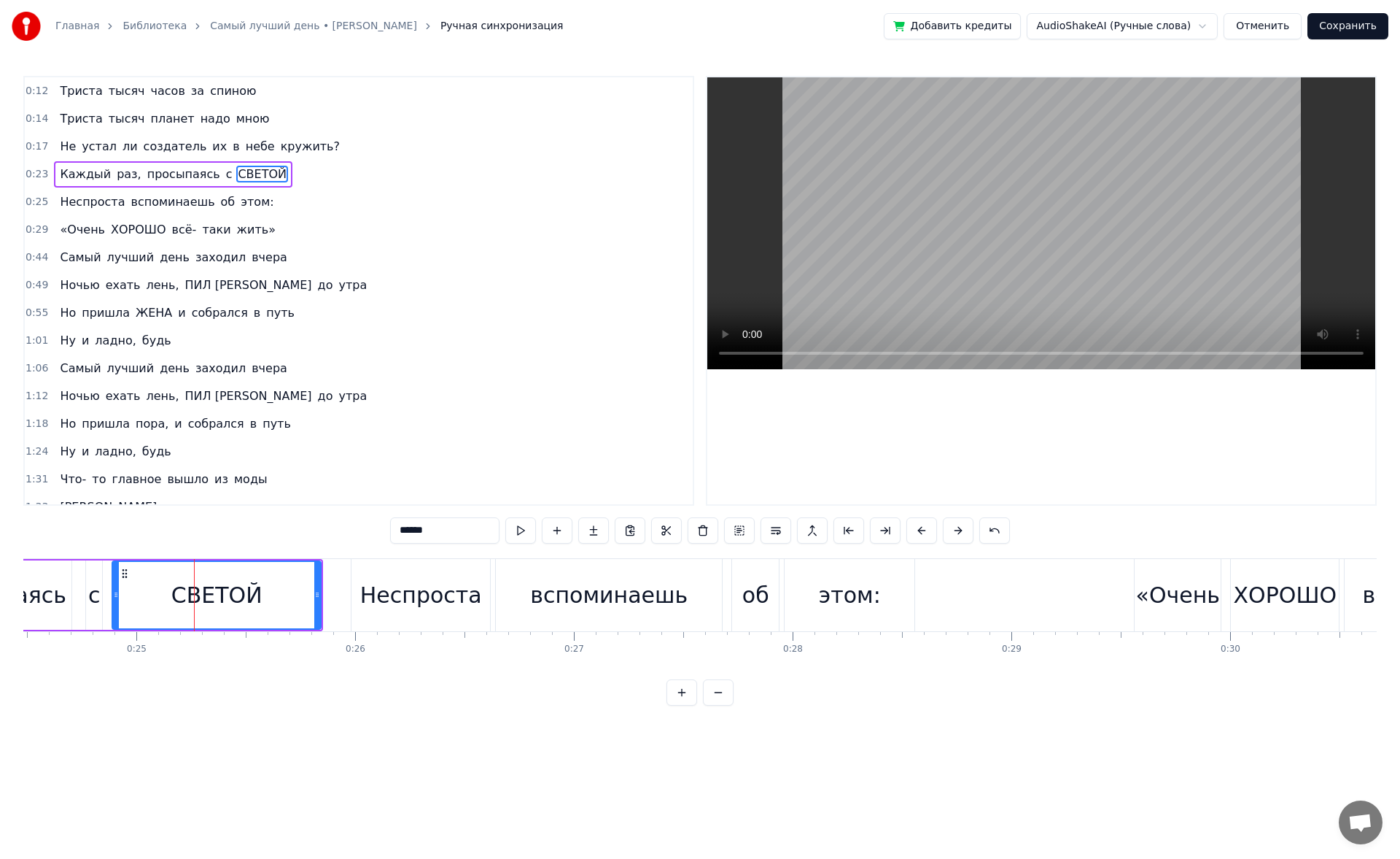
drag, startPoint x: 461, startPoint y: 524, endPoint x: 333, endPoint y: 531, distance: 128.2
click at [333, 409] on div "0:12 Триста тысяч часов за спиною 0:14 Триста тысяч планет надо мною 0:17 Не ус…" at bounding box center [700, 390] width 1354 height 630
click at [127, 228] on span "ХОРОШО" at bounding box center [138, 229] width 58 height 16
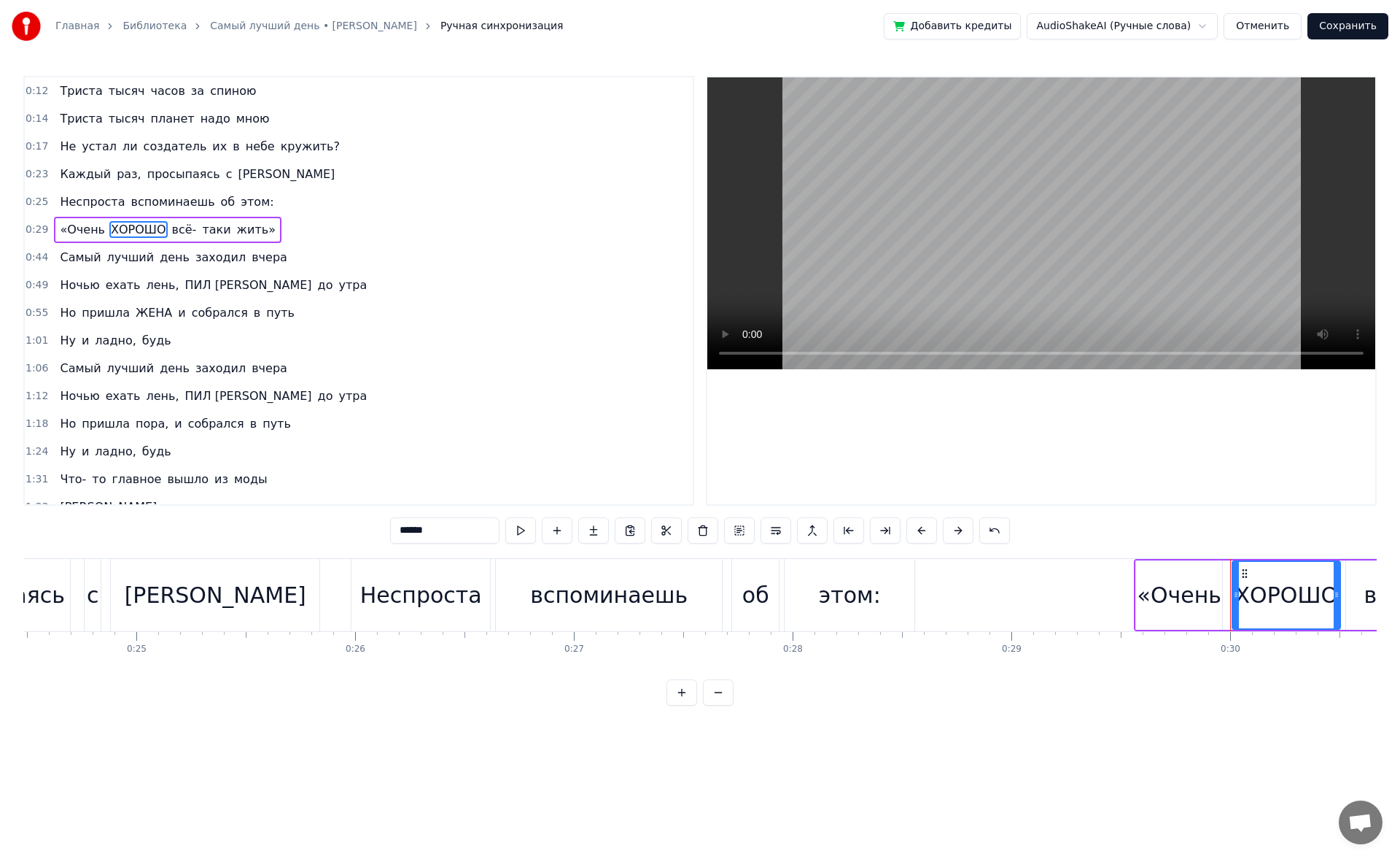
drag, startPoint x: 476, startPoint y: 532, endPoint x: 233, endPoint y: 536, distance: 243.0
click at [233, 409] on div "0:12 Триста тысяч часов за спиною 0:14 Триста тысяч планет надо мною 0:17 Не ус…" at bounding box center [700, 390] width 1354 height 630
type input "*"
drag, startPoint x: 452, startPoint y: 531, endPoint x: 349, endPoint y: 533, distance: 103.0
click at [349, 409] on div "0:12 Триста тысяч часов за спиною 0:14 Триста тысяч планет надо мною 0:17 Не ус…" at bounding box center [700, 390] width 1354 height 630
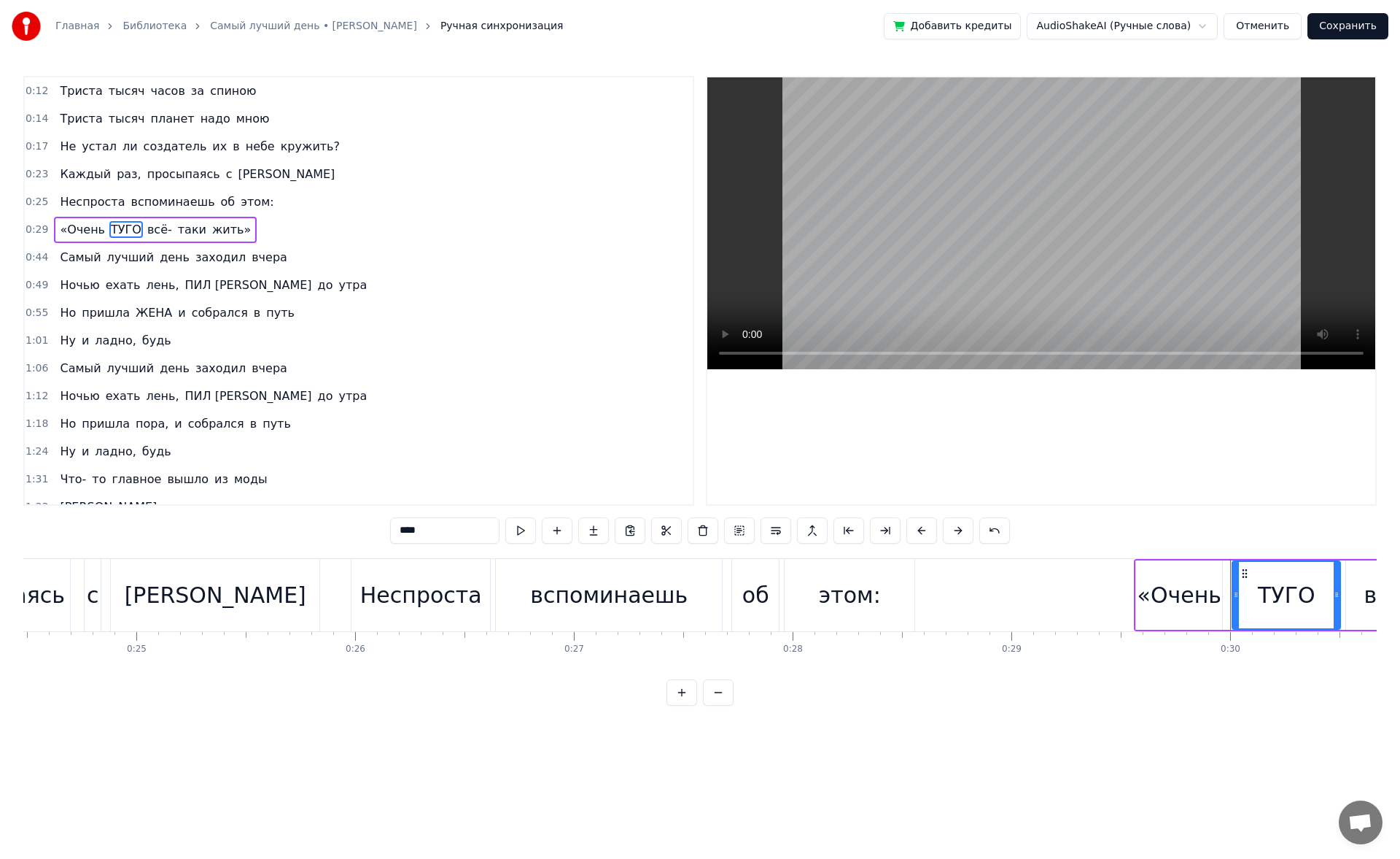
type input "*"
type input "*******"
click at [186, 342] on div "1:01 Ну и ладно, будь" at bounding box center [358, 340] width 668 height 27
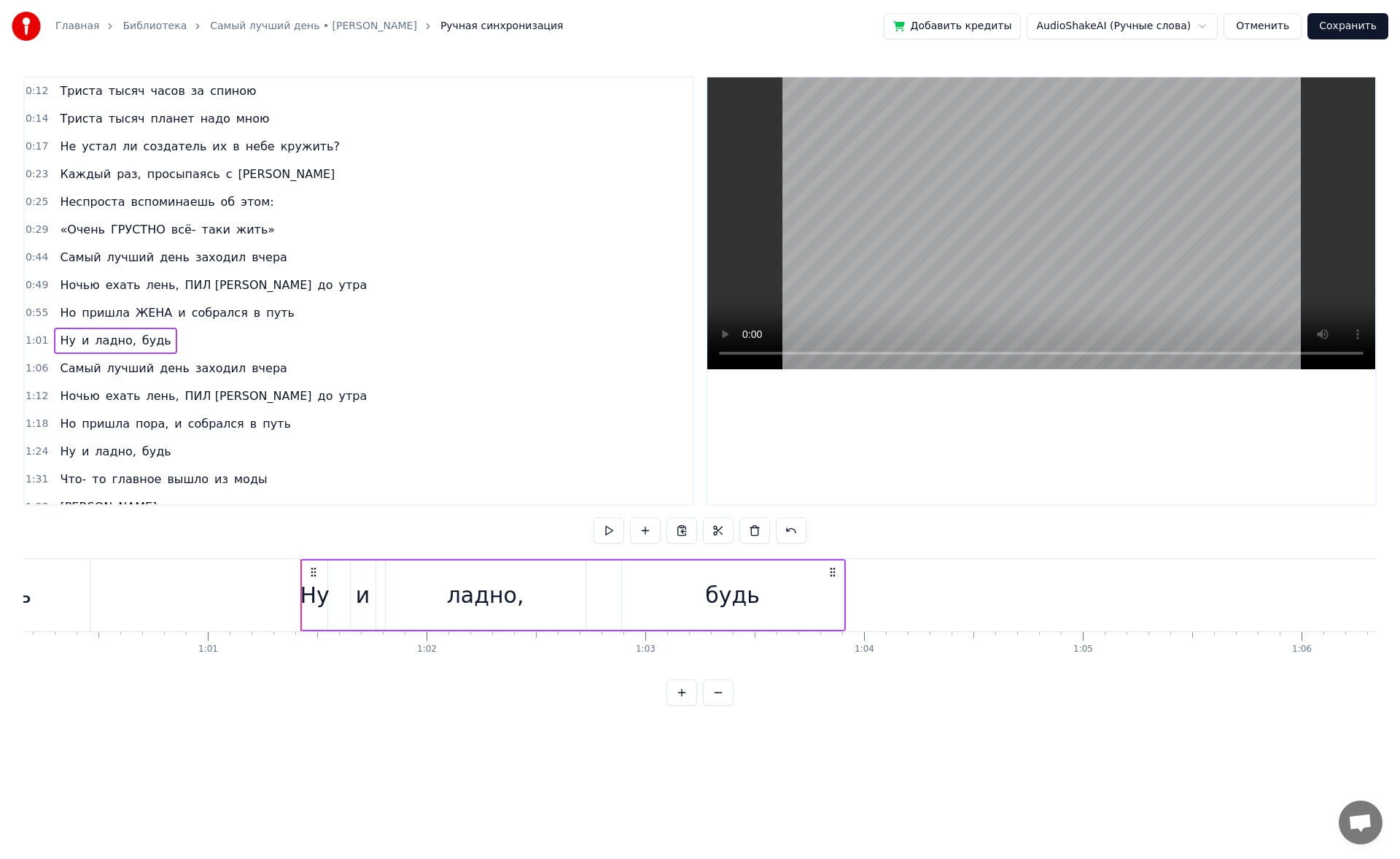
scroll to position [0, 13364]
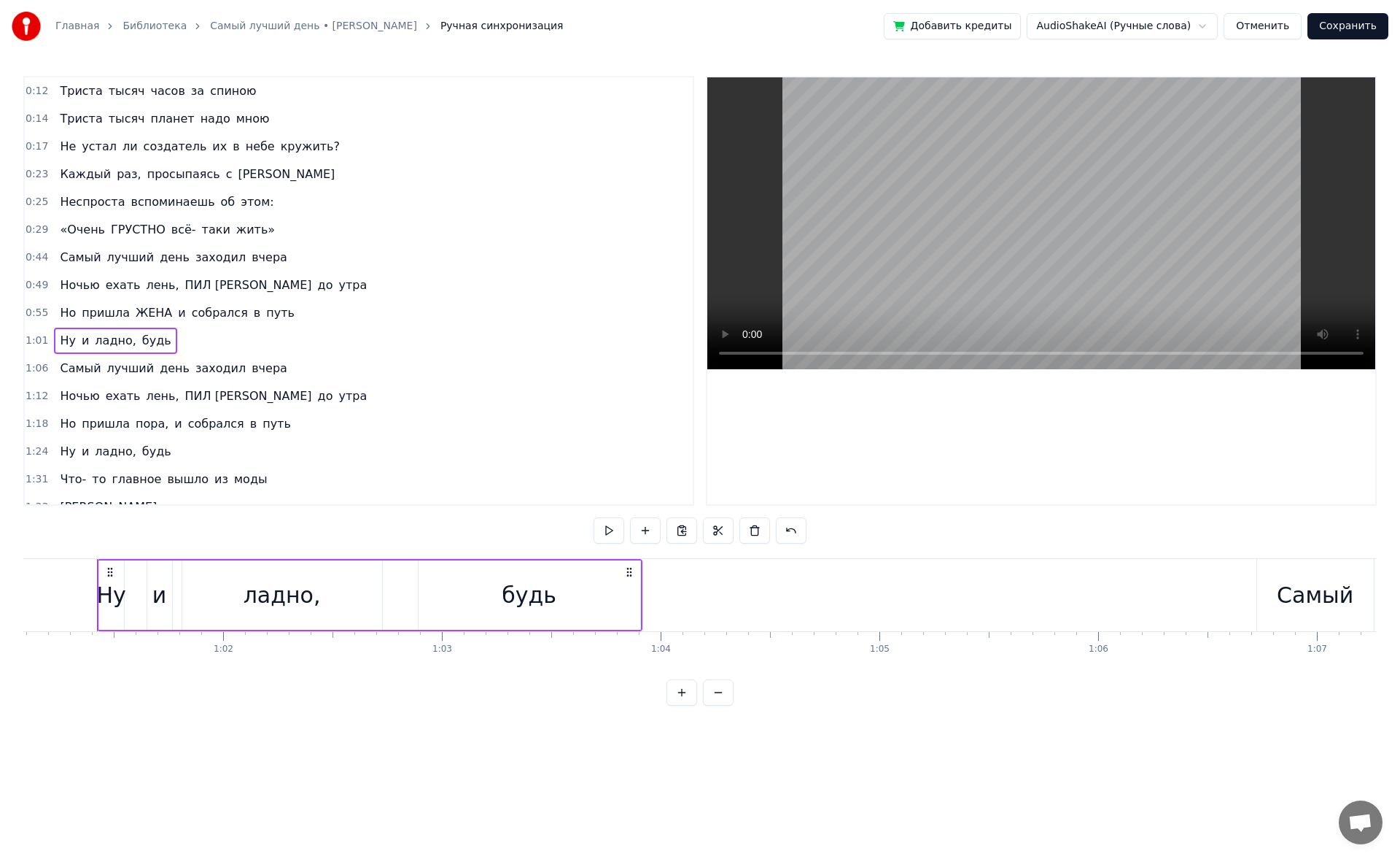
click at [141, 340] on span "будь" at bounding box center [156, 340] width 32 height 16
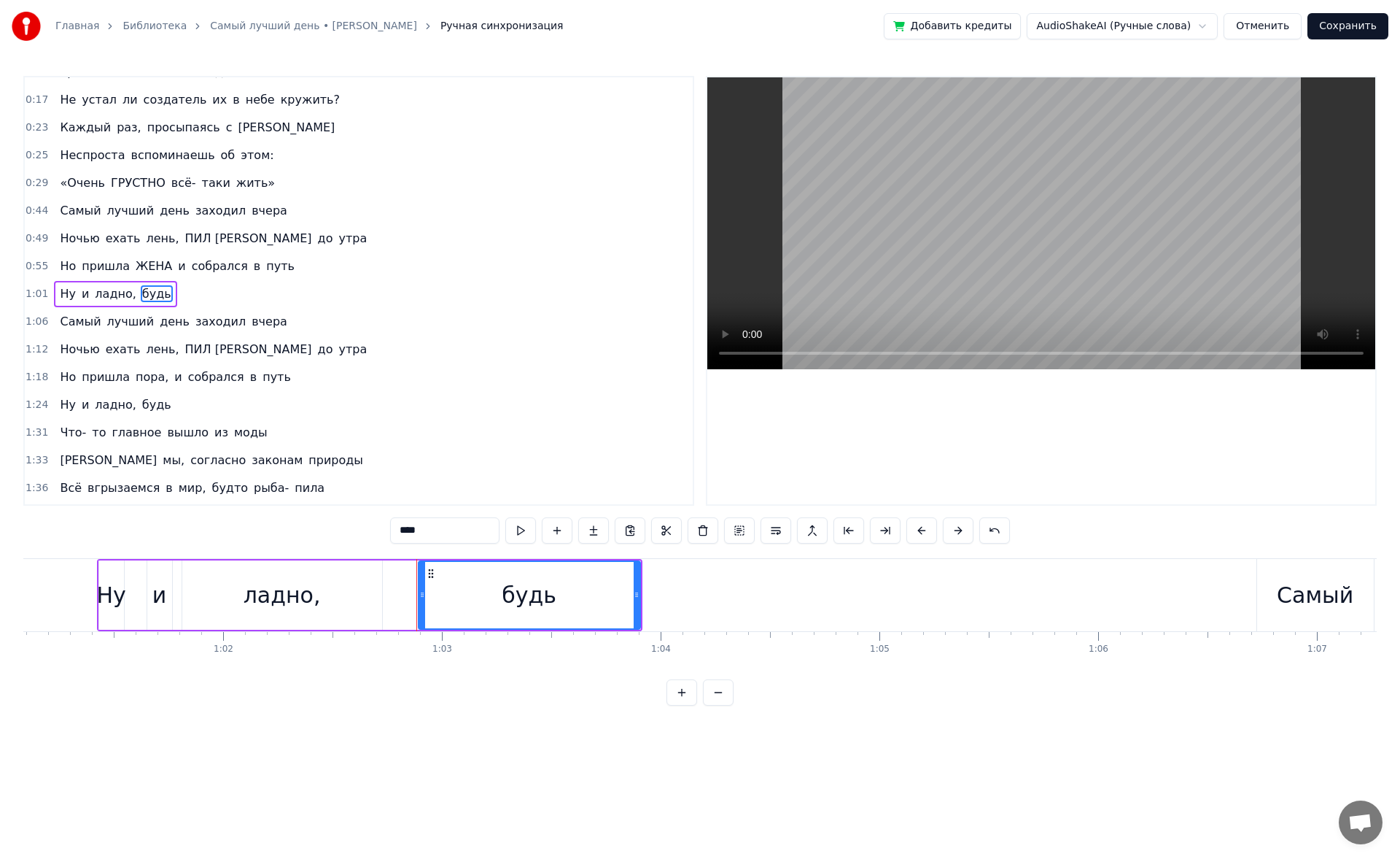
scroll to position [50, 0]
drag, startPoint x: 274, startPoint y: 501, endPoint x: 224, endPoint y: 504, distance: 50.1
click at [224, 409] on div "0:12 Триста тысяч часов за спиною 0:14 Триста тысяч планет надо мною 0:17 Не ус…" at bounding box center [700, 390] width 1354 height 630
type input "*"
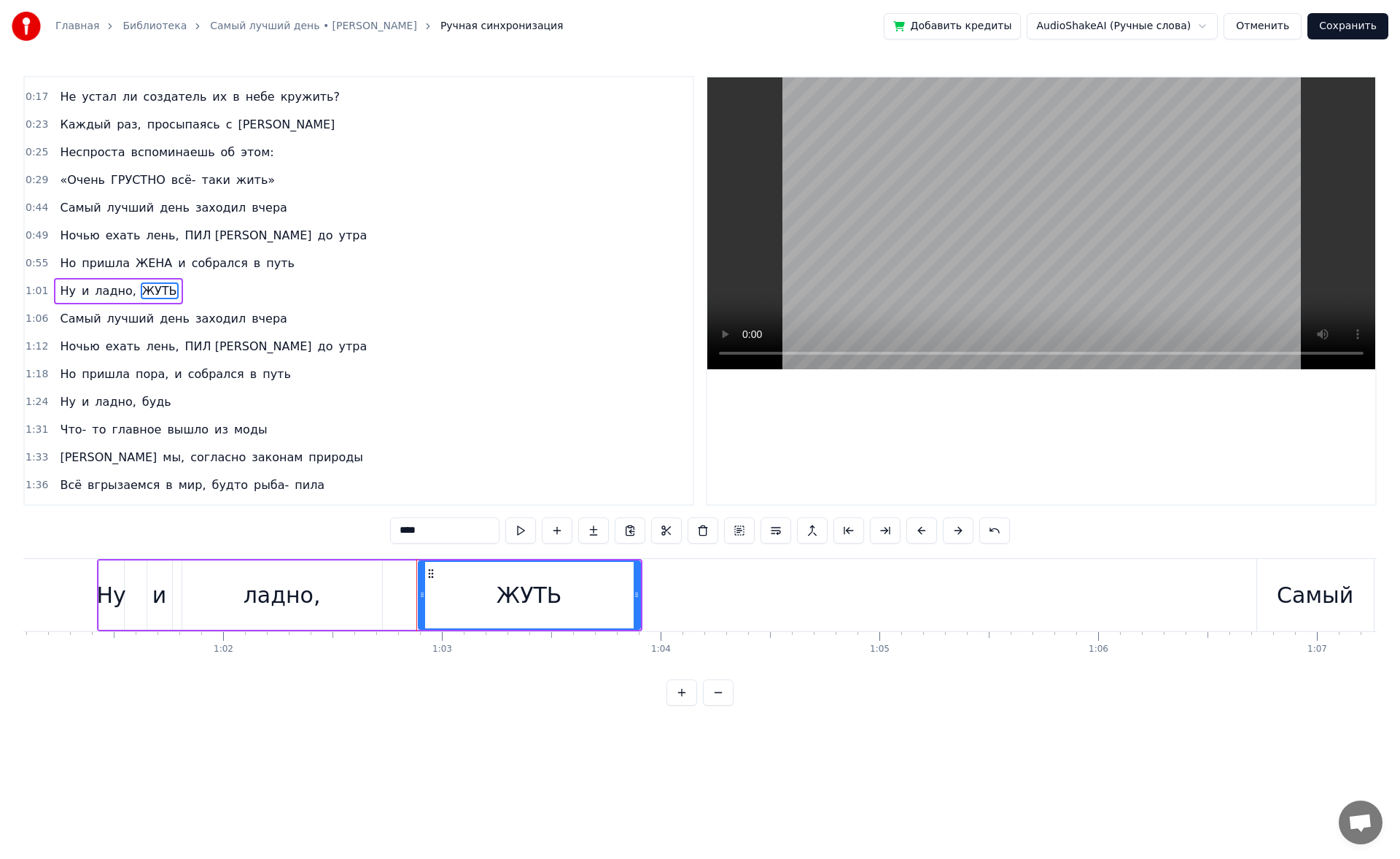
type input "****"
click at [145, 357] on div "Ночью ехать лень, ПИЛ Я до утра" at bounding box center [213, 346] width 318 height 26
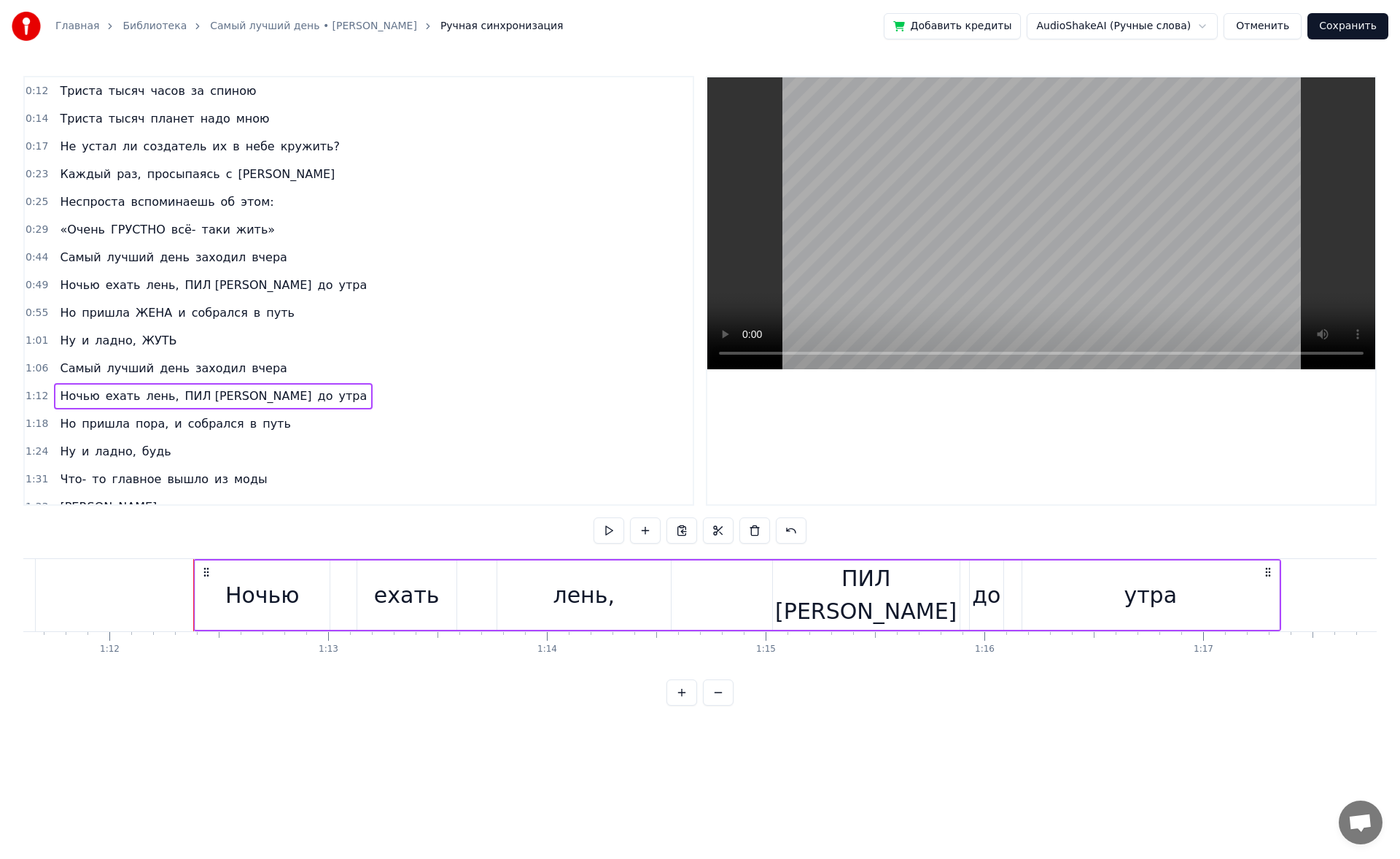
scroll to position [0, 15762]
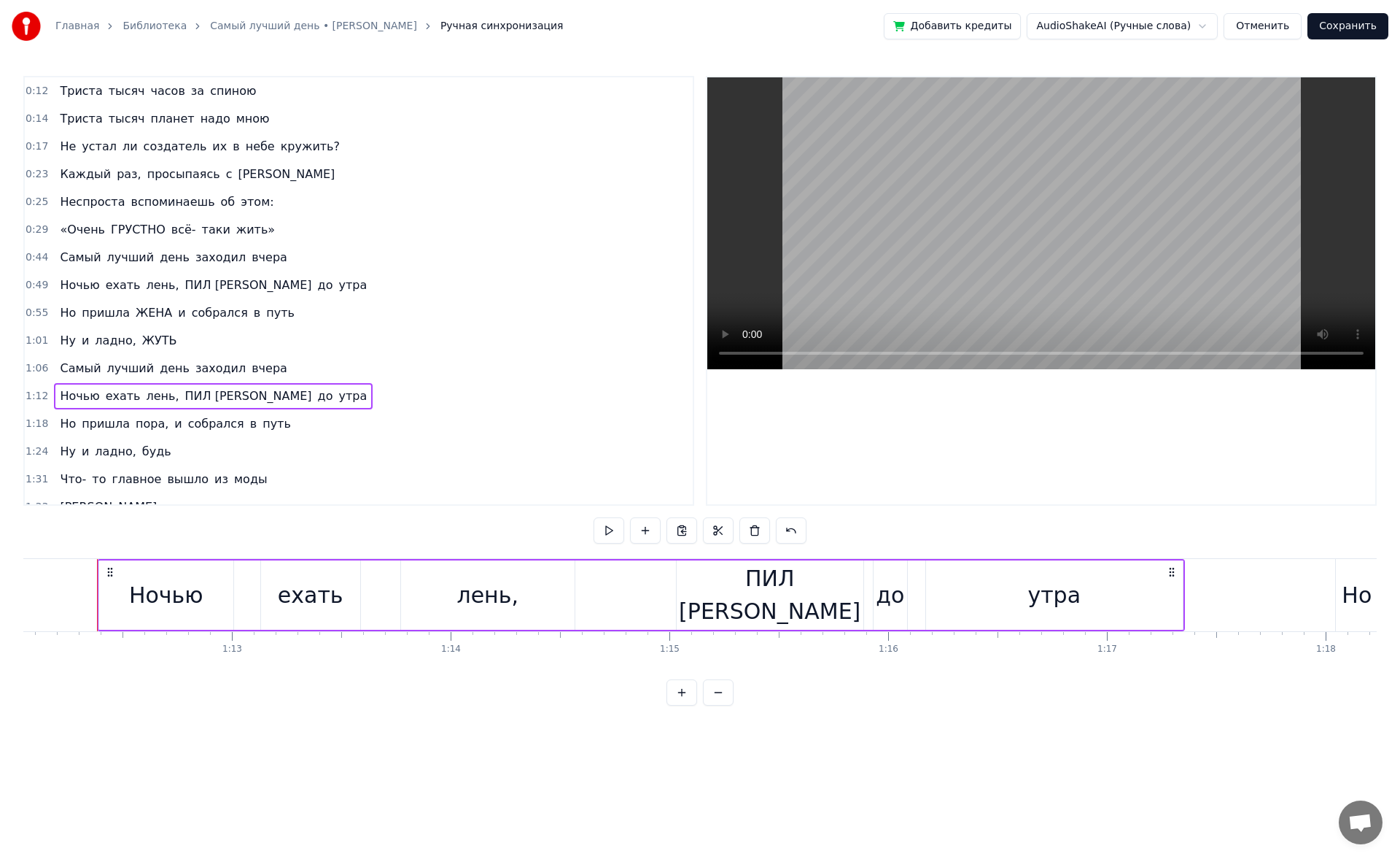
click at [571, 23] on button "Сохранить" at bounding box center [1347, 25] width 81 height 26
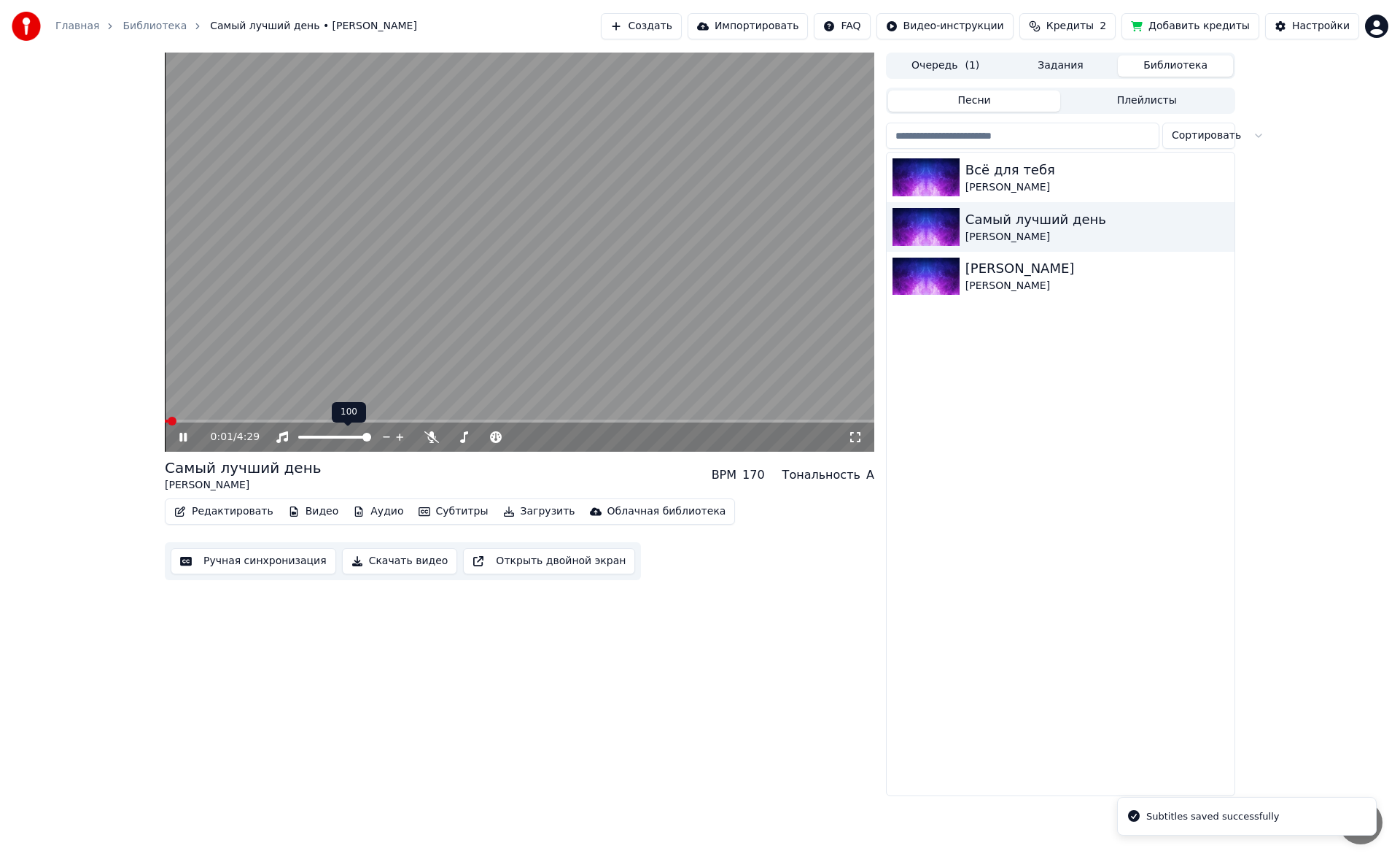
click at [312, 409] on div at bounding box center [347, 437] width 117 height 15
click at [316, 409] on div at bounding box center [347, 437] width 117 height 15
click at [347, 409] on div at bounding box center [347, 437] width 117 height 15
click at [343, 409] on span at bounding box center [335, 437] width 73 height 3
click at [333, 409] on span at bounding box center [333, 437] width 9 height 9
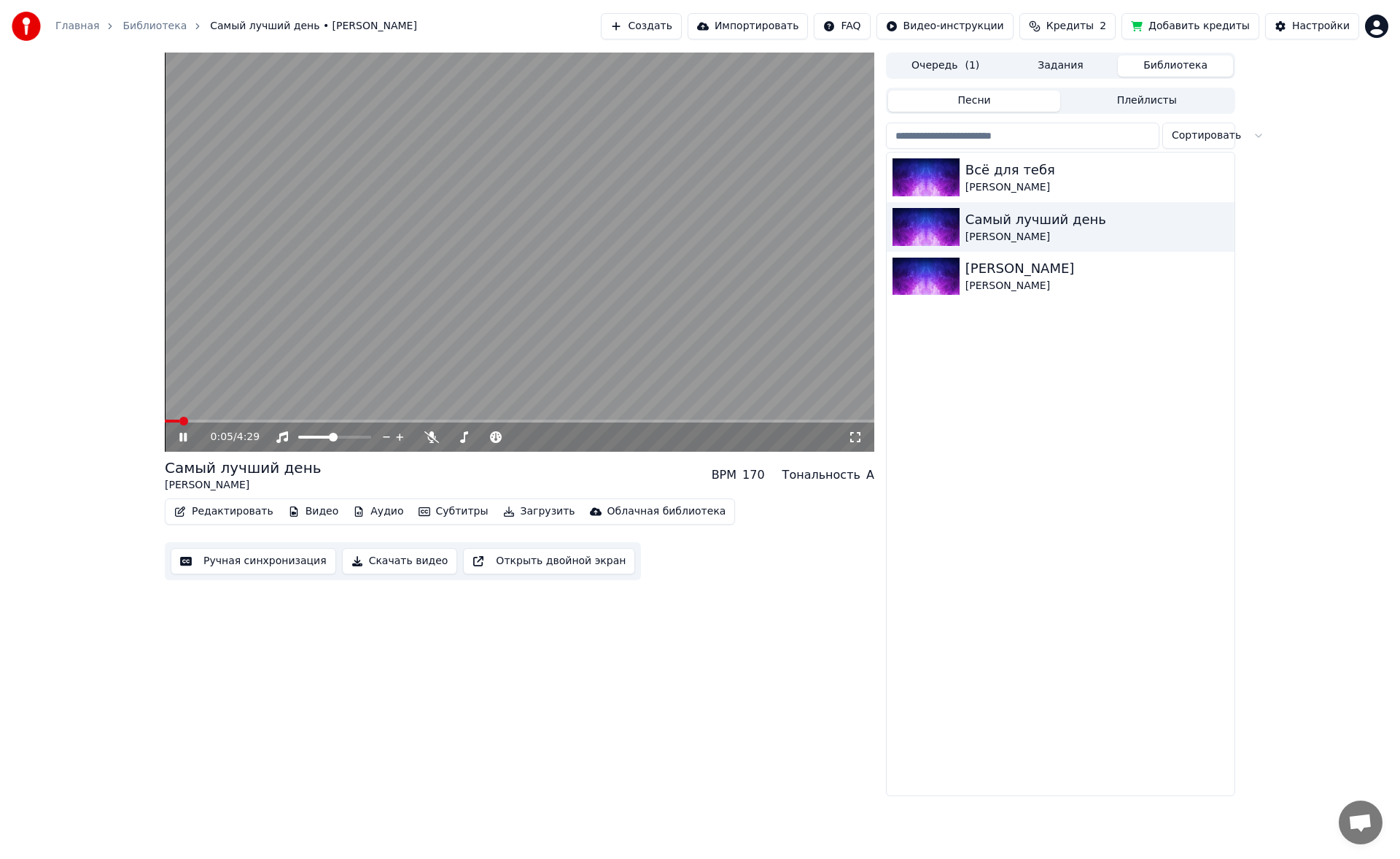
click at [213, 409] on video at bounding box center [519, 252] width 710 height 399
click at [225, 409] on span at bounding box center [519, 420] width 710 height 3
click at [182, 409] on icon at bounding box center [194, 437] width 35 height 12
click at [390, 409] on button "Скачать видео" at bounding box center [399, 561] width 116 height 26
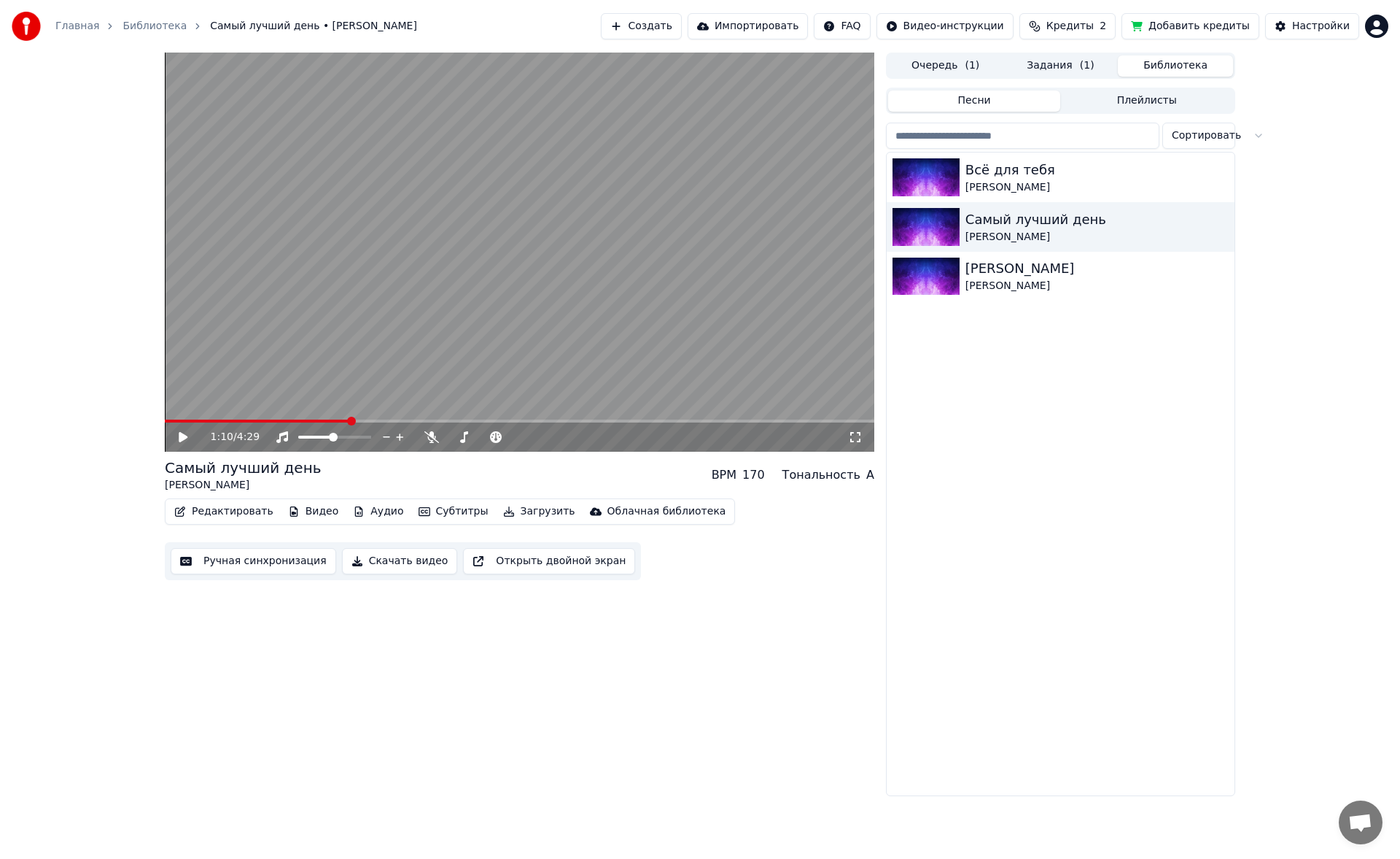
click at [571, 70] on button "Библиотека" at bounding box center [1175, 66] width 116 height 21
click at [571, 160] on div "Всё для тебя" at bounding box center [1089, 170] width 248 height 20
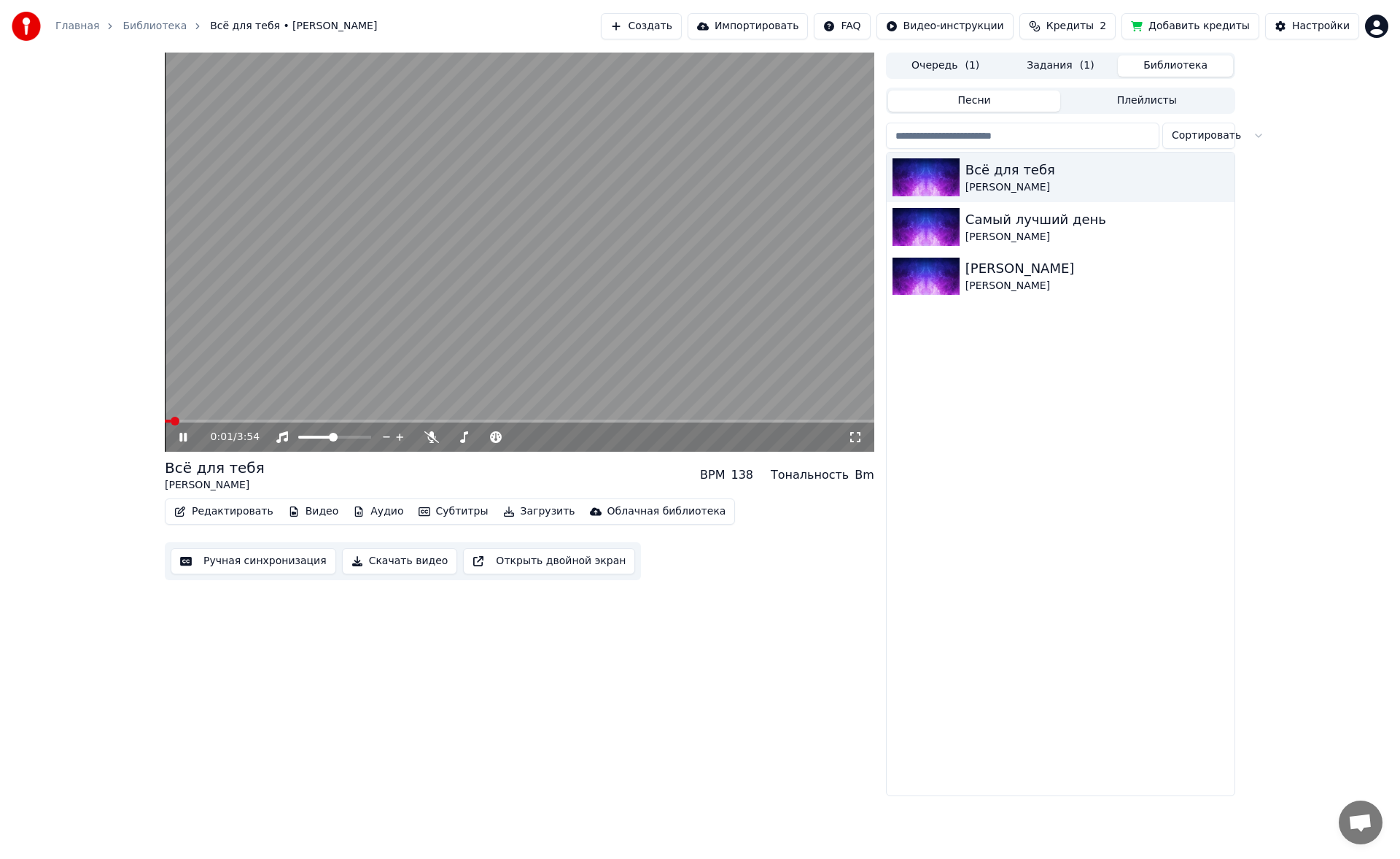
click at [270, 409] on button "Ручная синхронизация" at bounding box center [254, 561] width 166 height 26
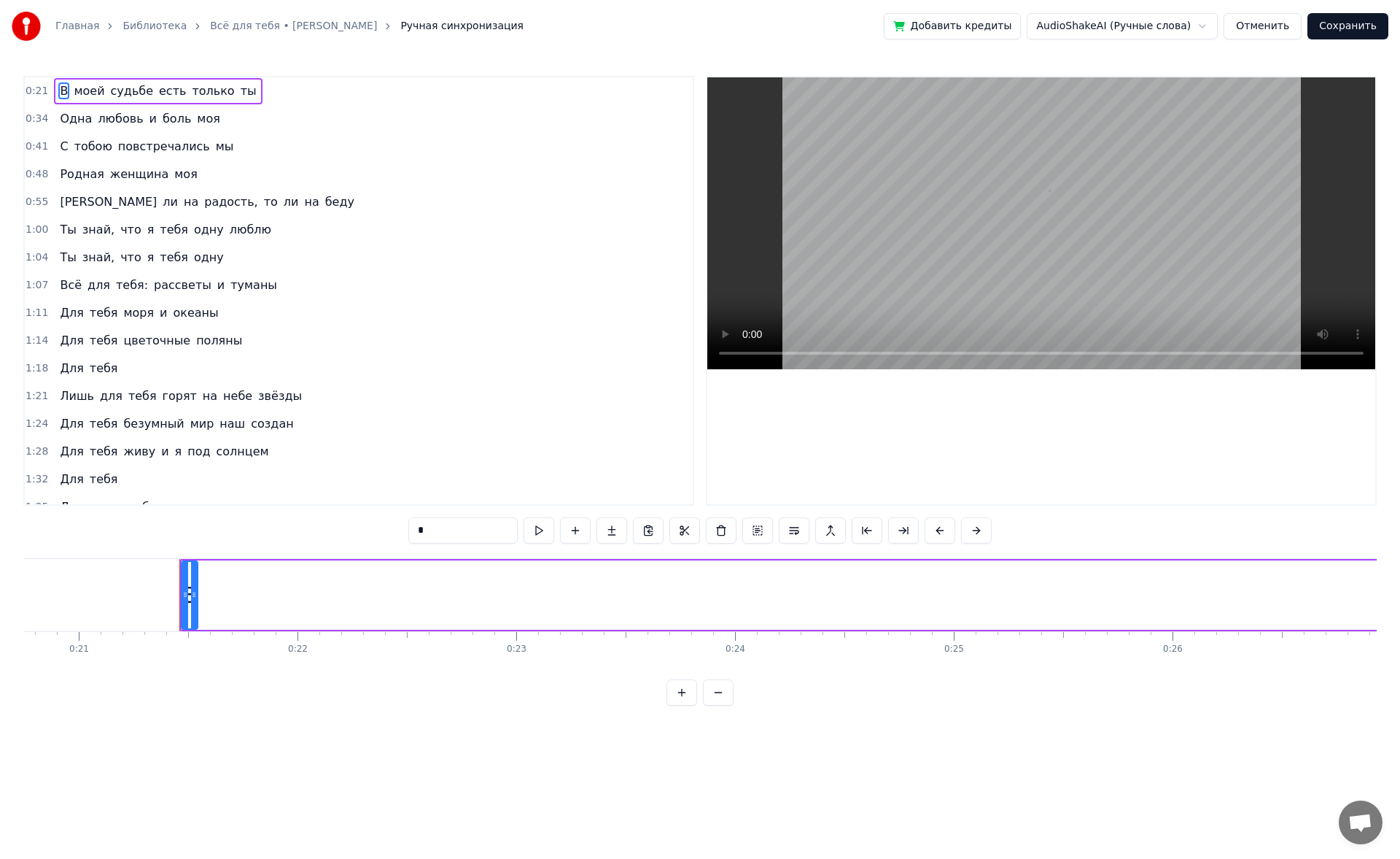
scroll to position [0, 4622]
click at [176, 149] on span "повстречались" at bounding box center [164, 147] width 95 height 16
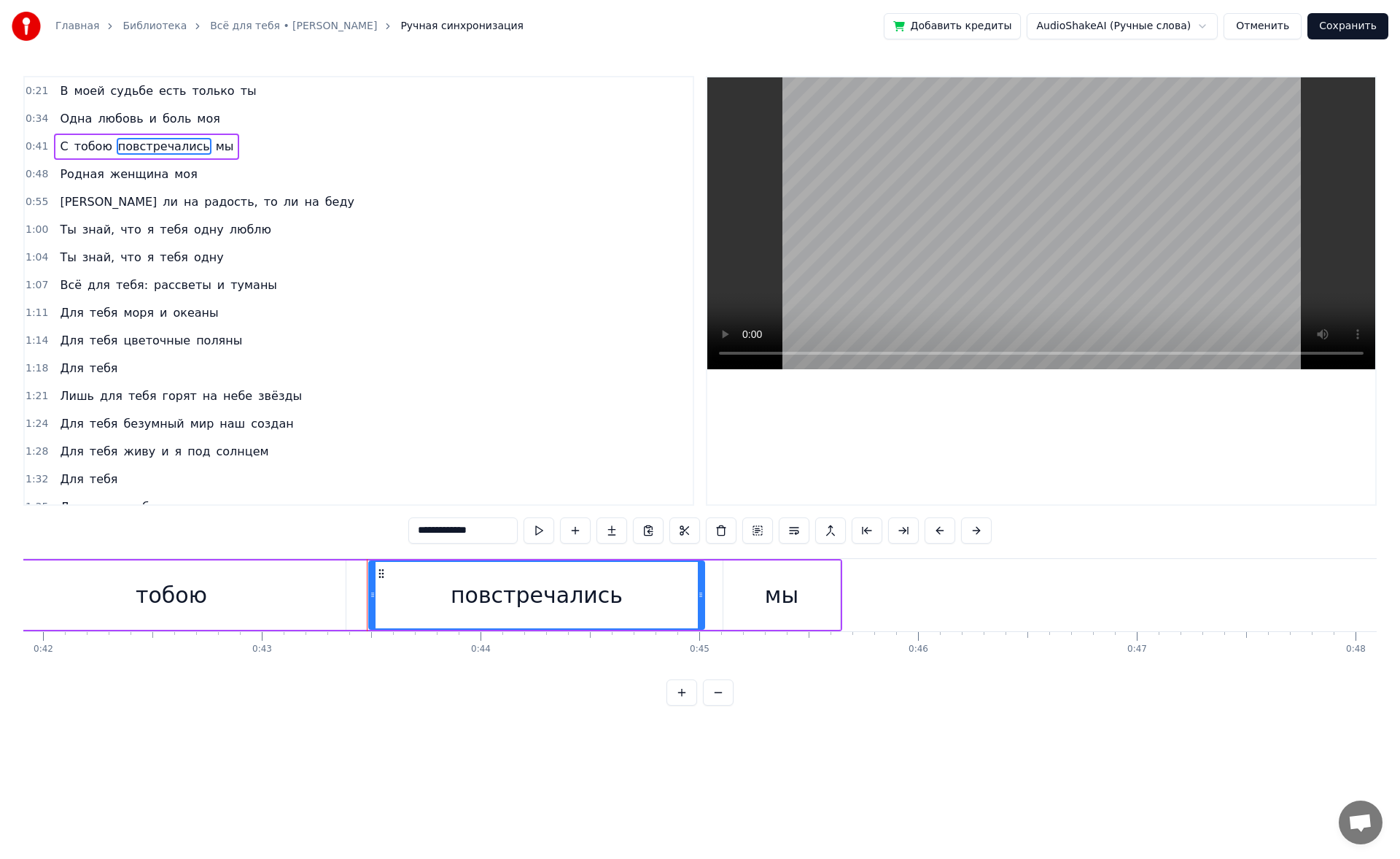
scroll to position [0, 9440]
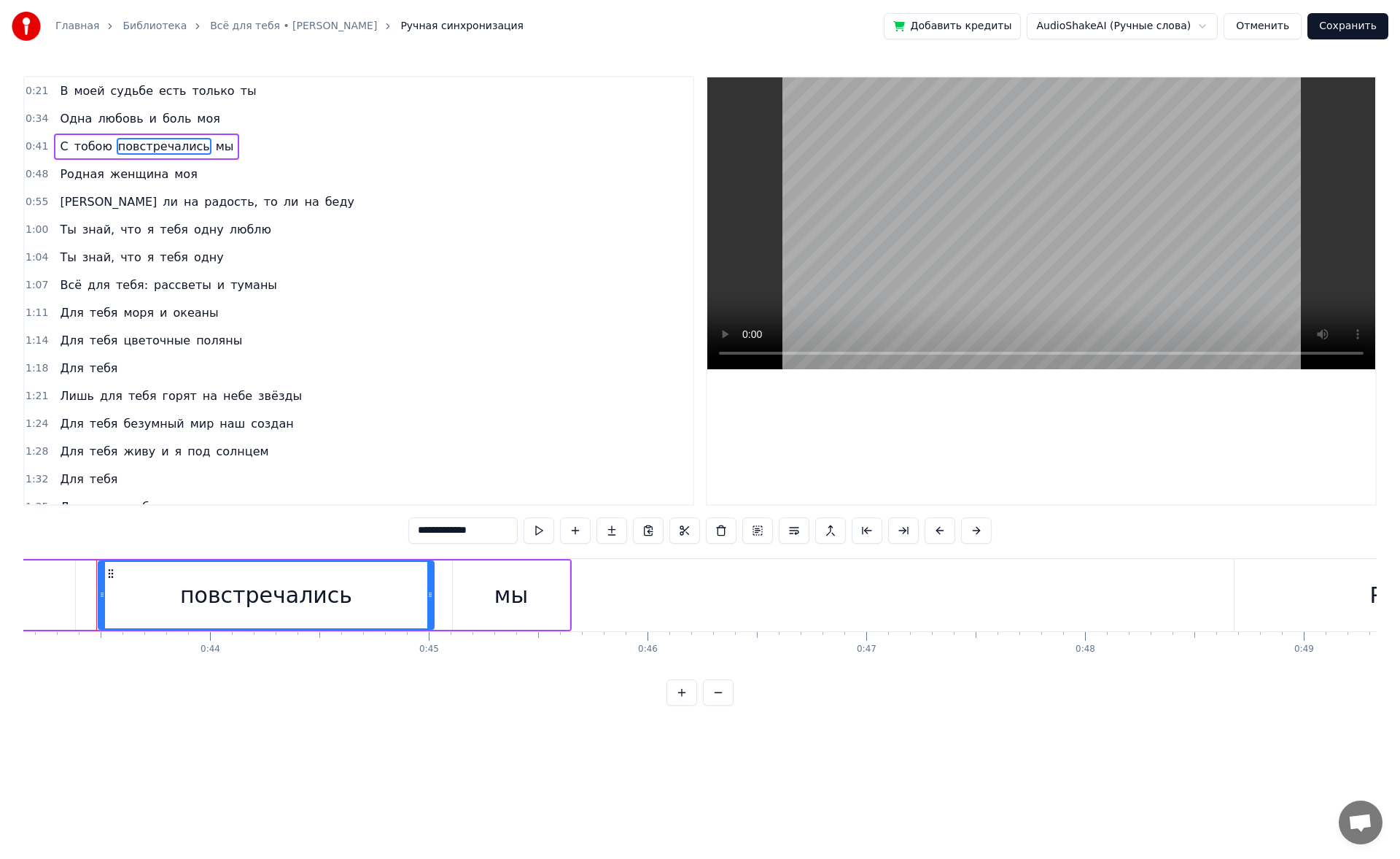
drag, startPoint x: 491, startPoint y: 531, endPoint x: 358, endPoint y: 531, distance: 133.0
click at [358, 409] on div "0:21 В моей судьбе есть только ты 0:34 Одна любовь и боль моя 0:41 С тобою повс…" at bounding box center [700, 390] width 1354 height 630
click at [160, 409] on div "0:21 В моей судьбе есть только ты 0:34 Одна любовь и боль моя 0:41 С тобою пове…" at bounding box center [700, 390] width 1354 height 630
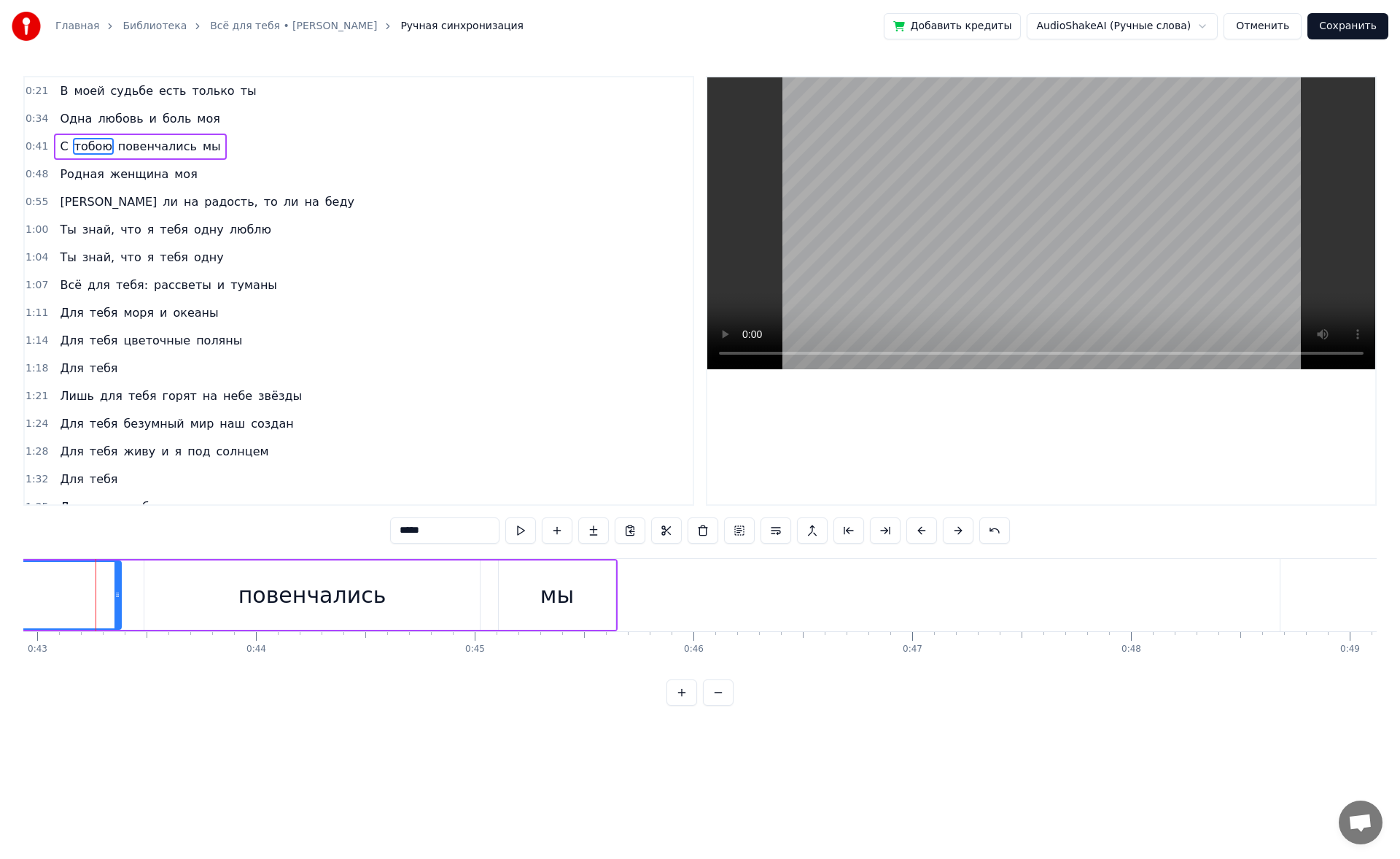
scroll to position [0, 9393]
click at [524, 409] on button at bounding box center [521, 530] width 31 height 26
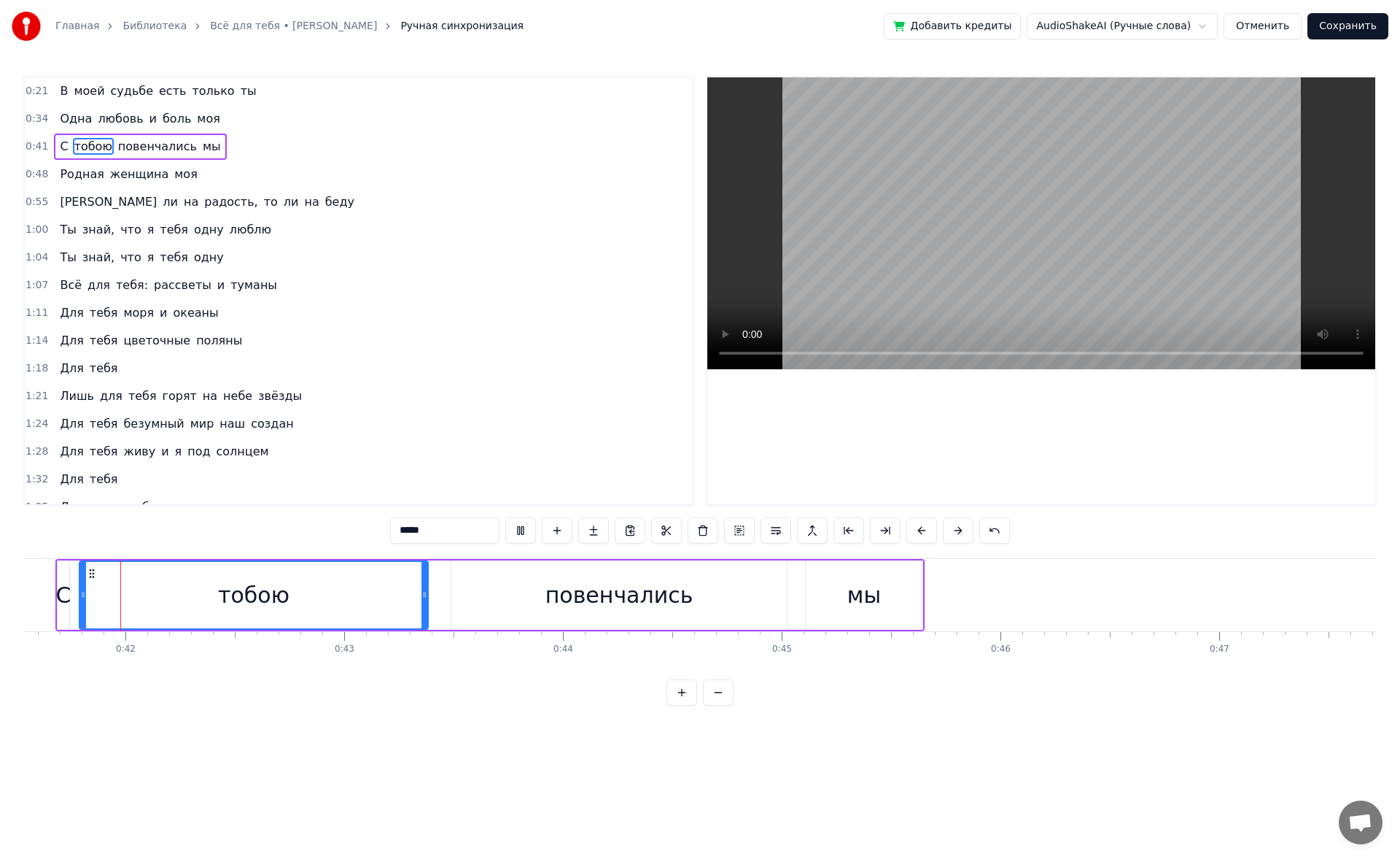
scroll to position [0, 9077]
click at [497, 409] on div "повенчались" at bounding box center [629, 595] width 336 height 69
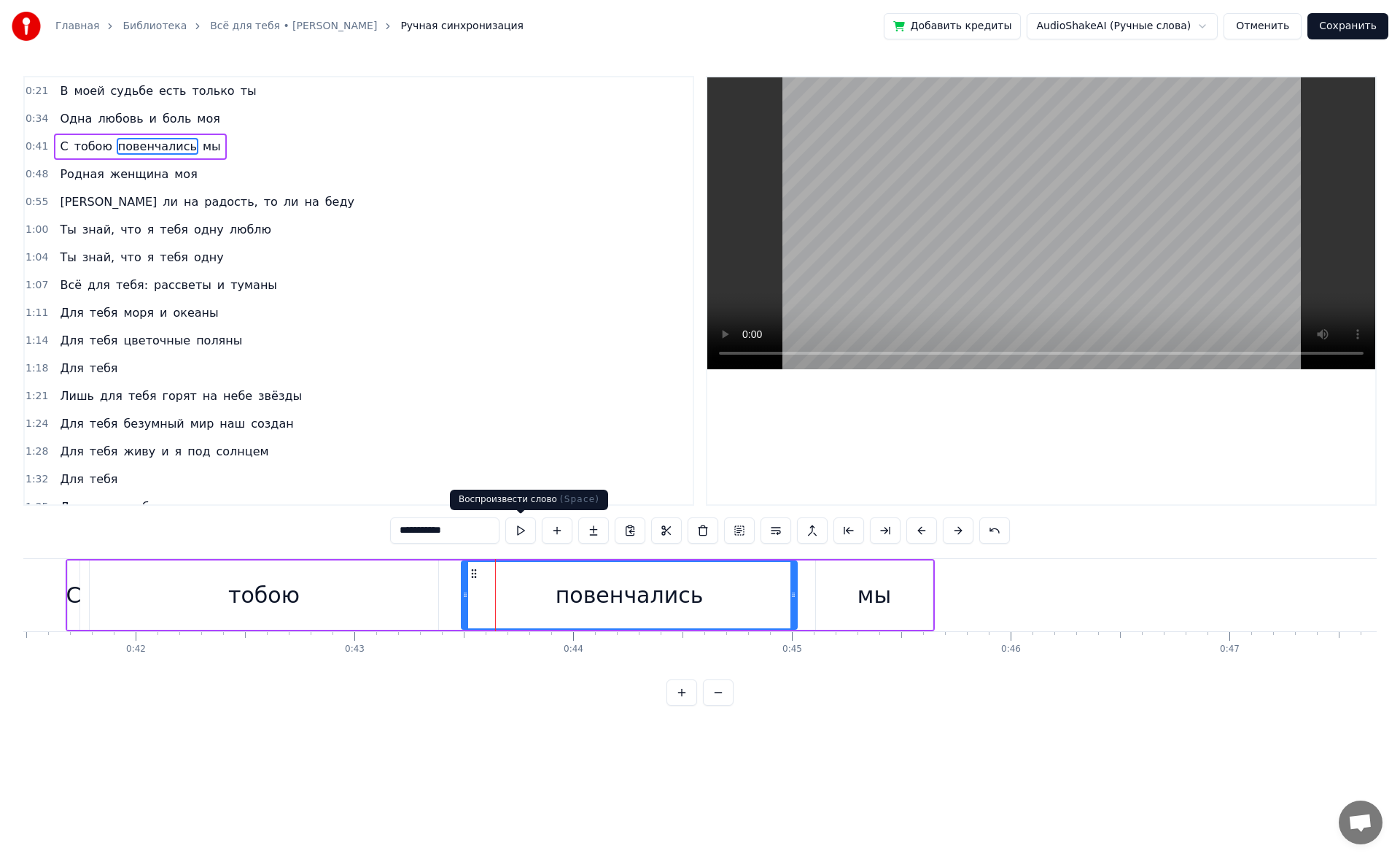
click at [513, 409] on button at bounding box center [521, 530] width 31 height 26
click at [126, 409] on html "Главная Библиотека Всё для тебя • [PERSON_NAME] Ручная синхронизация Добавить к…" at bounding box center [700, 364] width 1400 height 729
click at [118, 95] on span "судьбе" at bounding box center [132, 91] width 45 height 16
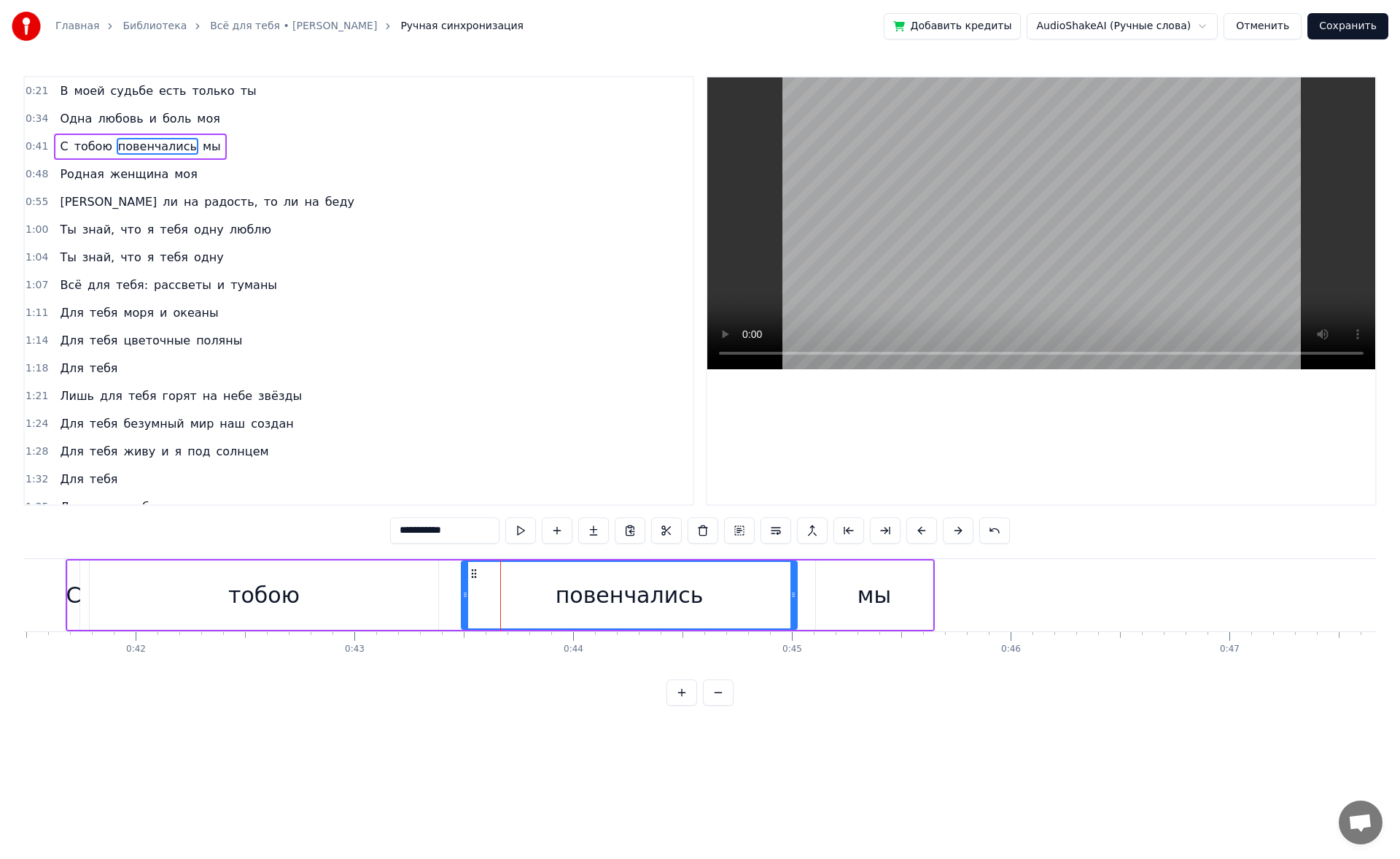
type input "******"
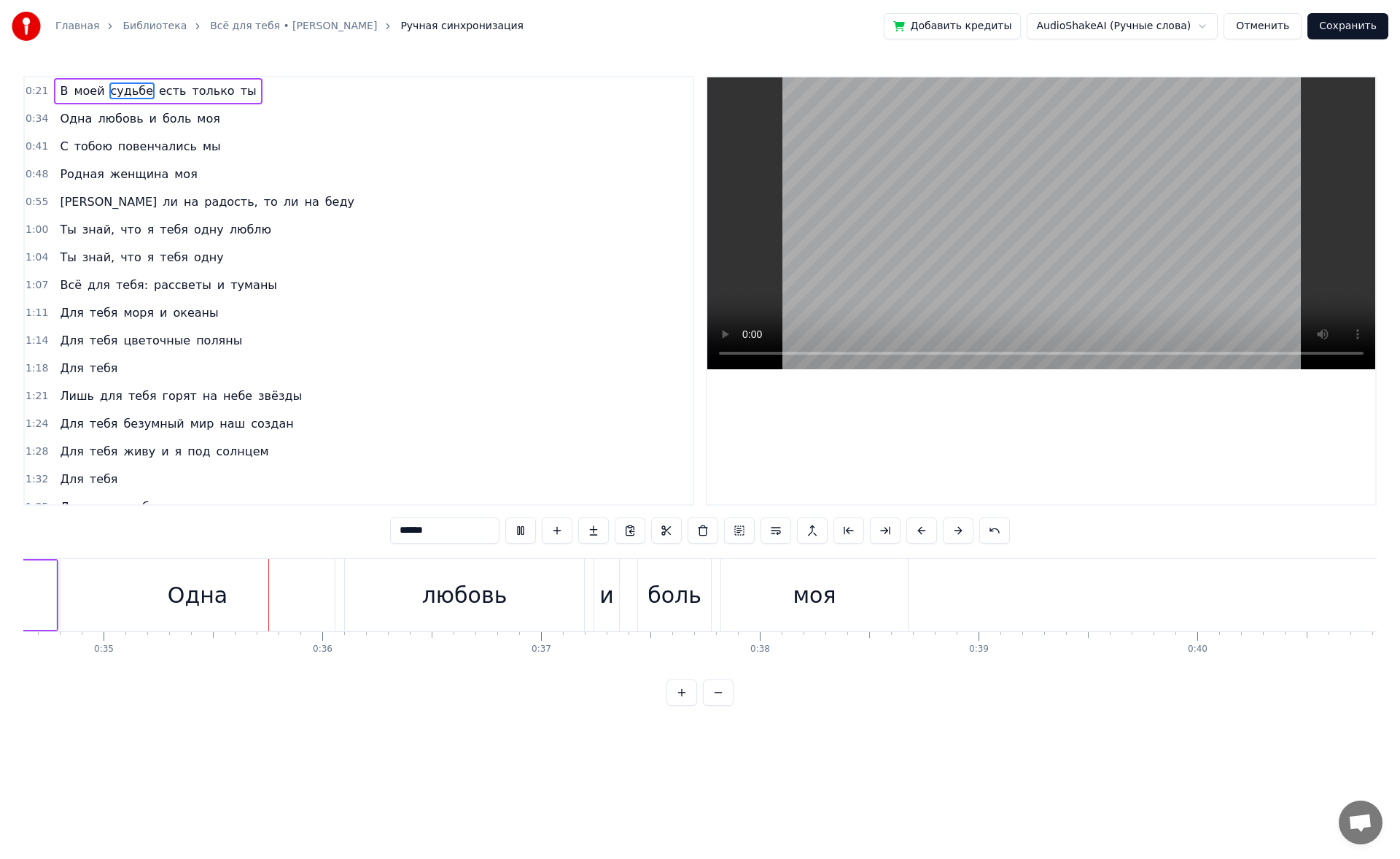
scroll to position [0, 7579]
drag, startPoint x: 282, startPoint y: 605, endPoint x: 671, endPoint y: 570, distance: 390.6
click at [571, 409] on div "Одна любовь и боль моя" at bounding box center [484, 594] width 851 height 72
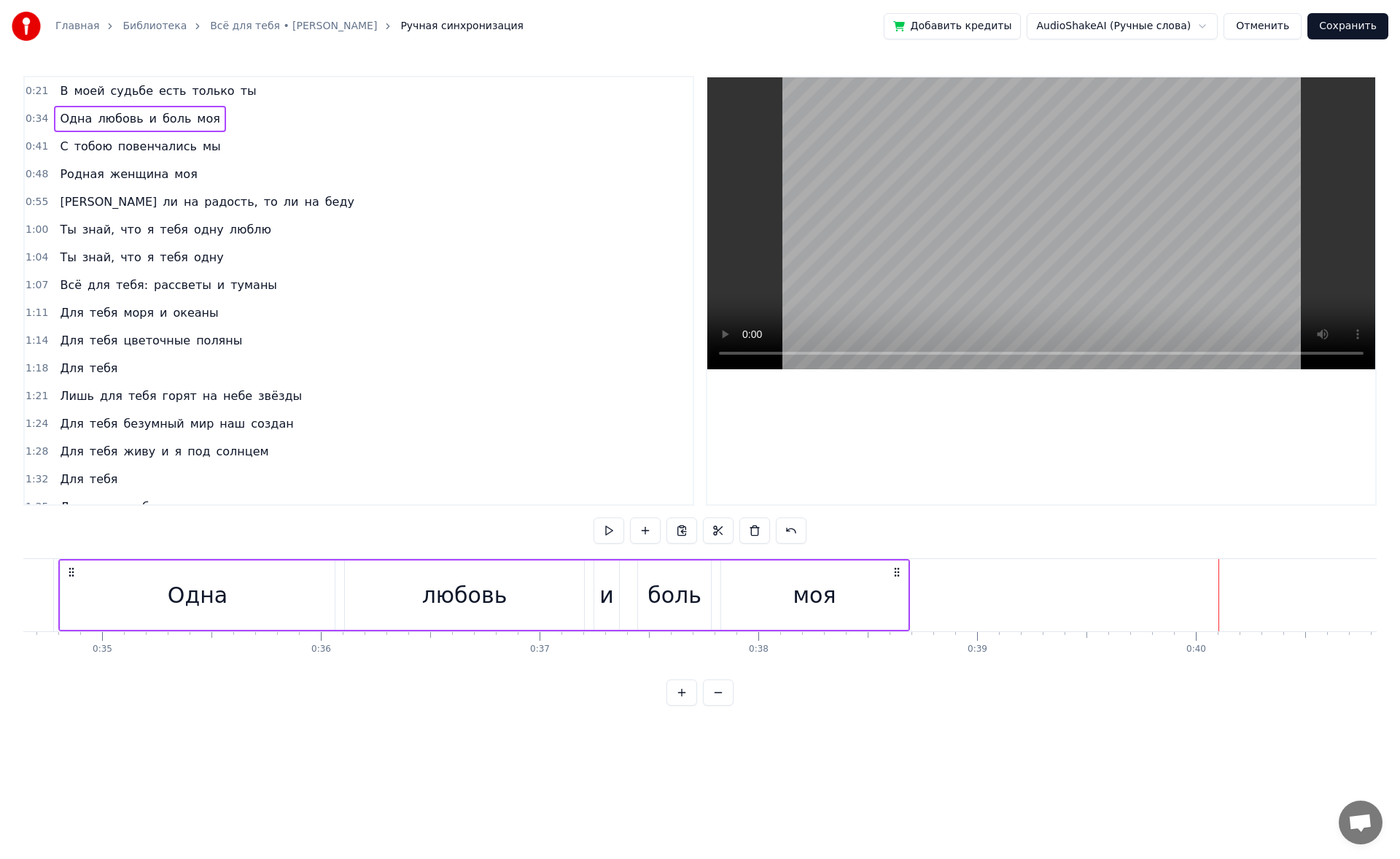
click at [147, 159] on div "С тобою повенчались мы" at bounding box center [139, 147] width 172 height 26
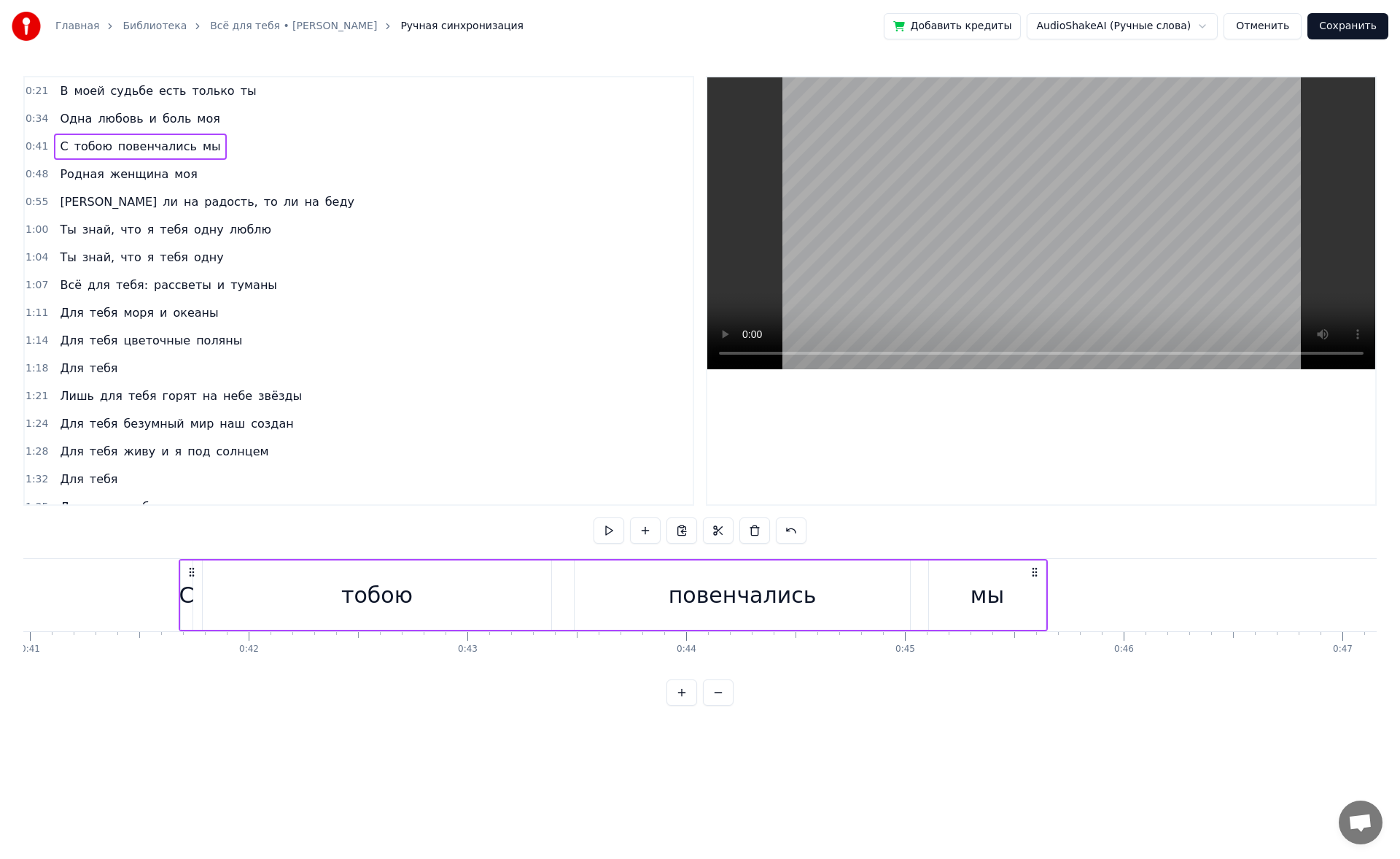
scroll to position [0, 9046]
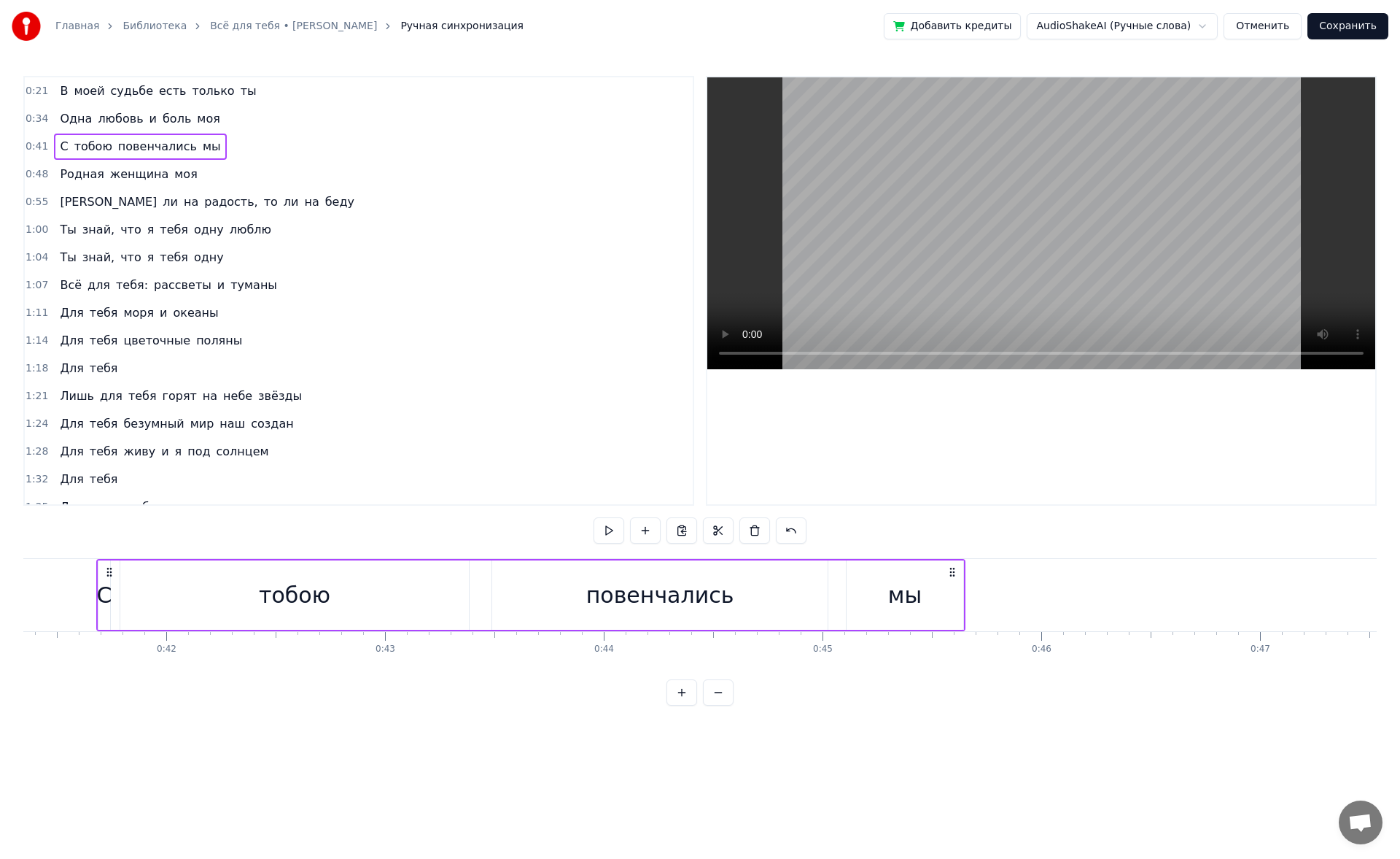
click at [254, 163] on div "0:48 Родная женщина моя" at bounding box center [358, 174] width 668 height 27
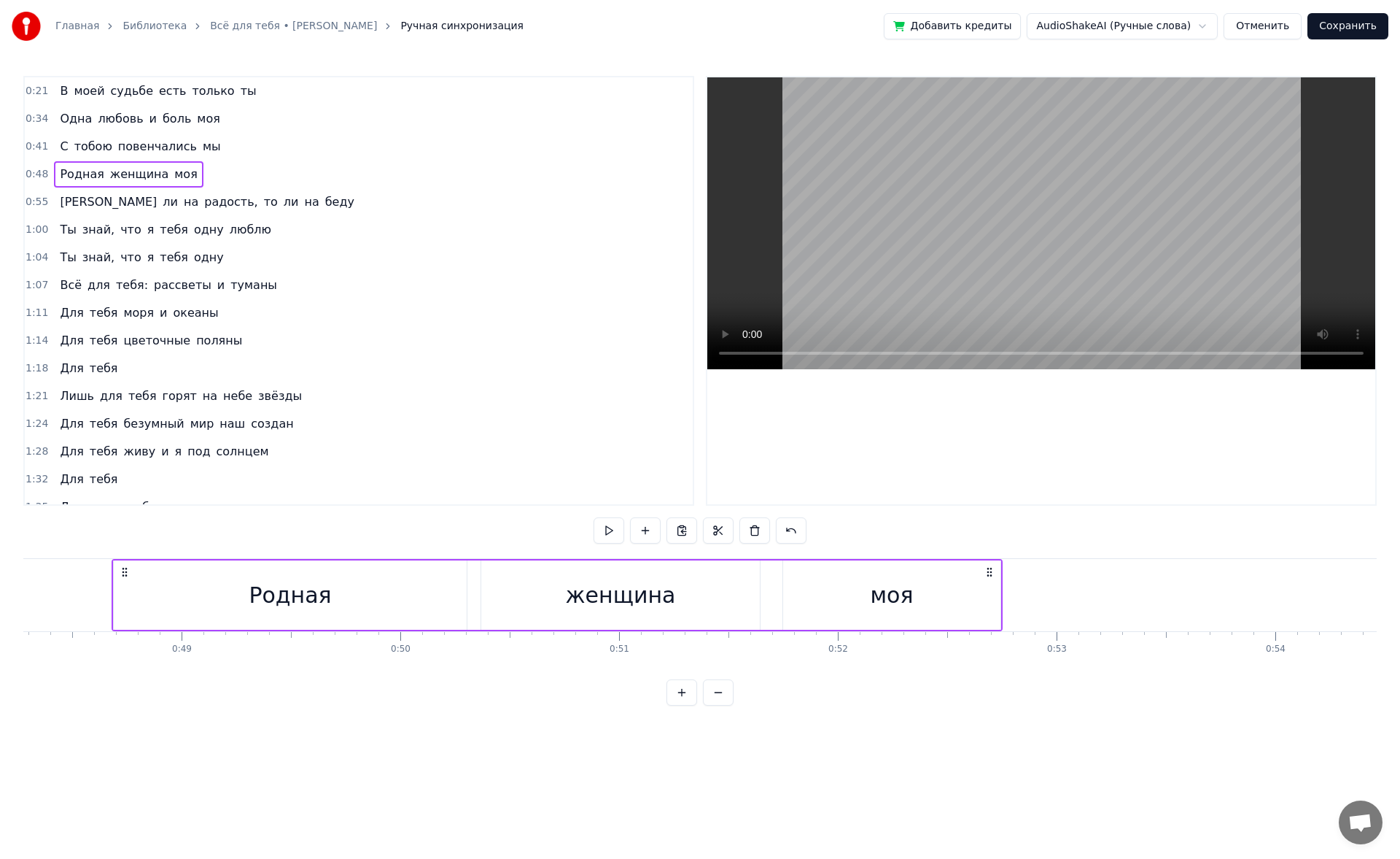
scroll to position [0, 10577]
click at [77, 178] on span "Родная" at bounding box center [81, 174] width 46 height 16
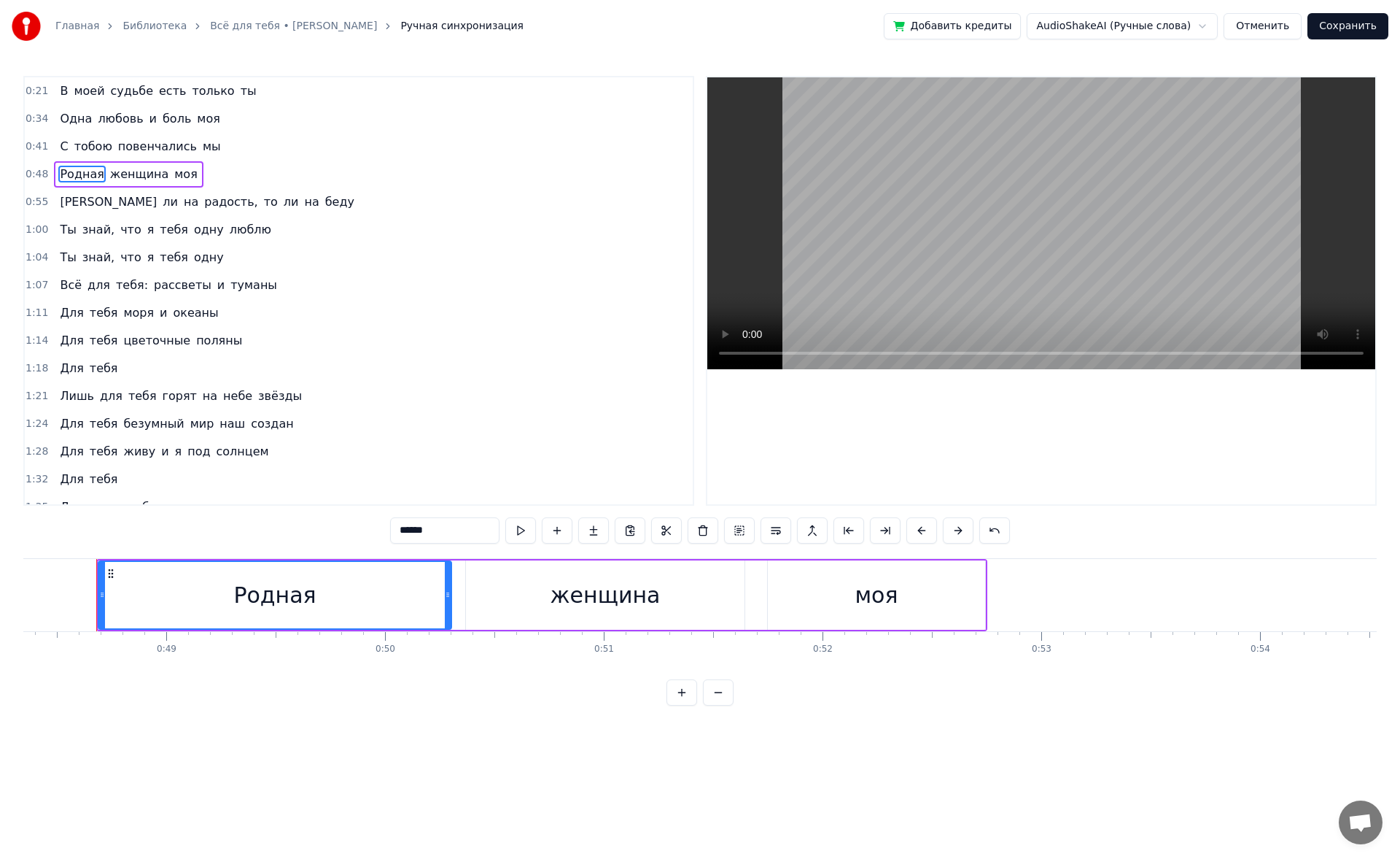
click at [145, 162] on div "Родная женщина моя" at bounding box center [128, 174] width 149 height 26
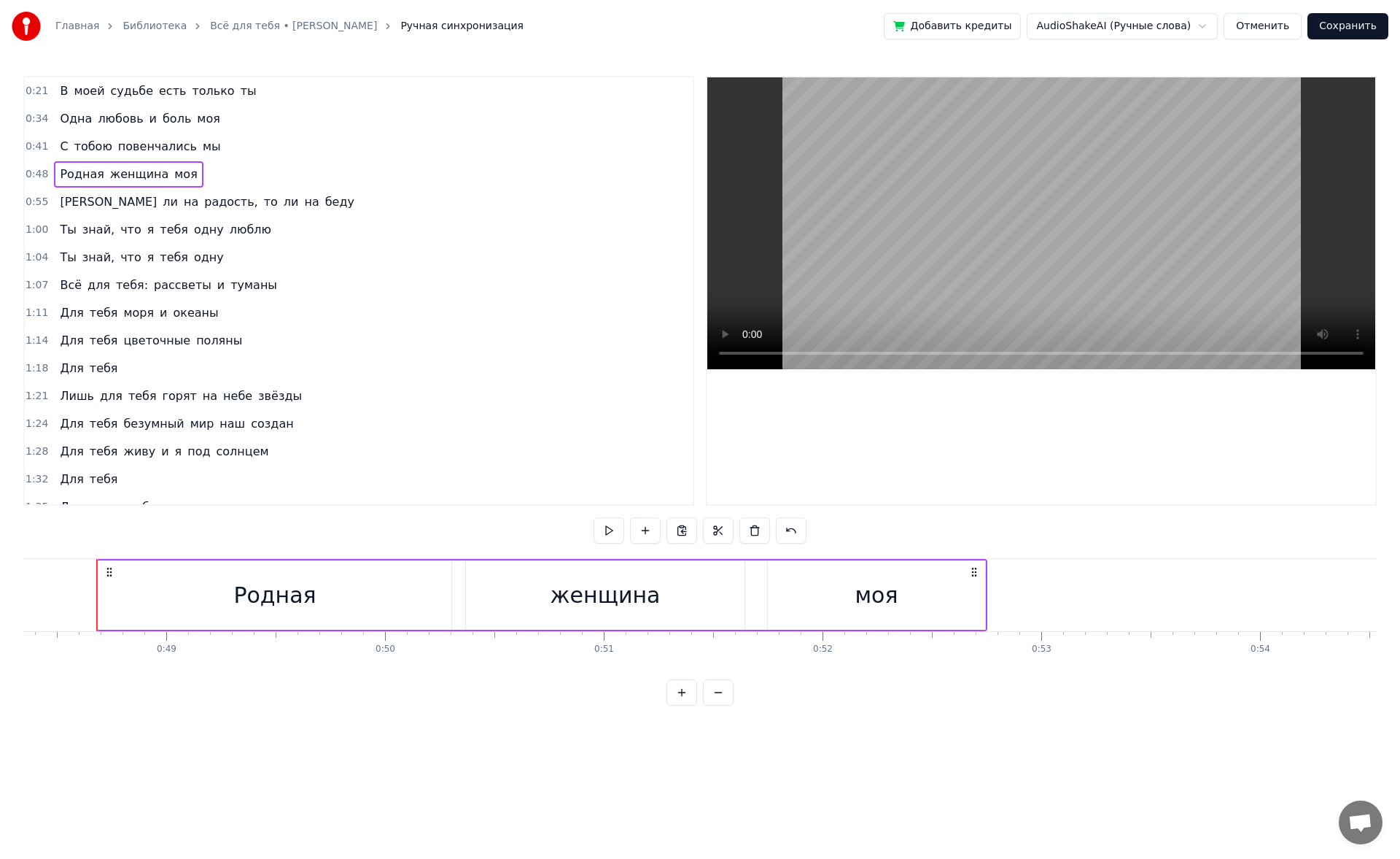
click at [141, 150] on span "повенчались" at bounding box center [157, 147] width 82 height 16
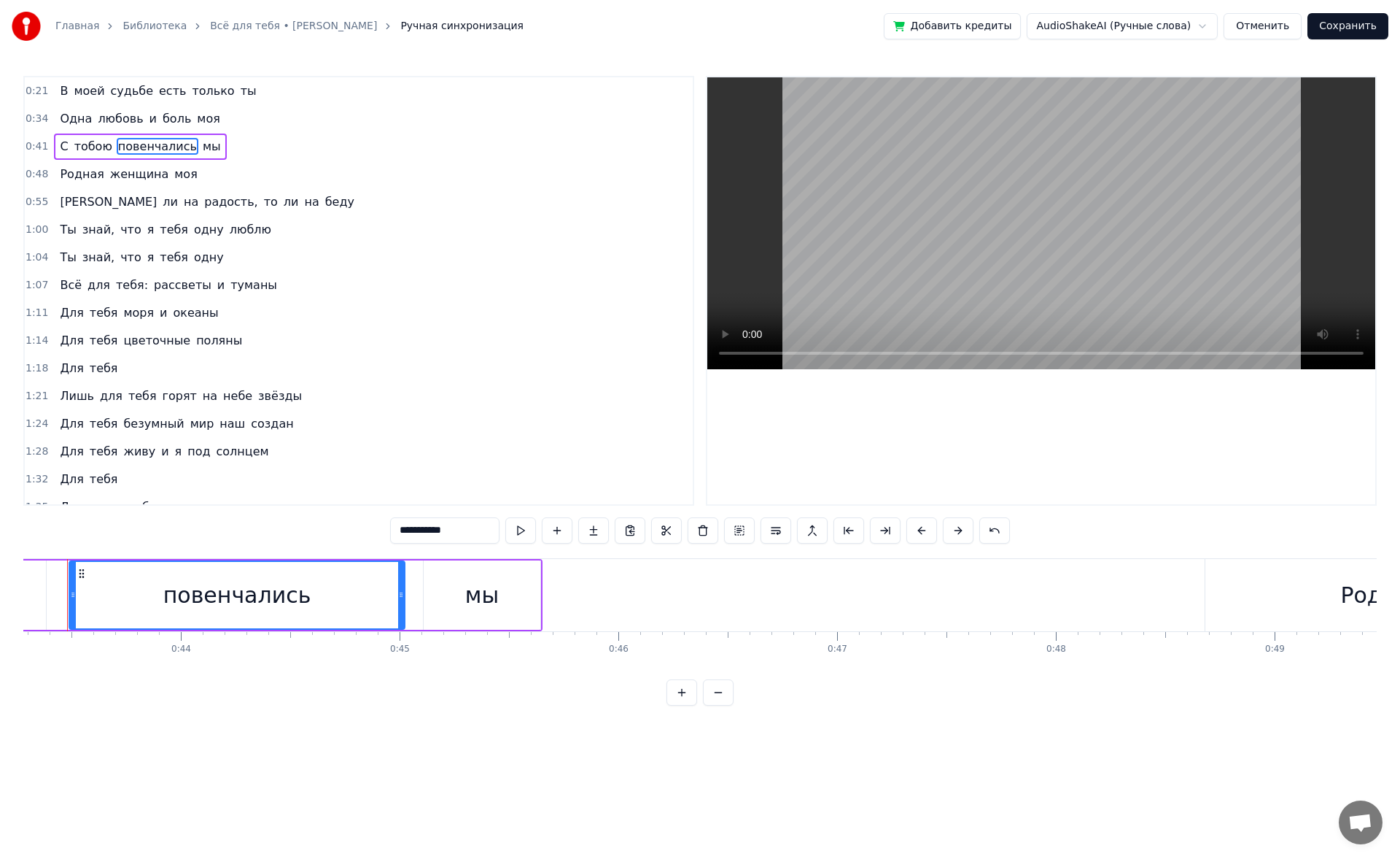
scroll to position [0, 9440]
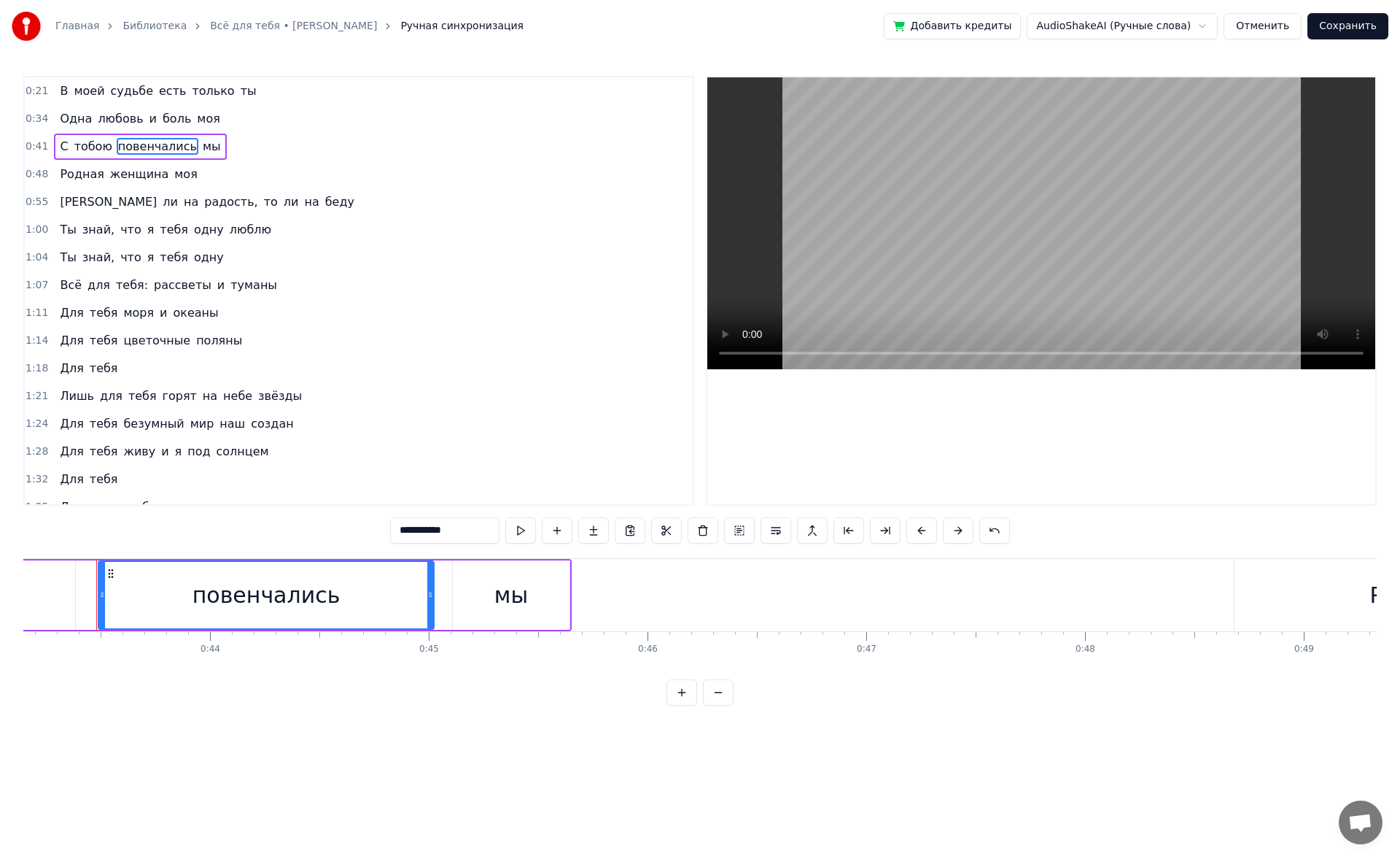
drag, startPoint x: 468, startPoint y: 523, endPoint x: 362, endPoint y: 510, distance: 106.8
click at [362, 409] on div "0:21 В моей судьбе есть только ты 0:34 Одна любовь и боль моя 0:41 С тобою пове…" at bounding box center [700, 390] width 1354 height 630
type input "*"
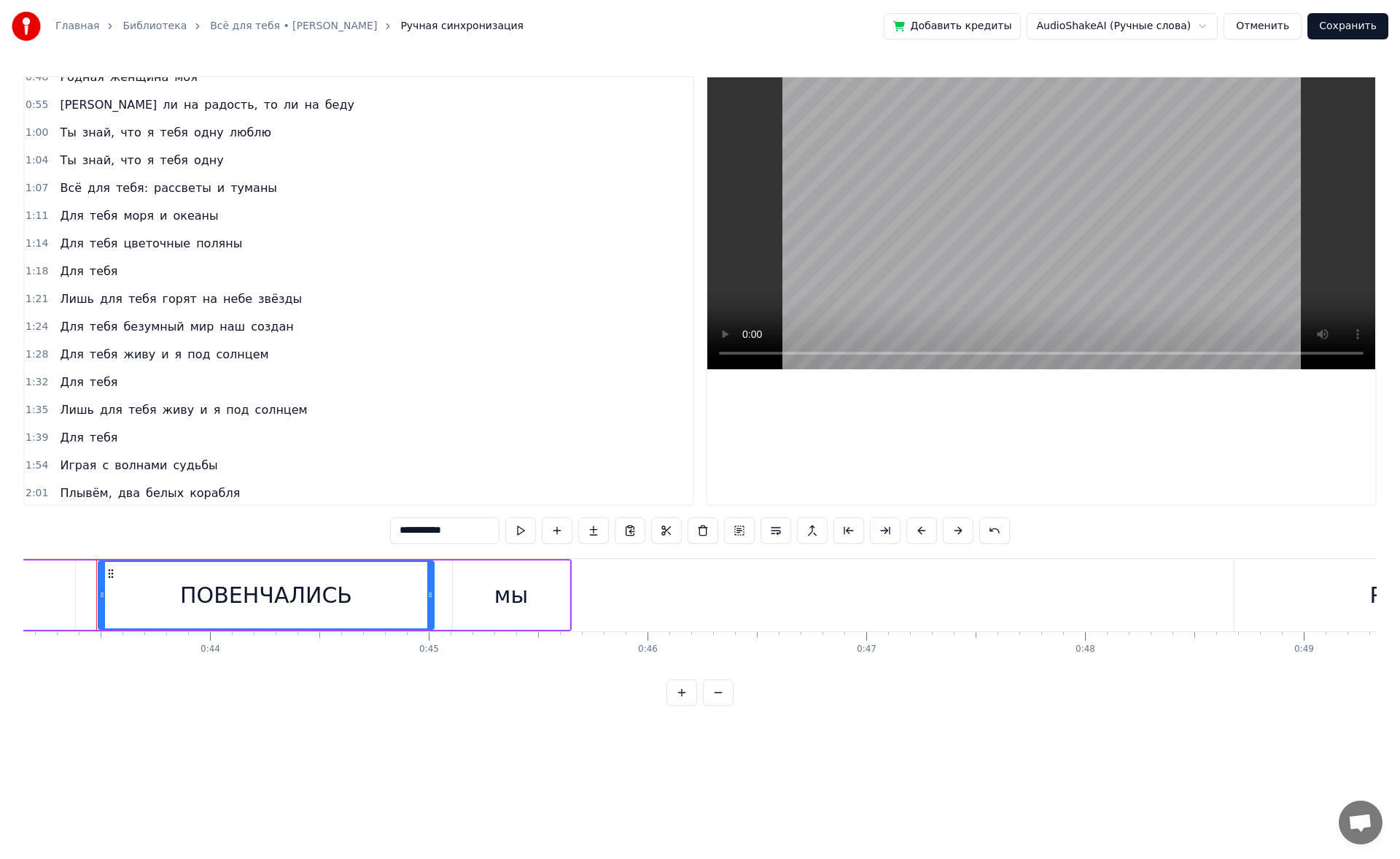
scroll to position [0, 0]
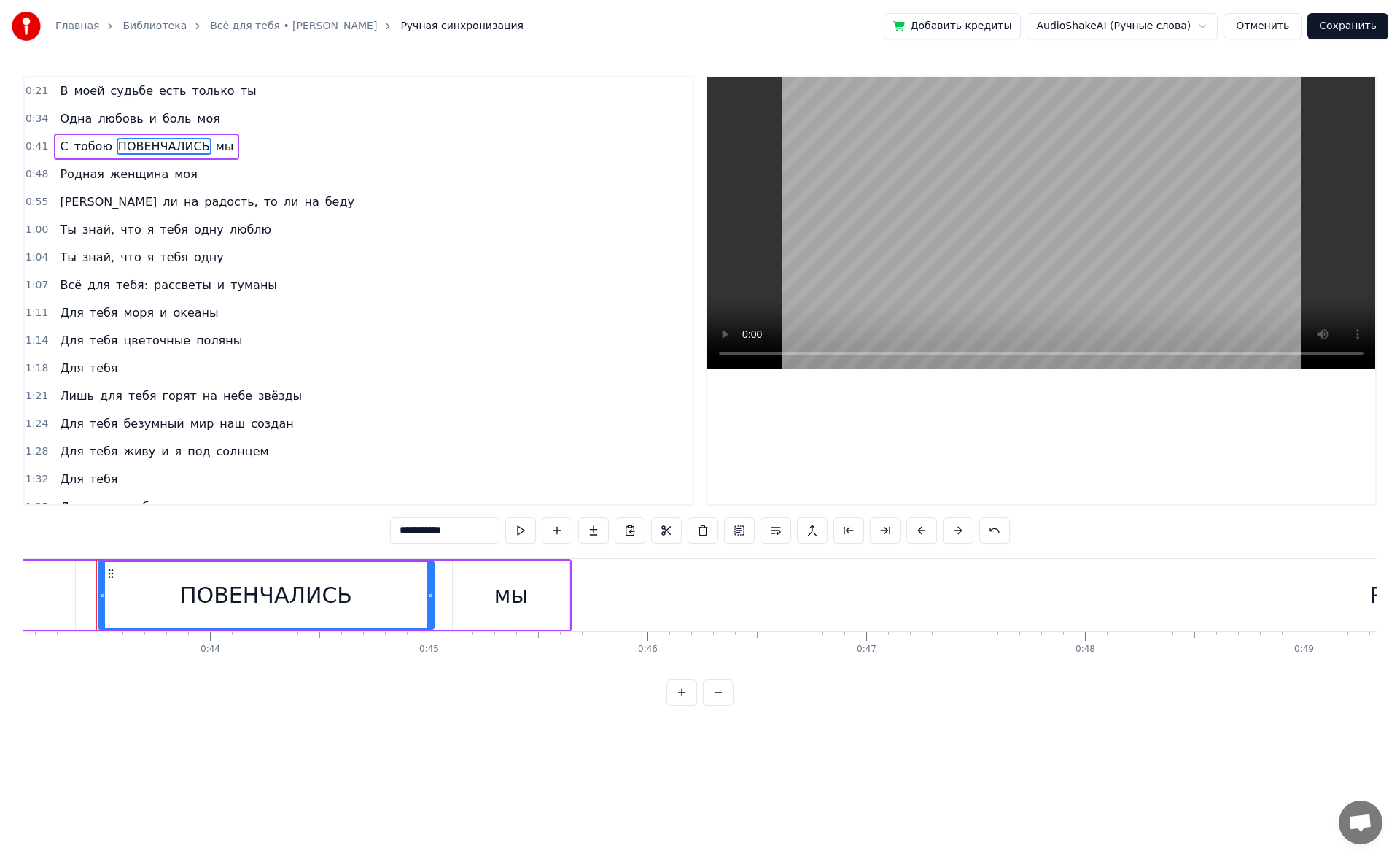
click at [203, 205] on span "радость," at bounding box center [231, 201] width 56 height 16
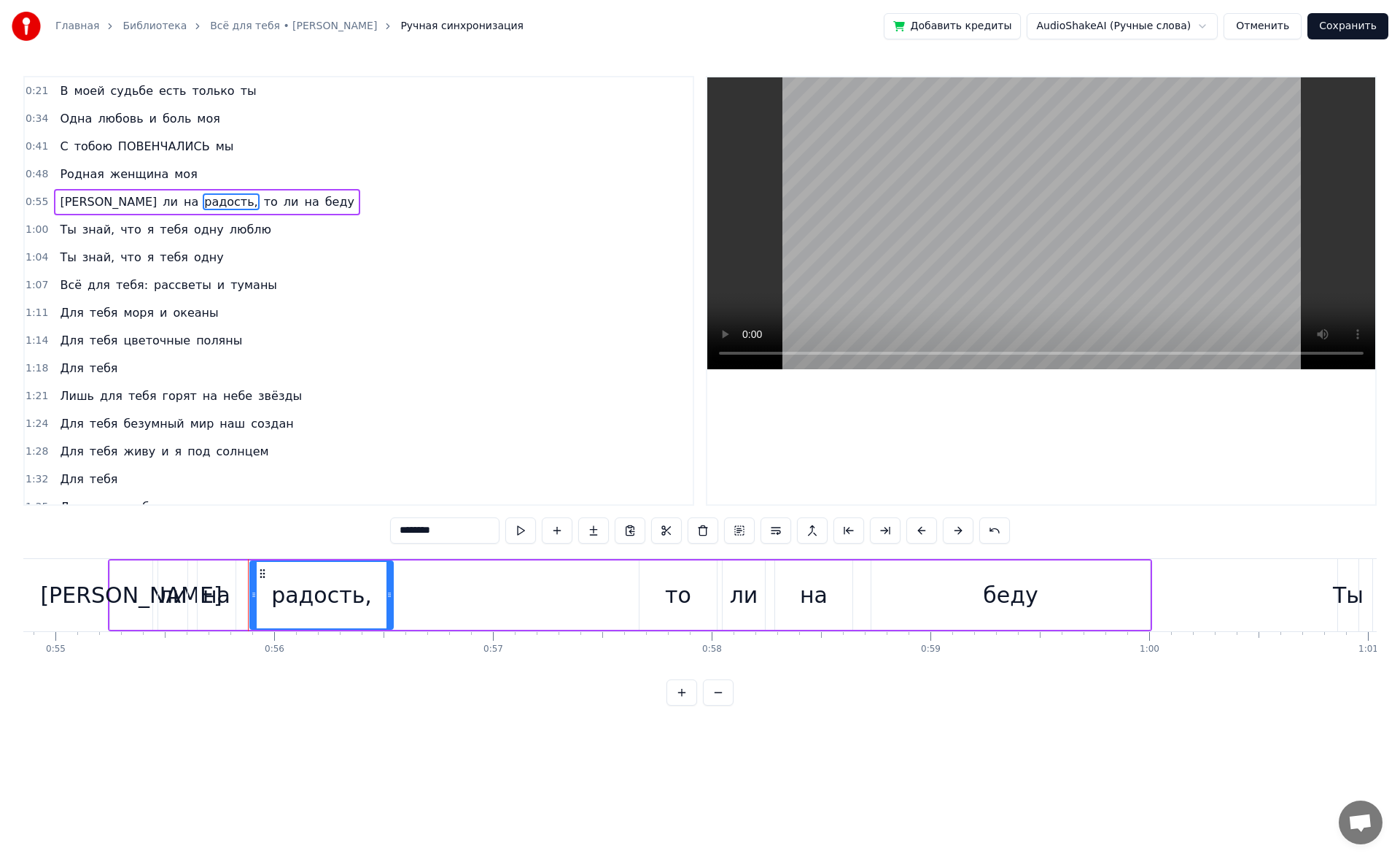
scroll to position [0, 12152]
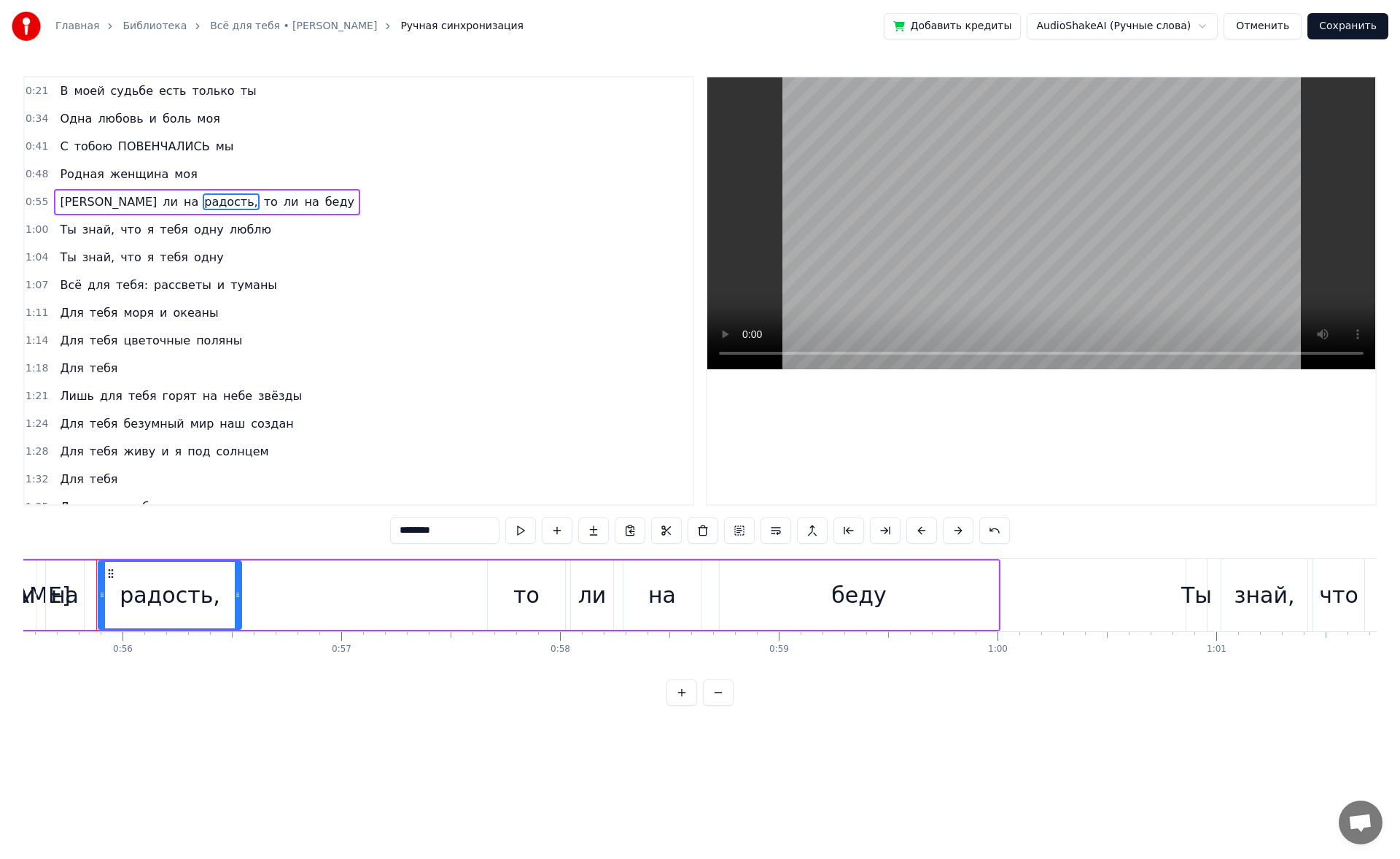
drag, startPoint x: 453, startPoint y: 528, endPoint x: 378, endPoint y: 510, distance: 77.1
click at [378, 409] on div "0:21 В моей судьбе есть только ты 0:34 Одна любовь и боль моя 0:41 С тобою ПОВЕ…" at bounding box center [700, 390] width 1354 height 630
type input "*"
click at [326, 200] on span "беду" at bounding box center [341, 201] width 32 height 16
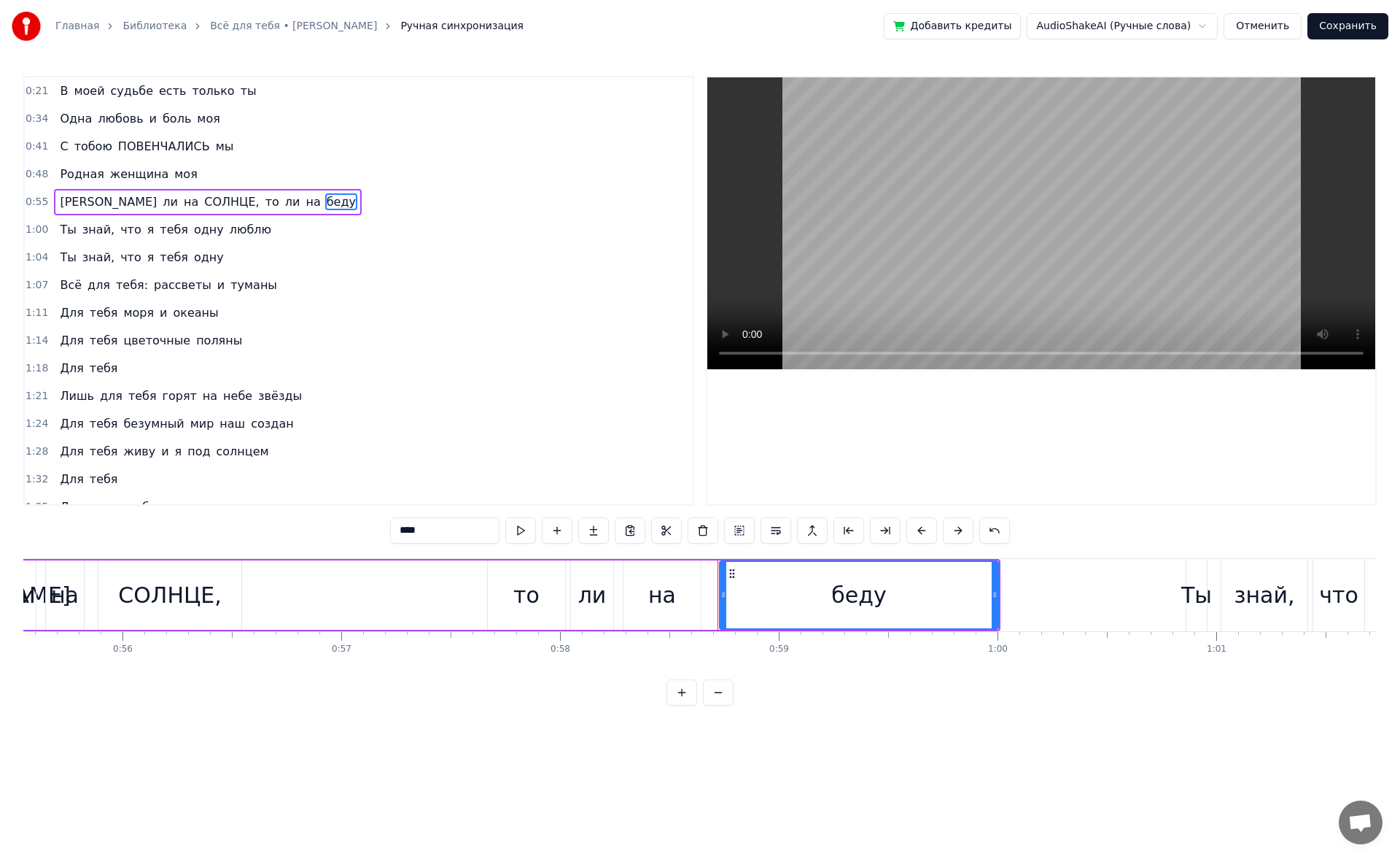
drag, startPoint x: 438, startPoint y: 527, endPoint x: 317, endPoint y: 524, distance: 121.0
click at [317, 409] on div "0:21 В моей судьбе есть только ты 0:34 Одна любовь и боль моя 0:41 С тобою ПОВЕ…" at bounding box center [700, 390] width 1354 height 630
type input "*"
type input "****"
click at [139, 359] on div "1:18 Для тебя" at bounding box center [358, 369] width 668 height 27
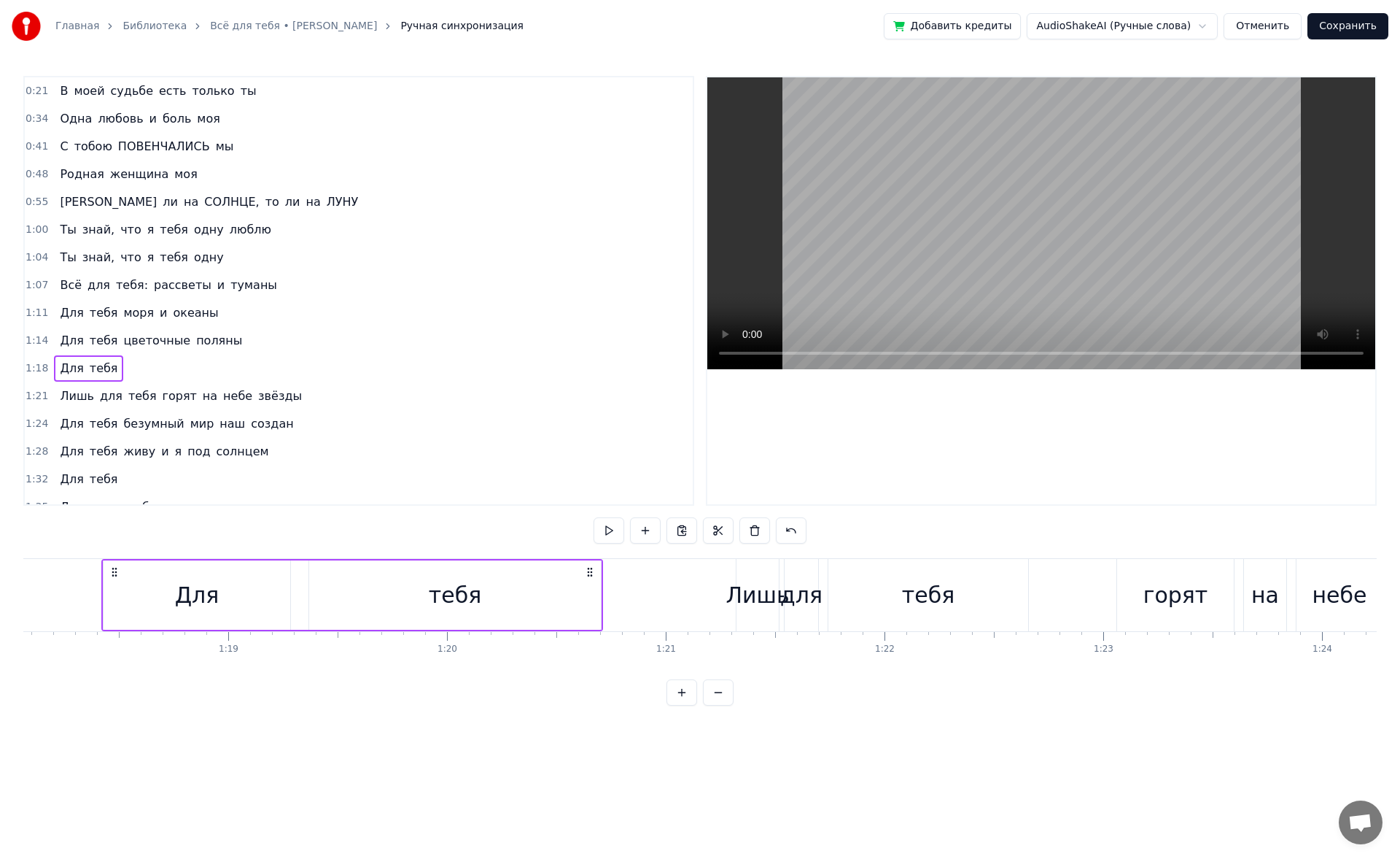
scroll to position [0, 17084]
click at [58, 203] on span "[PERSON_NAME]" at bounding box center [108, 201] width 100 height 16
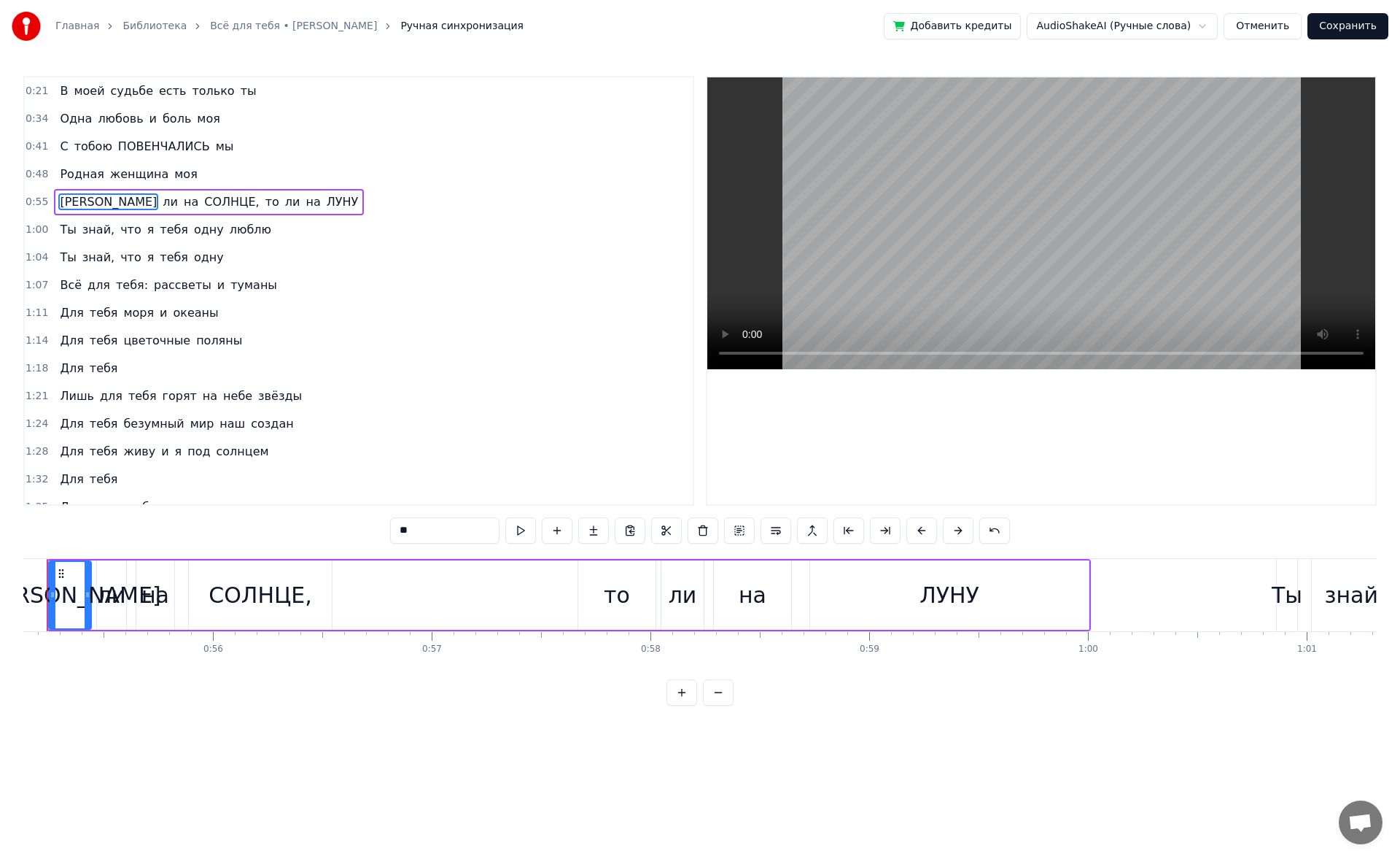
scroll to position [0, 12012]
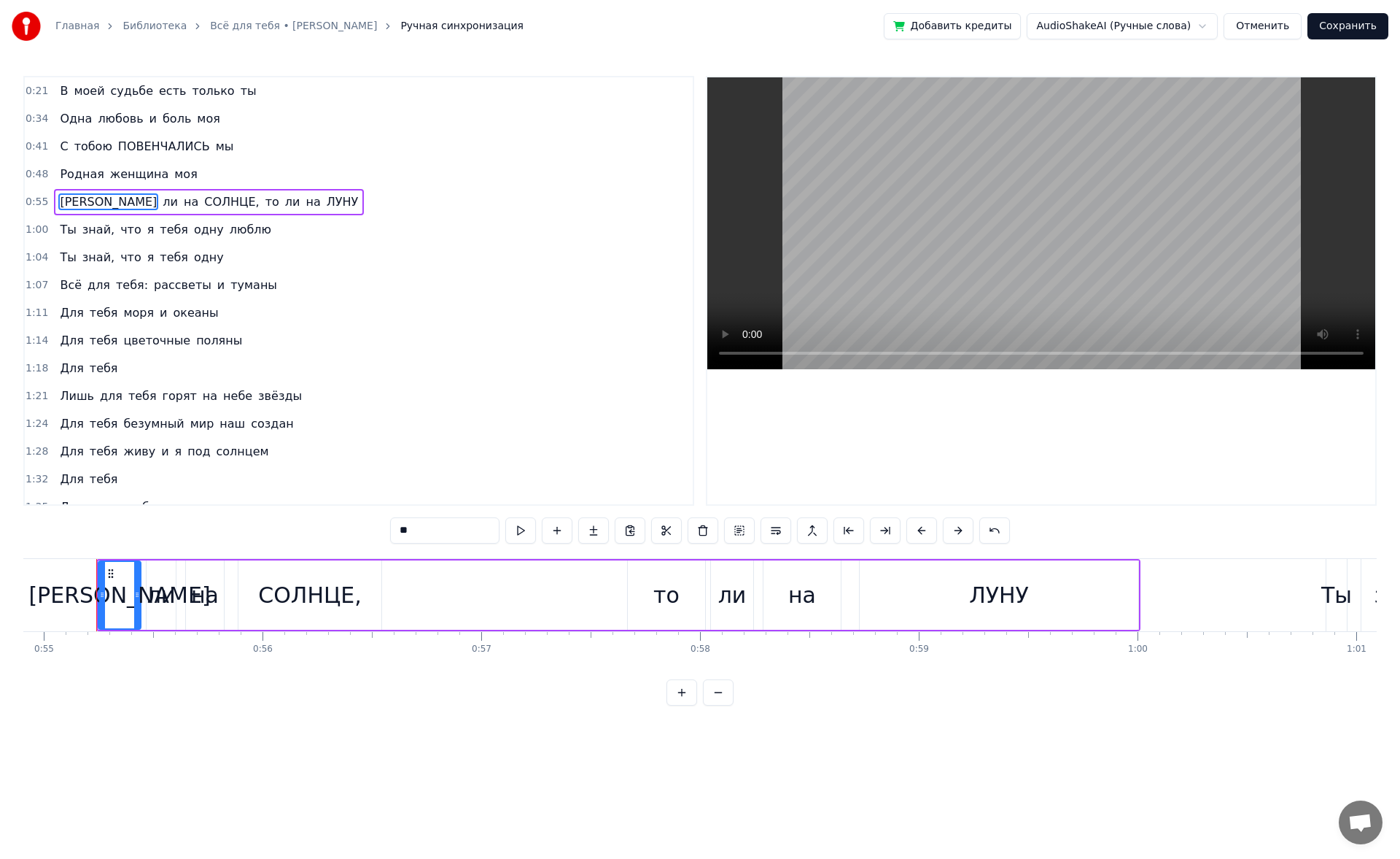
click at [373, 403] on div "1:21 Лишь для тебя горят на небе звёзды" at bounding box center [358, 396] width 668 height 27
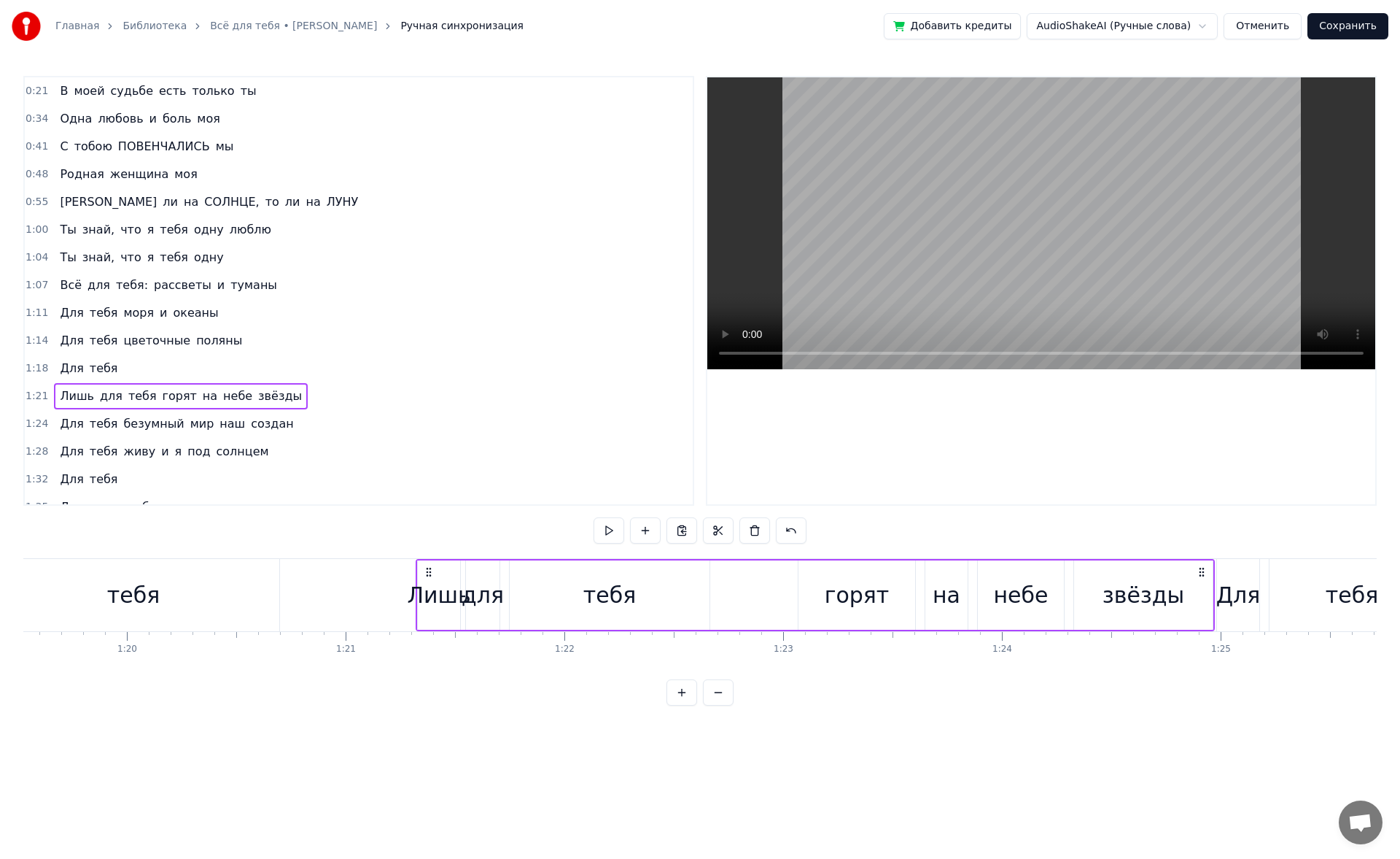
scroll to position [0, 17718]
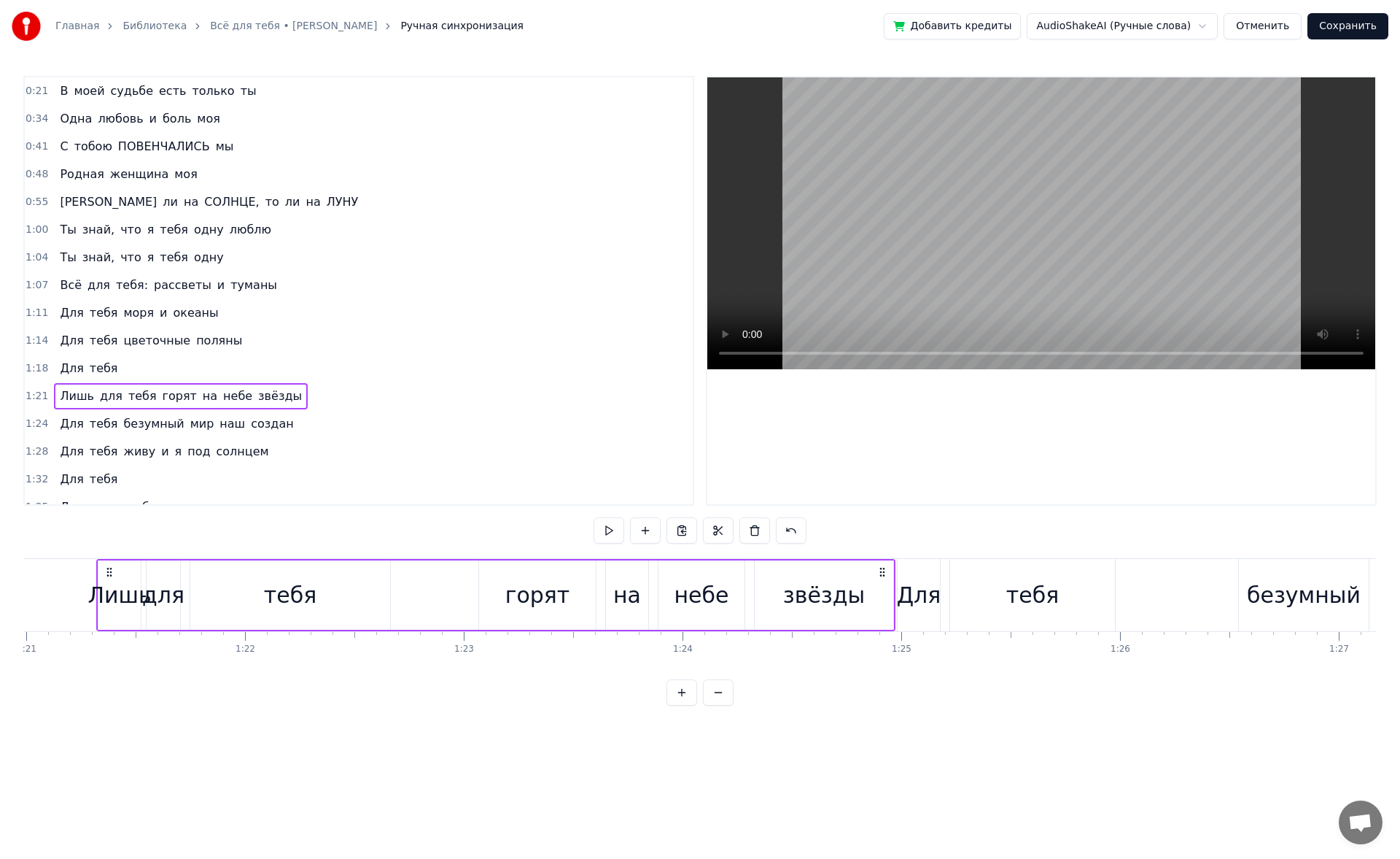
drag, startPoint x: 37, startPoint y: 177, endPoint x: 194, endPoint y: 180, distance: 157.0
click at [194, 180] on div "0:48 Родная женщина моя" at bounding box center [358, 174] width 668 height 27
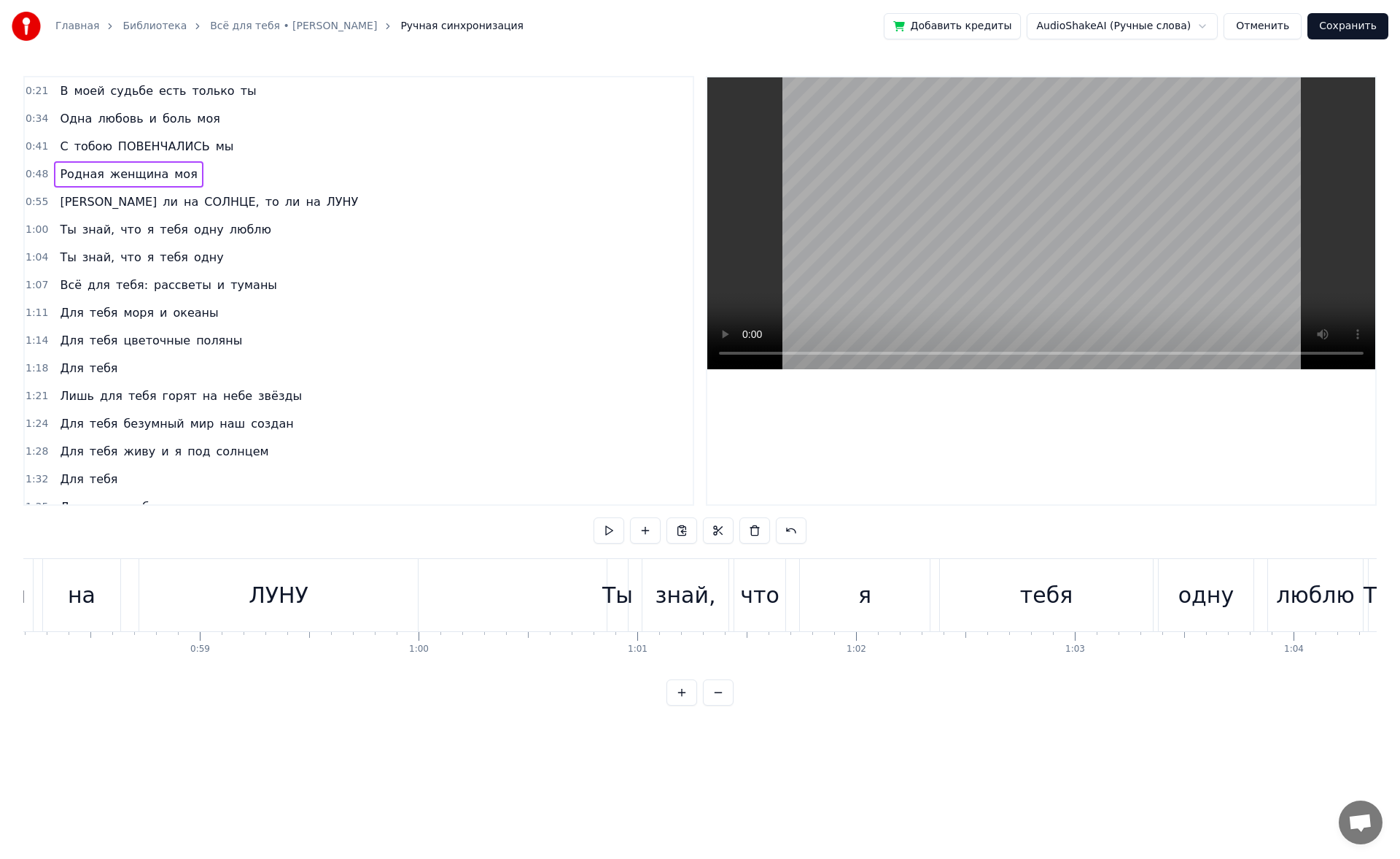
click at [194, 180] on div "0:48 Родная женщина моя" at bounding box center [358, 174] width 668 height 27
click at [229, 226] on span "люблю" at bounding box center [250, 229] width 45 height 16
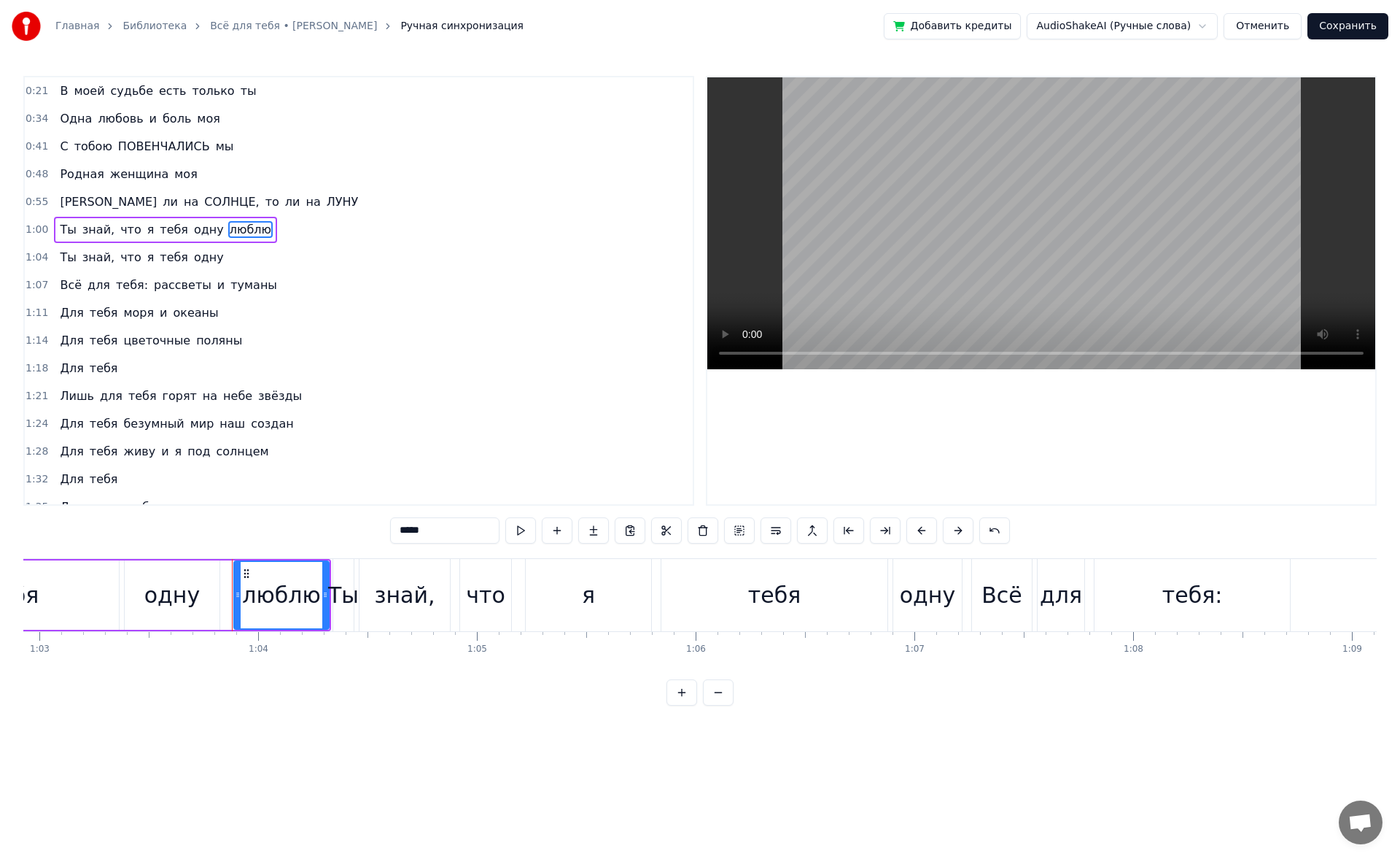
scroll to position [0, 13903]
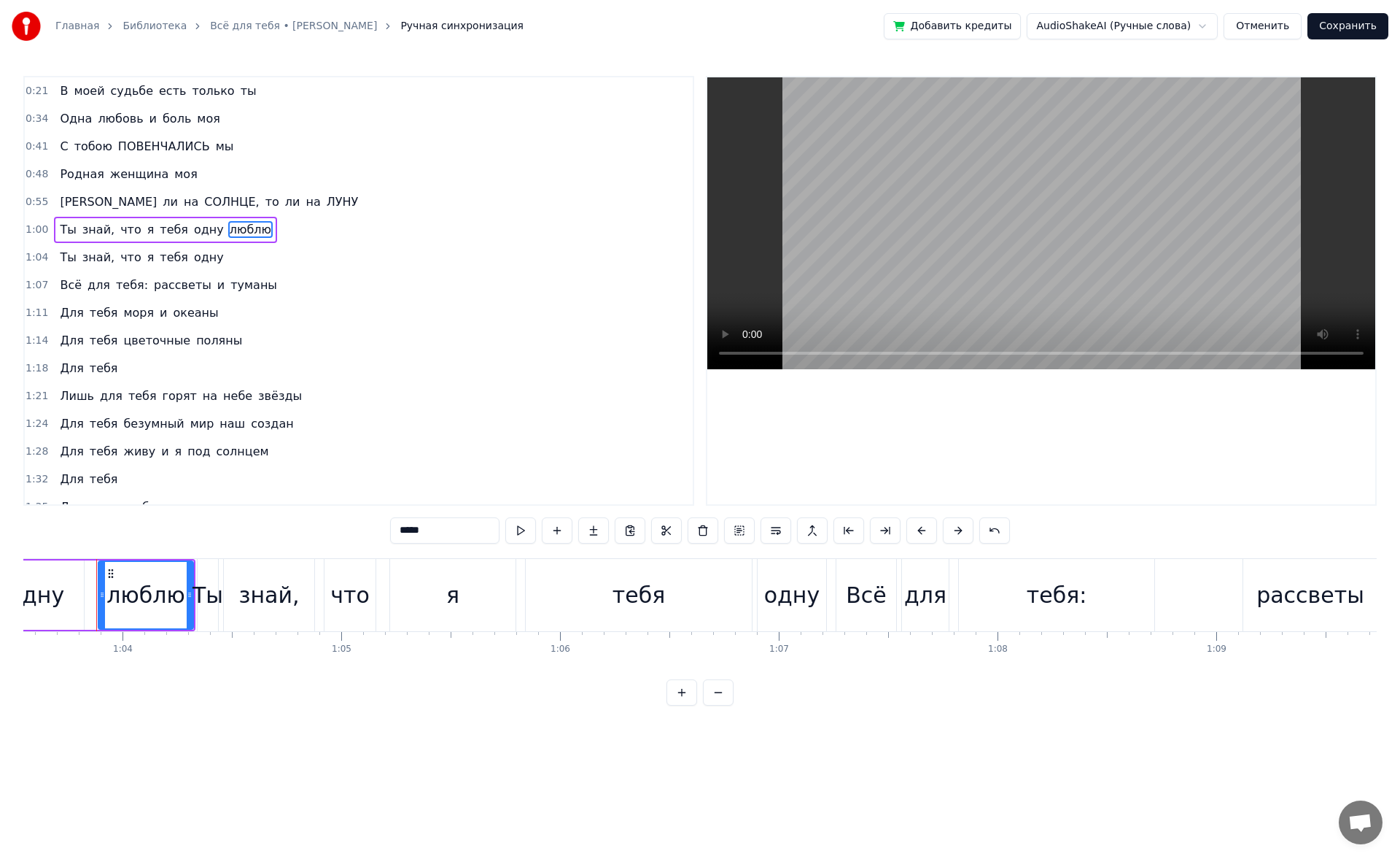
drag, startPoint x: 465, startPoint y: 519, endPoint x: 390, endPoint y: 527, distance: 75.4
click at [390, 409] on input "*****" at bounding box center [445, 530] width 109 height 26
click at [60, 200] on span "[PERSON_NAME]" at bounding box center [108, 201] width 100 height 16
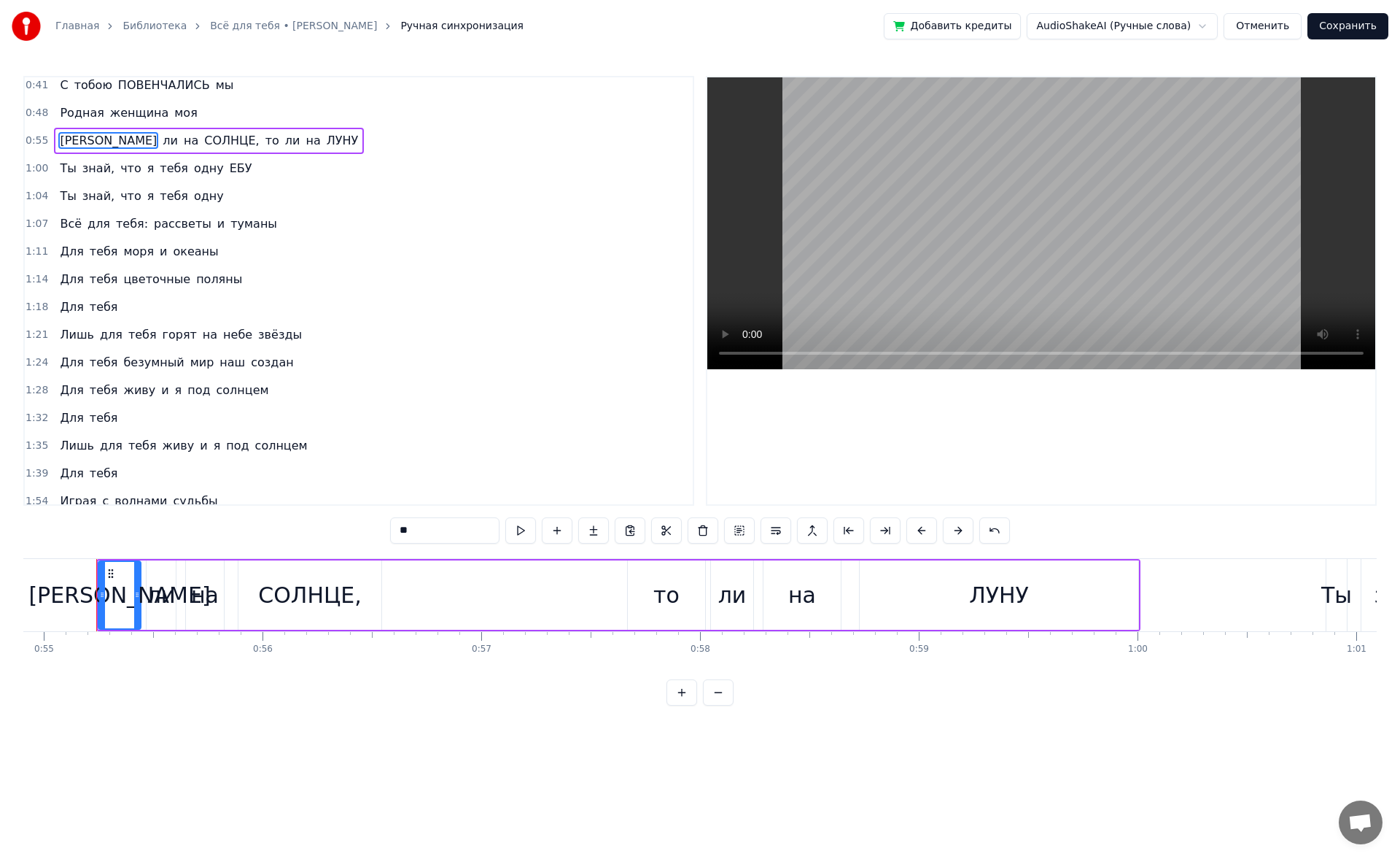
scroll to position [0, 0]
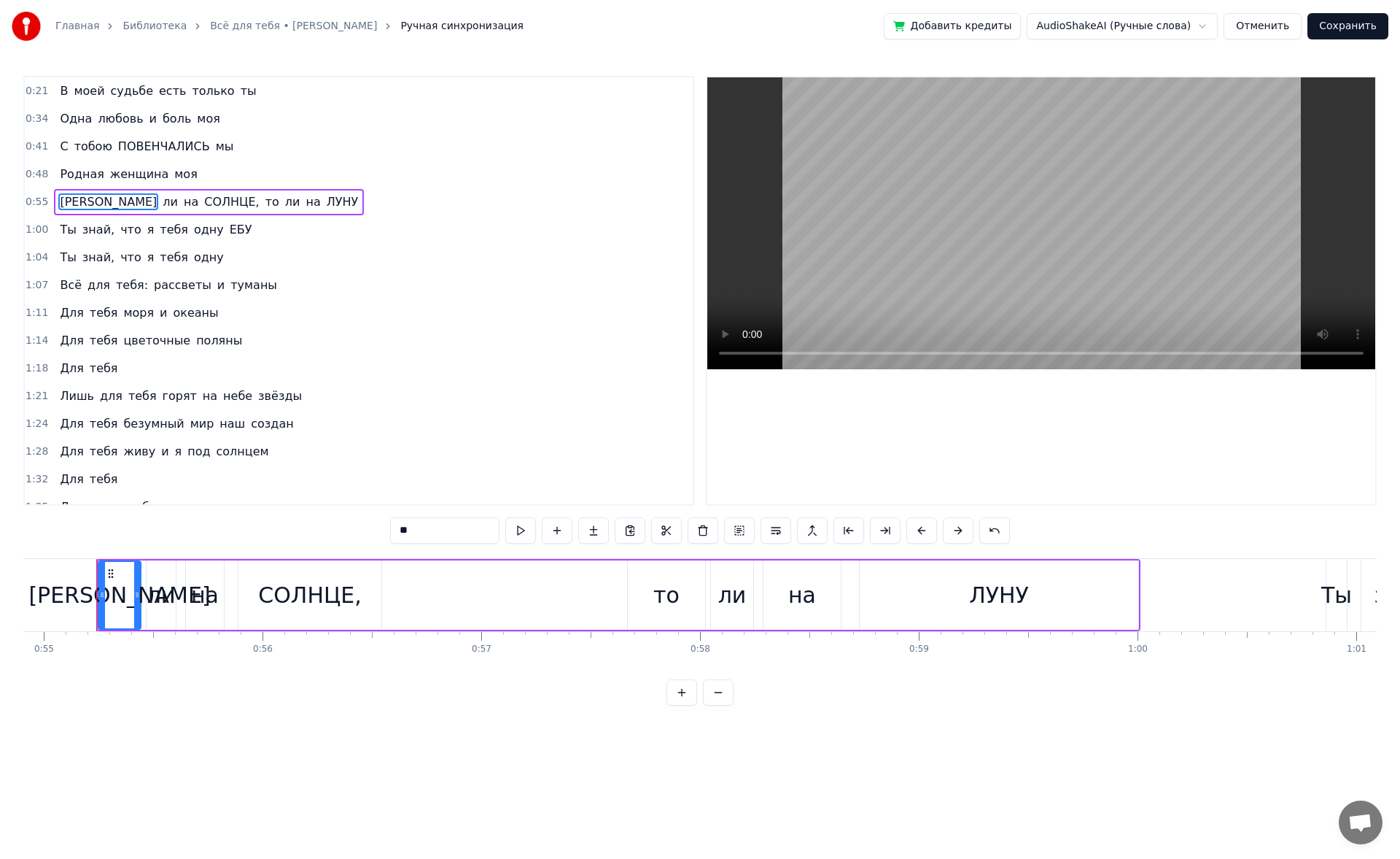
click at [228, 237] on span "ЕБУ" at bounding box center [241, 229] width 25 height 16
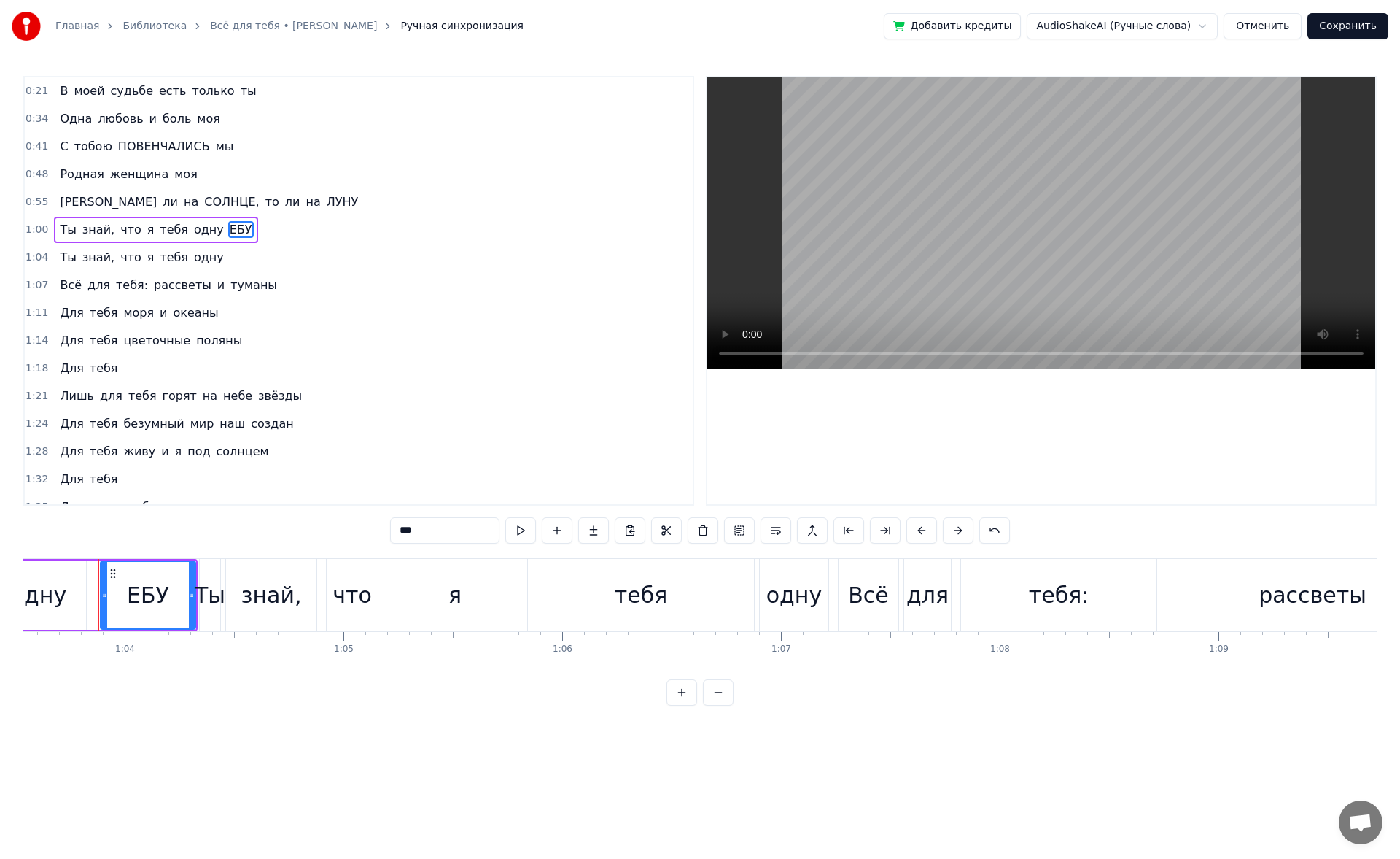
scroll to position [0, 13903]
click at [153, 288] on span "рассветы" at bounding box center [183, 285] width 61 height 16
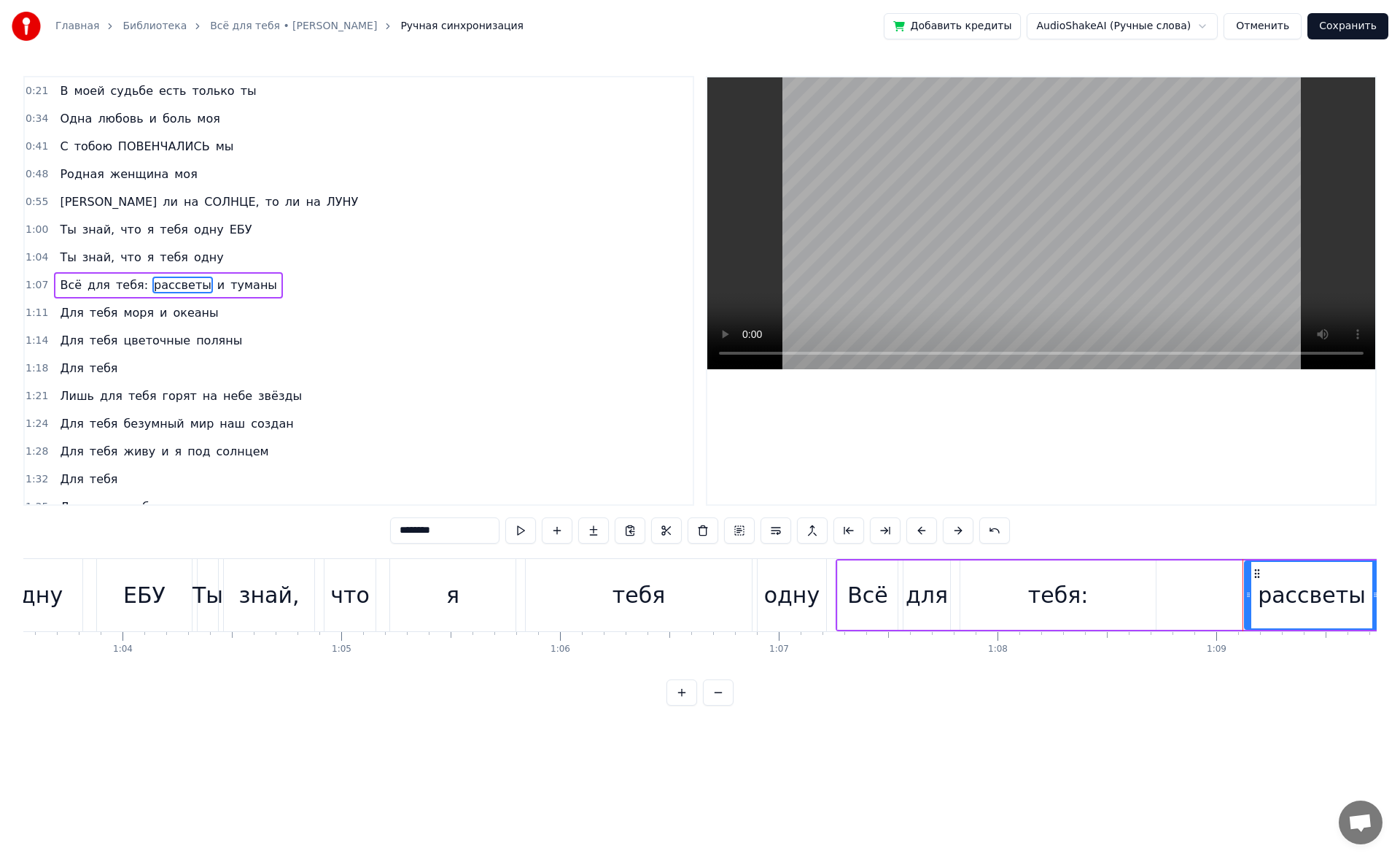
drag, startPoint x: 447, startPoint y: 523, endPoint x: 347, endPoint y: 529, distance: 100.2
click at [347, 409] on div "0:21 В моей судьбе есть только ты 0:34 Одна любовь и боль моя 0:41 С тобою ПОВЕ…" at bounding box center [700, 390] width 1354 height 630
click at [228, 230] on span "ЕБУ" at bounding box center [241, 229] width 25 height 16
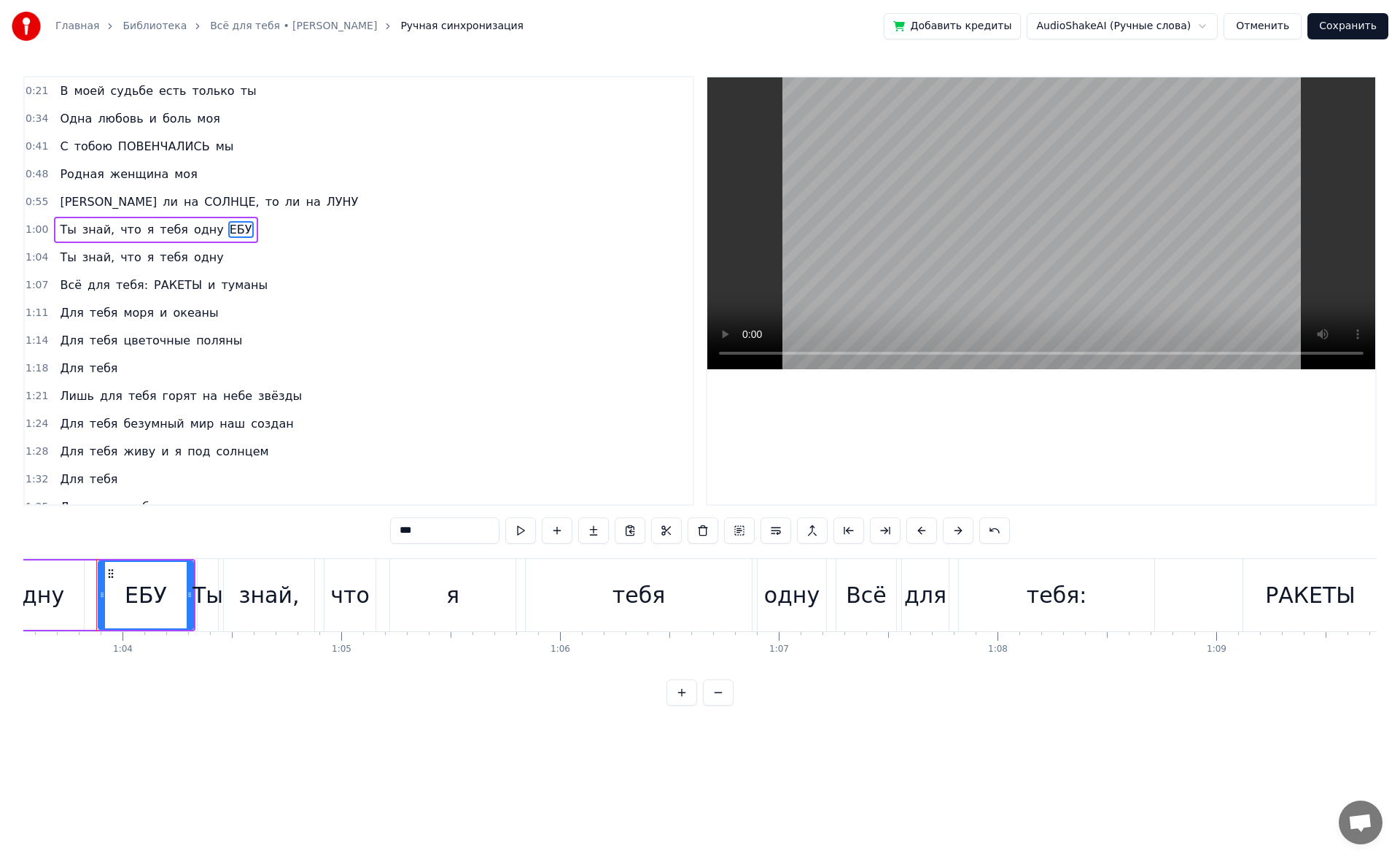
drag, startPoint x: 439, startPoint y: 534, endPoint x: 358, endPoint y: 523, distance: 81.7
click at [358, 409] on div "0:21 В моей судьбе есть только ты 0:34 Одна любовь и боль моя 0:41 С тобою ПОВЕ…" at bounding box center [700, 390] width 1354 height 630
click at [193, 236] on span "одну" at bounding box center [209, 229] width 33 height 16
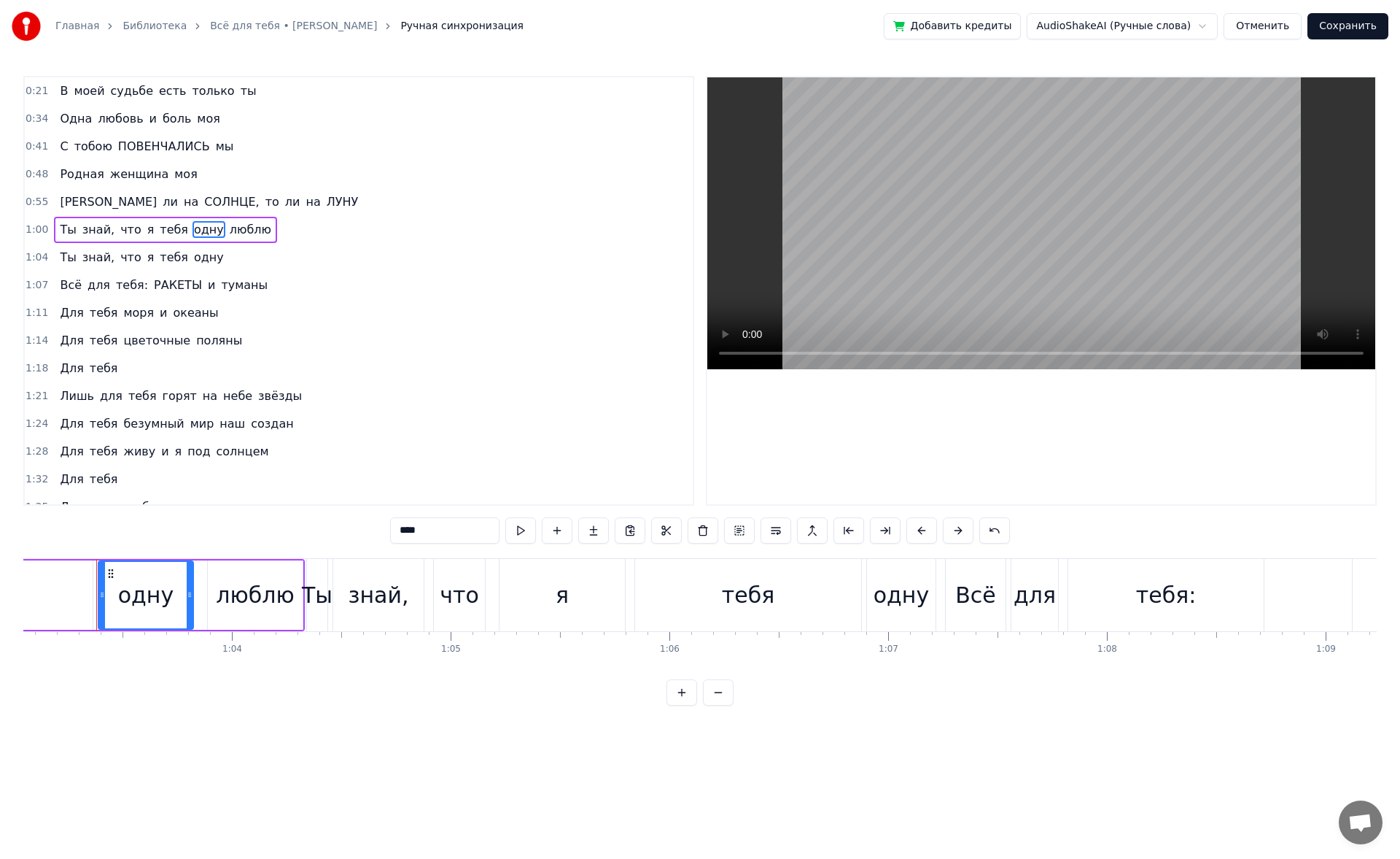
drag, startPoint x: 447, startPoint y: 531, endPoint x: 354, endPoint y: 516, distance: 94.2
click at [354, 409] on div "0:21 В моей судьбе есть только ты 0:34 Одна любовь и боль моя 0:41 С тобою ПОВЕ…" at bounding box center [700, 390] width 1354 height 630
click at [158, 230] on span "тебя" at bounding box center [174, 229] width 31 height 16
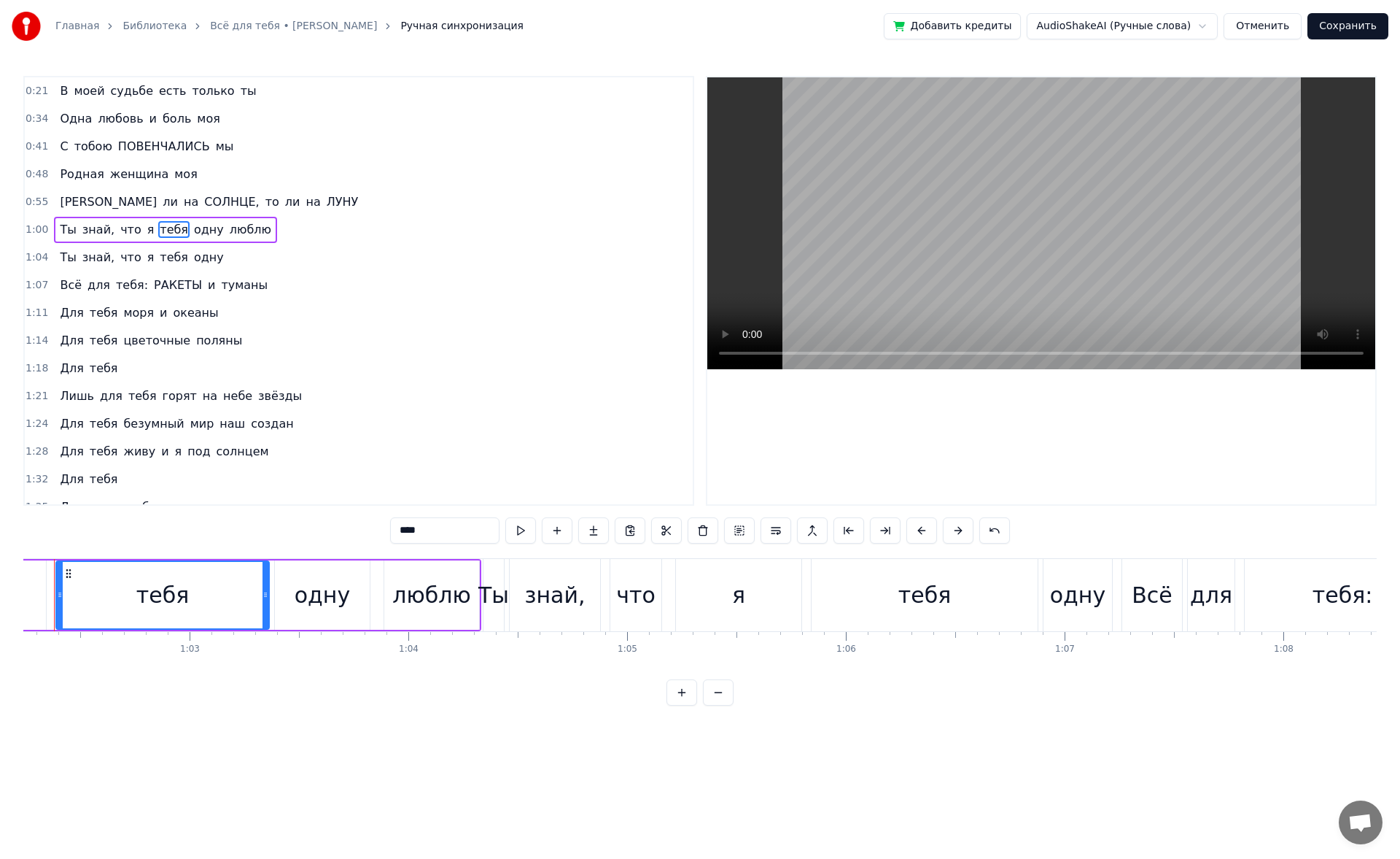
scroll to position [0, 13574]
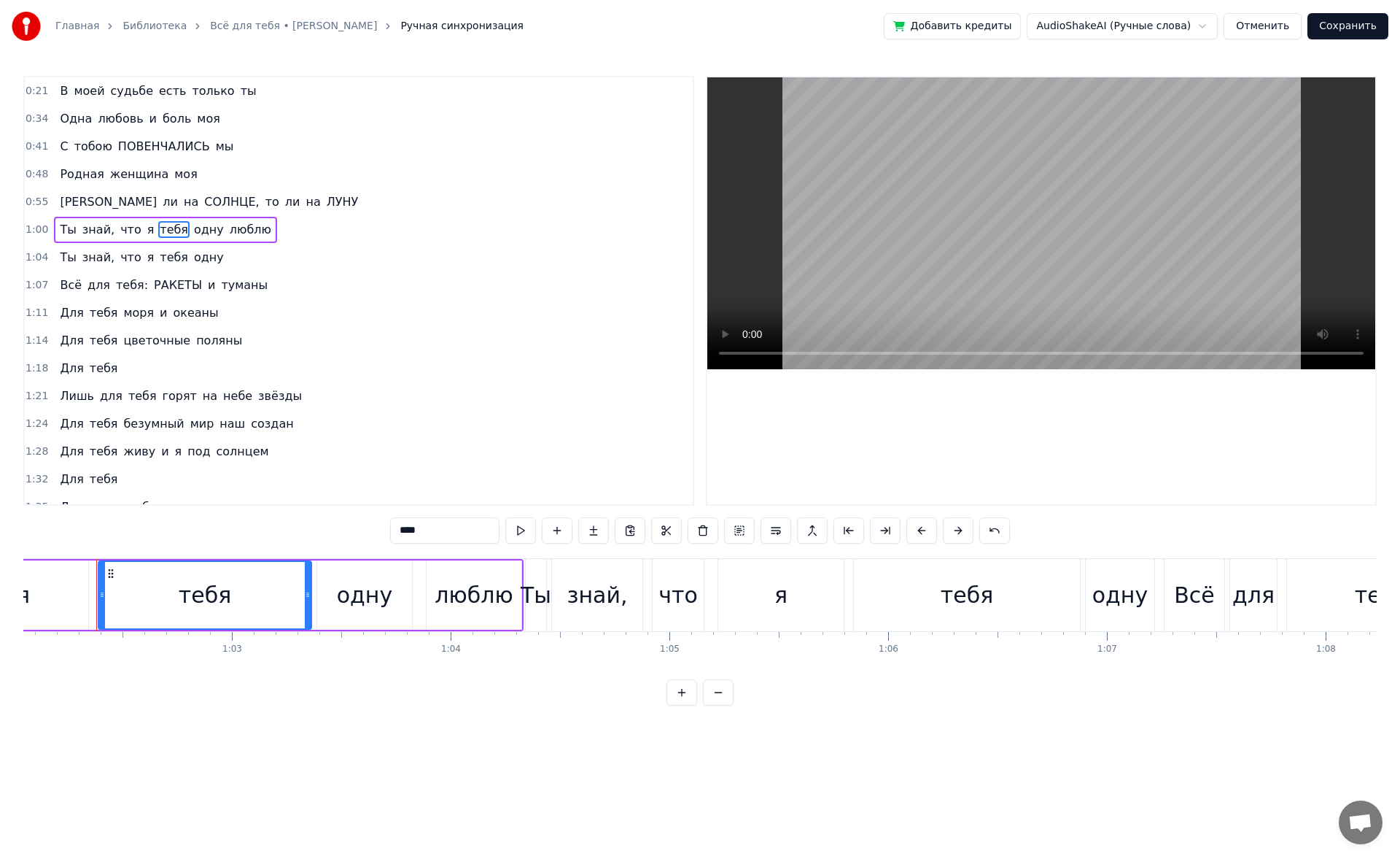
drag, startPoint x: 432, startPoint y: 521, endPoint x: 315, endPoint y: 524, distance: 117.0
click at [315, 409] on div "0:21 В моей судьбе есть только ты 0:34 Одна любовь и боль моя 0:41 С тобою ПОВЕ…" at bounding box center [700, 390] width 1354 height 630
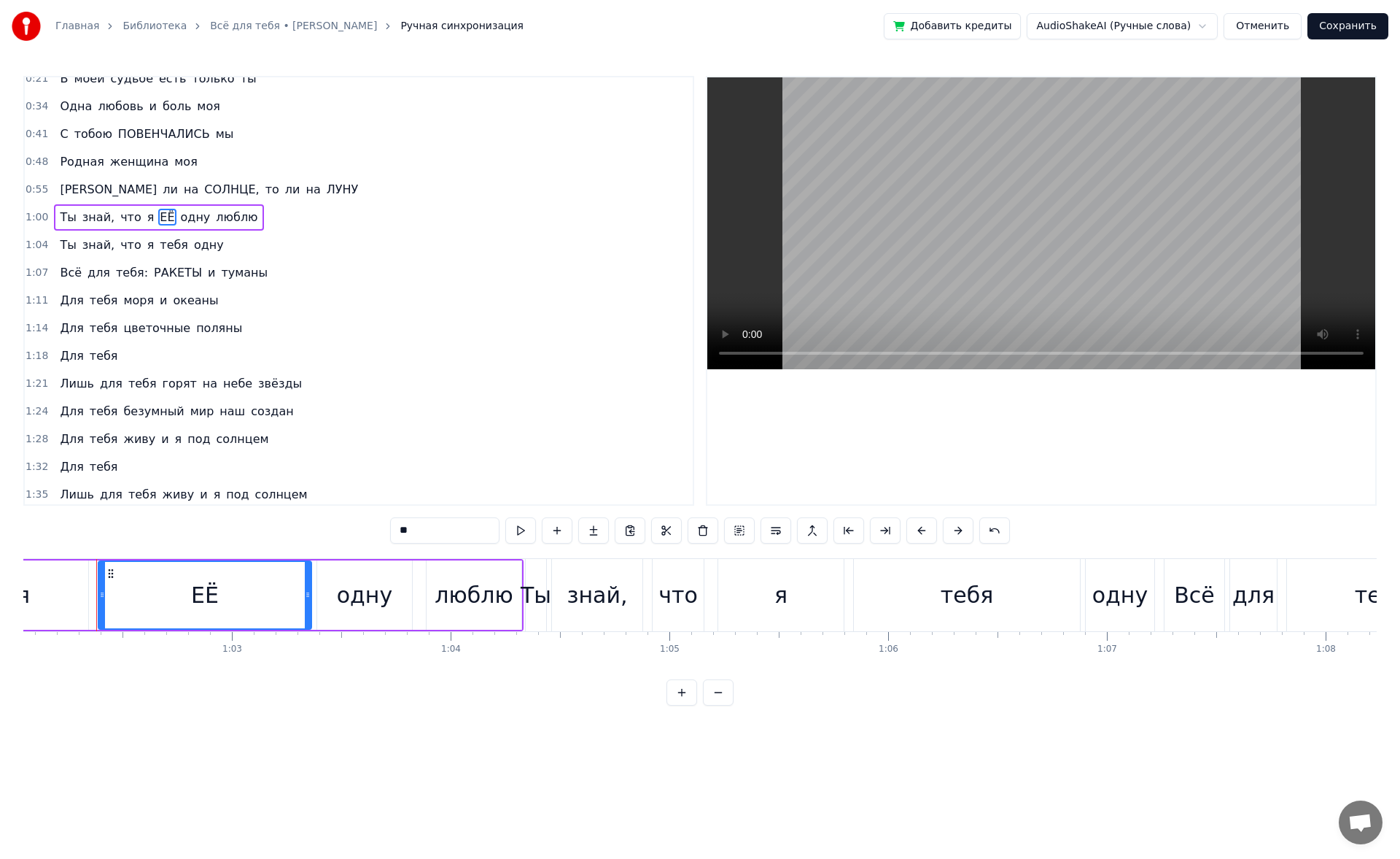
scroll to position [0, 0]
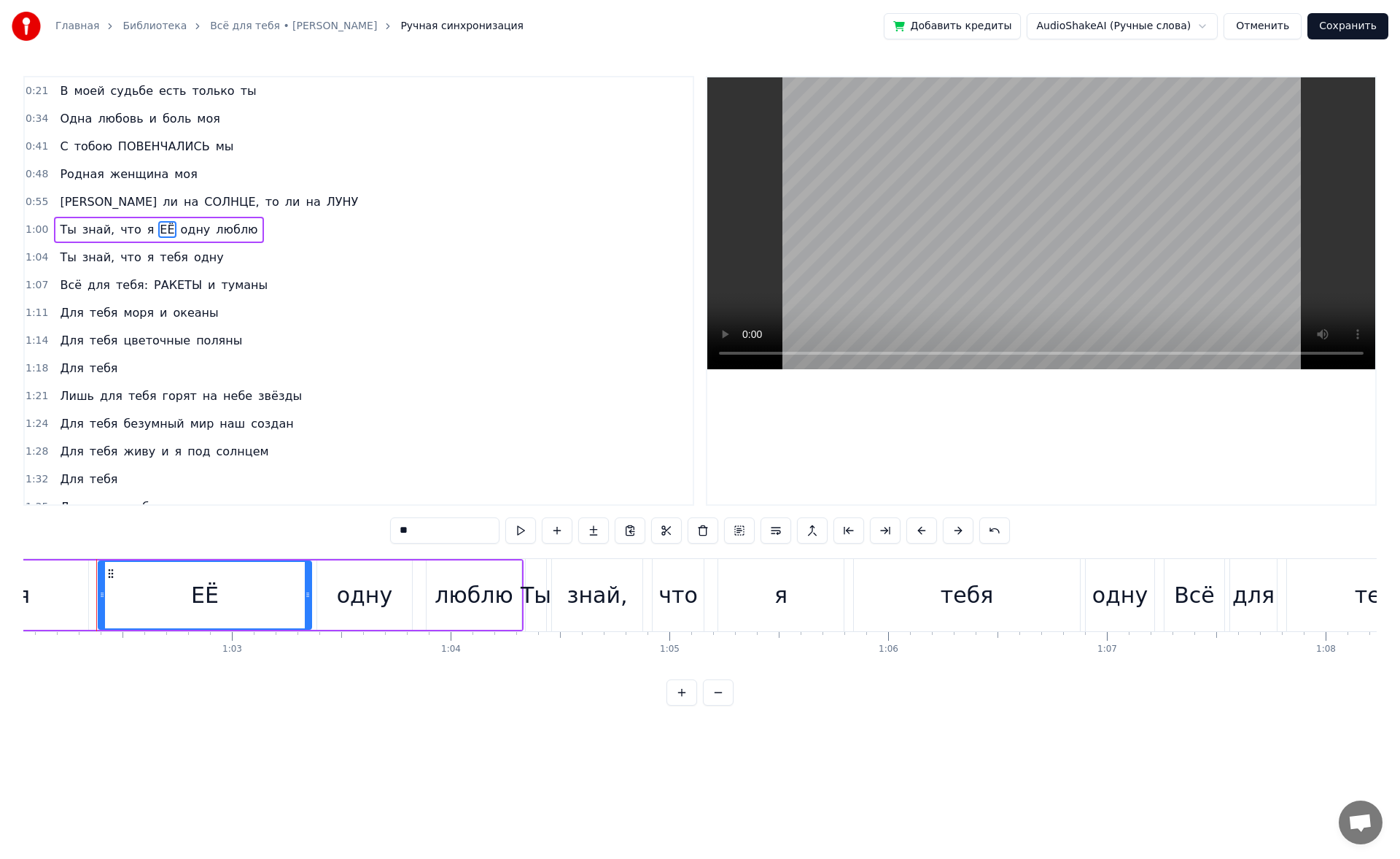
type input "**"
click at [195, 409] on div "0:21 В моей судьбе есть только ты 0:34 Одна любовь и боль моя 0:41 С тобою ПОВЕ…" at bounding box center [700, 390] width 1354 height 630
click at [146, 20] on link "Библиотека" at bounding box center [155, 26] width 65 height 15
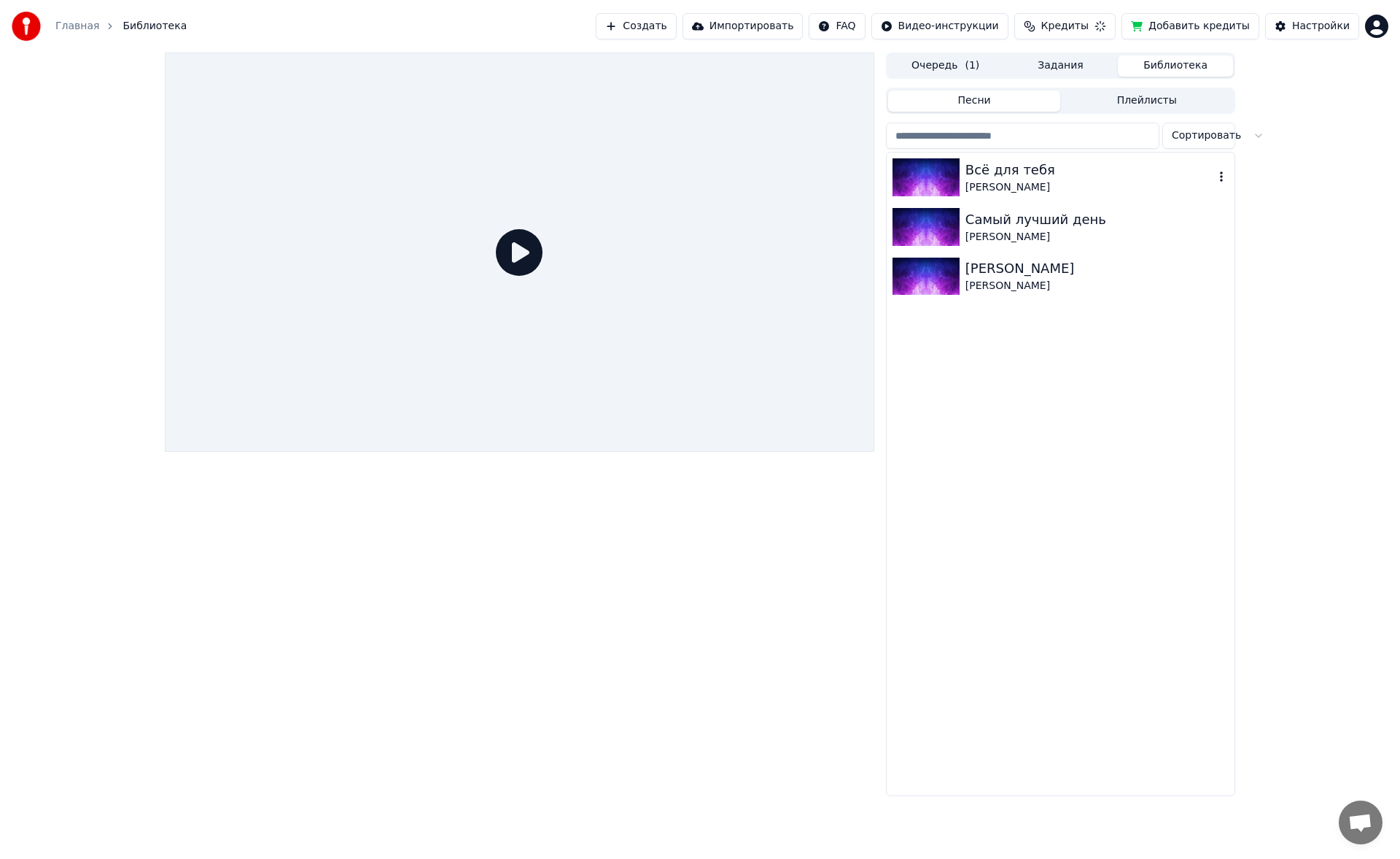
click at [571, 169] on img at bounding box center [926, 177] width 67 height 38
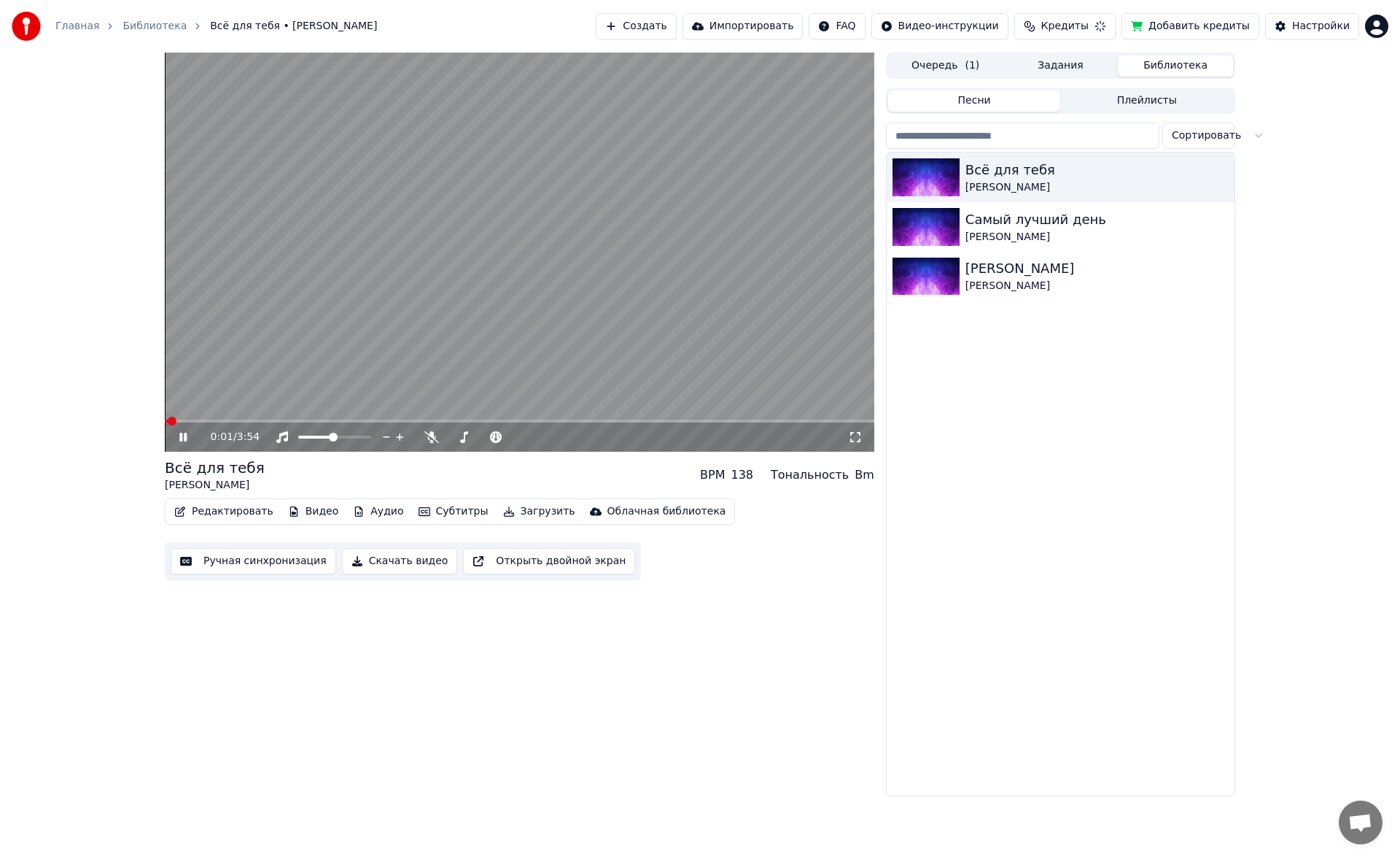
click at [217, 409] on video at bounding box center [519, 252] width 710 height 399
click at [207, 409] on span at bounding box center [519, 420] width 710 height 3
click at [223, 409] on video at bounding box center [519, 252] width 710 height 399
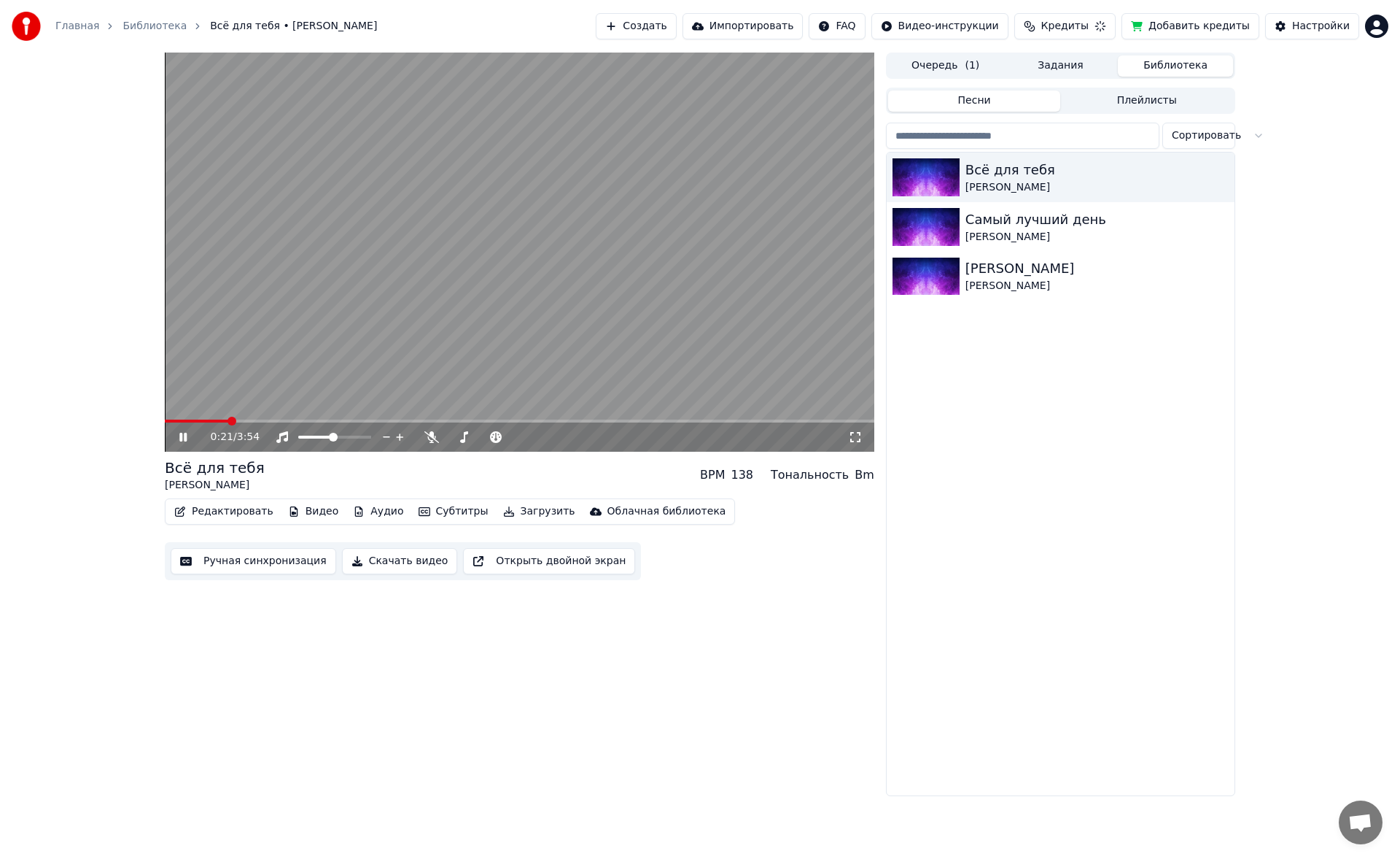
click at [228, 409] on span at bounding box center [196, 420] width 64 height 3
click at [223, 409] on video at bounding box center [519, 252] width 710 height 399
click at [215, 409] on video at bounding box center [519, 252] width 710 height 399
click at [232, 409] on button "Ручная синхронизация" at bounding box center [254, 561] width 166 height 26
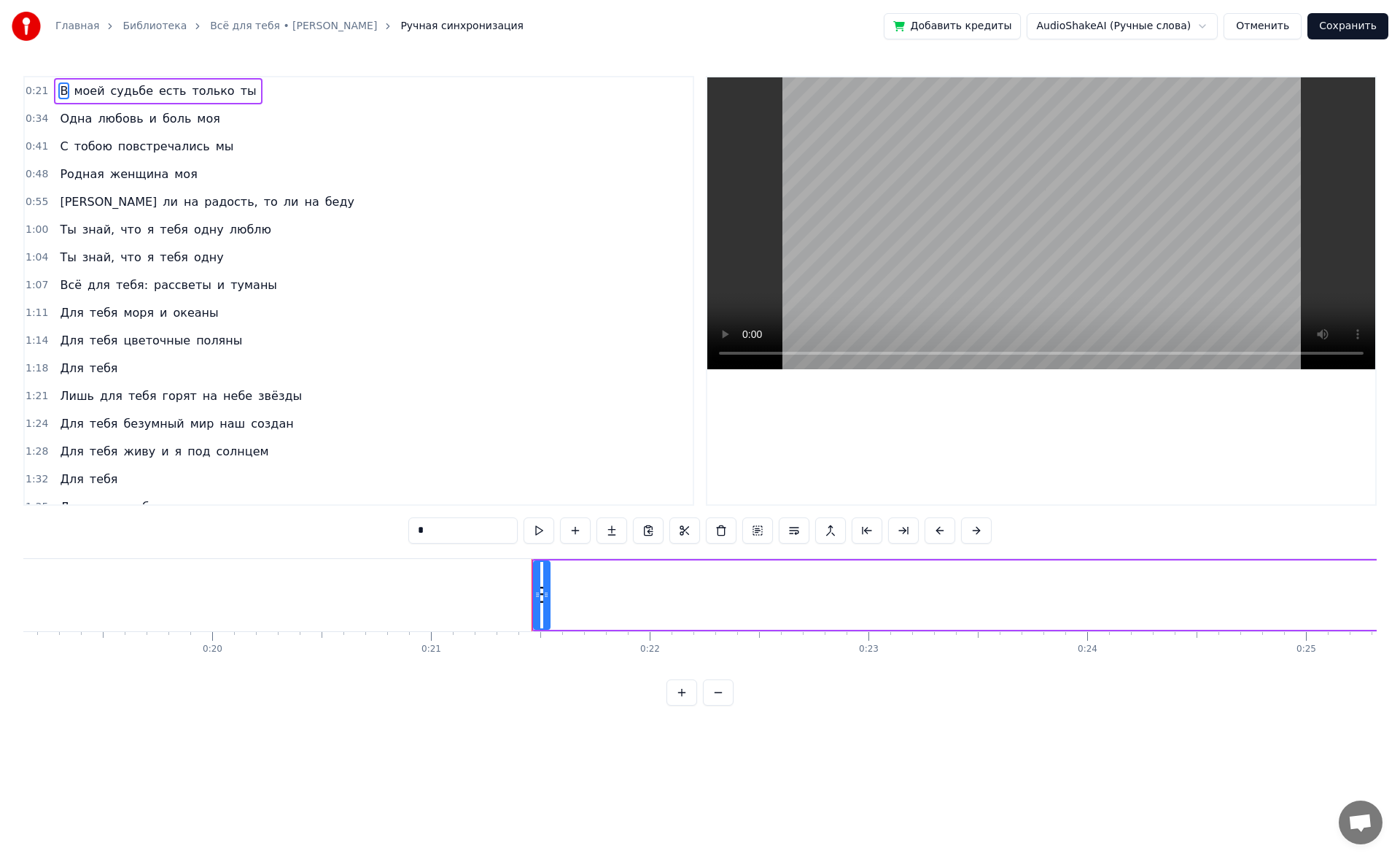
scroll to position [0, 4622]
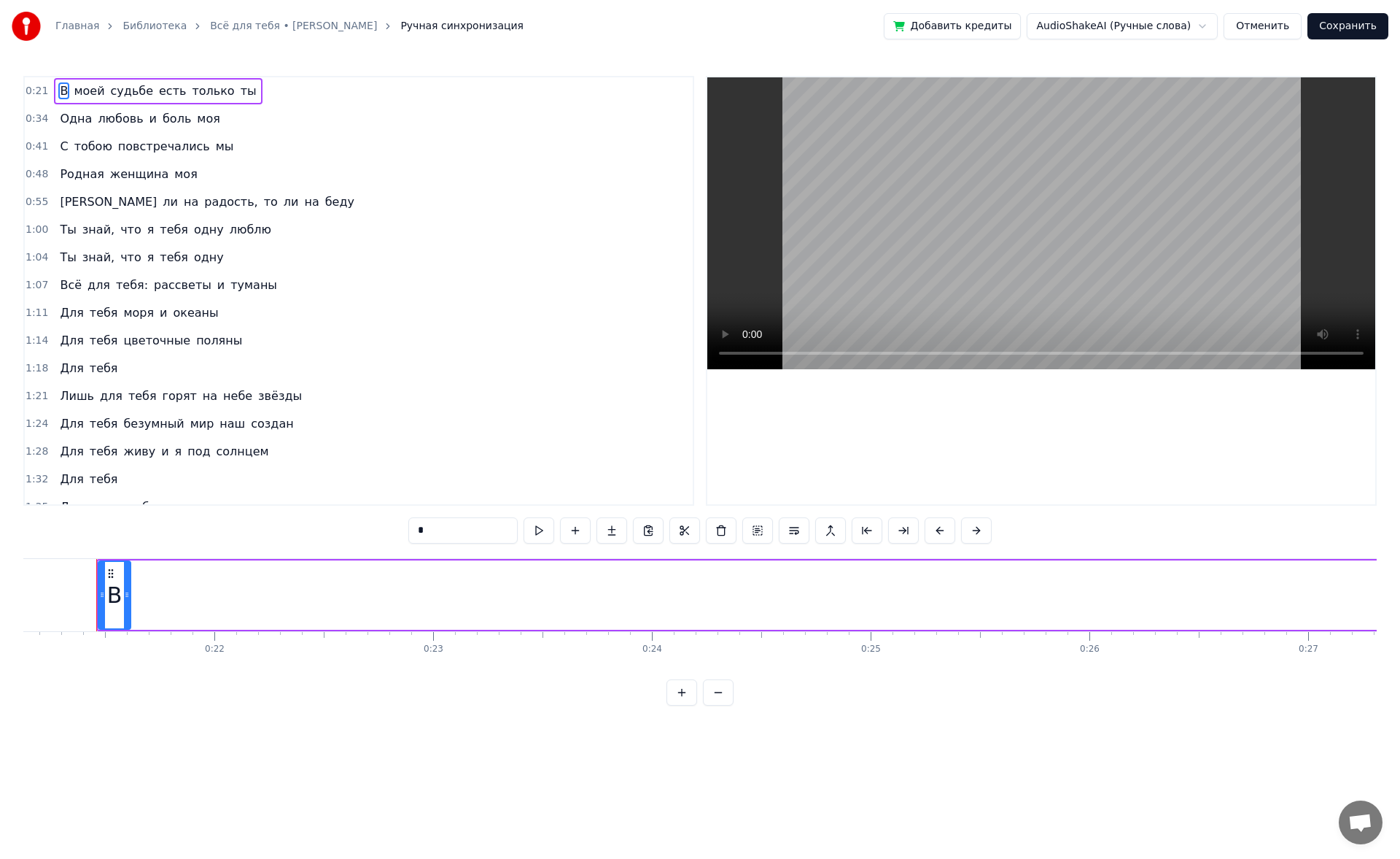
drag, startPoint x: 108, startPoint y: 591, endPoint x: 141, endPoint y: 591, distance: 33.0
click at [130, 409] on div "В" at bounding box center [115, 594] width 31 height 66
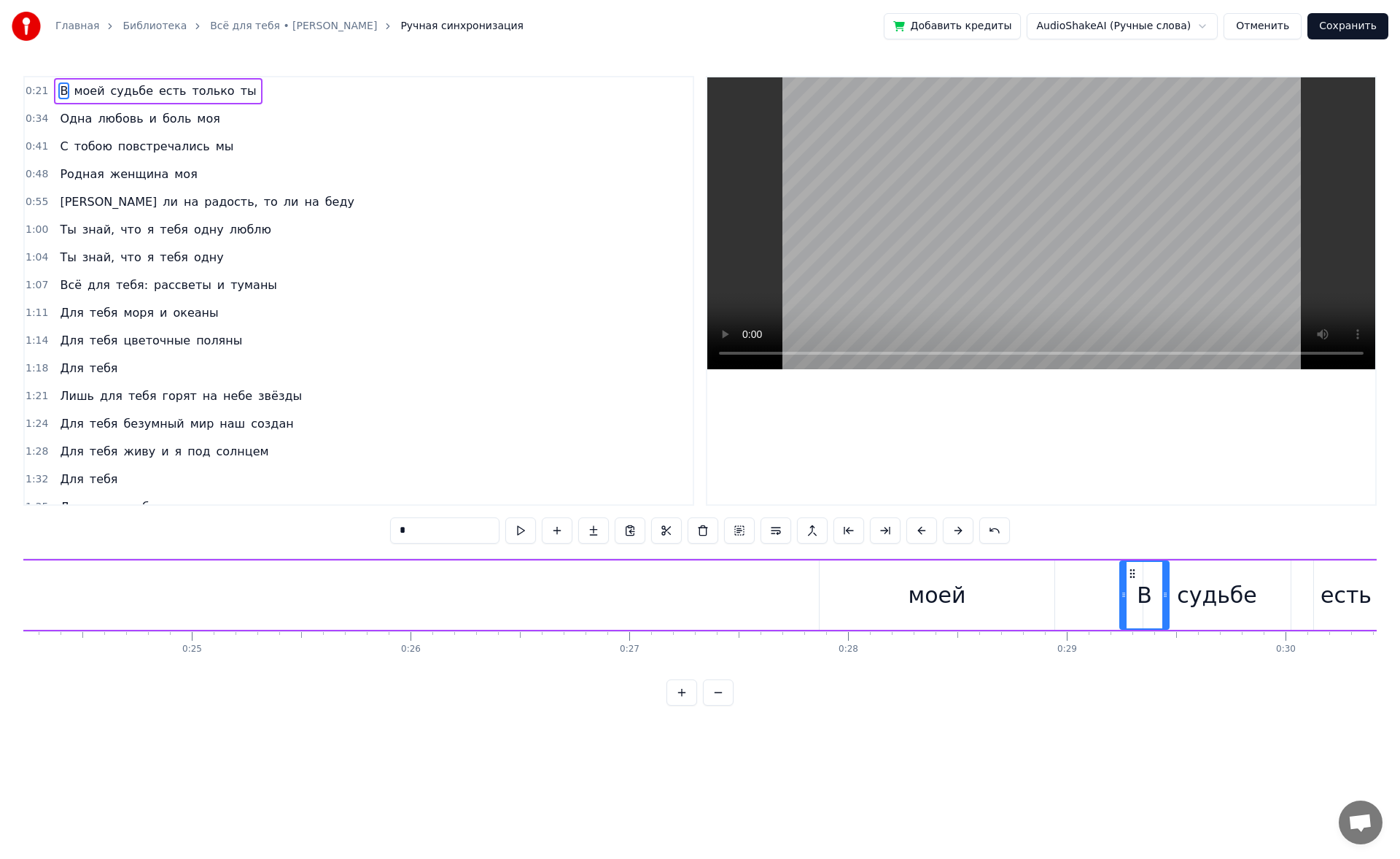
scroll to position [0, 5303]
drag, startPoint x: 112, startPoint y: 573, endPoint x: 790, endPoint y: 707, distance: 691.1
click at [571, 409] on div "0:21 В моей судьбе есть только ты 0:34 Одна любовь и боль моя 0:41 С тобою повс…" at bounding box center [700, 390] width 1354 height 630
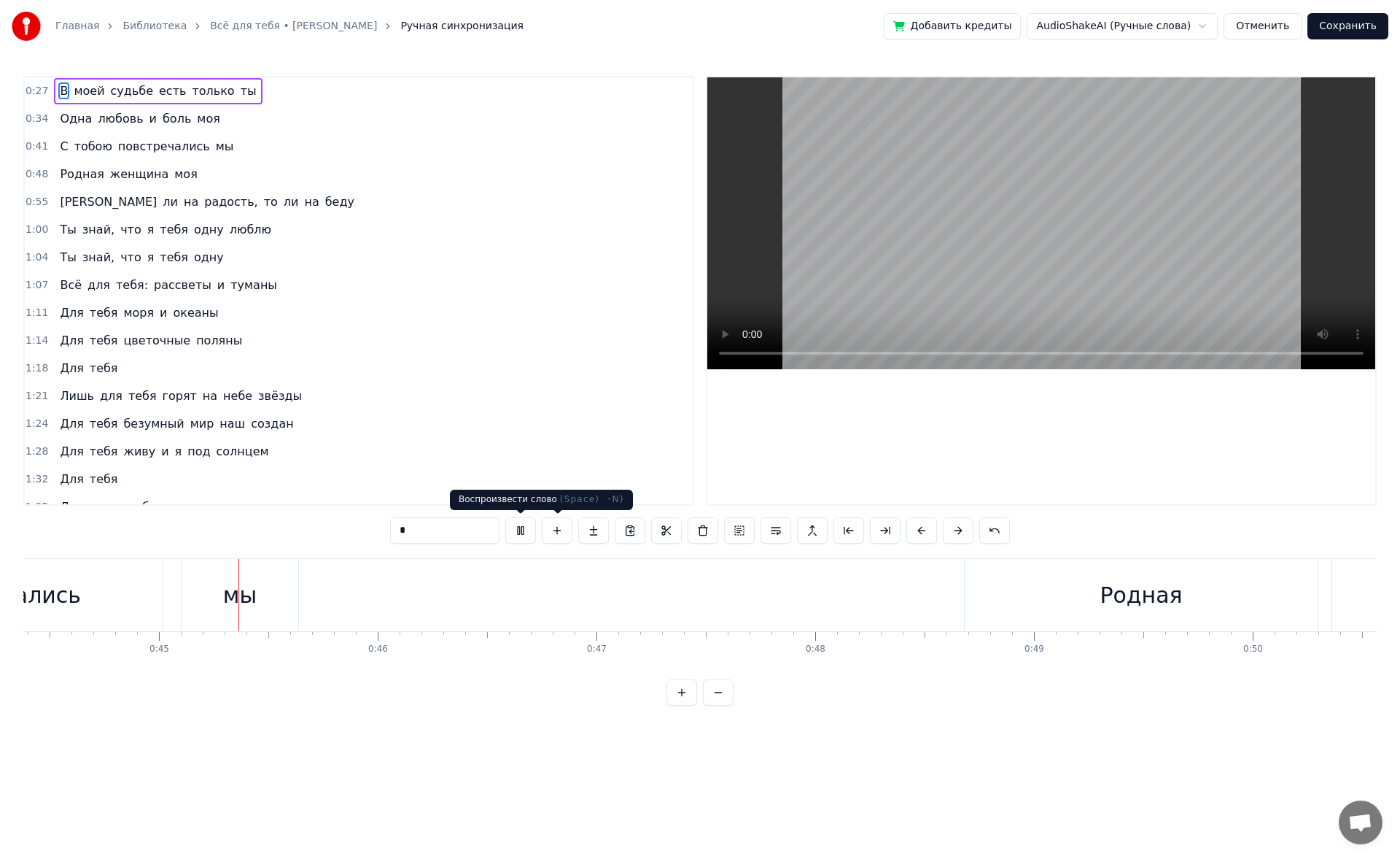
scroll to position [0, 9711]
click at [522, 409] on button at bounding box center [521, 530] width 31 height 26
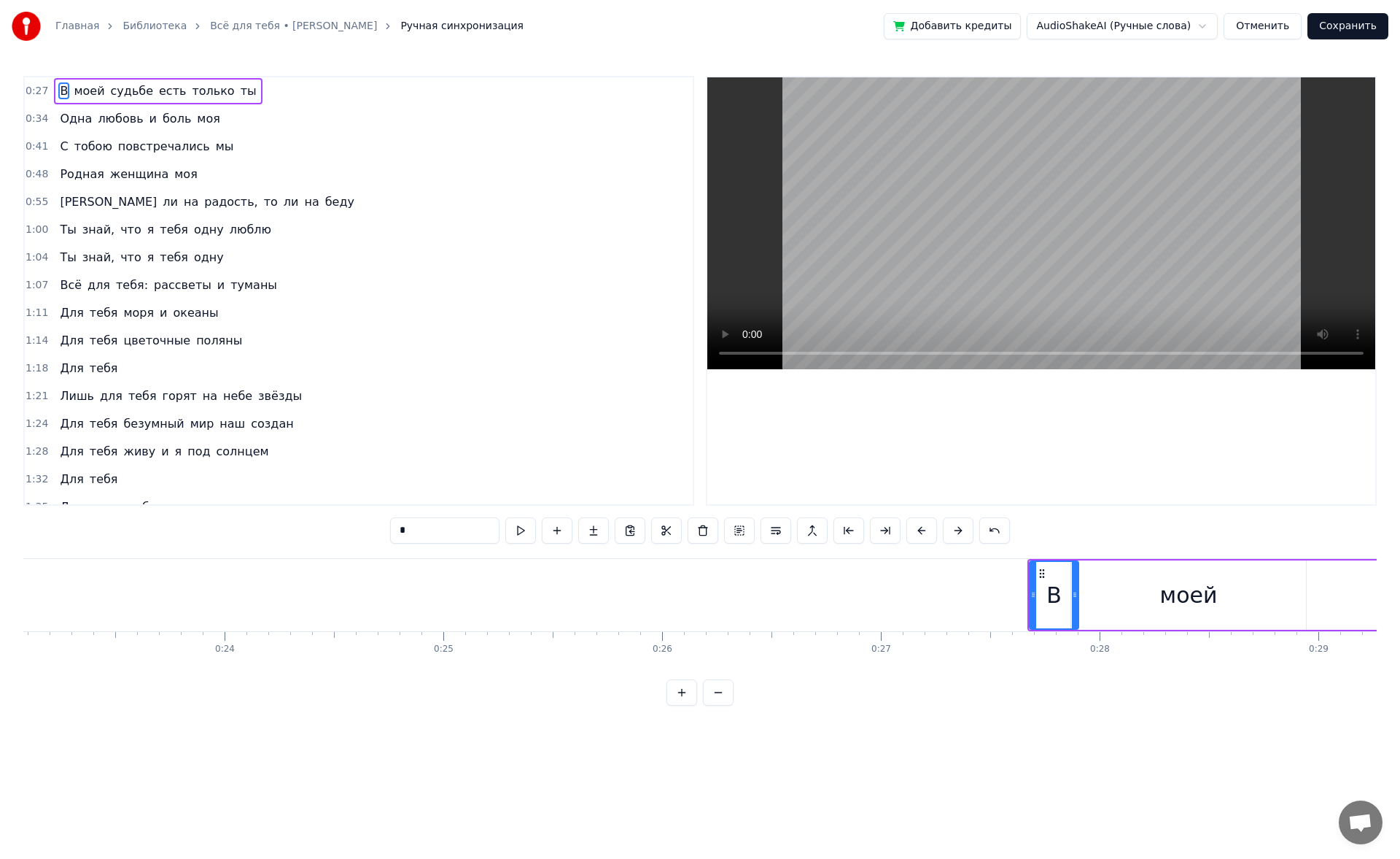
scroll to position [0, 5108]
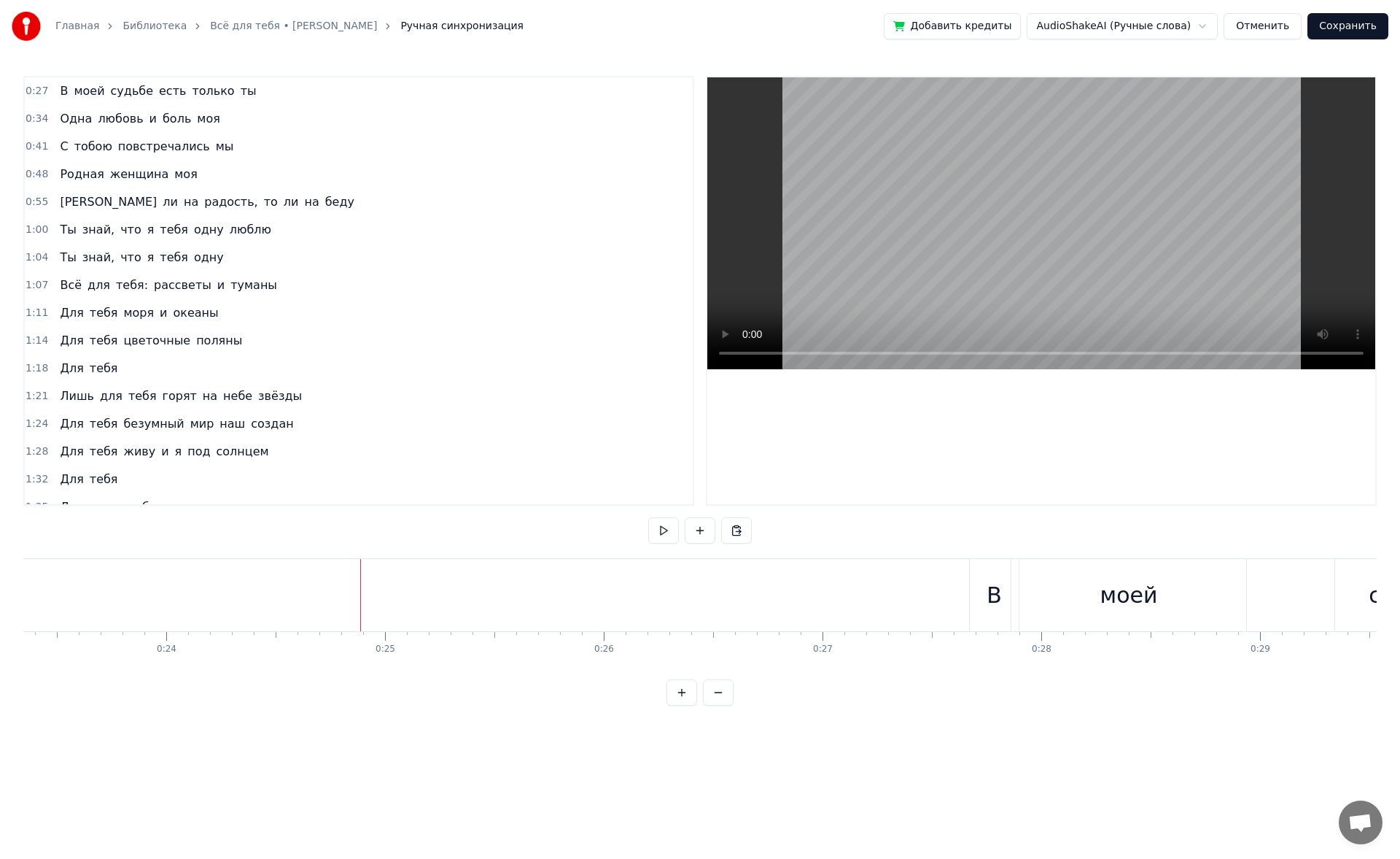
click at [571, 32] on button "Сохранить" at bounding box center [1347, 25] width 81 height 26
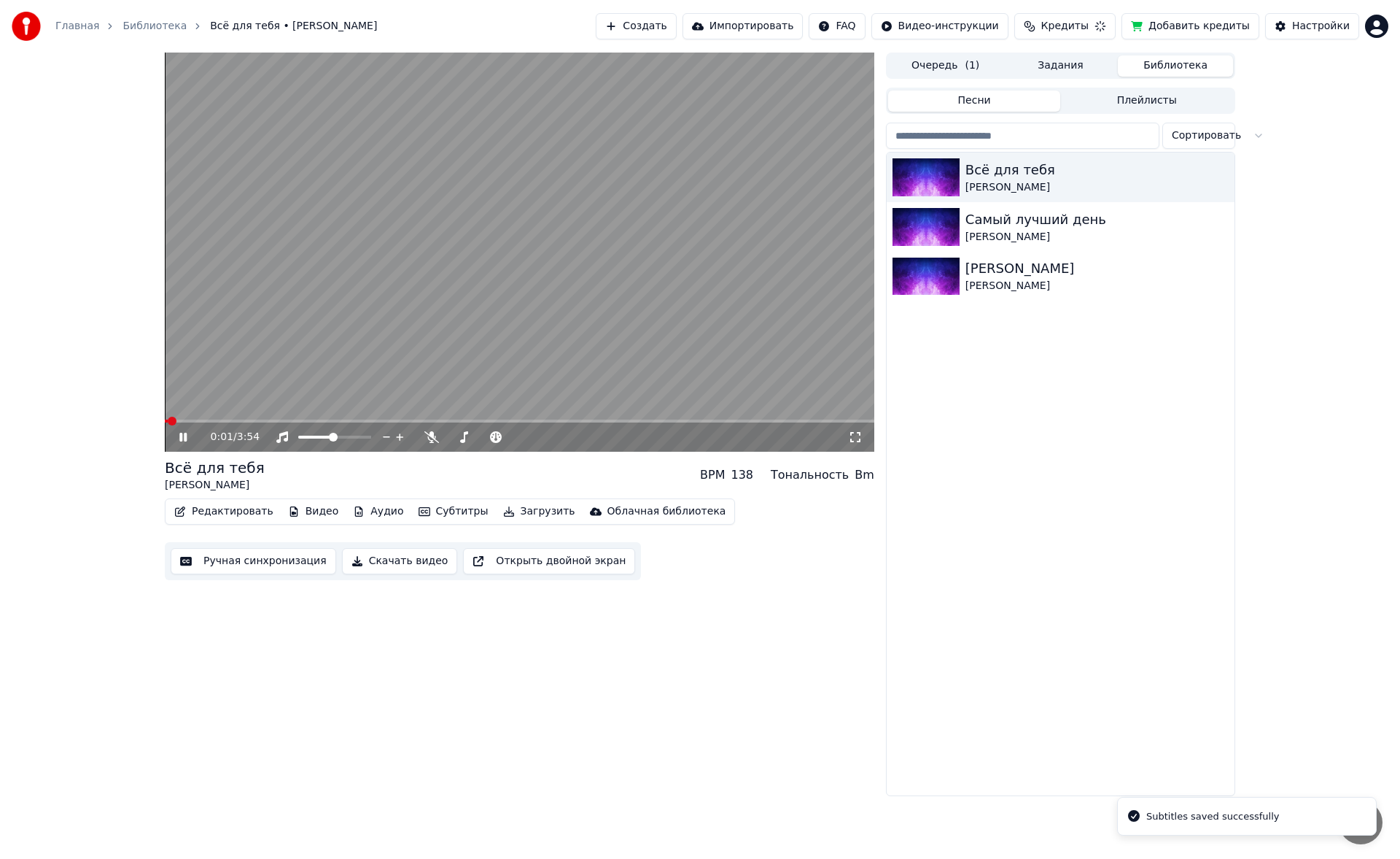
click at [248, 409] on button "Ручная синхронизация" at bounding box center [254, 561] width 166 height 26
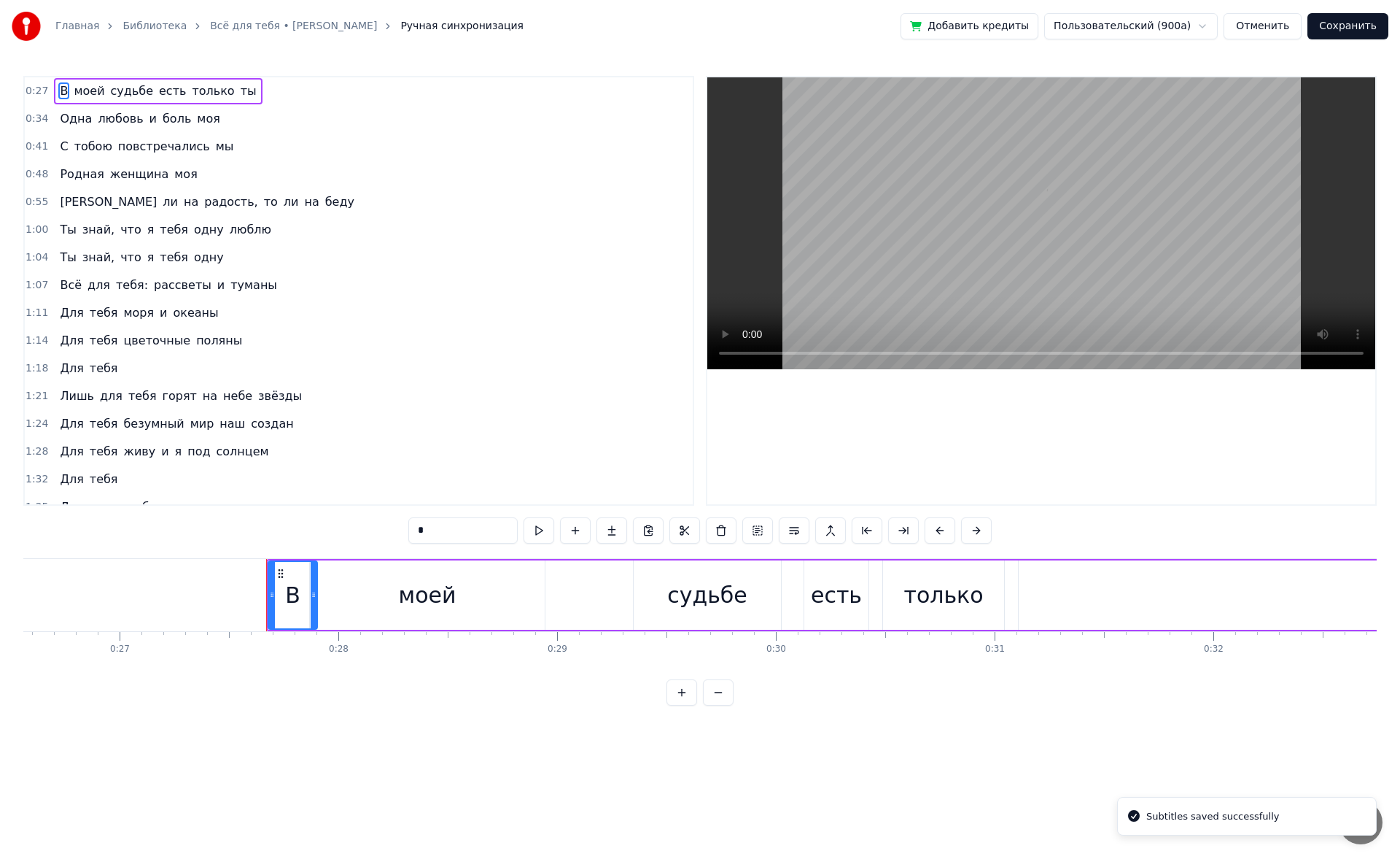
scroll to position [0, 5980]
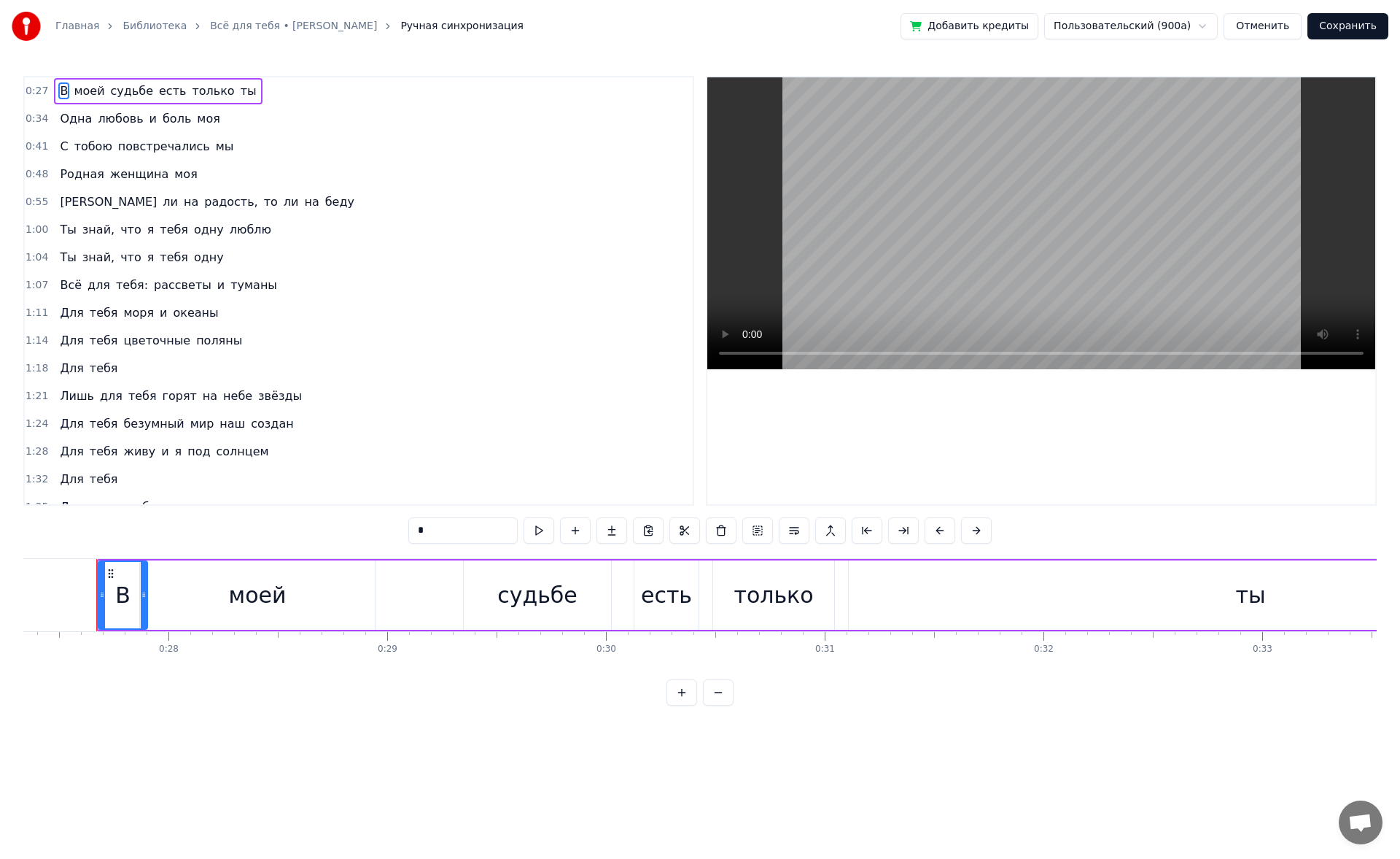
click at [238, 26] on link "Всё для тебя • [PERSON_NAME]" at bounding box center [294, 26] width 167 height 15
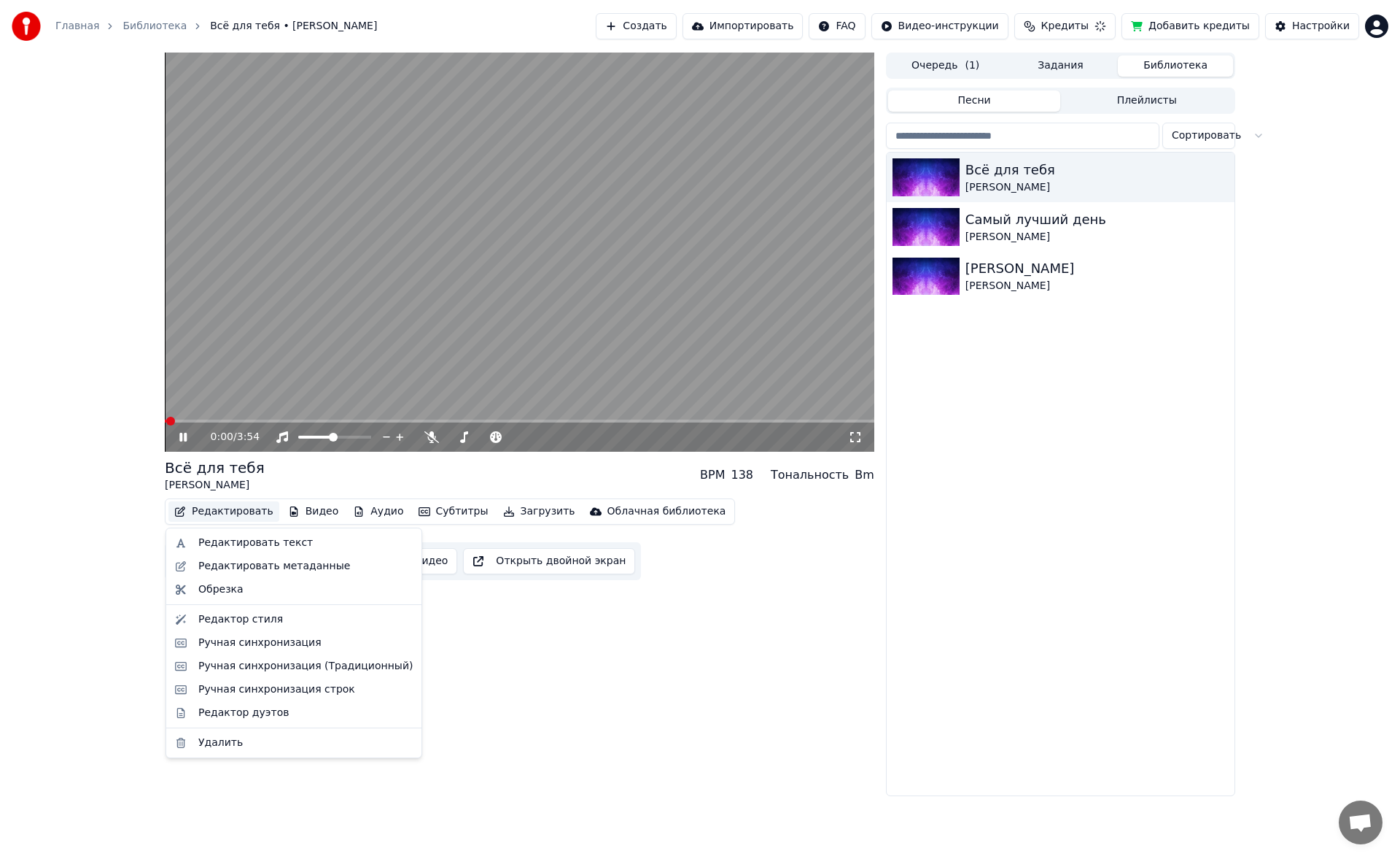
click at [234, 409] on button "Редактировать" at bounding box center [224, 511] width 111 height 20
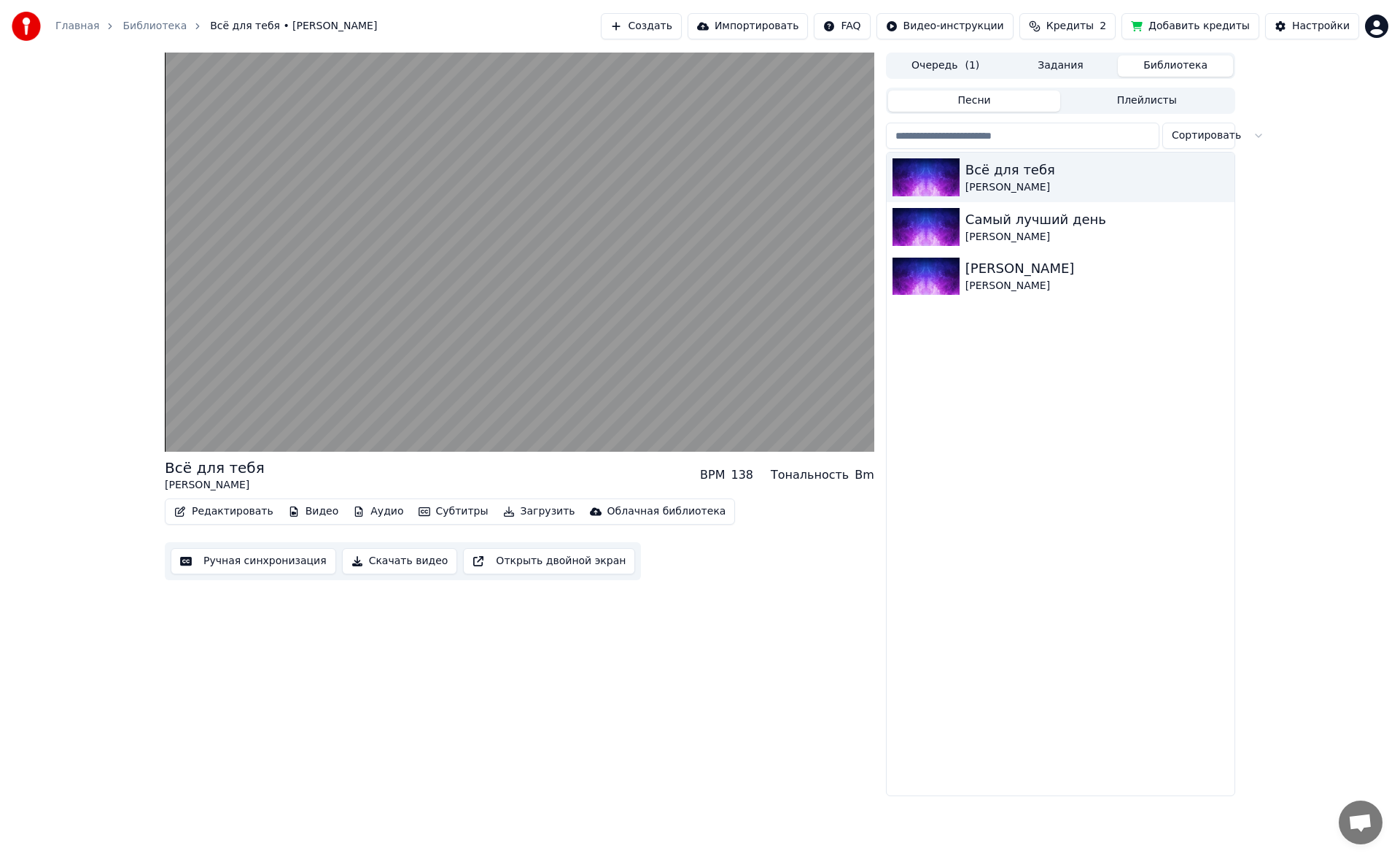
click at [201, 409] on div "Редактировать Видео Аудио Субтитры Загрузить Облачная библиотека Ручная синхрон…" at bounding box center [519, 540] width 710 height 82
click at [200, 409] on button "Редактировать" at bounding box center [224, 511] width 111 height 20
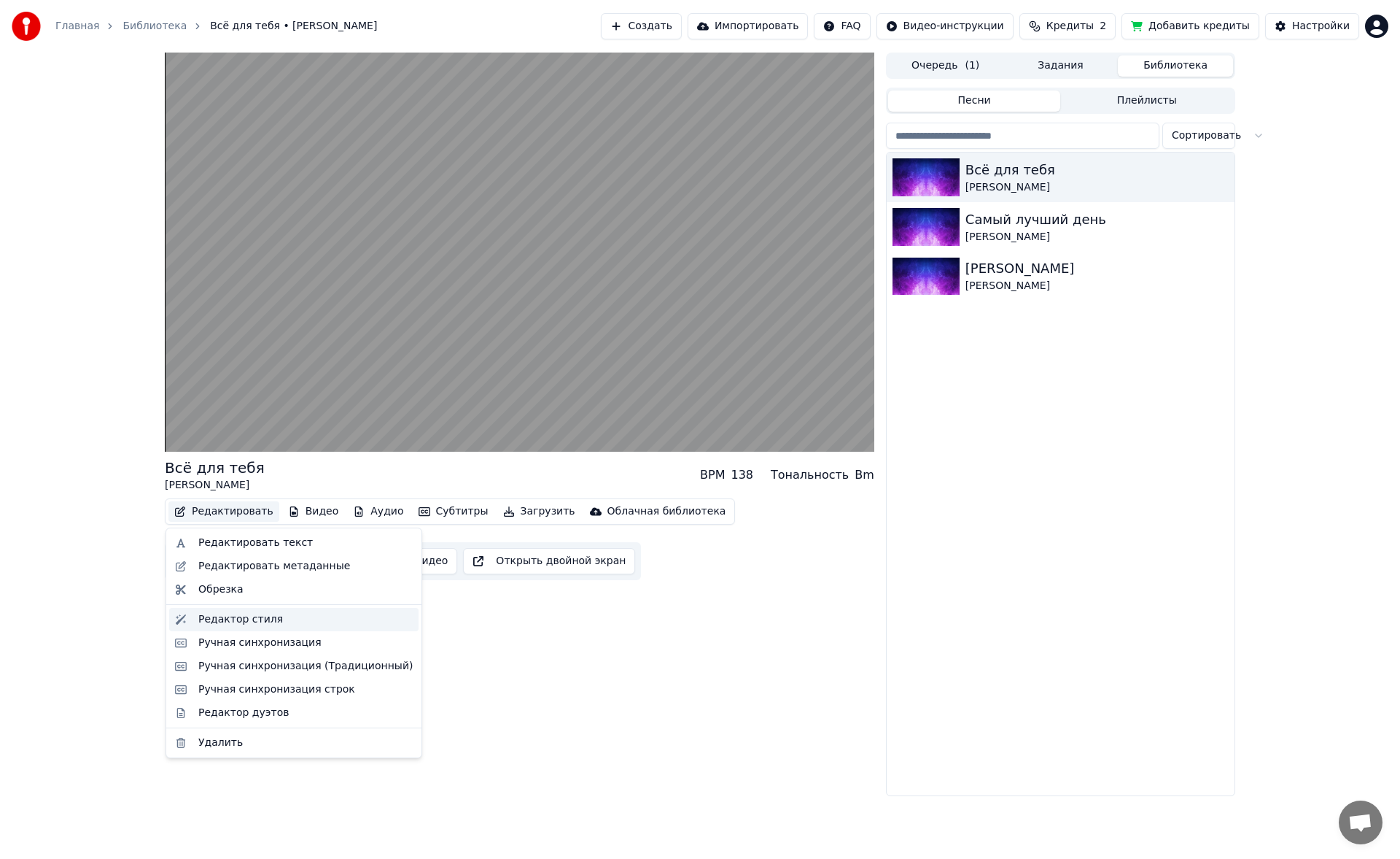
click at [247, 409] on div "Редактор стиля" at bounding box center [240, 620] width 85 height 15
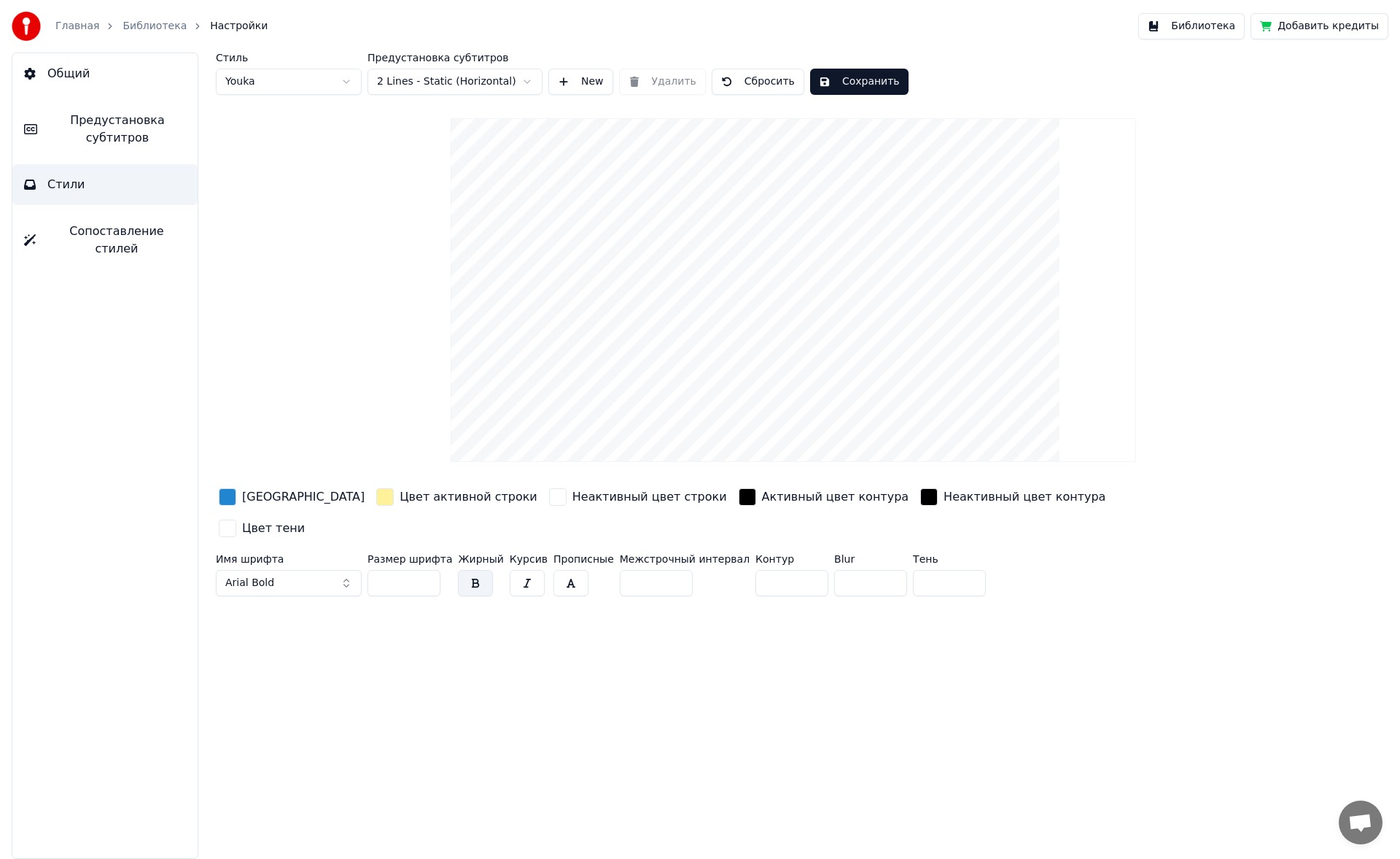
click at [107, 143] on span "Предустановка субтитров" at bounding box center [117, 129] width 137 height 35
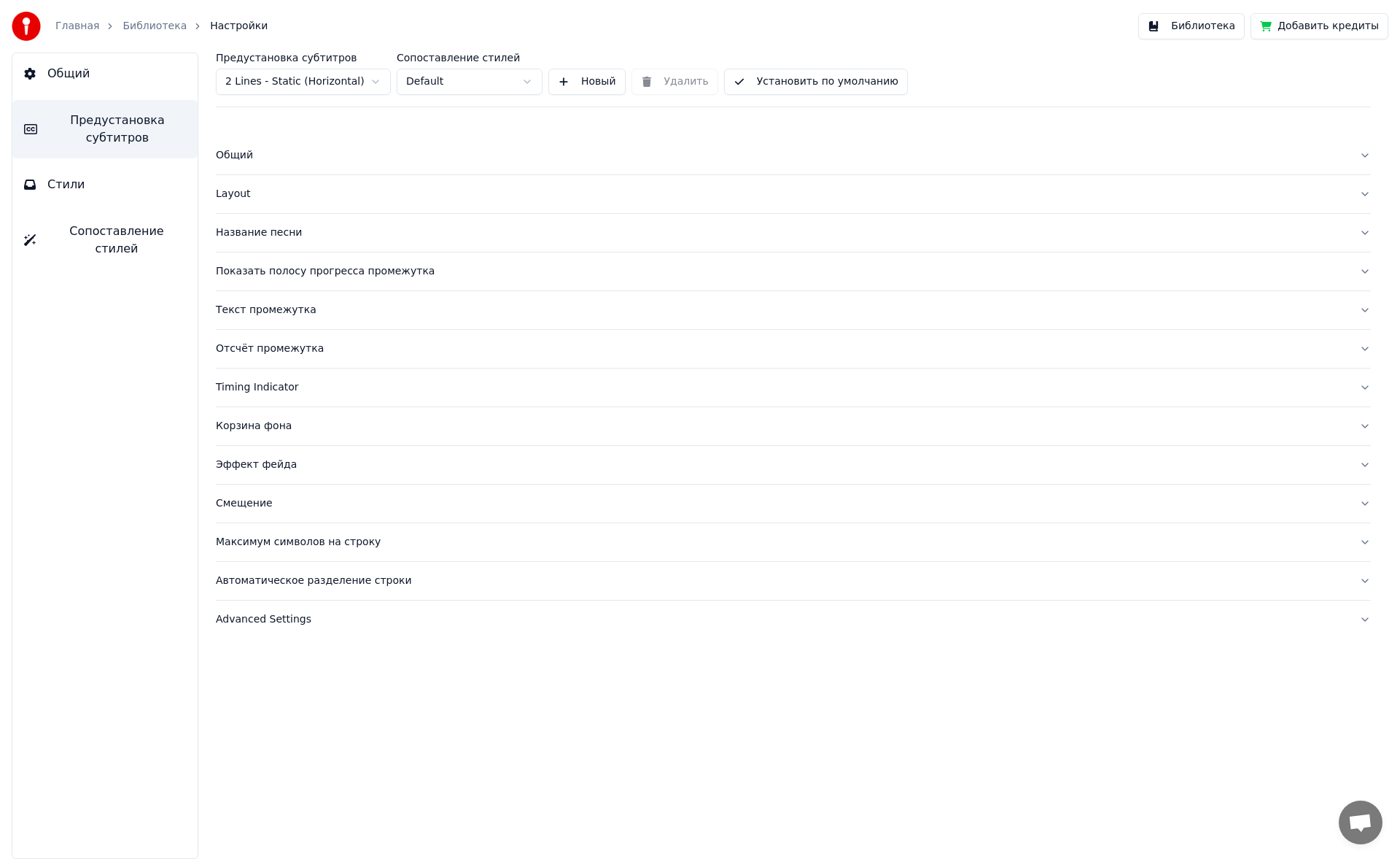
click at [235, 160] on div "Общий" at bounding box center [781, 156] width 1132 height 15
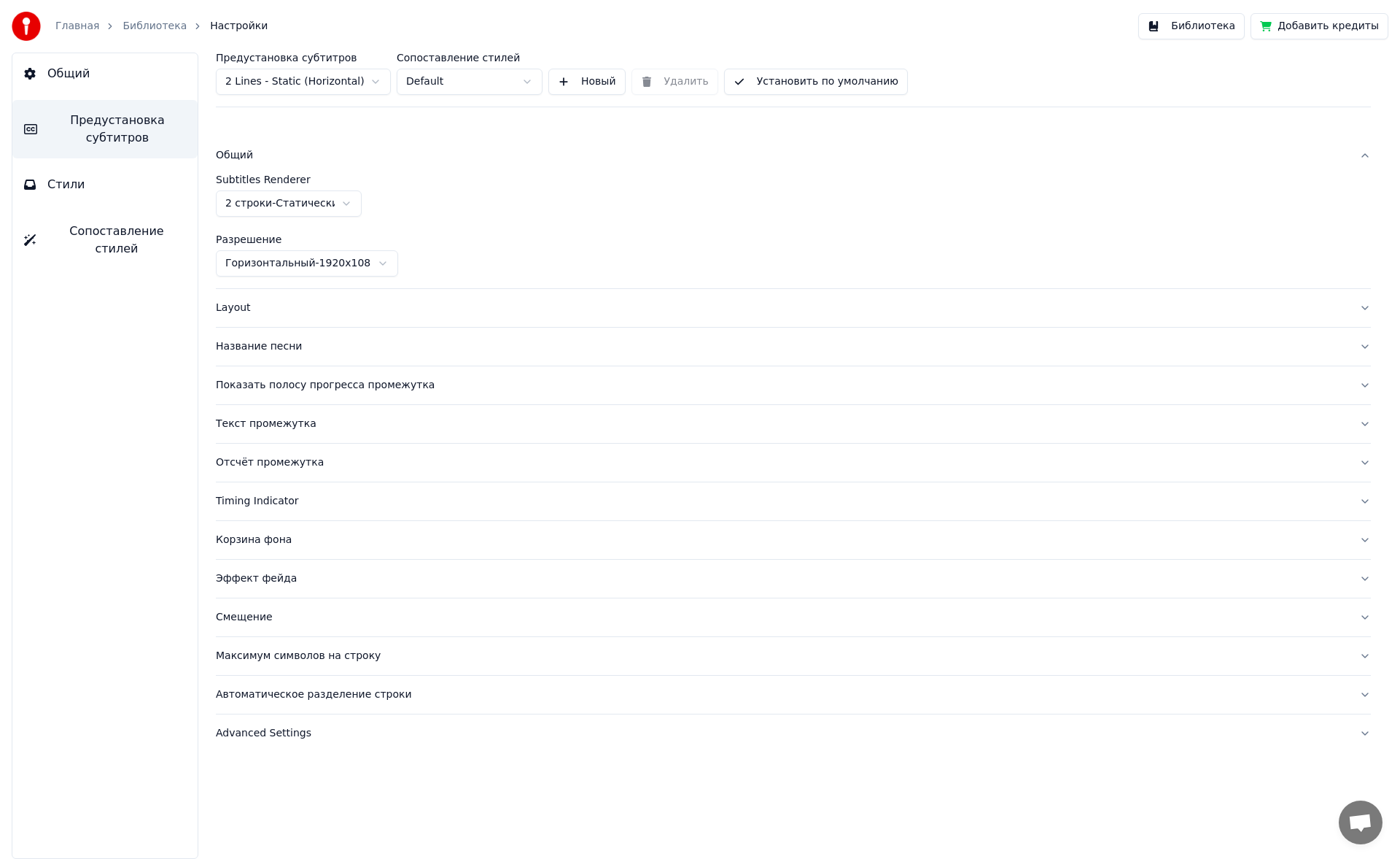
click at [246, 301] on div "Layout" at bounding box center [781, 308] width 1132 height 15
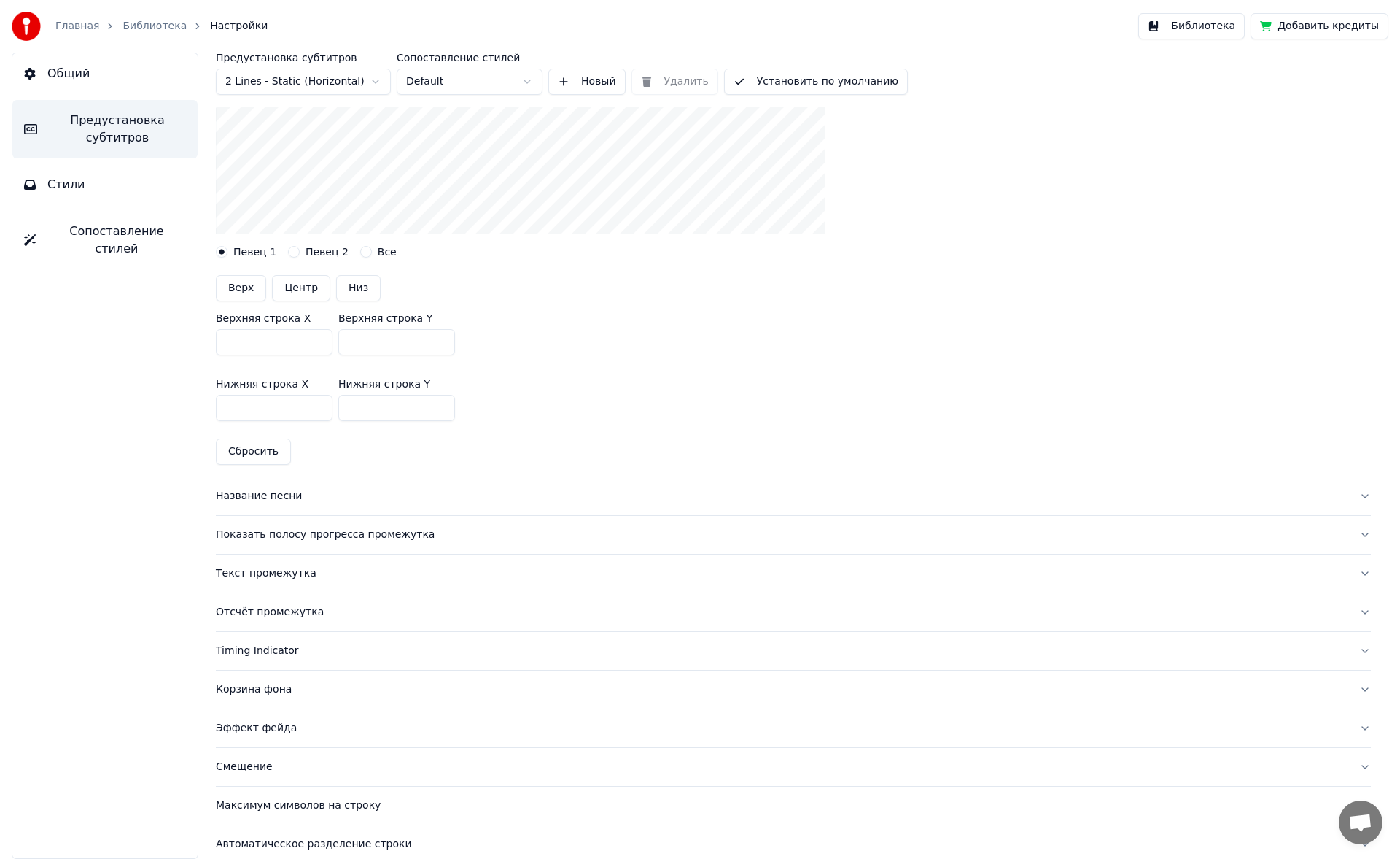
scroll to position [355, 0]
click at [258, 409] on button "Название песни" at bounding box center [793, 495] width 1155 height 38
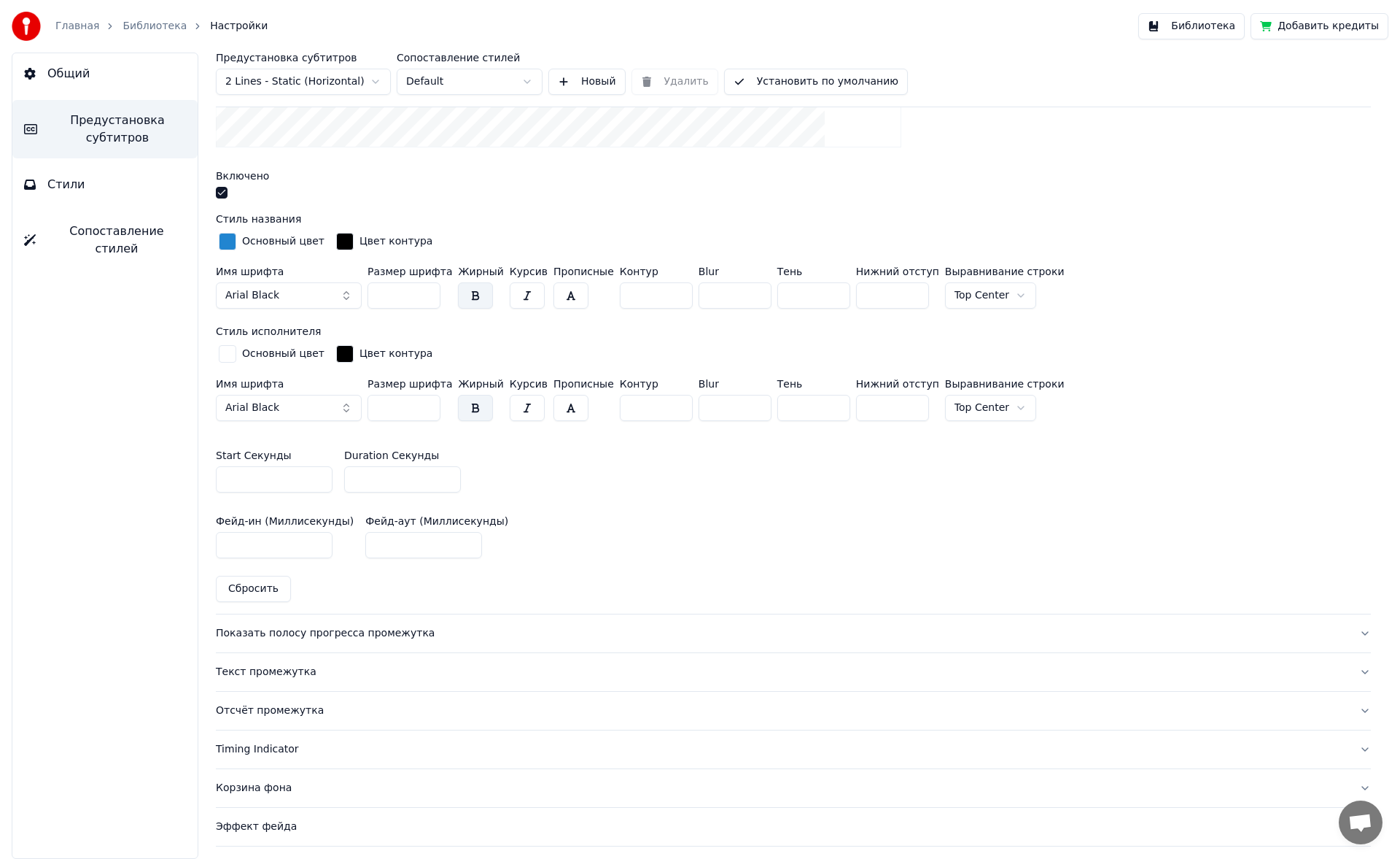
scroll to position [631, 0]
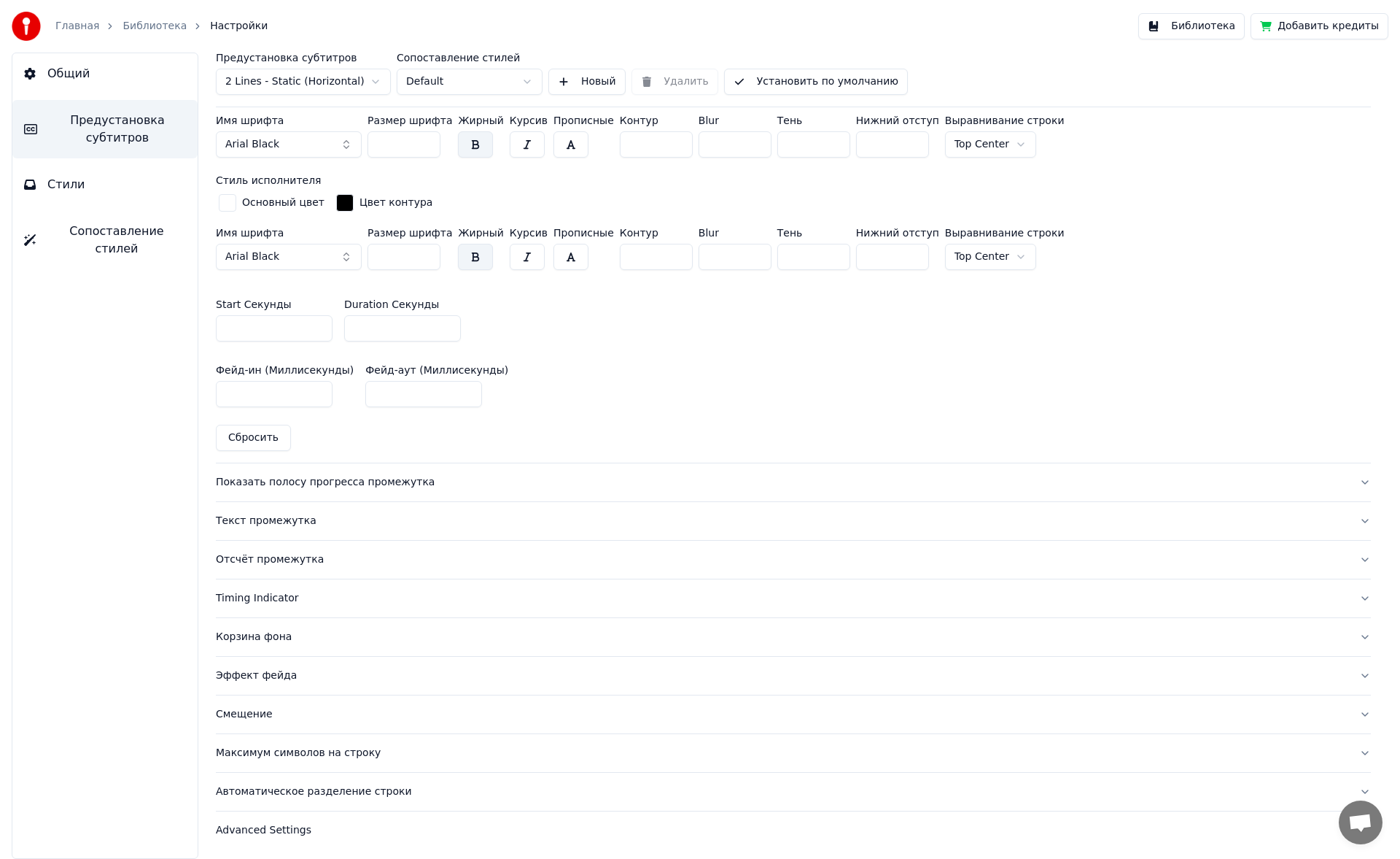
click at [297, 409] on div "Показать полосу прогресса промежутка" at bounding box center [781, 482] width 1132 height 15
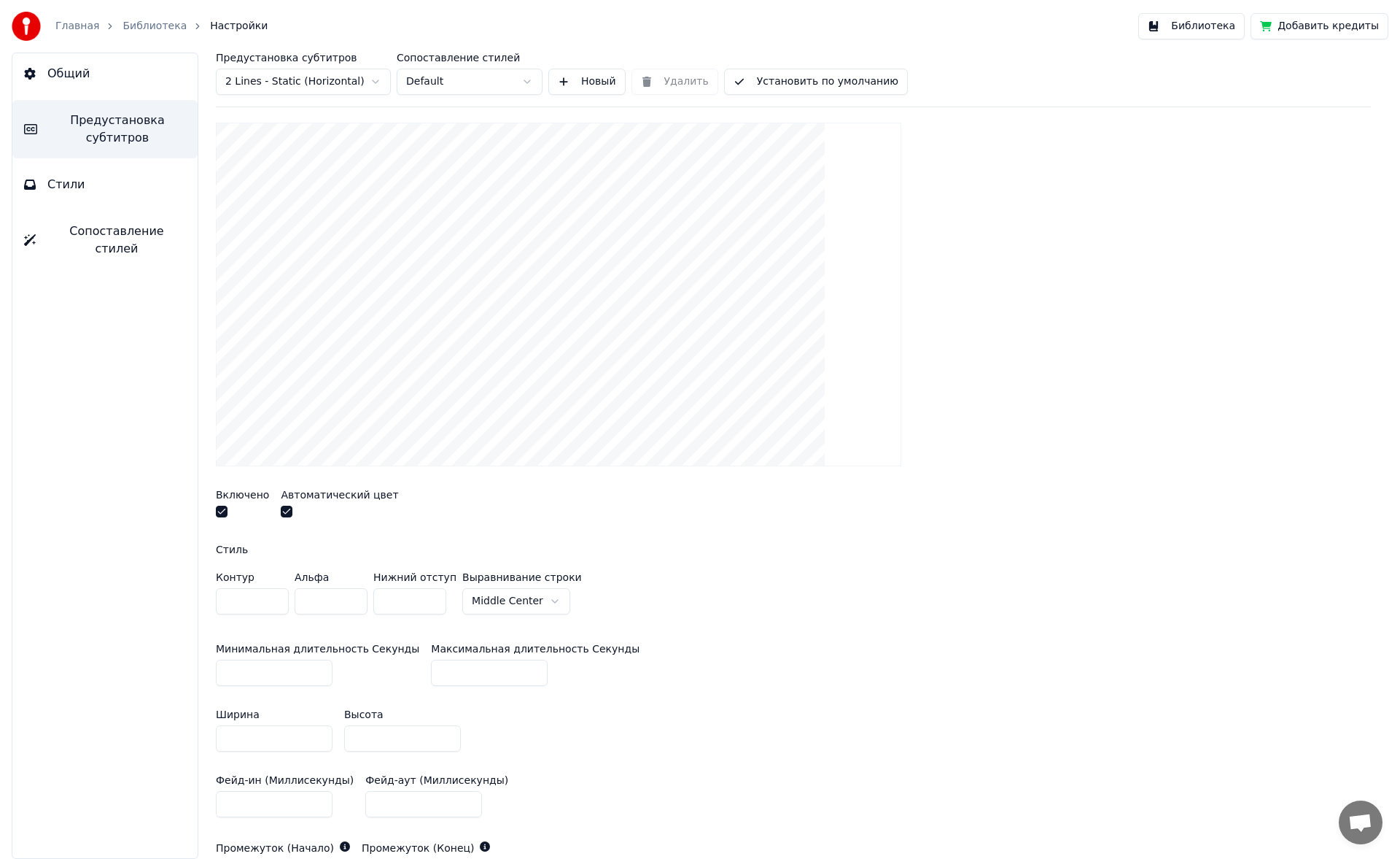
scroll to position [199, 0]
click at [224, 409] on button "button" at bounding box center [221, 511] width 12 height 12
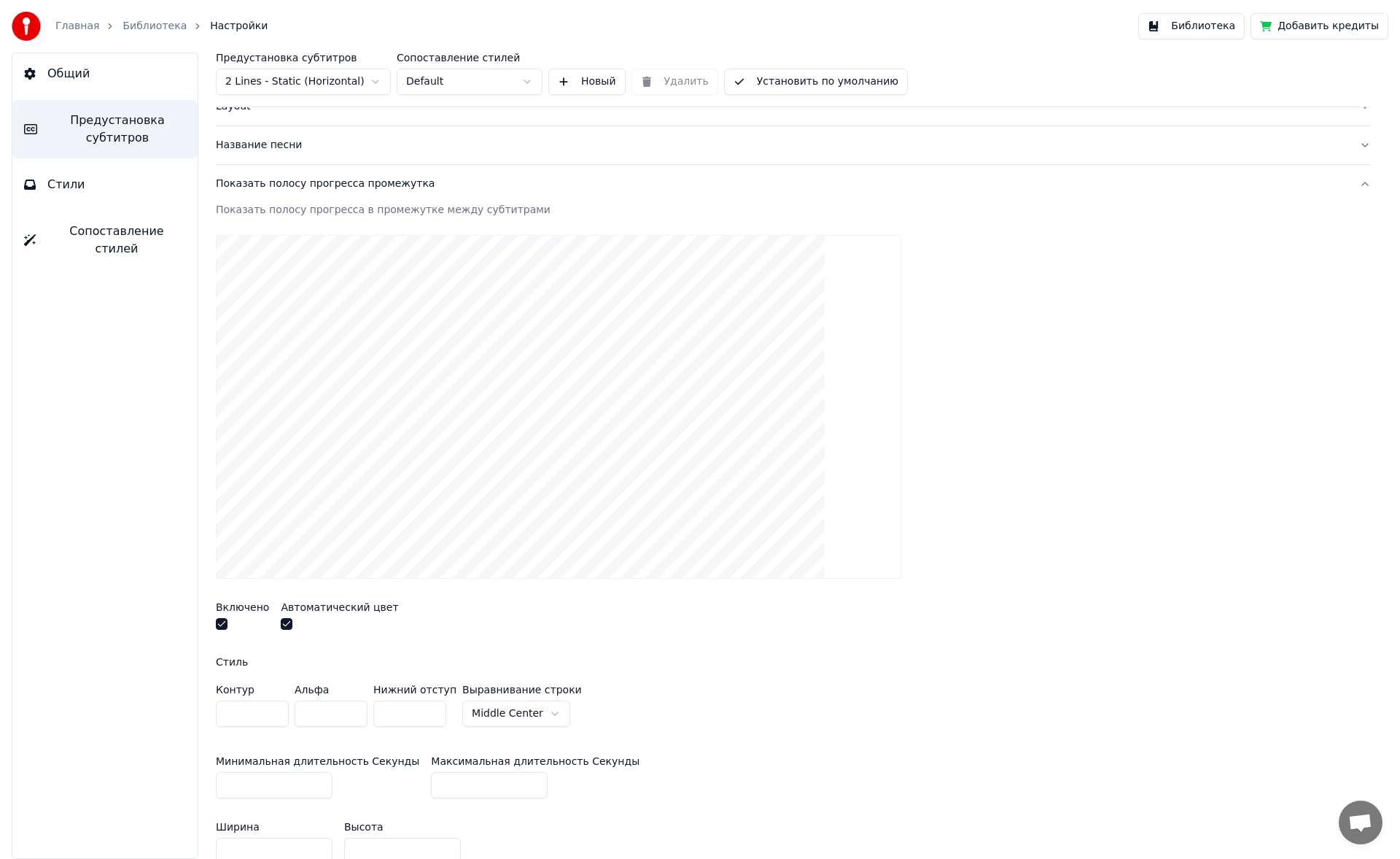
scroll to position [52, 0]
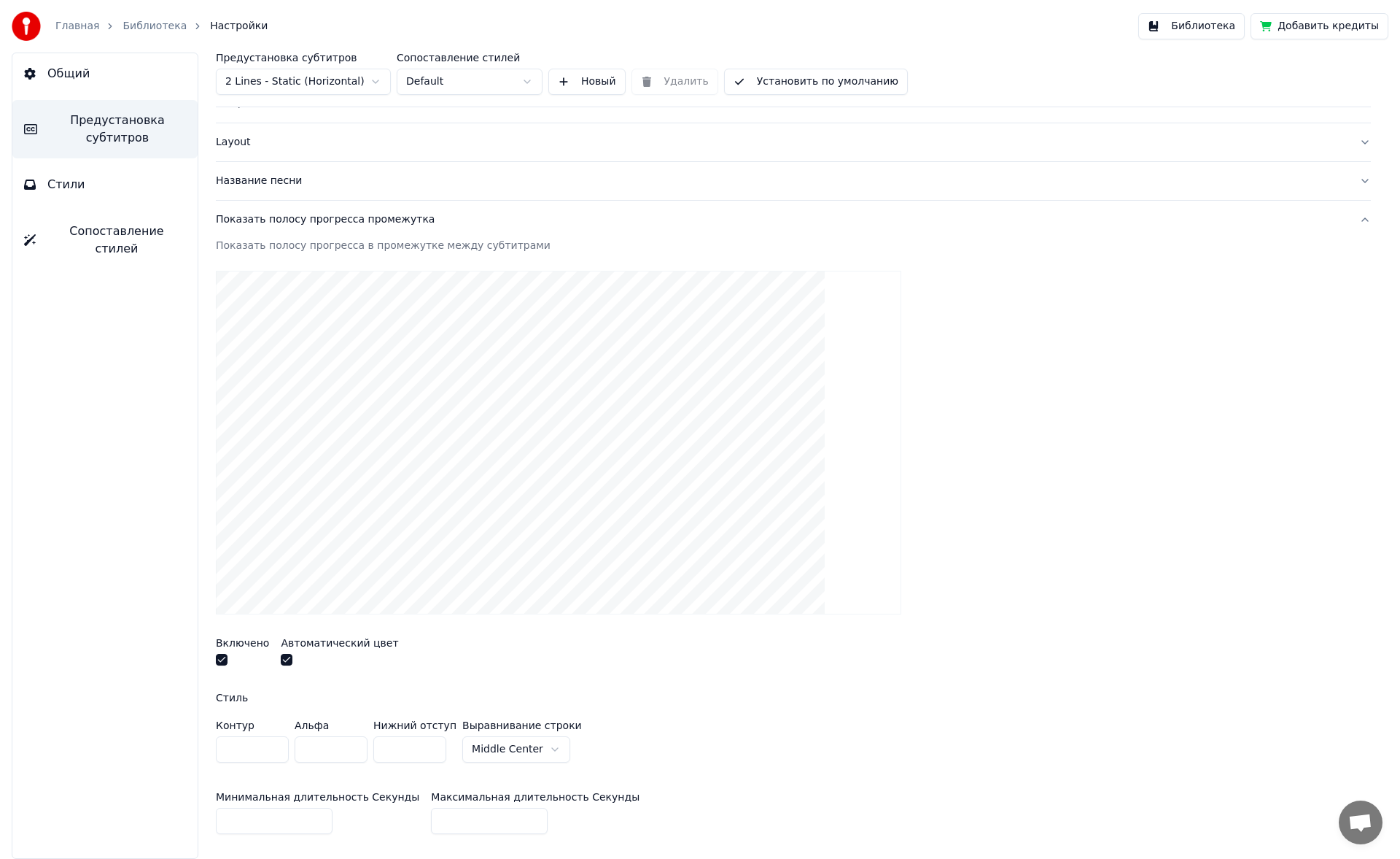
click at [220, 409] on button "button" at bounding box center [221, 659] width 12 height 12
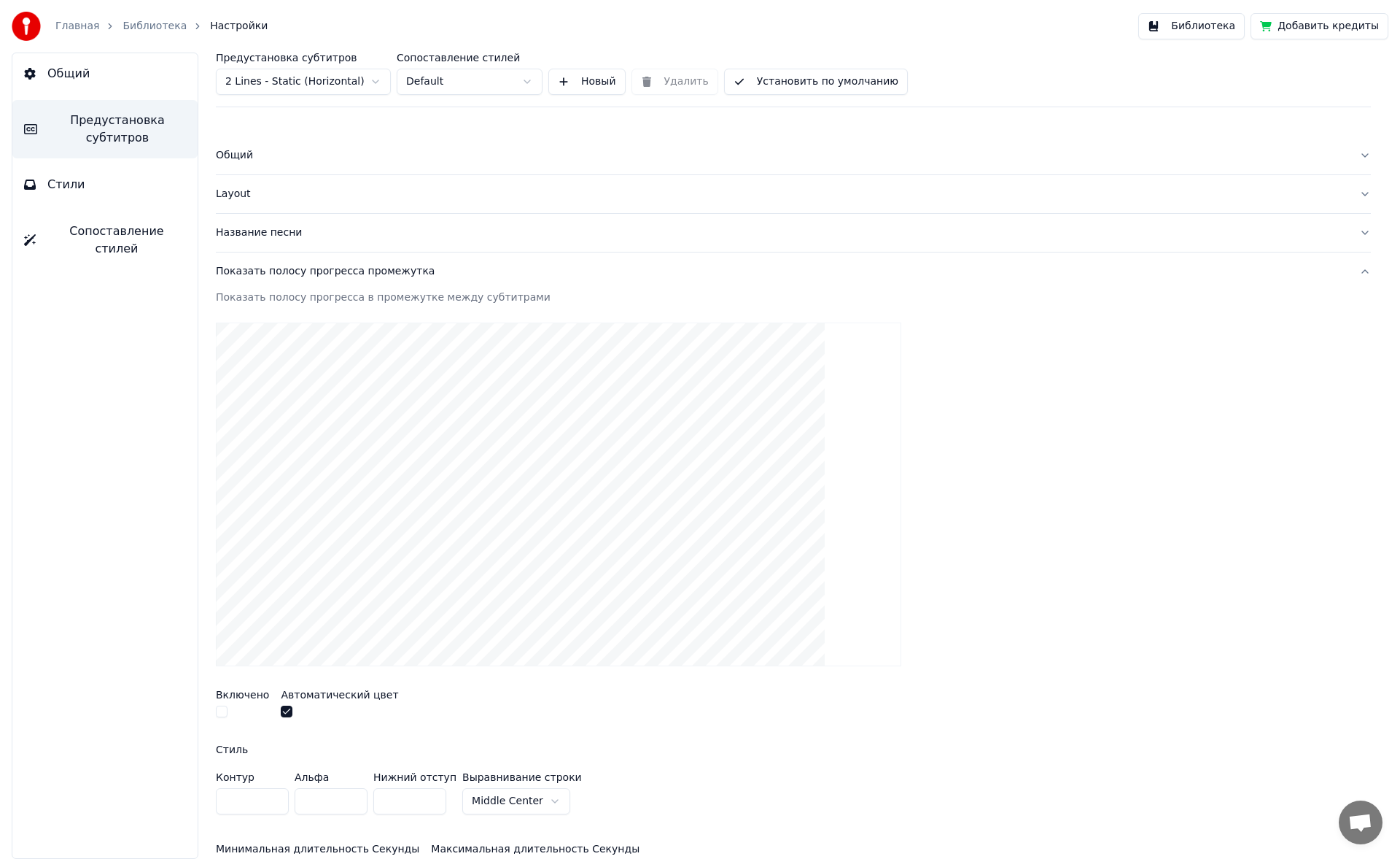
click at [126, 30] on link "Библиотека" at bounding box center [155, 26] width 65 height 15
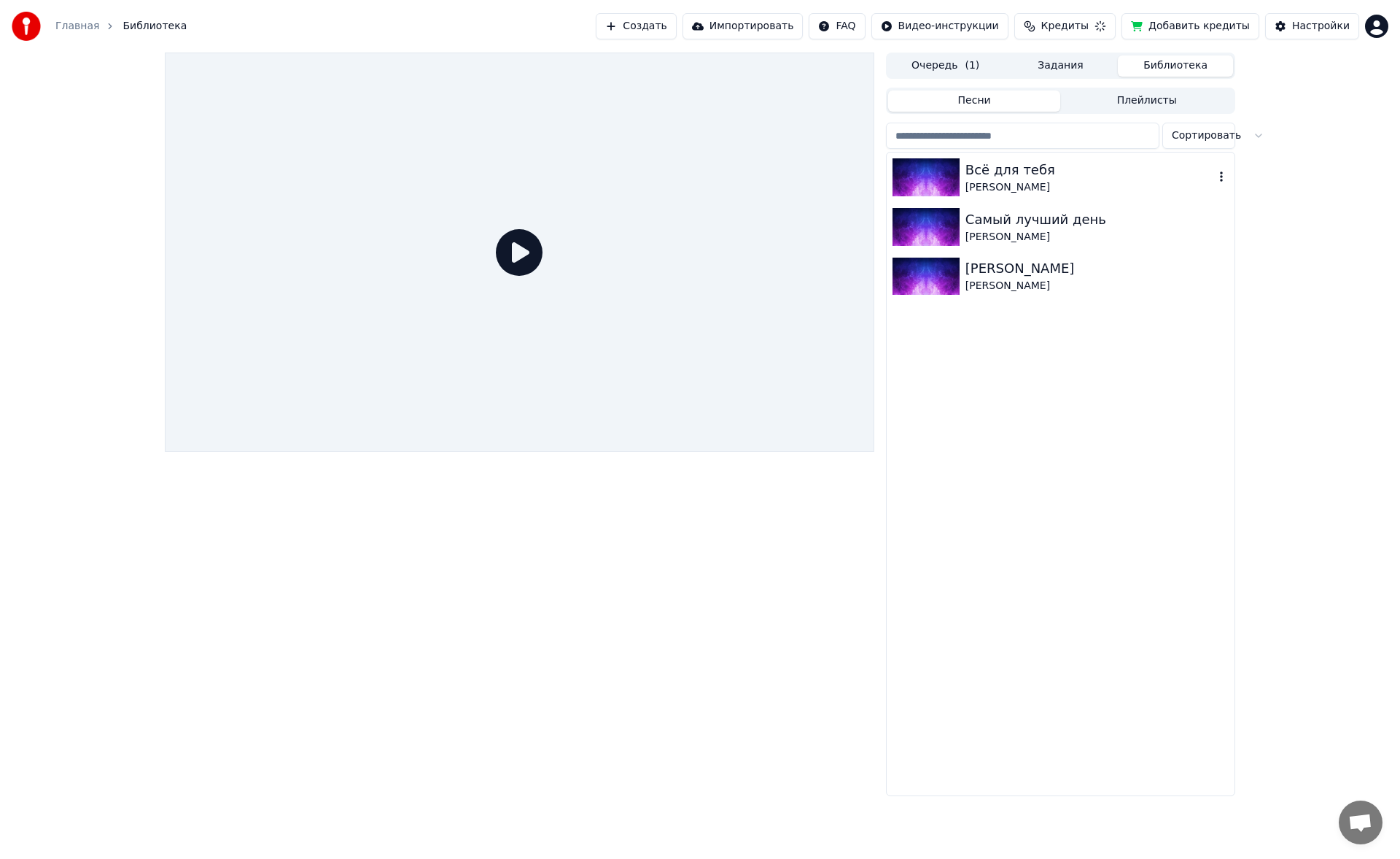
click at [571, 180] on div "[PERSON_NAME]" at bounding box center [1089, 187] width 248 height 15
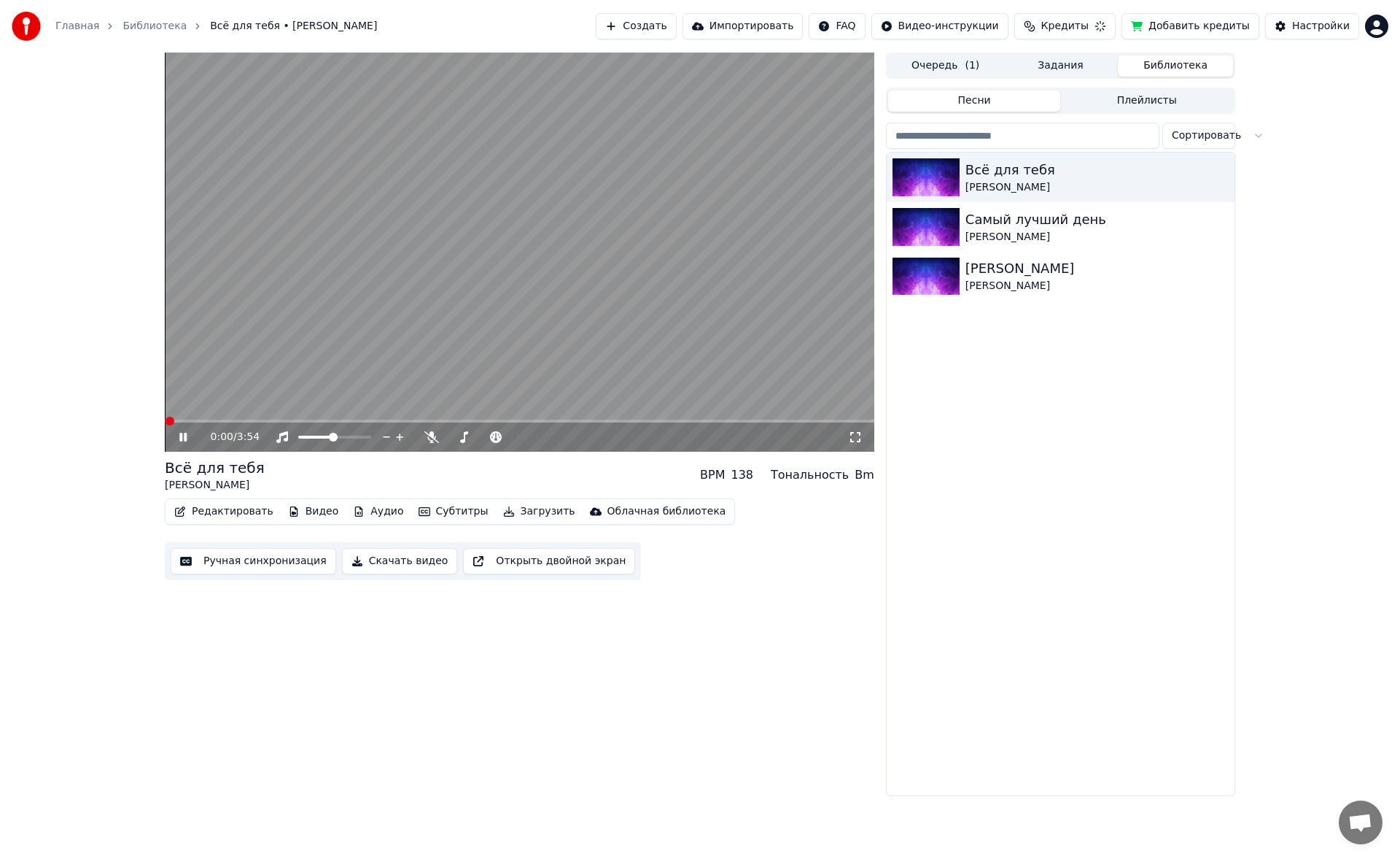
click at [227, 409] on div "Редактировать Видео Аудио Субтитры Загрузить Облачная библиотека" at bounding box center [449, 511] width 570 height 26
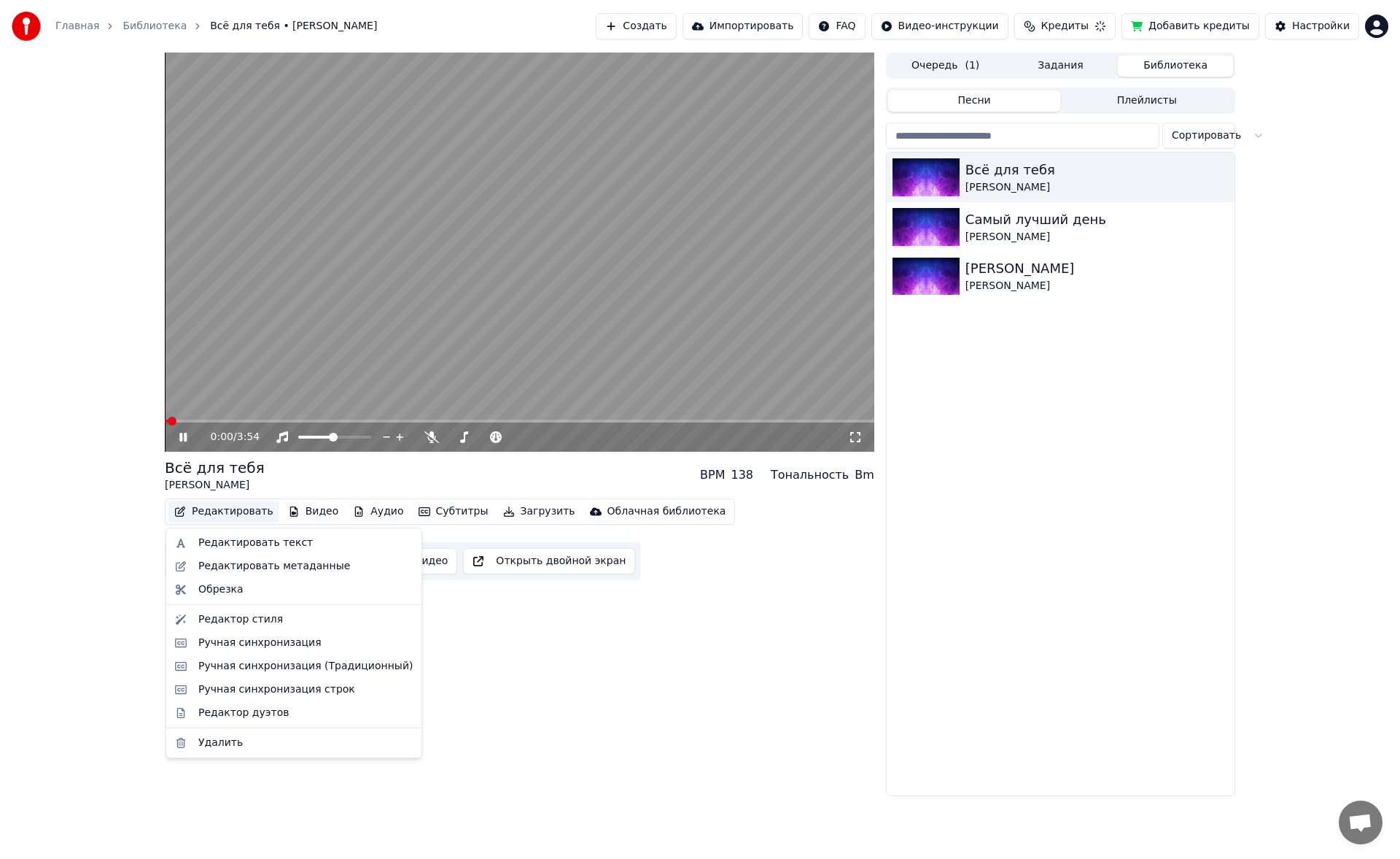
click at [227, 409] on button "Редактировать" at bounding box center [224, 511] width 111 height 20
click at [262, 409] on div "Редактор стиля" at bounding box center [240, 620] width 85 height 15
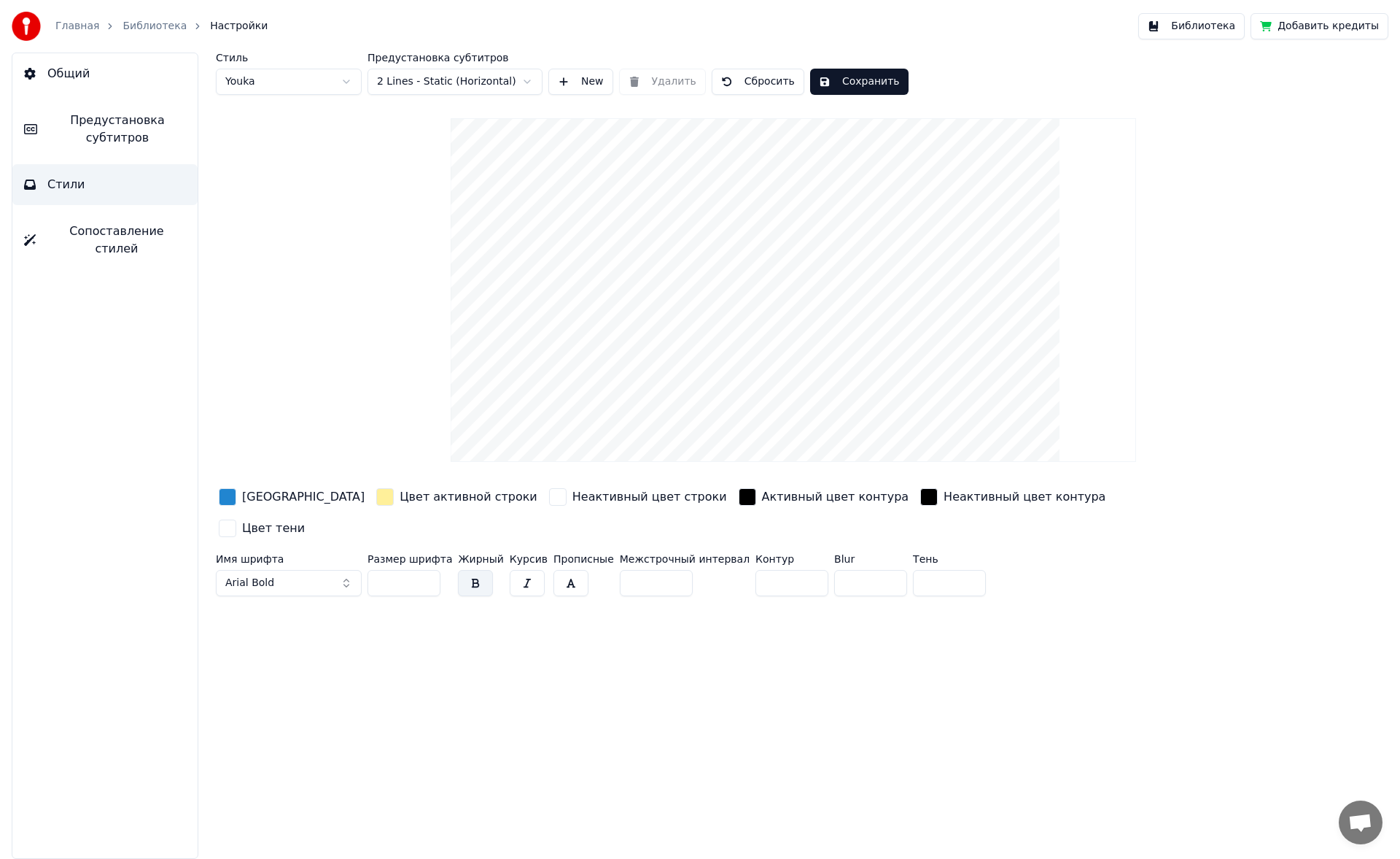
click at [135, 157] on button "Предустановка субтитров" at bounding box center [106, 129] width 186 height 58
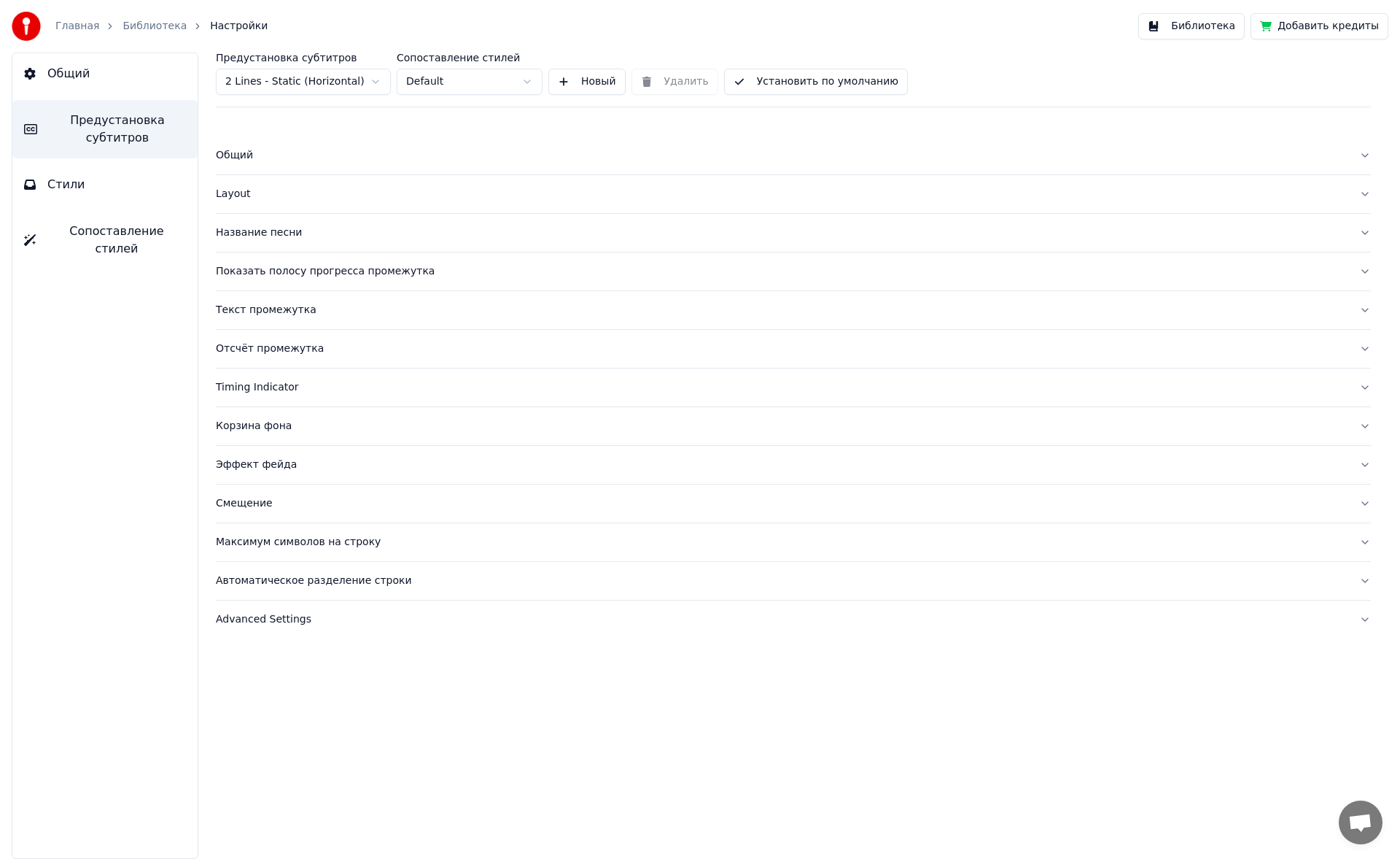
click at [268, 347] on div "Отсчёт промежутка" at bounding box center [781, 349] width 1132 height 15
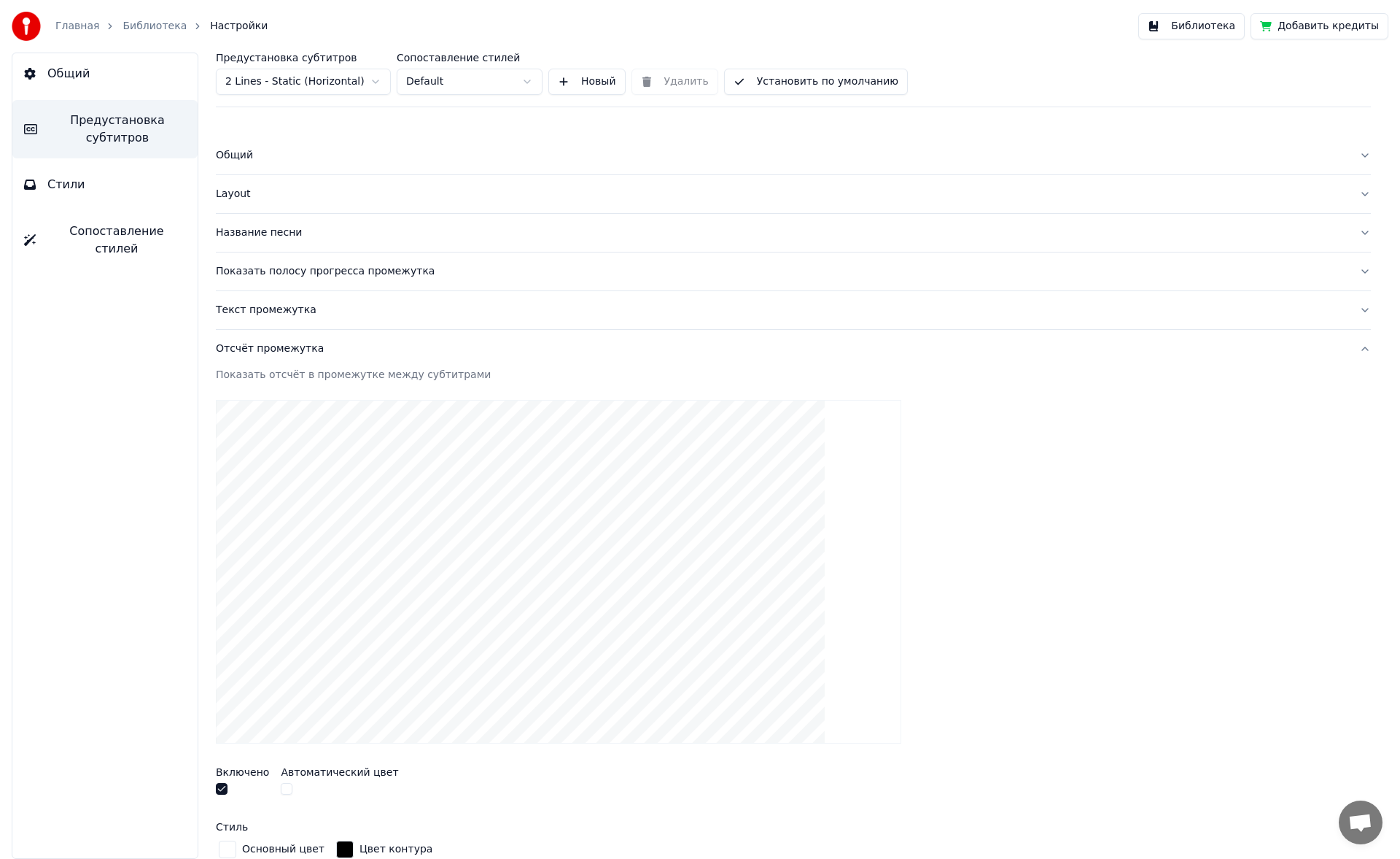
click at [272, 305] on div "Текст промежутка" at bounding box center [781, 310] width 1132 height 15
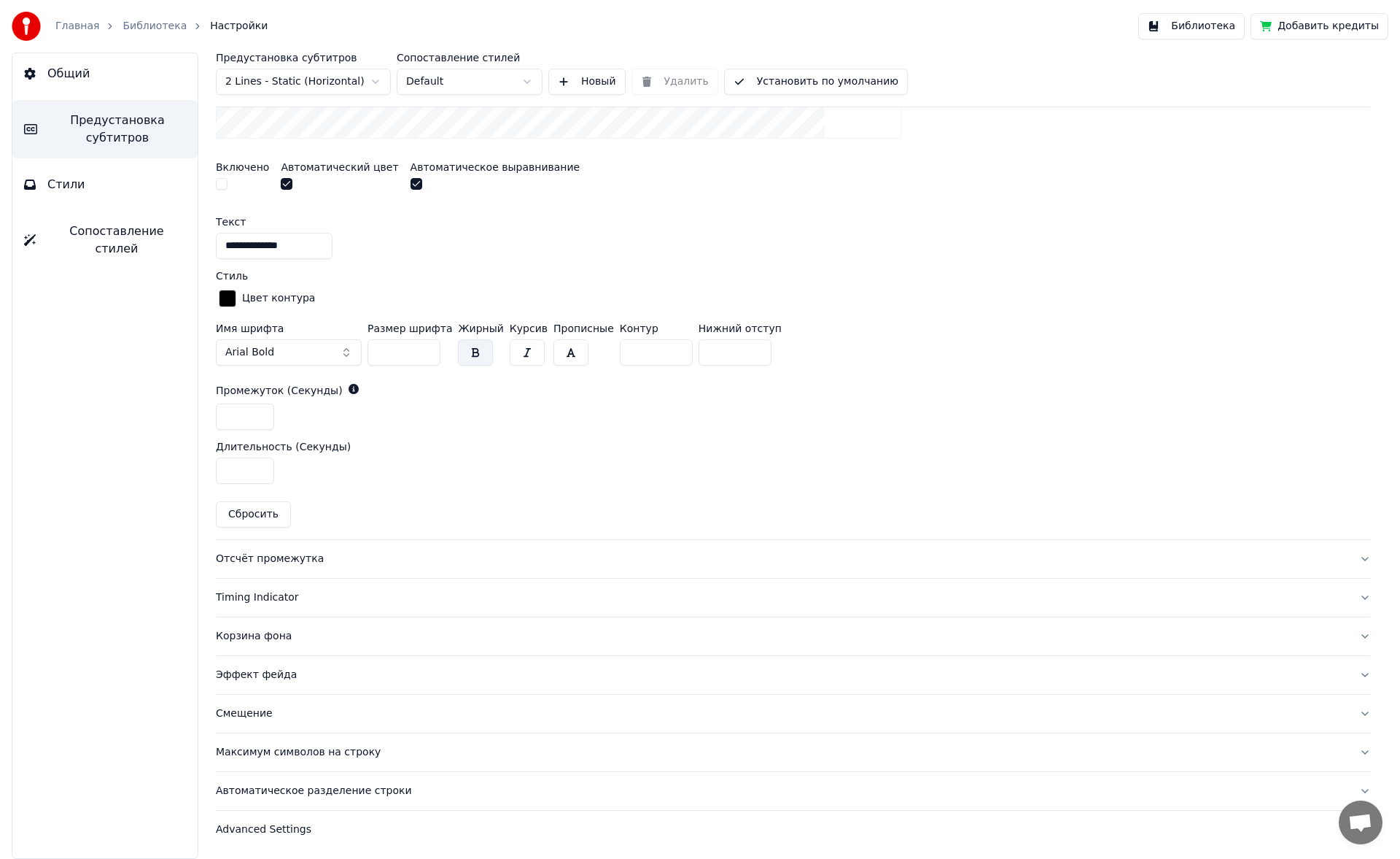
scroll to position [561, 0]
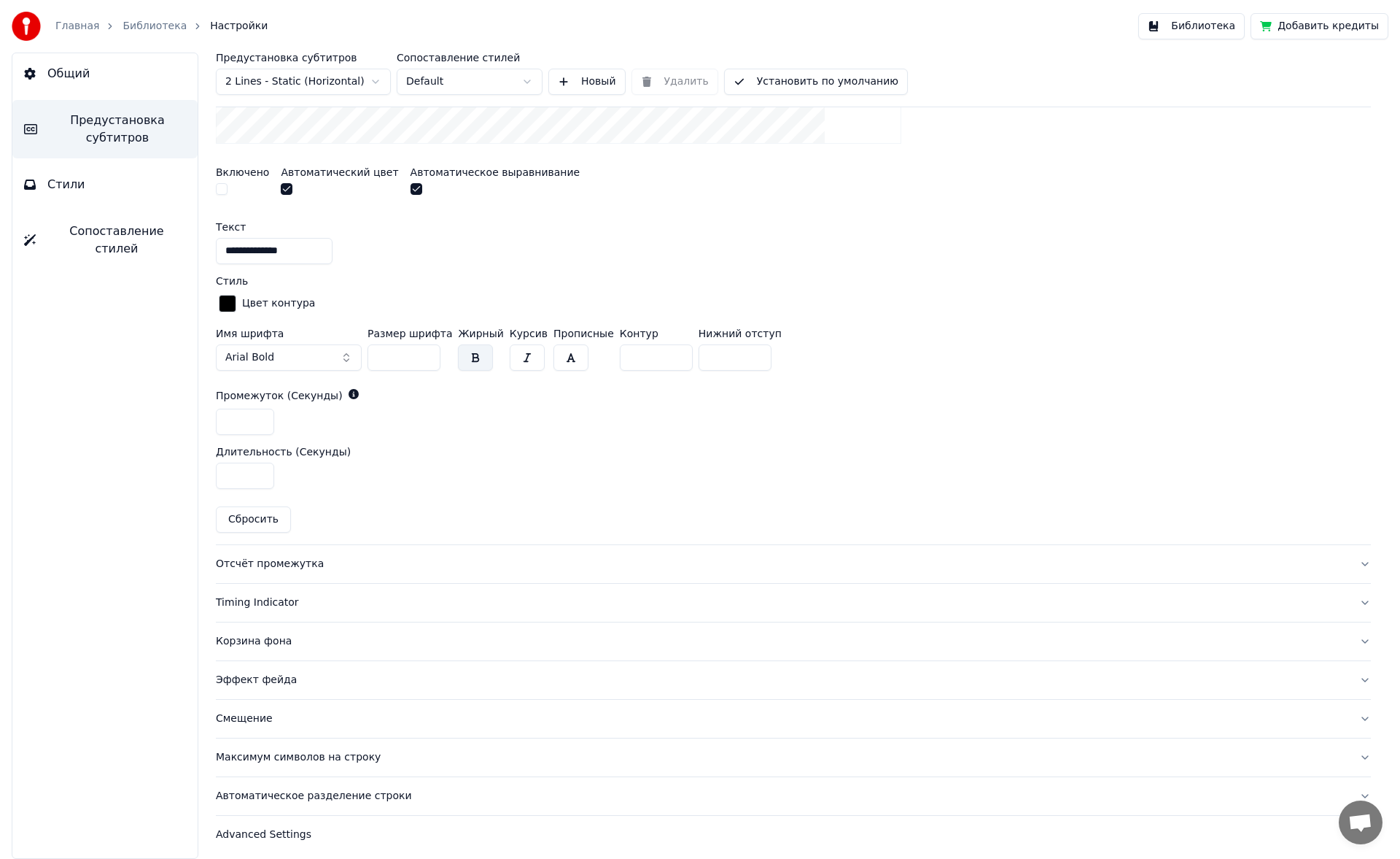
click at [257, 409] on button "Отсчёт промежутка" at bounding box center [793, 564] width 1155 height 38
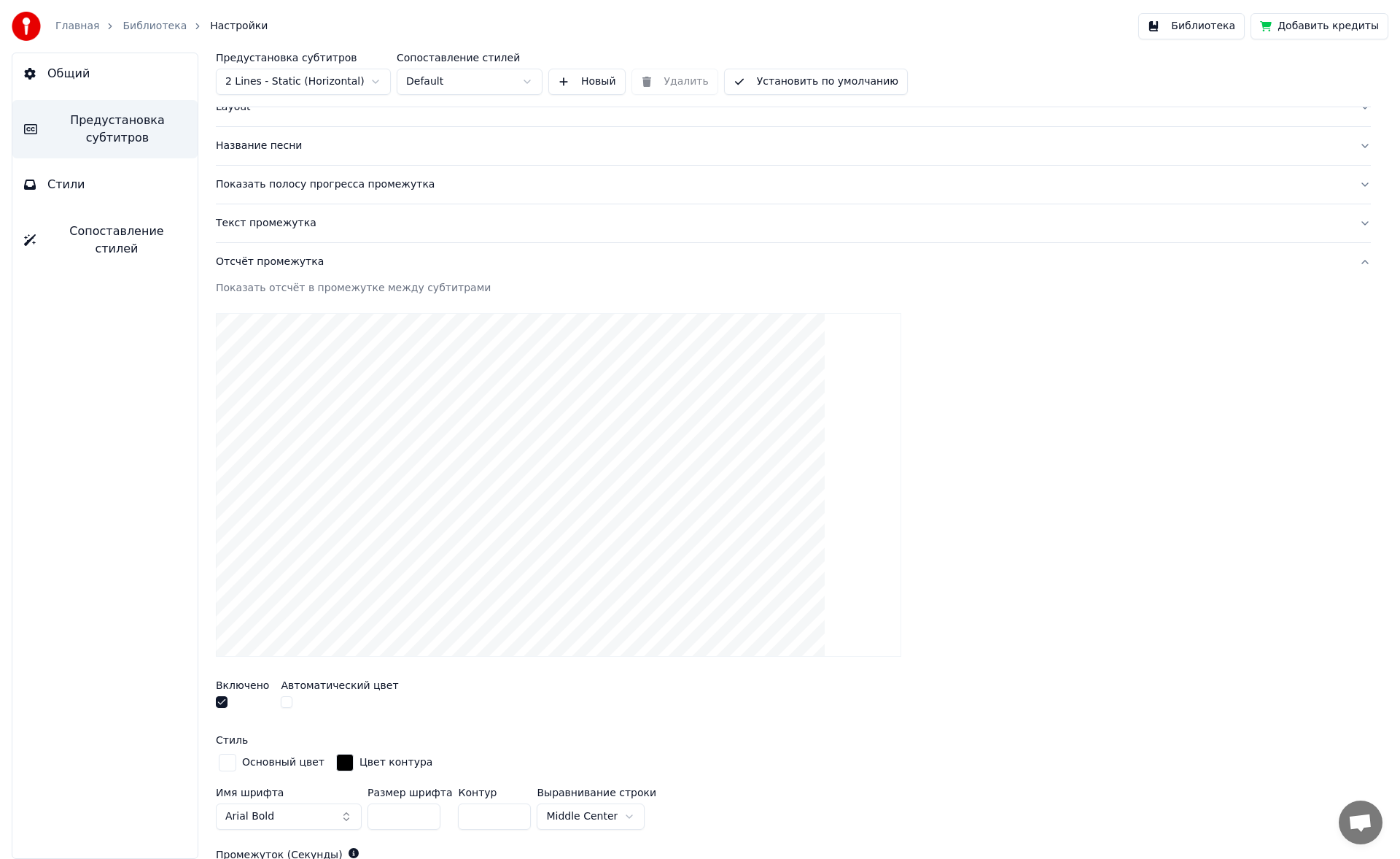
scroll to position [0, 0]
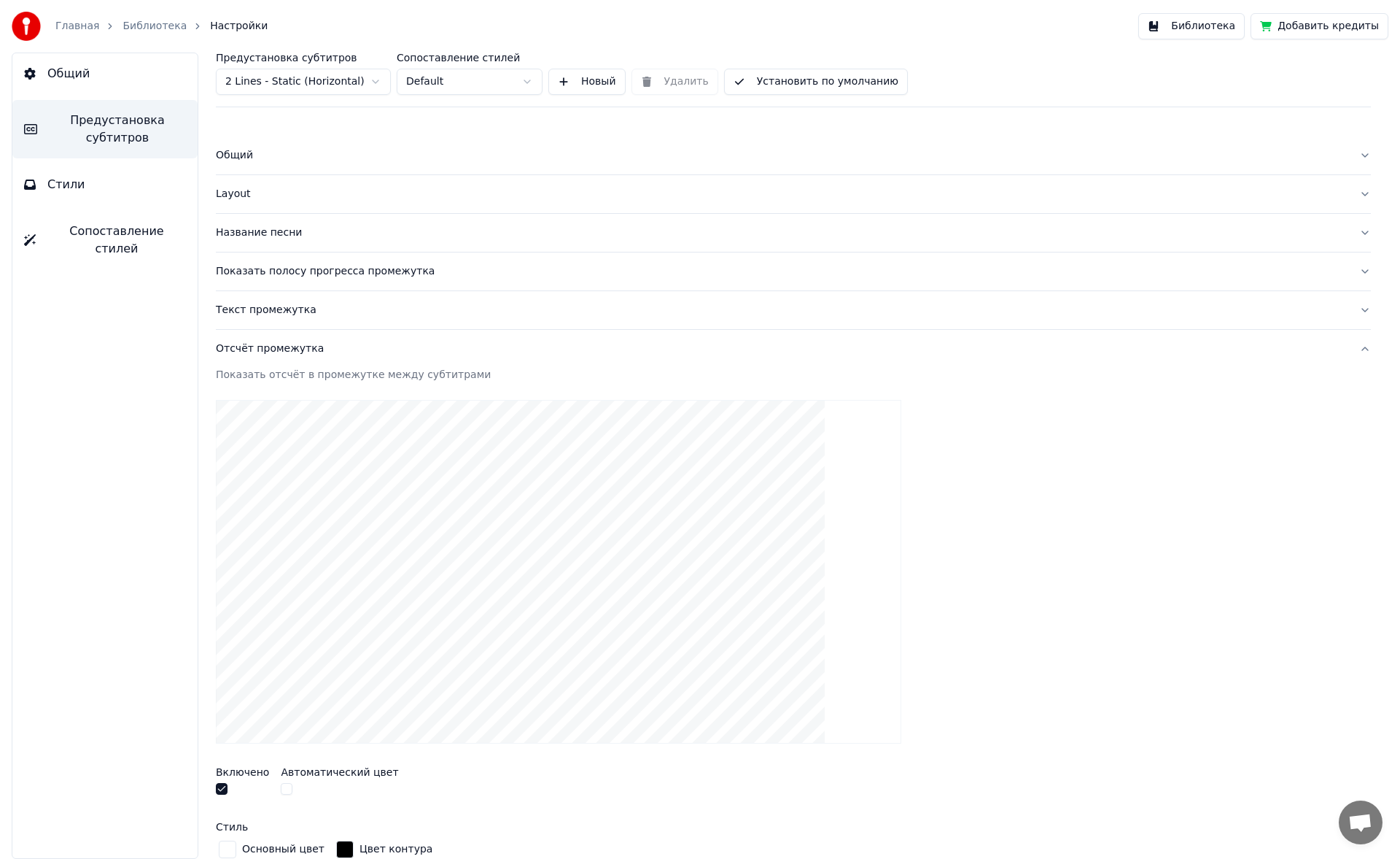
click at [281, 274] on div "Показать полосу прогресса промежутка" at bounding box center [781, 271] width 1132 height 15
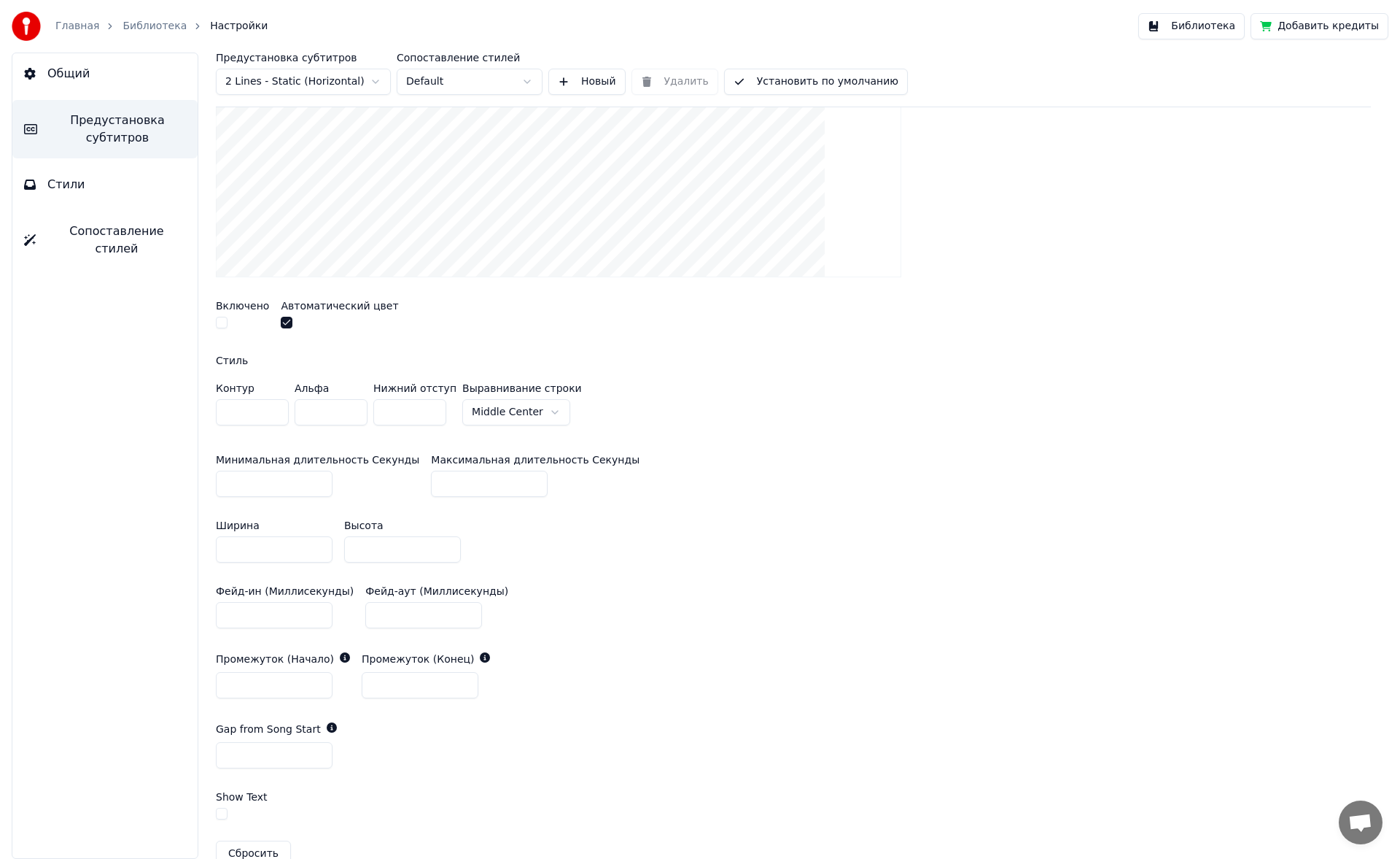
scroll to position [391, 0]
click at [444, 409] on input "**" at bounding box center [402, 546] width 116 height 26
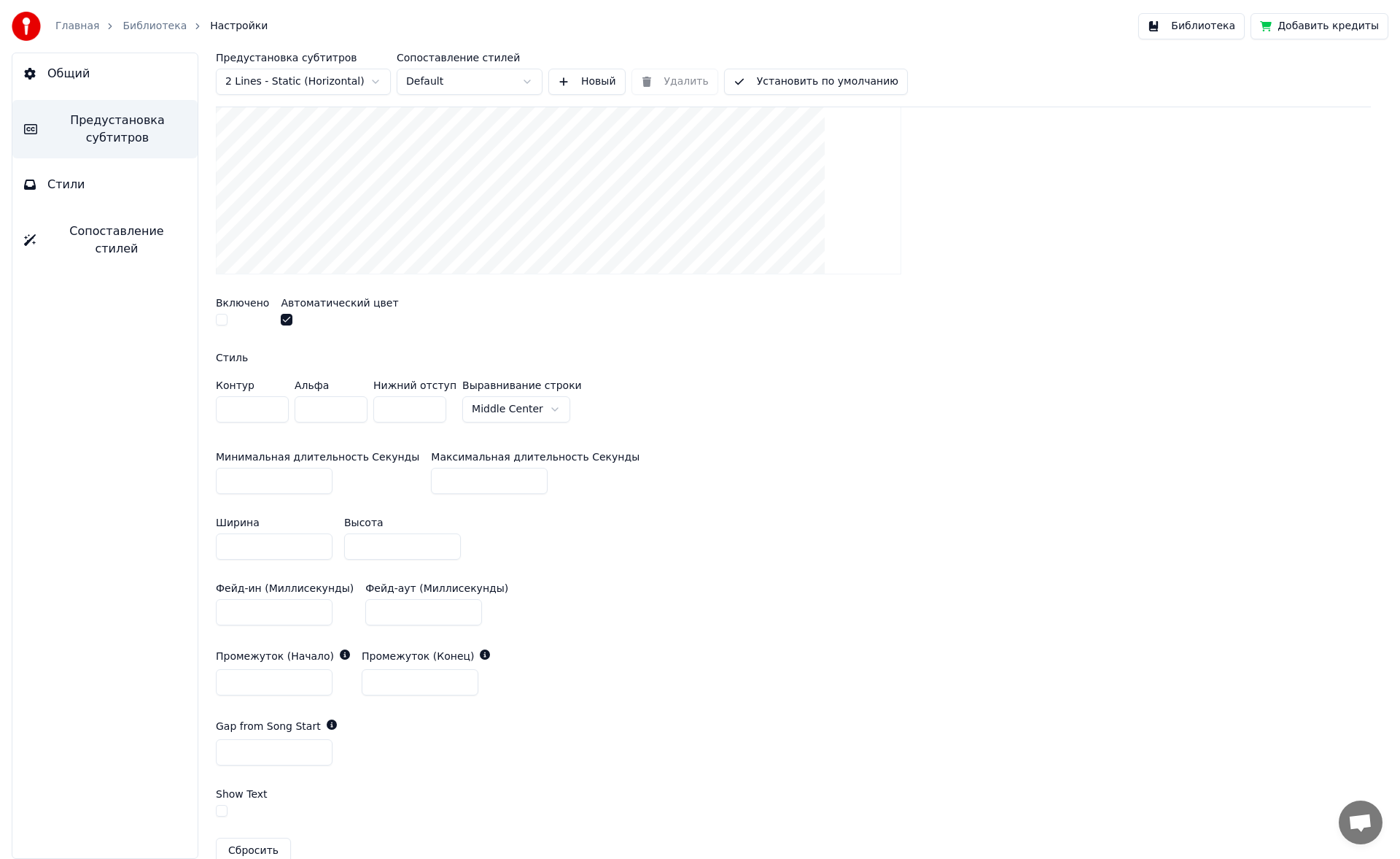
click at [444, 409] on input "**" at bounding box center [402, 546] width 116 height 26
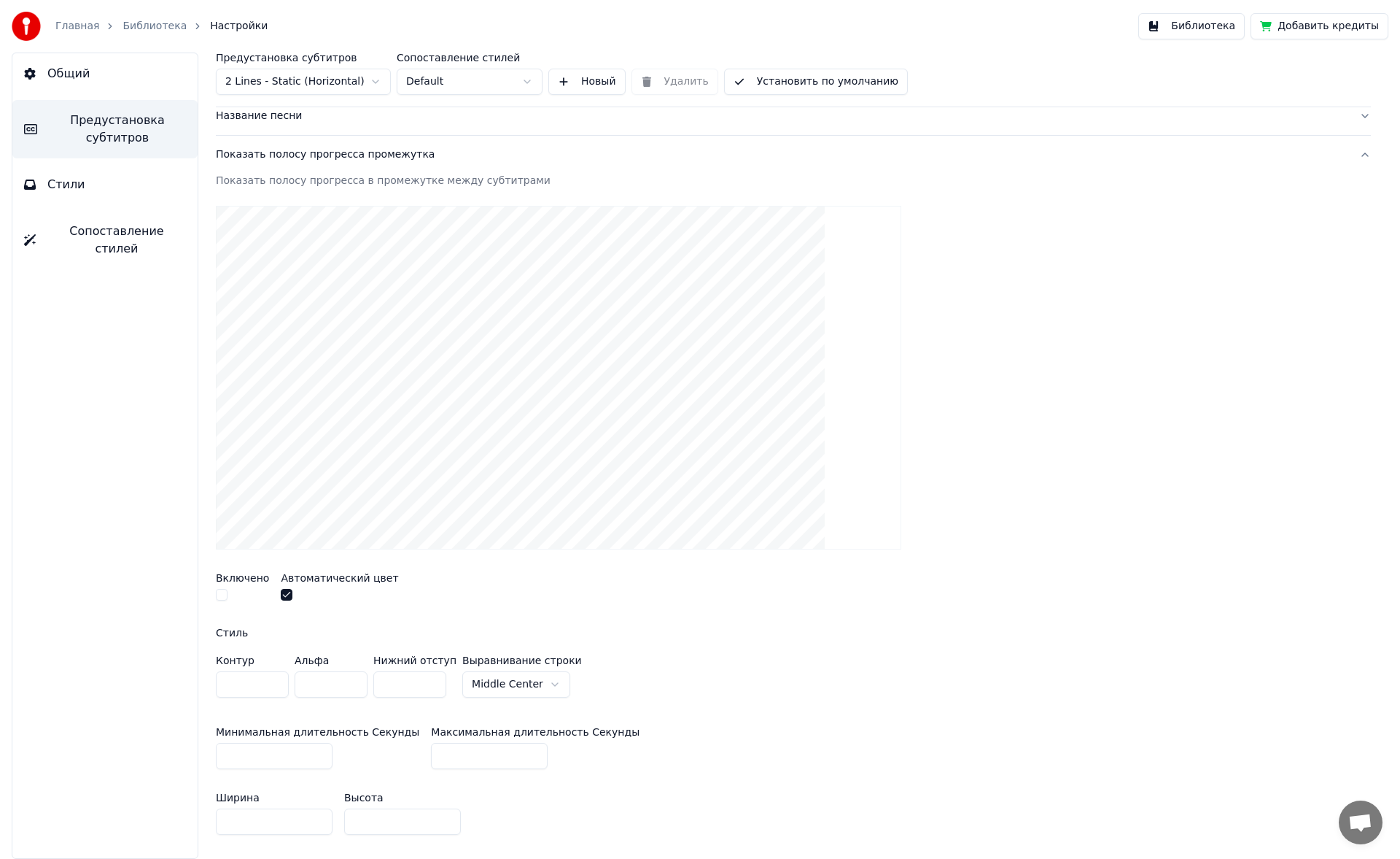
scroll to position [116, 0]
type input "**"
click at [145, 19] on link "Библиотека" at bounding box center [155, 26] width 65 height 15
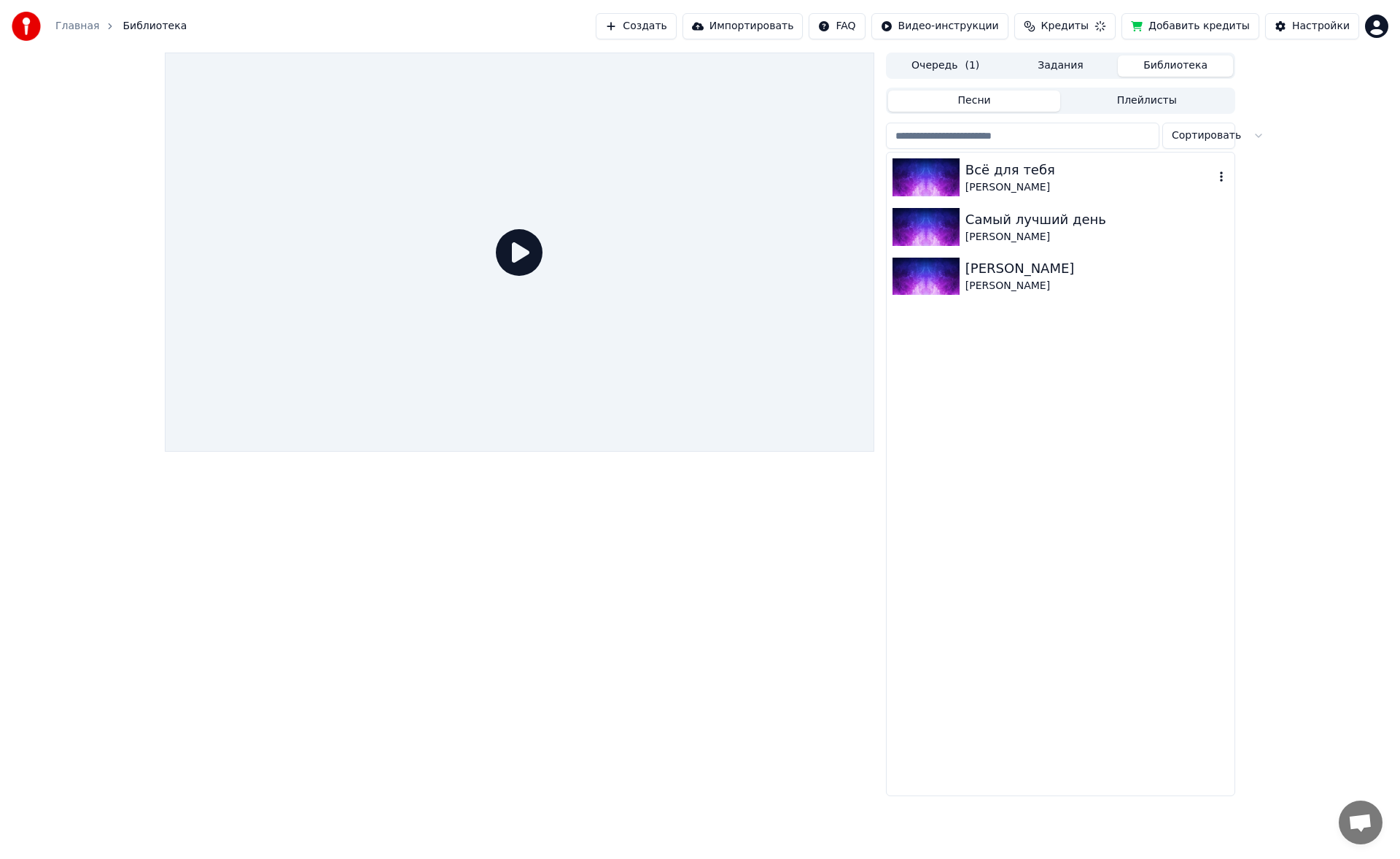
click at [571, 190] on div "[PERSON_NAME]" at bounding box center [1089, 187] width 248 height 15
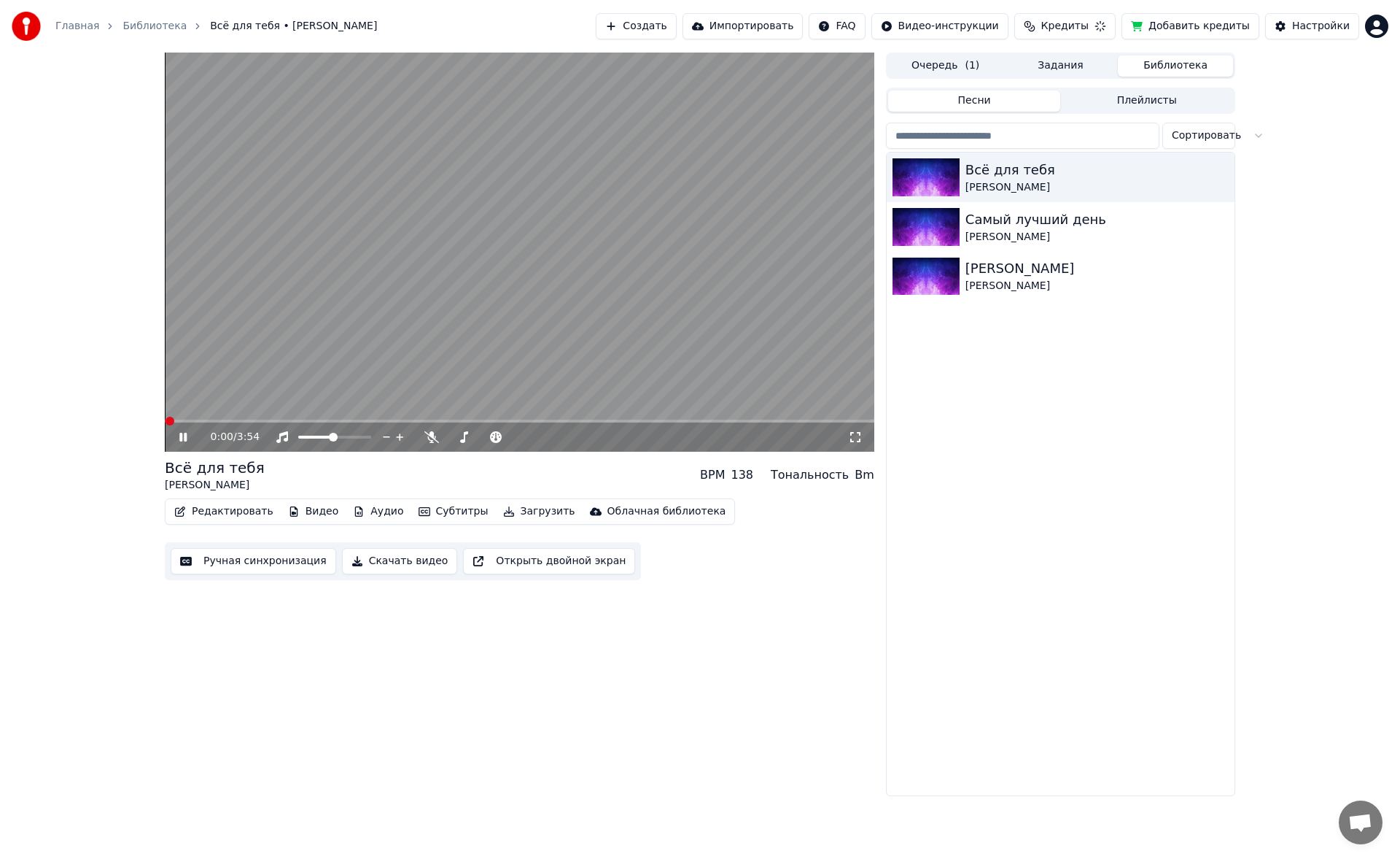
click at [224, 409] on button "Редактировать" at bounding box center [224, 511] width 111 height 20
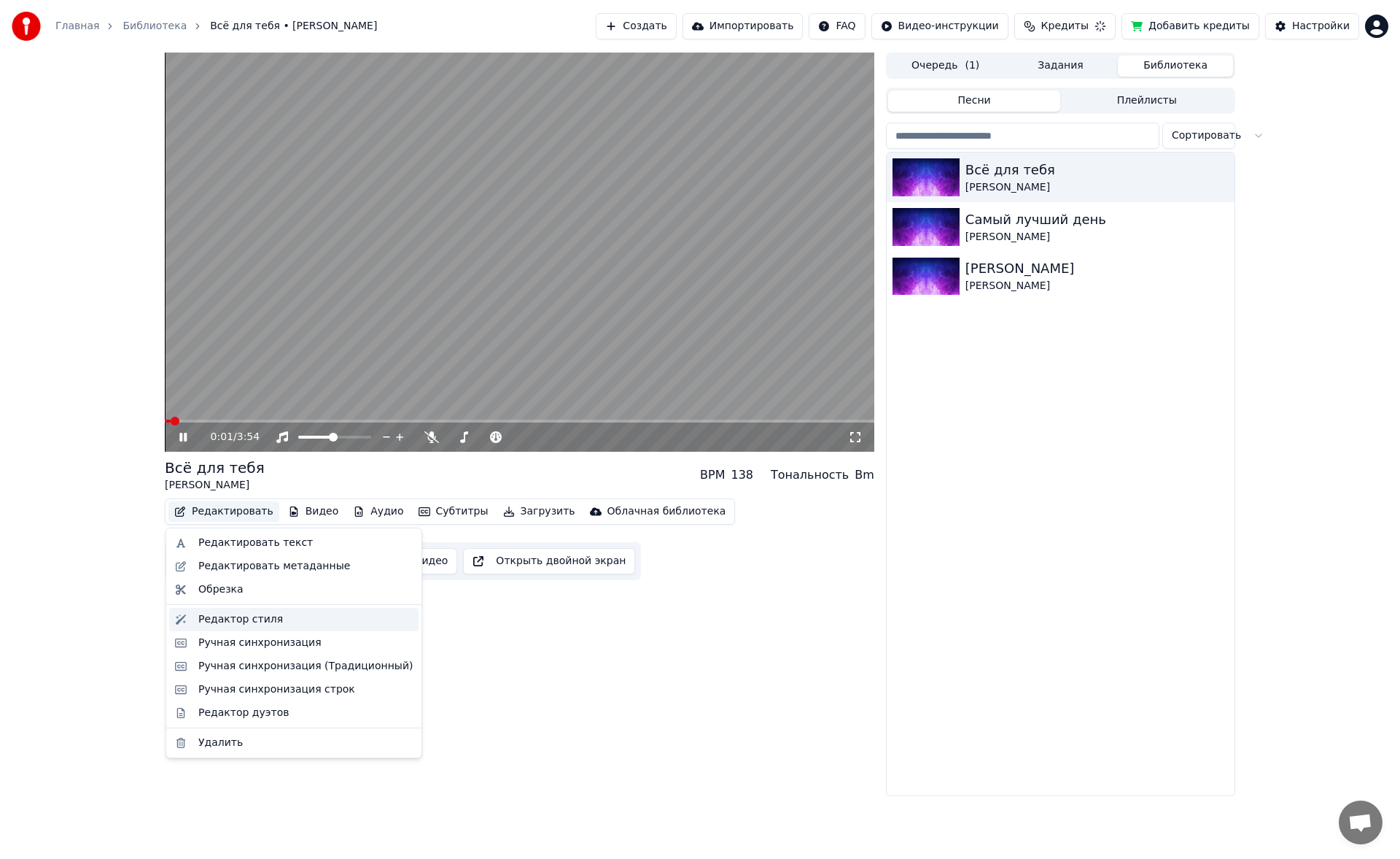
click at [274, 409] on div "Редактор стиля" at bounding box center [306, 620] width 215 height 15
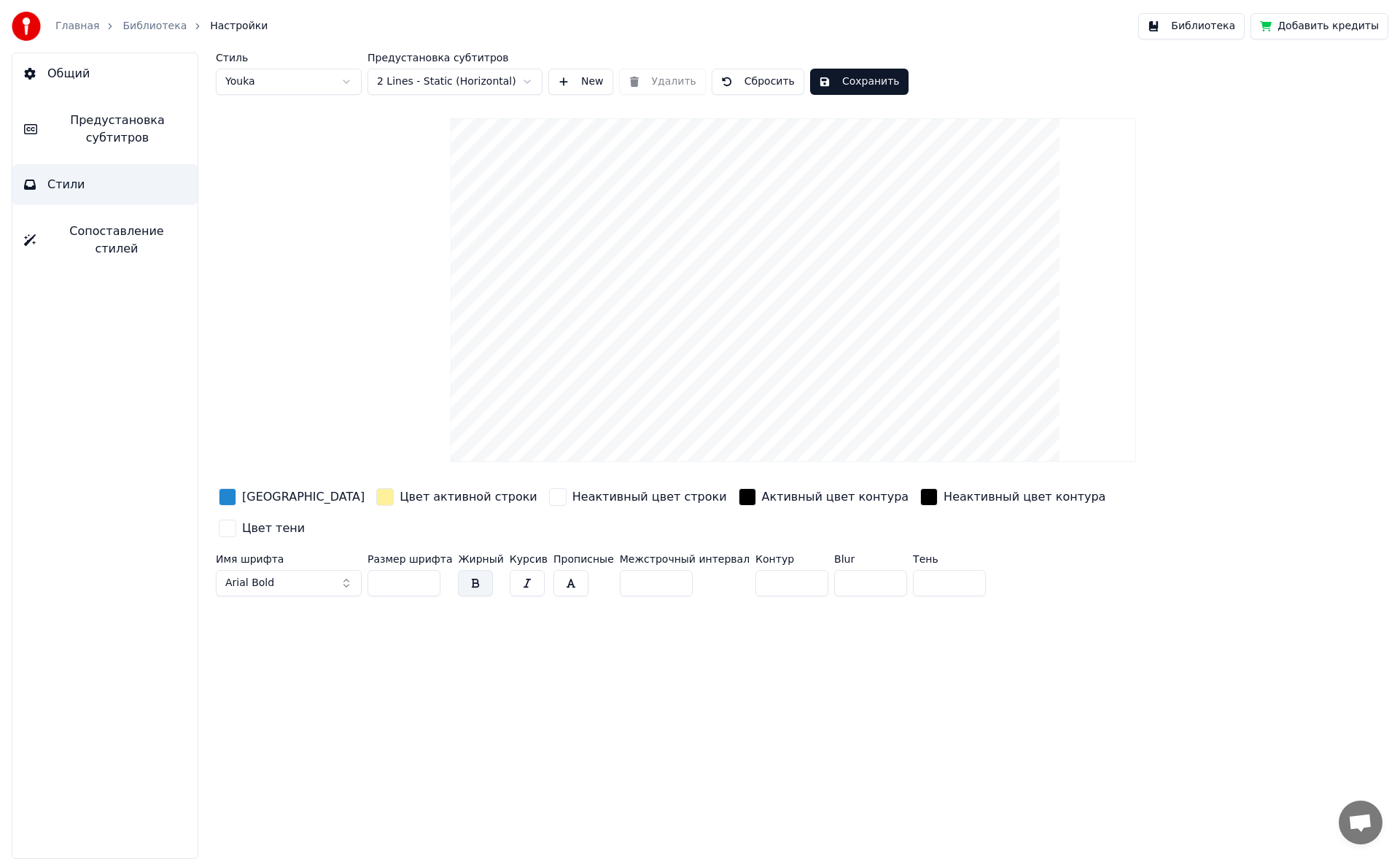
click at [137, 105] on button "Предустановка субтитров" at bounding box center [106, 129] width 186 height 58
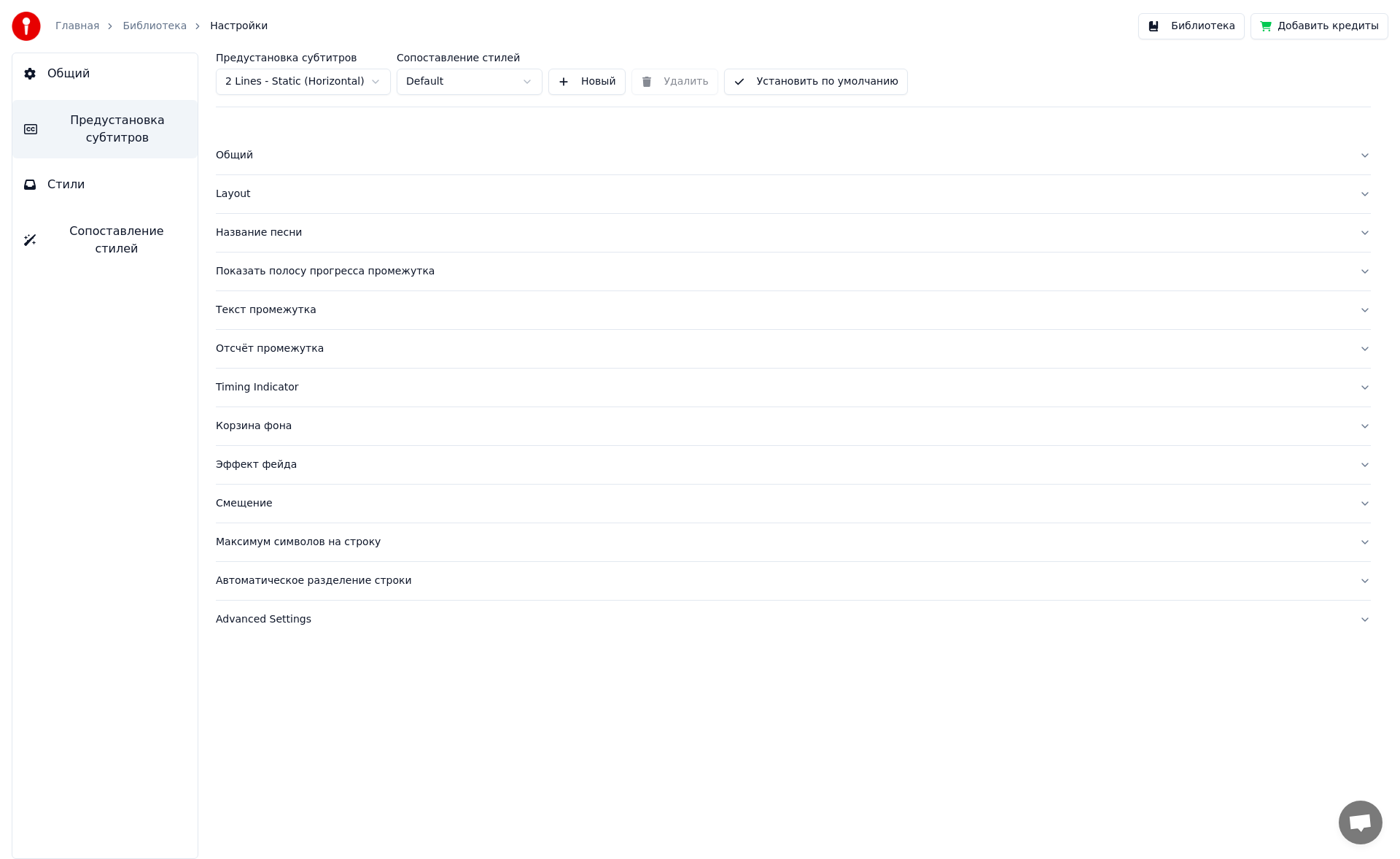
click at [259, 308] on div "Текст промежутка" at bounding box center [781, 310] width 1132 height 15
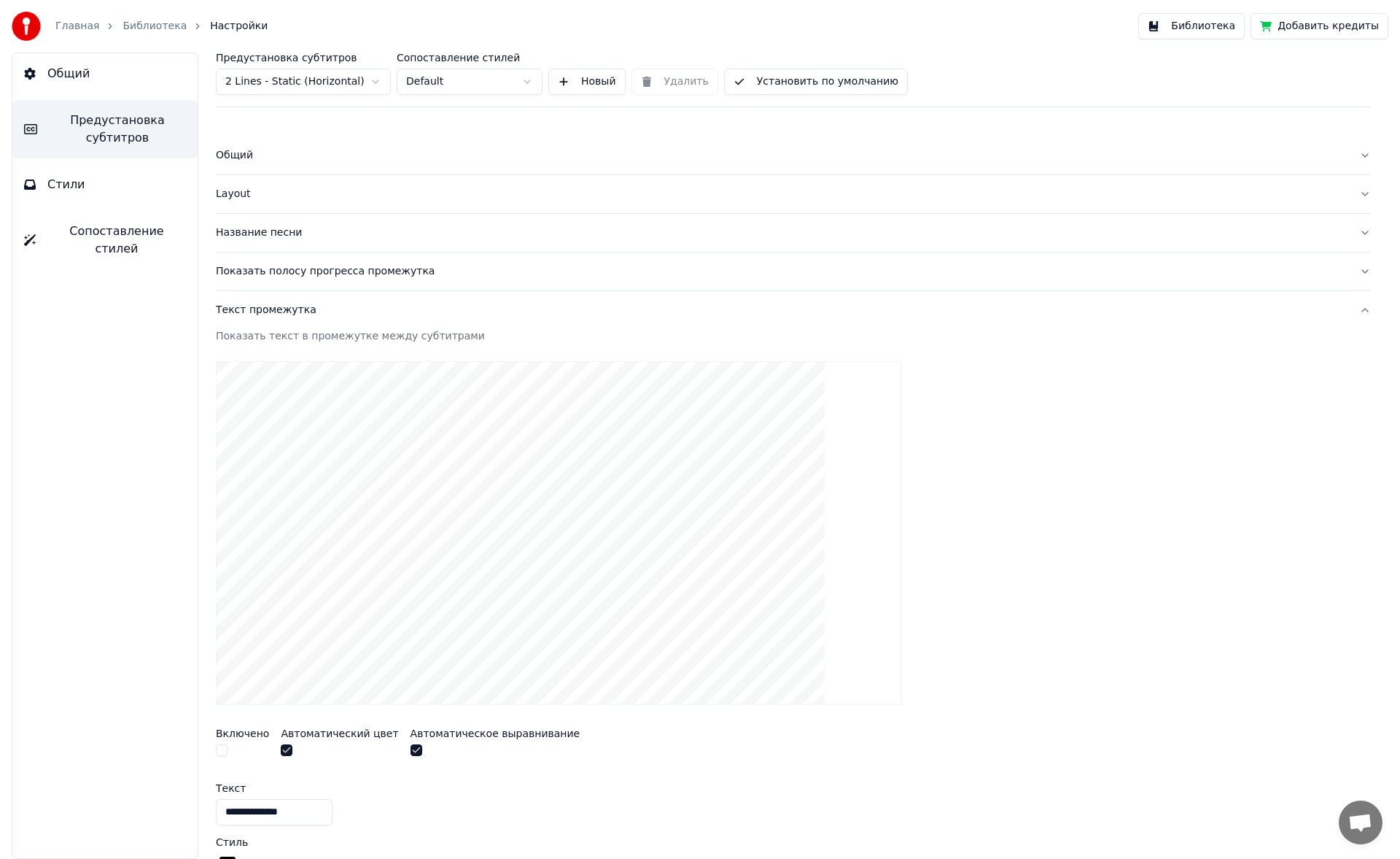
click at [267, 270] on div "Показать полосу прогресса промежутка" at bounding box center [781, 271] width 1132 height 15
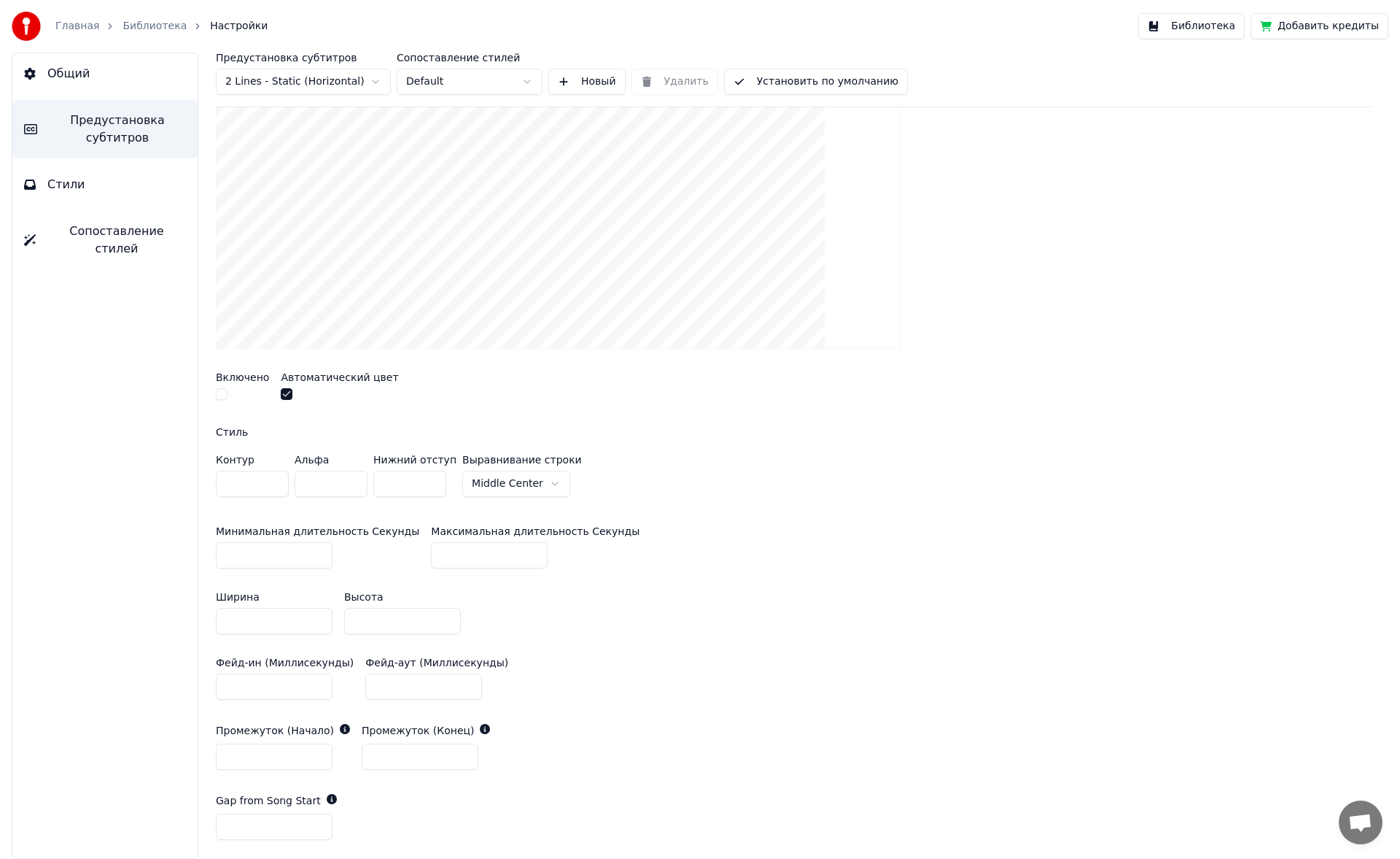
scroll to position [318, 0]
click at [227, 392] on button "button" at bounding box center [221, 393] width 12 height 12
click at [447, 409] on input "**" at bounding box center [402, 621] width 116 height 26
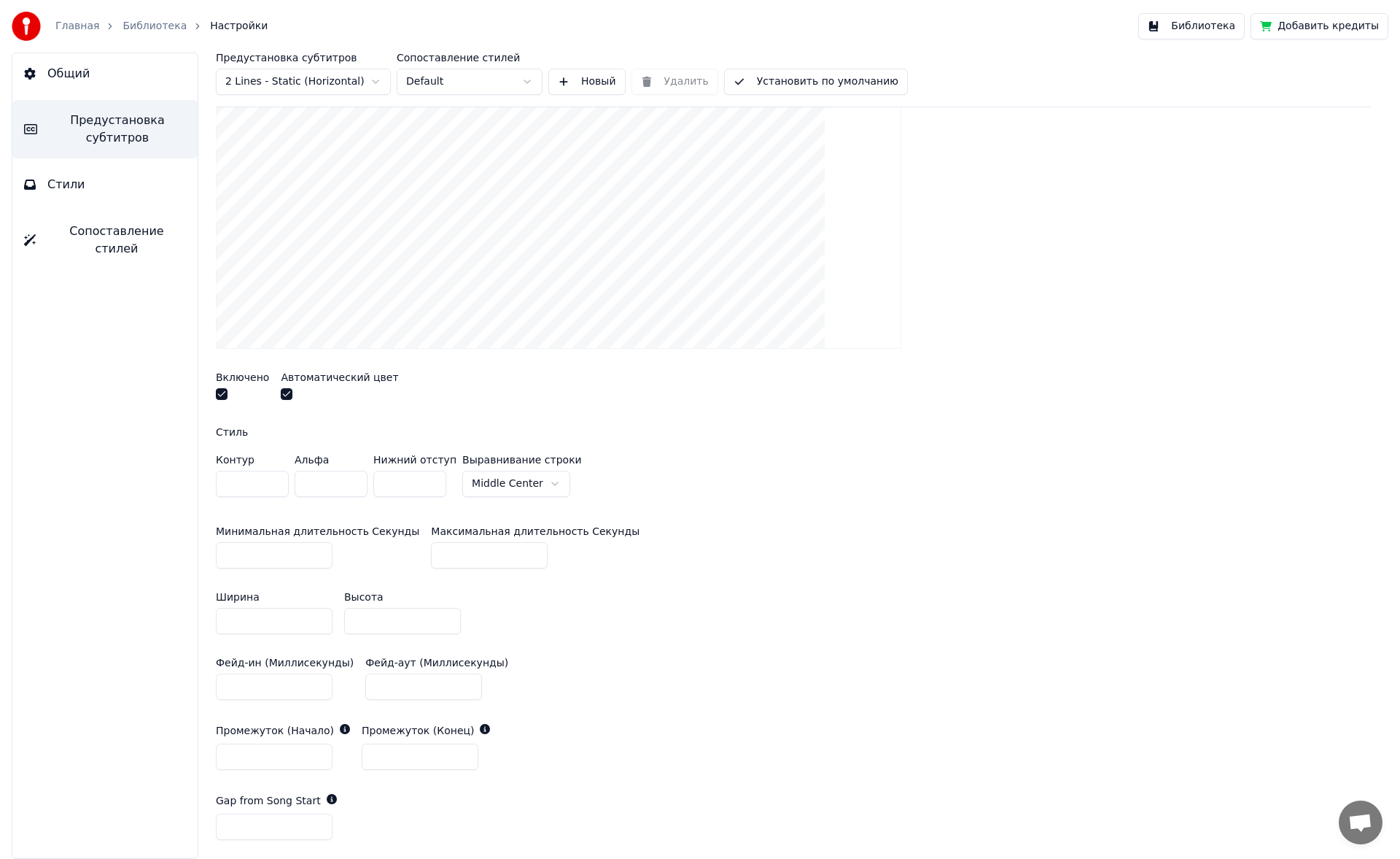
click at [447, 409] on input "**" at bounding box center [402, 621] width 116 height 26
type input "**"
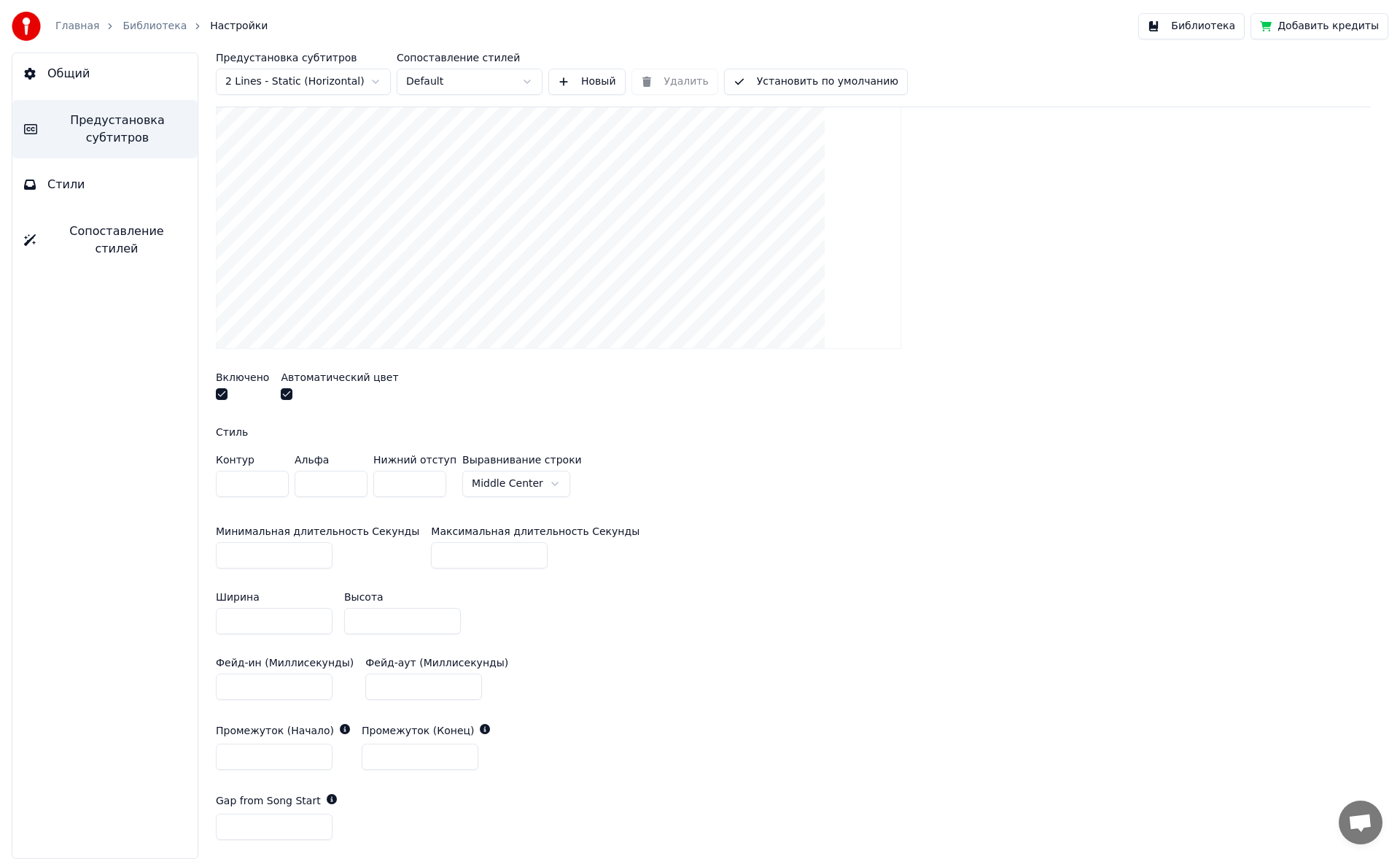
click at [447, 409] on input "**" at bounding box center [402, 621] width 116 height 26
click at [525, 409] on html "Главная Библиотека Настройки Библиотека Добавить кредиты Общий Предустановка су…" at bounding box center [700, 430] width 1400 height 859
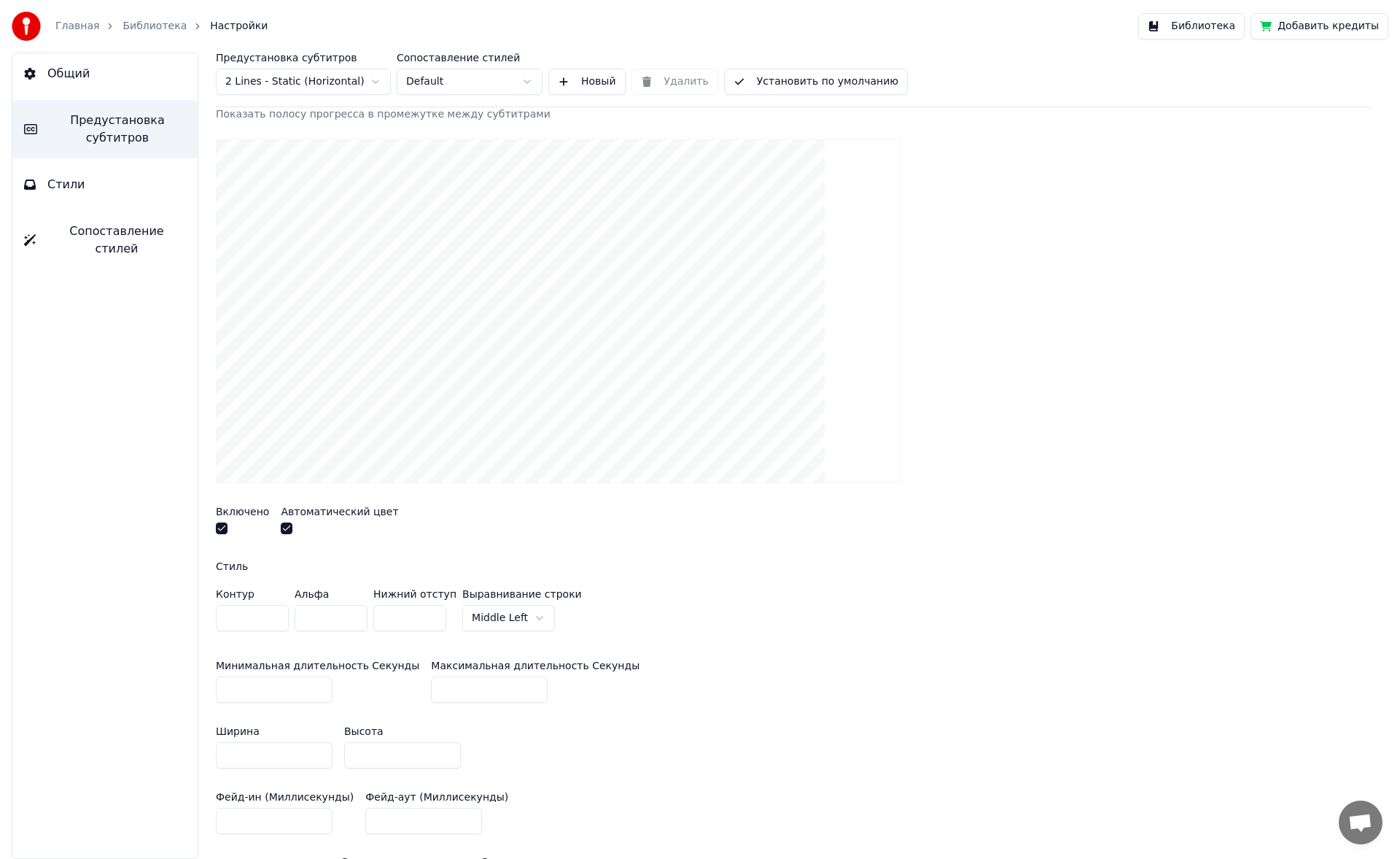
scroll to position [182, 0]
click at [517, 409] on html "Главная Библиотека Настройки Библиотека Добавить кредиты Общий Предустановка су…" at bounding box center [700, 430] width 1400 height 859
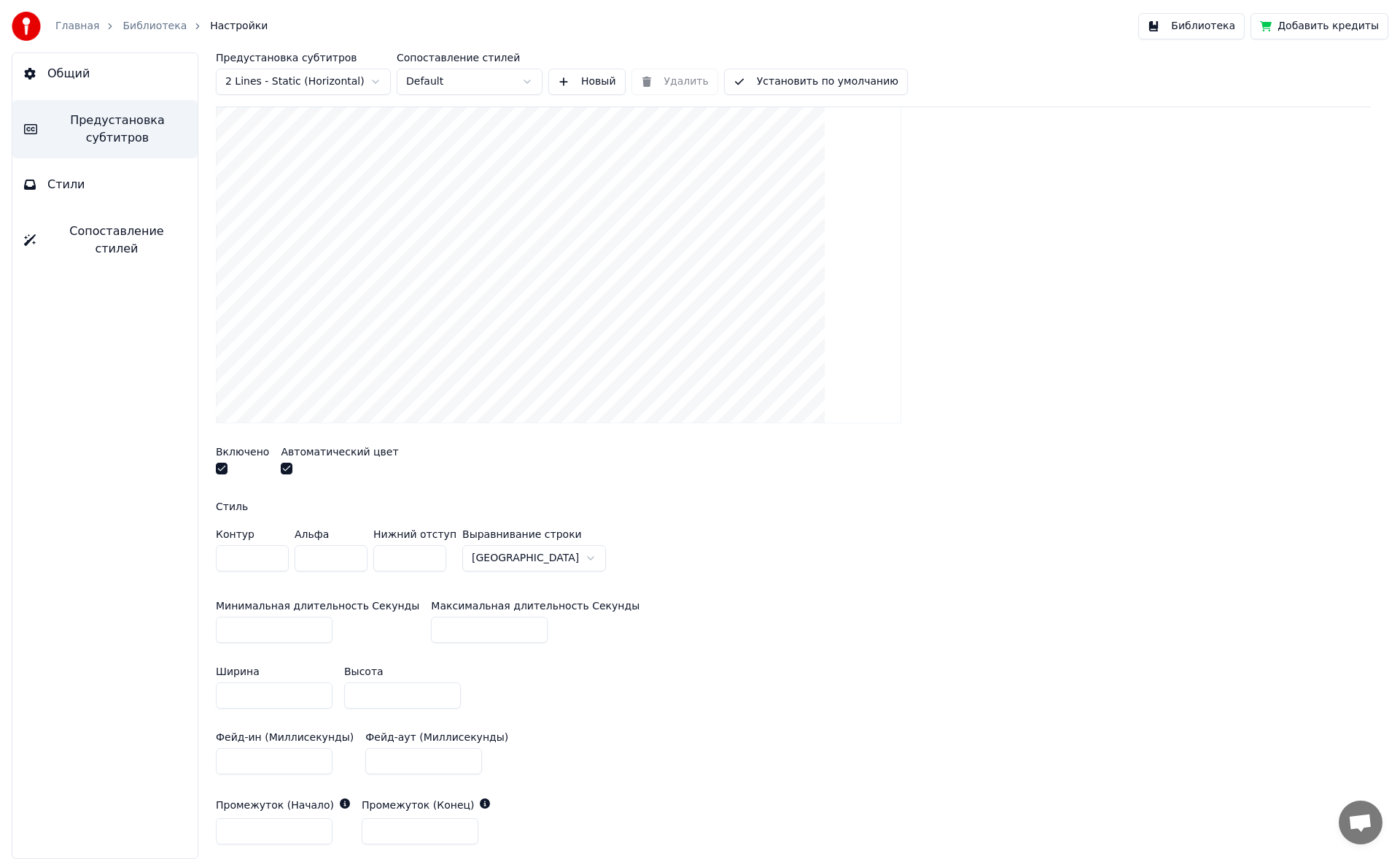
scroll to position [244, 0]
click at [540, 409] on html "Главная Библиотека Настройки Библиотека Добавить кредиты Общий Предустановка су…" at bounding box center [700, 430] width 1400 height 859
click at [571, 409] on html "Главная Библиотека Настройки Библиотека Добавить кредиты Общий Предустановка су…" at bounding box center [700, 430] width 1400 height 859
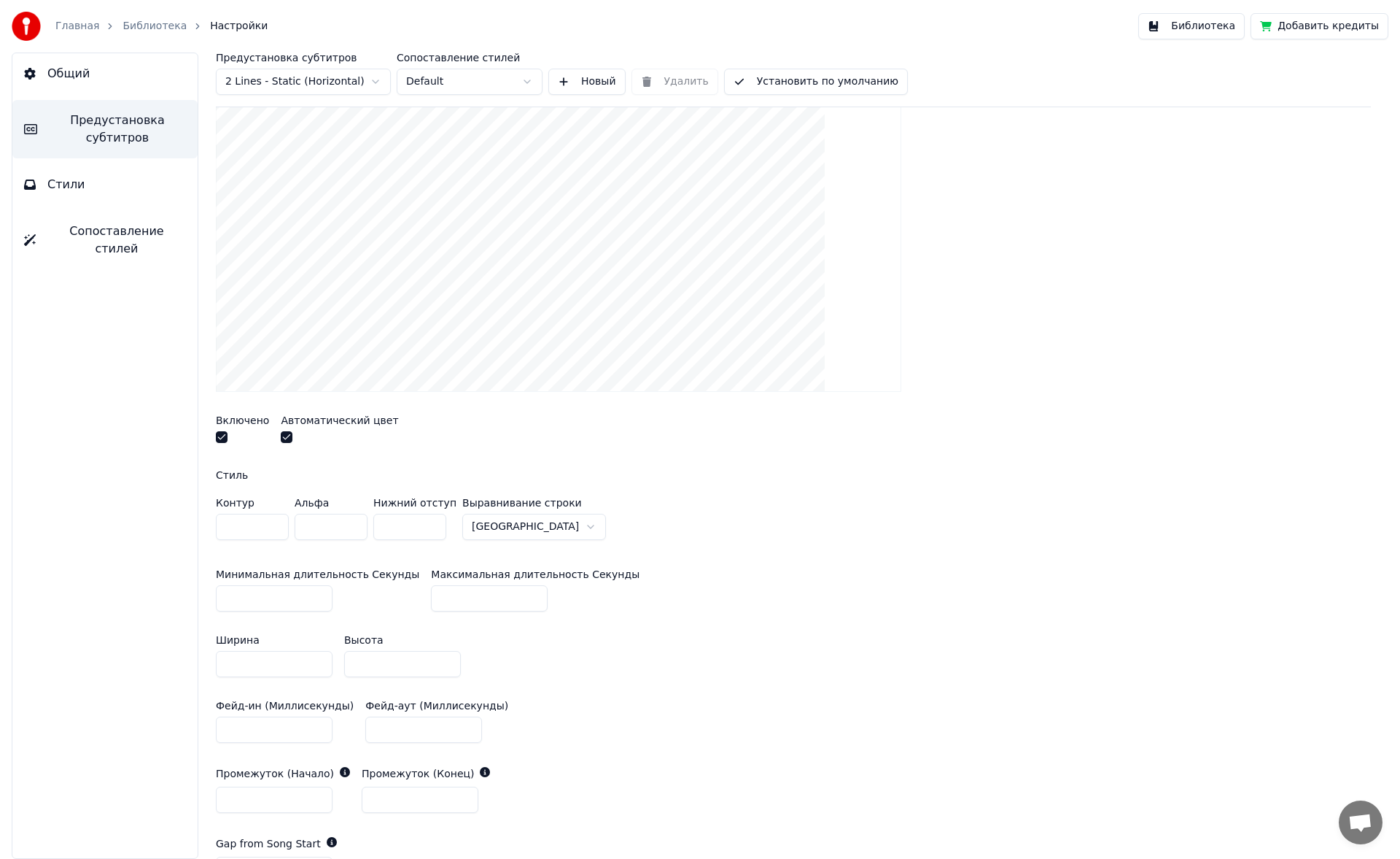
scroll to position [280, 0]
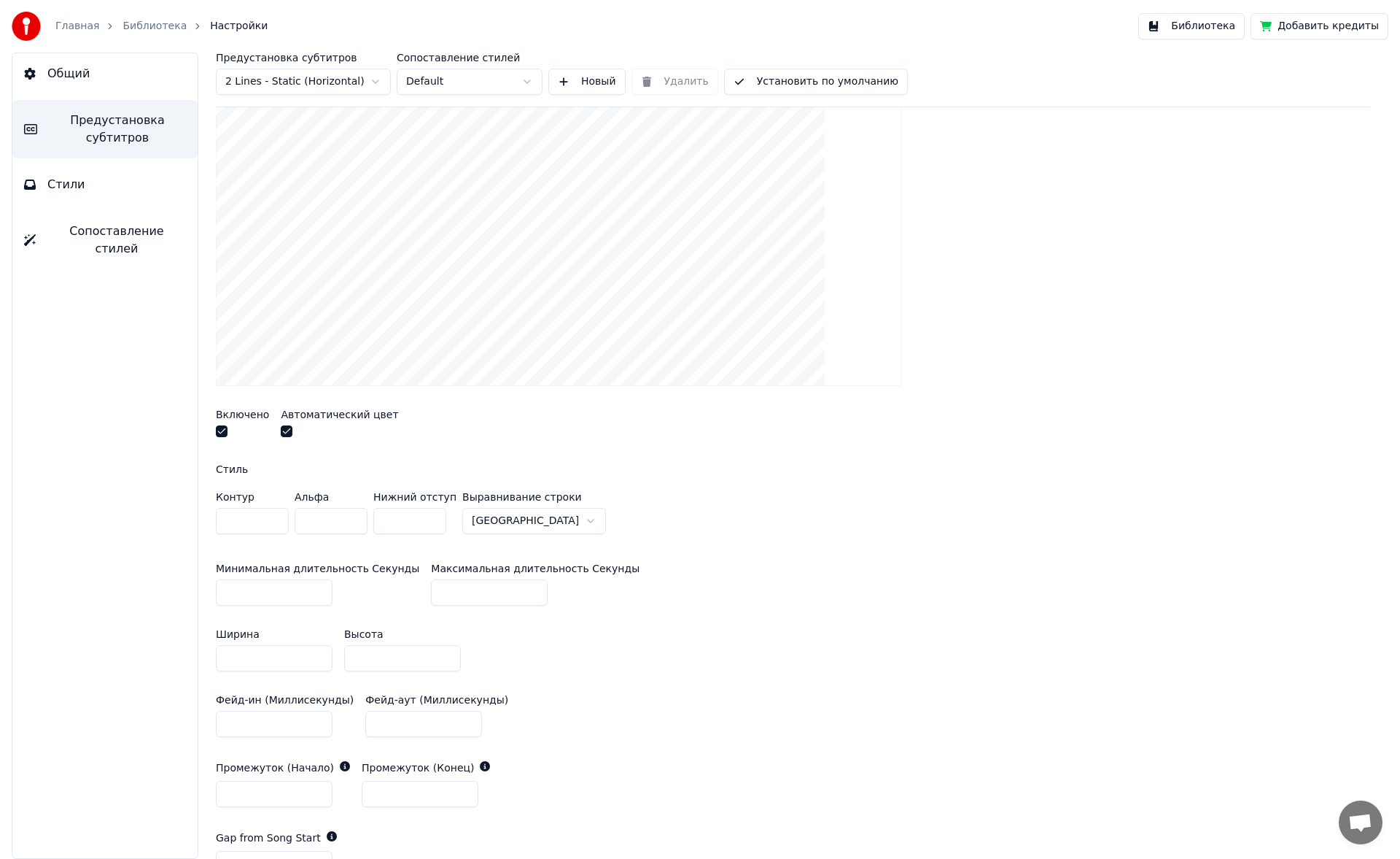
click at [141, 25] on link "Библиотека" at bounding box center [155, 26] width 65 height 15
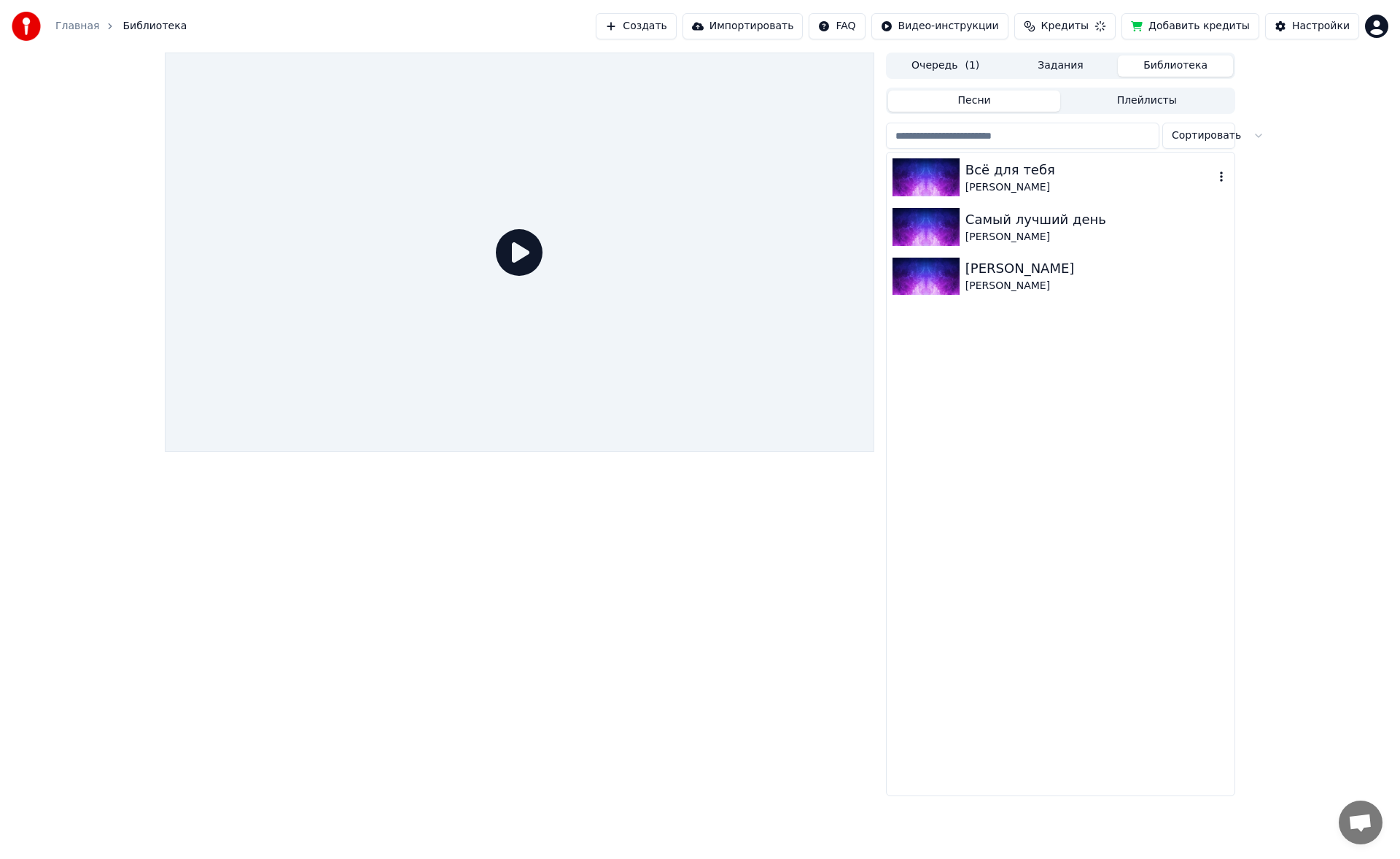
click at [571, 181] on div "[PERSON_NAME]" at bounding box center [1089, 187] width 248 height 15
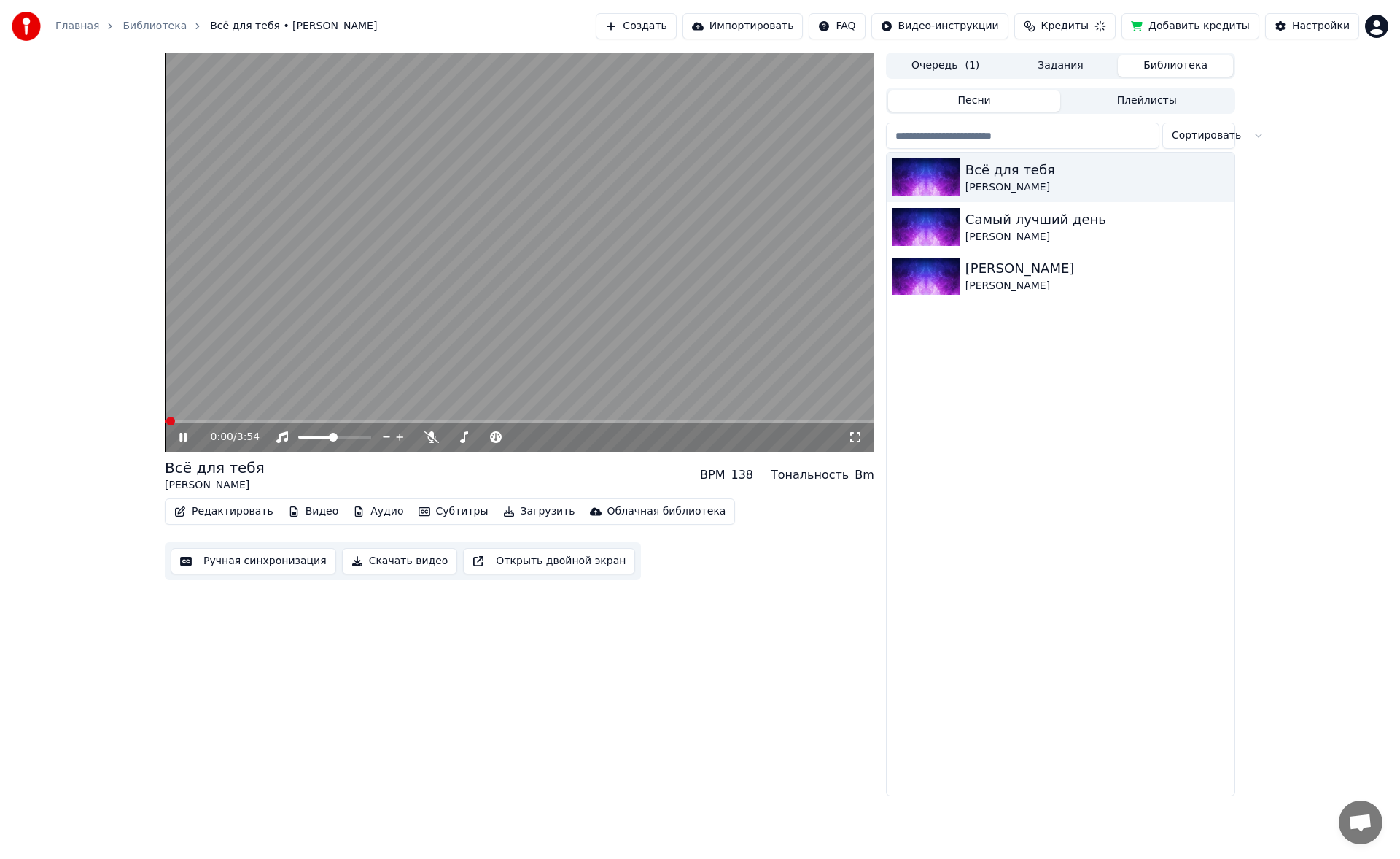
click at [571, 409] on icon at bounding box center [855, 437] width 15 height 12
click at [190, 409] on icon at bounding box center [194, 437] width 35 height 12
click at [220, 409] on div "Редактировать Видео Аудио Субтитры Загрузить Облачная библиотека" at bounding box center [449, 511] width 570 height 26
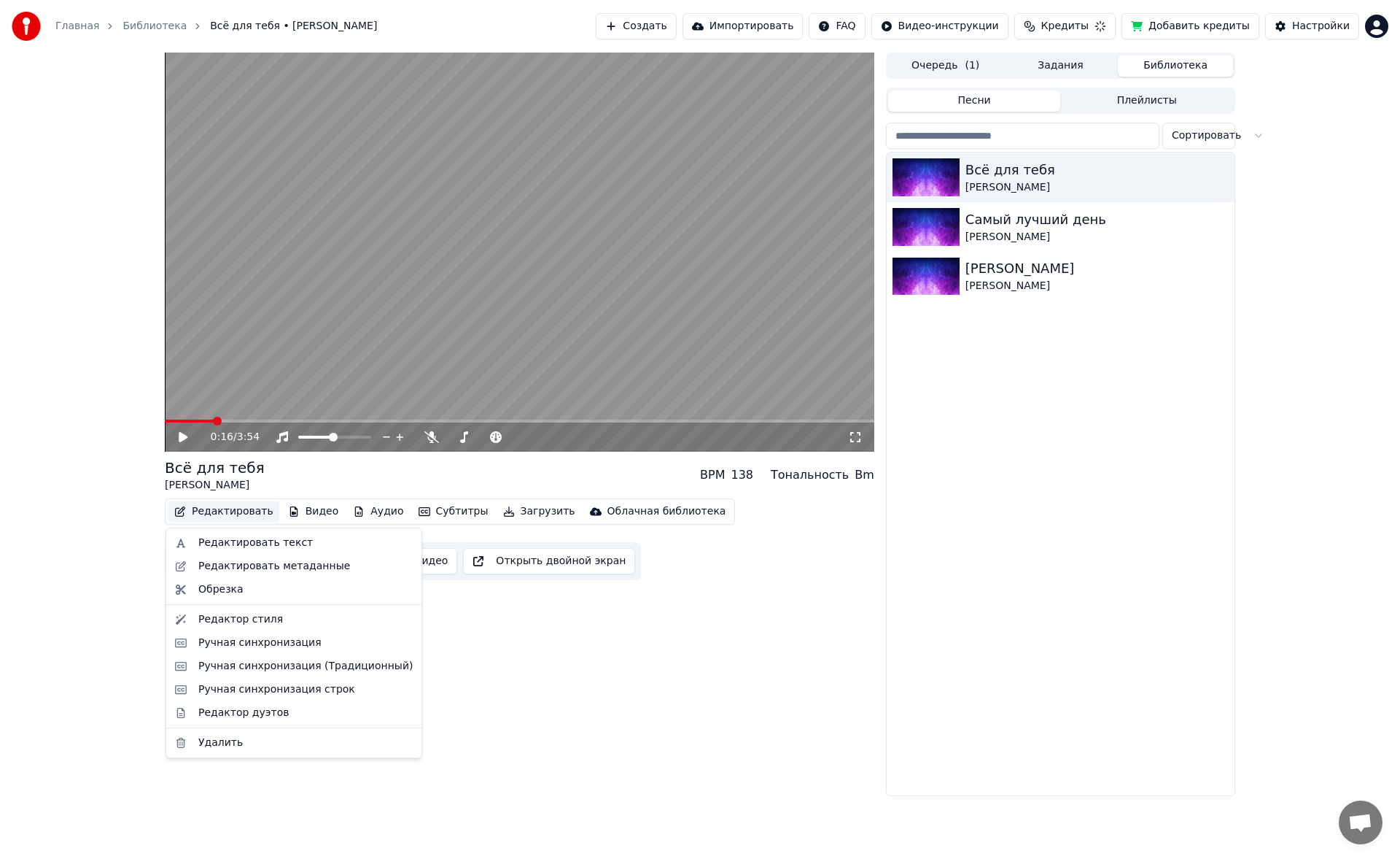
click at [230, 409] on button "Редактировать" at bounding box center [224, 511] width 111 height 20
click at [242, 409] on div "Редактор стиля" at bounding box center [240, 620] width 85 height 15
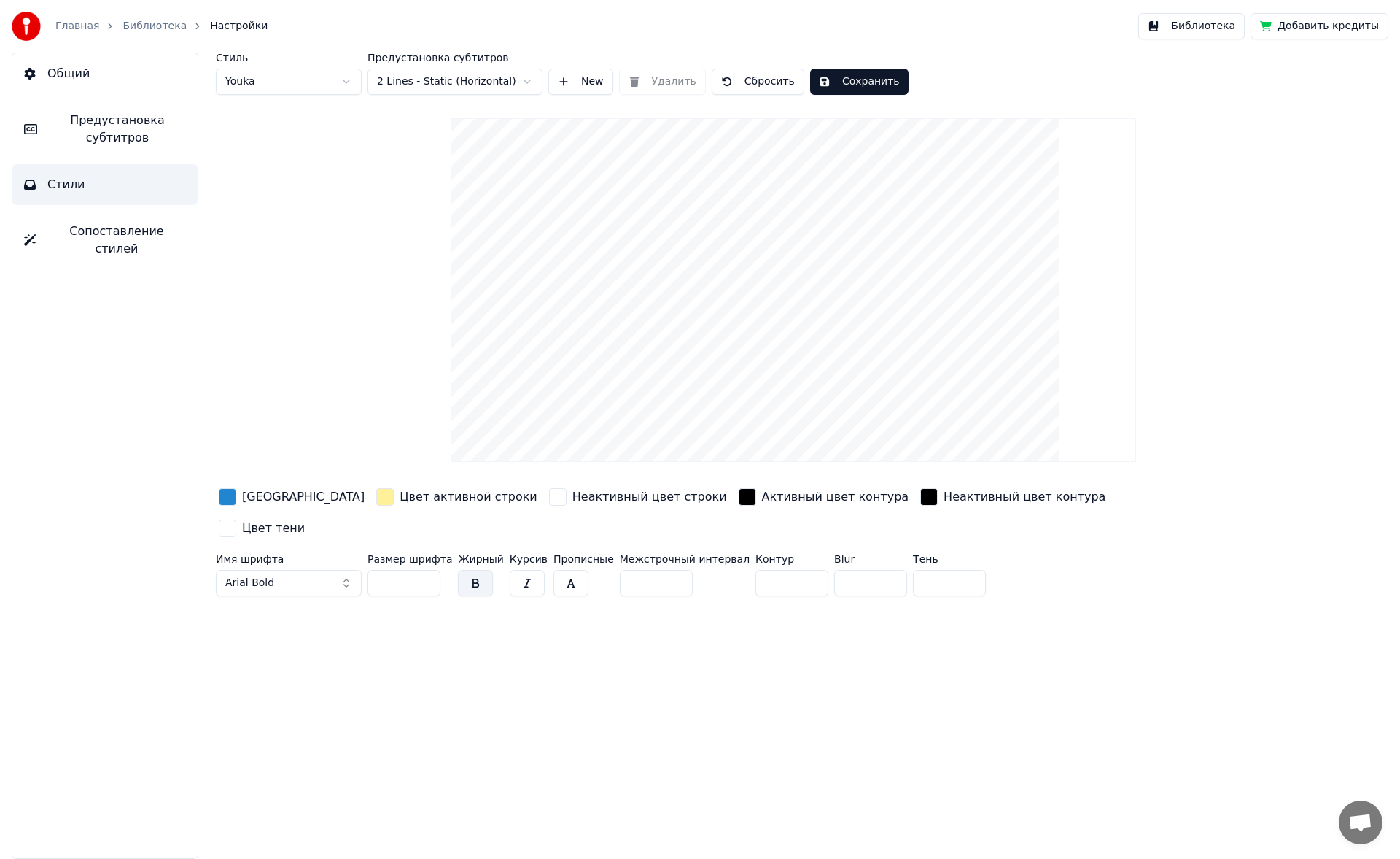
click at [92, 96] on div "Общий Предустановка субтитров Стили Сопоставление стилей" at bounding box center [105, 456] width 186 height 806
click at [100, 123] on span "Предустановка субтитров" at bounding box center [117, 129] width 137 height 35
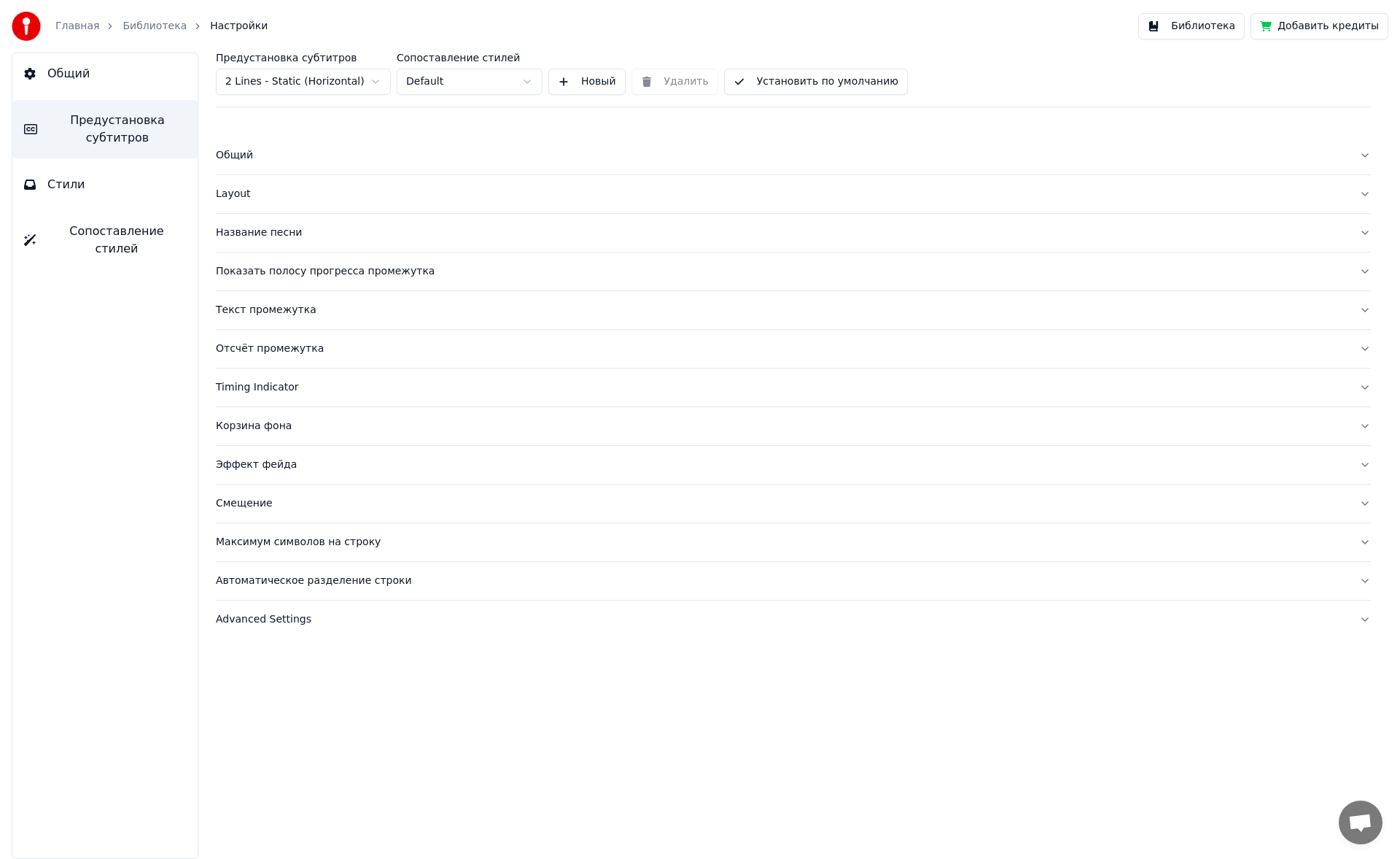
click at [241, 320] on button "Текст промежутка" at bounding box center [793, 310] width 1155 height 38
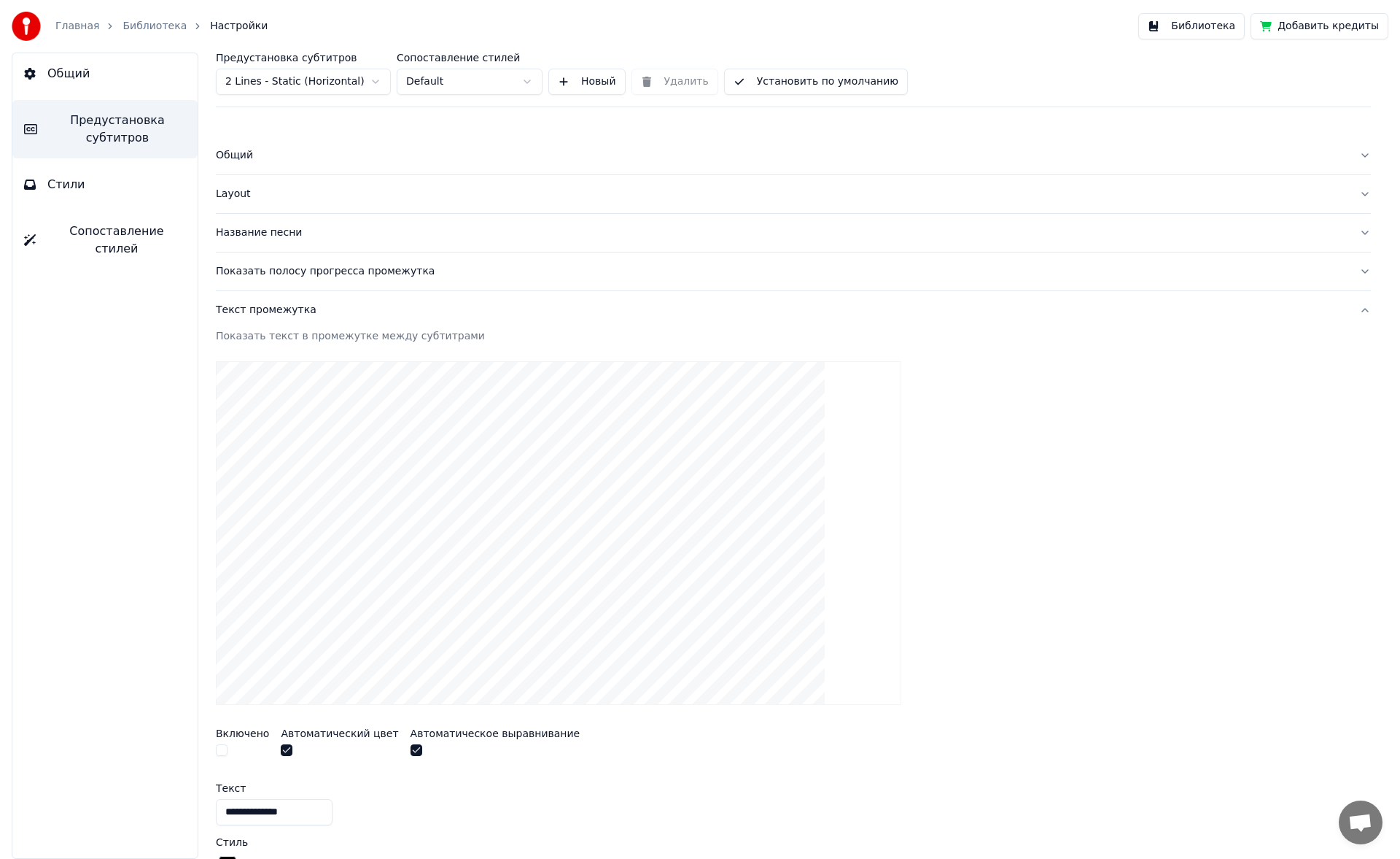
click at [267, 269] on div "Показать полосу прогресса промежутка" at bounding box center [781, 271] width 1132 height 15
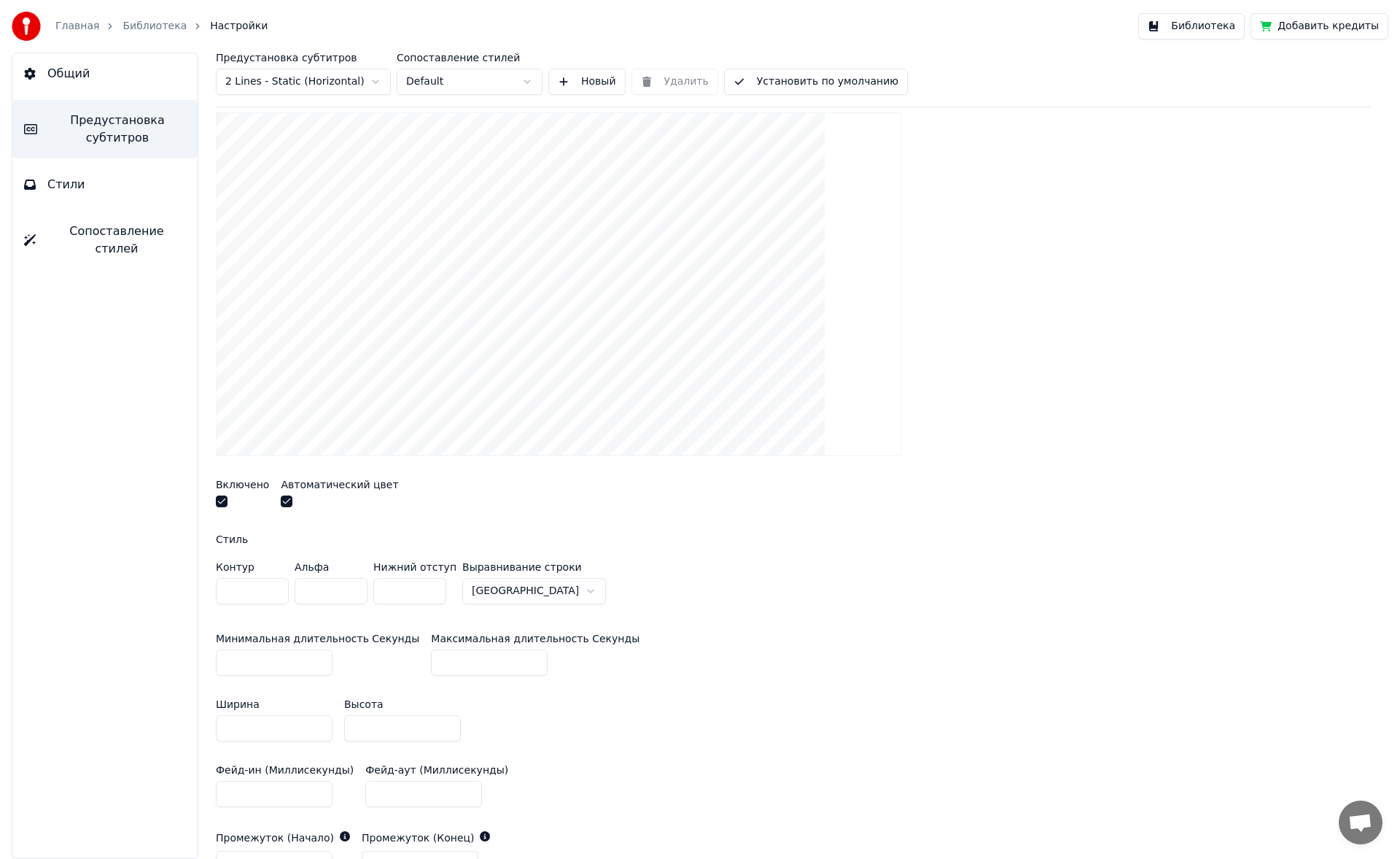
scroll to position [214, 0]
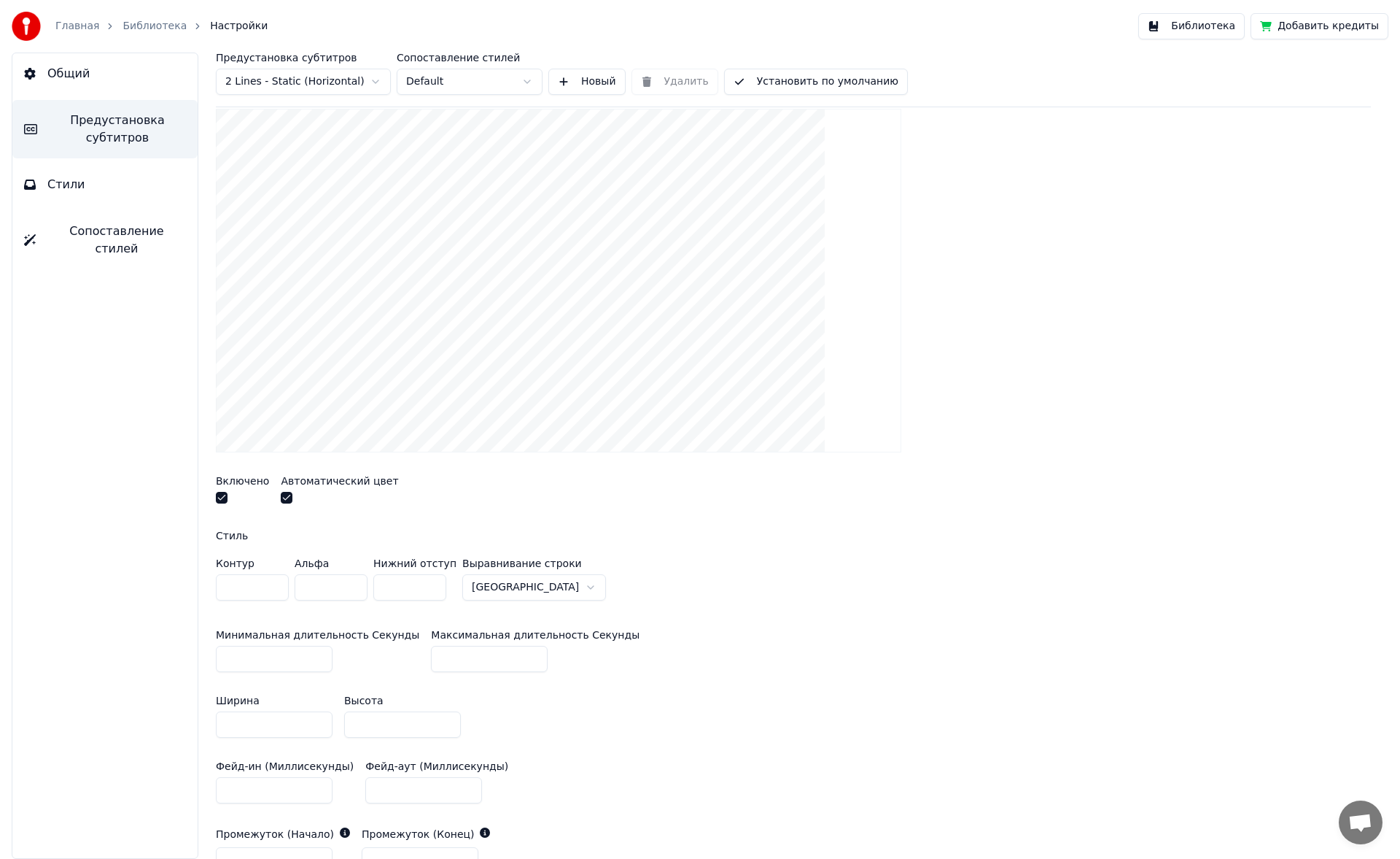
click at [528, 409] on html "Главная Библиотека Настройки Библиотека Добавить кредиты Общий Предустановка су…" at bounding box center [700, 430] width 1400 height 859
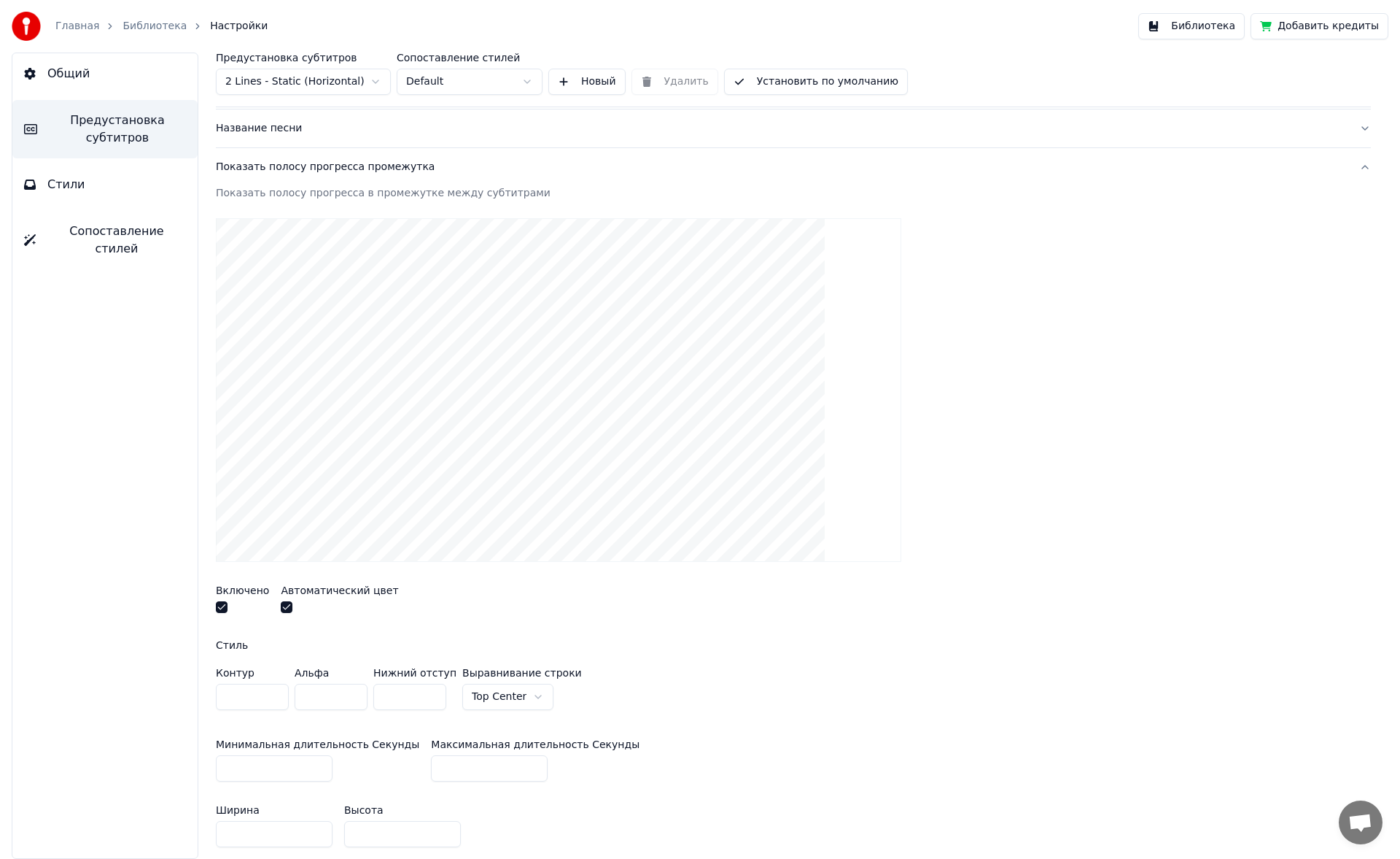
scroll to position [104, 0]
click at [529, 409] on html "Главная Библиотека Настройки Библиотека Добавить кредиты Общий Предустановка су…" at bounding box center [700, 430] width 1400 height 859
click at [502, 409] on html "Главная Библиотека Настройки Библиотека Добавить кредиты Общий Предустановка су…" at bounding box center [700, 430] width 1400 height 859
click at [496, 409] on html "Главная Библиотека Настройки Библиотека Добавить кредиты Общий Предустановка су…" at bounding box center [700, 430] width 1400 height 859
click at [571, 409] on html "Главная Библиотека Настройки Библиотека Добавить кредиты Общий Предустановка су…" at bounding box center [700, 430] width 1400 height 859
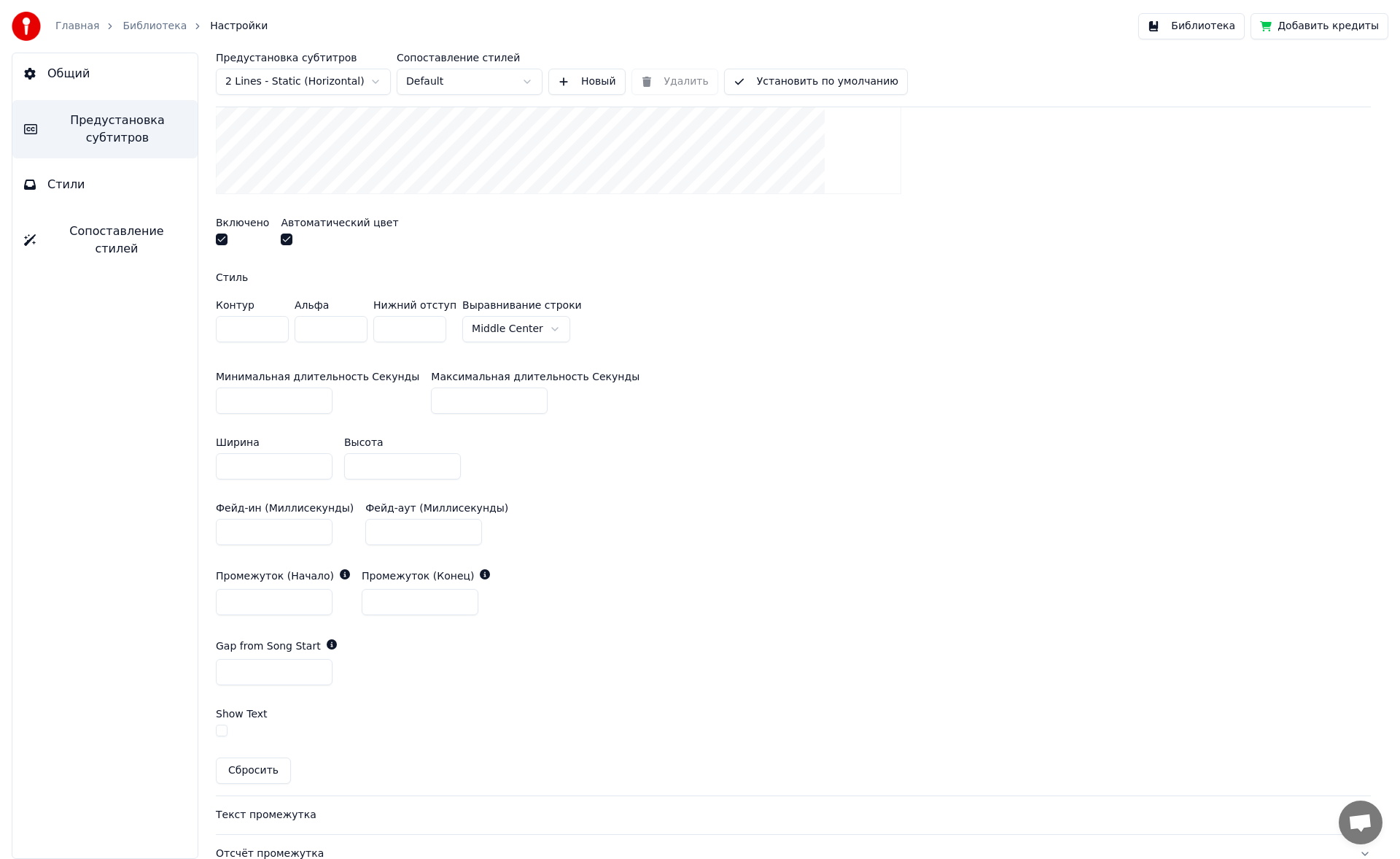
scroll to position [472, 0]
click at [321, 409] on input "*" at bounding box center [274, 671] width 116 height 26
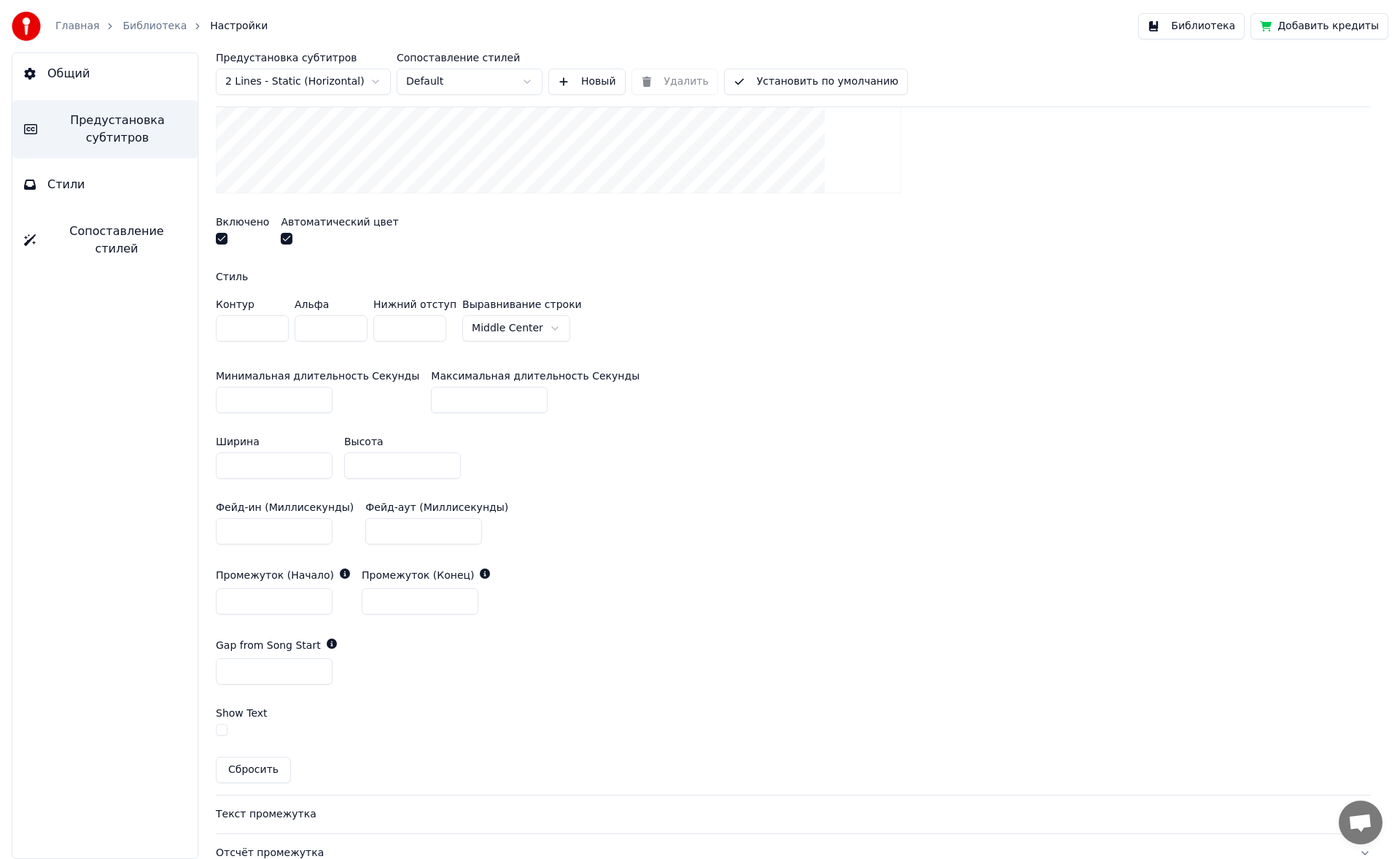
click at [321, 409] on input "**" at bounding box center [274, 671] width 116 height 26
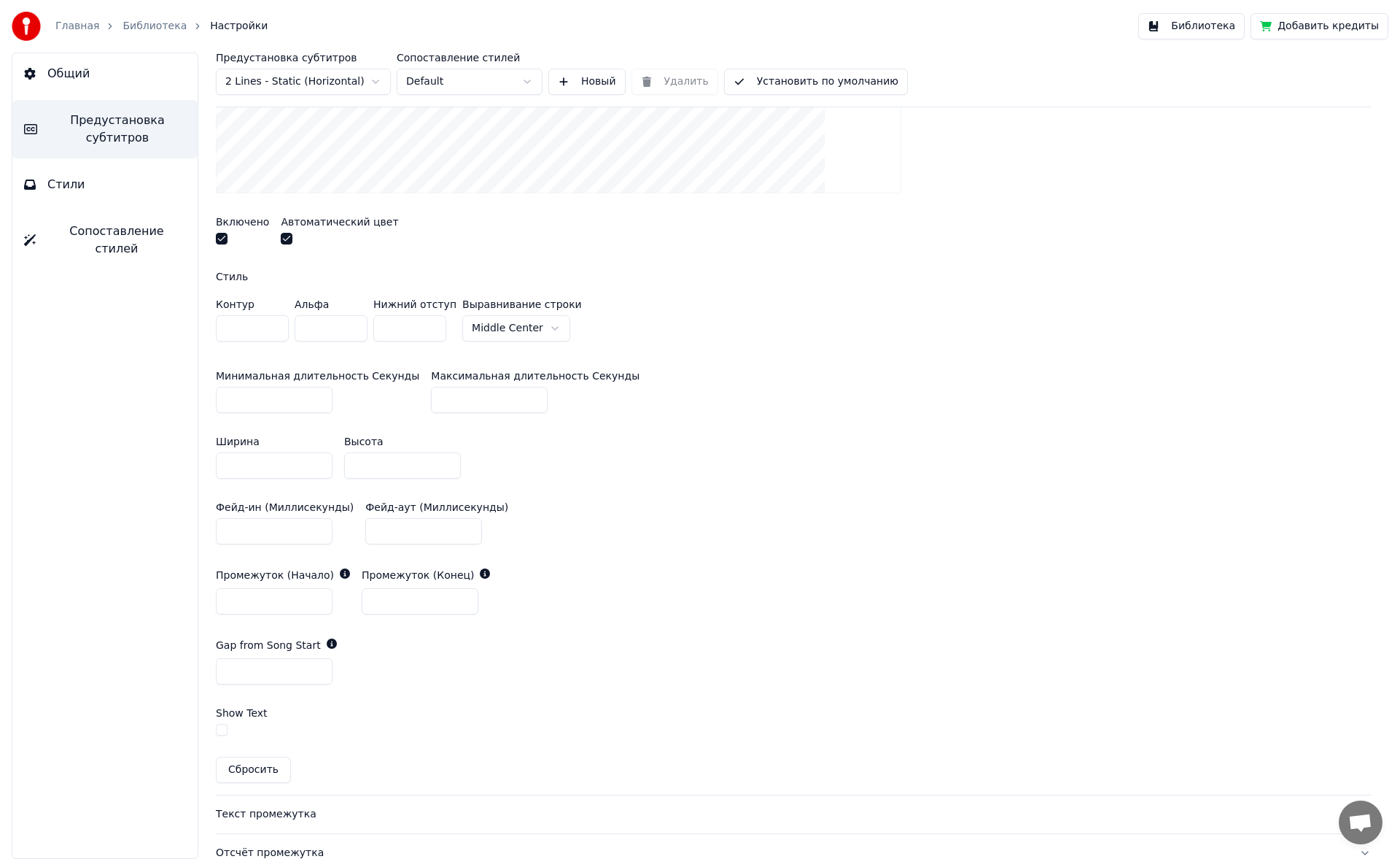
click at [321, 409] on input "**" at bounding box center [274, 671] width 116 height 26
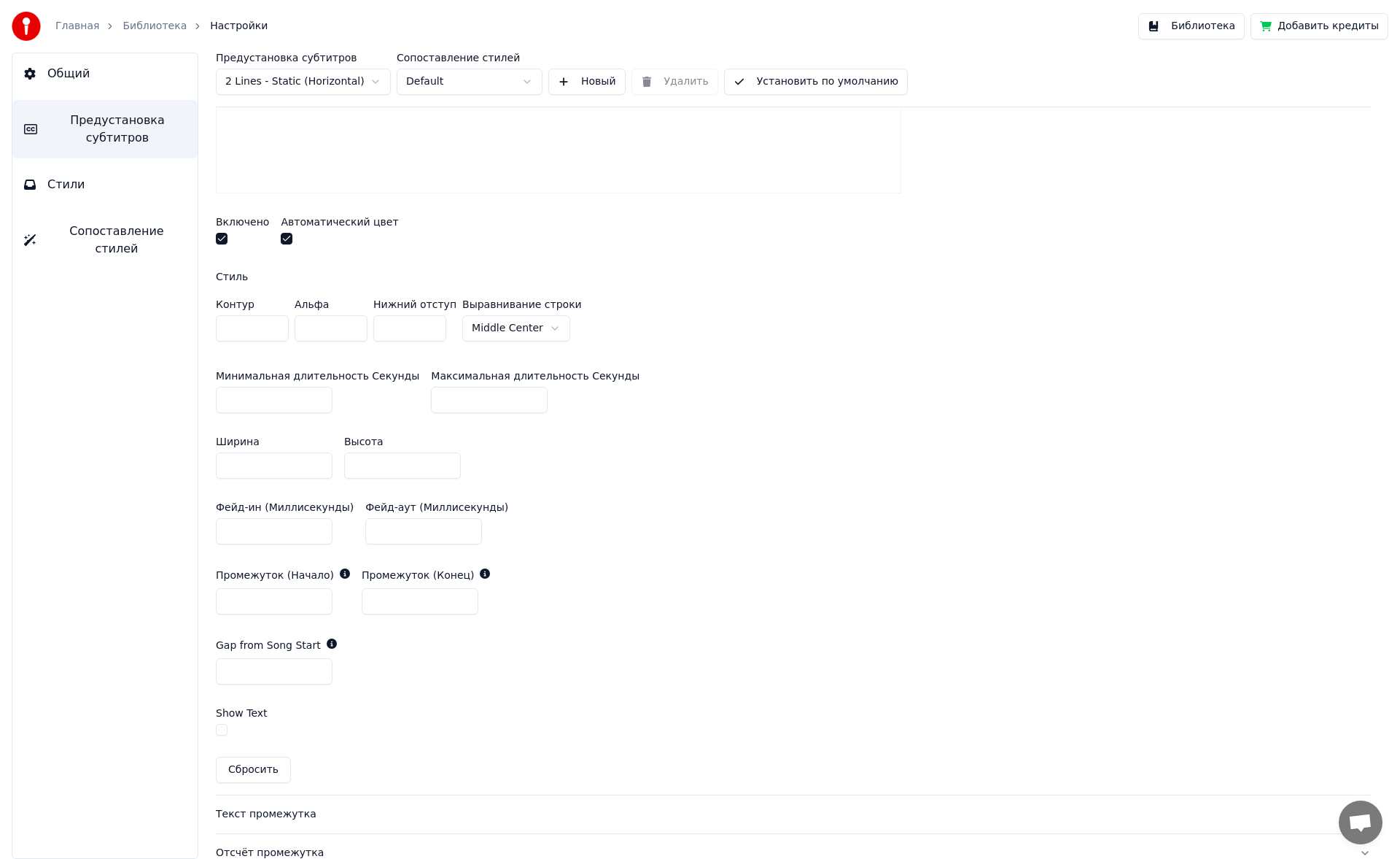
click at [321, 409] on input "**" at bounding box center [274, 671] width 116 height 26
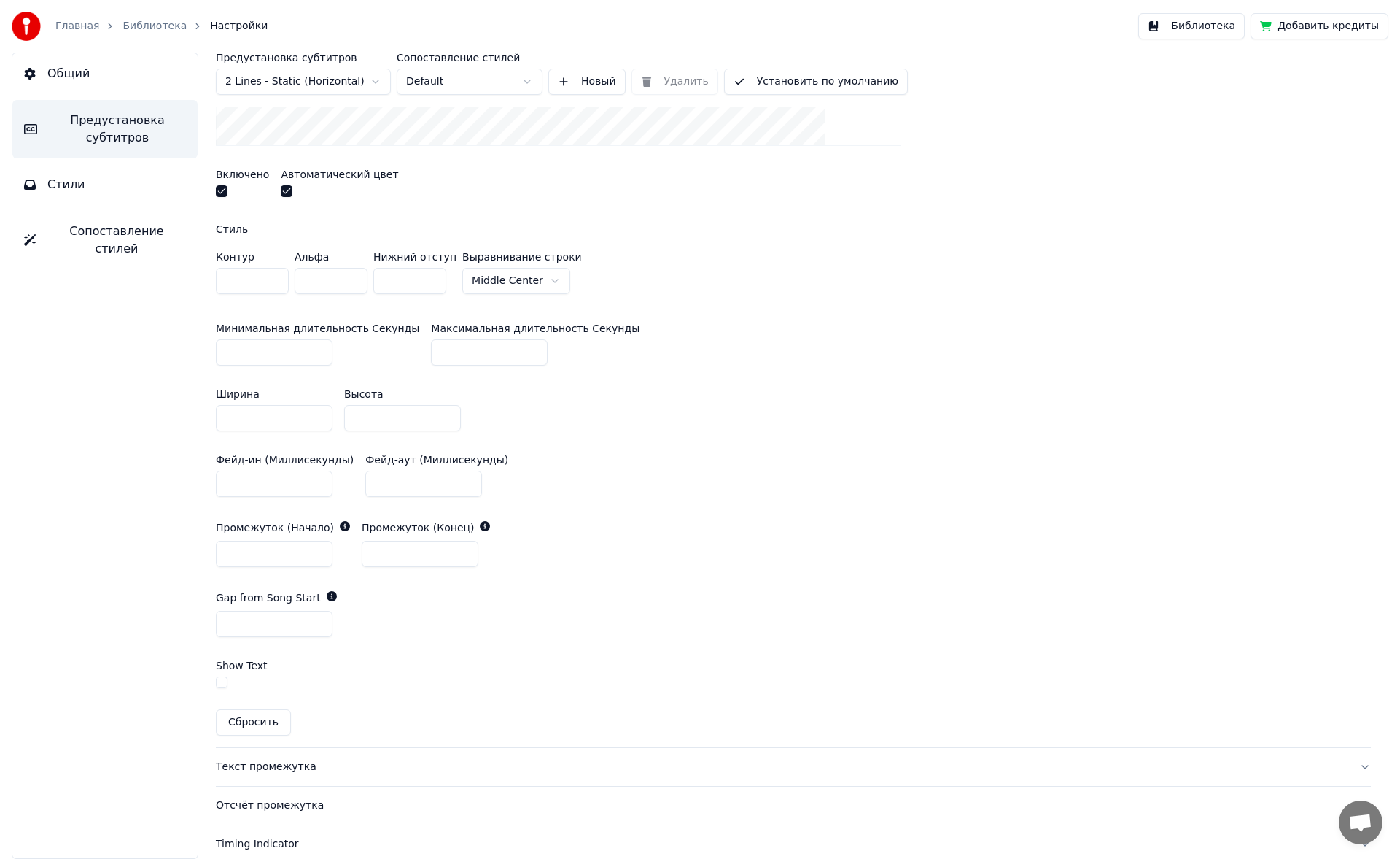
scroll to position [520, 0]
click at [319, 409] on input "**" at bounding box center [274, 622] width 116 height 26
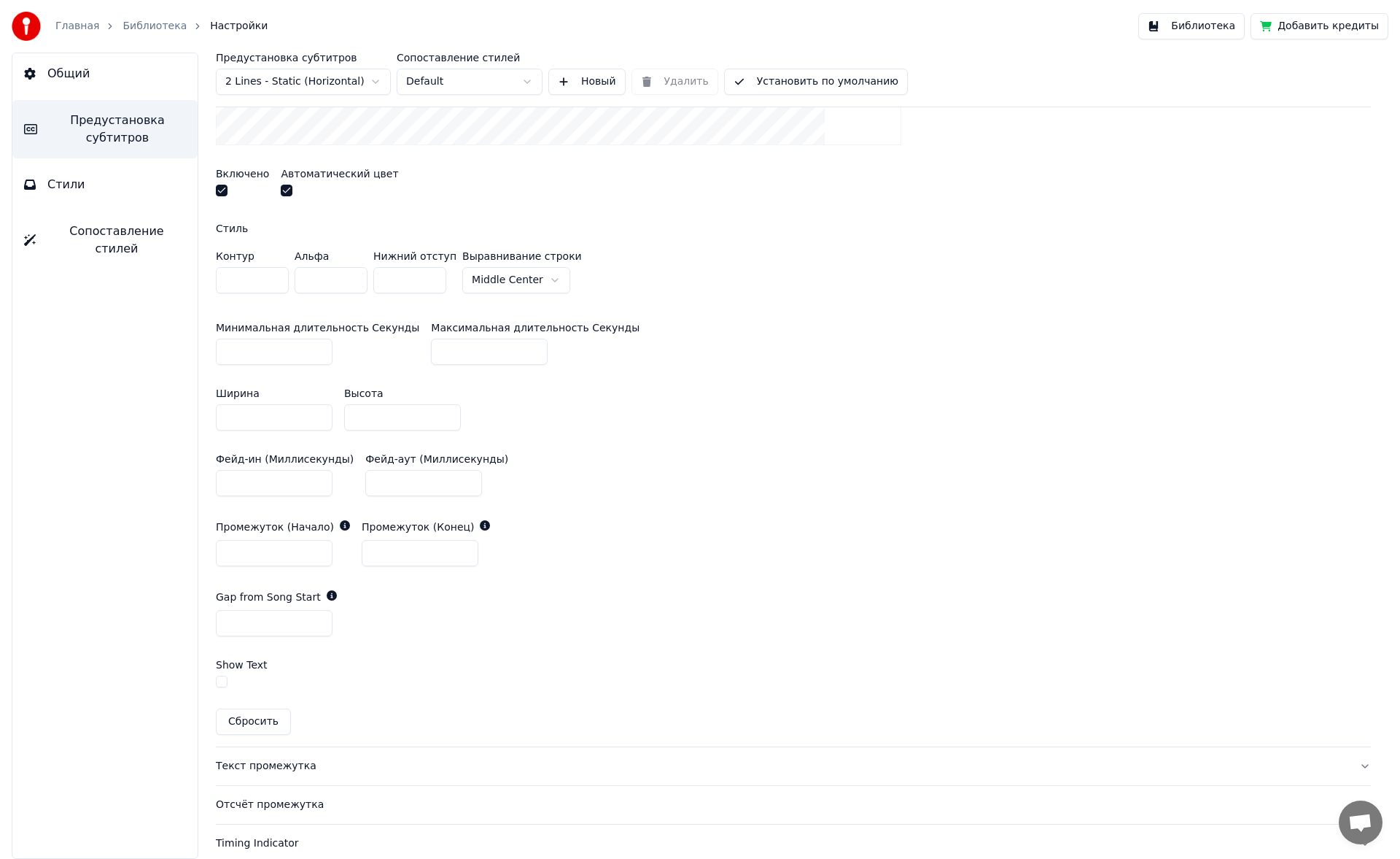
click at [319, 409] on input "**" at bounding box center [274, 622] width 116 height 26
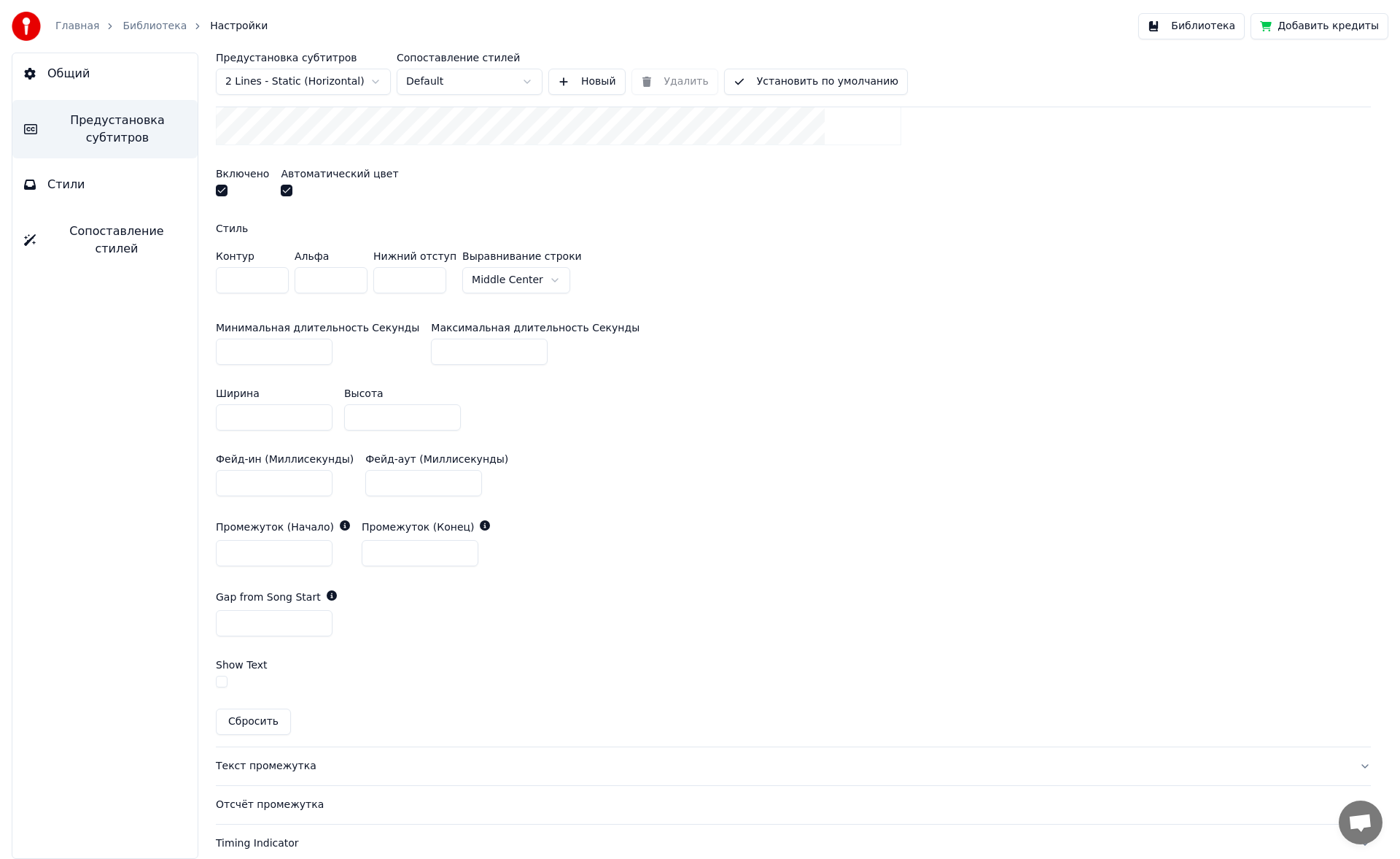
click at [319, 409] on input "**" at bounding box center [274, 622] width 116 height 26
click at [319, 409] on input "*" at bounding box center [274, 622] width 116 height 26
click at [317, 409] on input "*" at bounding box center [274, 622] width 116 height 26
click at [317, 409] on input "**" at bounding box center [274, 622] width 116 height 26
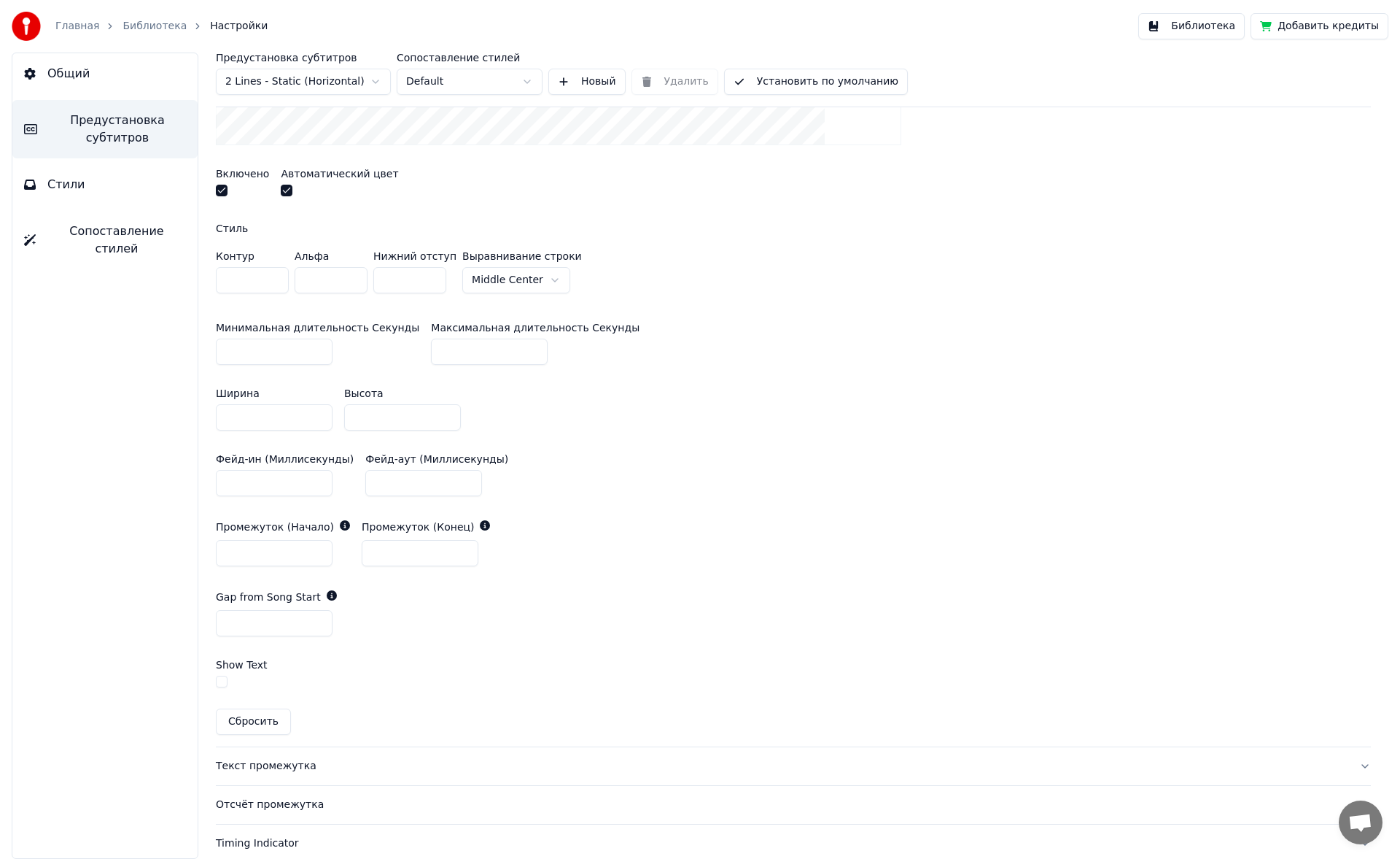
click at [318, 409] on input "*" at bounding box center [274, 622] width 116 height 26
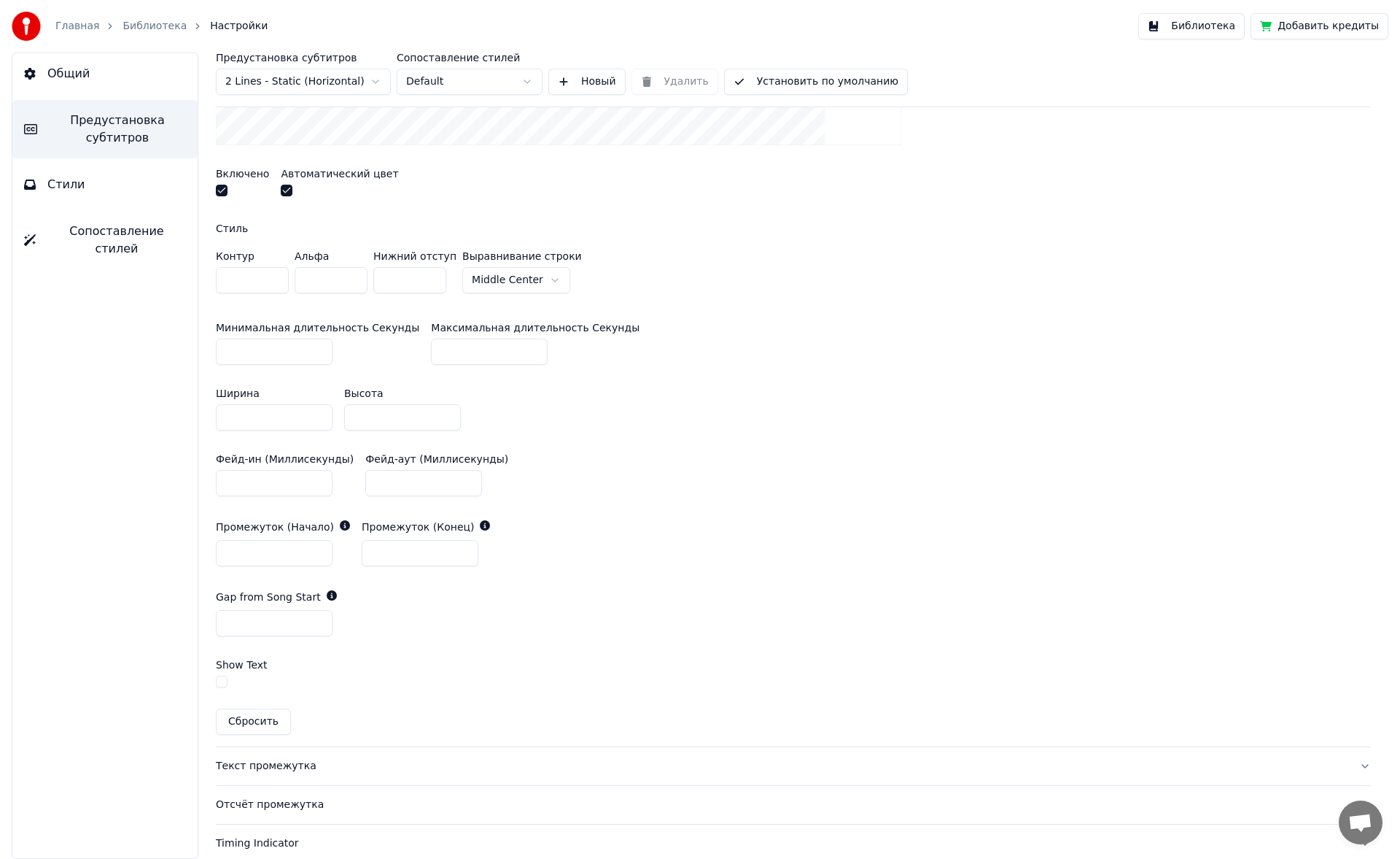
click at [318, 409] on input "*" at bounding box center [274, 622] width 116 height 26
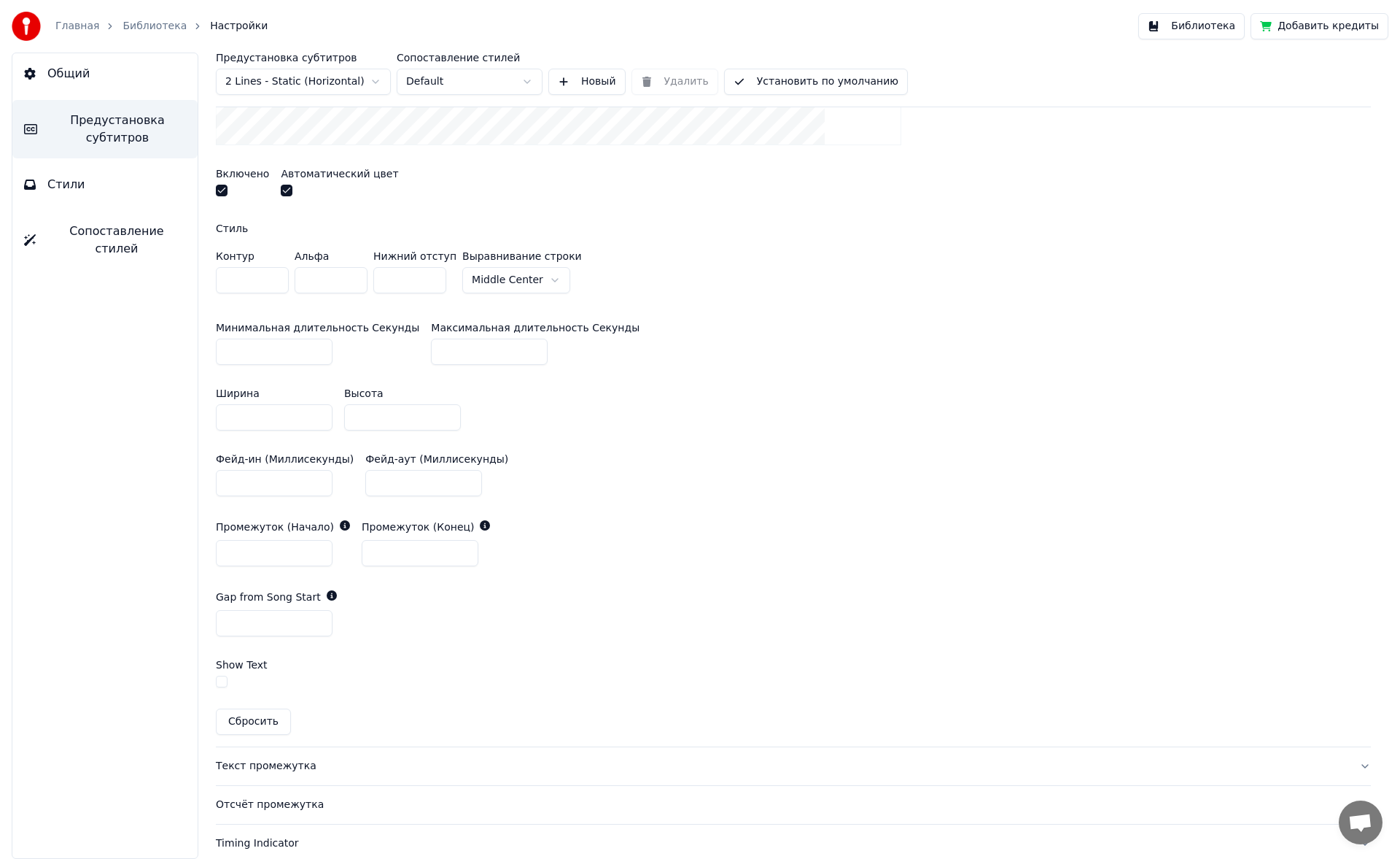
click at [460, 409] on div "Gap from Song Start *" at bounding box center [793, 612] width 1155 height 70
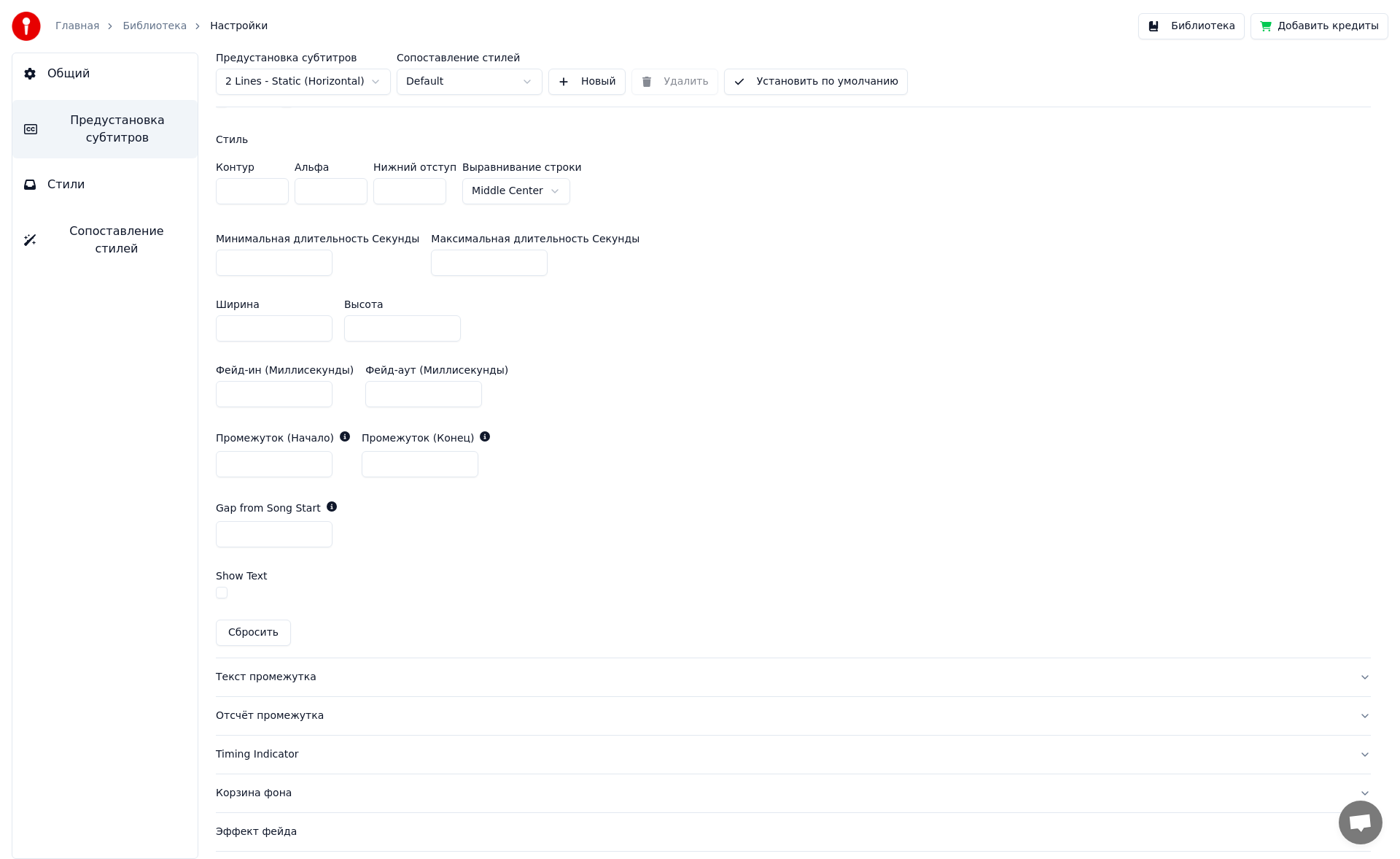
scroll to position [645, 0]
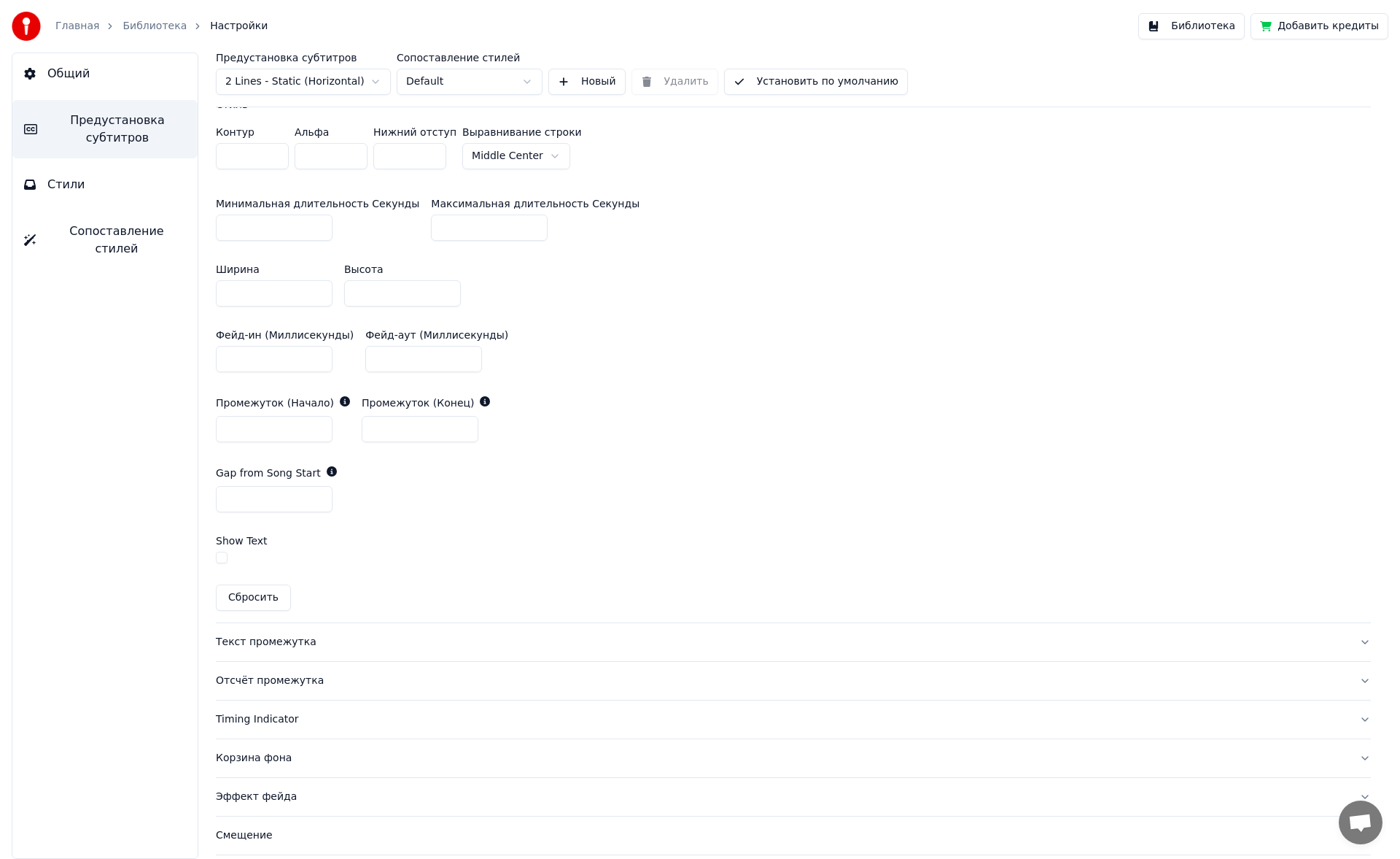
click at [315, 409] on input "*" at bounding box center [274, 499] width 116 height 26
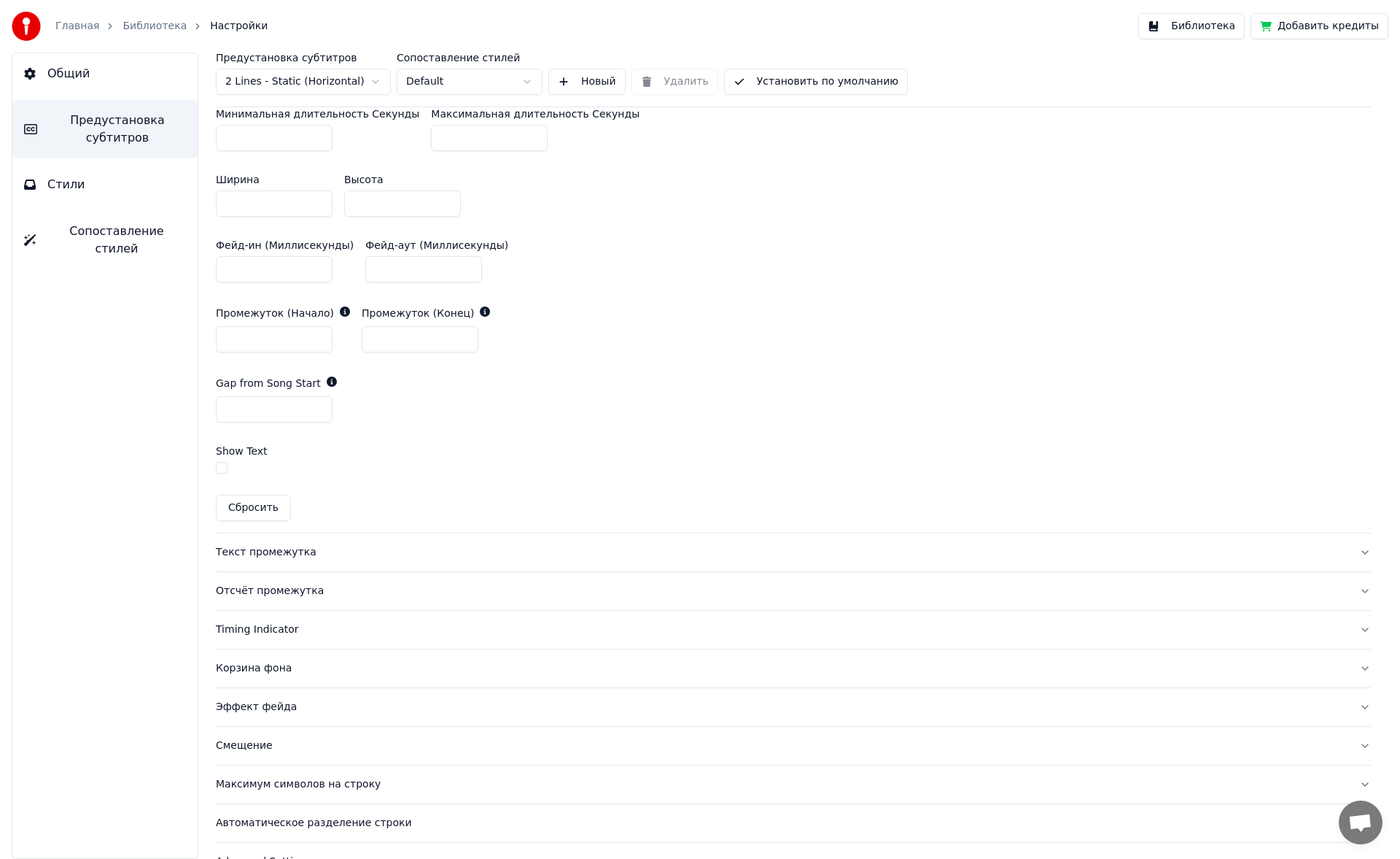
scroll to position [750, 0]
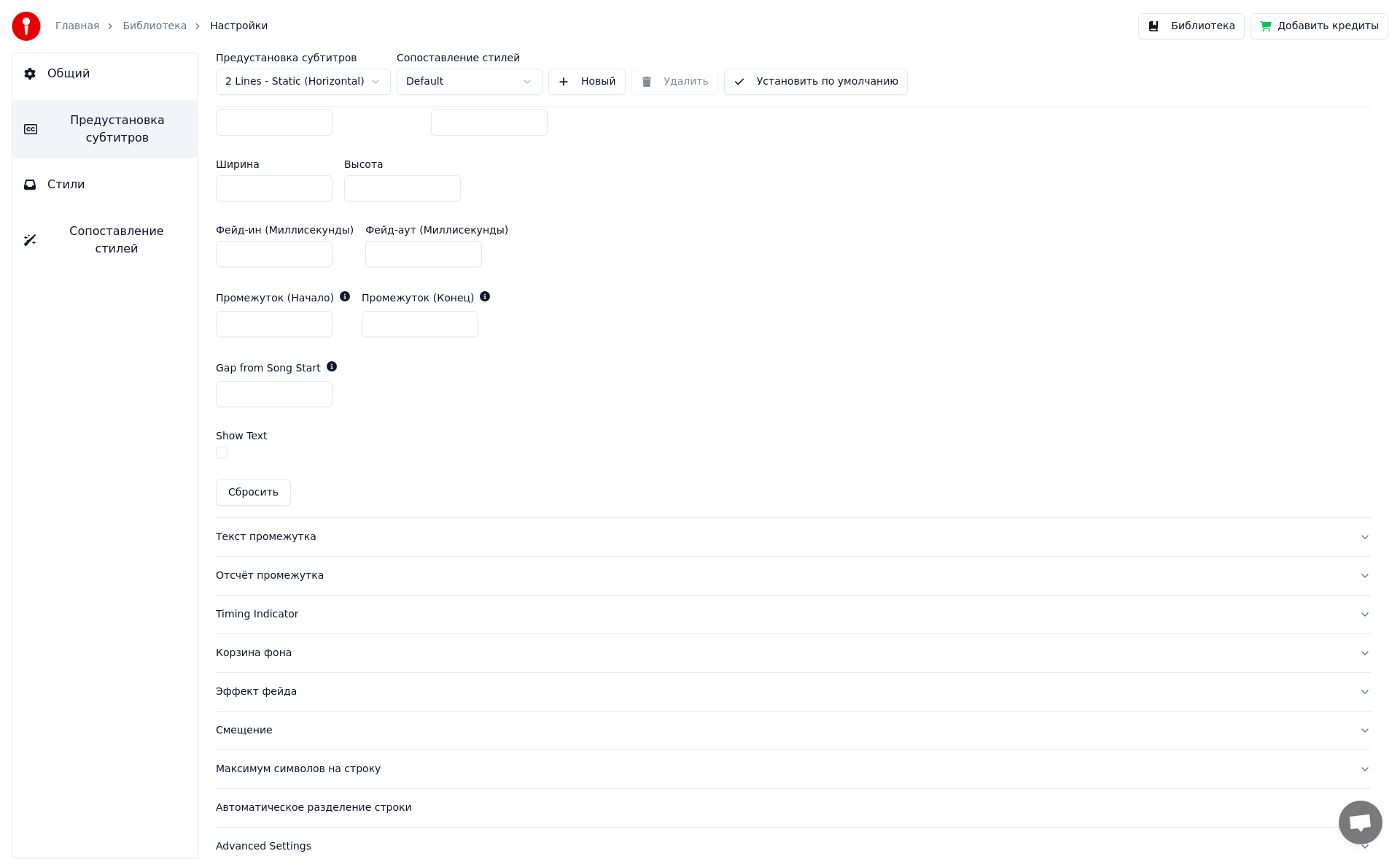
click at [318, 399] on input "*" at bounding box center [274, 393] width 116 height 26
type input "*"
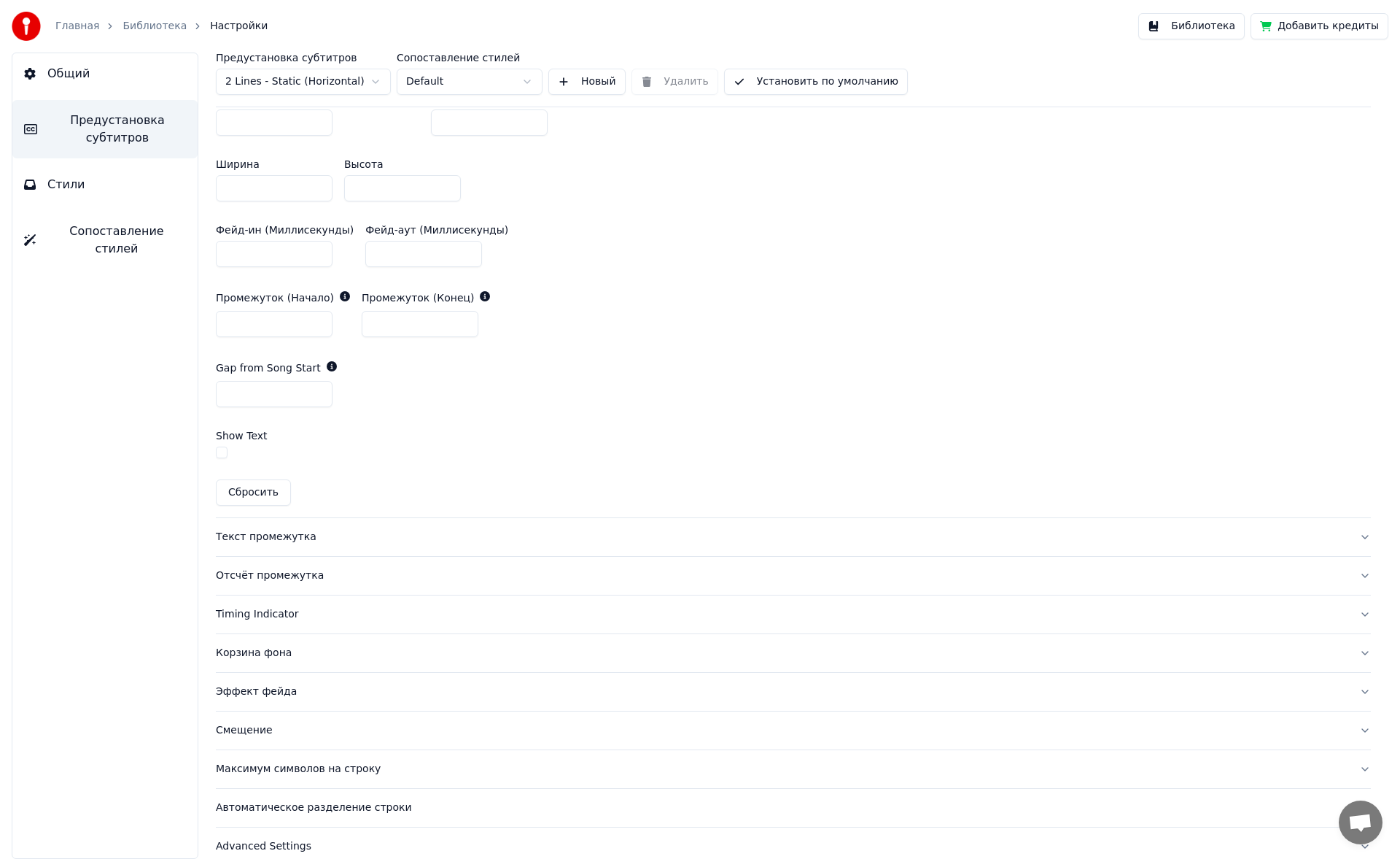
click at [319, 396] on input "*" at bounding box center [274, 393] width 116 height 26
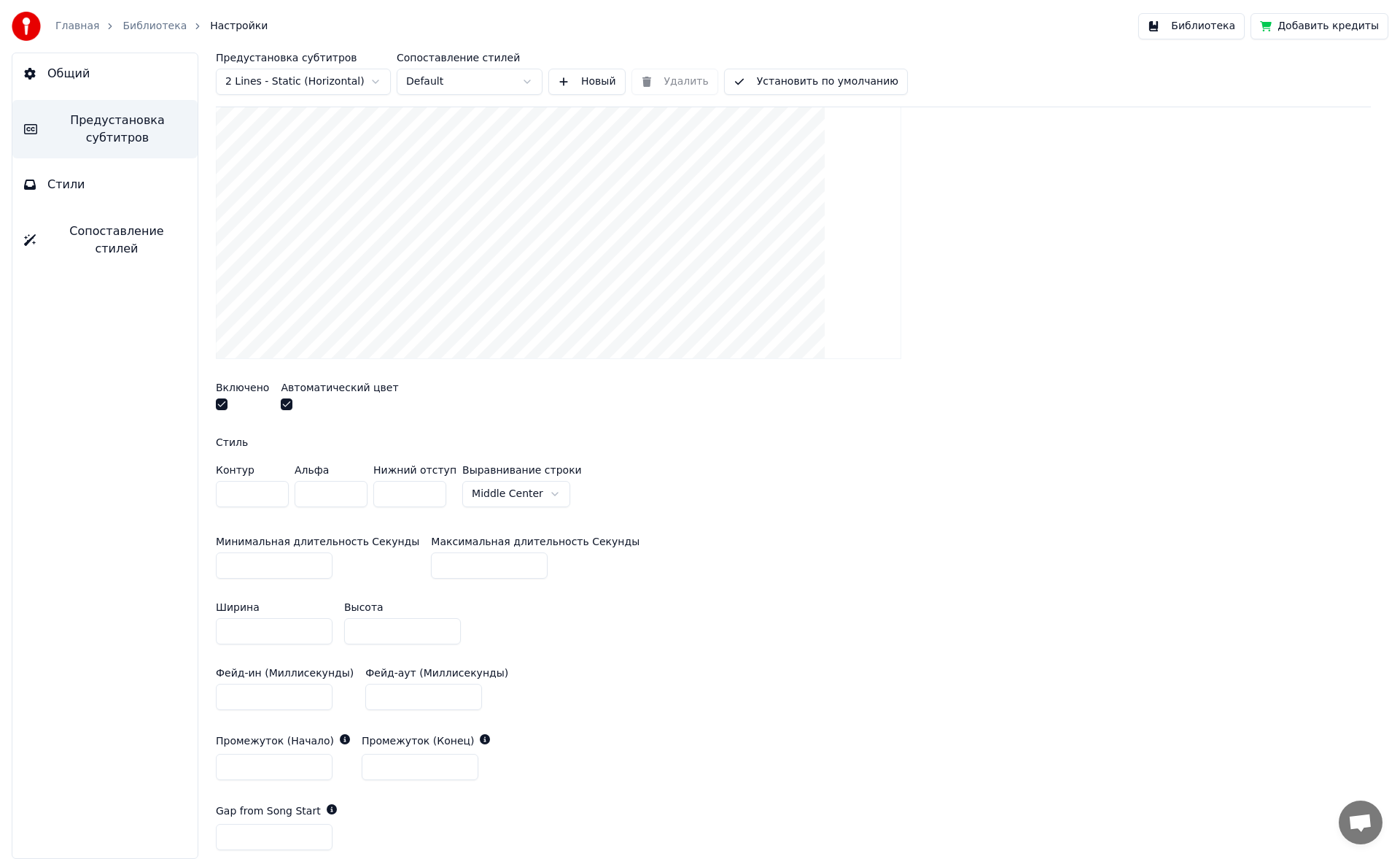
scroll to position [292, 0]
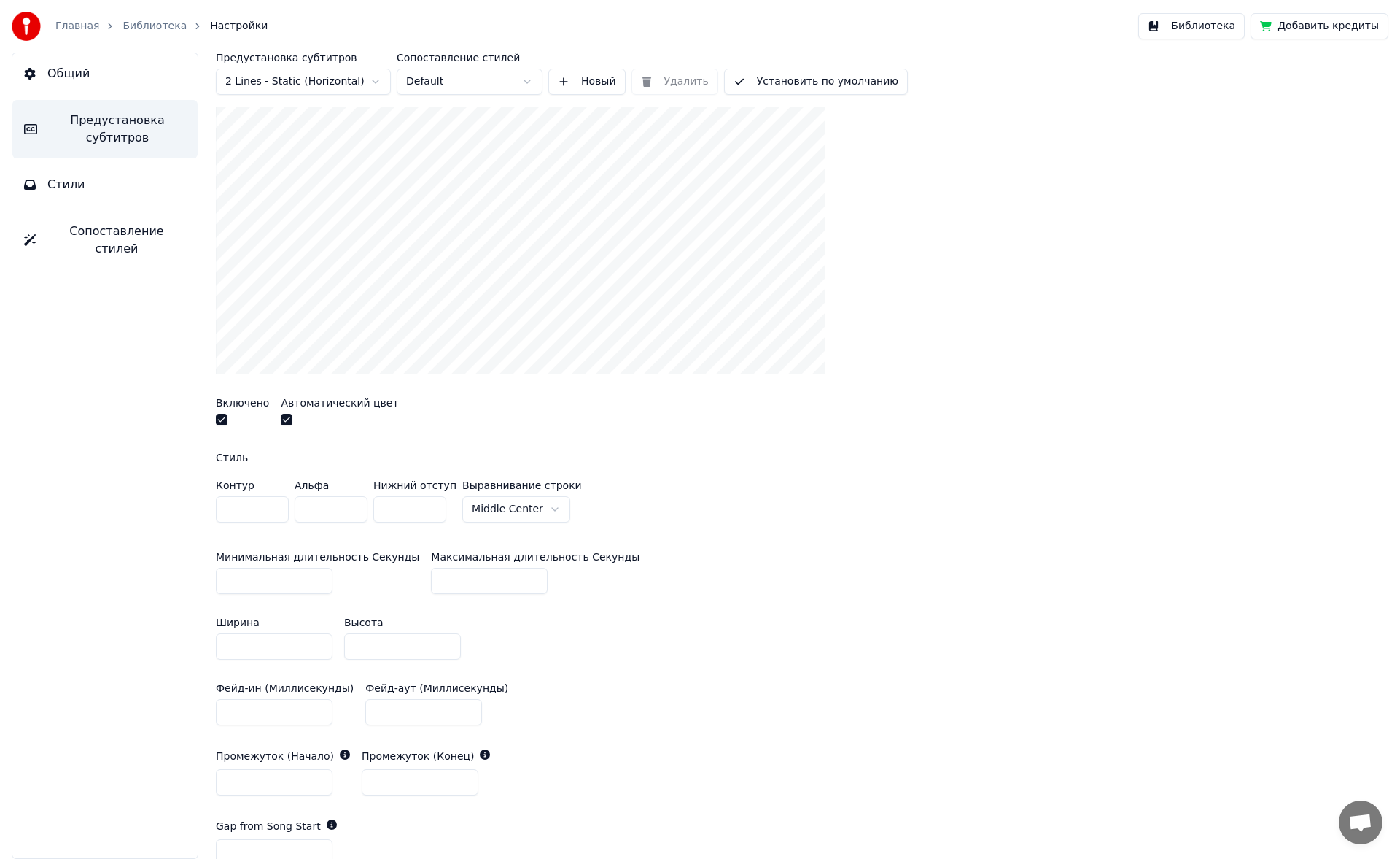
drag, startPoint x: 454, startPoint y: 200, endPoint x: 456, endPoint y: 216, distance: 16.1
click at [458, 219] on video at bounding box center [559, 203] width 686 height 344
click at [428, 409] on input "*" at bounding box center [409, 509] width 73 height 26
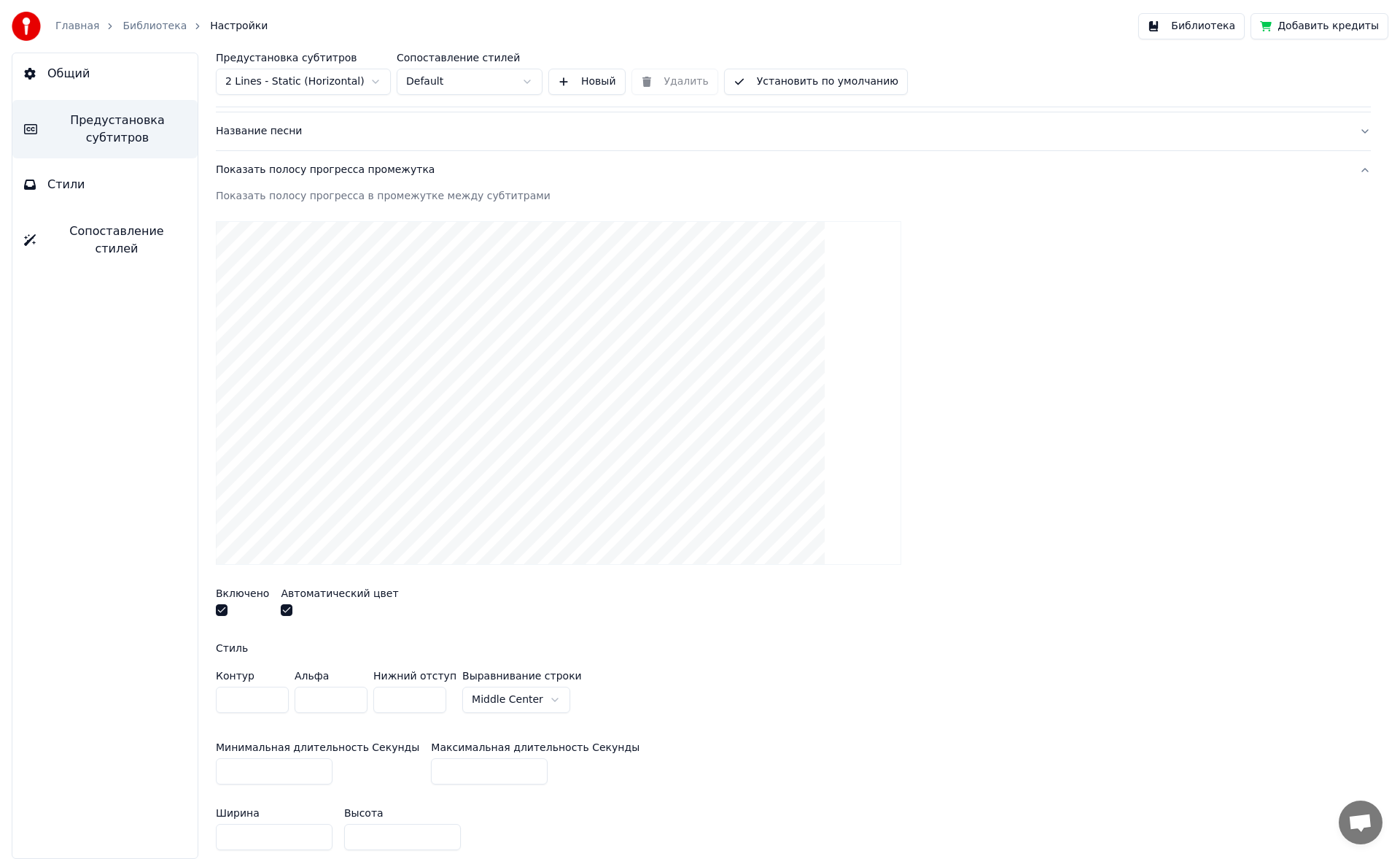
scroll to position [100, 0]
click at [427, 409] on input "*" at bounding box center [409, 701] width 73 height 26
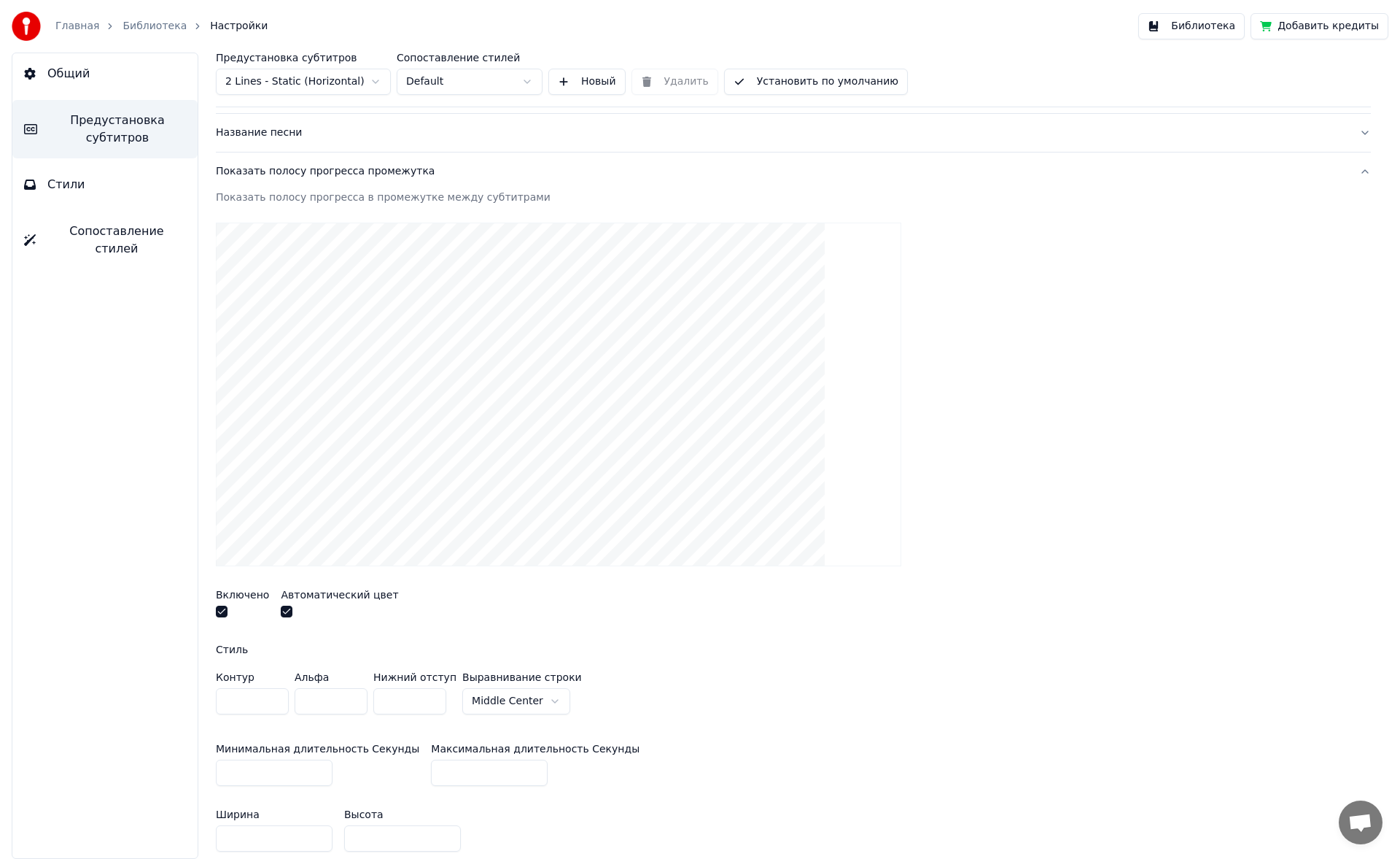
click at [427, 409] on input "*" at bounding box center [409, 701] width 73 height 26
click at [427, 409] on input "**" at bounding box center [409, 701] width 73 height 26
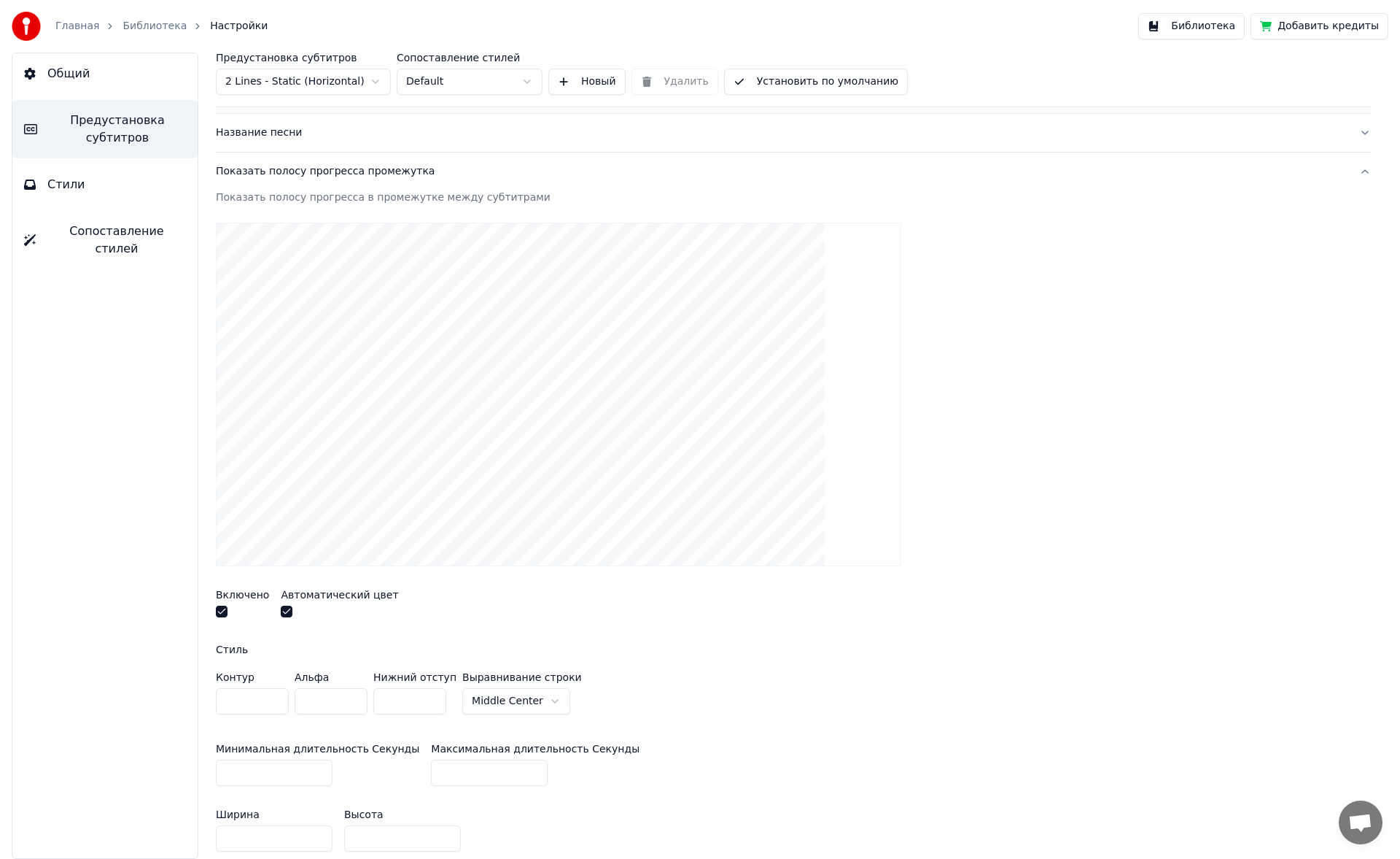
click at [427, 409] on input "**" at bounding box center [409, 701] width 73 height 26
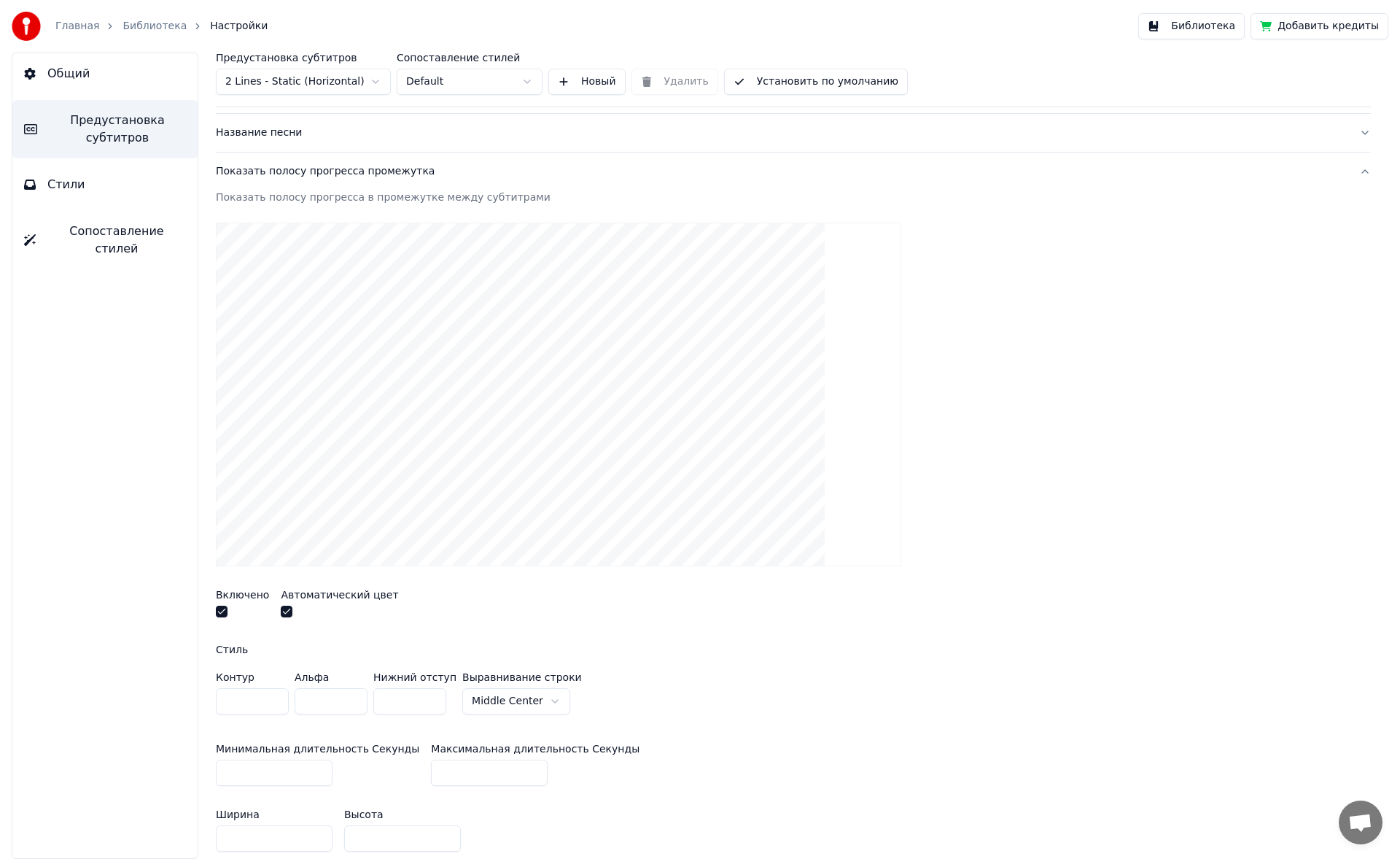
click at [427, 409] on input "**" at bounding box center [409, 701] width 73 height 26
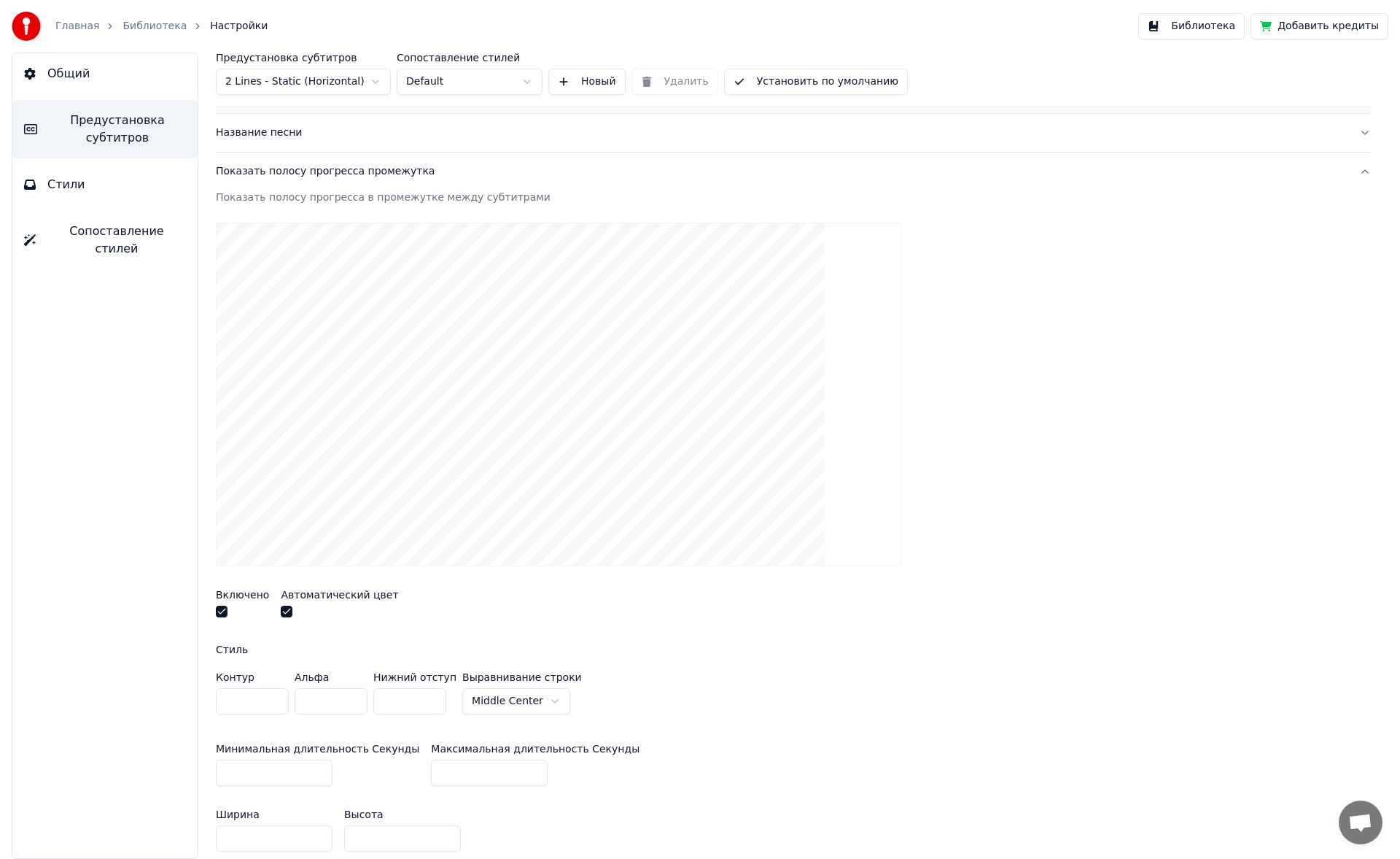
click at [427, 409] on input "**" at bounding box center [409, 701] width 73 height 26
type input "**"
click at [427, 409] on input "**" at bounding box center [409, 701] width 73 height 26
click at [351, 409] on input "***" at bounding box center [331, 701] width 73 height 26
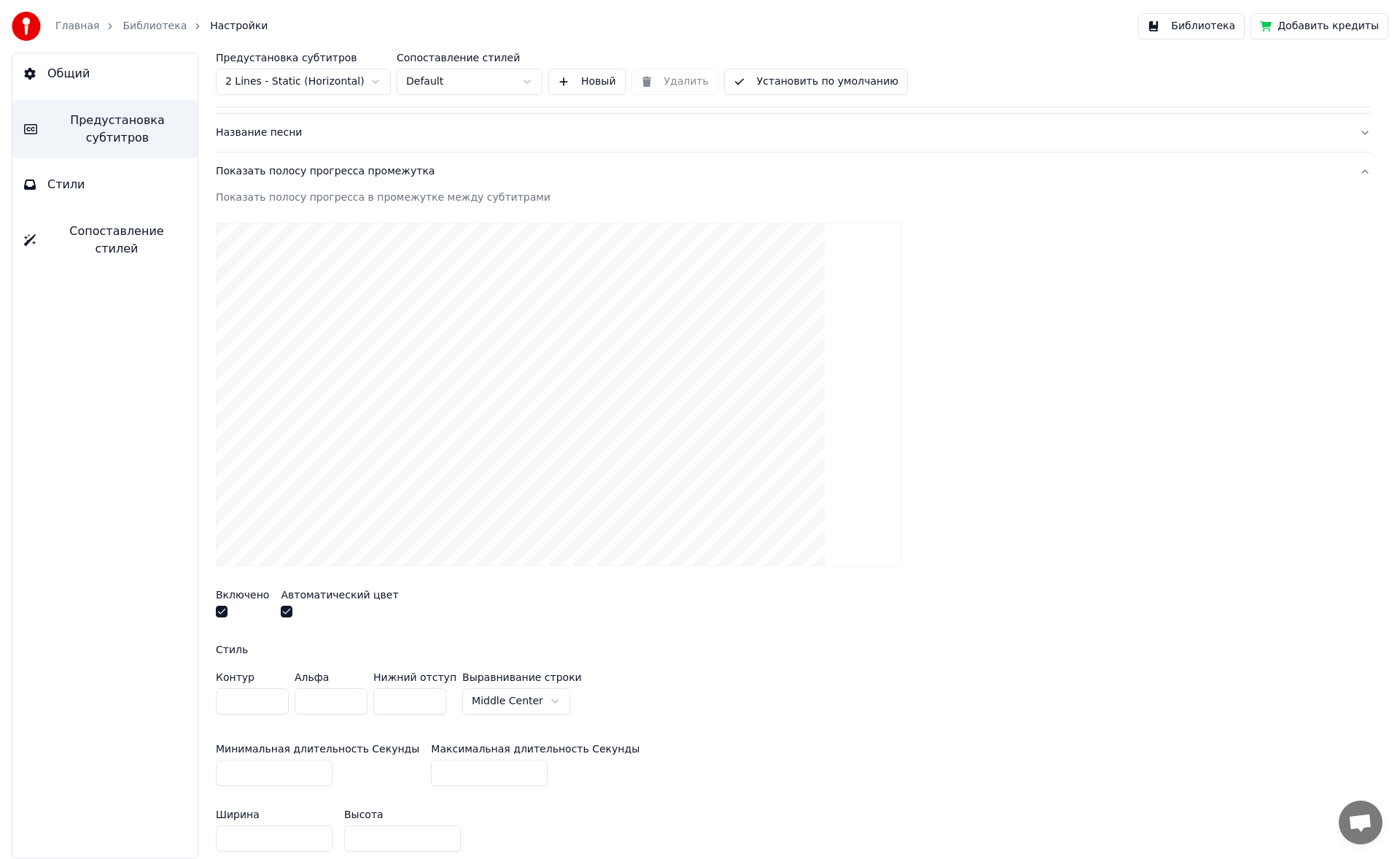
click at [361, 409] on input "***" at bounding box center [331, 701] width 73 height 26
type input "*"
click at [355, 409] on input "*" at bounding box center [331, 701] width 73 height 26
click at [430, 409] on input "***" at bounding box center [409, 701] width 73 height 26
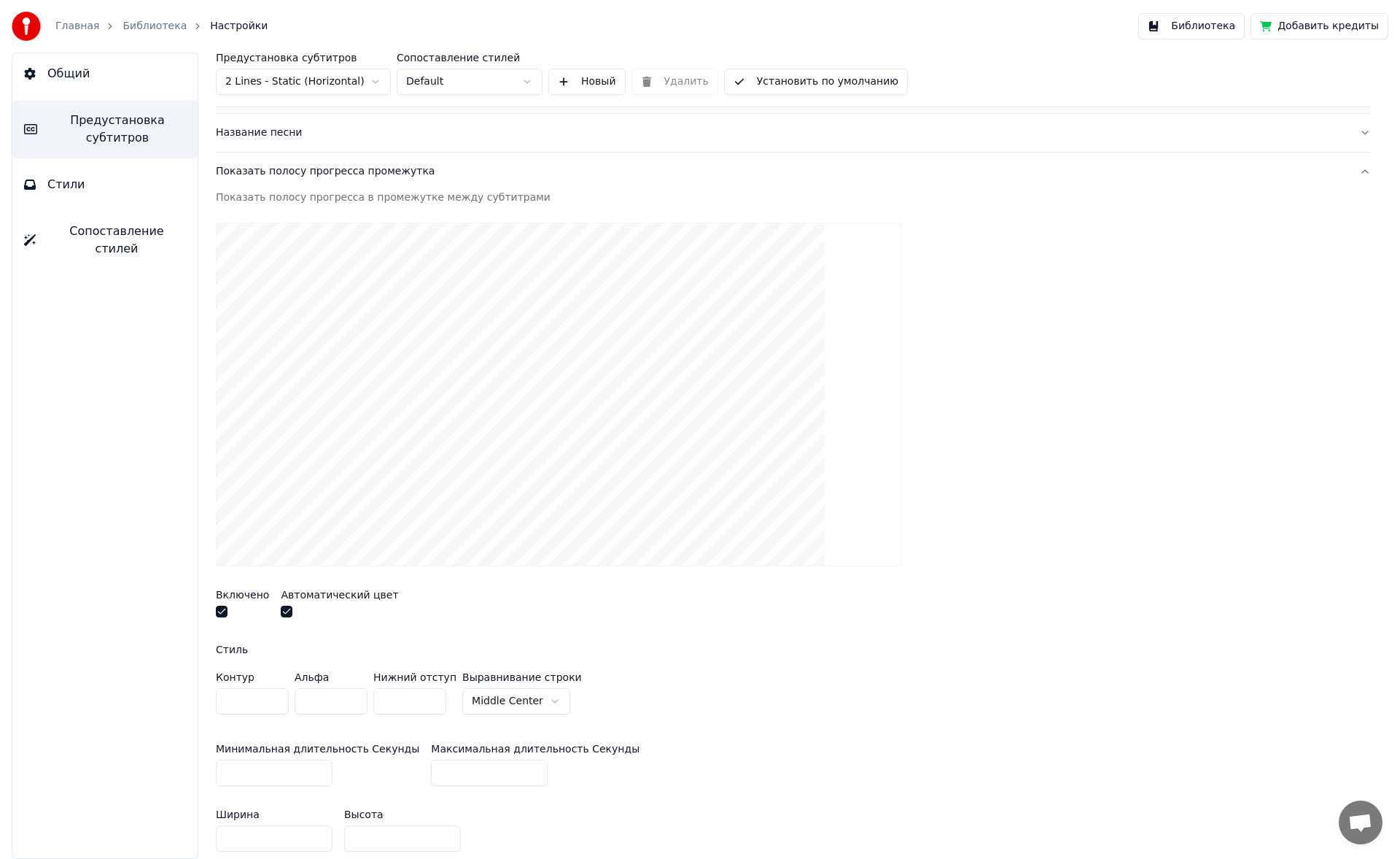
drag, startPoint x: 408, startPoint y: 693, endPoint x: 333, endPoint y: 693, distance: 75.0
click at [333, 409] on div "Контур * Альфа * Нижний отступ *** Выравнивание [GEOGRAPHIC_DATA]" at bounding box center [793, 695] width 1155 height 48
type input "*"
click at [347, 409] on div "Стиль" at bounding box center [793, 649] width 1155 height 10
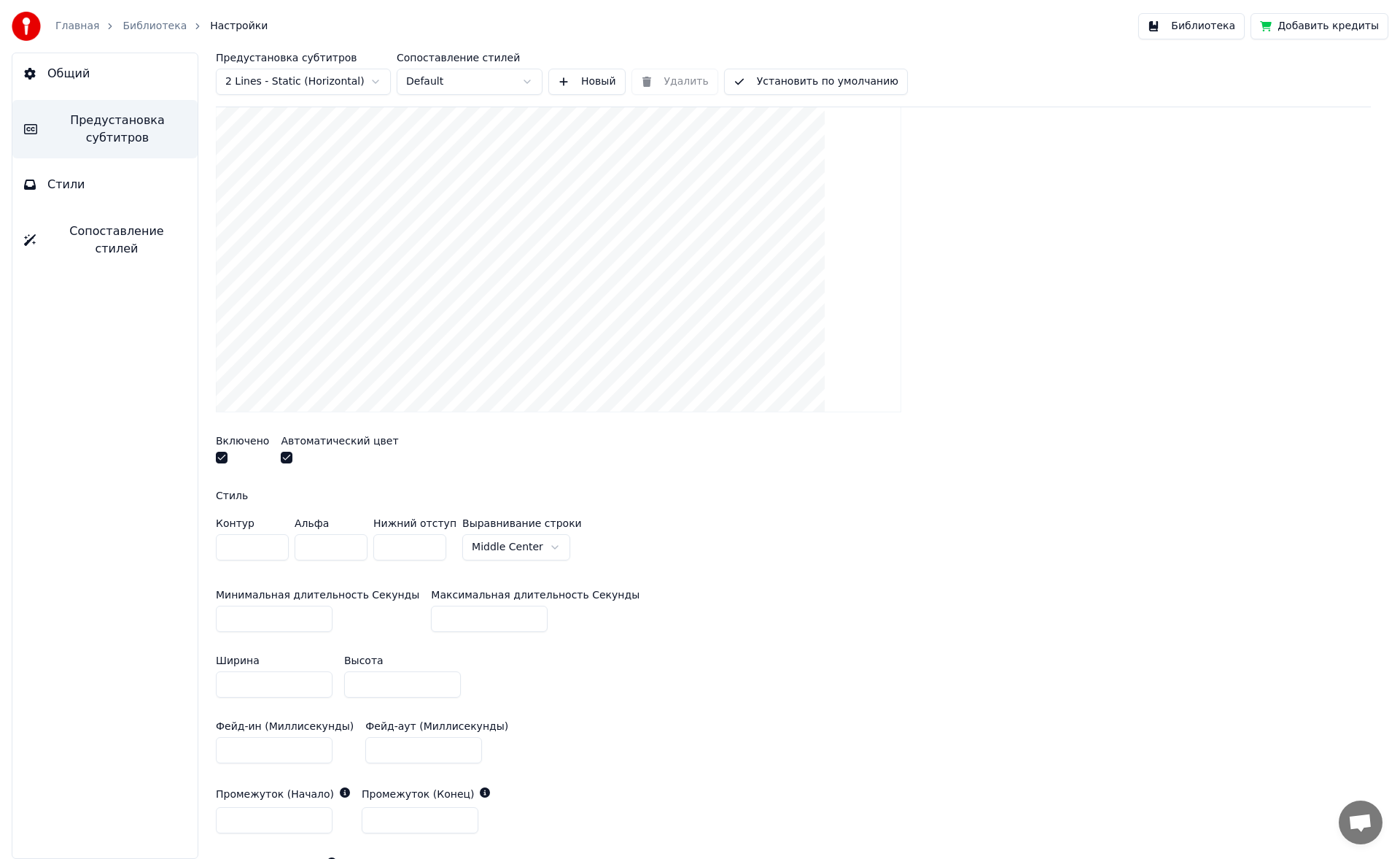
scroll to position [229, 0]
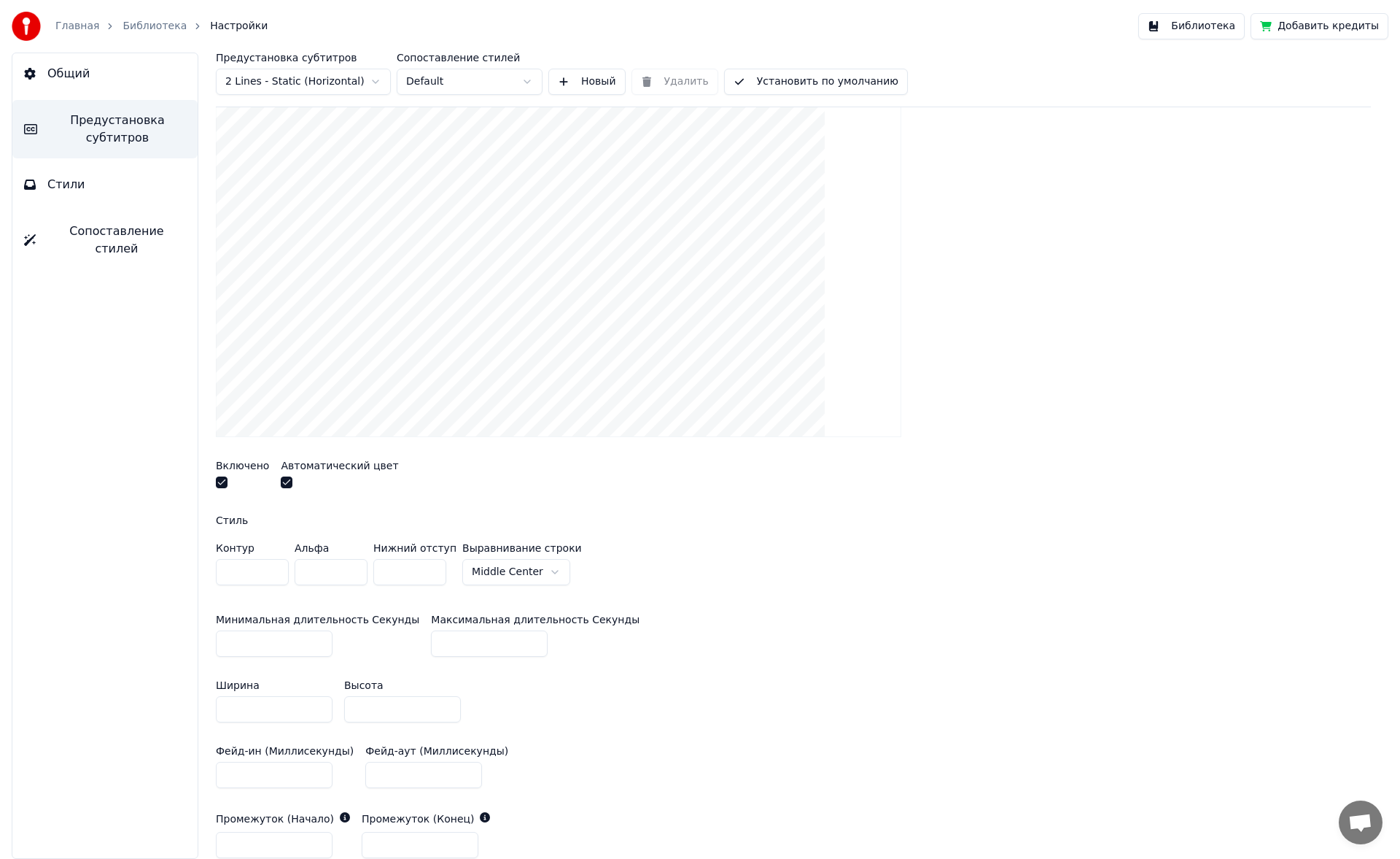
click at [483, 409] on html "Главная Библиотека Настройки Библиотека Добавить кредиты Общий Предустановка су…" at bounding box center [700, 430] width 1400 height 859
click at [571, 409] on html "Главная Библиотека Настройки Библиотека Добавить кредиты Общий Предустановка су…" at bounding box center [700, 430] width 1400 height 859
click at [442, 409] on input "**" at bounding box center [402, 709] width 116 height 26
click at [443, 409] on input "**" at bounding box center [402, 709] width 116 height 26
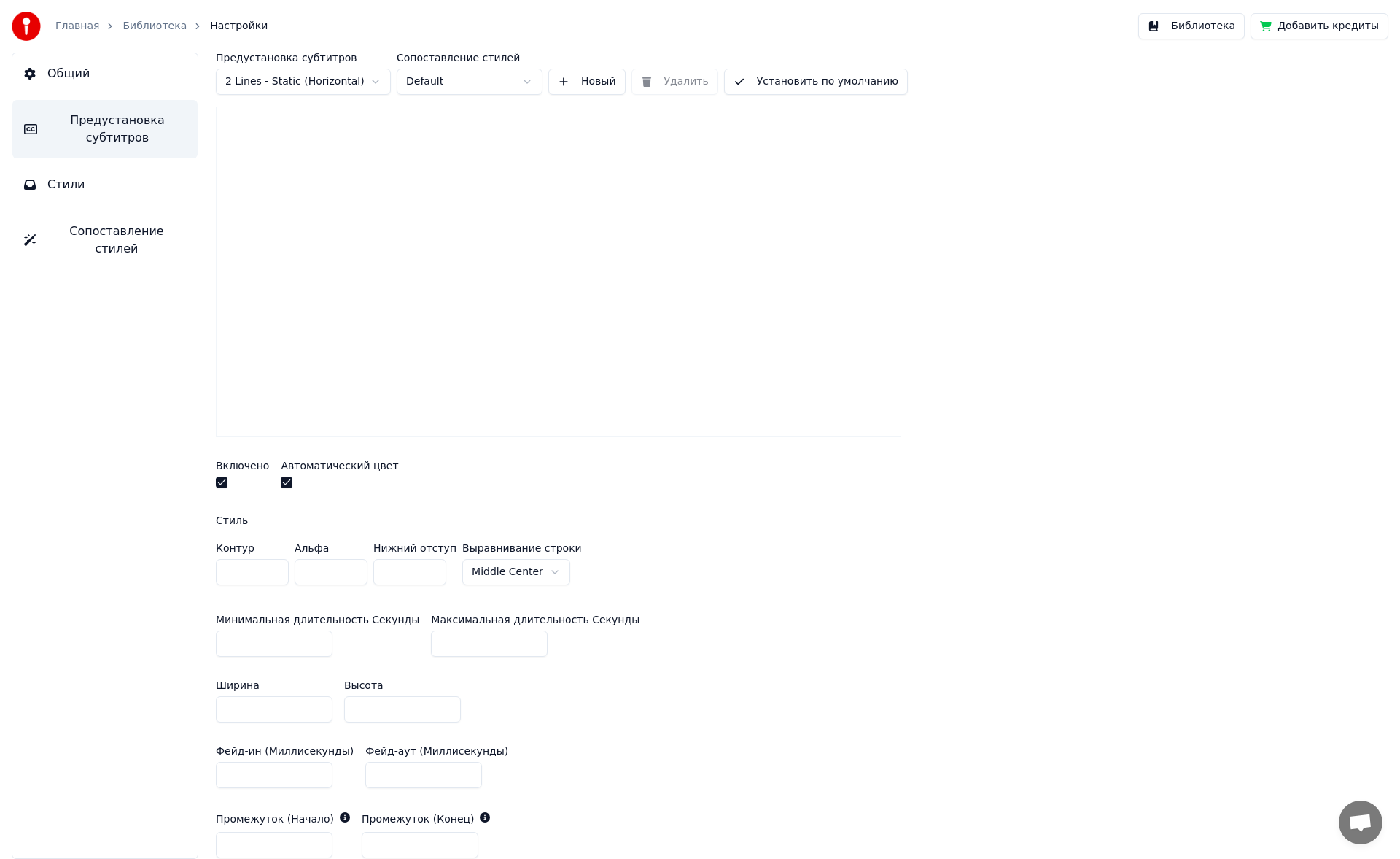
click at [443, 409] on input "**" at bounding box center [402, 709] width 116 height 26
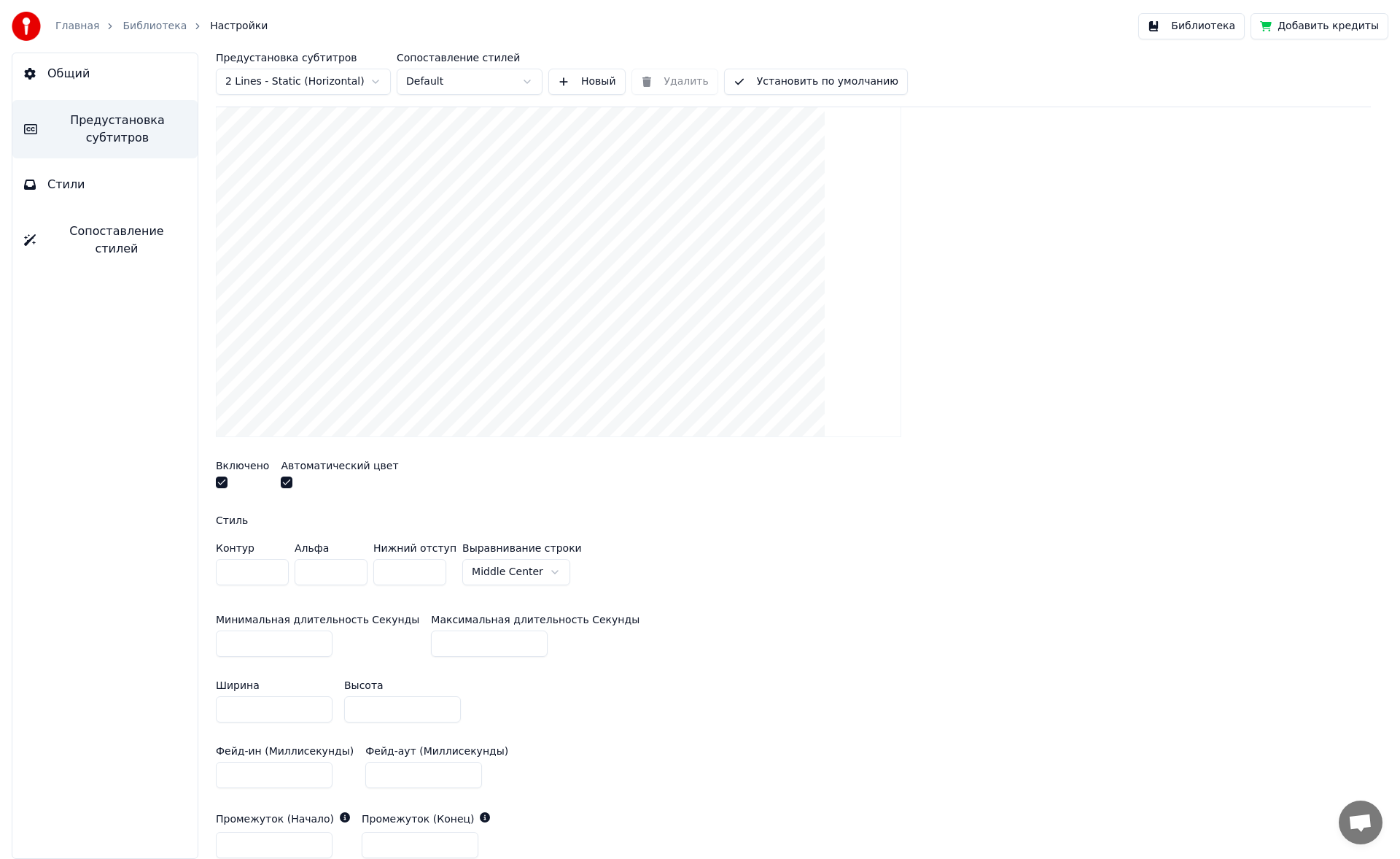
type input "**"
click at [443, 409] on input "**" at bounding box center [402, 709] width 116 height 26
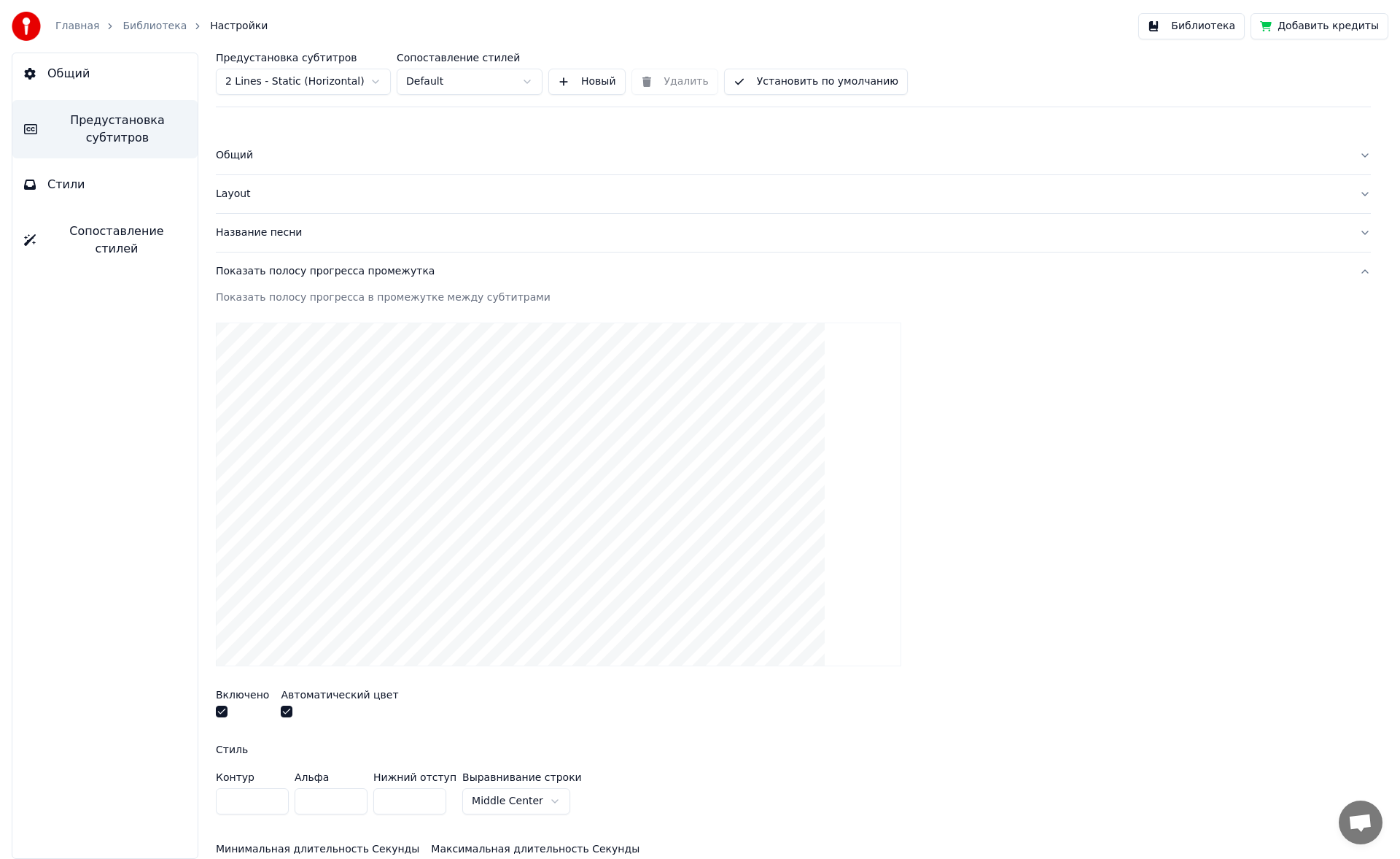
click at [142, 30] on link "Библиотека" at bounding box center [155, 26] width 65 height 15
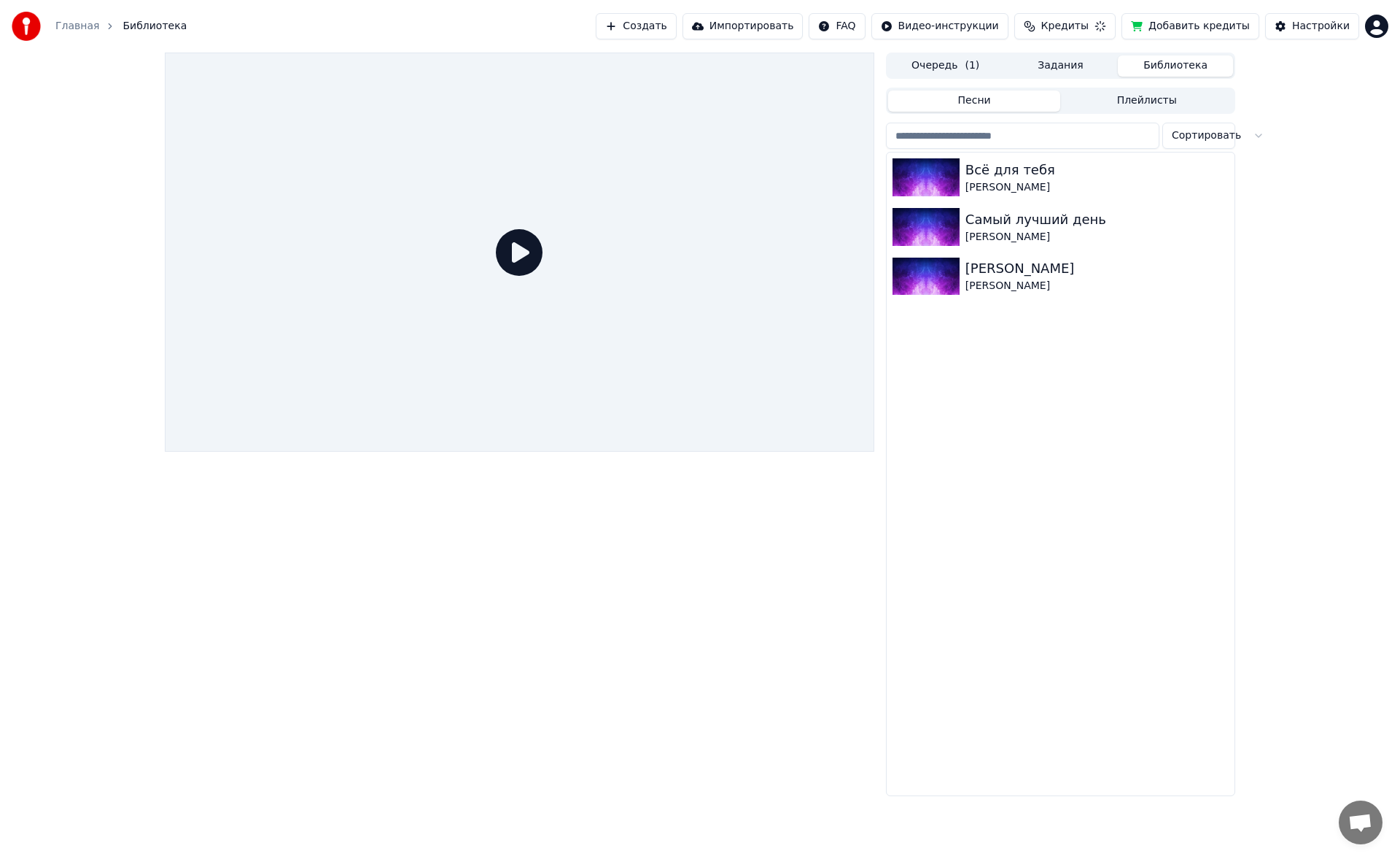
click at [514, 266] on icon at bounding box center [519, 252] width 46 height 46
click at [571, 160] on div "Всё для тебя" at bounding box center [1089, 170] width 248 height 20
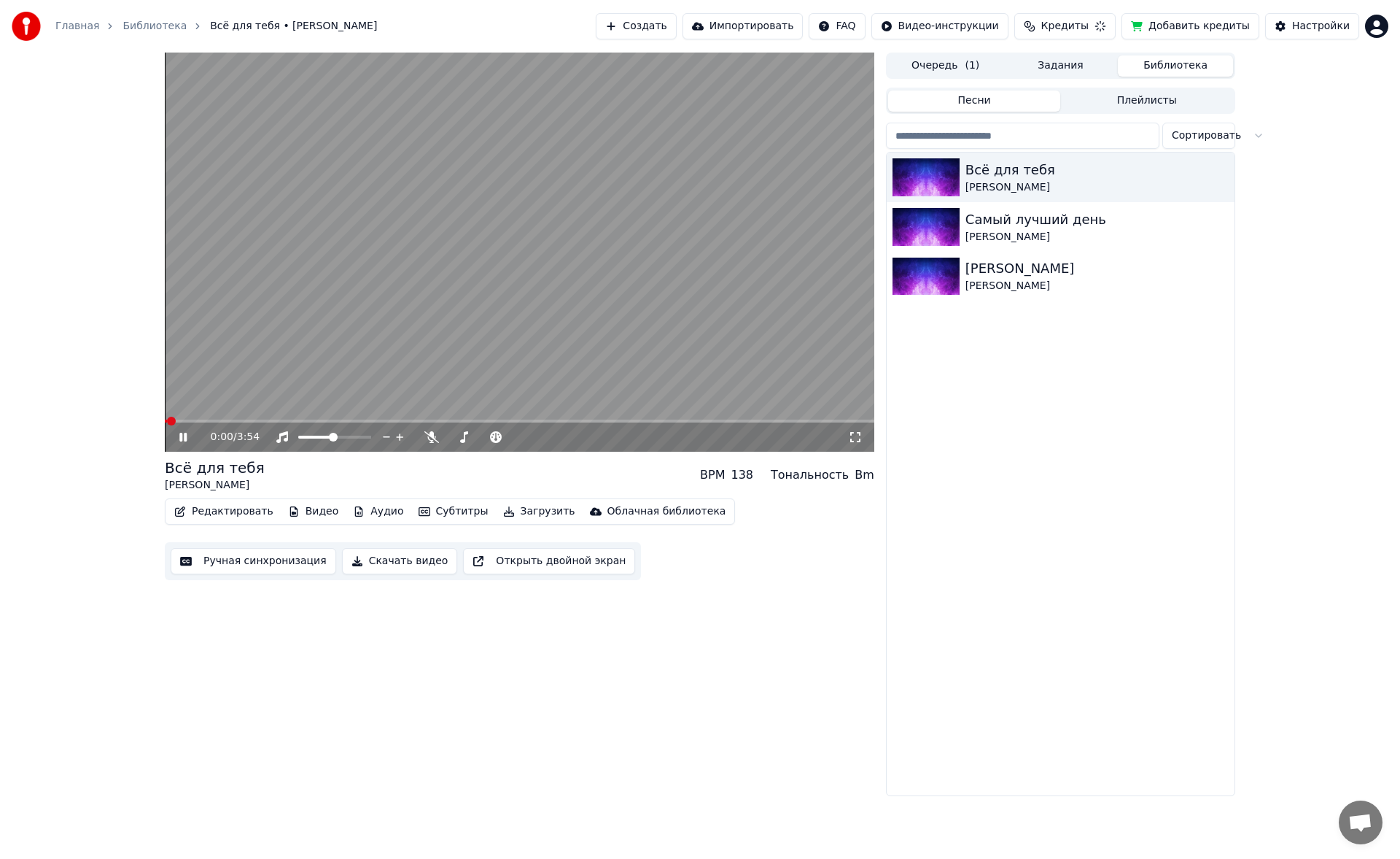
click at [261, 409] on video at bounding box center [519, 252] width 710 height 399
click at [256, 409] on div "0:00 / 3:54" at bounding box center [519, 437] width 710 height 29
click at [256, 409] on span at bounding box center [519, 420] width 710 height 3
click at [217, 409] on span at bounding box center [210, 420] width 91 height 3
click at [186, 409] on span at bounding box center [190, 420] width 52 height 3
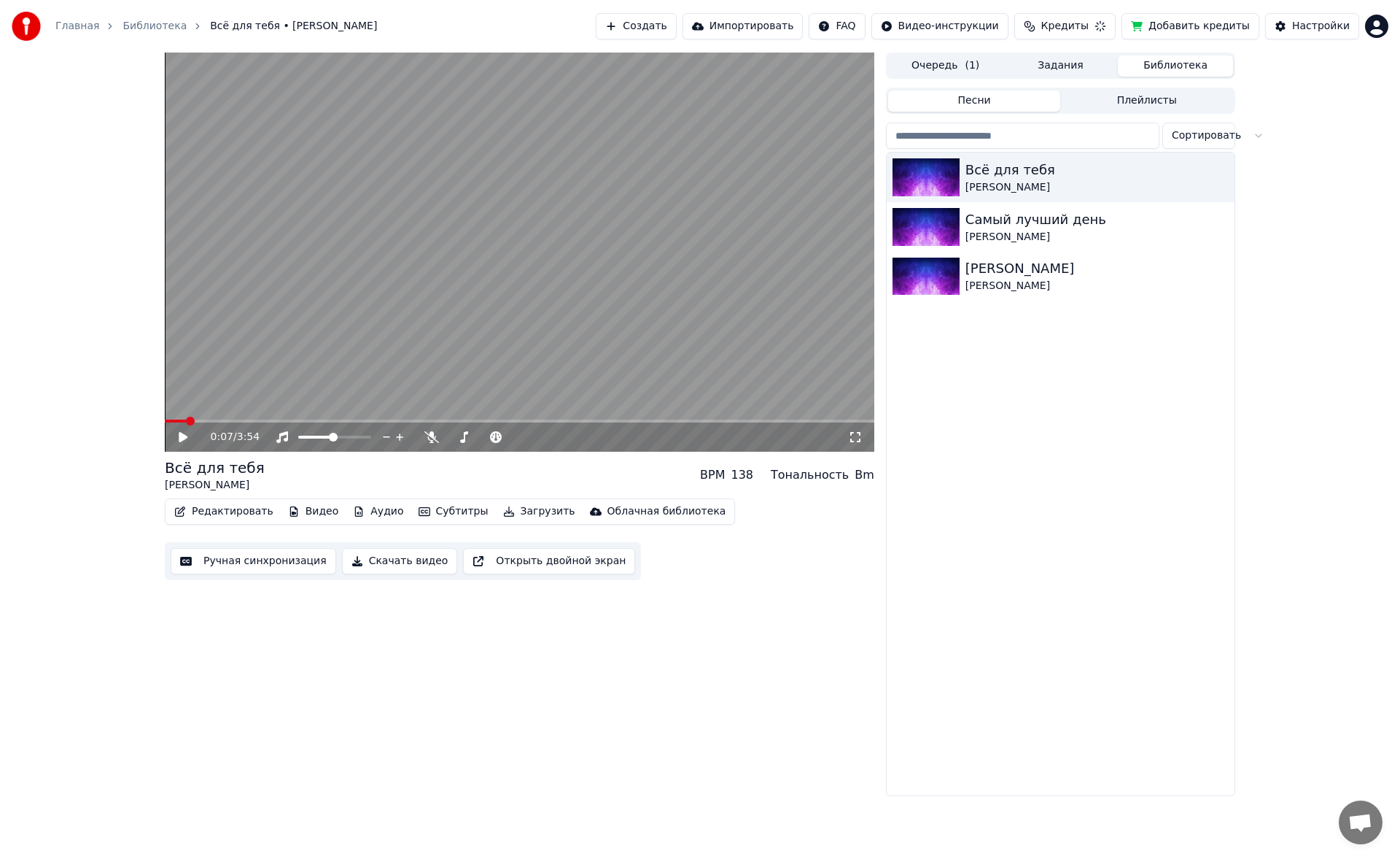
click at [186, 409] on span at bounding box center [190, 421] width 9 height 9
click at [221, 409] on span at bounding box center [519, 420] width 710 height 3
click at [182, 409] on icon at bounding box center [183, 437] width 9 height 10
click at [246, 409] on span at bounding box center [211, 420] width 94 height 3
click at [235, 409] on video at bounding box center [519, 252] width 710 height 399
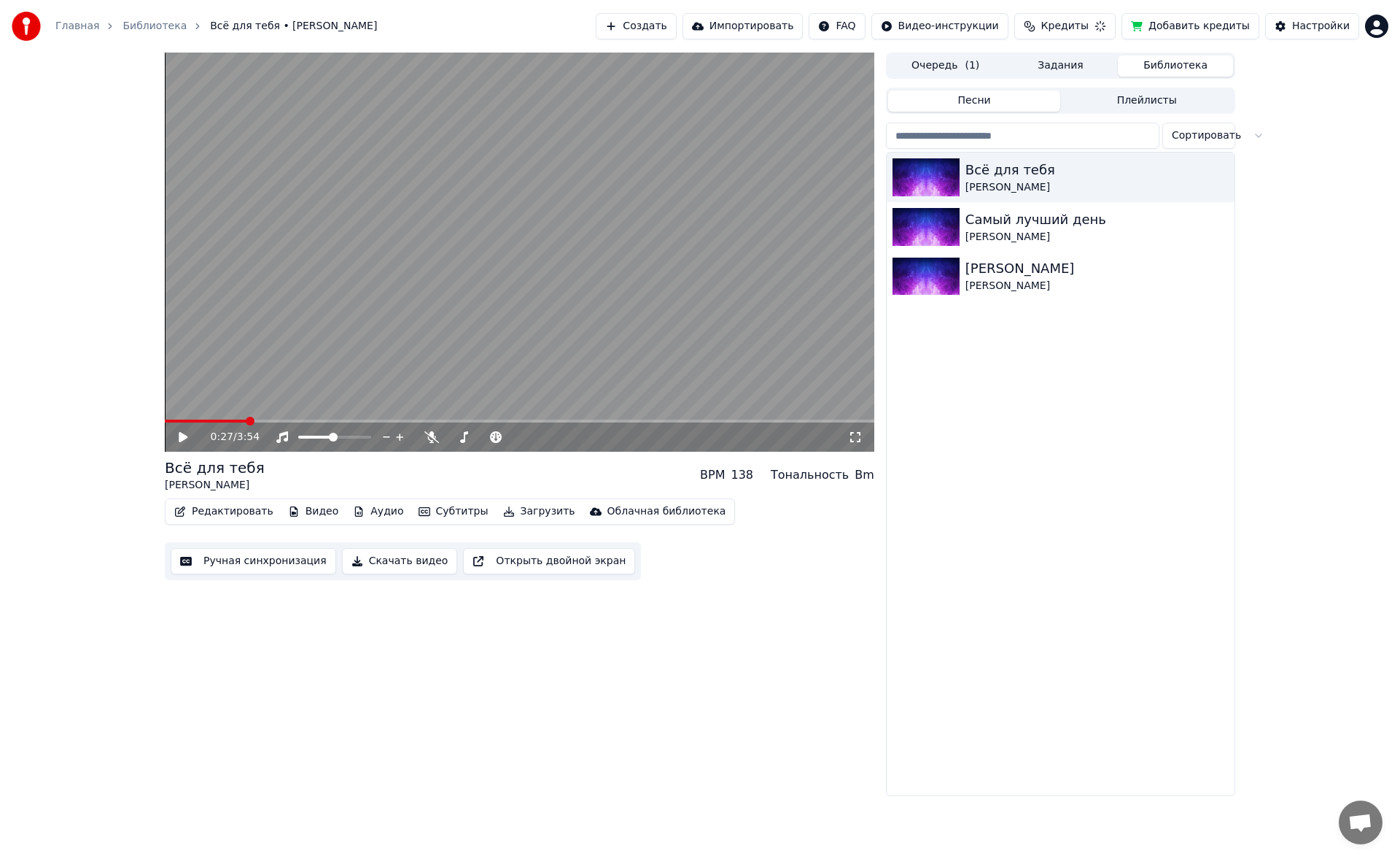
click at [232, 409] on span at bounding box center [206, 420] width 82 height 3
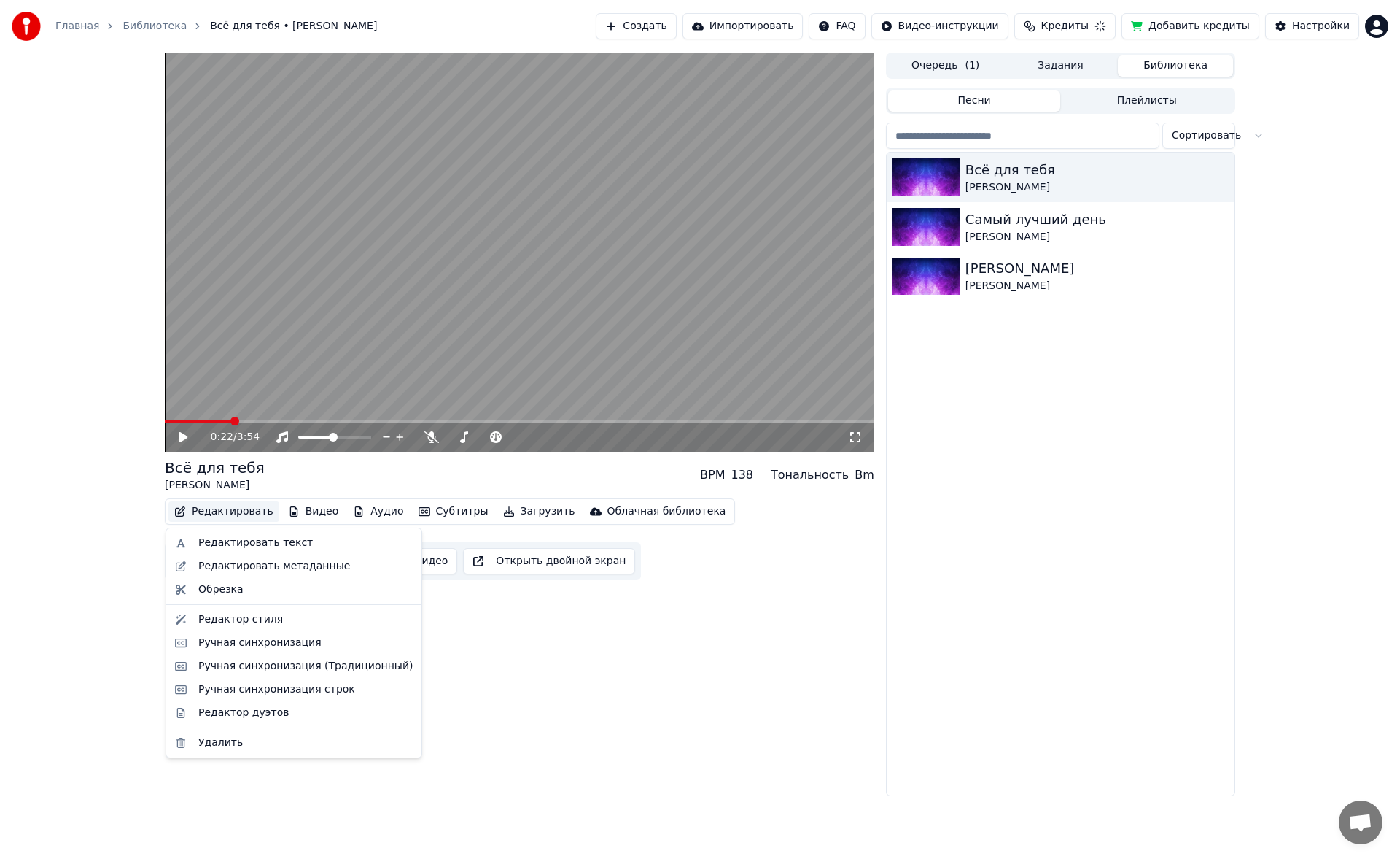
click at [220, 409] on button "Редактировать" at bounding box center [224, 511] width 111 height 20
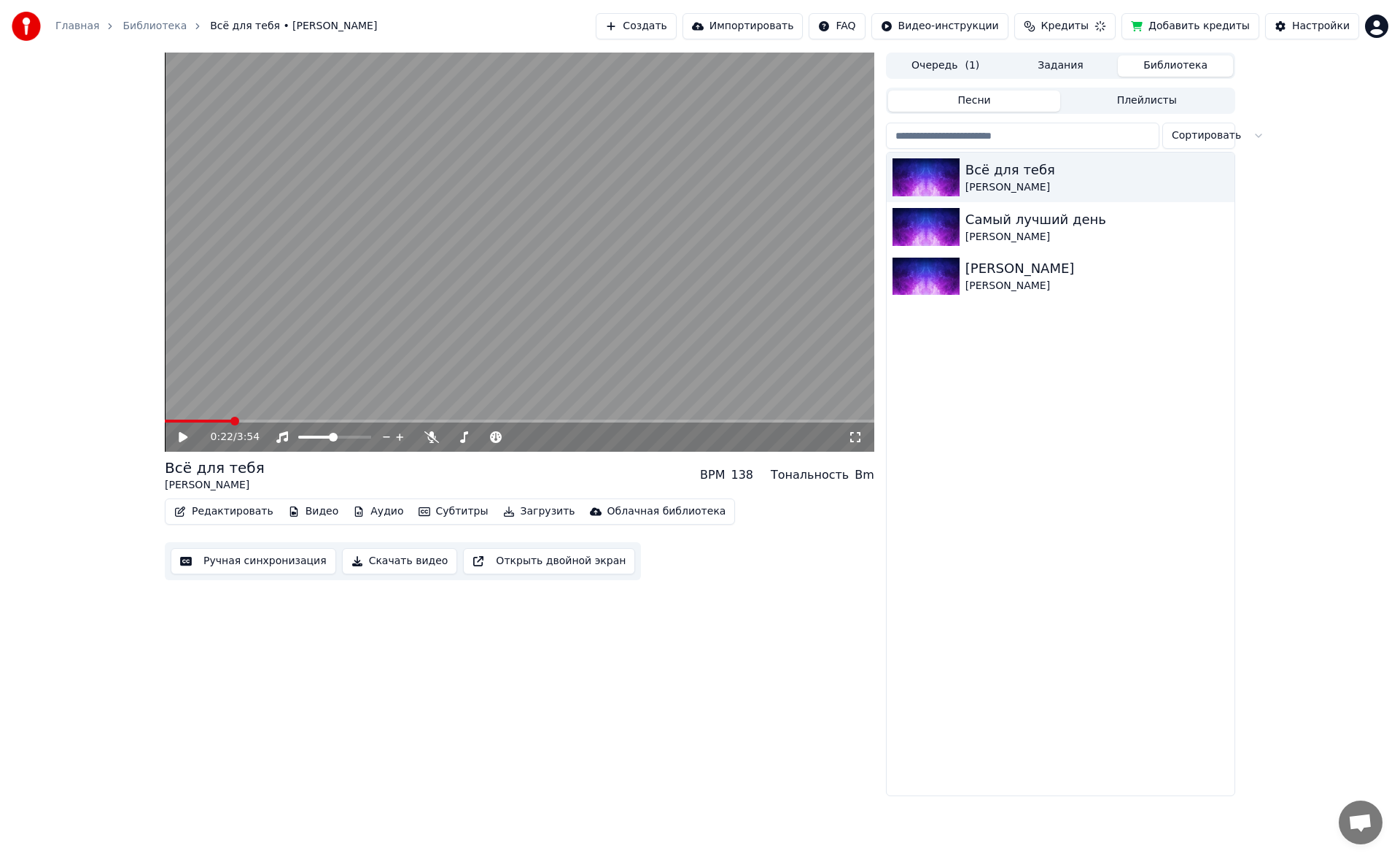
click at [181, 409] on icon at bounding box center [183, 437] width 9 height 10
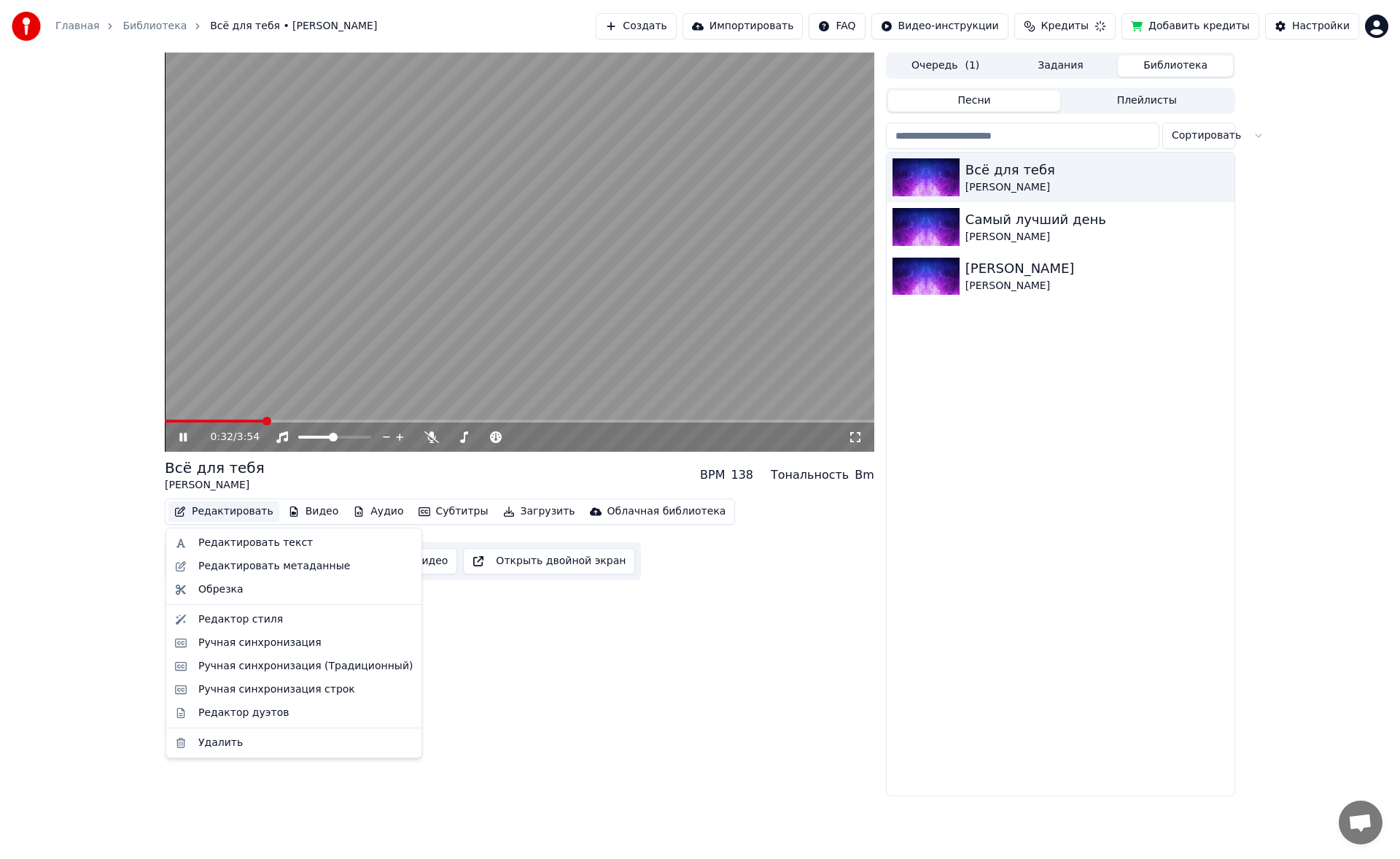
click at [213, 409] on button "Редактировать" at bounding box center [224, 511] width 111 height 20
click at [236, 409] on div "Редактор стиля" at bounding box center [294, 620] width 249 height 24
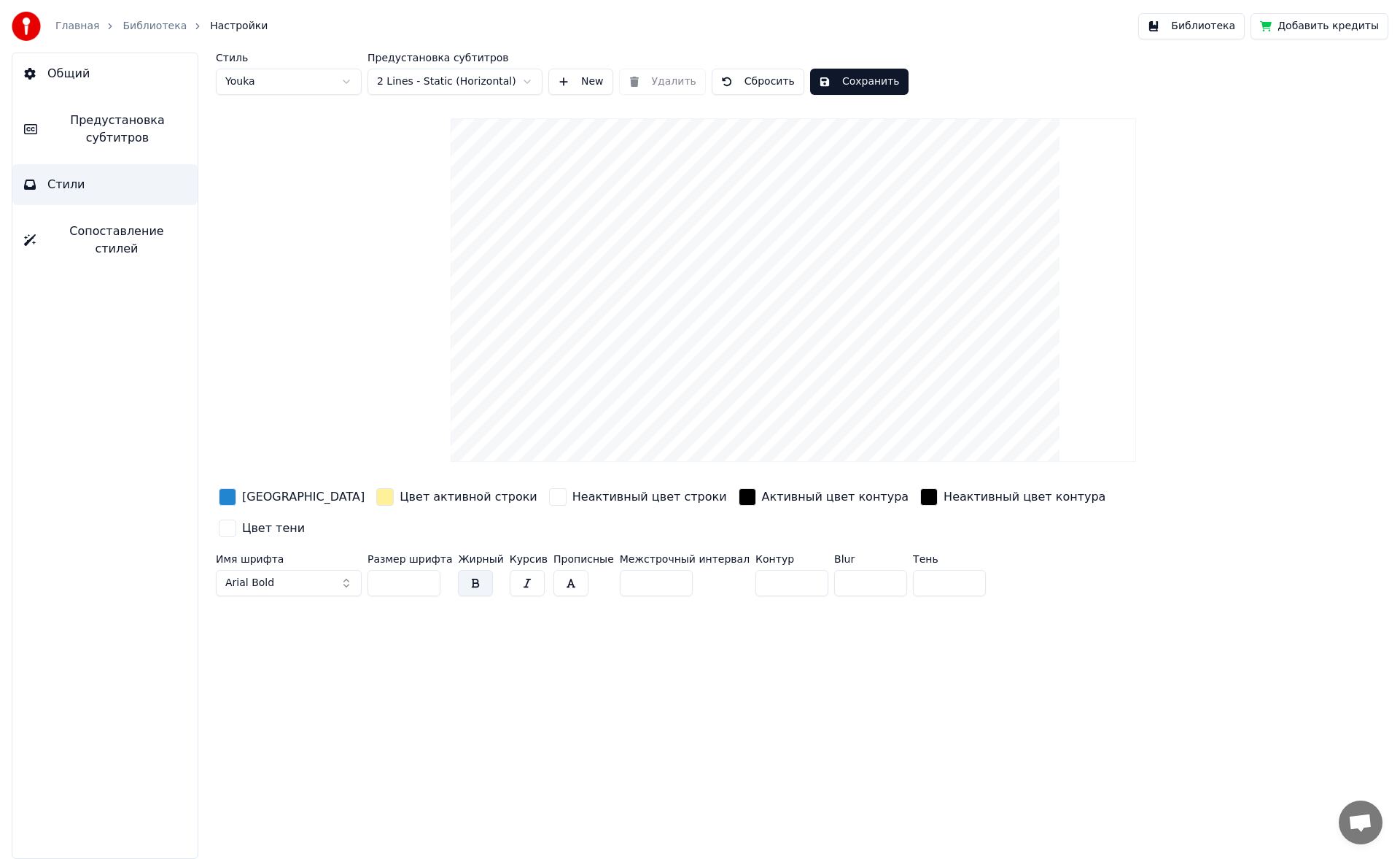
click at [141, 116] on span "Предустановка субтитров" at bounding box center [117, 129] width 137 height 35
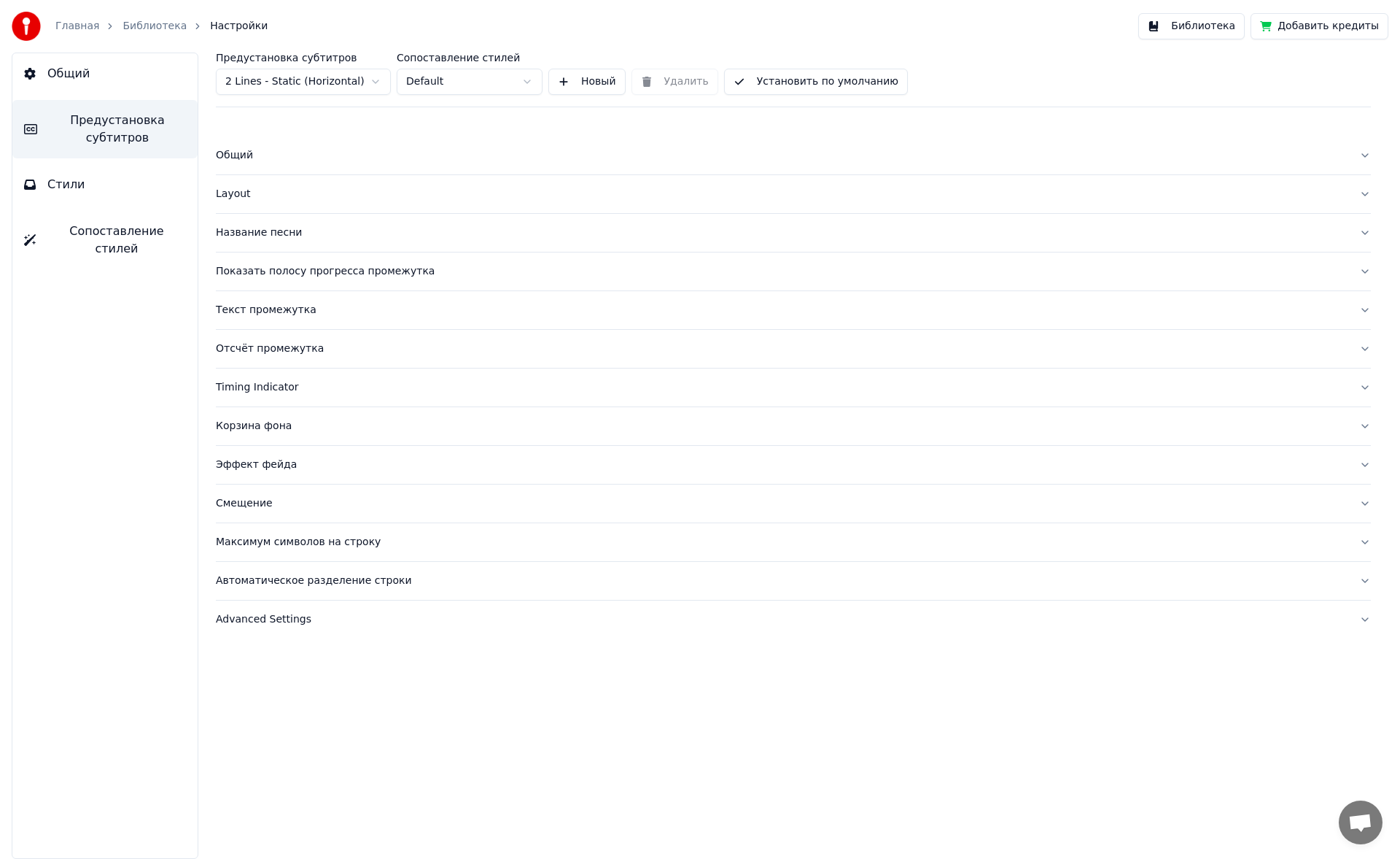
click at [265, 278] on button "Показать полосу прогресса промежутка" at bounding box center [793, 271] width 1155 height 38
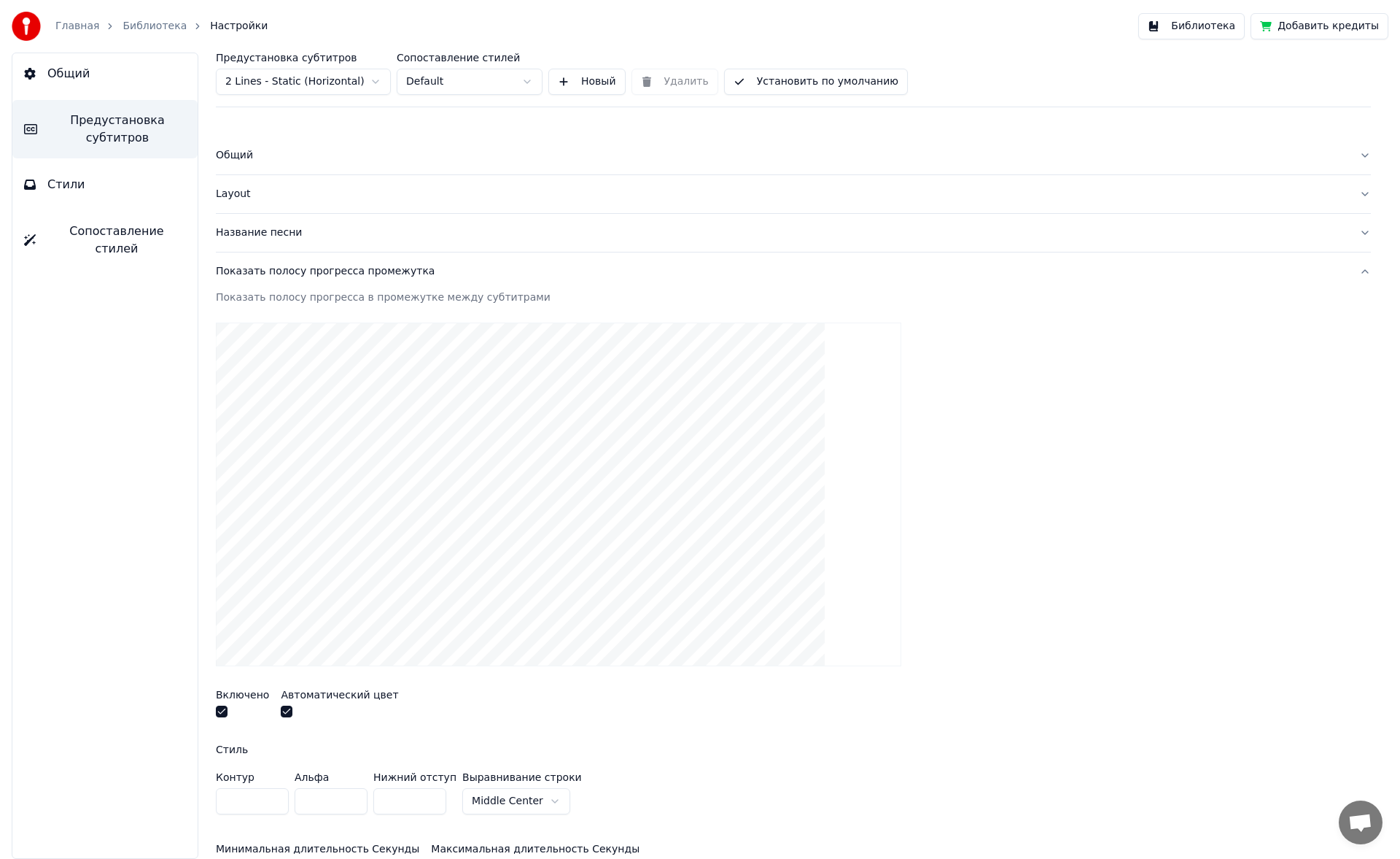
click at [227, 409] on button "button" at bounding box center [221, 711] width 12 height 12
click at [130, 21] on link "Библиотека" at bounding box center [155, 26] width 65 height 15
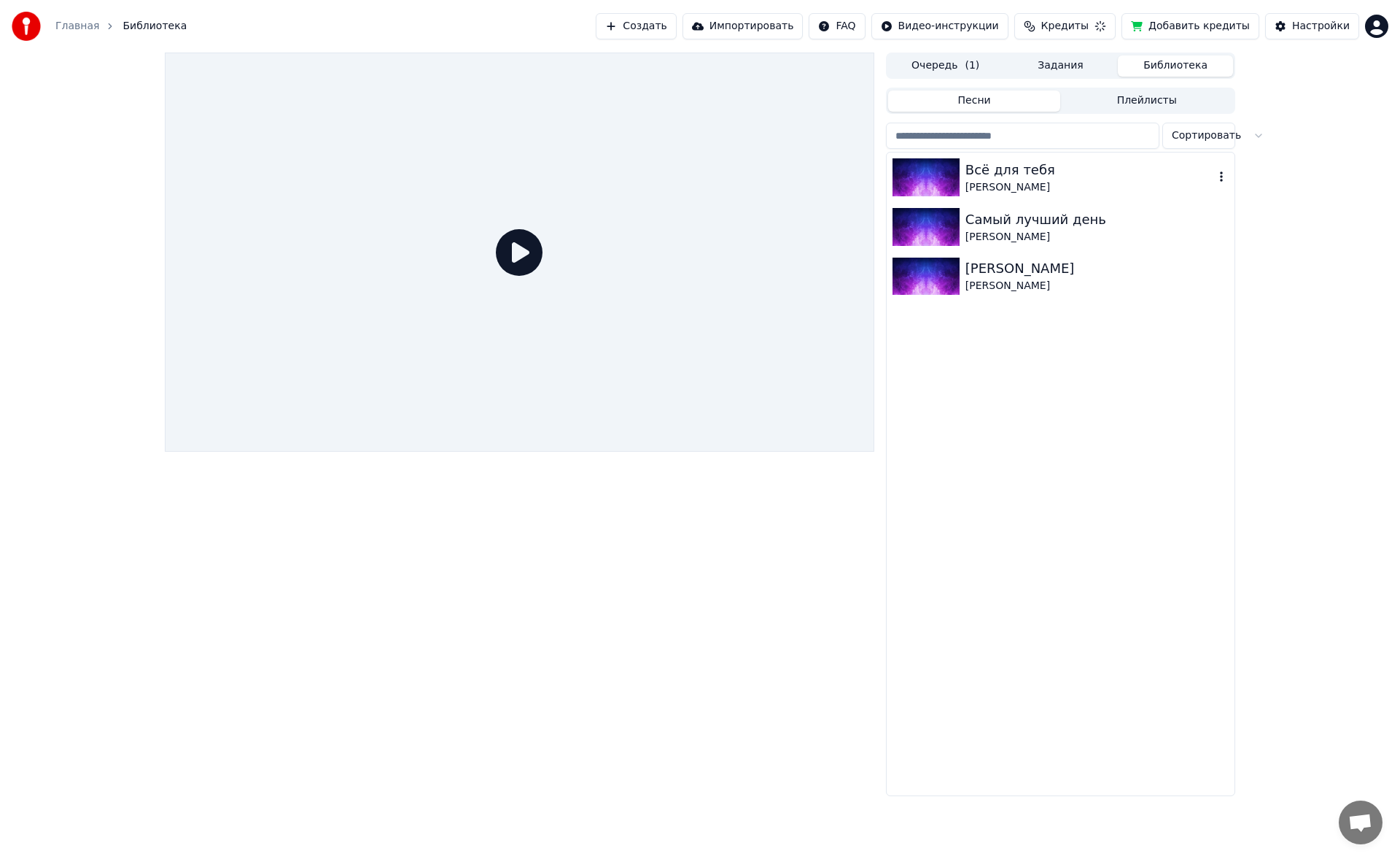
click at [571, 188] on div "[PERSON_NAME]" at bounding box center [1089, 187] width 248 height 15
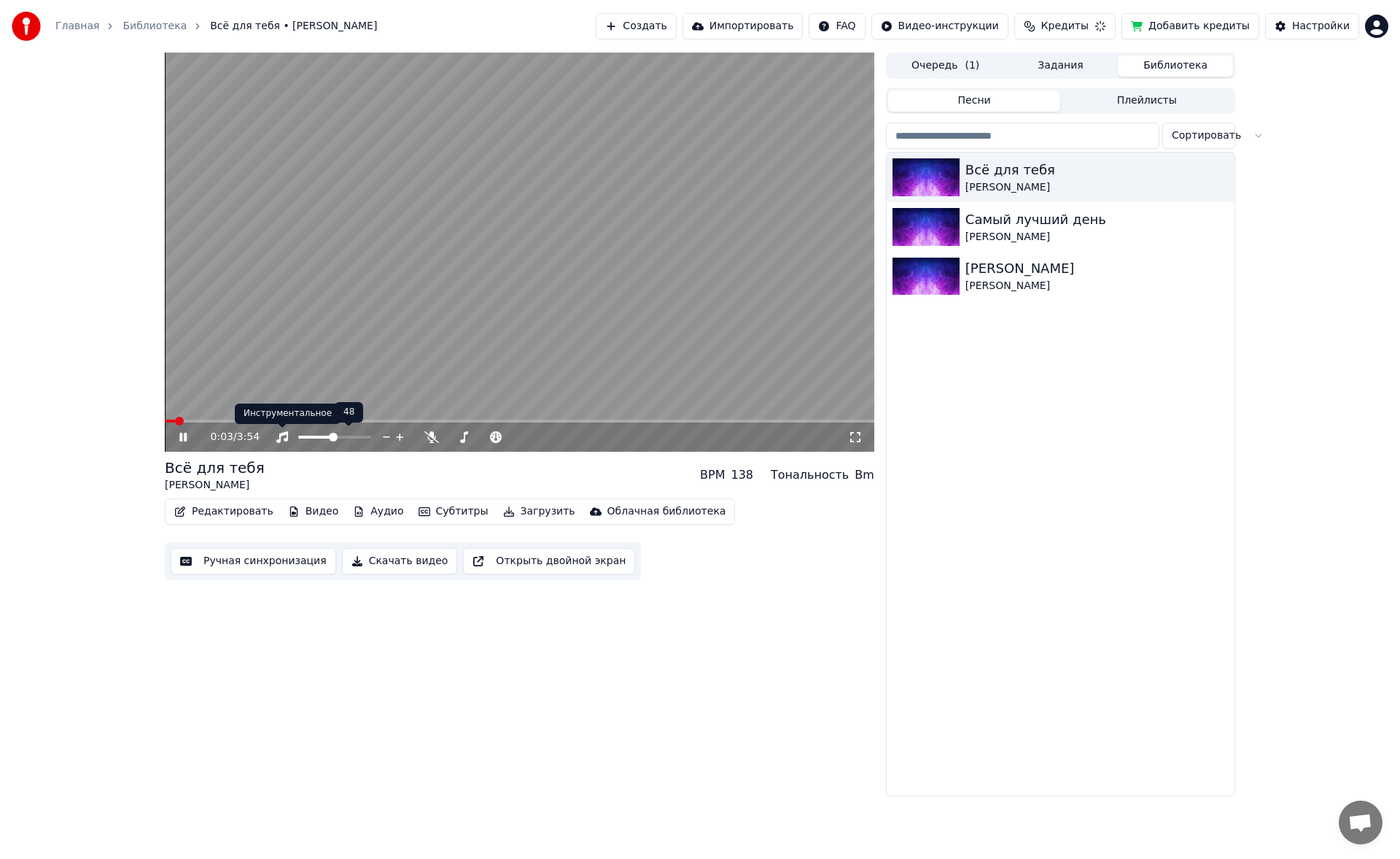
click at [248, 409] on div "Инструментальное Инструментальное" at bounding box center [287, 413] width 106 height 20
click at [260, 409] on div "Инструментальное Инструментальное" at bounding box center [287, 413] width 106 height 20
click at [231, 409] on span at bounding box center [519, 420] width 710 height 3
click at [250, 409] on span at bounding box center [519, 420] width 710 height 3
click at [263, 409] on span at bounding box center [519, 420] width 710 height 3
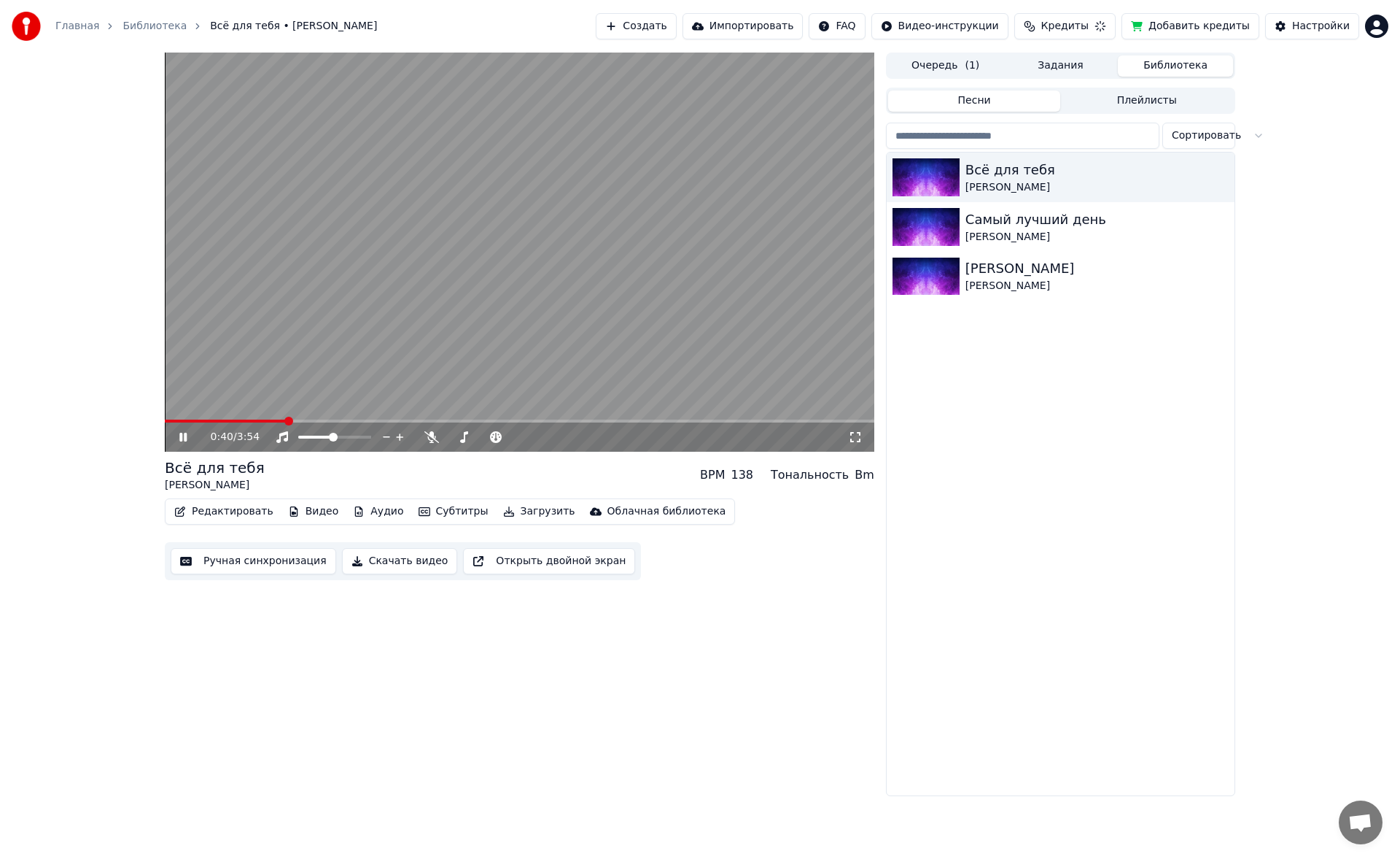
click at [287, 409] on span at bounding box center [519, 420] width 710 height 3
click at [273, 409] on video at bounding box center [519, 252] width 710 height 399
click at [265, 409] on span at bounding box center [215, 420] width 100 height 3
click at [252, 409] on span at bounding box center [208, 420] width 87 height 3
click at [235, 409] on span at bounding box center [199, 420] width 70 height 3
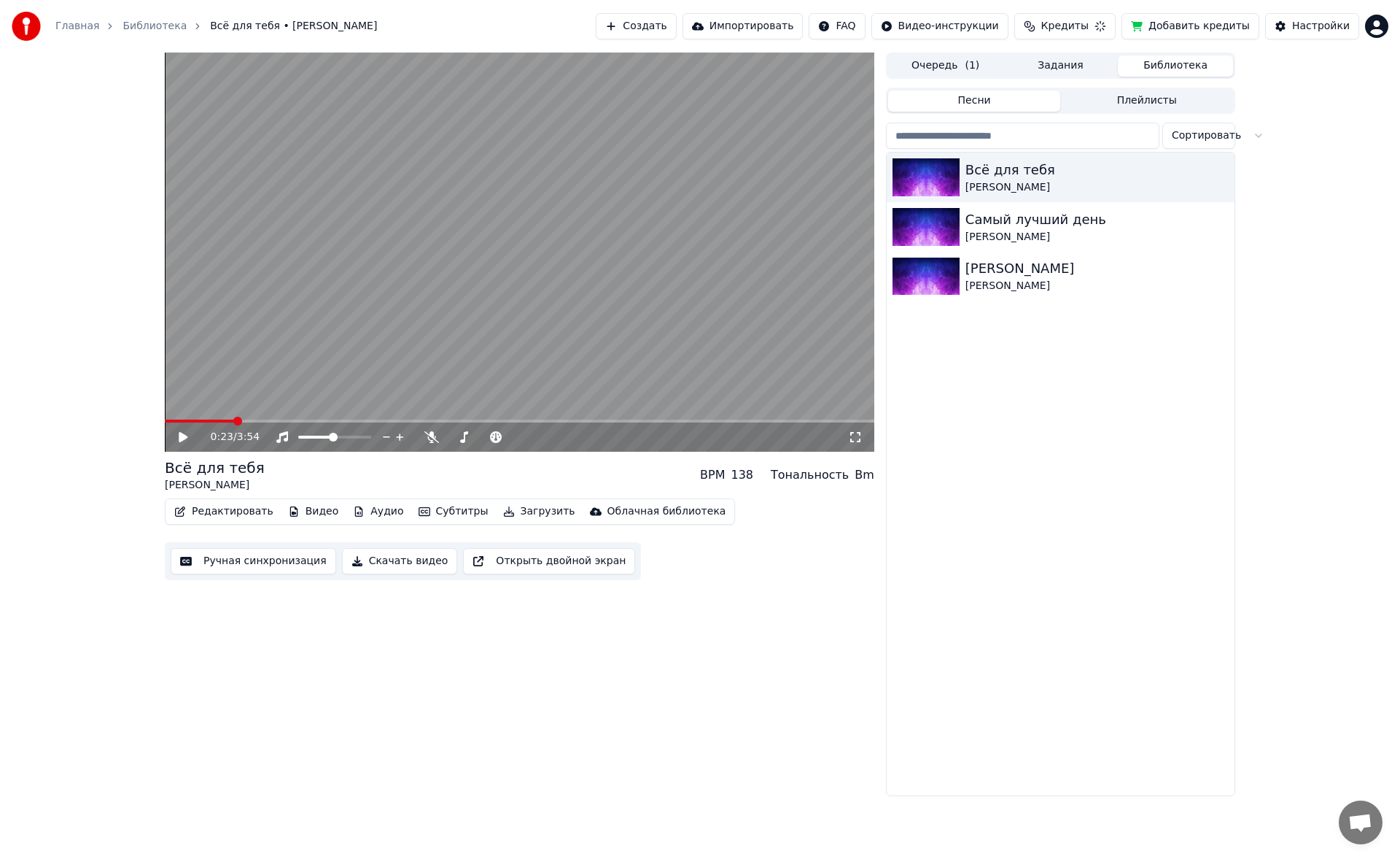
click at [221, 409] on div "0:23 / 3:54" at bounding box center [519, 437] width 710 height 29
click at [188, 409] on icon at bounding box center [194, 437] width 35 height 12
click at [571, 215] on div "Самый лучший день" at bounding box center [1089, 219] width 248 height 20
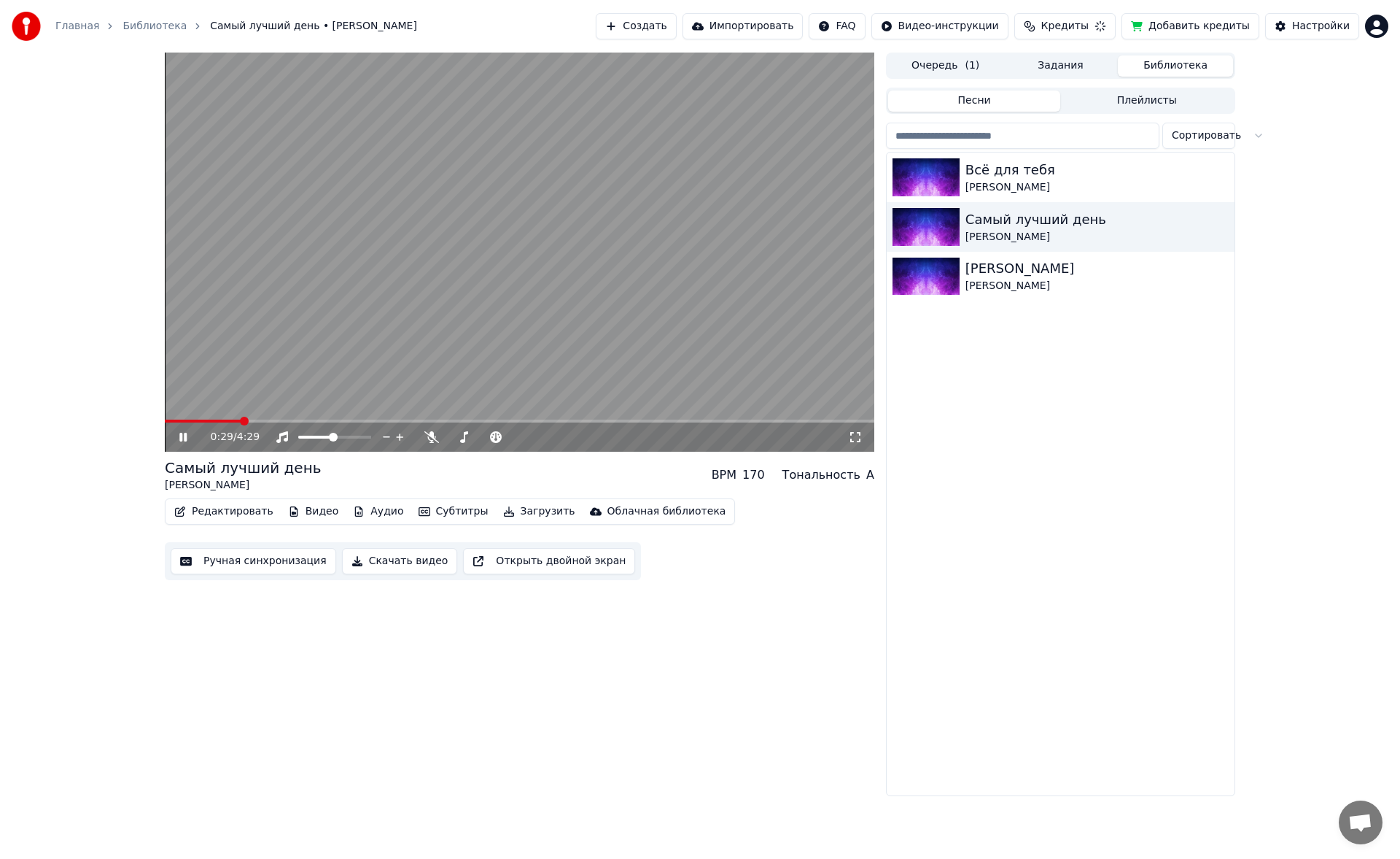
click at [241, 409] on span at bounding box center [519, 420] width 710 height 3
click at [210, 409] on video at bounding box center [519, 252] width 710 height 399
click at [183, 409] on icon at bounding box center [194, 437] width 35 height 12
click at [188, 409] on span at bounding box center [176, 420] width 24 height 3
click at [186, 409] on span at bounding box center [175, 420] width 21 height 3
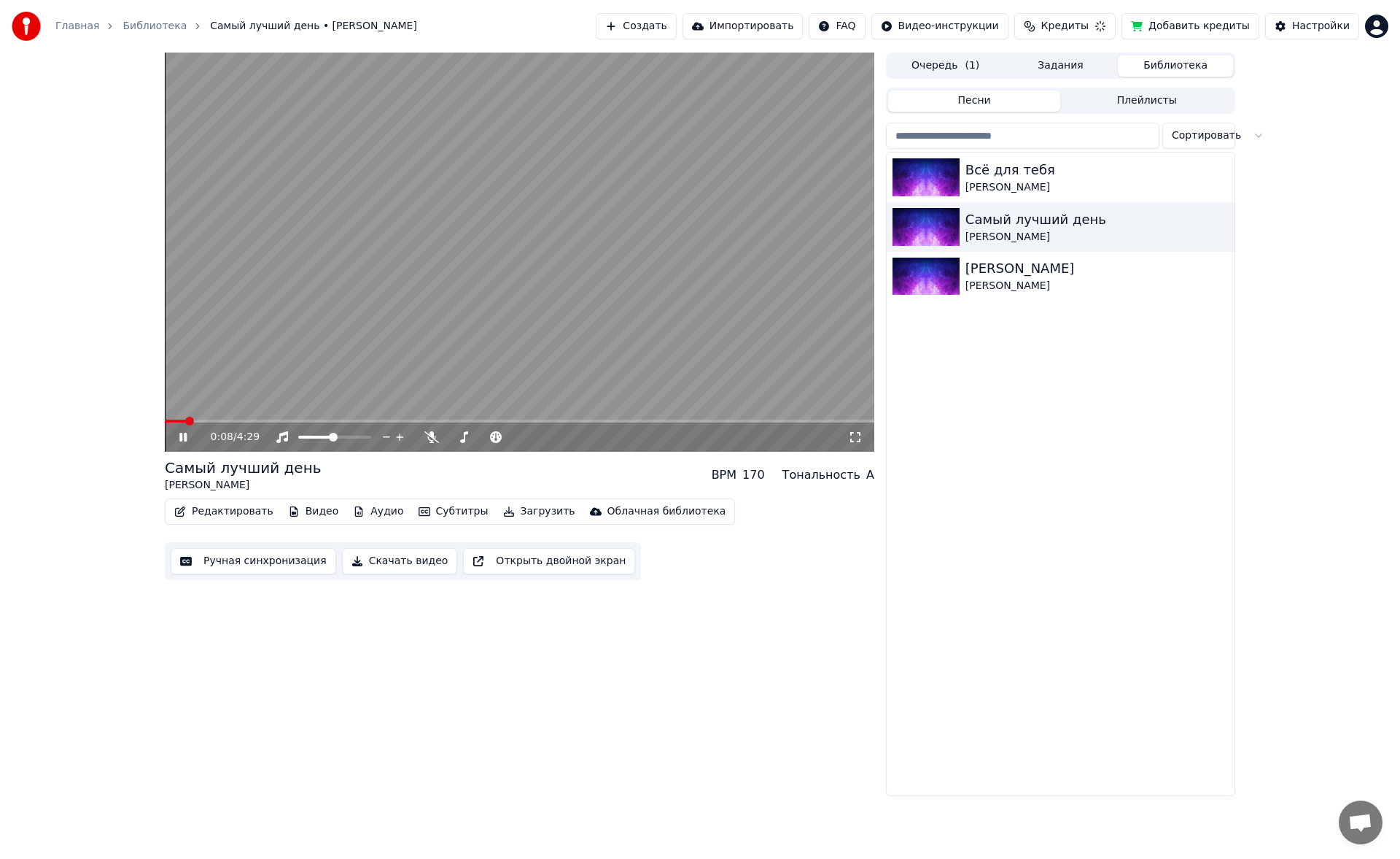
click at [177, 409] on span at bounding box center [175, 420] width 21 height 3
click at [571, 276] on div "[PERSON_NAME]" at bounding box center [1089, 268] width 248 height 20
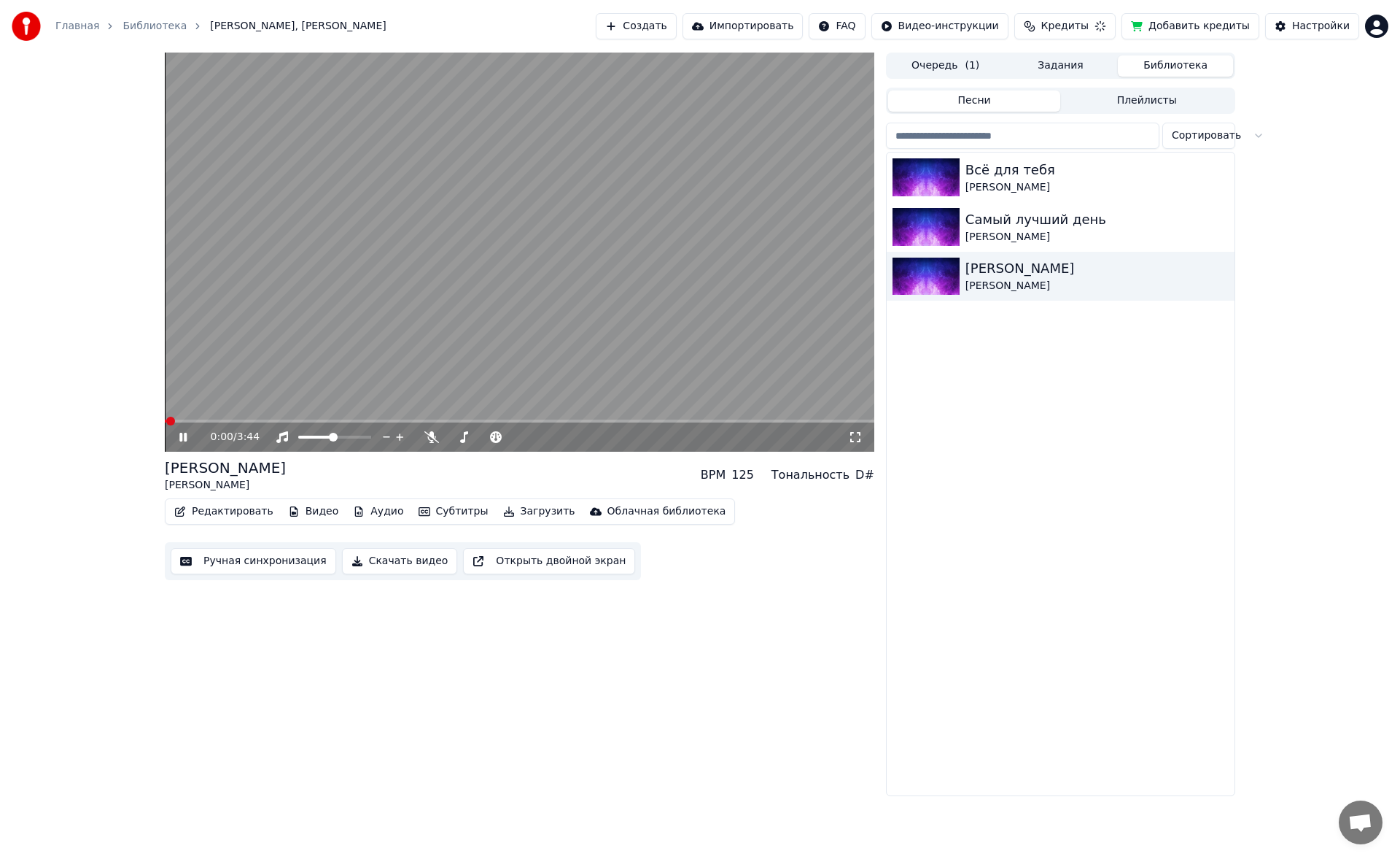
click at [193, 409] on video at bounding box center [519, 252] width 710 height 399
click at [196, 409] on span at bounding box center [519, 420] width 710 height 3
click at [166, 409] on span at bounding box center [180, 420] width 31 height 3
click at [183, 409] on icon at bounding box center [183, 437] width 9 height 10
click at [181, 409] on icon at bounding box center [183, 437] width 7 height 9
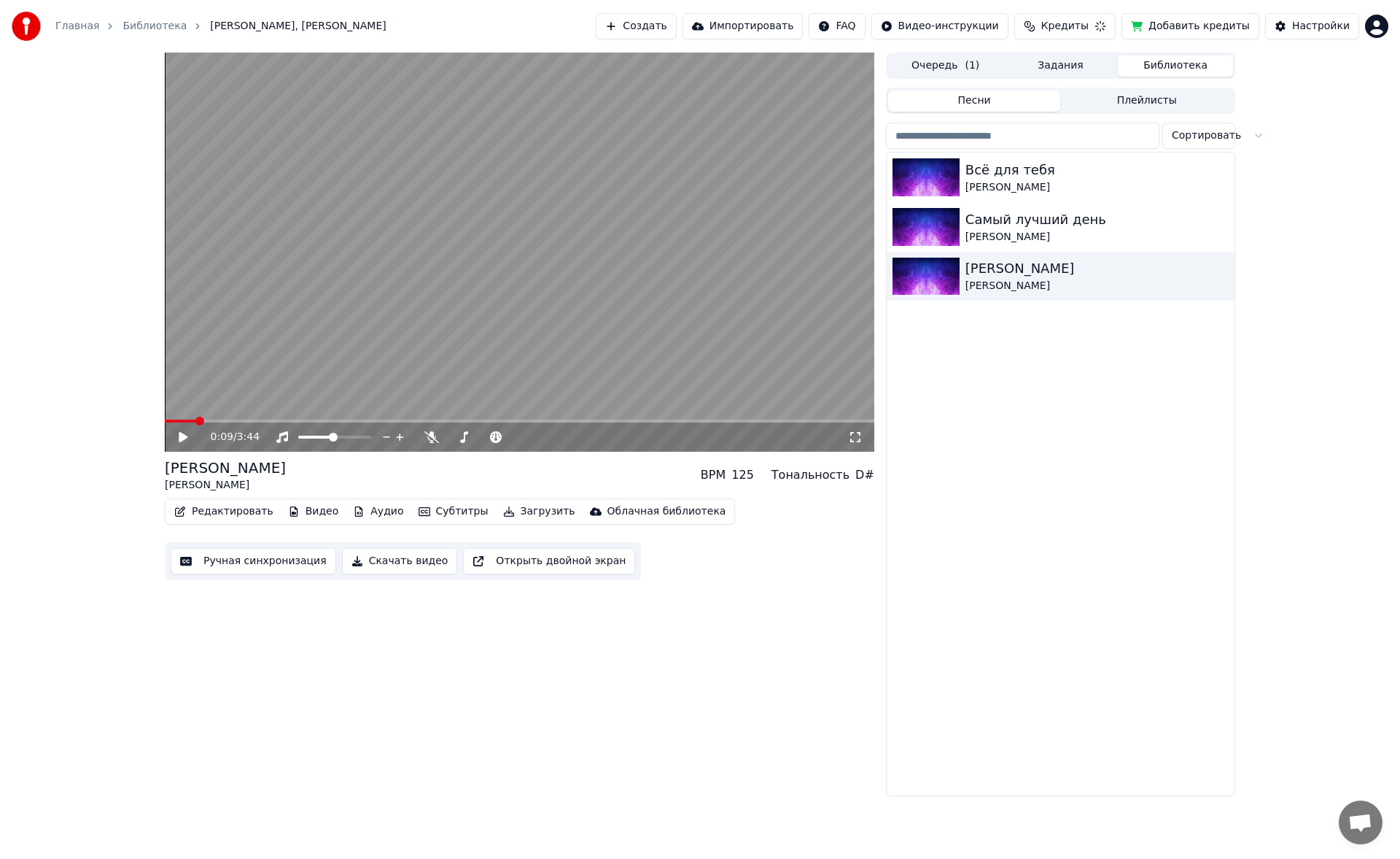
click at [395, 409] on button "Скачать видео" at bounding box center [399, 561] width 116 height 26
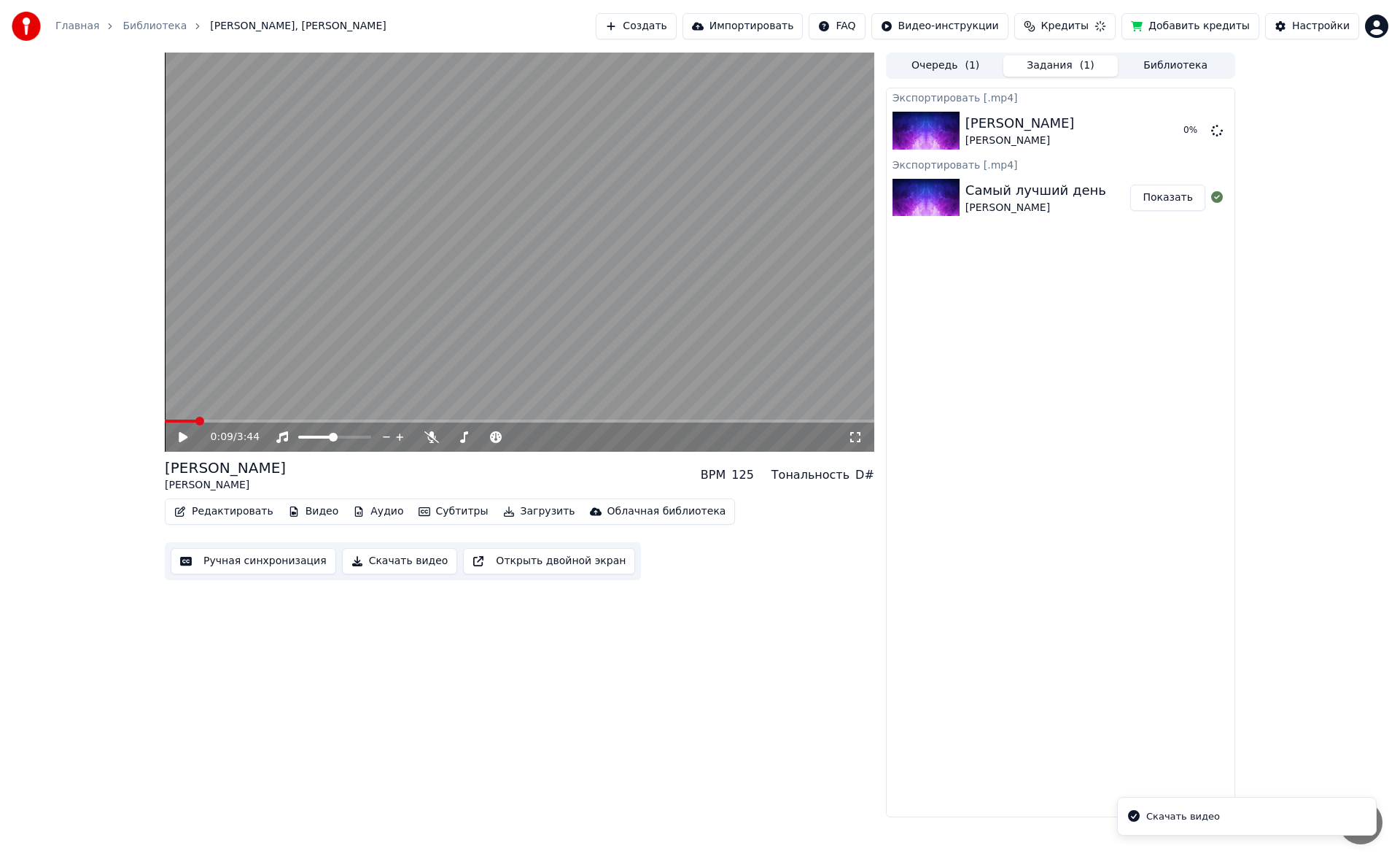
click at [571, 62] on span "( 1 )" at bounding box center [972, 66] width 15 height 15
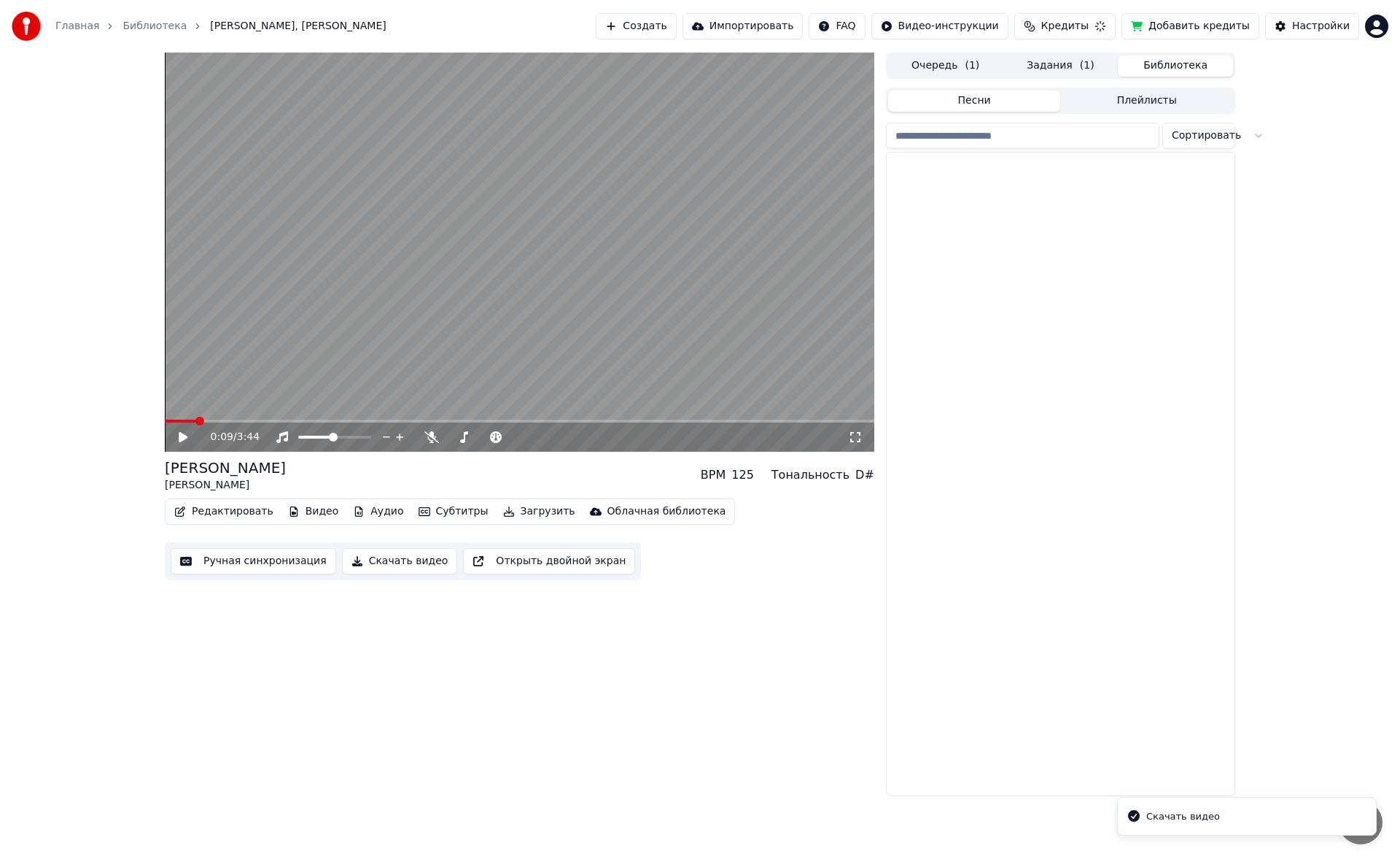
click at [571, 75] on button "Библиотека" at bounding box center [1175, 66] width 116 height 21
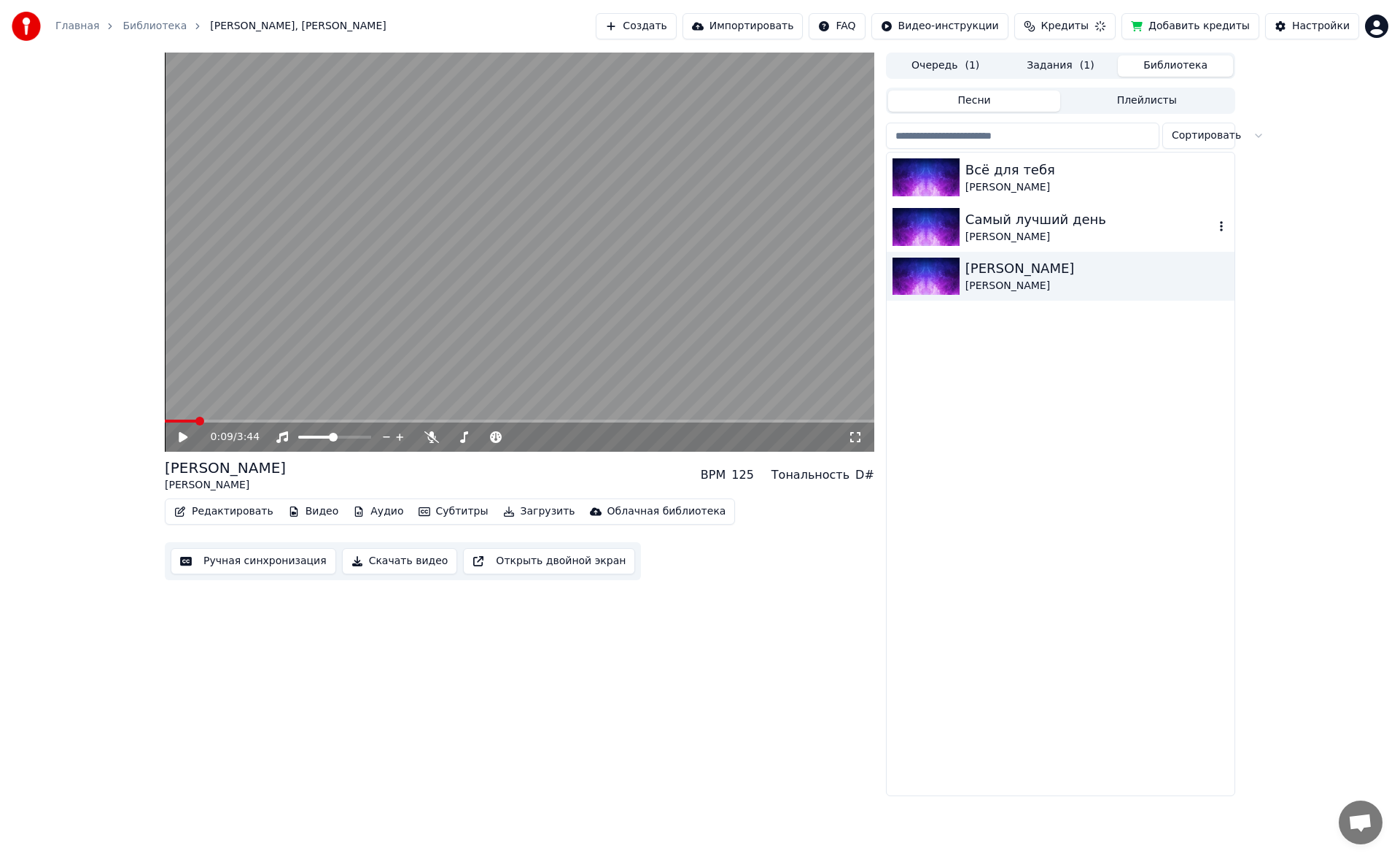
click at [571, 206] on div "Самый лучший день [PERSON_NAME]" at bounding box center [1061, 227] width 347 height 50
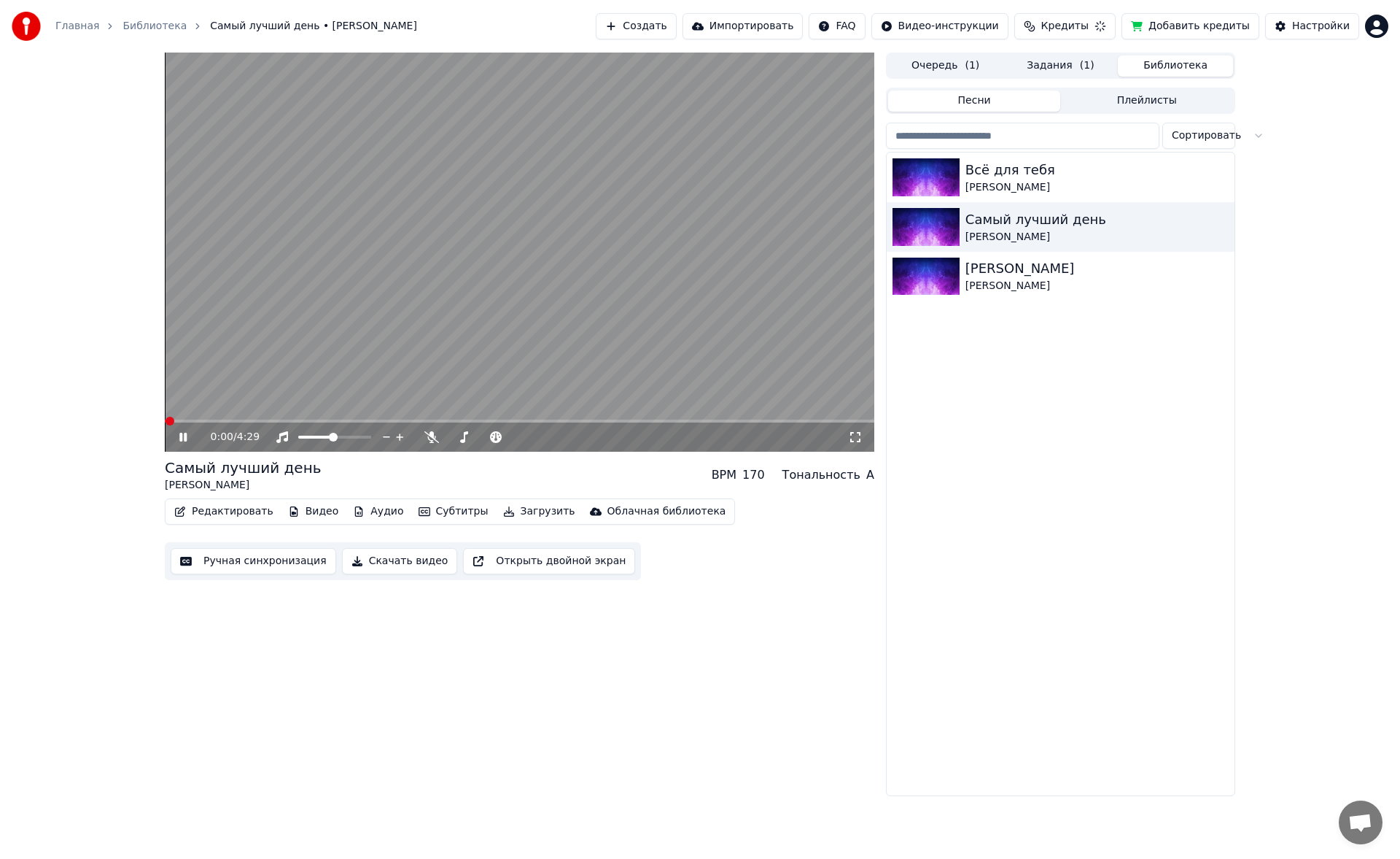
click at [363, 409] on button "Скачать видео" at bounding box center [399, 561] width 116 height 26
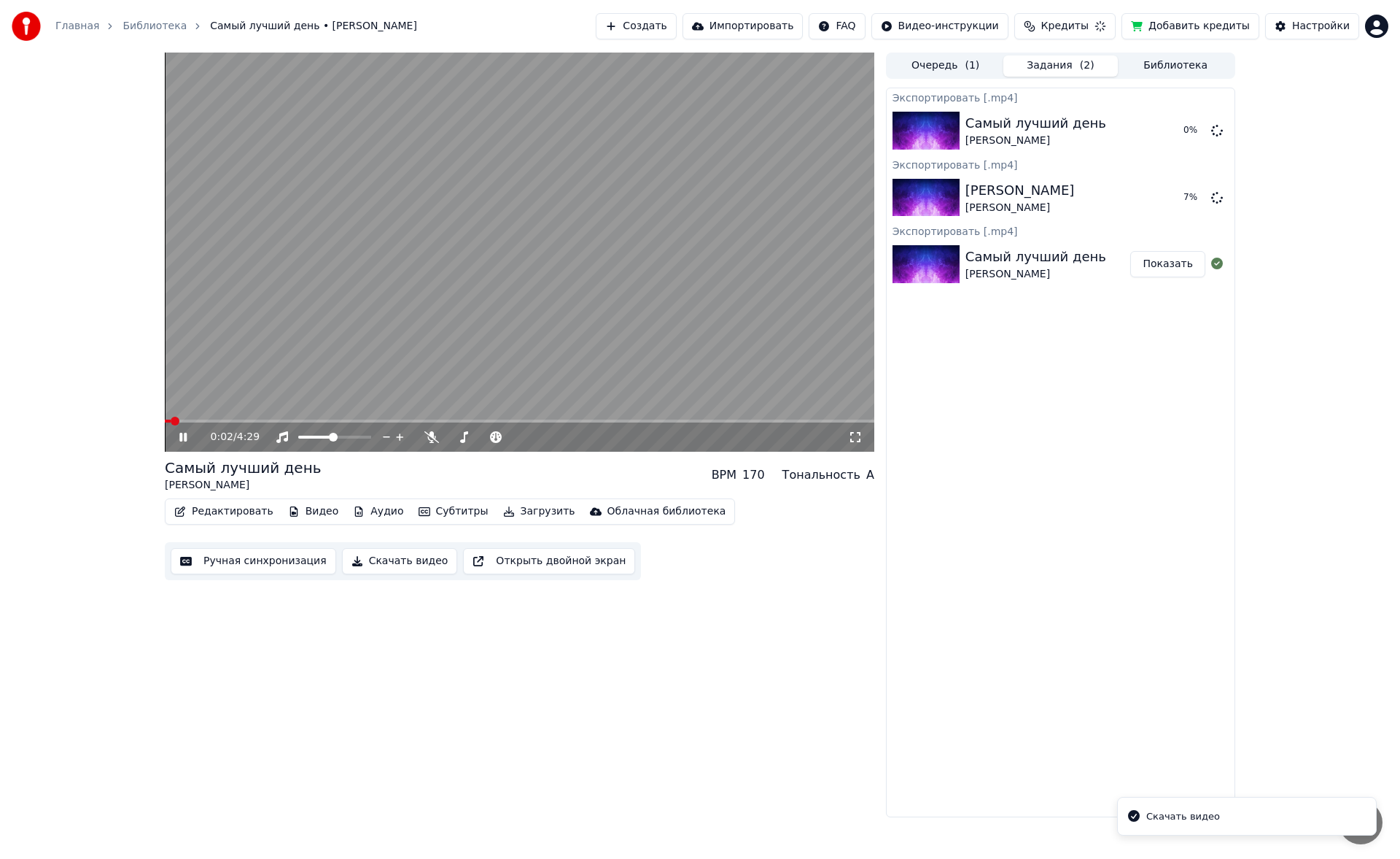
click at [571, 72] on button "Библиотека" at bounding box center [1175, 66] width 116 height 21
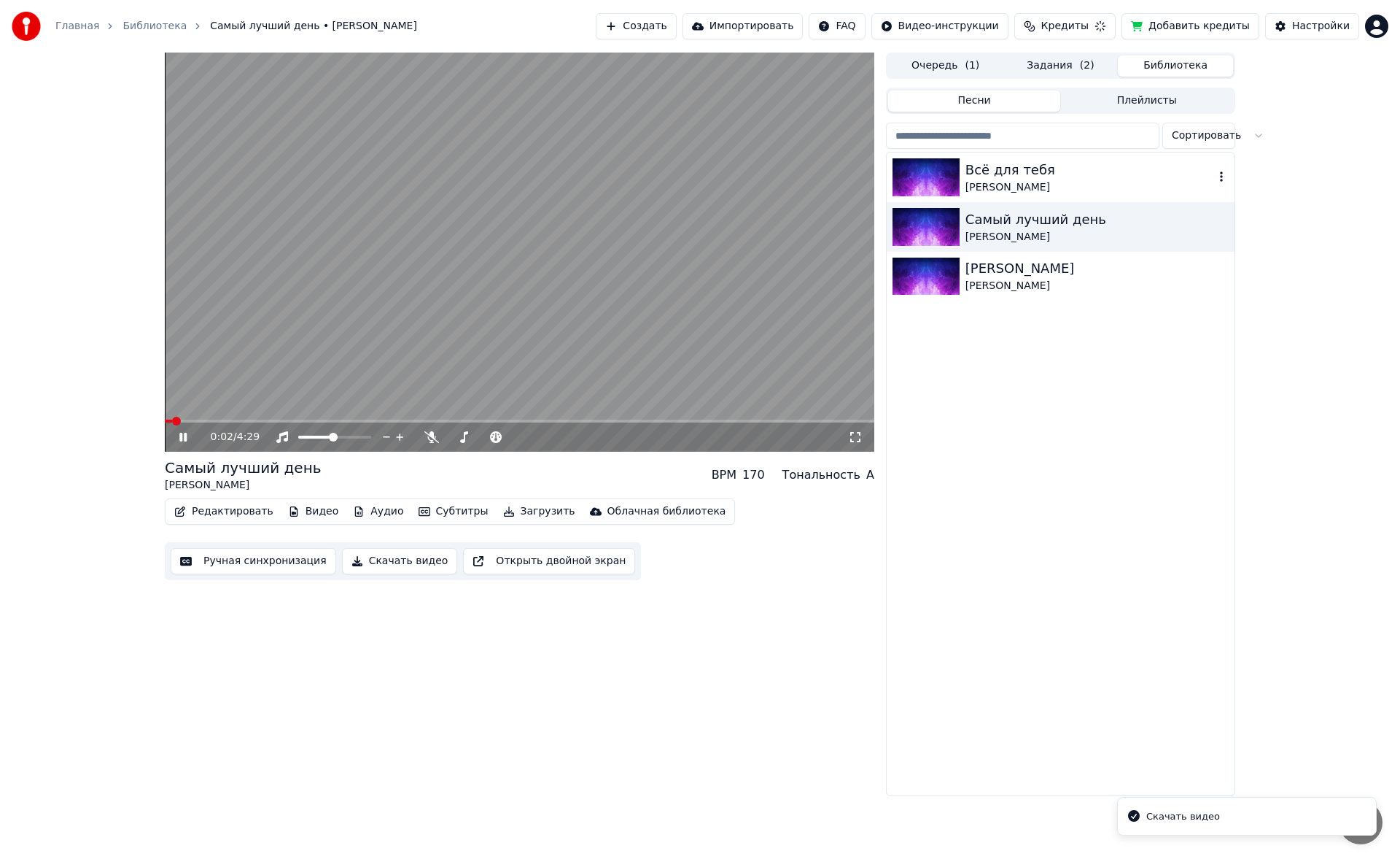
click at [571, 180] on div "[PERSON_NAME]" at bounding box center [1089, 187] width 248 height 15
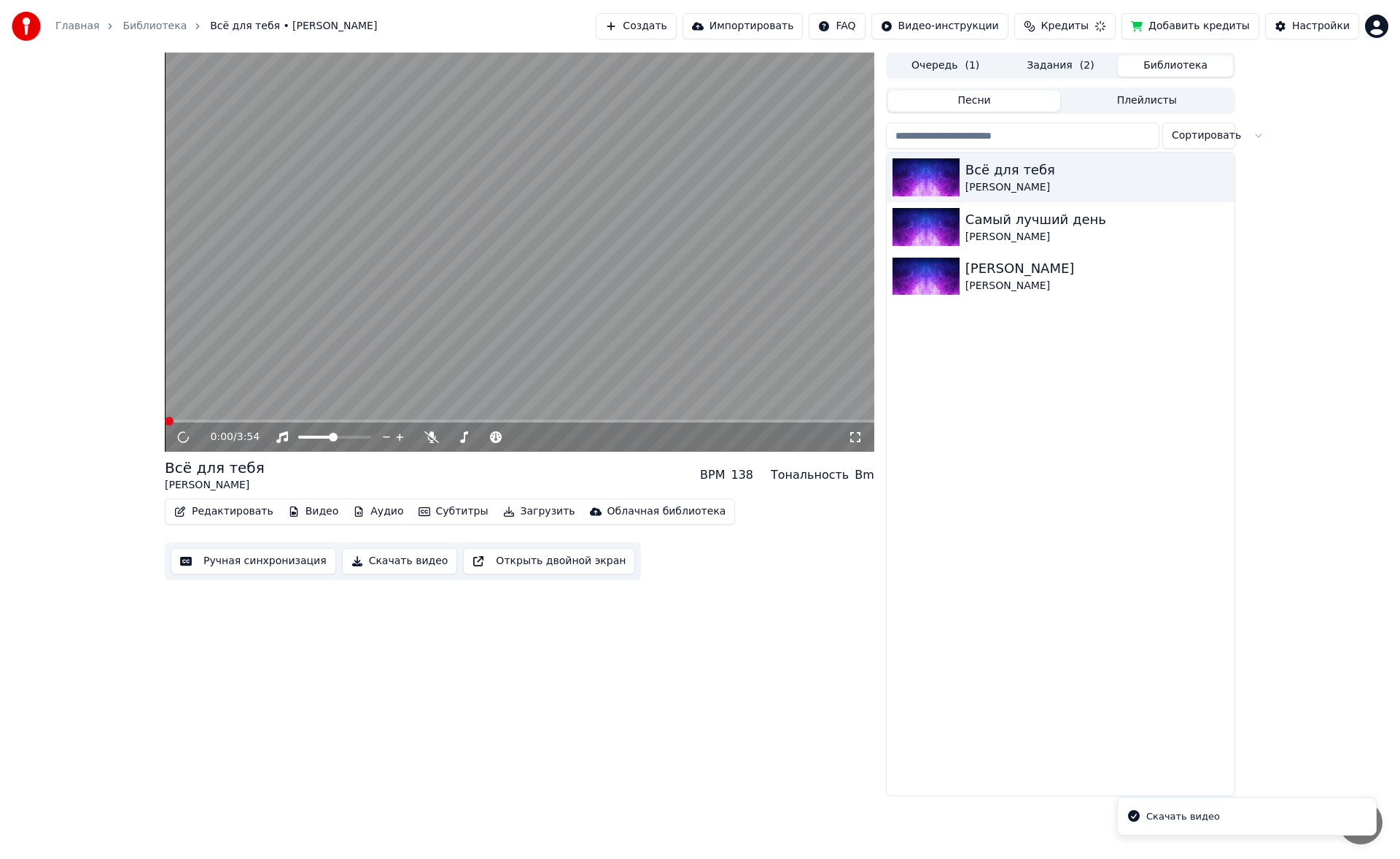
click at [362, 409] on button "Скачать видео" at bounding box center [399, 561] width 116 height 26
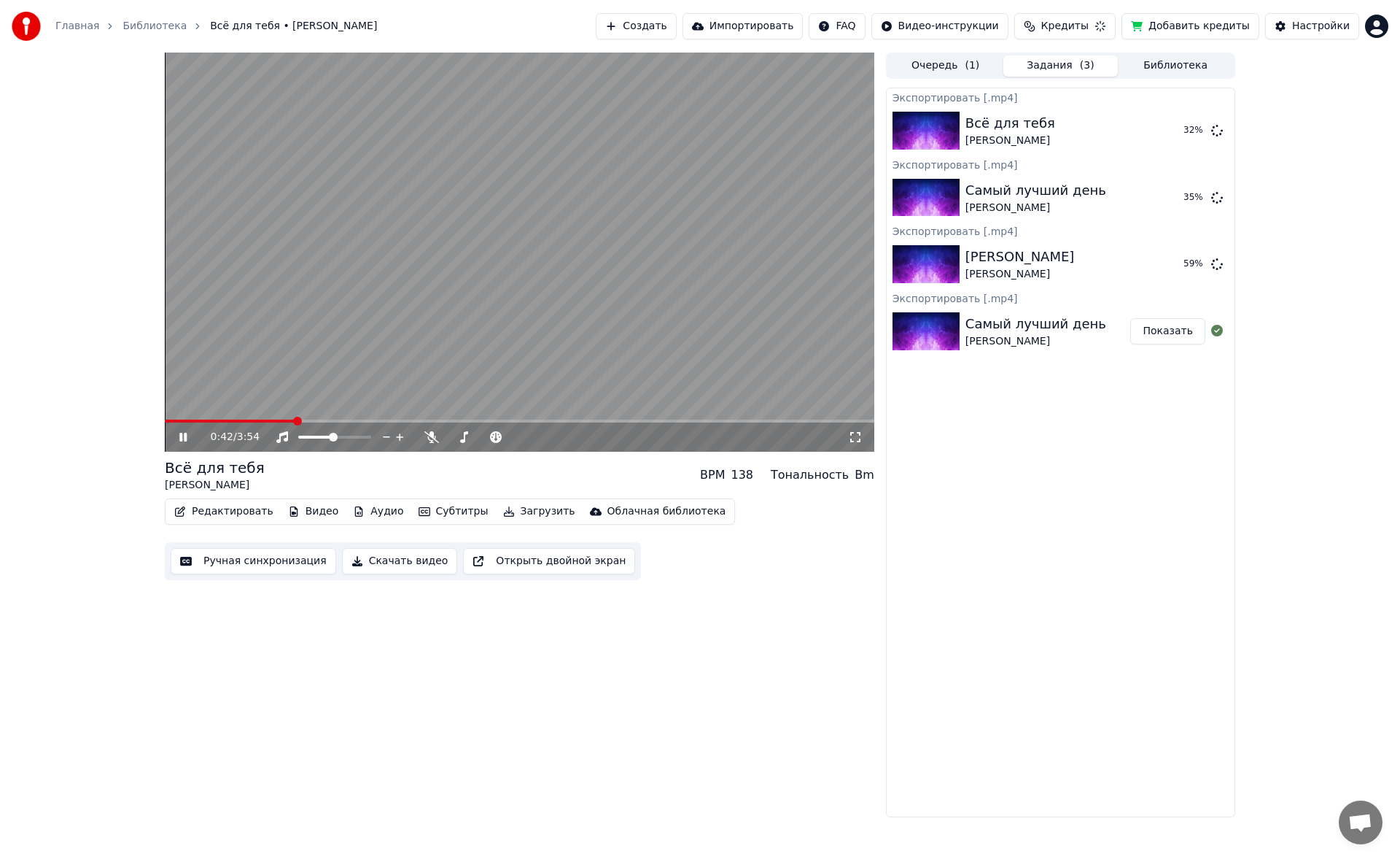
click at [187, 409] on icon at bounding box center [194, 437] width 35 height 12
click at [571, 409] on div "Экспортировать [.mp4] Всё для тебя [PERSON_NAME] Показать Экспортировать [.mp4]…" at bounding box center [1061, 452] width 349 height 730
click at [571, 27] on html "Главная Библиотека Всё для тебя • [PERSON_NAME] Создать Импортировать FAQ Видео…" at bounding box center [700, 430] width 1400 height 859
click at [571, 161] on span "Выйти" at bounding box center [1275, 168] width 35 height 15
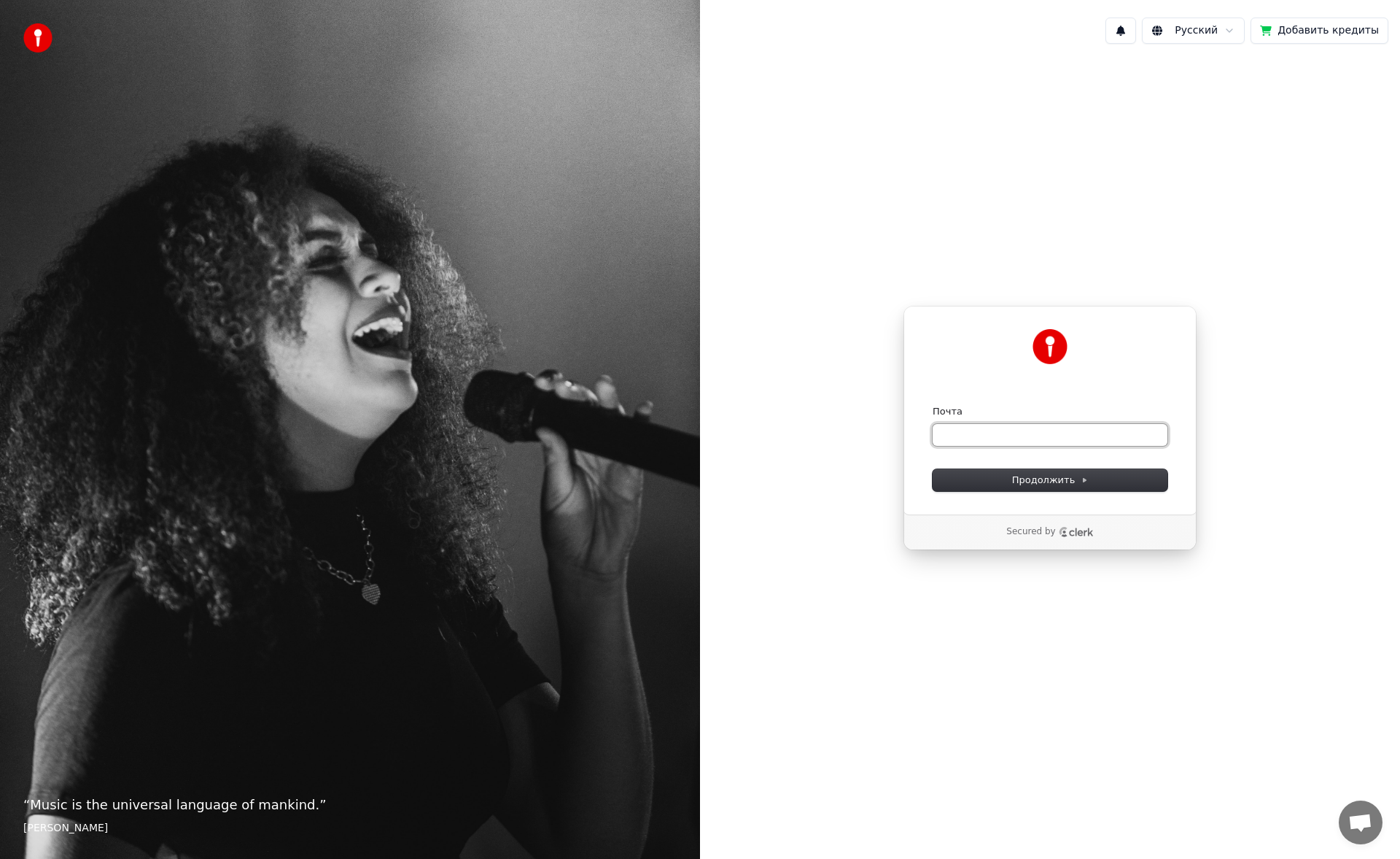
click at [571, 409] on input "Почта" at bounding box center [1050, 435] width 235 height 22
type input "*"
click at [571, 405] on button "submit" at bounding box center [932, 405] width 0 height 0
type input "**********"
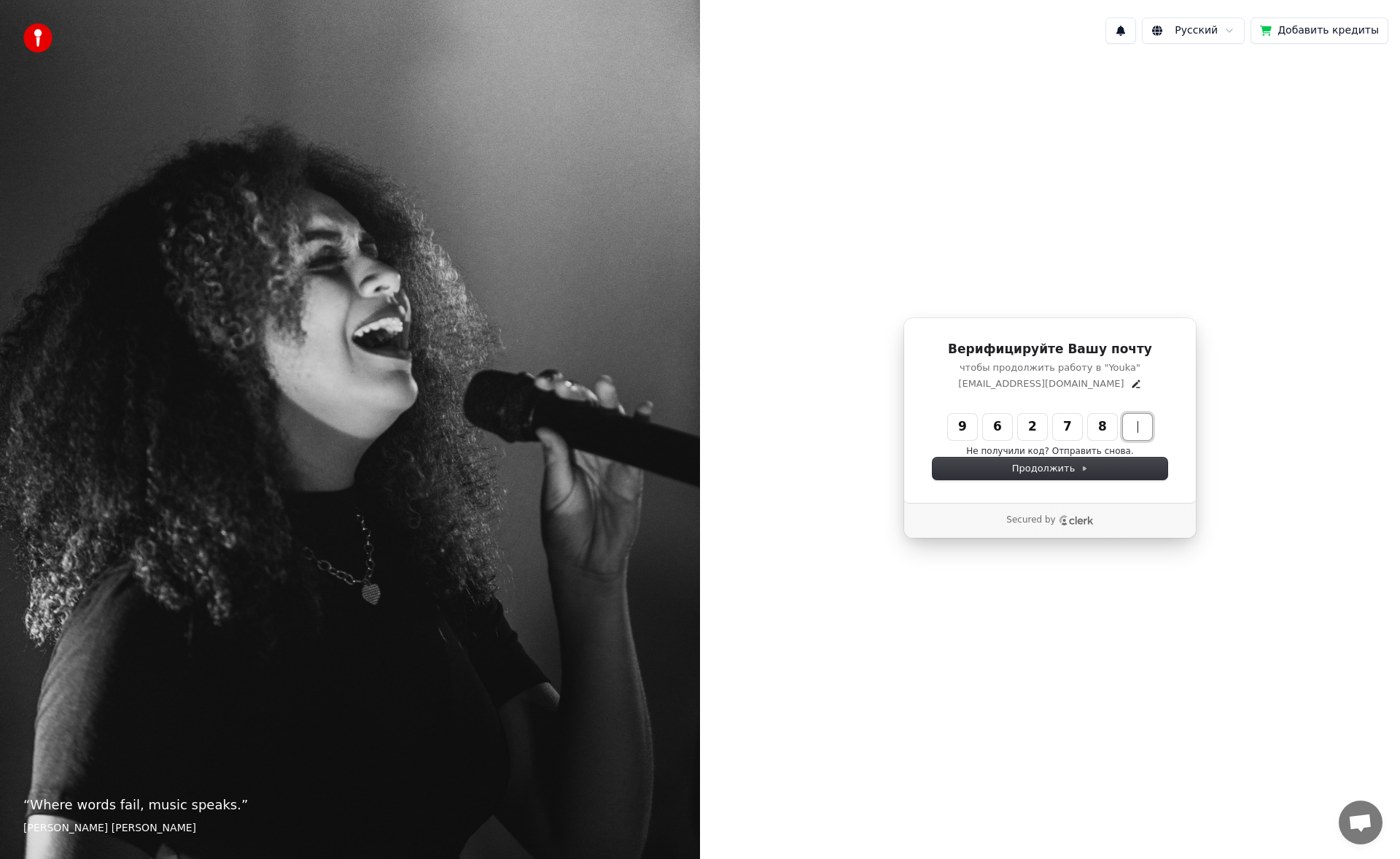
type input "******"
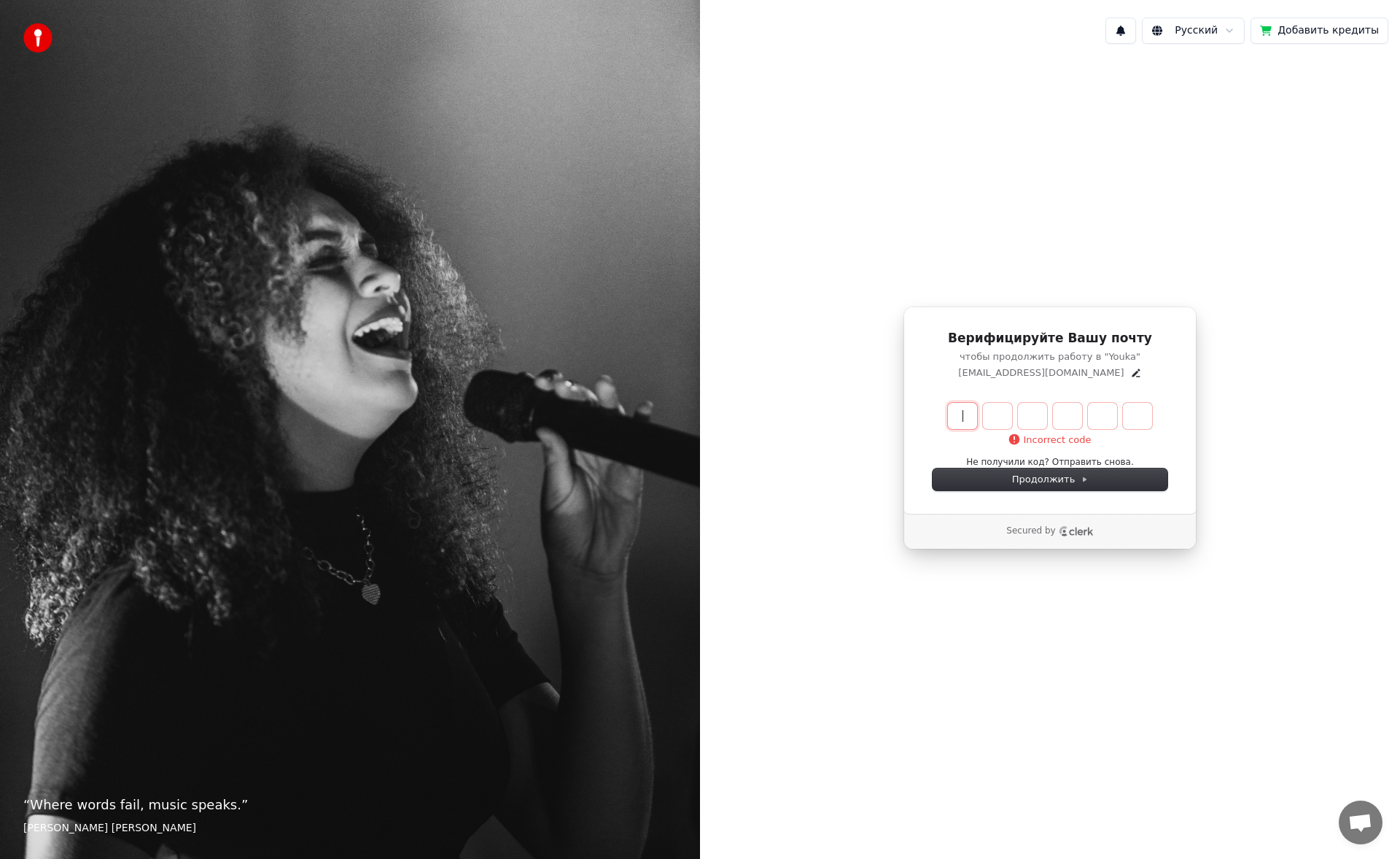
click at [571, 381] on div "Верифицируйте Вашу почту чтобы продолжить работу в "Youka" [EMAIL_ADDRESS][DOMA…" at bounding box center [1050, 410] width 293 height 207
click at [571, 366] on div "Верифицируйте Вашу почту чтобы продолжить работу в "Youka" [EMAIL_ADDRESS][DOMA…" at bounding box center [1050, 354] width 235 height 50
click at [571, 379] on div "Верифицируйте Вашу почту чтобы продолжить работу в "Youka" [EMAIL_ADDRESS][DOMA…" at bounding box center [1050, 410] width 293 height 207
click at [571, 373] on icon "Edit" at bounding box center [1135, 372] width 8 height 8
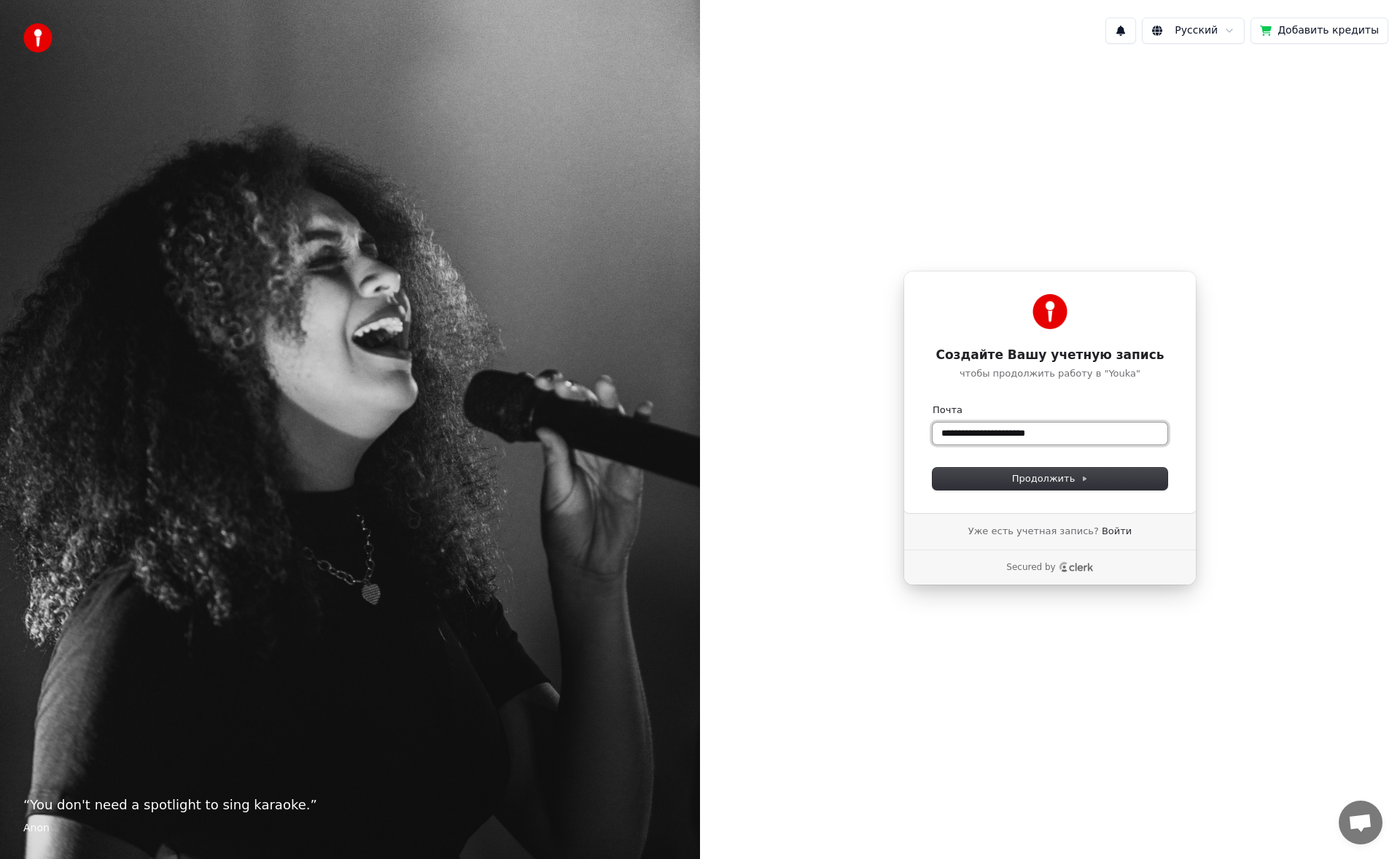
drag, startPoint x: 1061, startPoint y: 437, endPoint x: 860, endPoint y: 429, distance: 201.2
click at [571, 409] on div "**********" at bounding box center [1051, 428] width 700 height 745
click at [571, 409] on input "**********" at bounding box center [1050, 433] width 235 height 22
click at [571, 409] on span "Продолжить" at bounding box center [1051, 479] width 76 height 13
type input "**********"
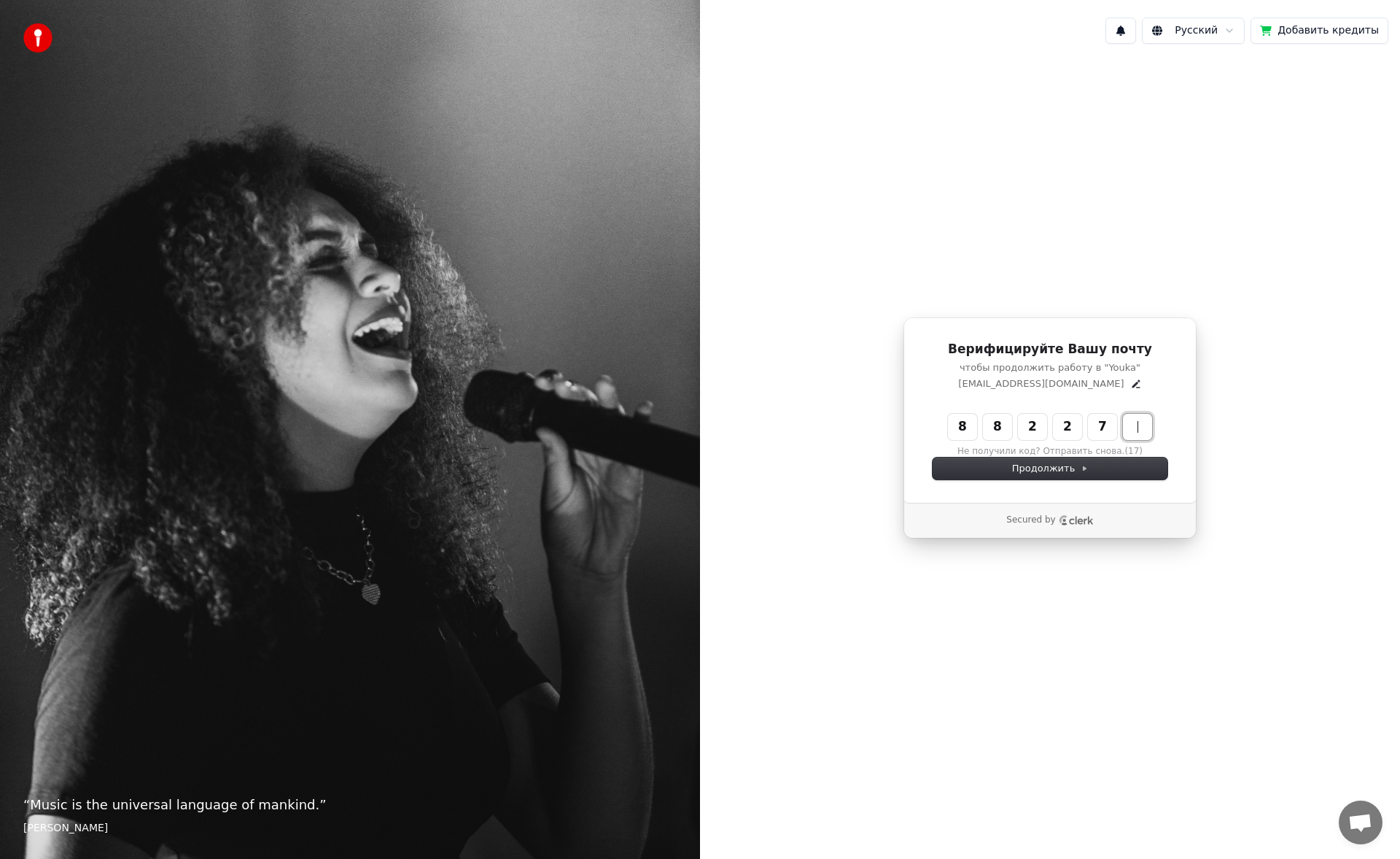
type input "******"
